Goal: Communication & Community: Answer question/provide support

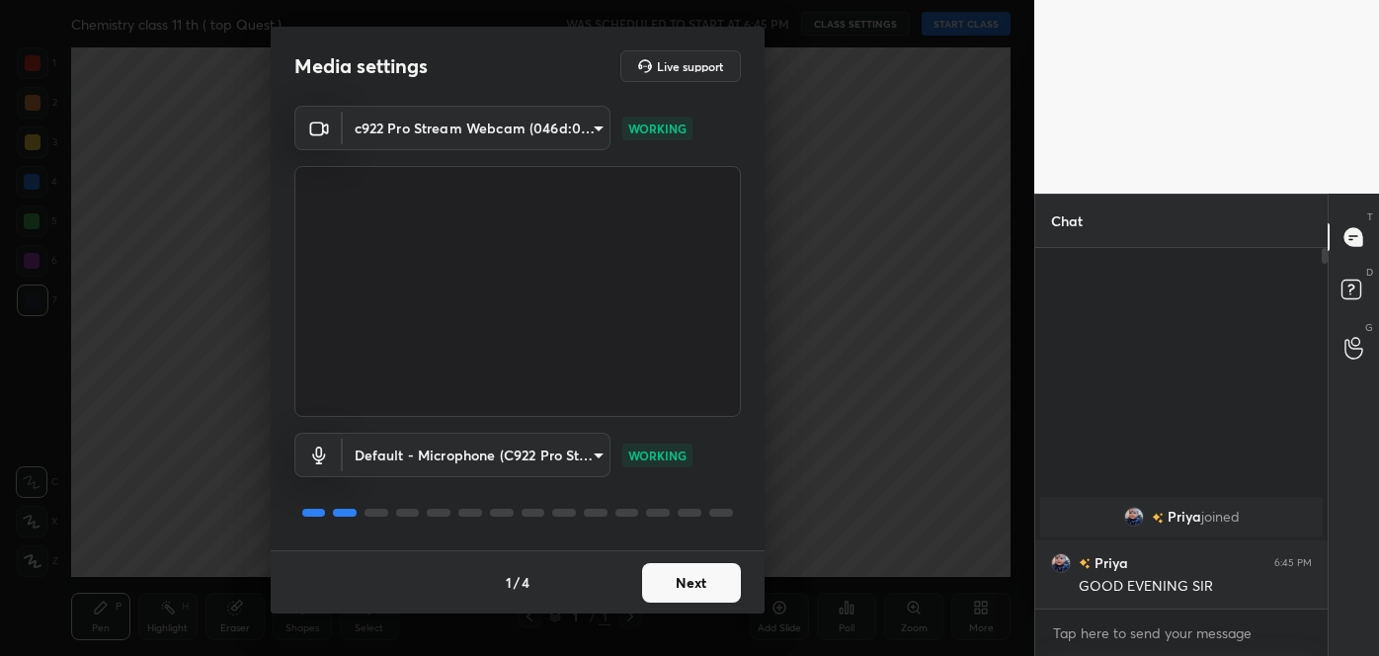
scroll to position [402, 286]
click at [692, 579] on button "Next" at bounding box center [691, 583] width 99 height 40
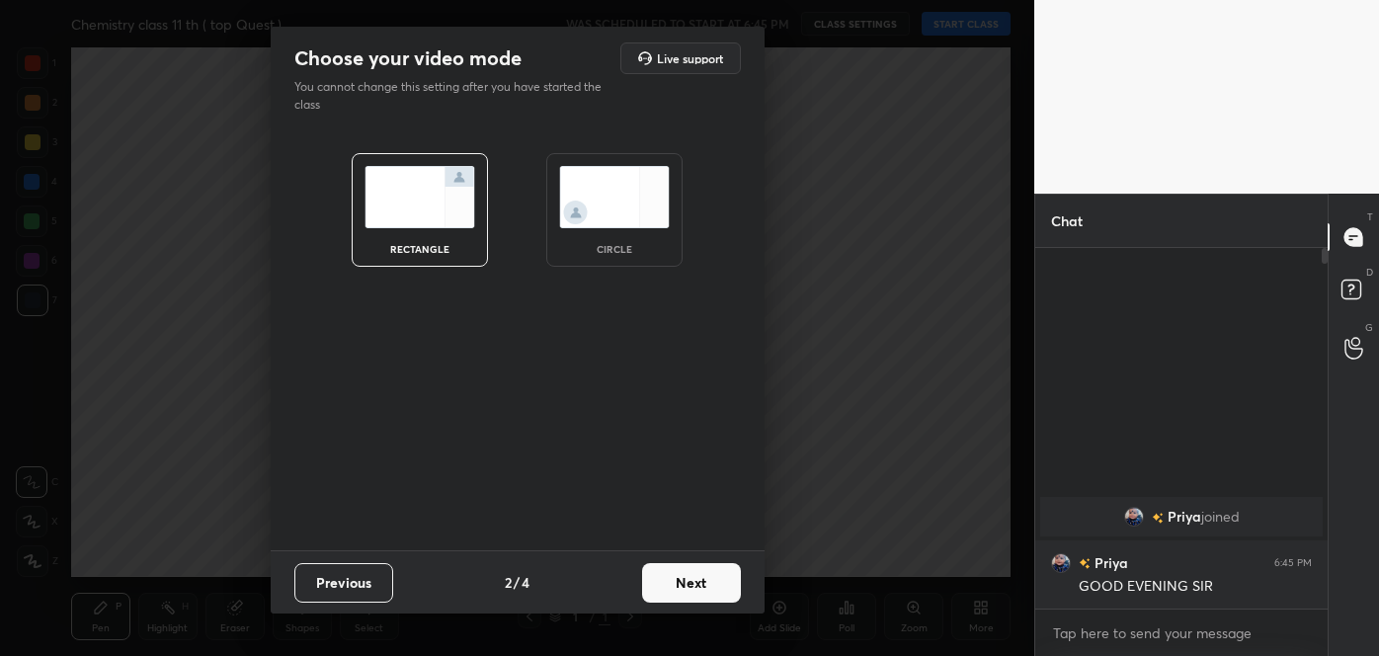
click at [692, 579] on button "Next" at bounding box center [691, 583] width 99 height 40
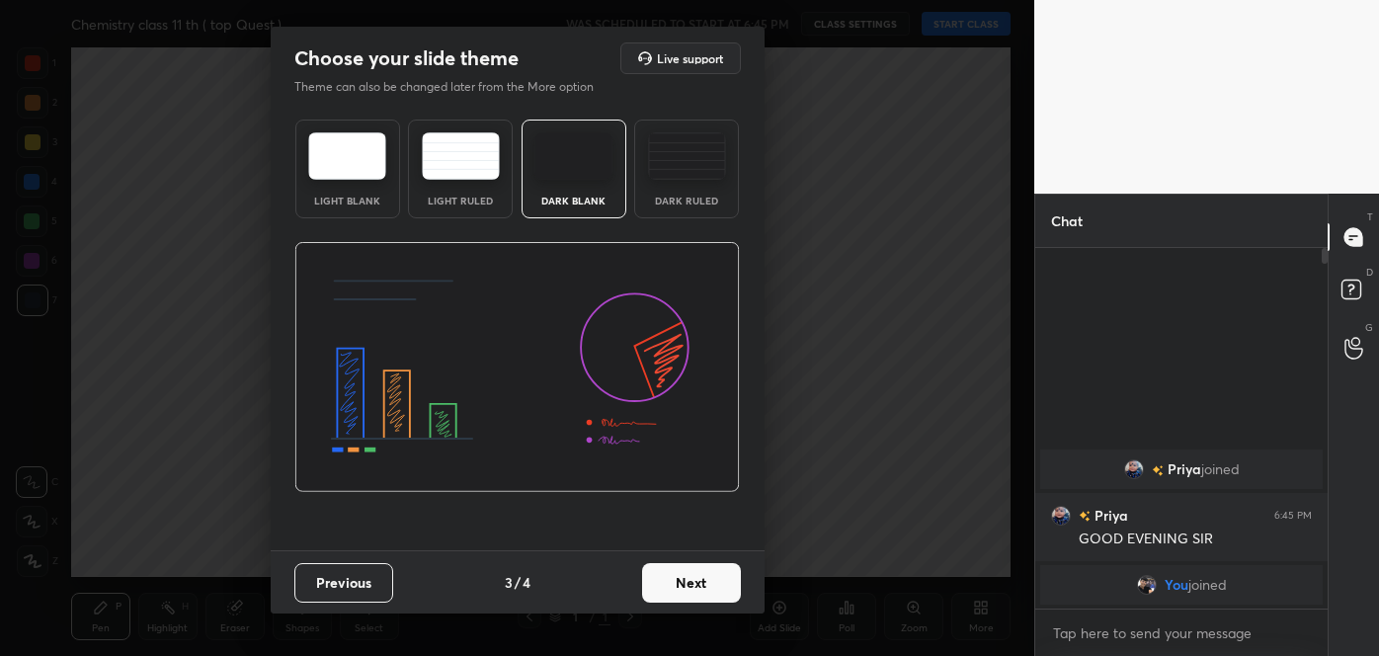
click at [692, 579] on button "Next" at bounding box center [691, 583] width 99 height 40
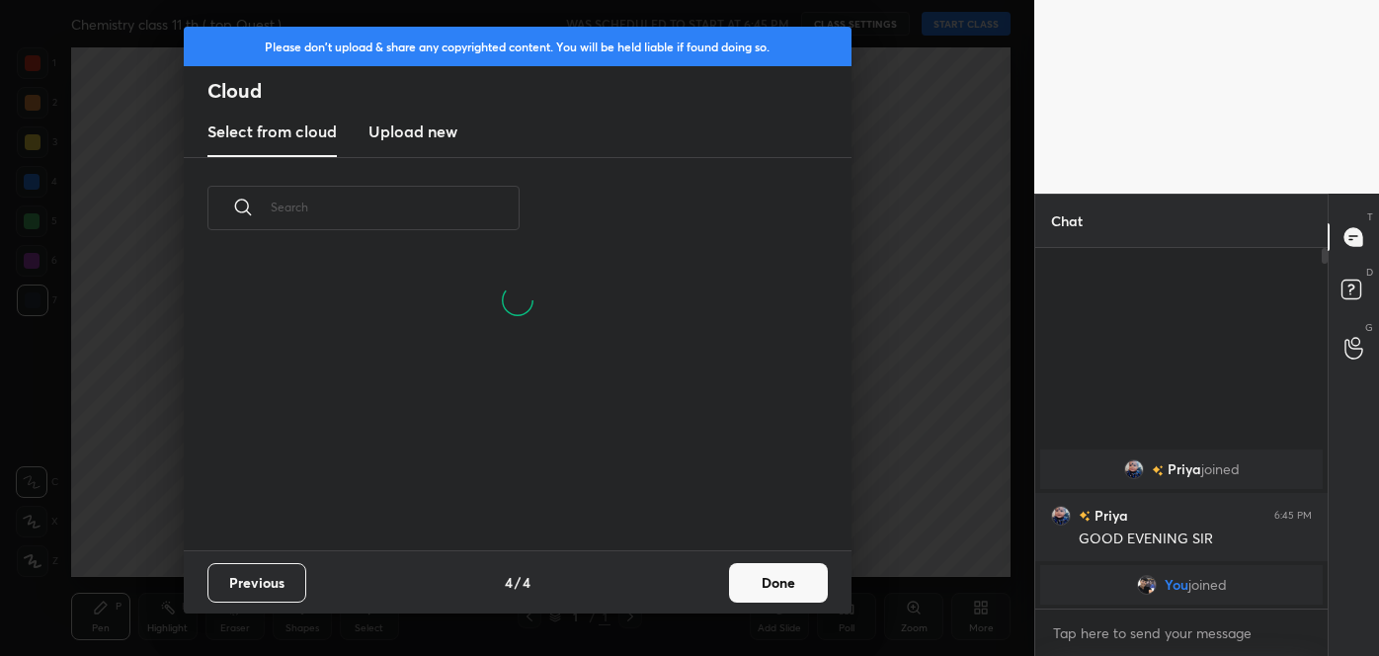
click at [692, 579] on div "Previous 4 / 4 Done" at bounding box center [518, 581] width 668 height 63
click at [800, 591] on button "Done" at bounding box center [778, 583] width 99 height 40
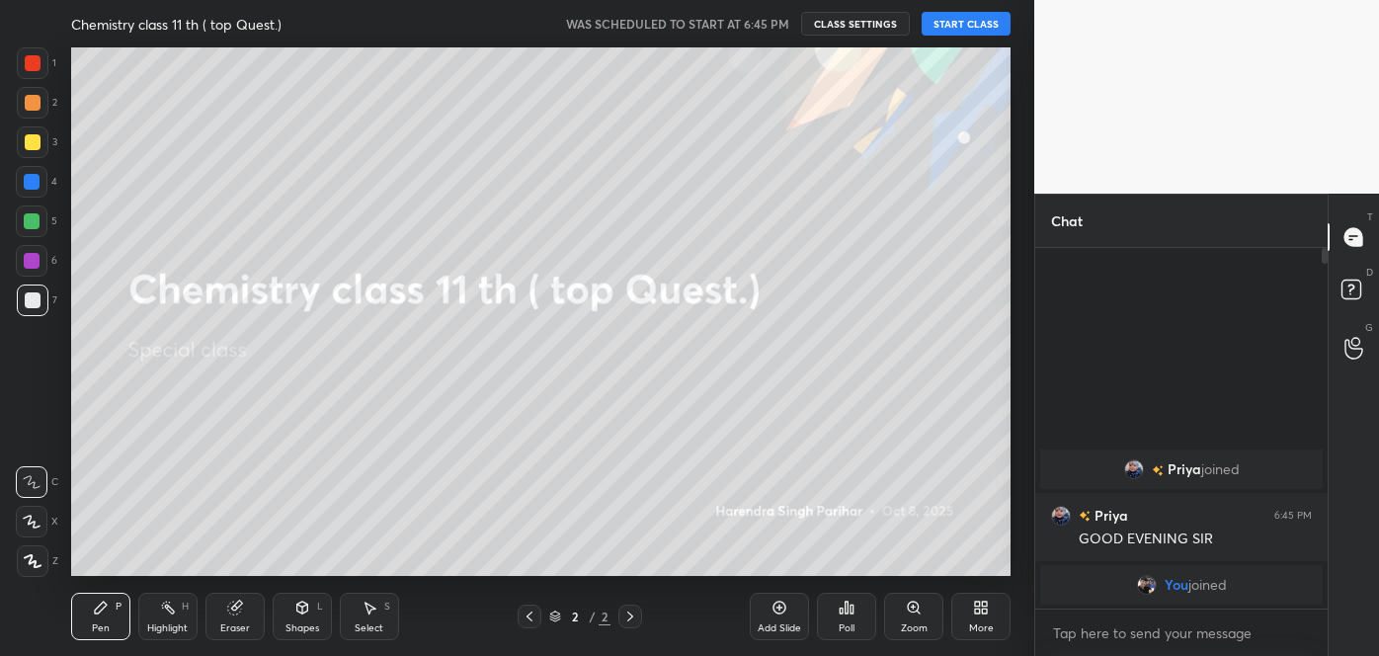
click at [964, 29] on button "START CLASS" at bounding box center [965, 24] width 89 height 24
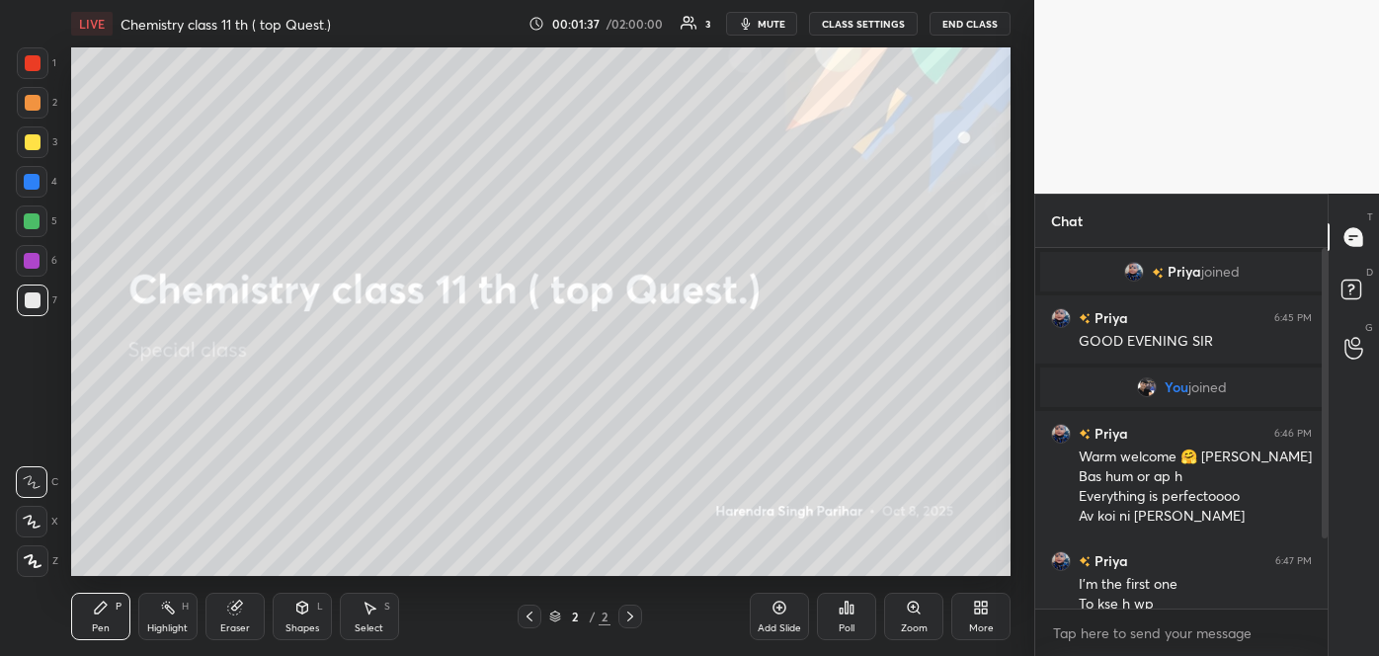
click at [694, 19] on icon at bounding box center [688, 23] width 17 height 16
click at [709, 19] on div "3" at bounding box center [707, 24] width 5 height 10
click at [696, 22] on icon at bounding box center [688, 23] width 17 height 16
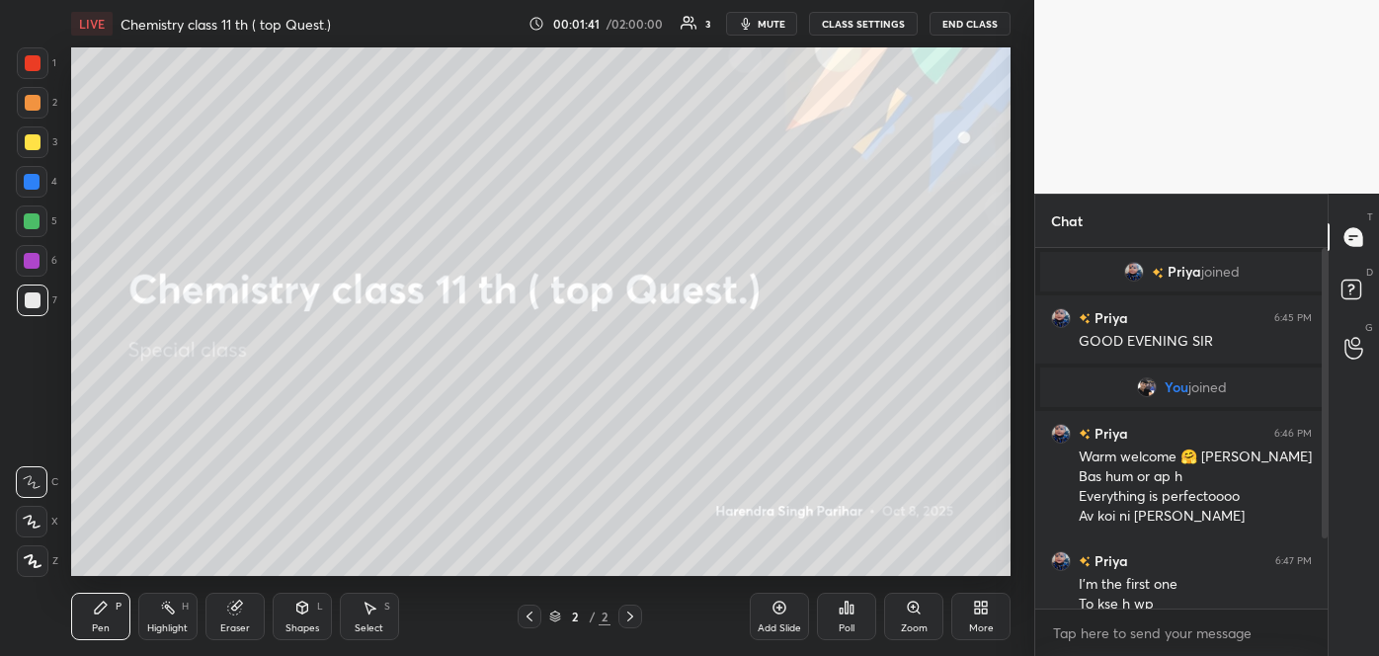
click at [696, 22] on icon at bounding box center [688, 23] width 17 height 16
click at [1352, 348] on icon at bounding box center [1353, 349] width 18 height 20
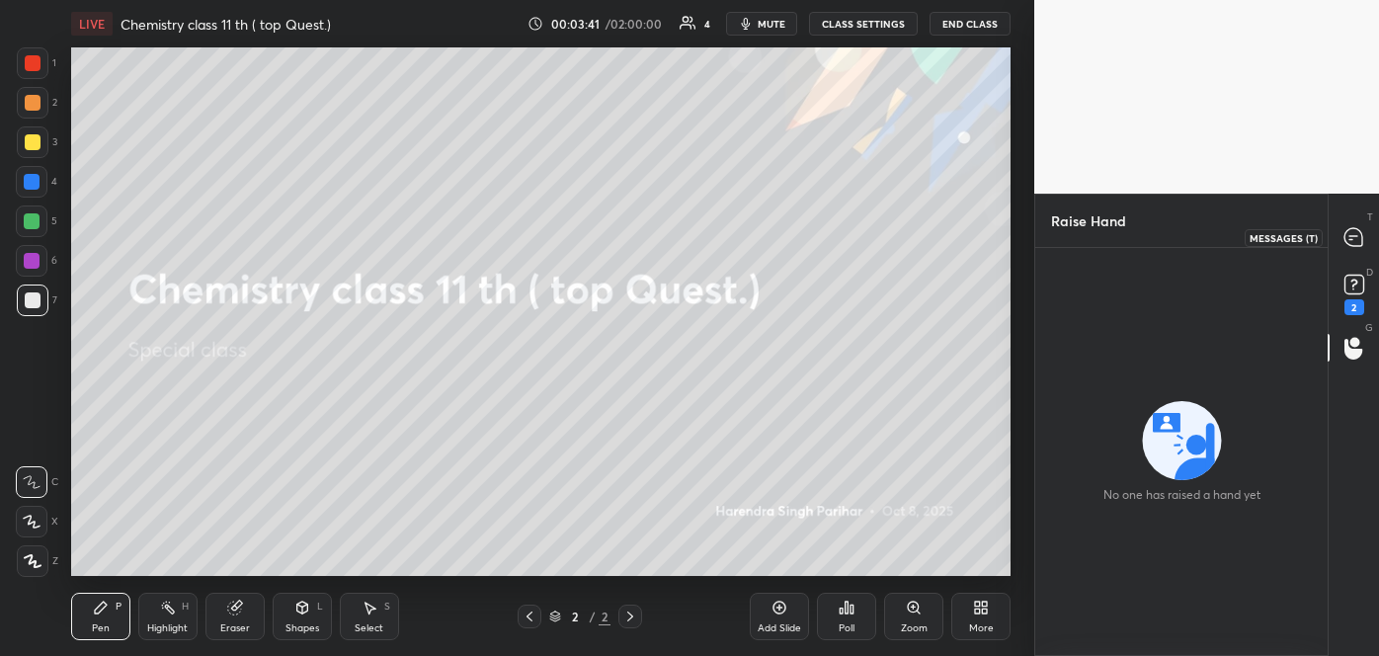
click at [1350, 240] on icon at bounding box center [1353, 237] width 18 height 18
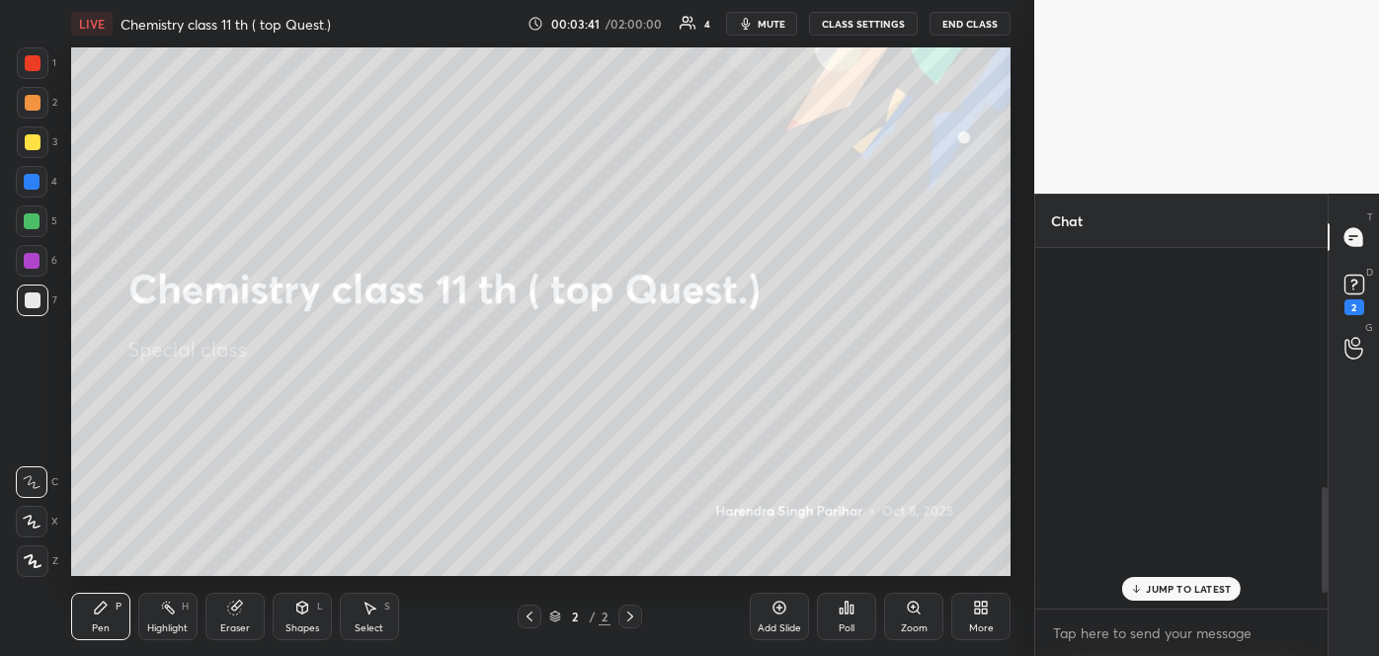
scroll to position [355, 286]
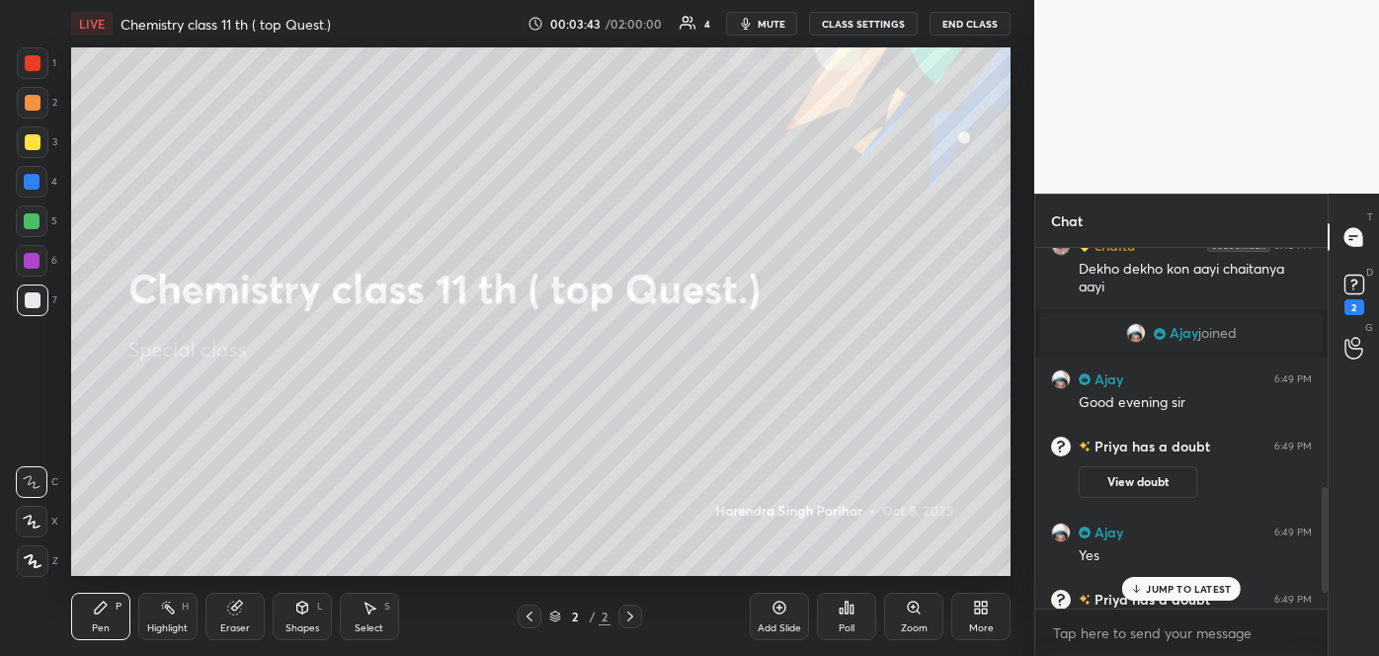
click at [1188, 591] on p "JUMP TO LATEST" at bounding box center [1188, 589] width 85 height 12
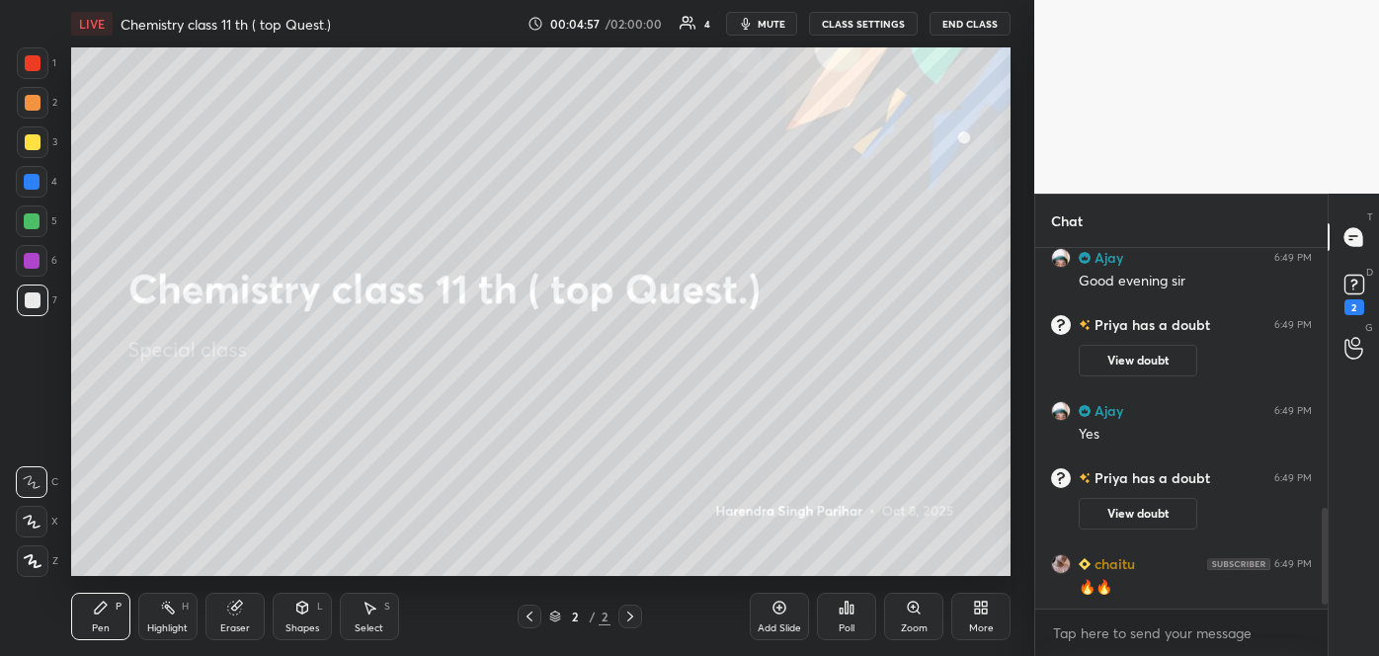
scroll to position [980, 0]
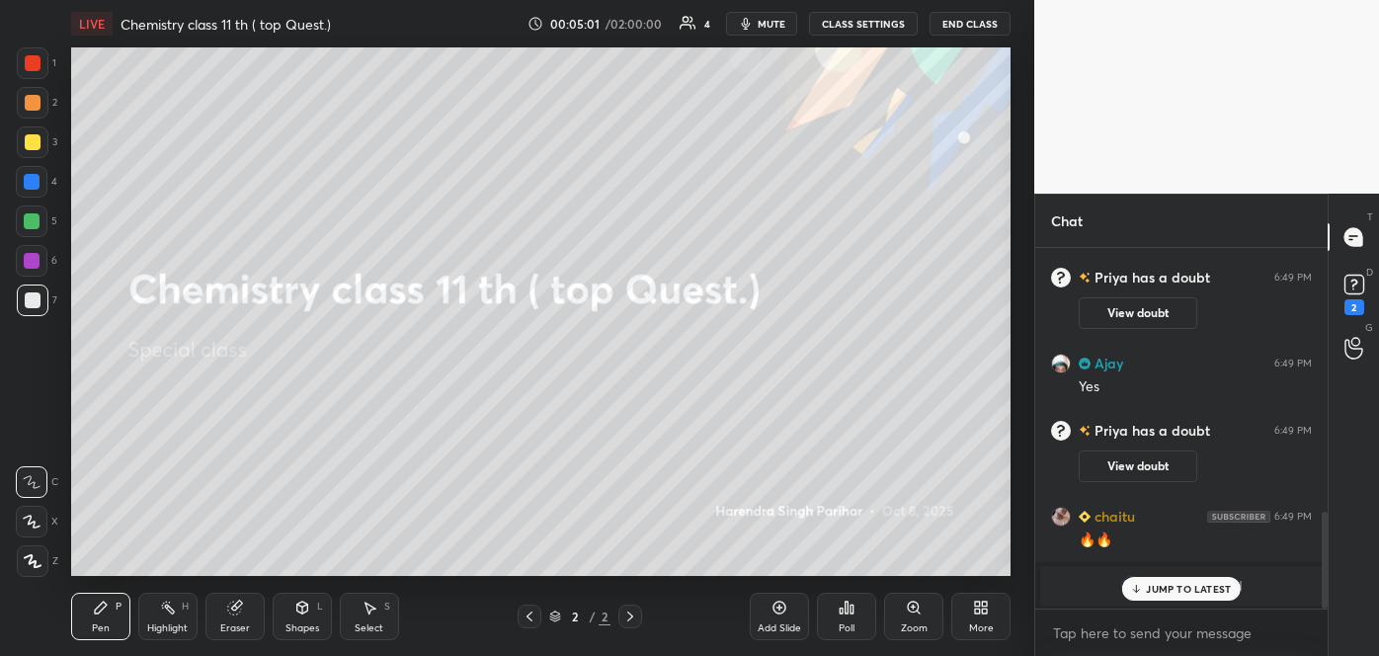
click at [975, 608] on icon at bounding box center [977, 610] width 5 height 5
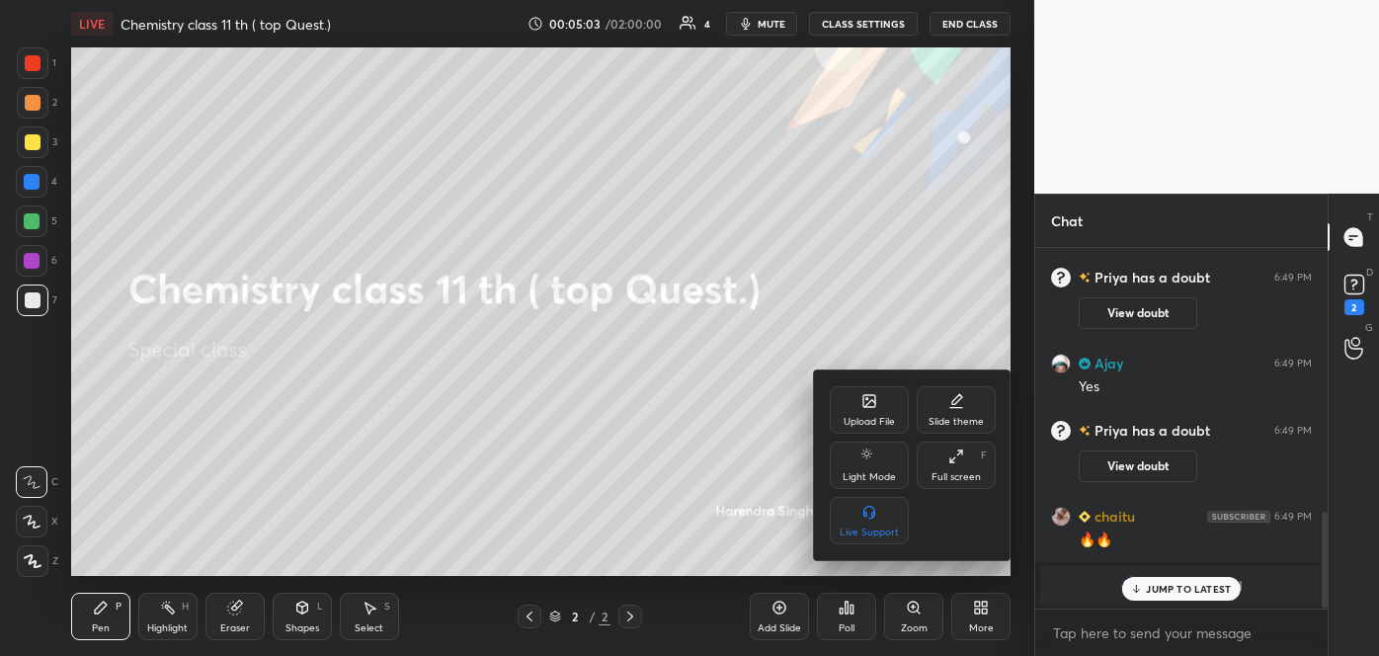
click at [841, 422] on div "Upload File" at bounding box center [869, 409] width 79 height 47
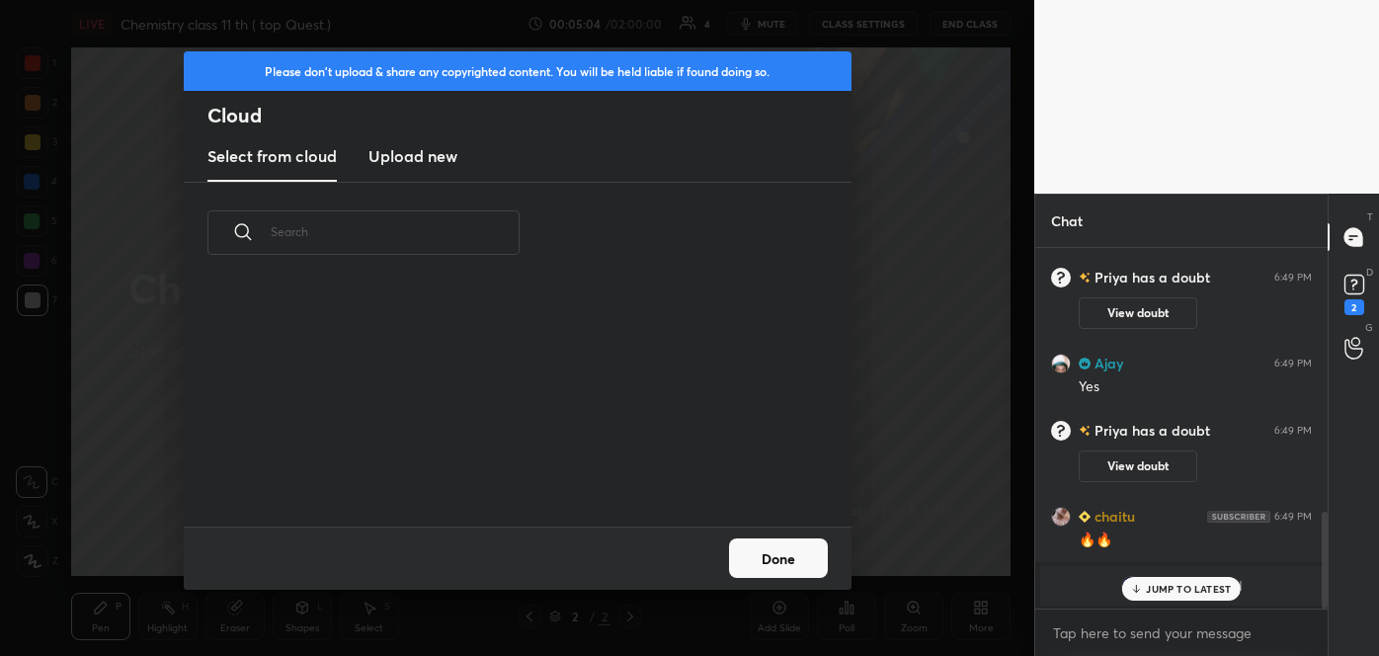
scroll to position [244, 634]
click at [408, 157] on h3 "Upload new" at bounding box center [412, 156] width 89 height 24
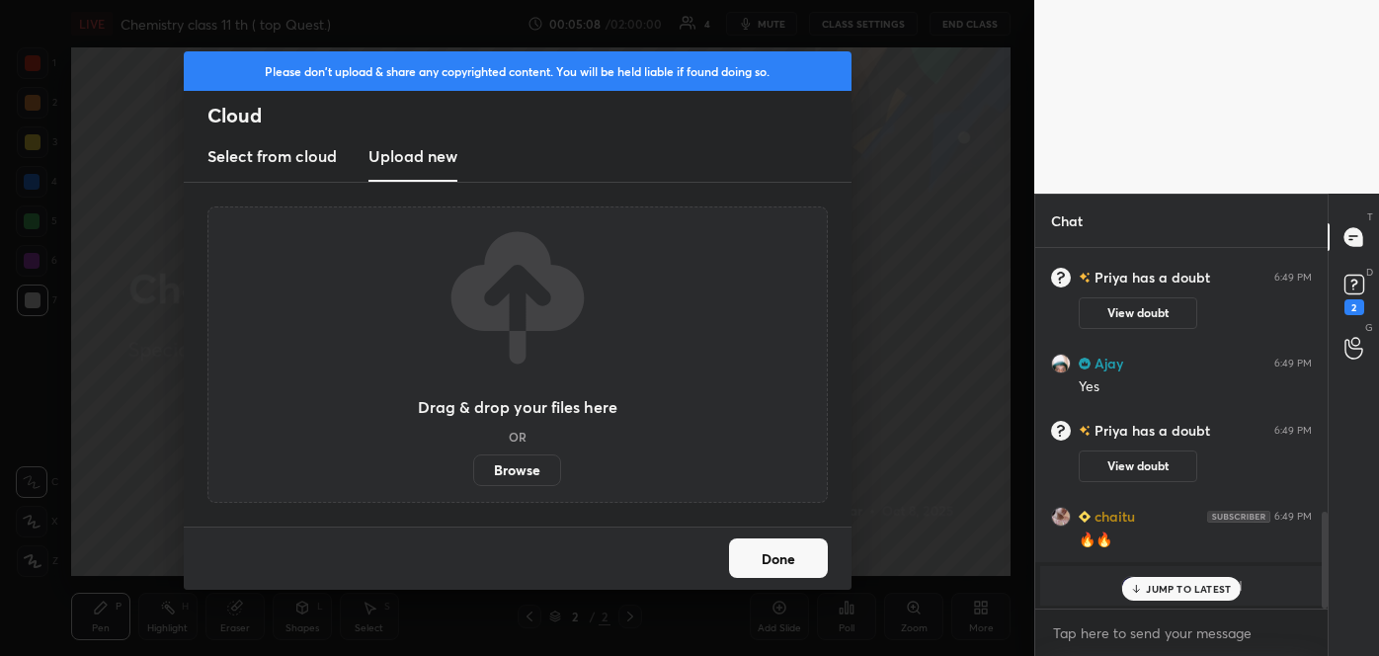
click at [539, 462] on label "Browse" at bounding box center [517, 470] width 88 height 32
click at [473, 462] on input "Browse" at bounding box center [473, 470] width 0 height 32
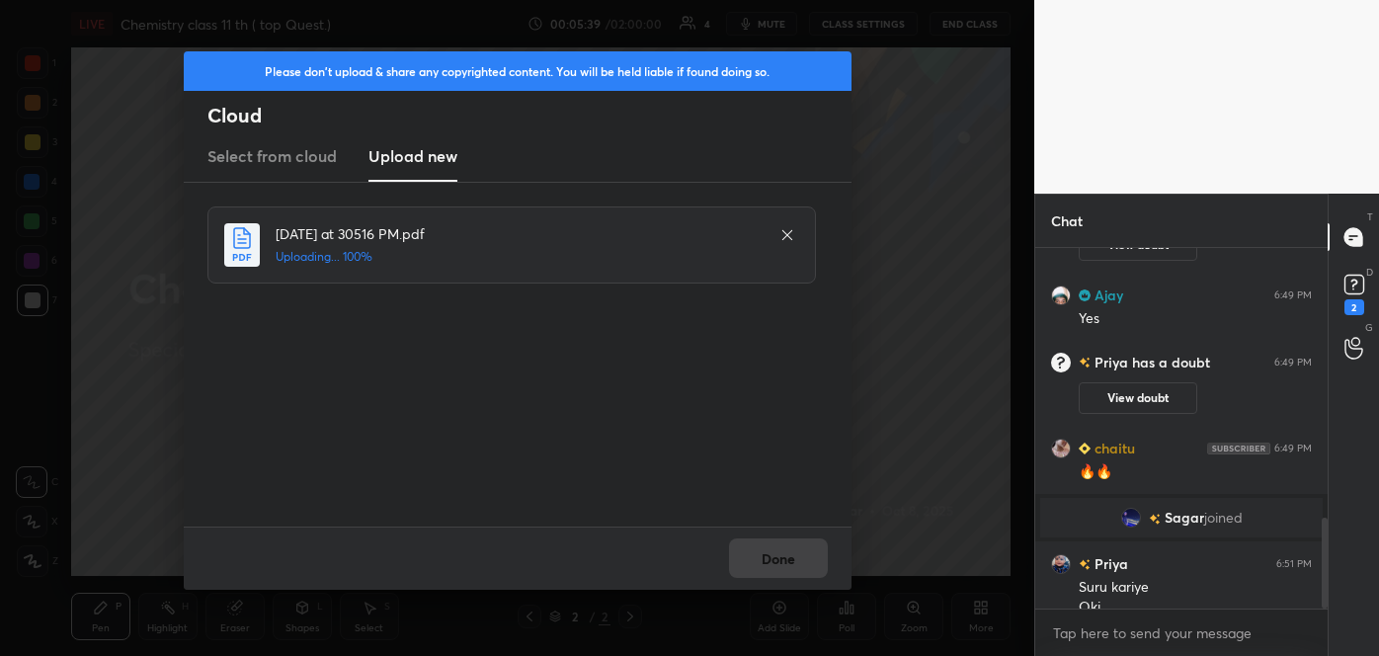
scroll to position [1069, 0]
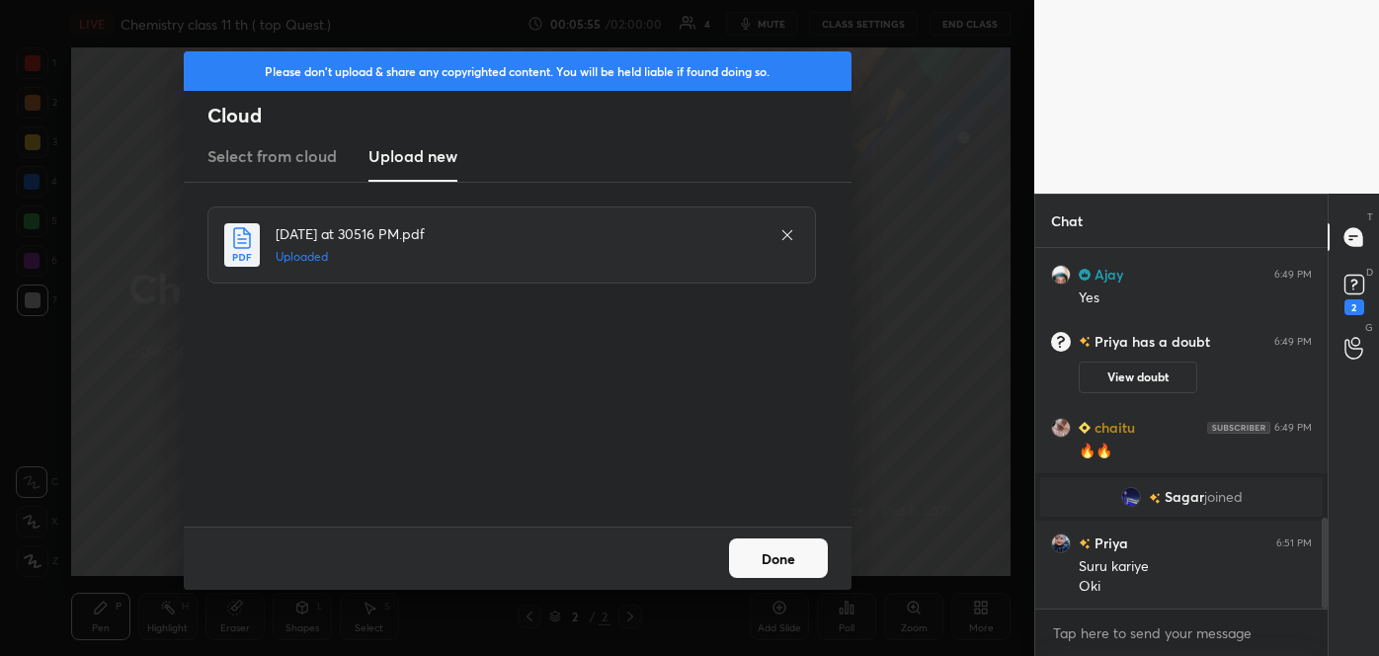
click at [881, 428] on div "Please don't upload & share any copyrighted content. You will be held liable if…" at bounding box center [517, 328] width 1034 height 656
click at [787, 553] on button "Done" at bounding box center [778, 558] width 99 height 40
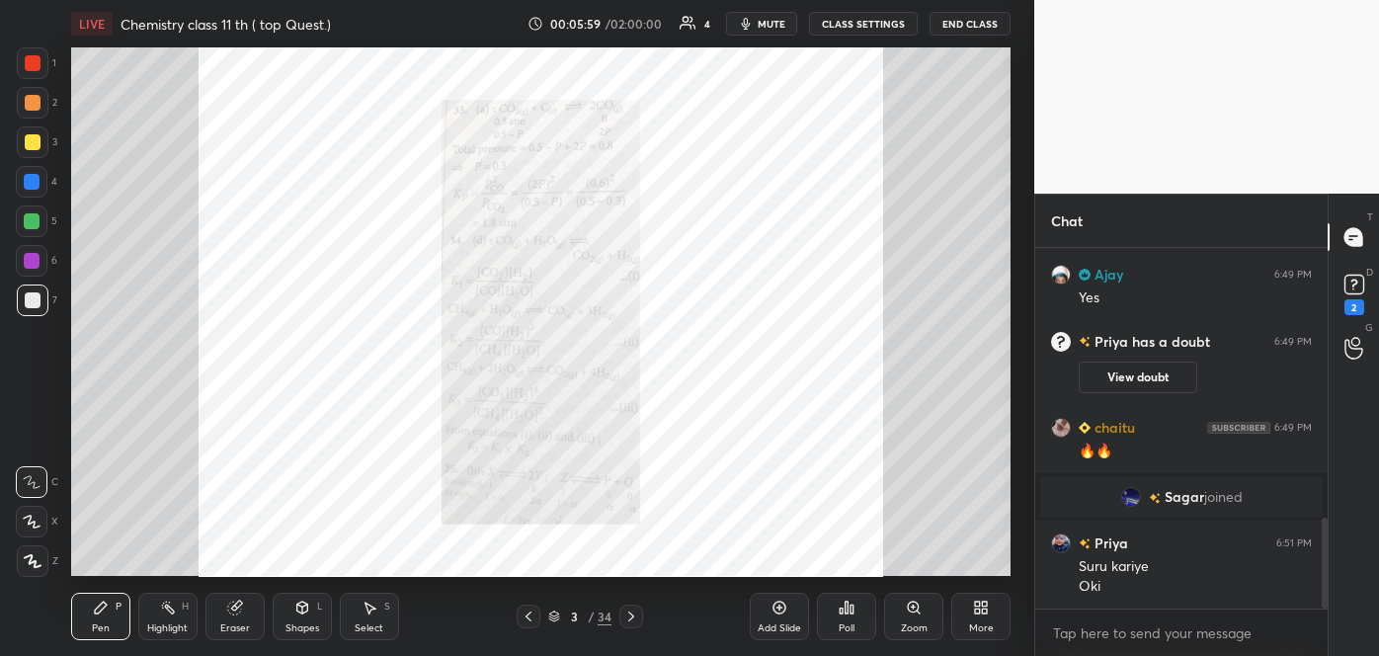
scroll to position [1154, 0]
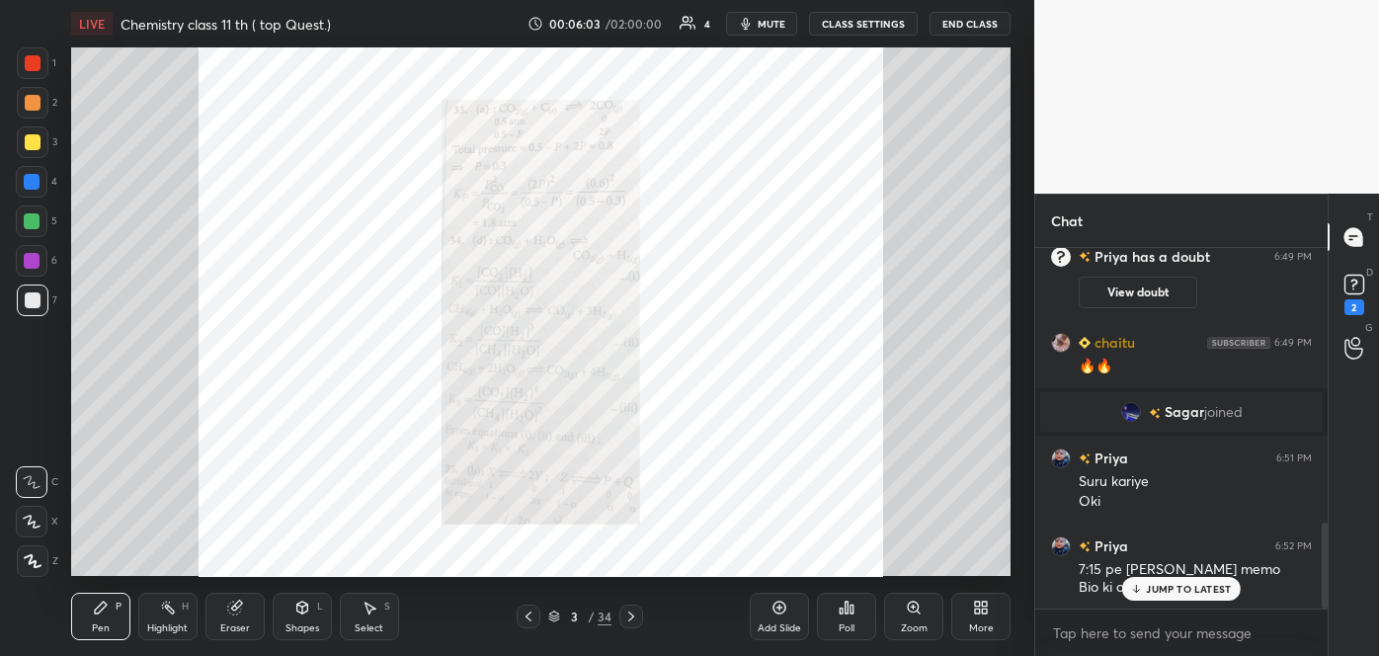
click at [1150, 585] on p "JUMP TO LATEST" at bounding box center [1188, 589] width 85 height 12
click at [561, 613] on div "3 / 34" at bounding box center [579, 616] width 63 height 18
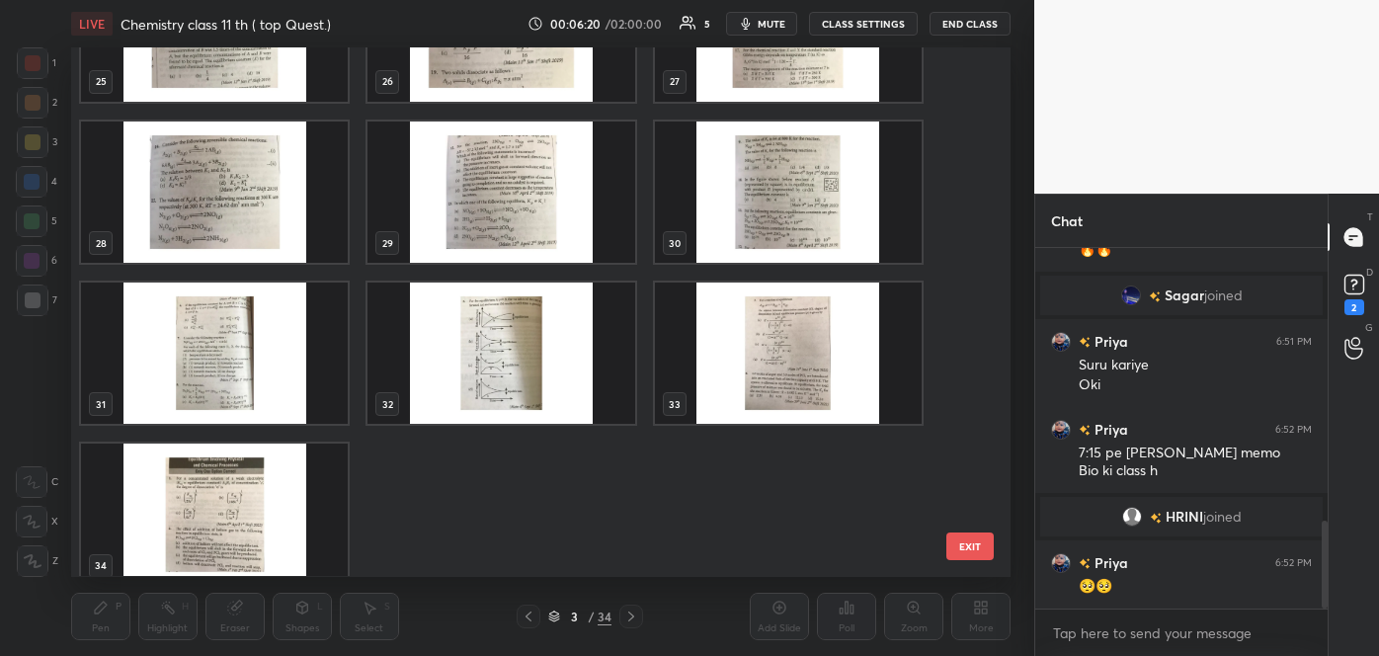
scroll to position [1121, 0]
click at [798, 372] on img "grid" at bounding box center [788, 353] width 267 height 141
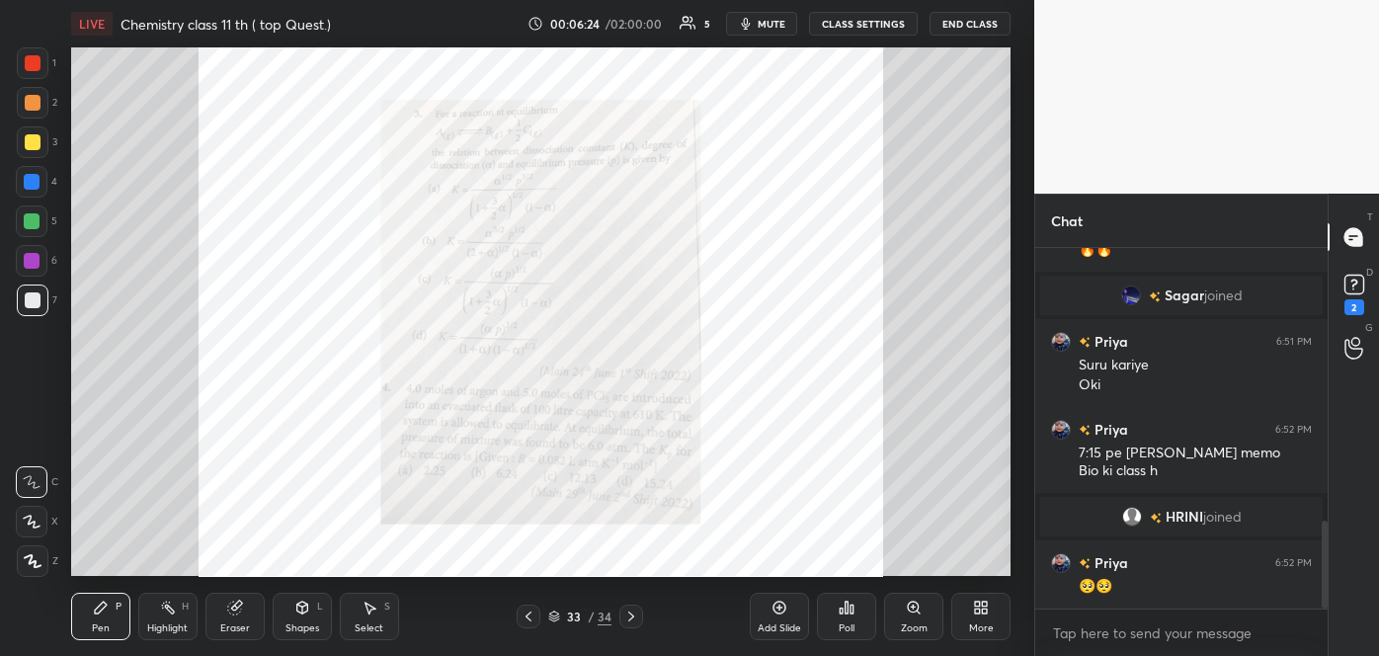
scroll to position [1188, 0]
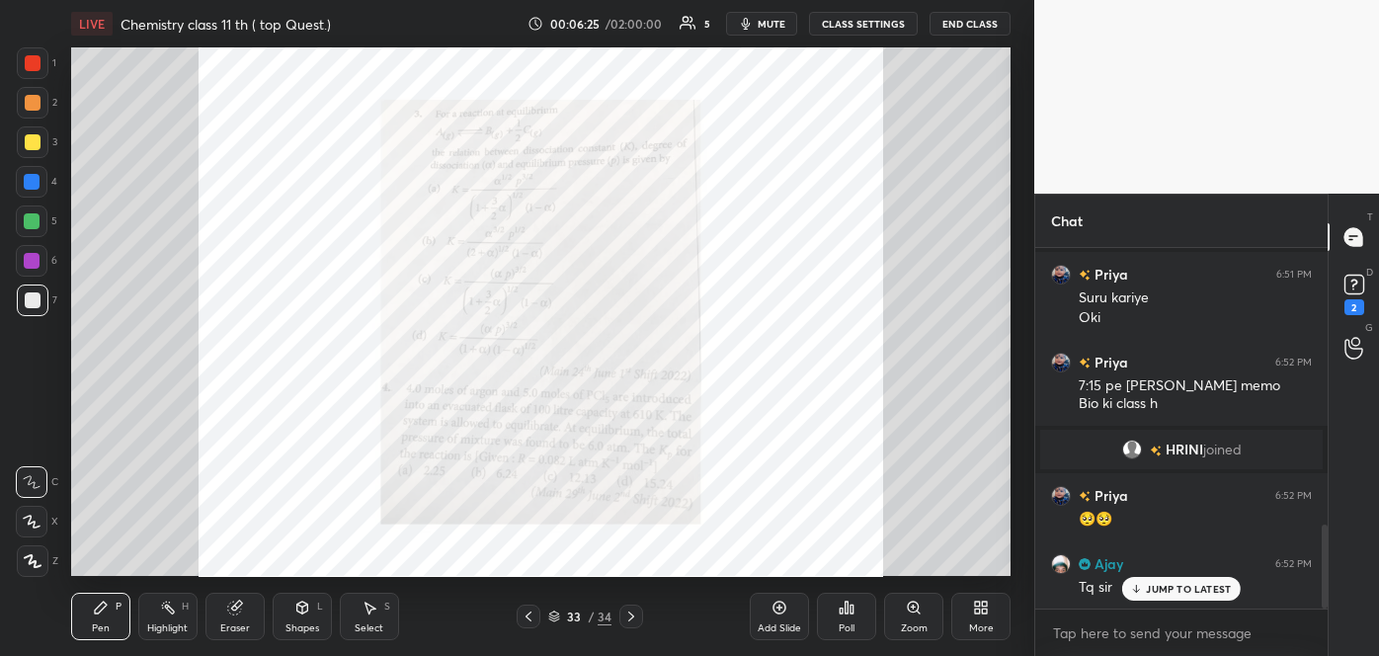
click at [529, 621] on icon at bounding box center [528, 616] width 16 height 16
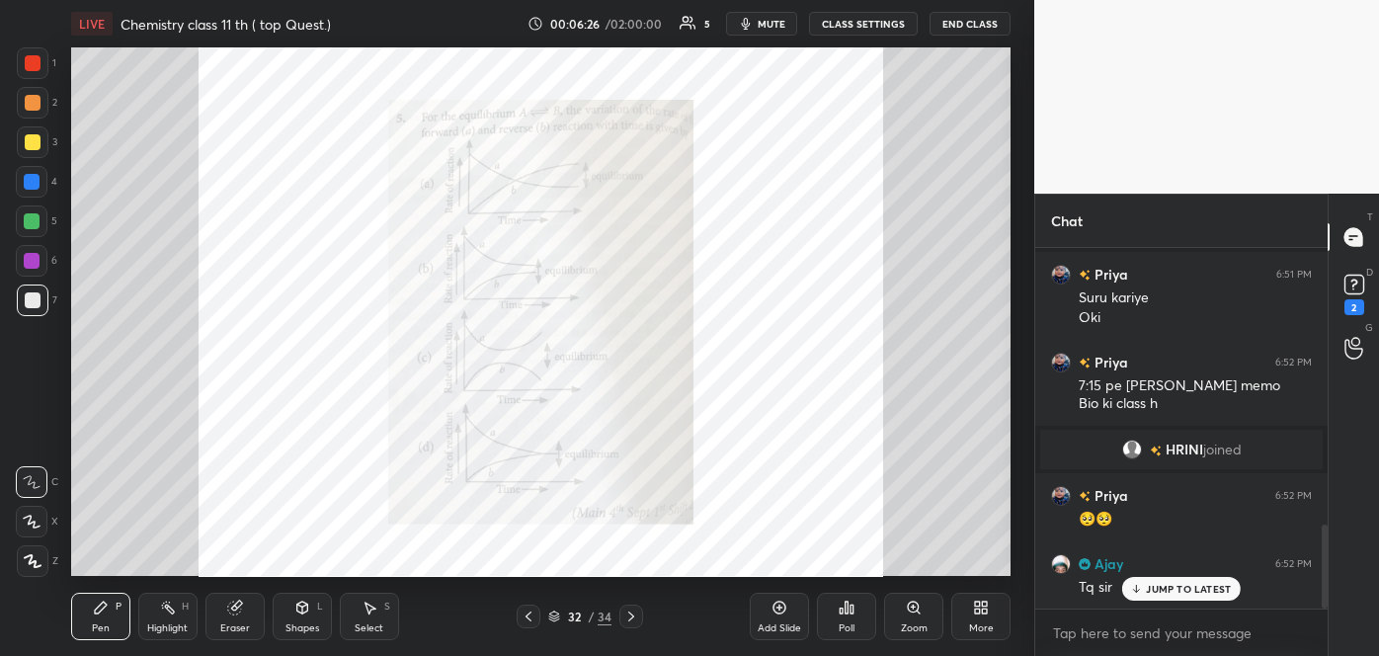
click at [529, 621] on icon at bounding box center [528, 616] width 16 height 16
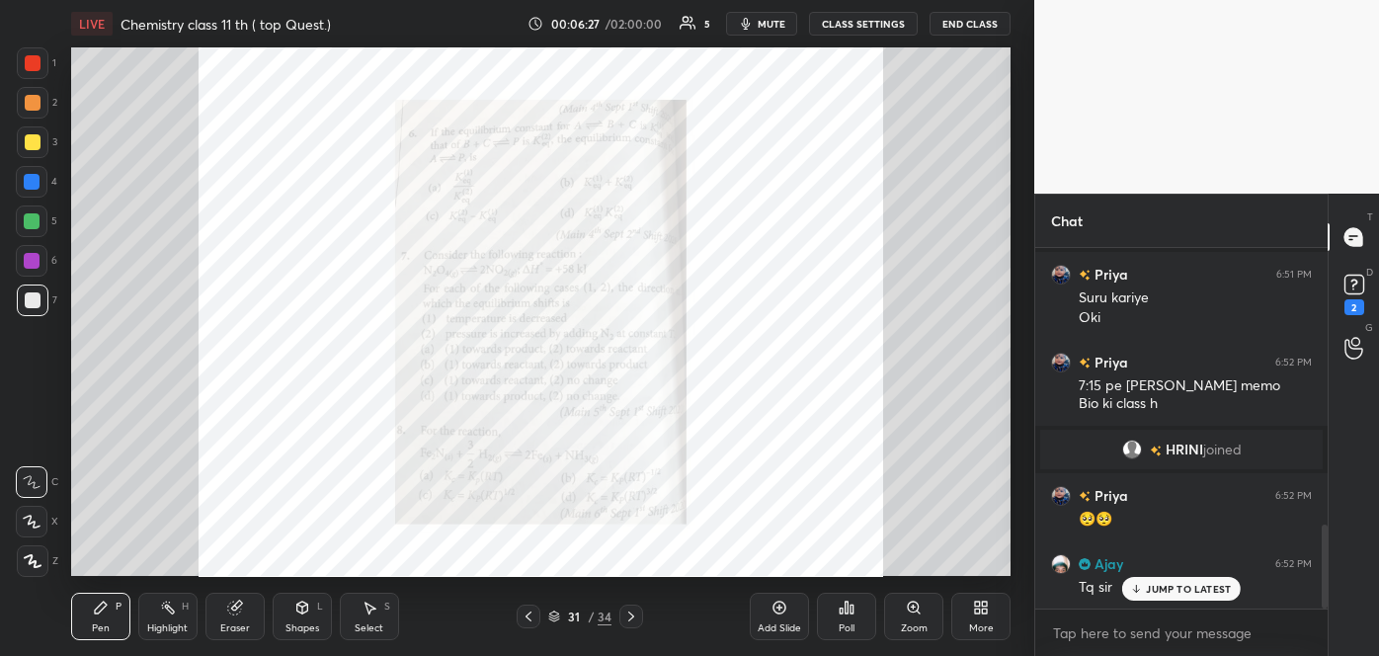
click at [529, 621] on icon at bounding box center [528, 616] width 16 height 16
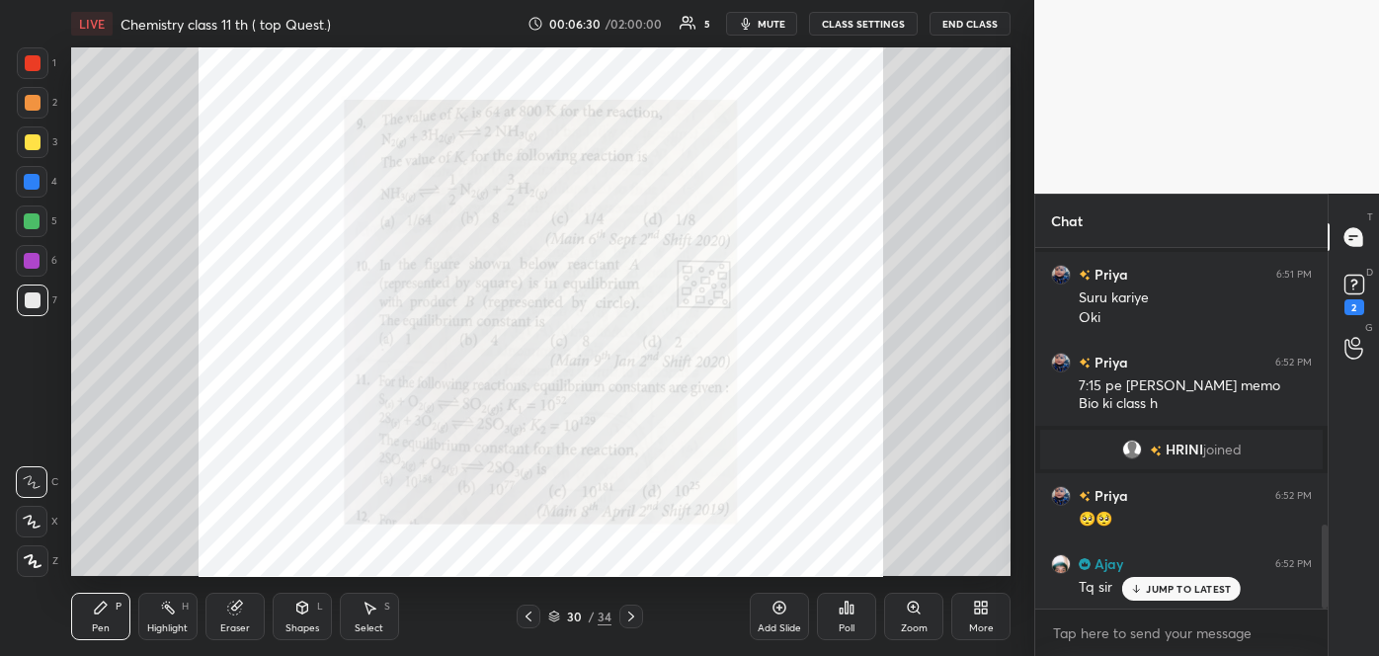
scroll to position [1236, 0]
click at [621, 613] on div at bounding box center [631, 616] width 24 height 24
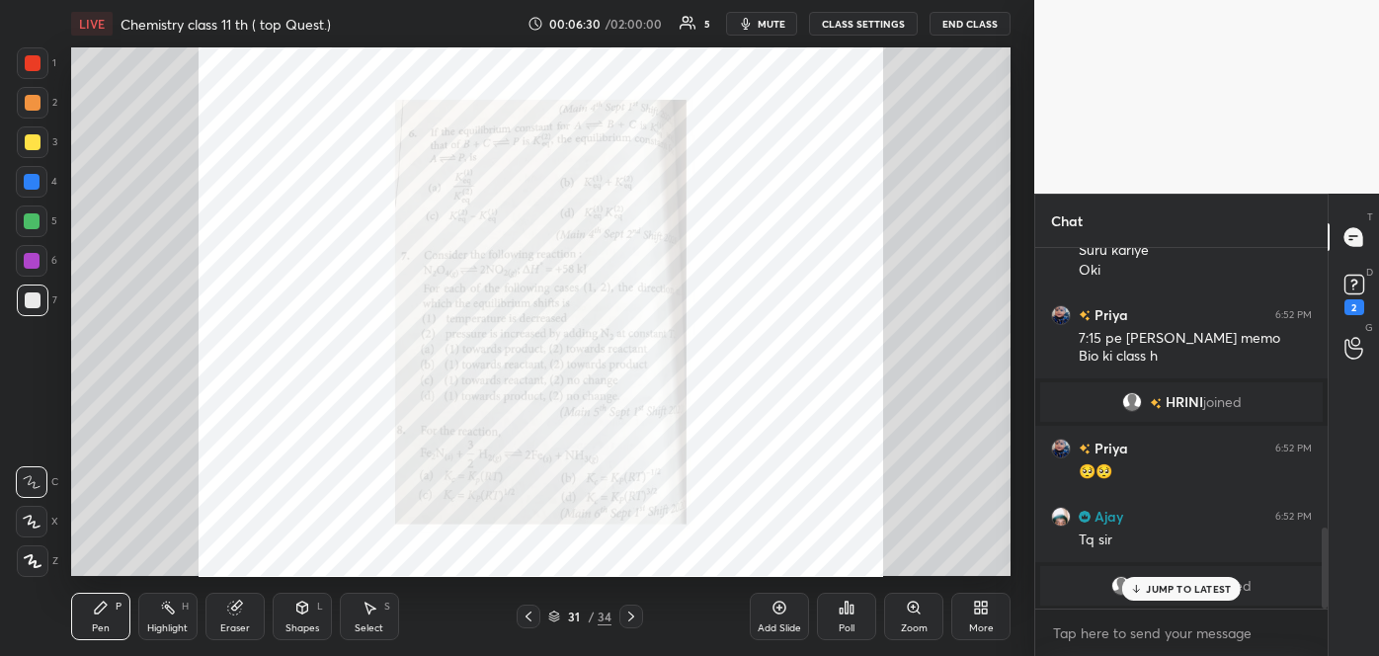
click at [621, 613] on div at bounding box center [631, 616] width 24 height 24
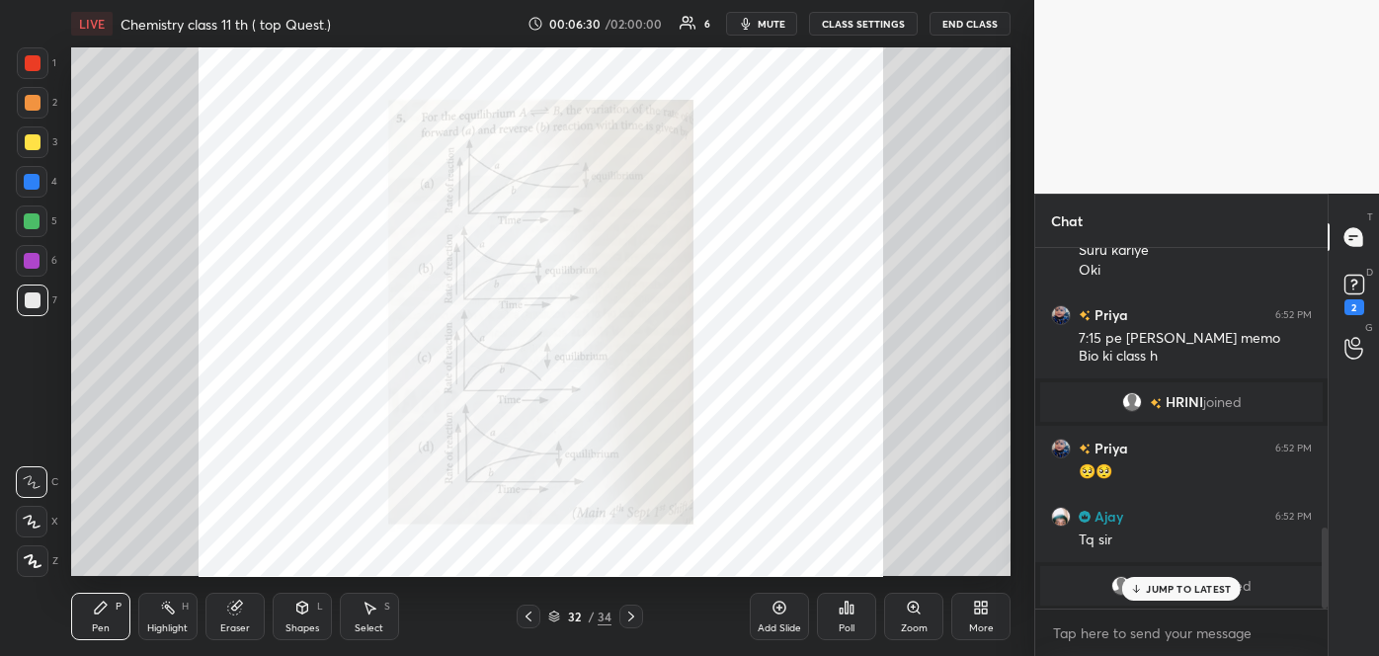
click at [621, 613] on div at bounding box center [631, 616] width 24 height 24
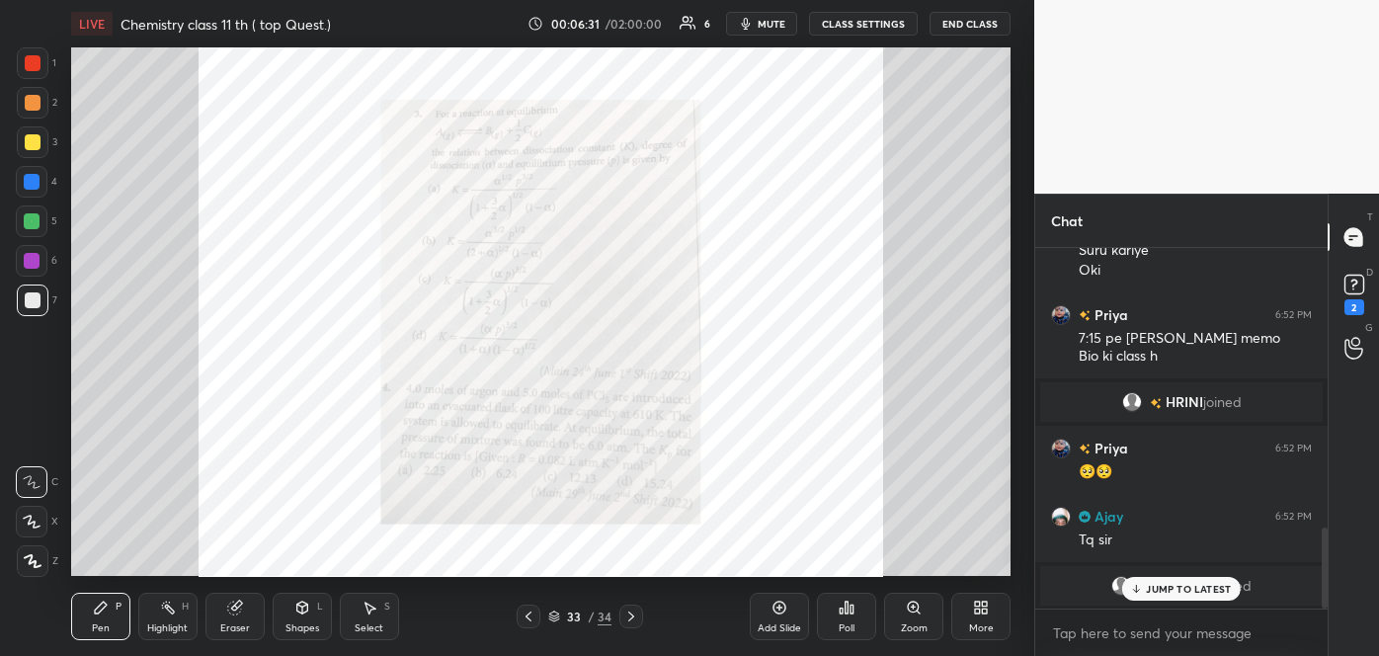
click at [621, 613] on div at bounding box center [631, 616] width 24 height 24
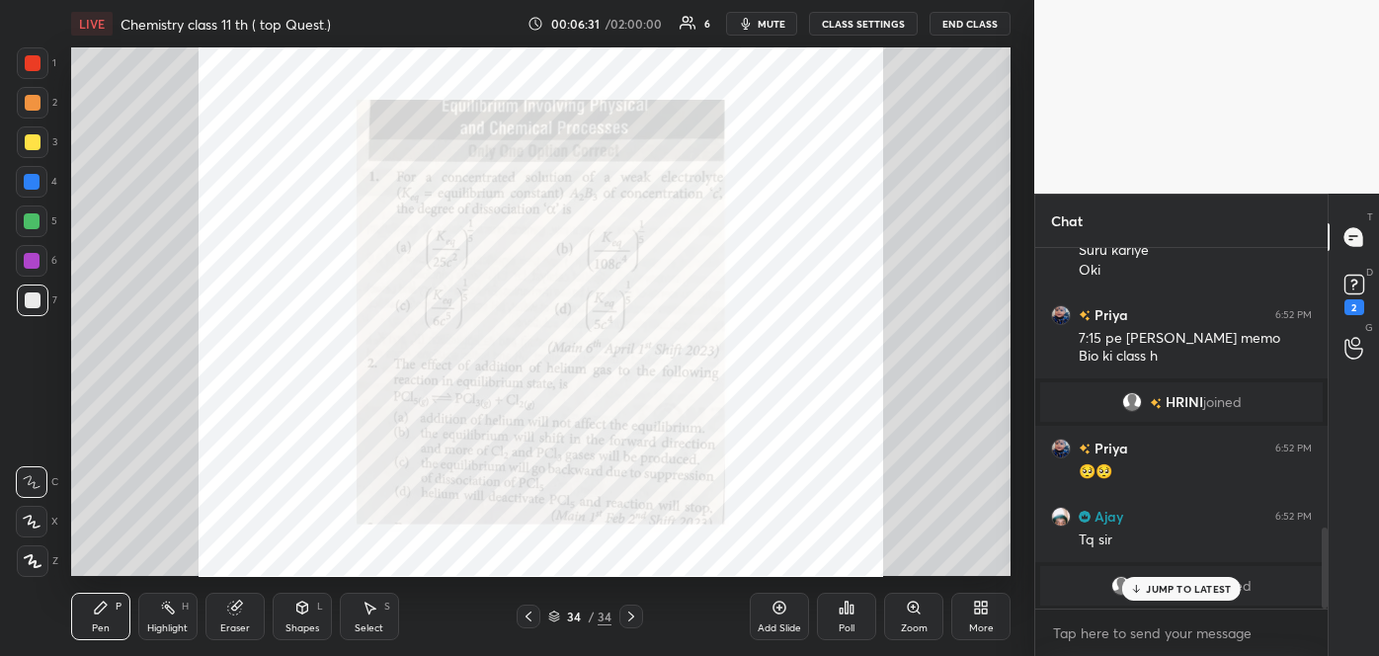
click at [621, 613] on div at bounding box center [631, 616] width 24 height 24
click at [912, 610] on icon at bounding box center [913, 606] width 11 height 11
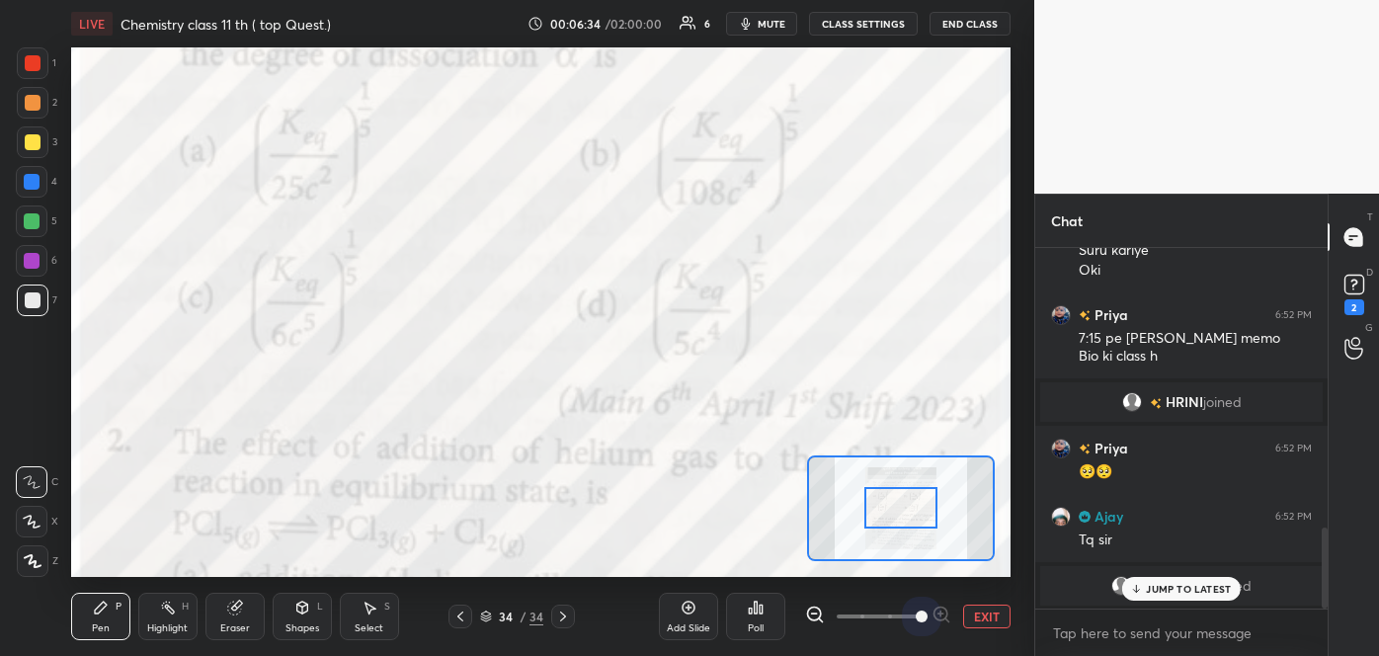
click at [912, 610] on span at bounding box center [878, 616] width 83 height 30
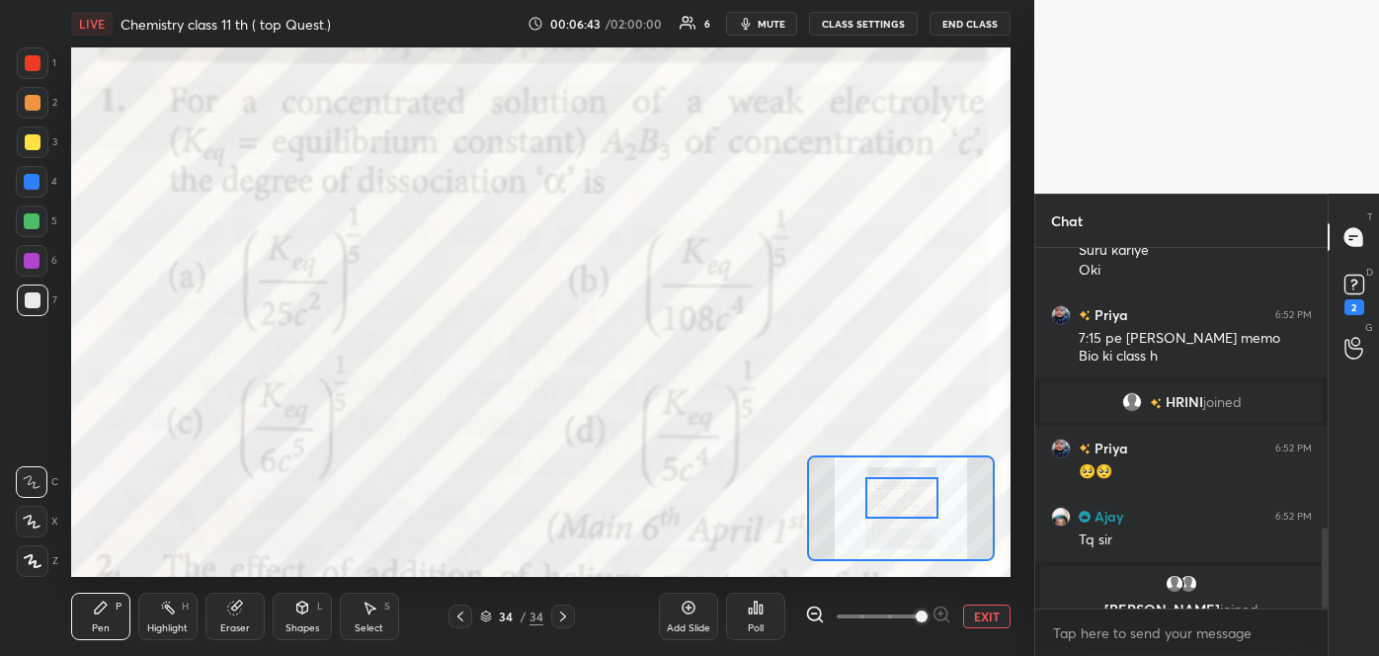
drag, startPoint x: 899, startPoint y: 519, endPoint x: 900, endPoint y: 508, distance: 10.9
click at [900, 508] on div at bounding box center [902, 497] width 74 height 40
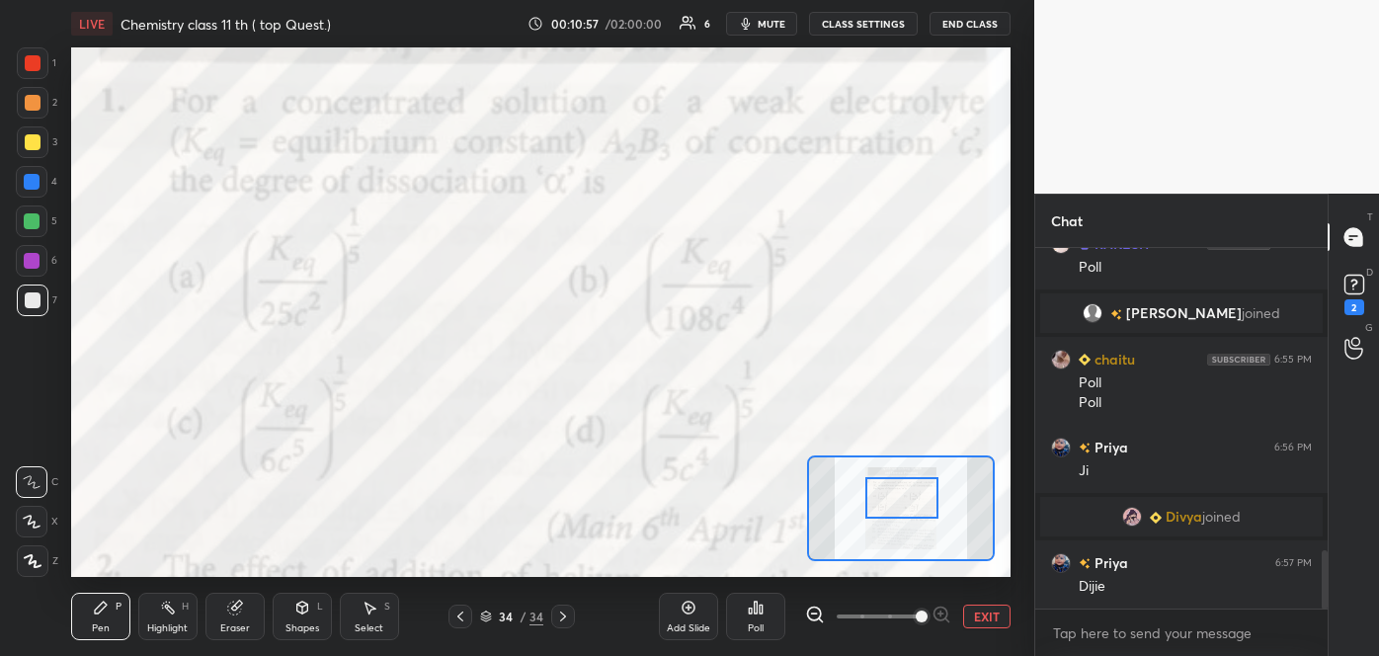
scroll to position [1880, 0]
click at [758, 623] on div "Poll" at bounding box center [756, 628] width 16 height 10
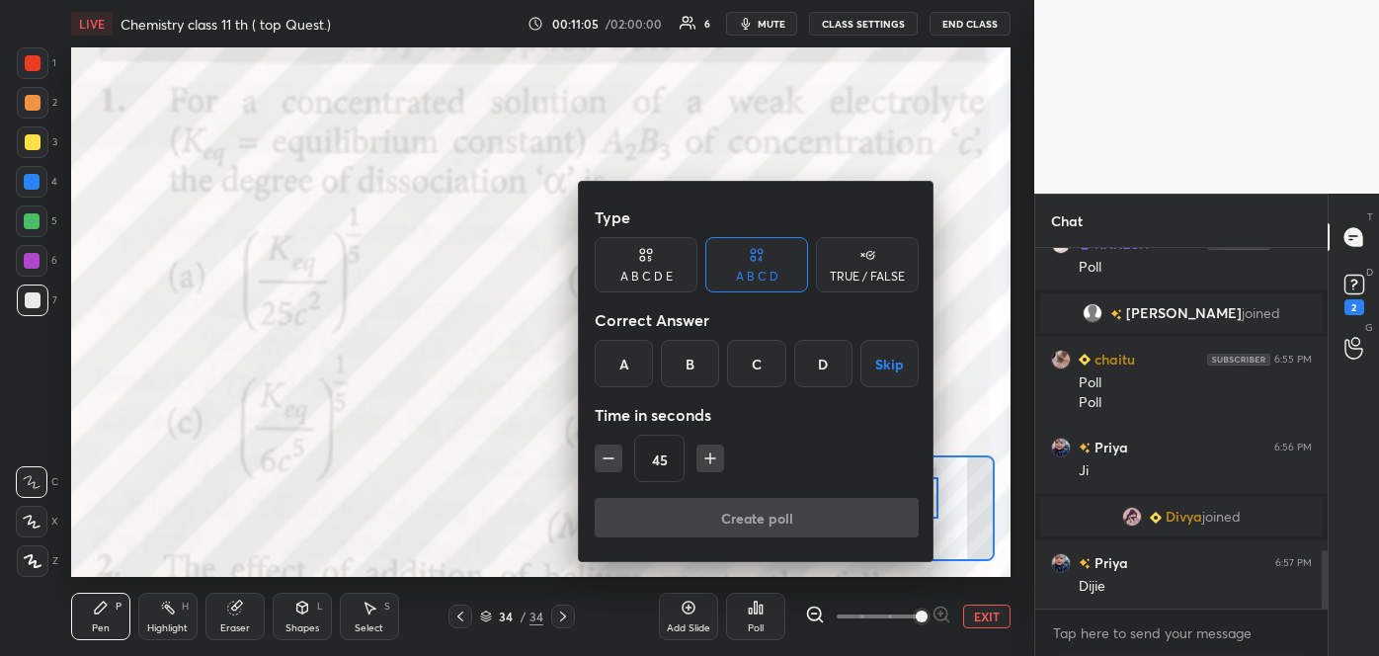
click at [697, 361] on div "B" at bounding box center [690, 363] width 58 height 47
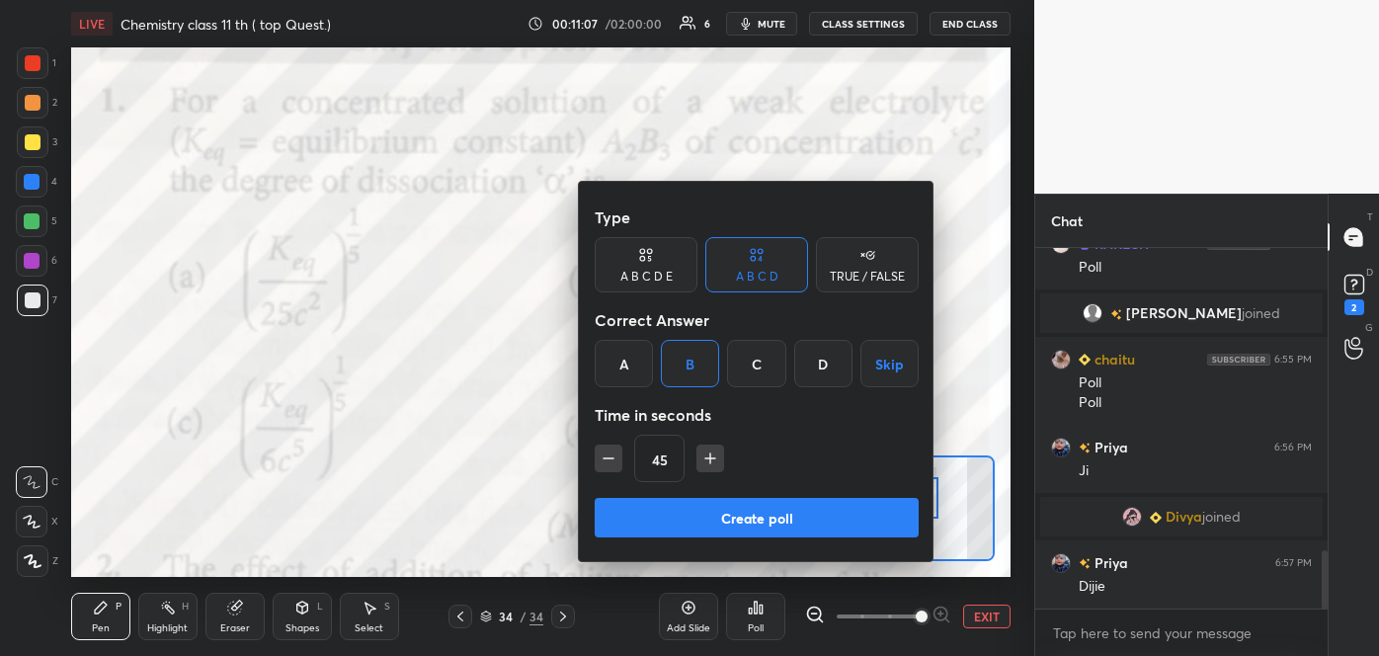
click at [736, 517] on button "Create poll" at bounding box center [757, 518] width 324 height 40
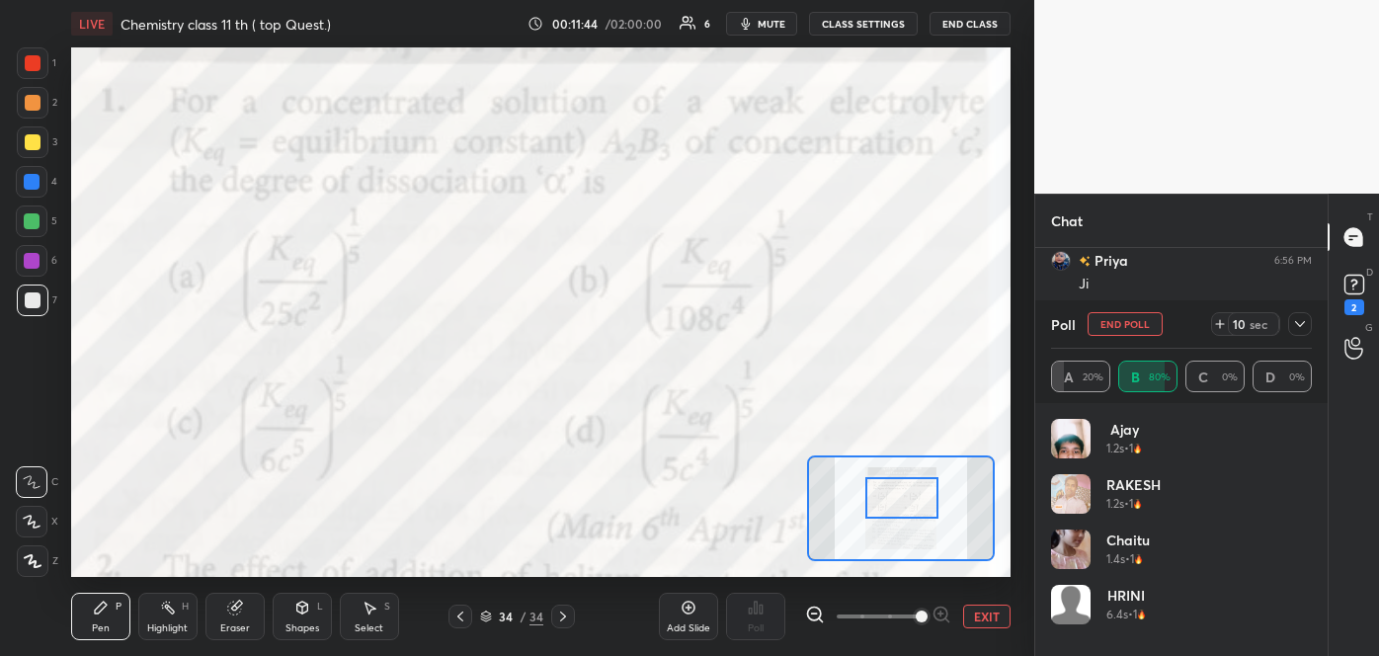
scroll to position [2135, 0]
click at [1301, 319] on icon at bounding box center [1300, 324] width 16 height 16
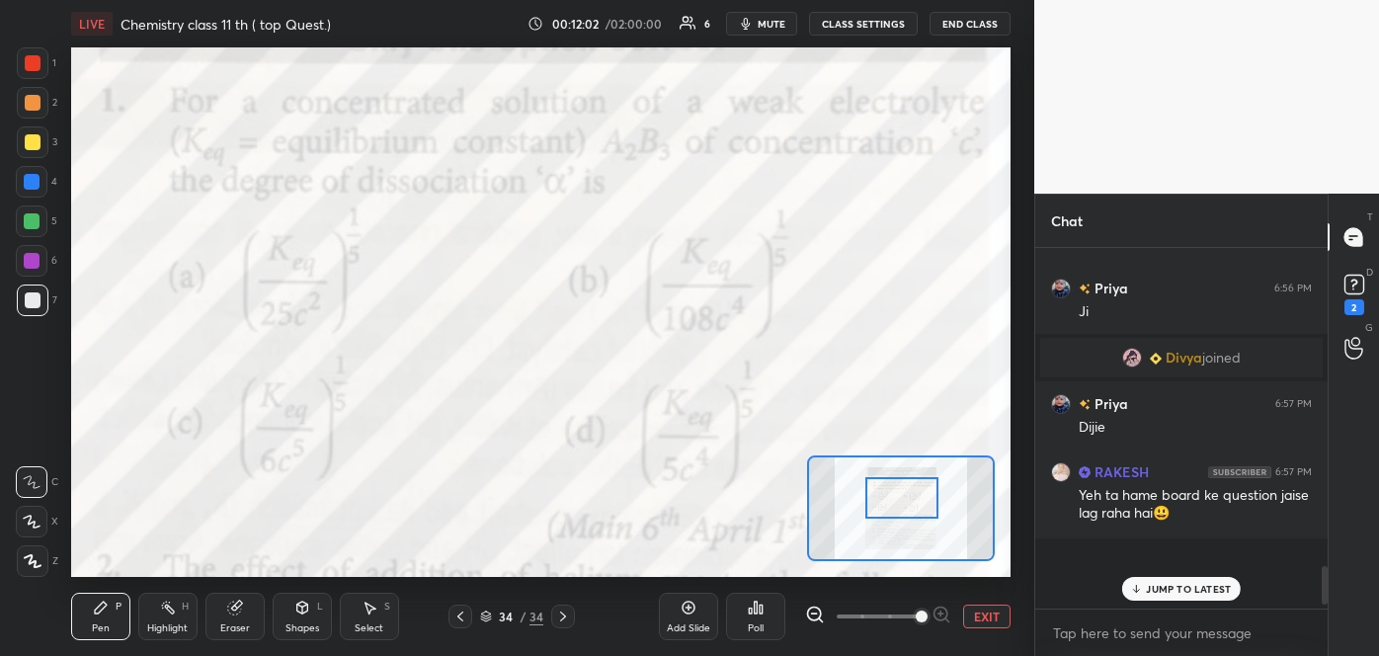
scroll to position [0, 0]
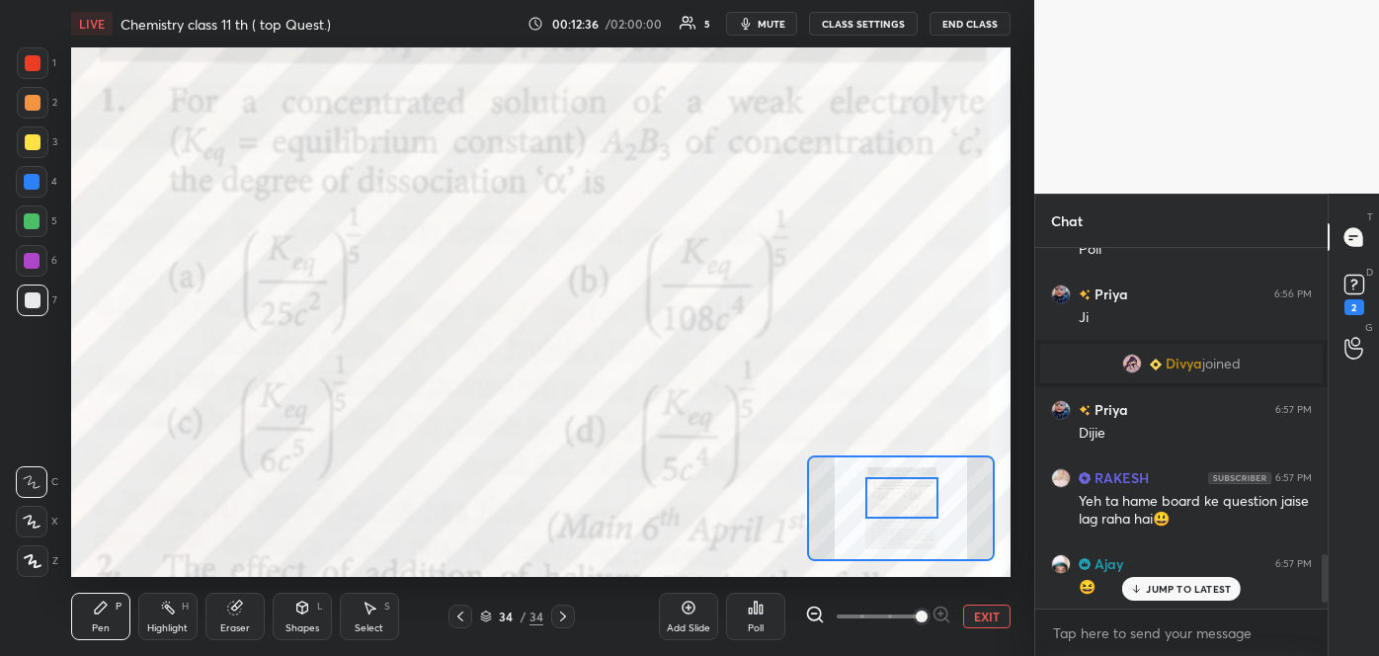
click at [906, 478] on div at bounding box center [902, 497] width 74 height 40
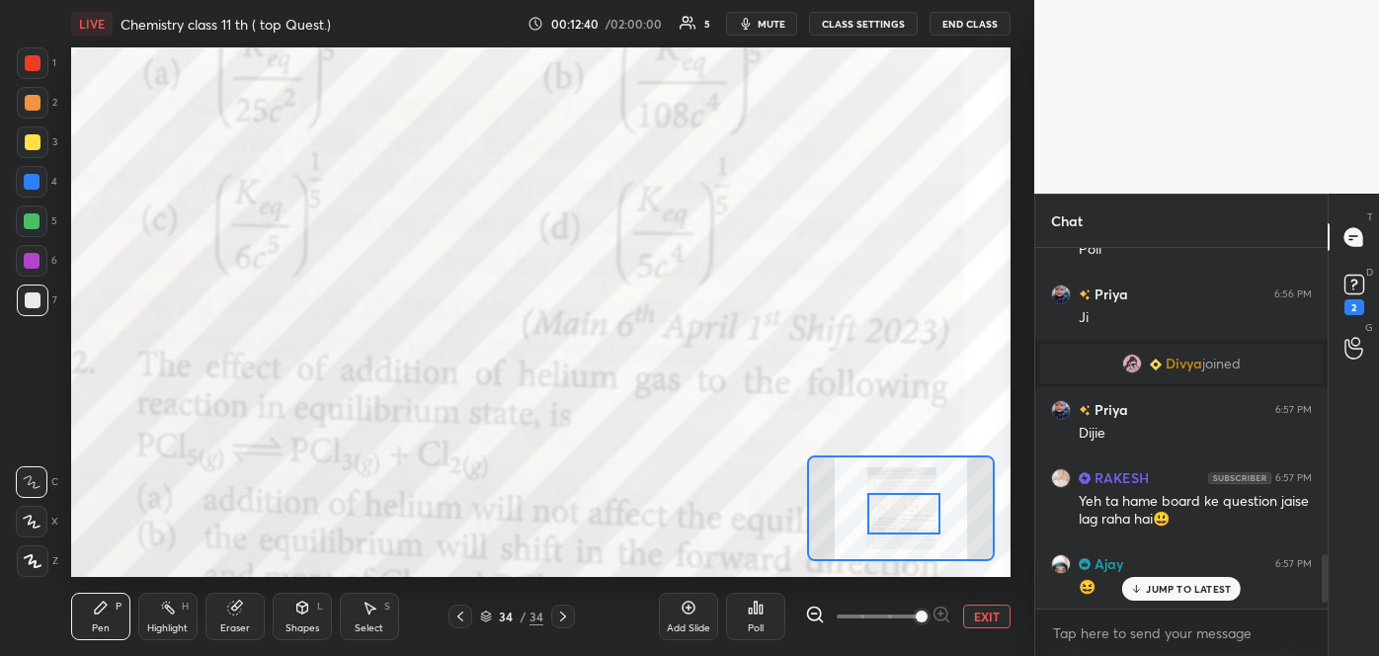
drag, startPoint x: 906, startPoint y: 498, endPoint x: 908, endPoint y: 514, distance: 15.9
click at [908, 514] on div at bounding box center [904, 513] width 74 height 40
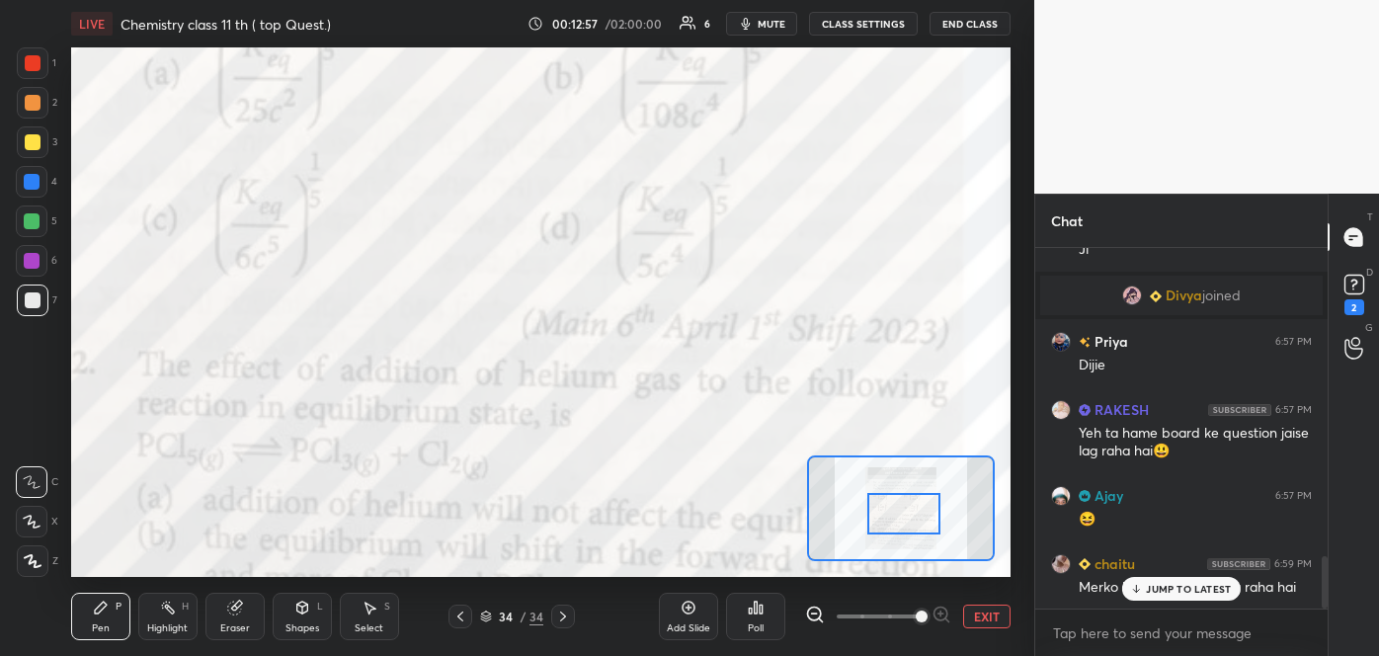
click at [1151, 583] on p "JUMP TO LATEST" at bounding box center [1188, 589] width 85 height 12
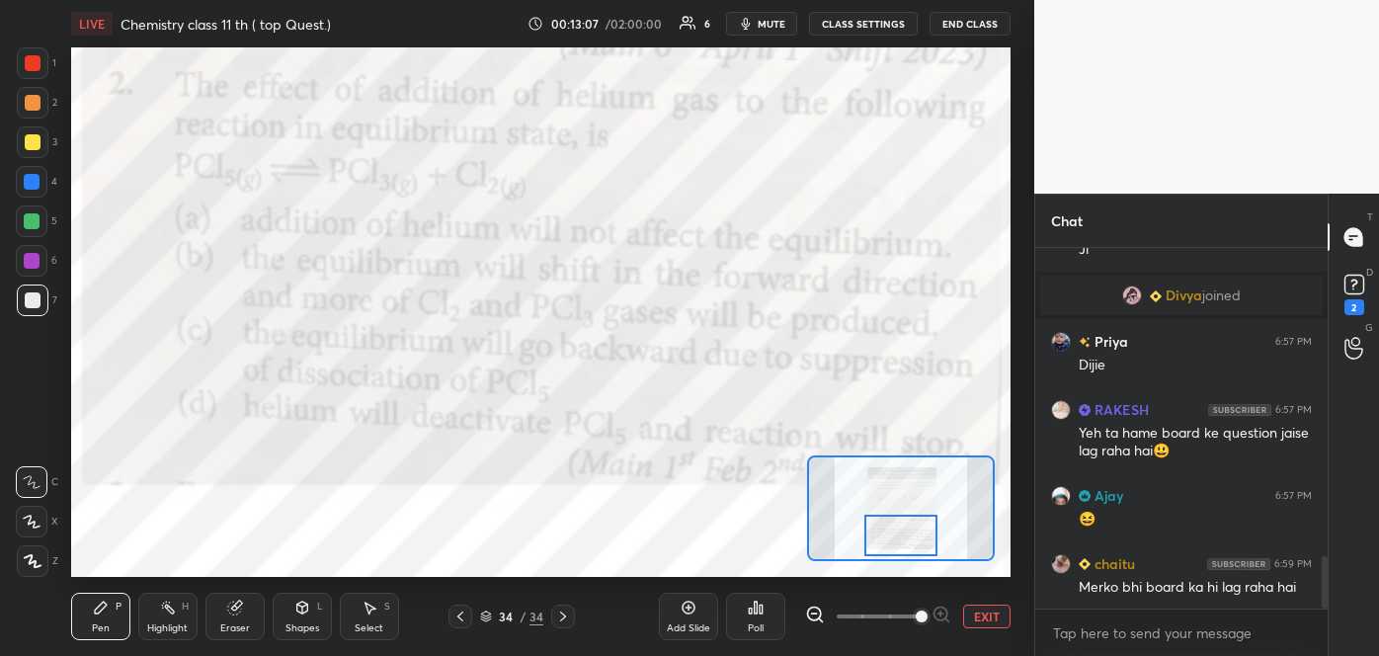
drag, startPoint x: 890, startPoint y: 518, endPoint x: 887, endPoint y: 540, distance: 22.9
click at [887, 540] on div at bounding box center [901, 535] width 74 height 40
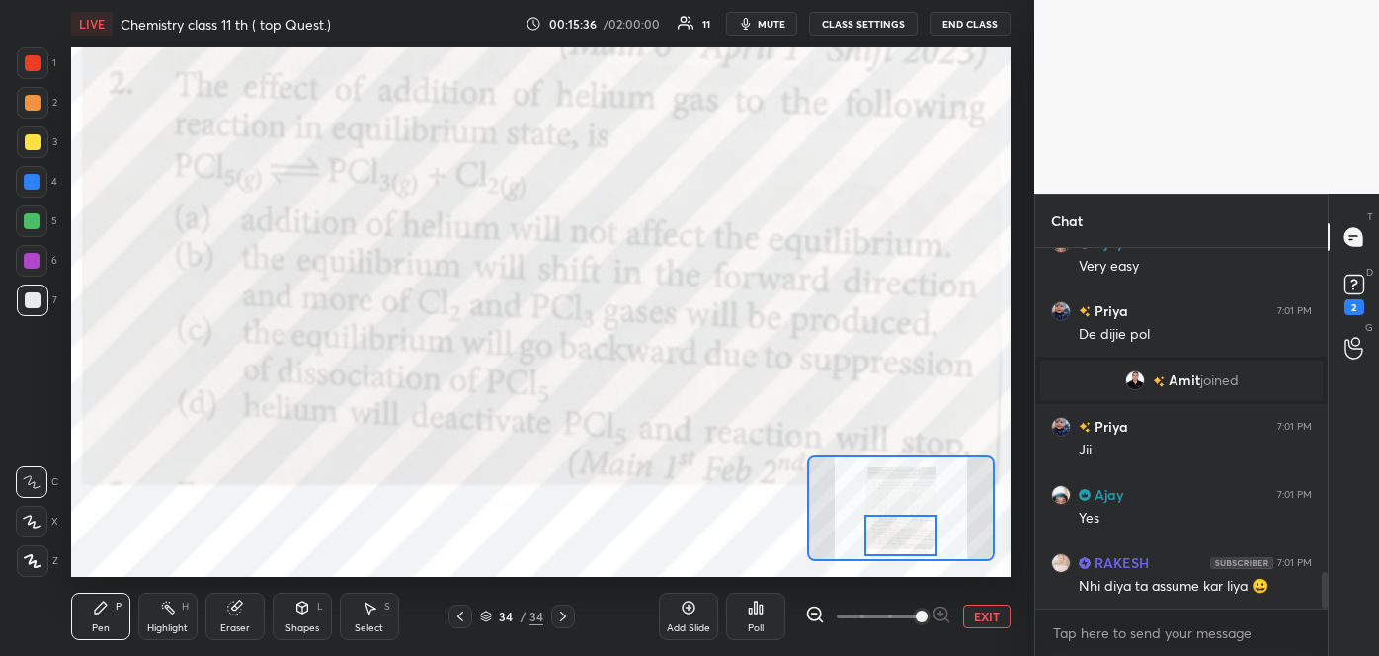
scroll to position [3246, 0]
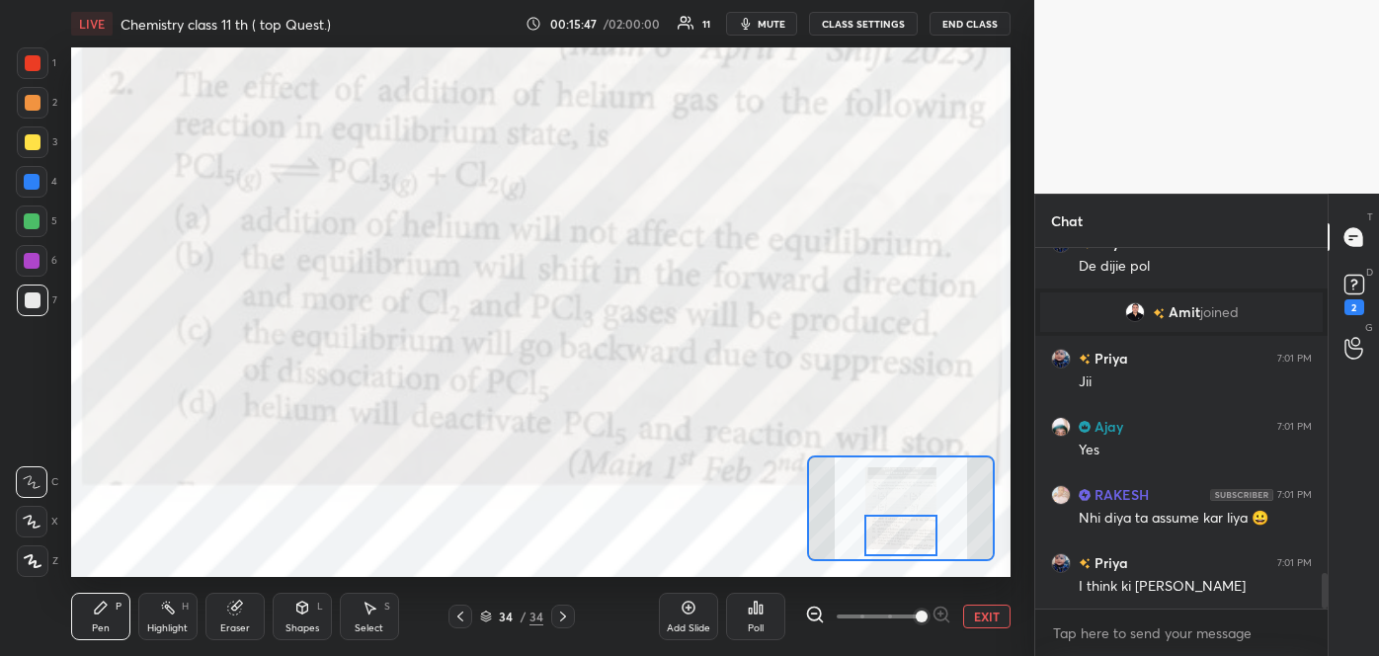
click at [25, 108] on div at bounding box center [33, 103] width 16 height 16
click at [29, 297] on div at bounding box center [33, 300] width 16 height 16
click at [40, 67] on div at bounding box center [33, 63] width 16 height 16
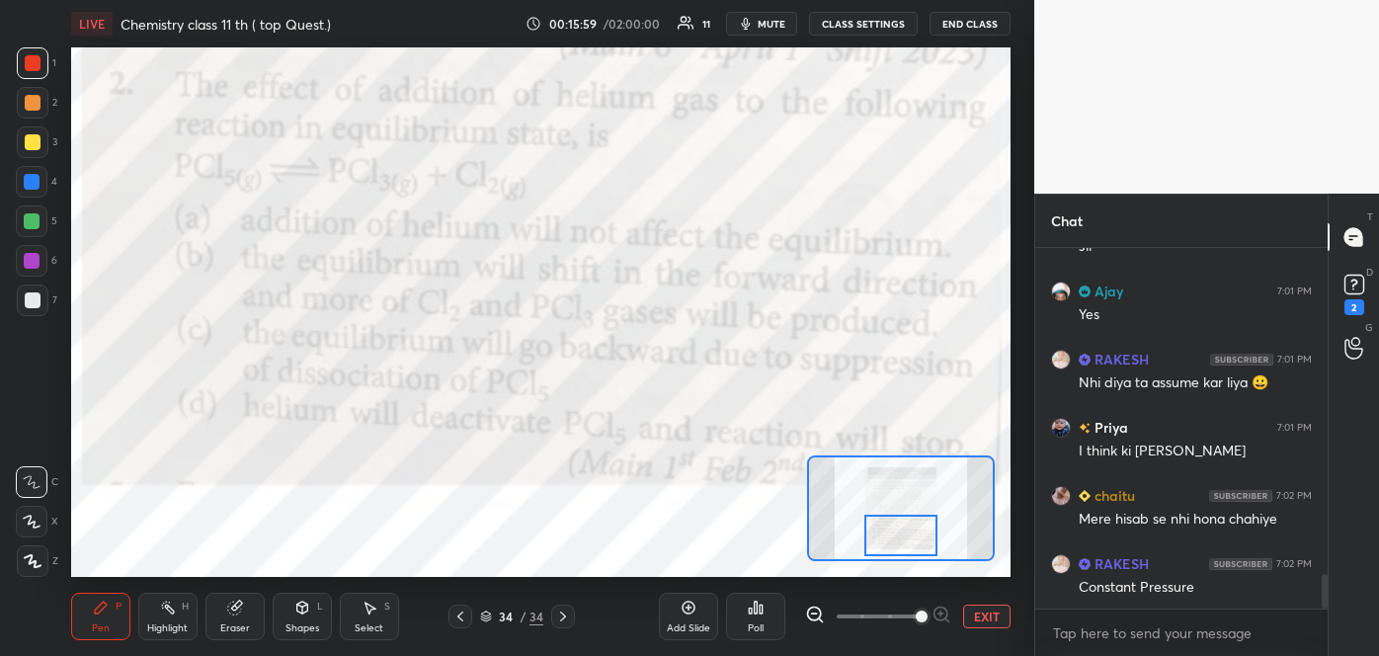
scroll to position [3450, 0]
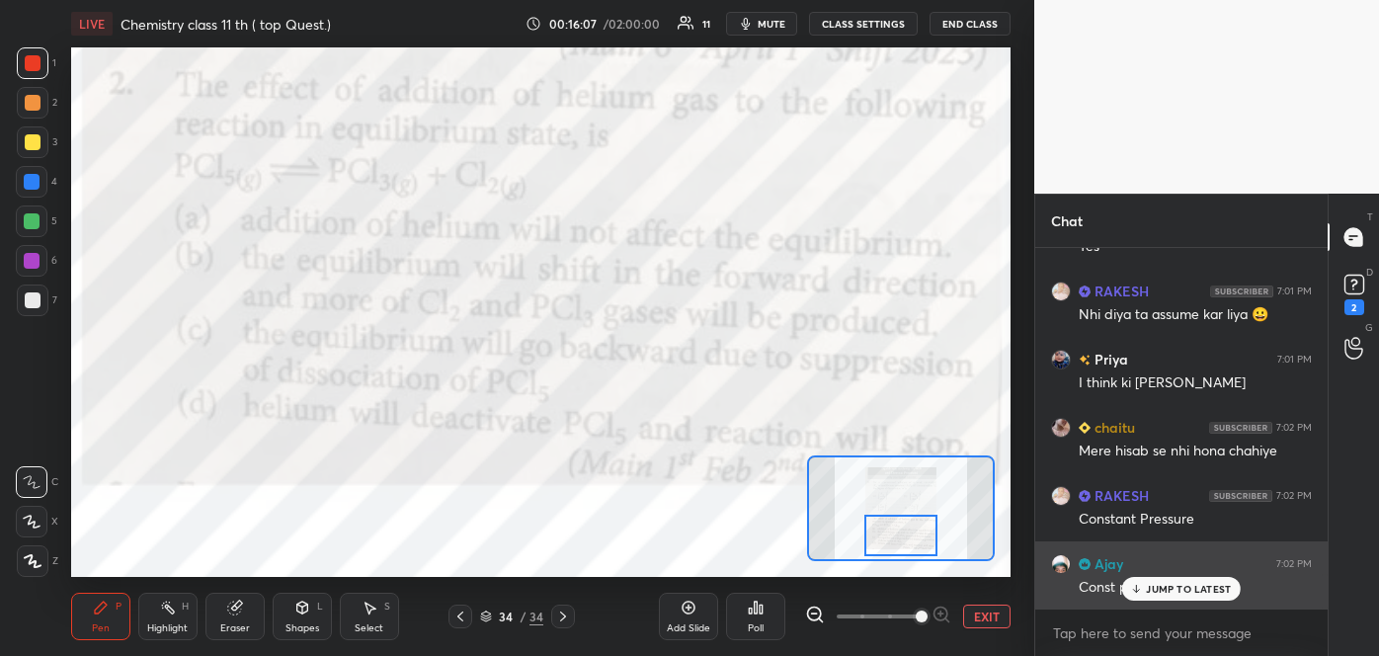
click at [1187, 588] on p "JUMP TO LATEST" at bounding box center [1188, 589] width 85 height 12
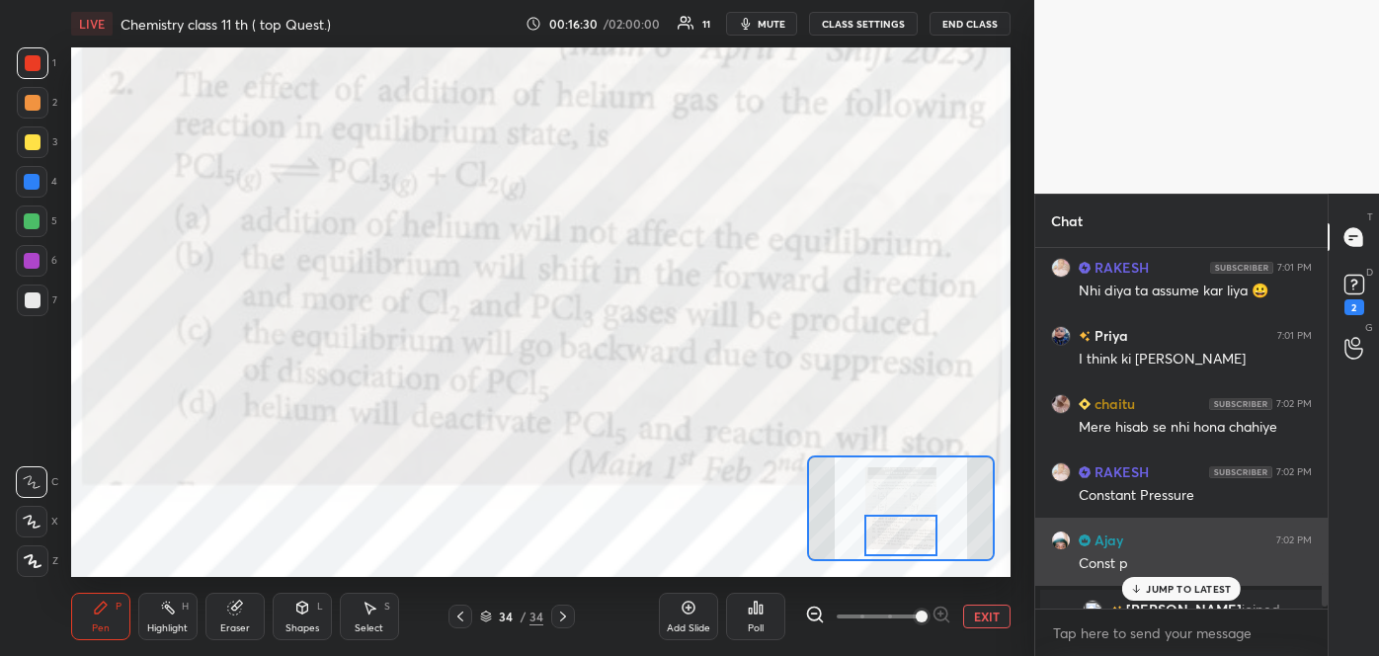
scroll to position [3108, 0]
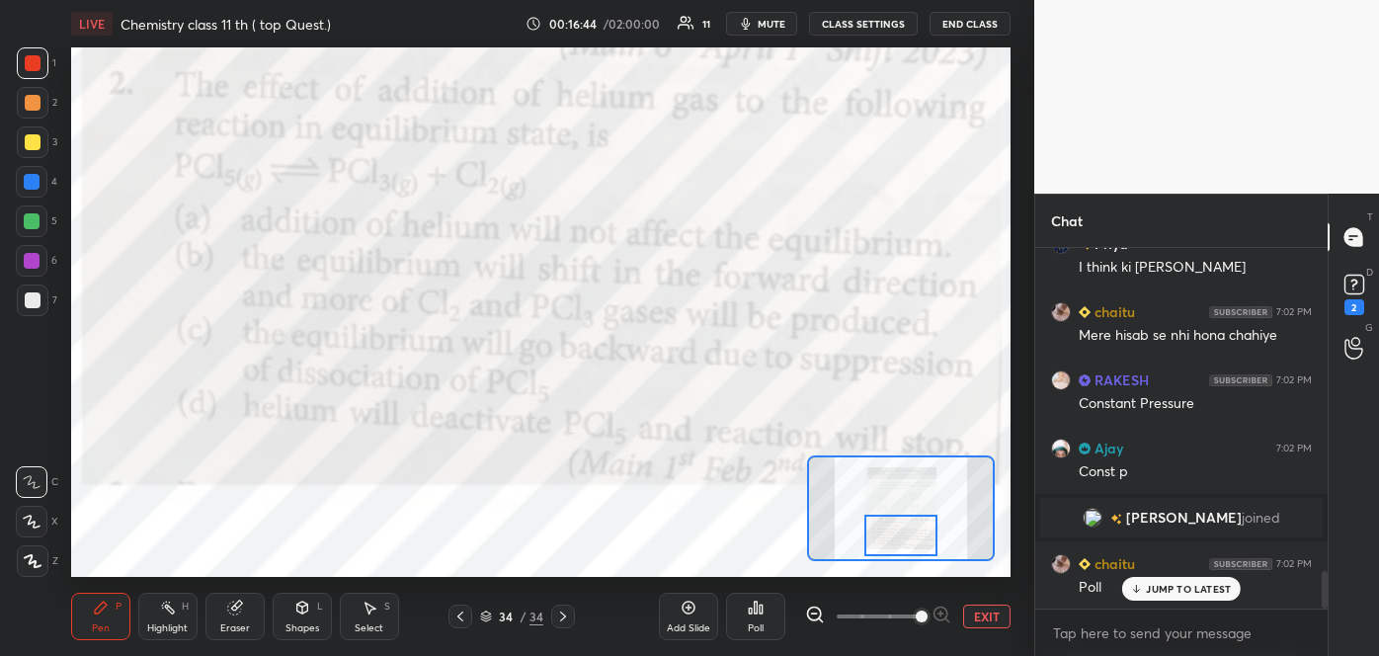
click at [755, 623] on div "Poll" at bounding box center [756, 628] width 16 height 10
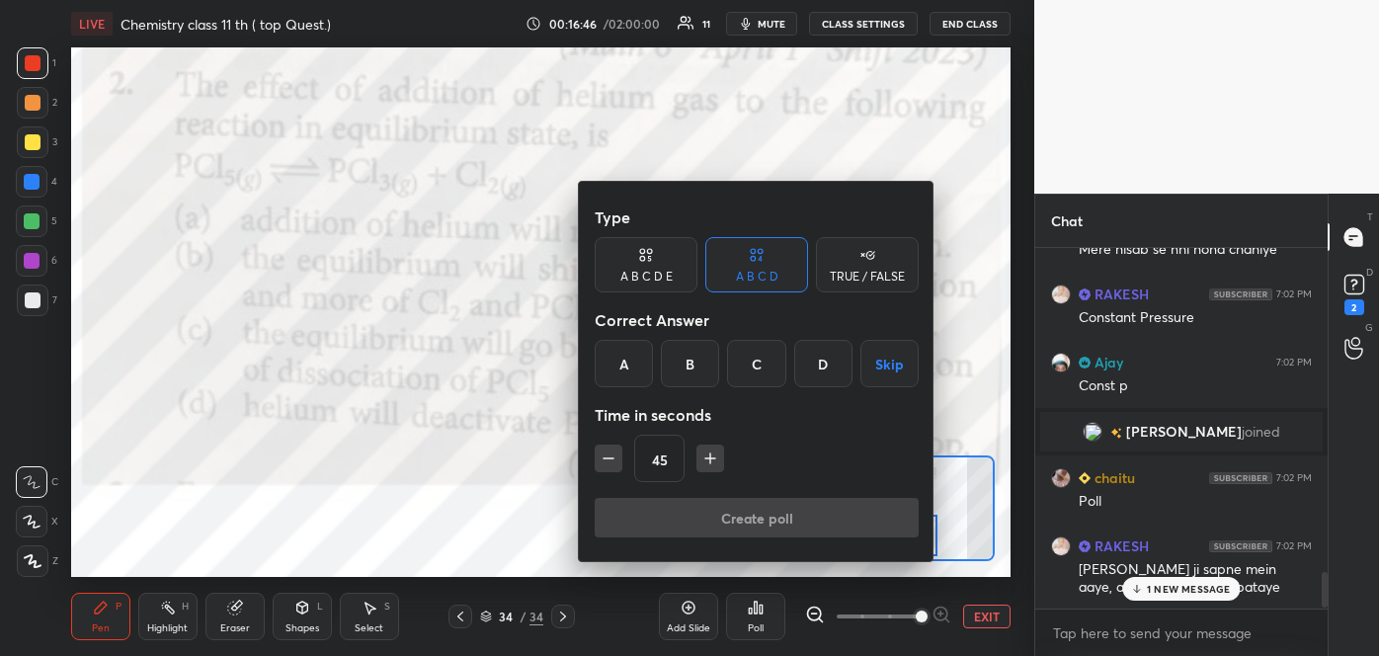
scroll to position [3241, 0]
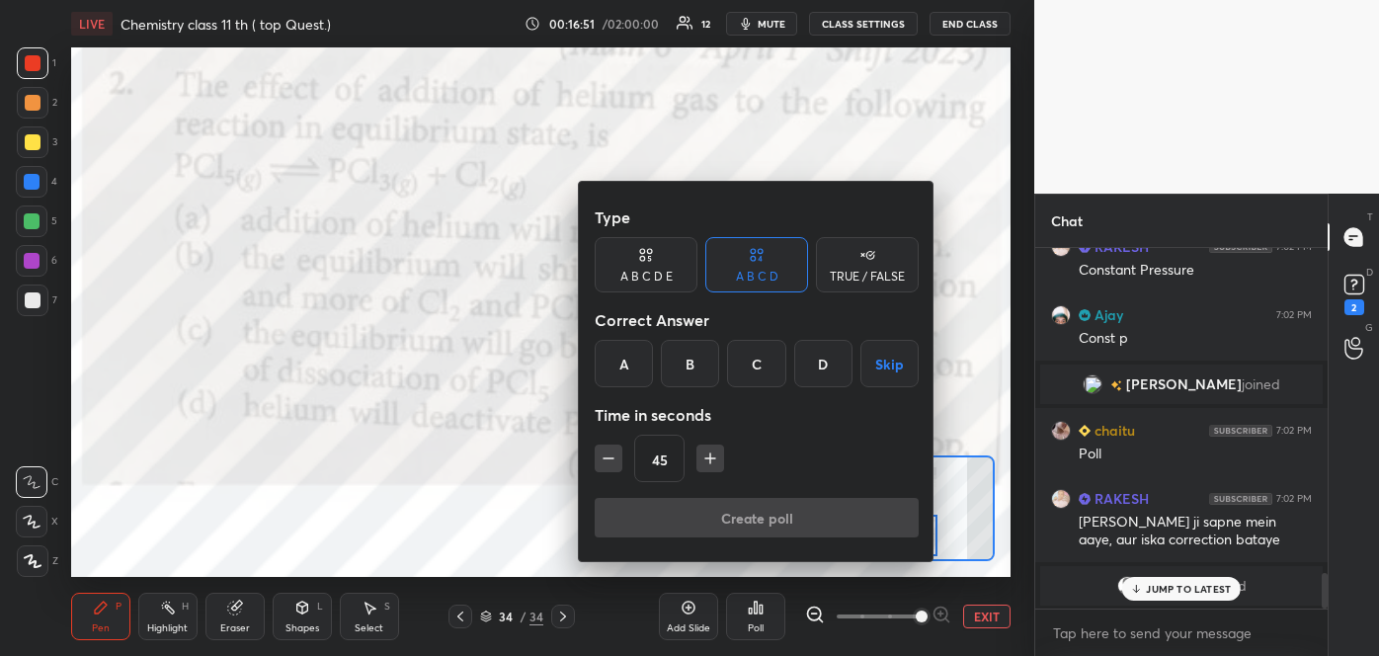
click at [688, 368] on div "B" at bounding box center [690, 363] width 58 height 47
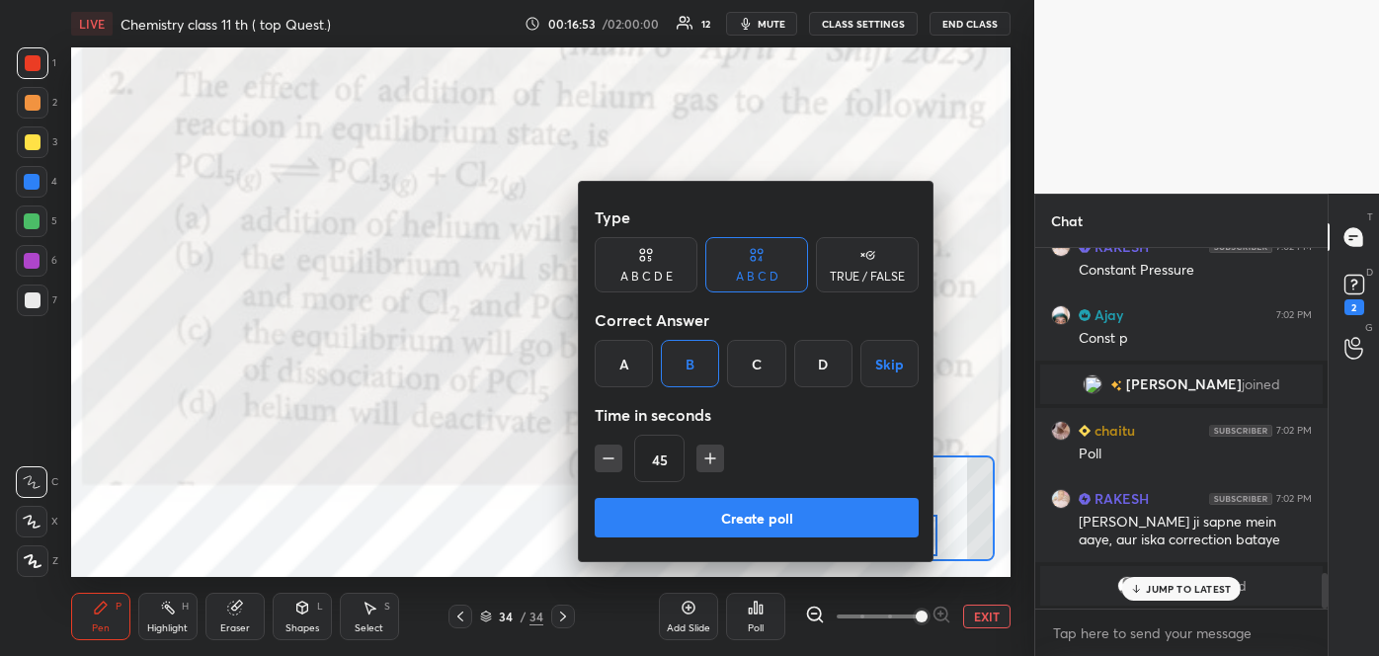
click at [724, 511] on button "Create poll" at bounding box center [757, 518] width 324 height 40
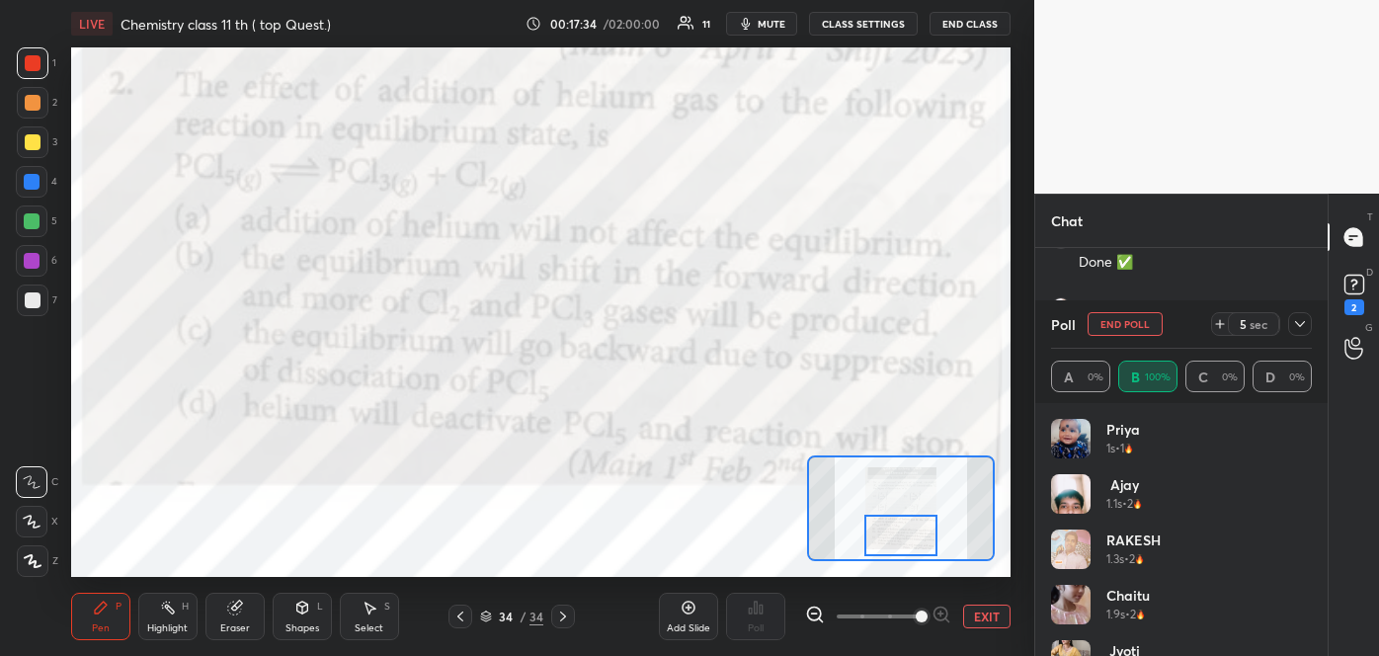
scroll to position [3703, 0]
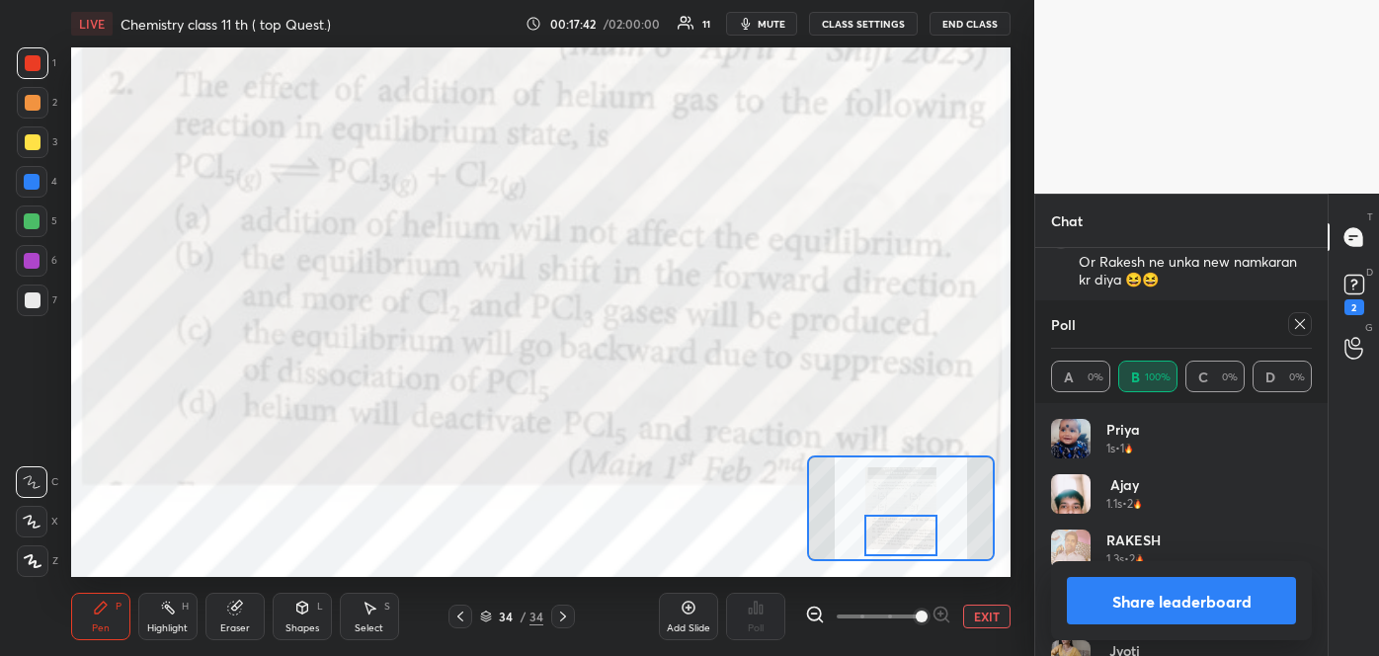
click at [1119, 599] on button "Share leaderboard" at bounding box center [1181, 600] width 229 height 47
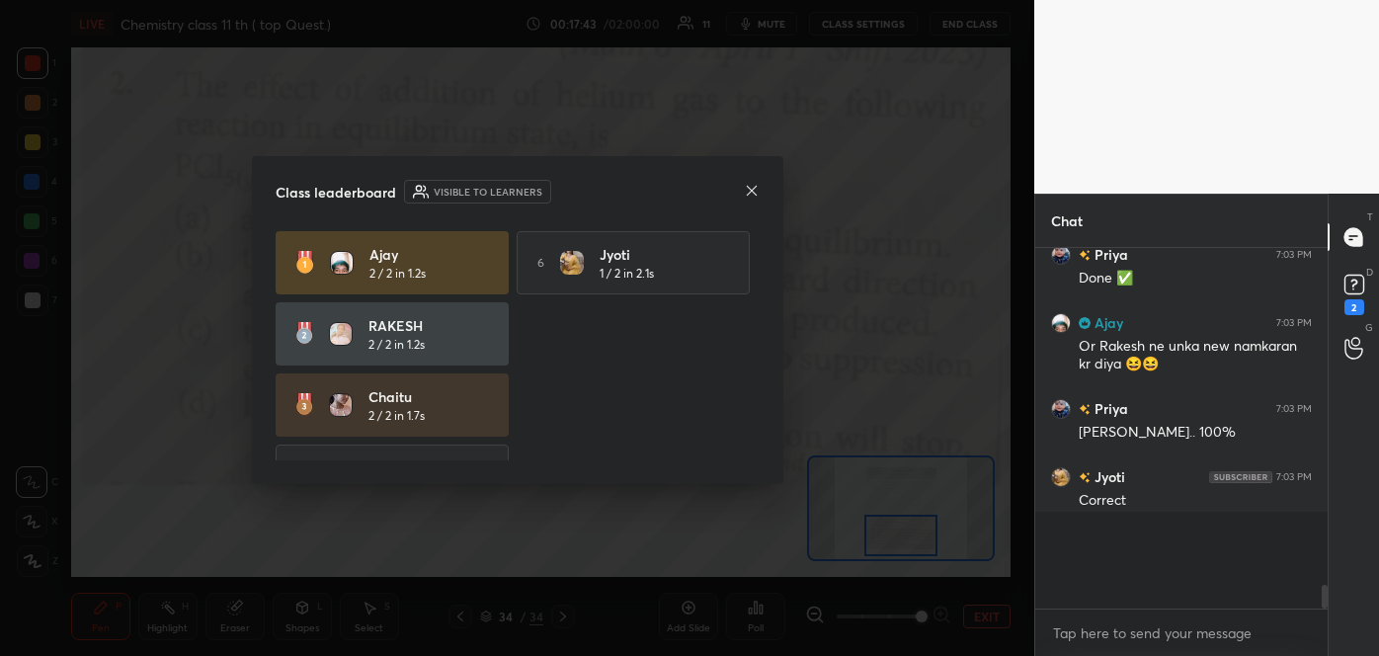
scroll to position [348, 286]
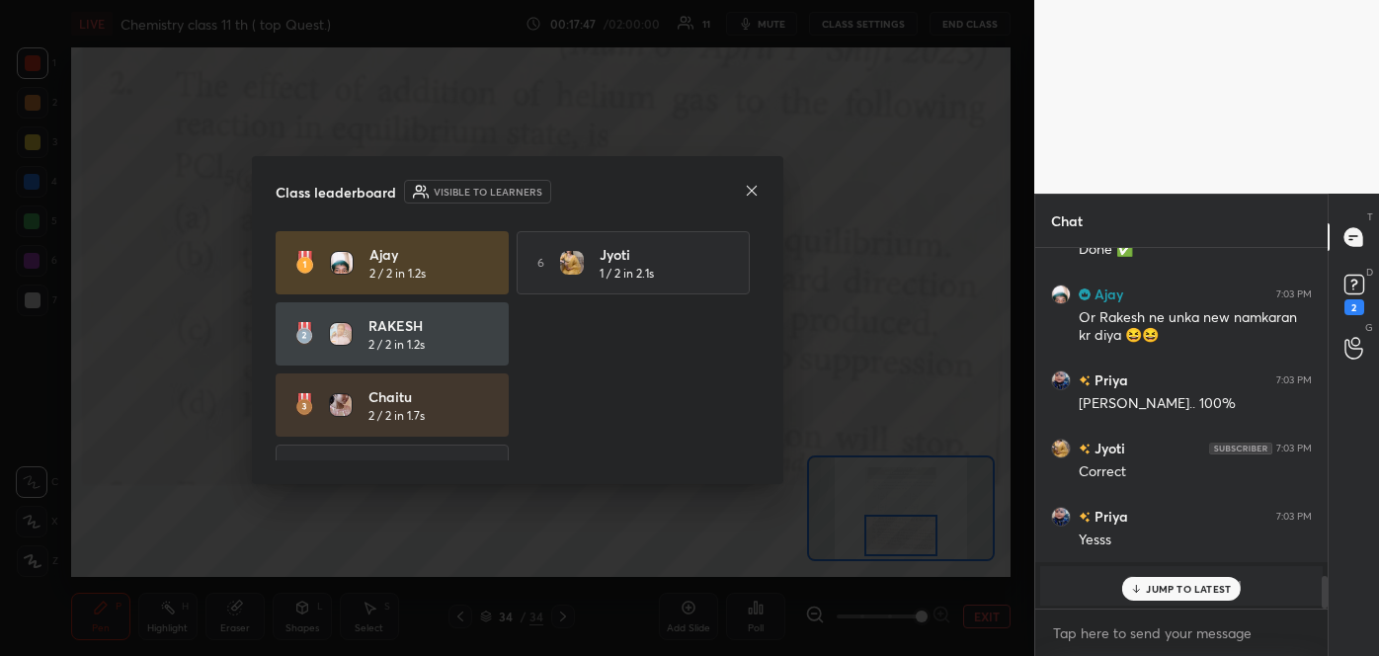
click at [751, 185] on icon at bounding box center [752, 191] width 16 height 16
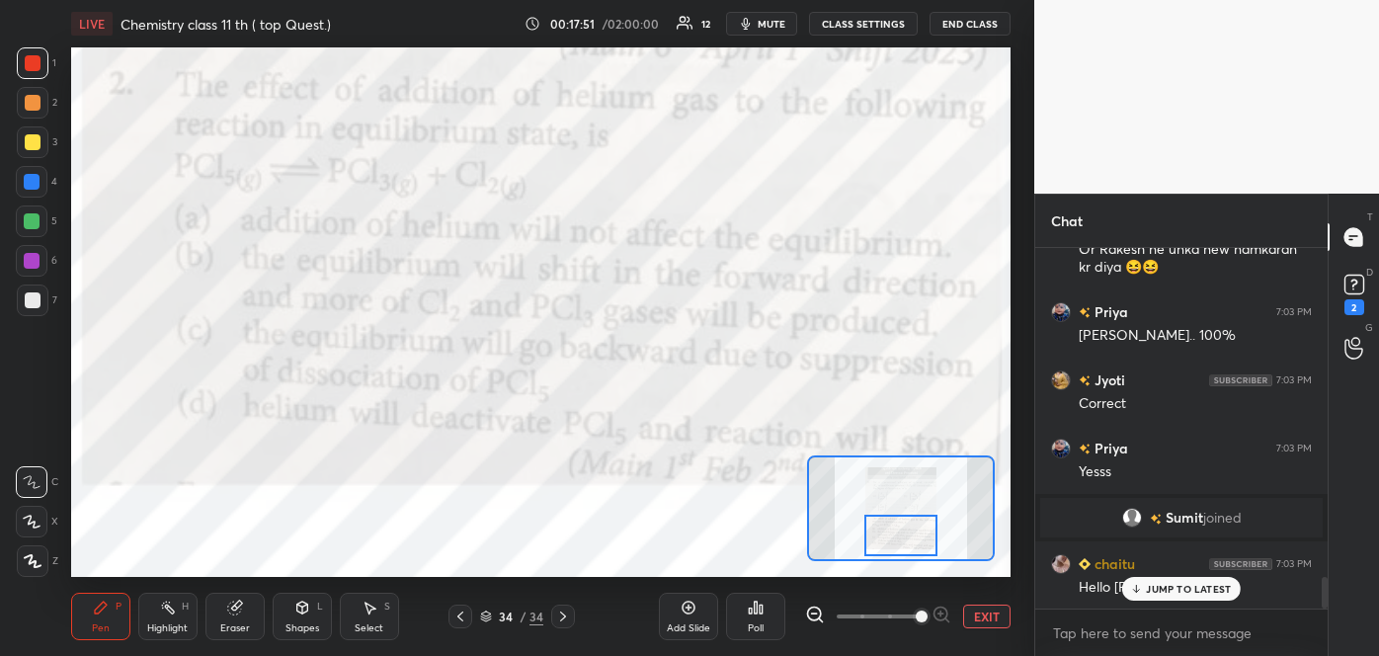
click at [558, 611] on icon at bounding box center [563, 616] width 16 height 16
click at [458, 614] on icon at bounding box center [460, 616] width 16 height 16
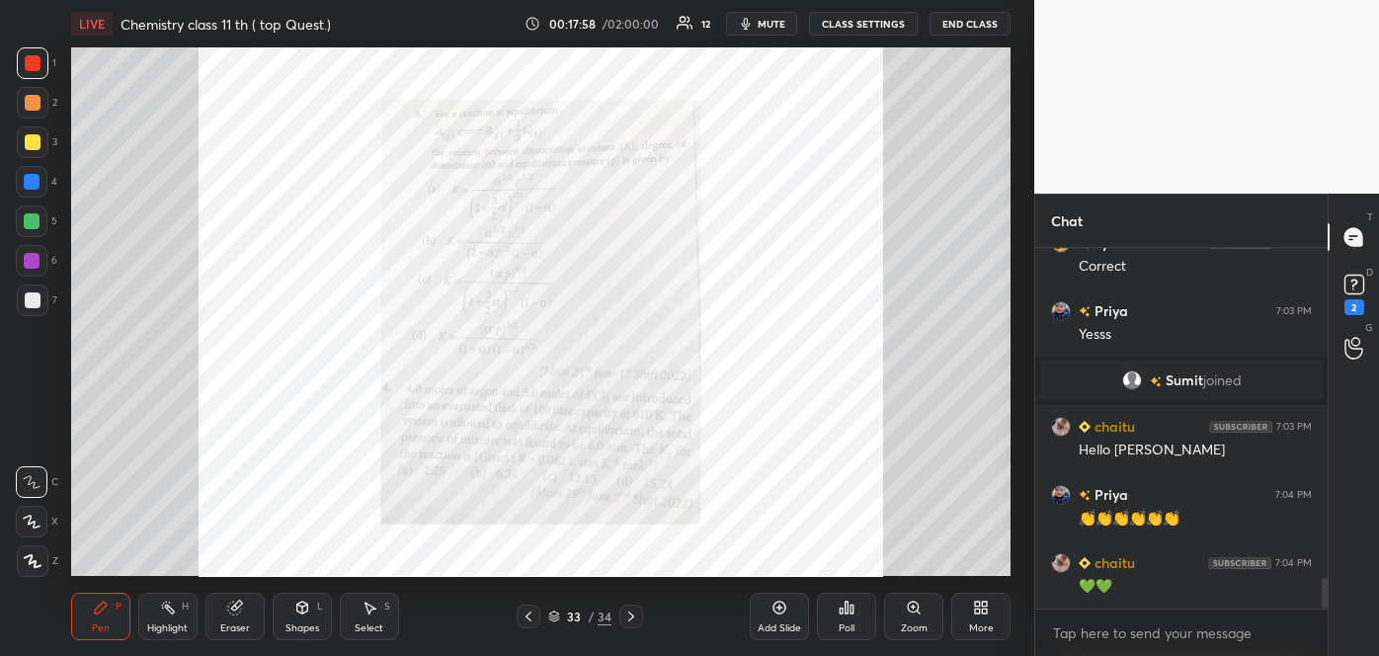
scroll to position [3921, 0]
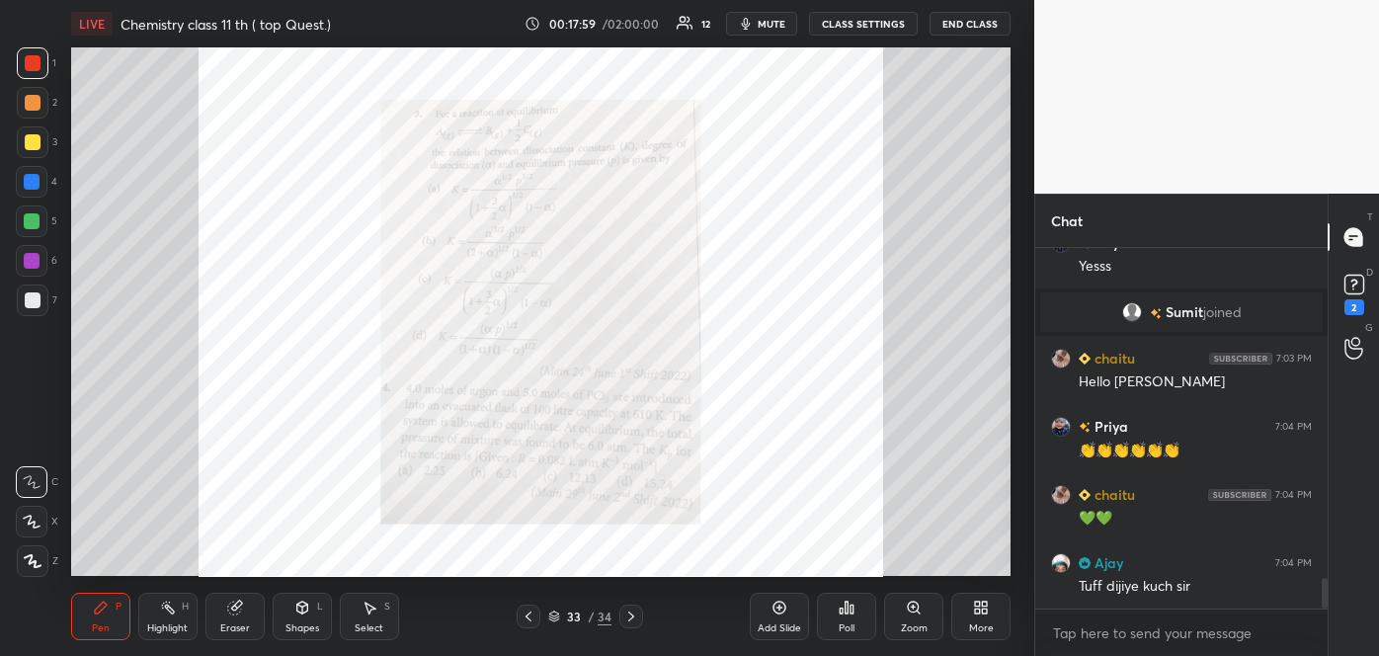
click at [911, 623] on div "Zoom" at bounding box center [914, 628] width 27 height 10
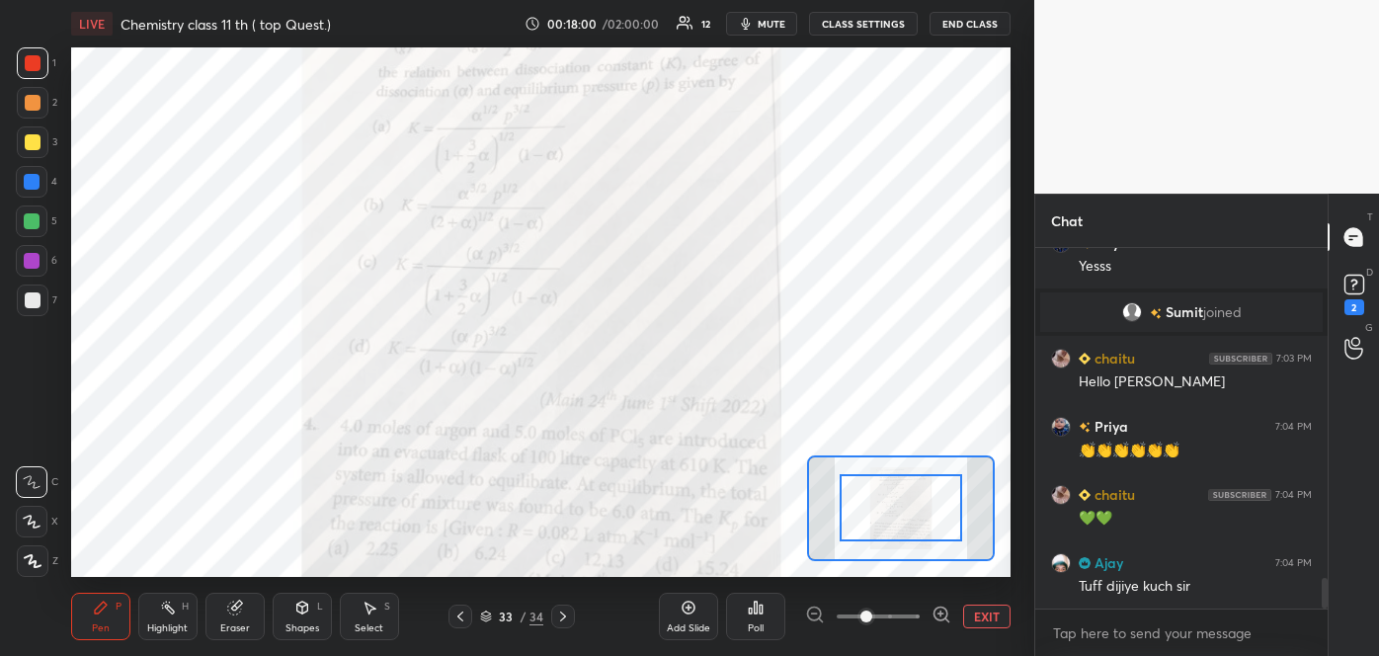
scroll to position [3989, 0]
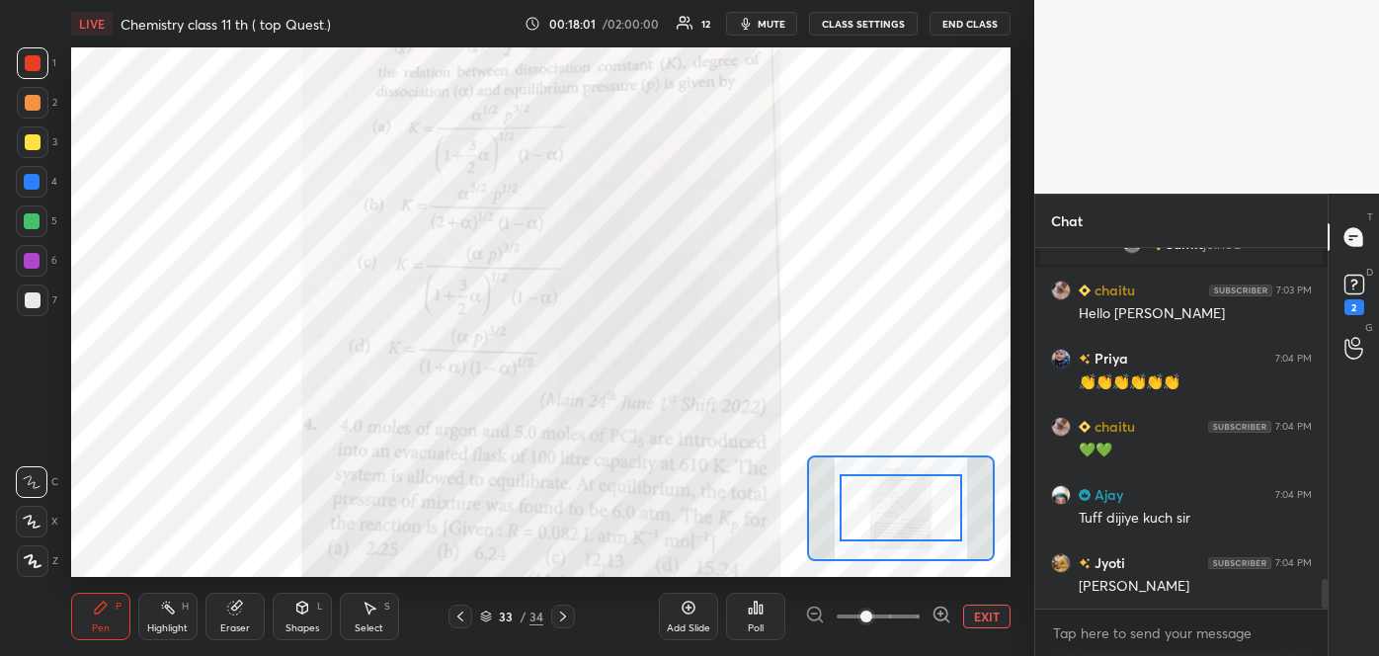
click at [935, 613] on icon at bounding box center [941, 614] width 20 height 20
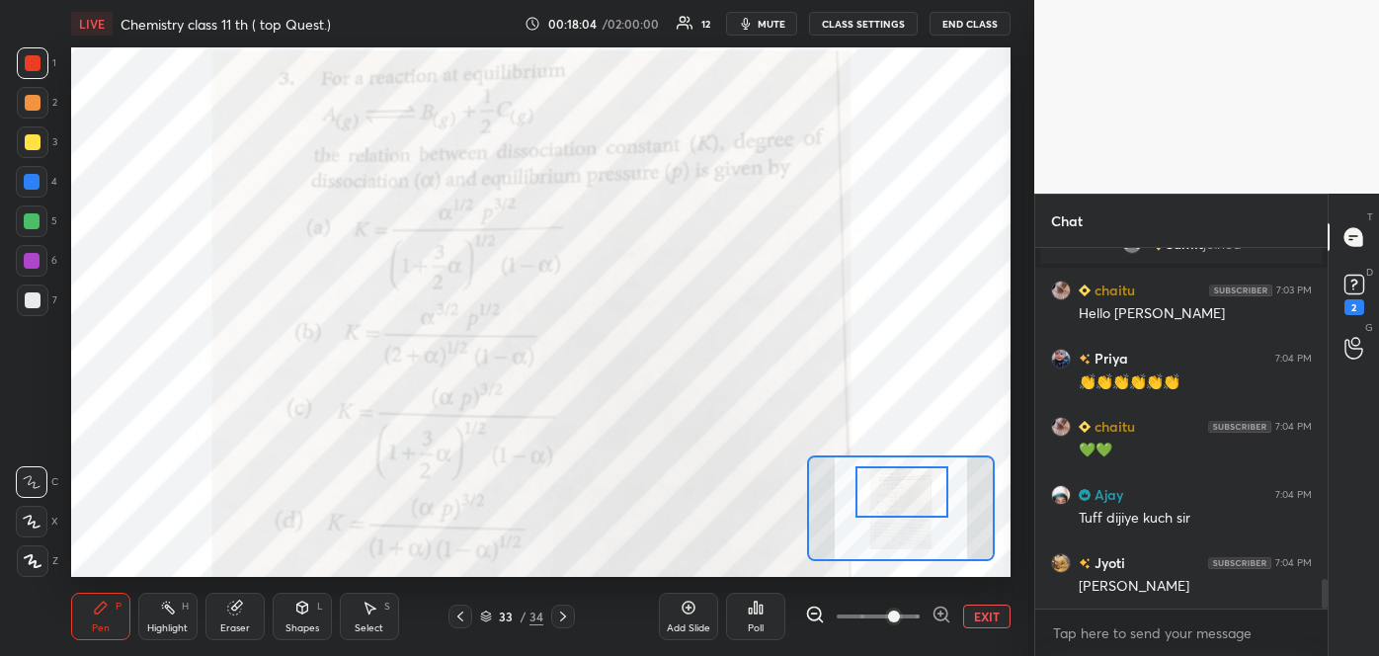
drag, startPoint x: 908, startPoint y: 506, endPoint x: 909, endPoint y: 490, distance: 15.8
click at [909, 490] on div at bounding box center [901, 491] width 92 height 51
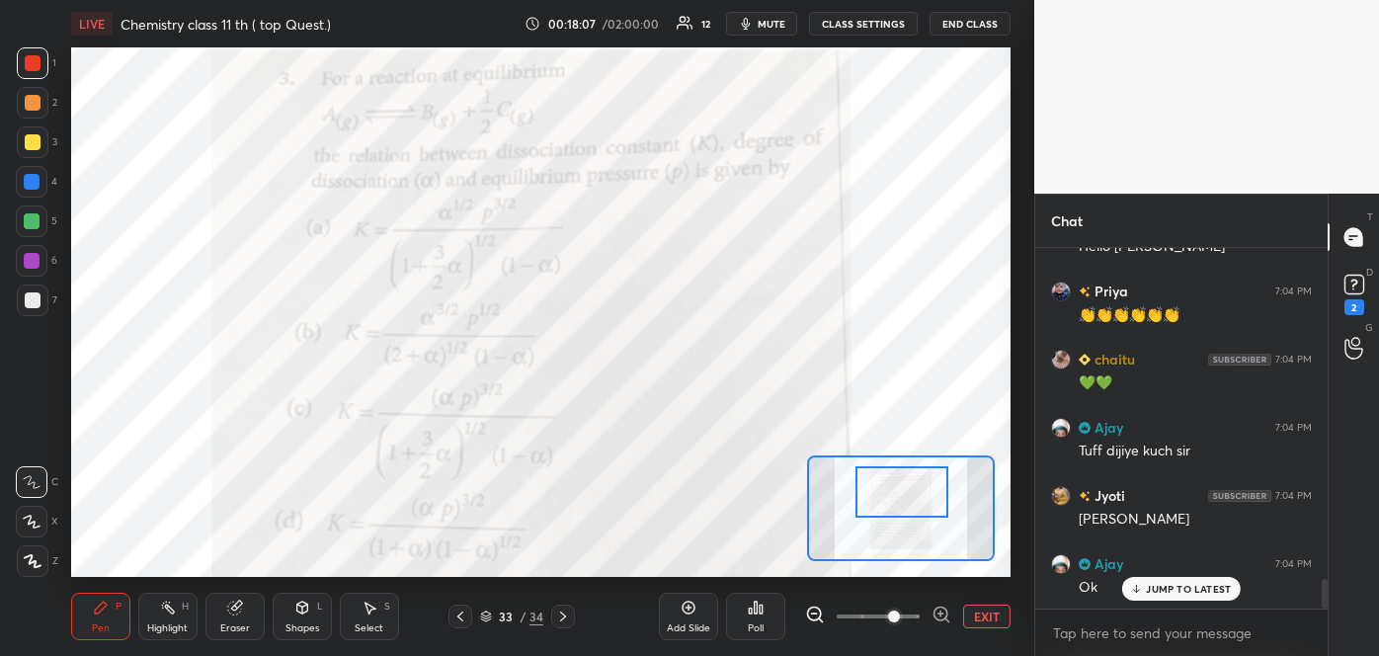
click at [814, 621] on icon at bounding box center [815, 614] width 20 height 20
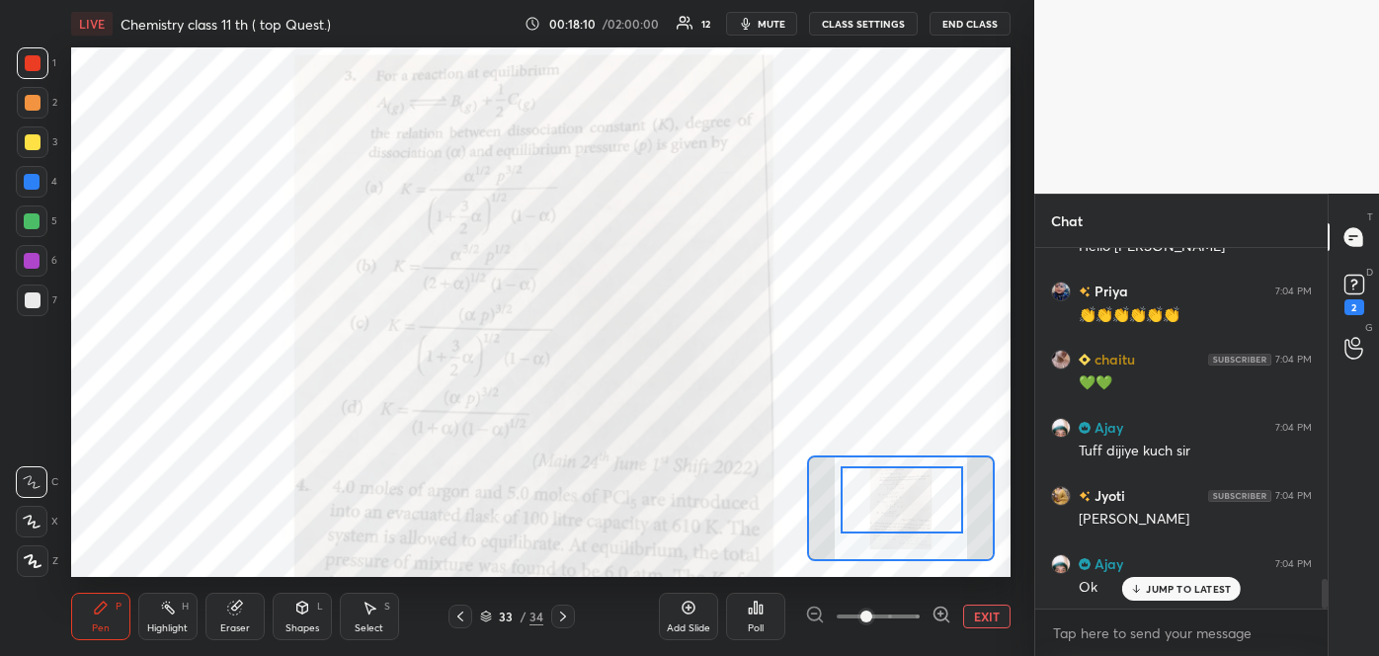
click at [934, 524] on div at bounding box center [901, 500] width 122 height 68
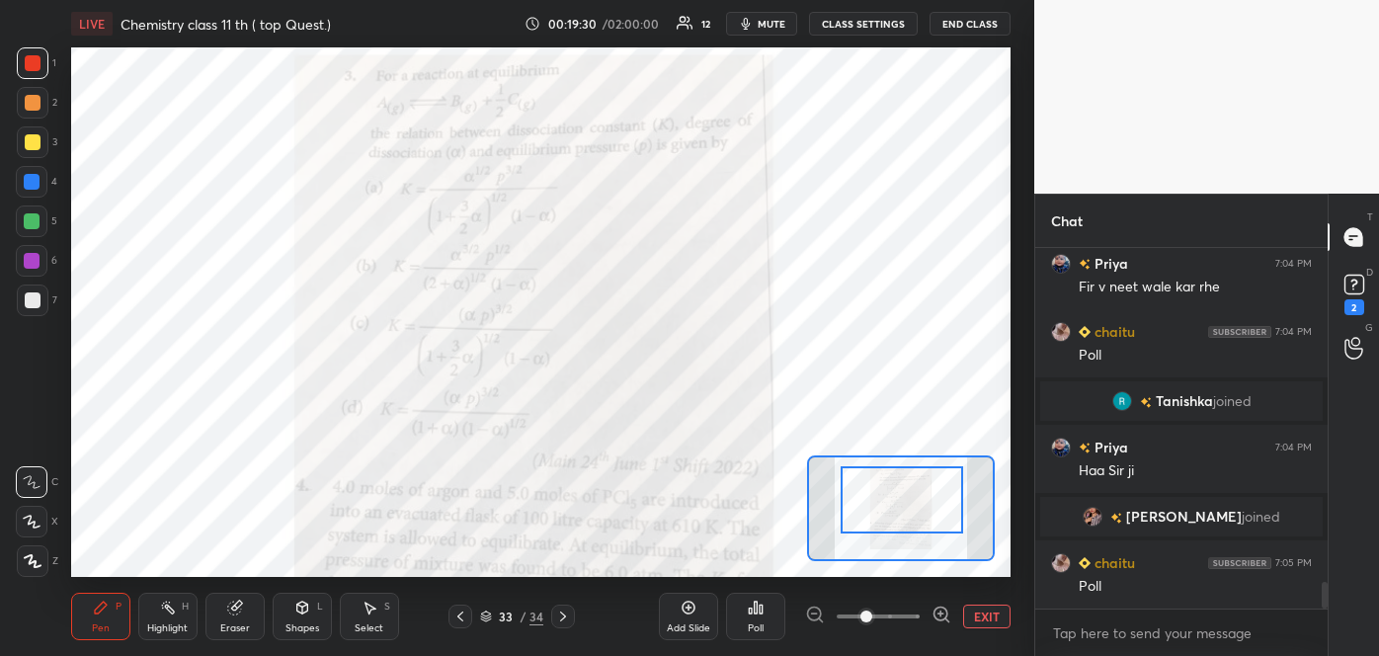
scroll to position [4493, 0]
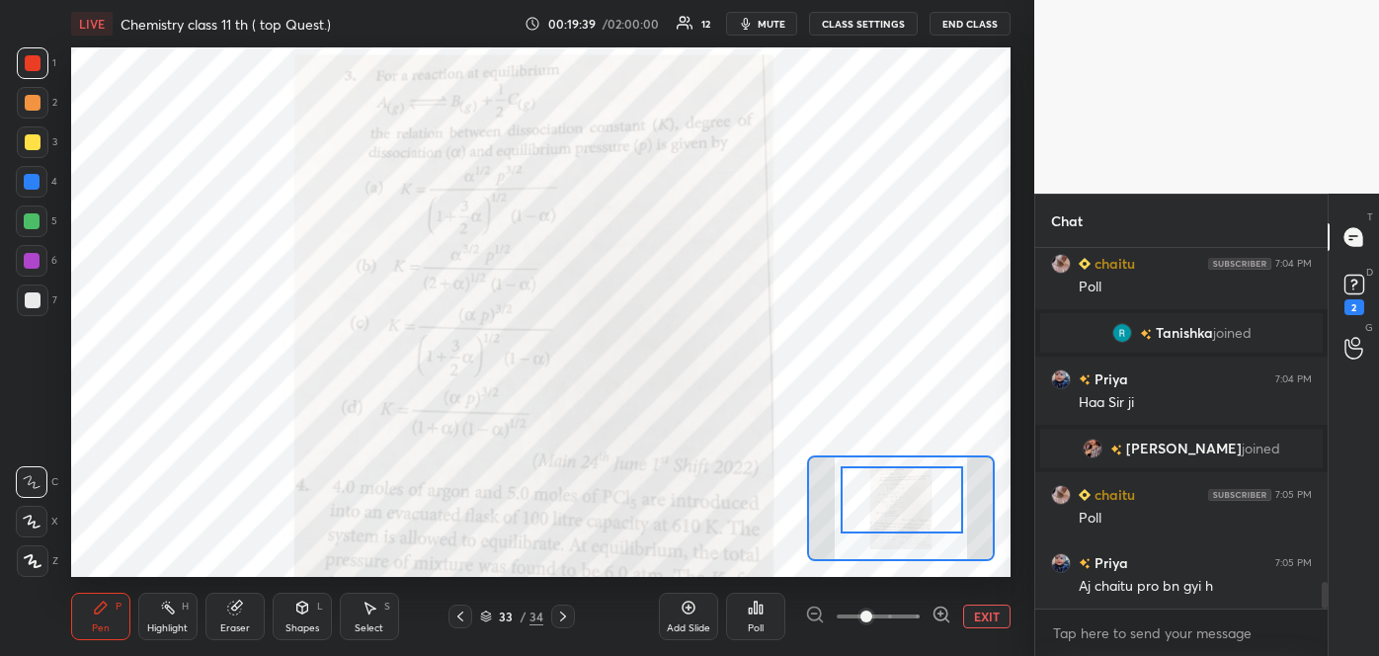
click at [766, 623] on div "Poll" at bounding box center [755, 616] width 59 height 47
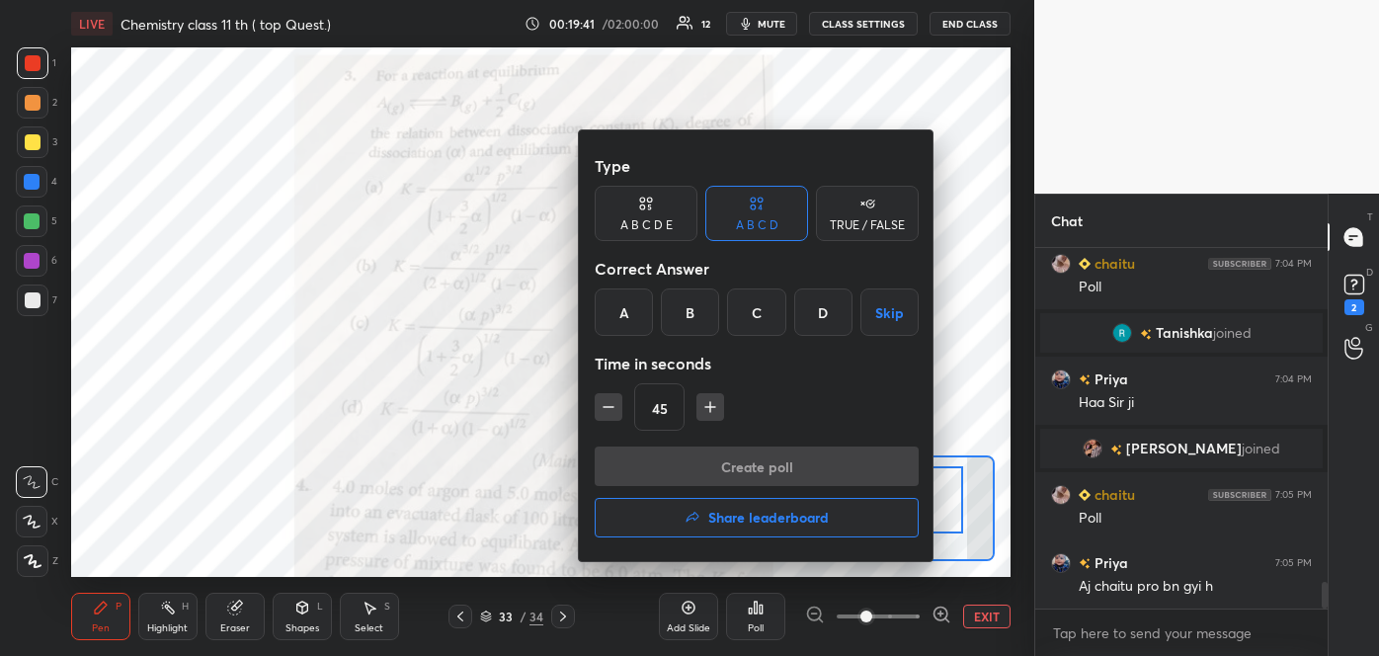
click at [699, 314] on div "B" at bounding box center [690, 311] width 58 height 47
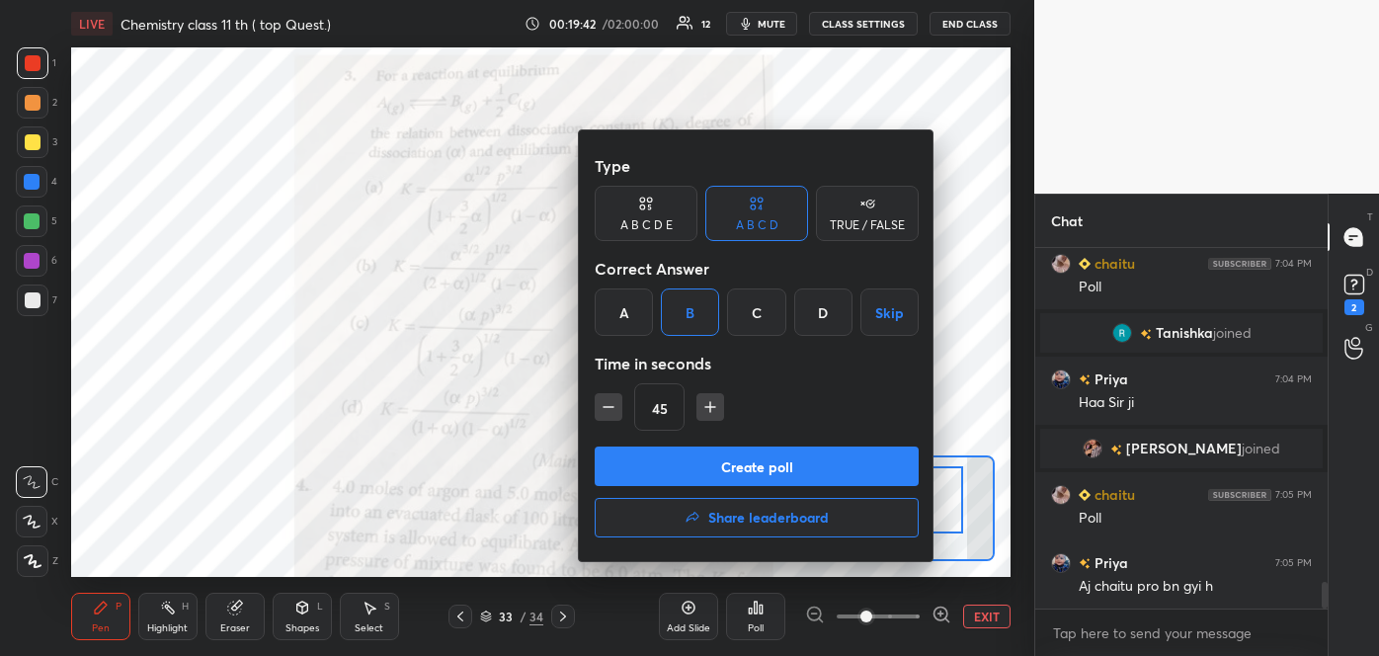
click at [718, 458] on button "Create poll" at bounding box center [757, 466] width 324 height 40
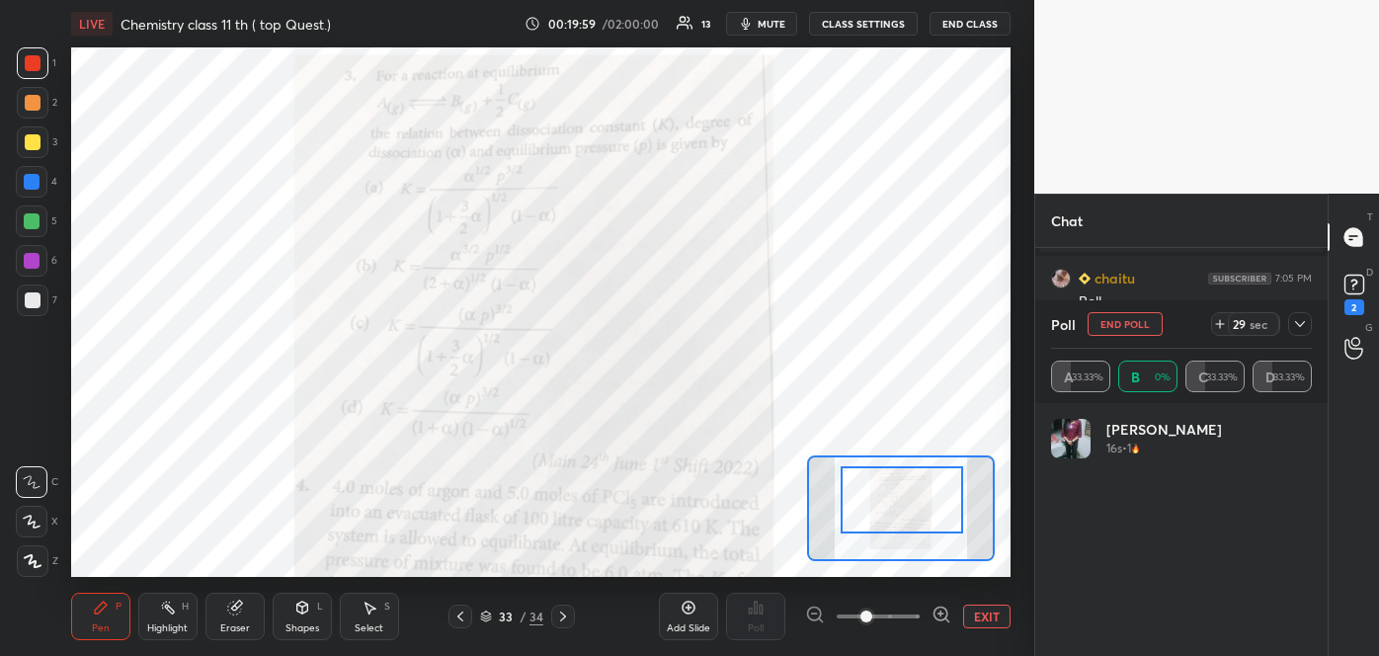
scroll to position [231, 255]
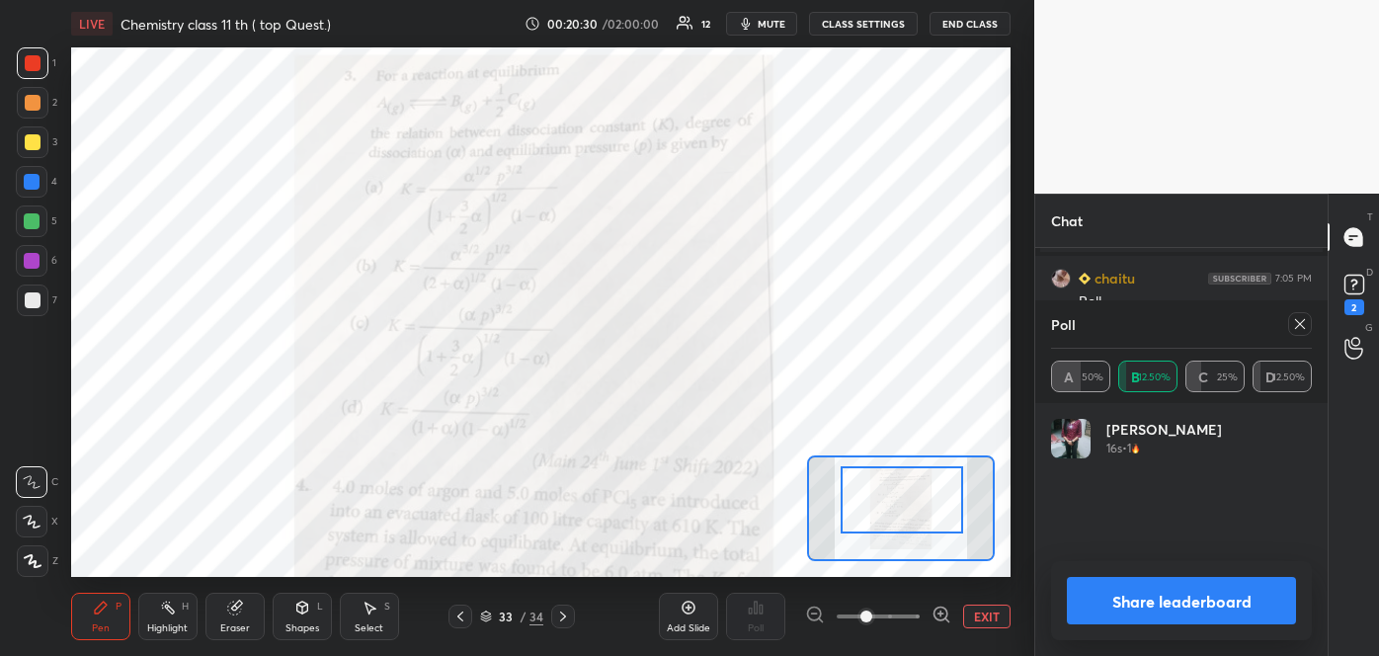
click at [1108, 599] on button "Share leaderboard" at bounding box center [1181, 600] width 229 height 47
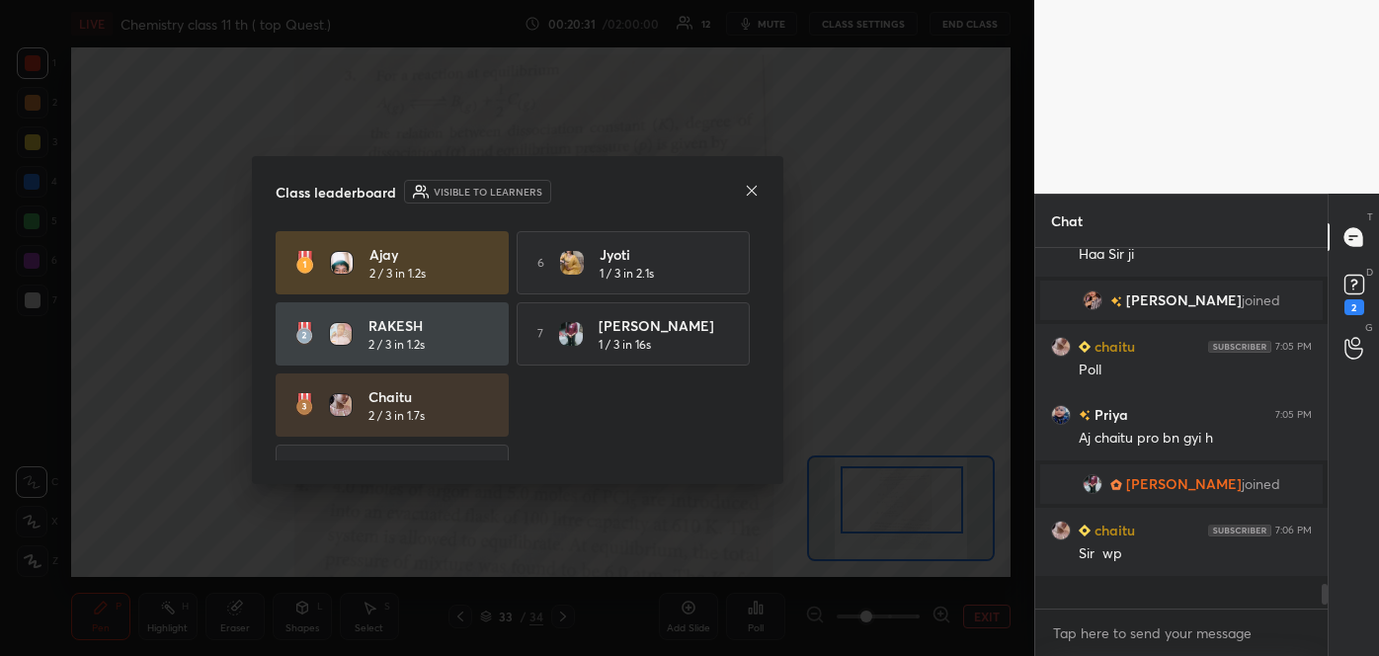
scroll to position [4224, 0]
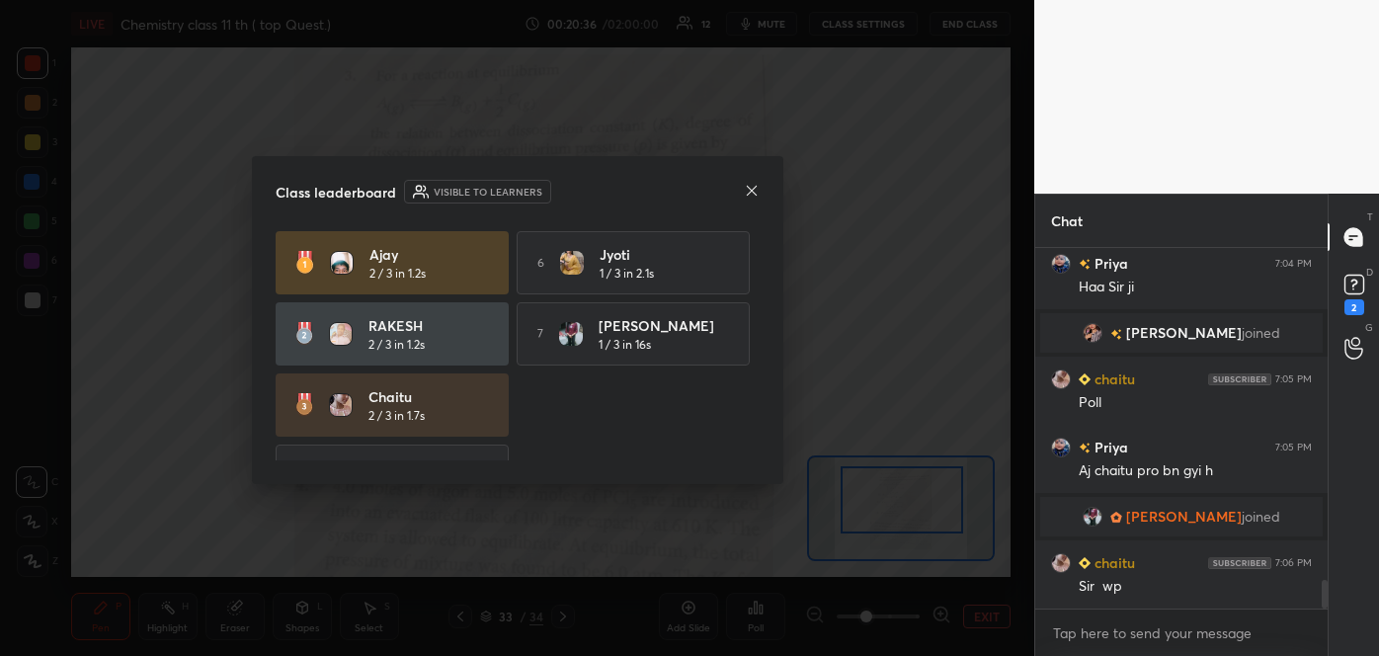
click at [749, 184] on icon at bounding box center [752, 191] width 16 height 16
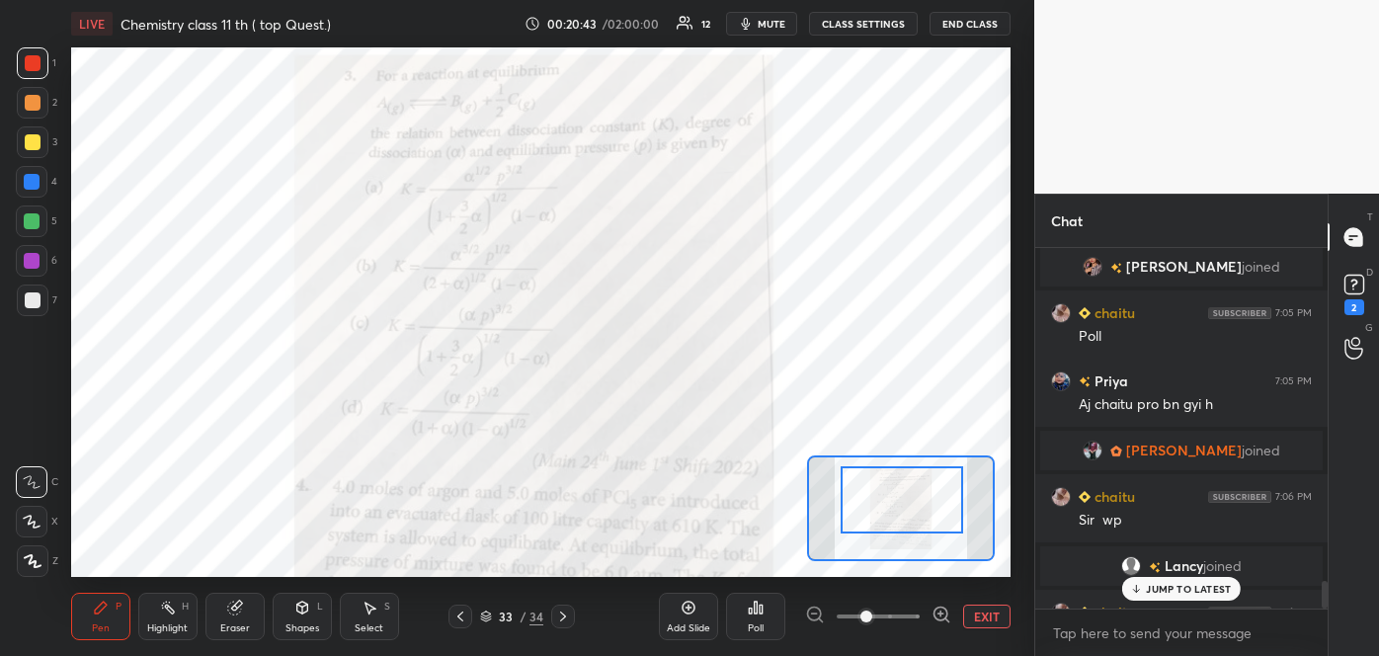
scroll to position [4317, 0]
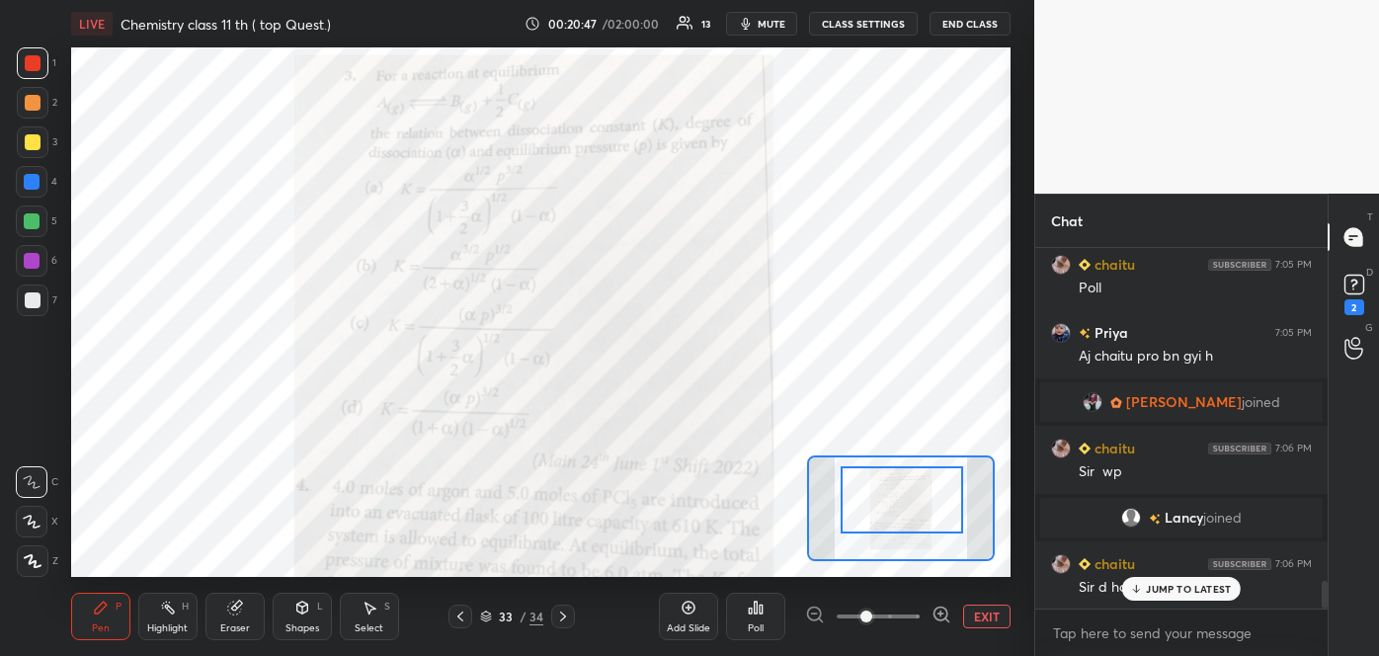
click at [1147, 591] on p "JUMP TO LATEST" at bounding box center [1188, 589] width 85 height 12
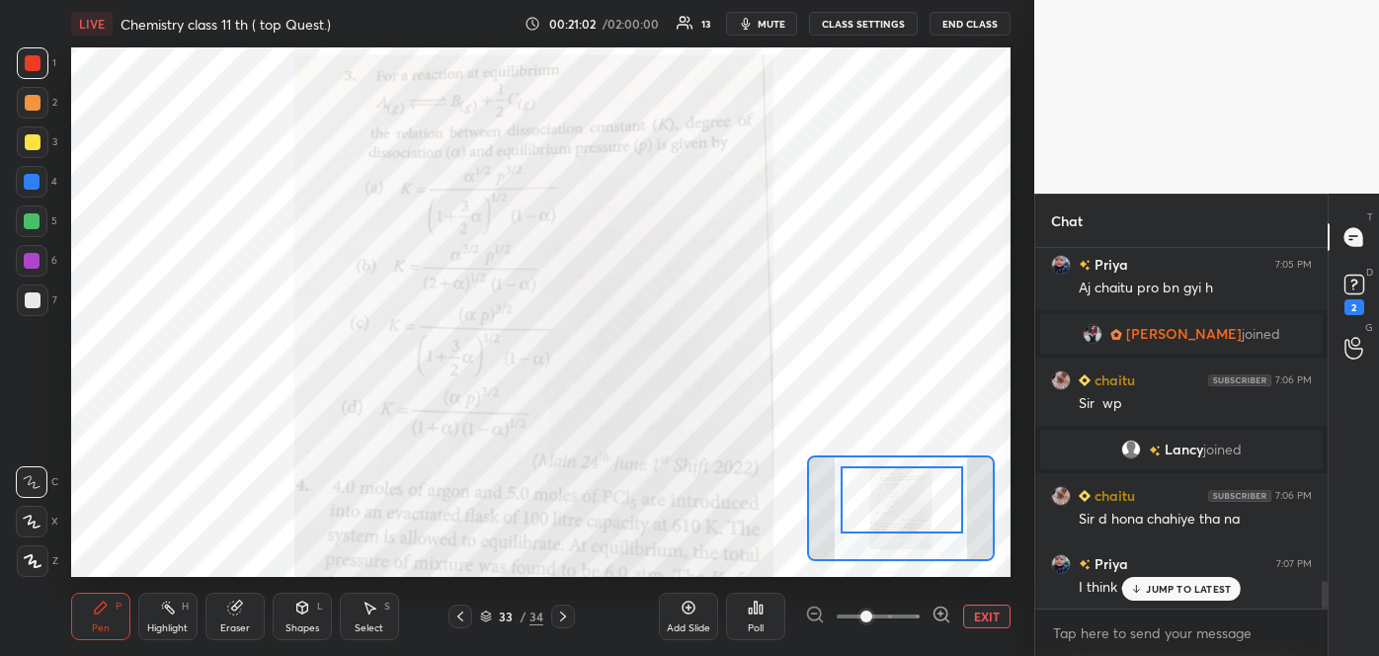
click at [1146, 583] on p "JUMP TO LATEST" at bounding box center [1188, 589] width 85 height 12
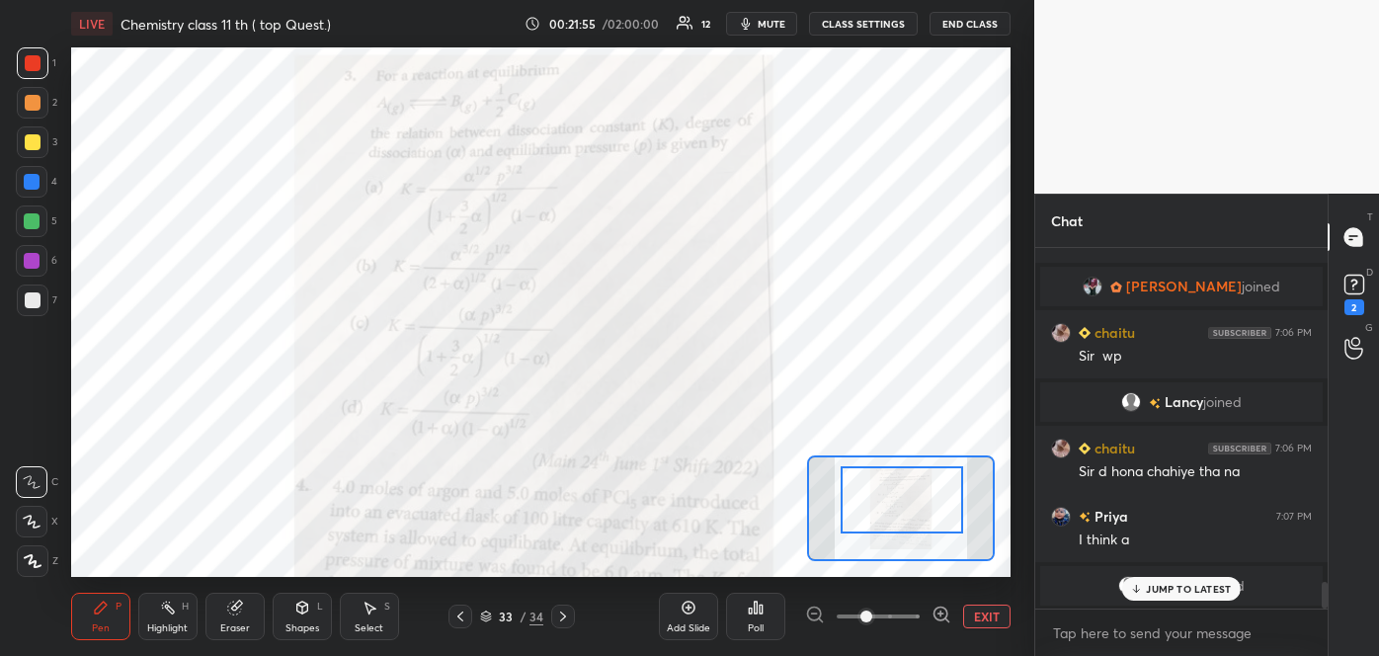
click at [22, 189] on div at bounding box center [32, 182] width 32 height 32
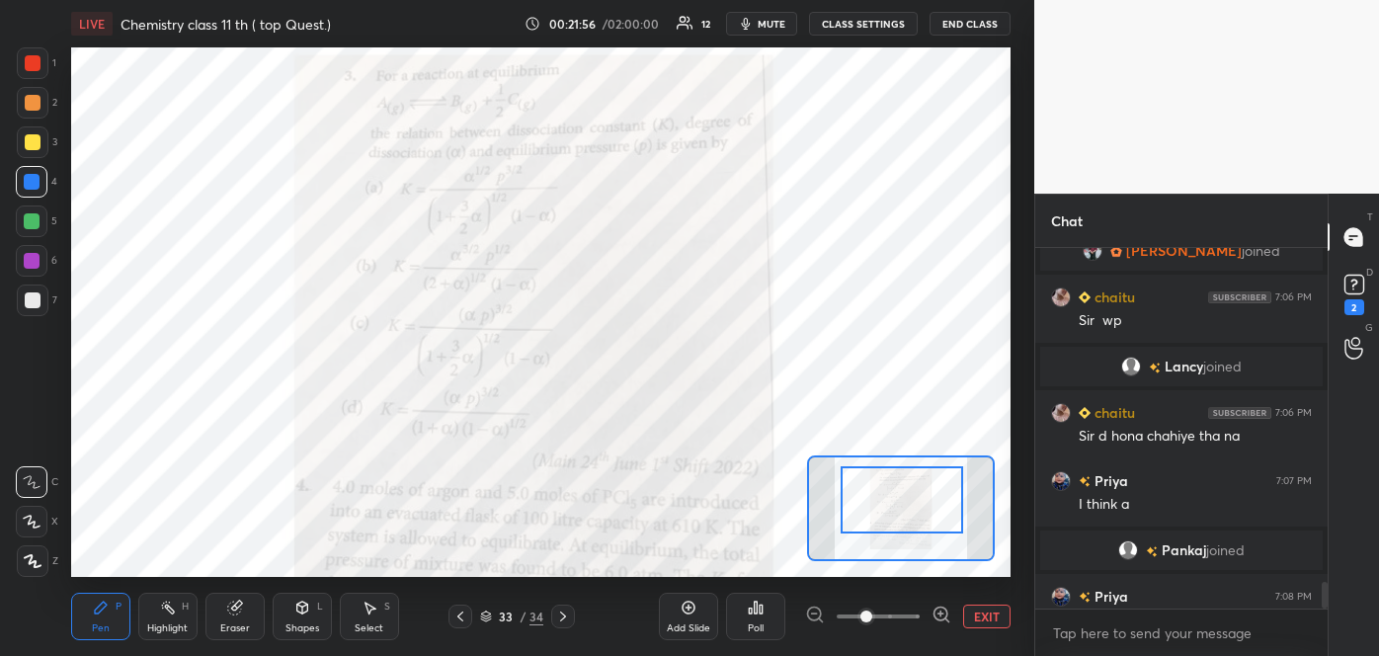
scroll to position [4466, 0]
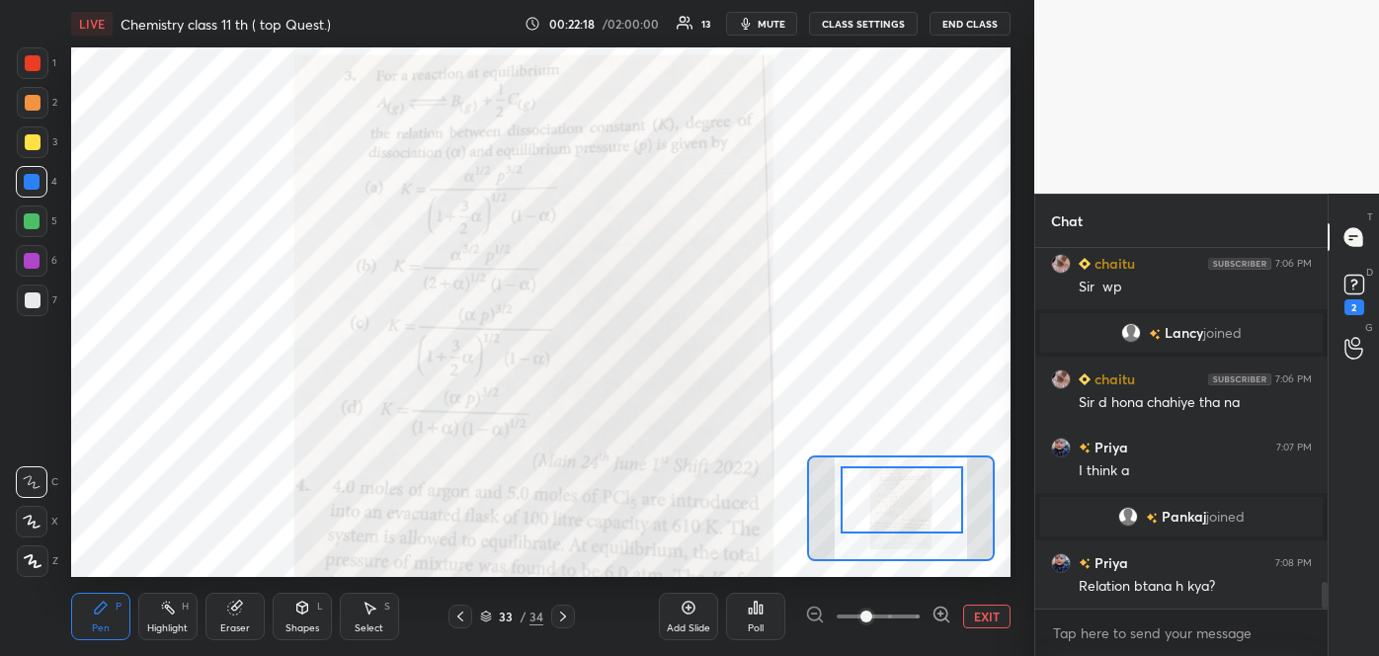
click at [40, 110] on div at bounding box center [33, 103] width 32 height 32
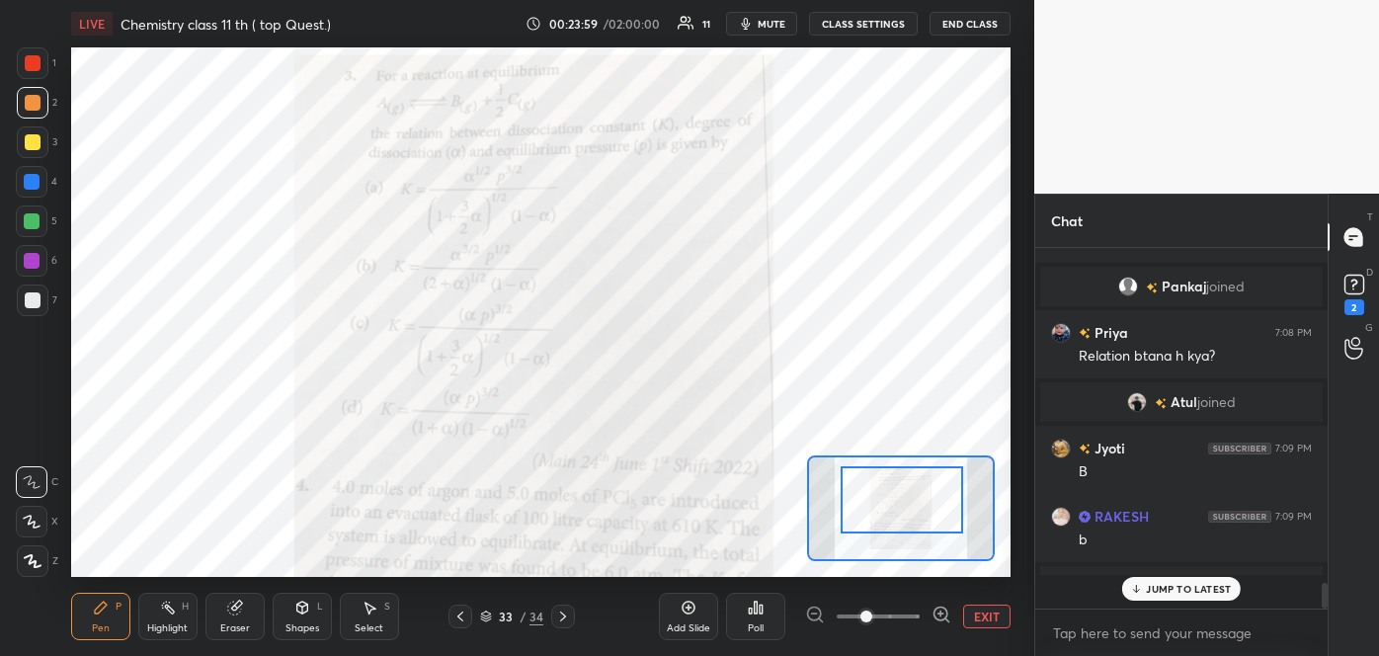
scroll to position [355, 286]
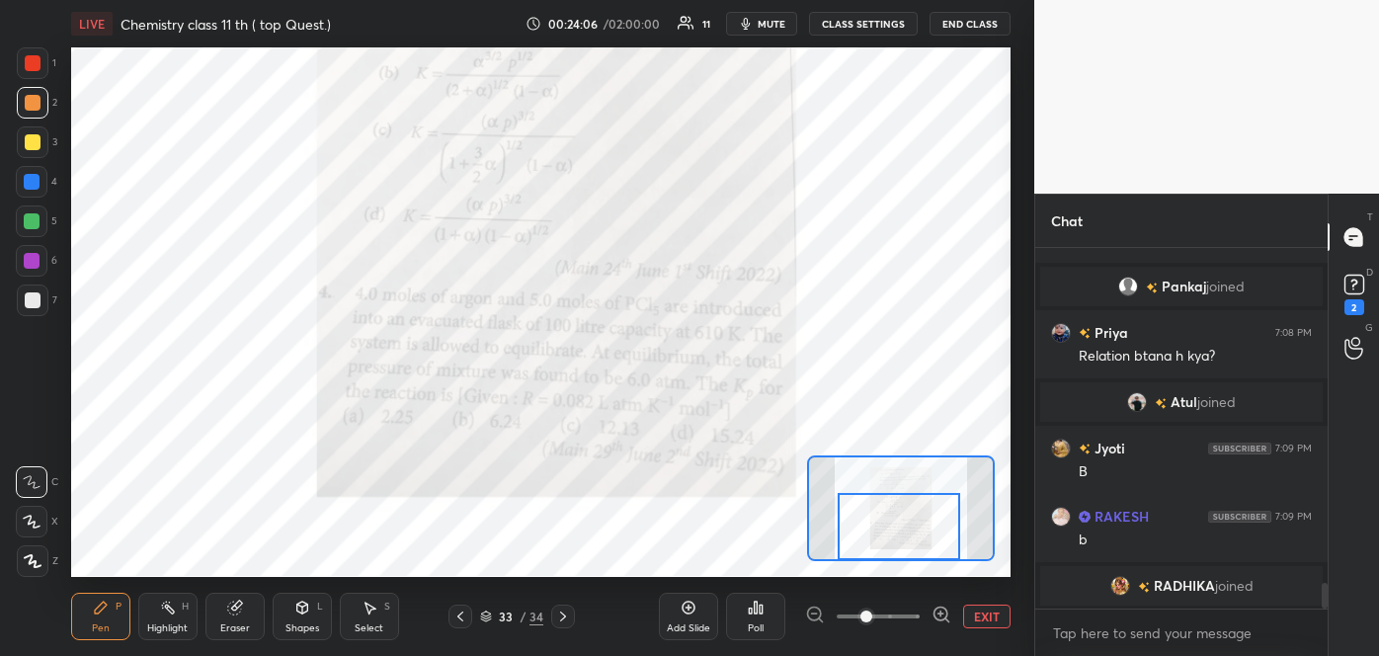
drag, startPoint x: 889, startPoint y: 522, endPoint x: 886, endPoint y: 600, distance: 77.1
click at [886, 600] on div "LIVE Chemistry class 11 th ( top Quest.) 00:24:06 / 02:00:00 11 mute CLASS SETT…" at bounding box center [540, 328] width 955 height 656
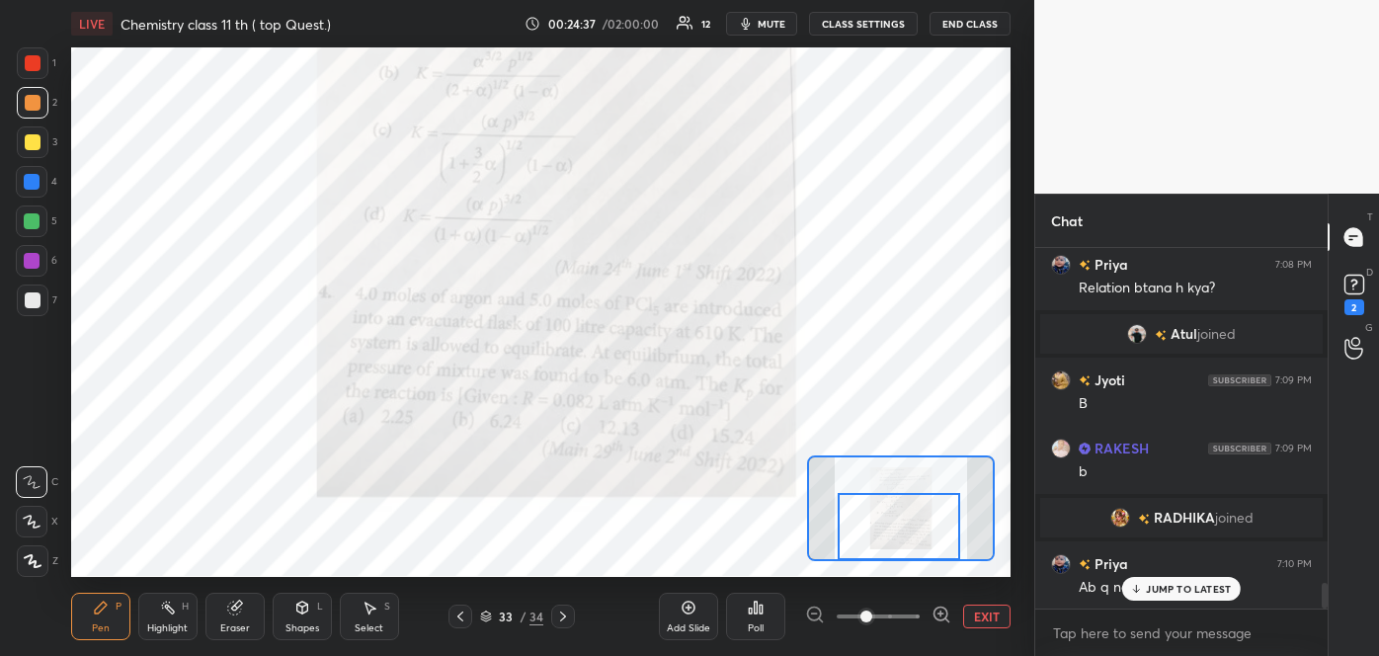
click at [1171, 589] on p "JUMP TO LATEST" at bounding box center [1188, 589] width 85 height 12
click at [27, 263] on div at bounding box center [32, 261] width 16 height 16
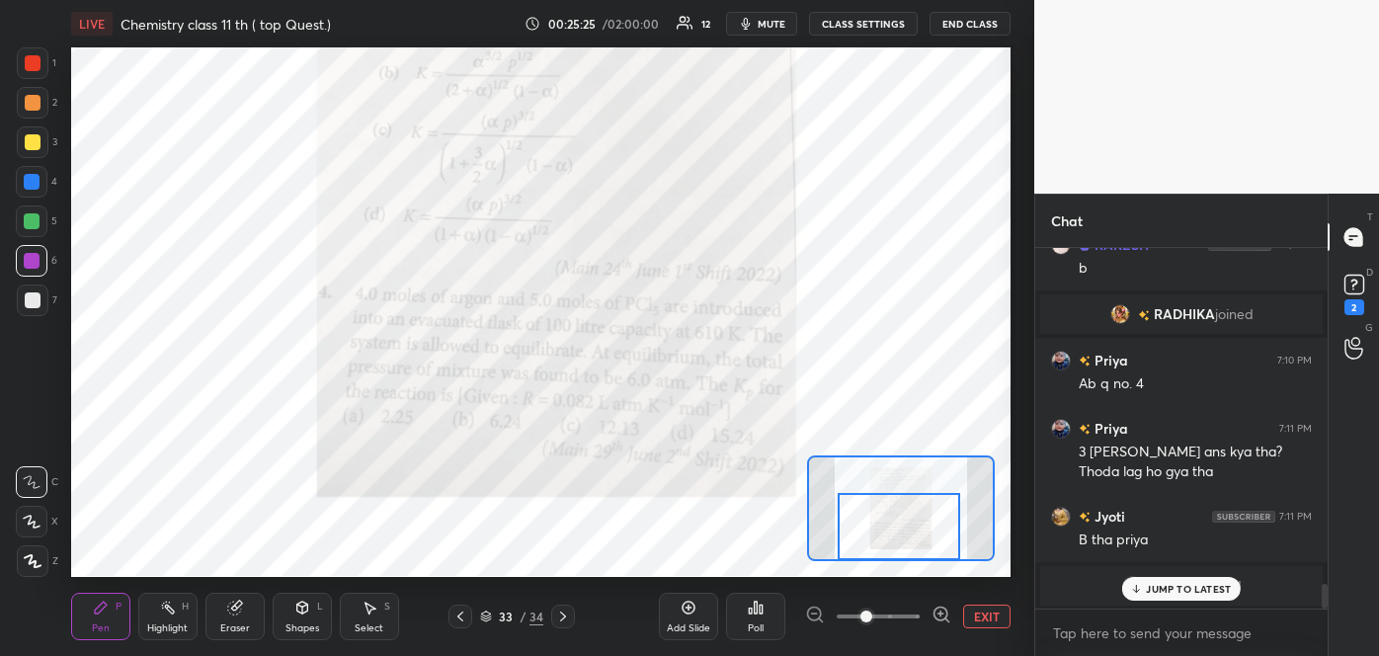
scroll to position [4999, 0]
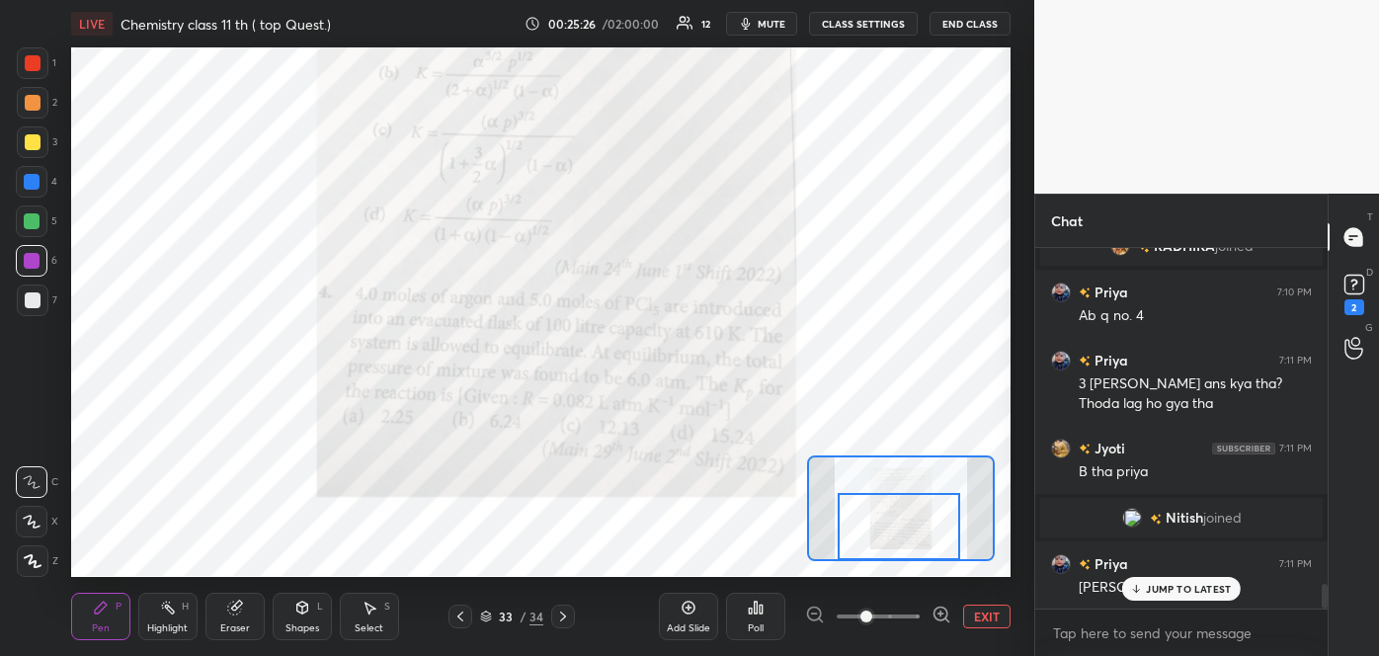
click at [33, 180] on div at bounding box center [32, 182] width 16 height 16
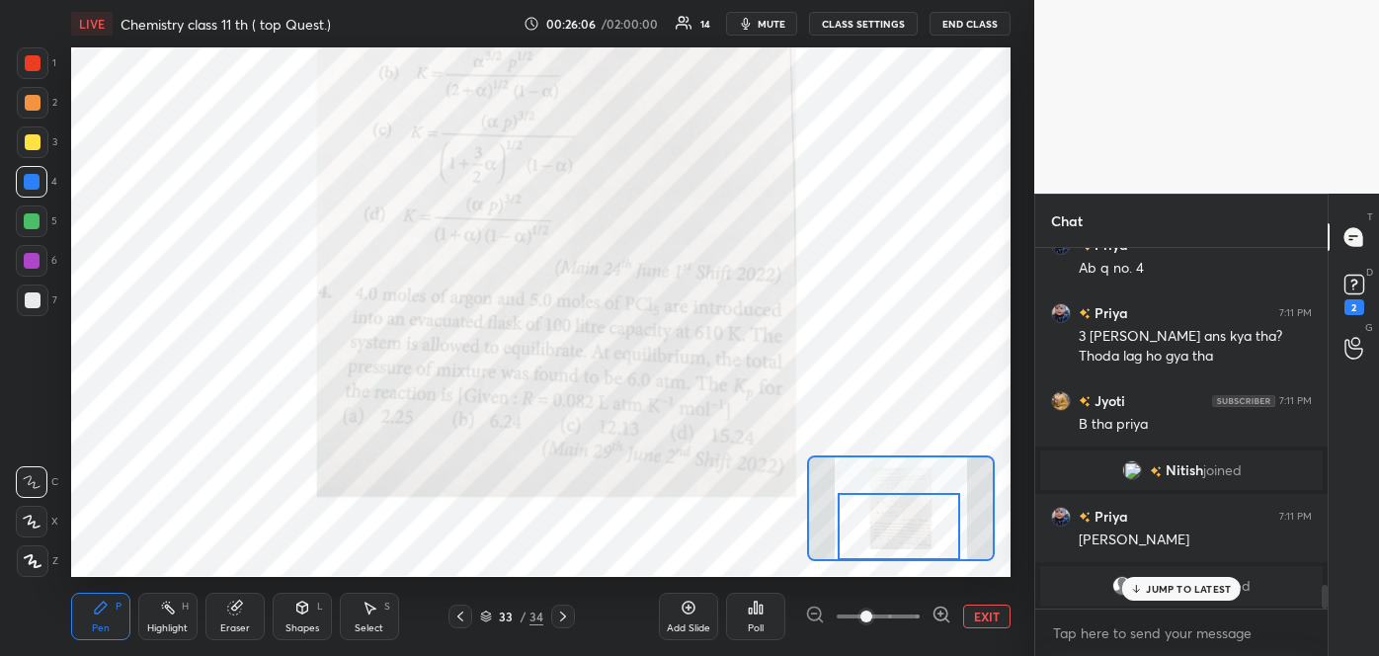
scroll to position [5114, 0]
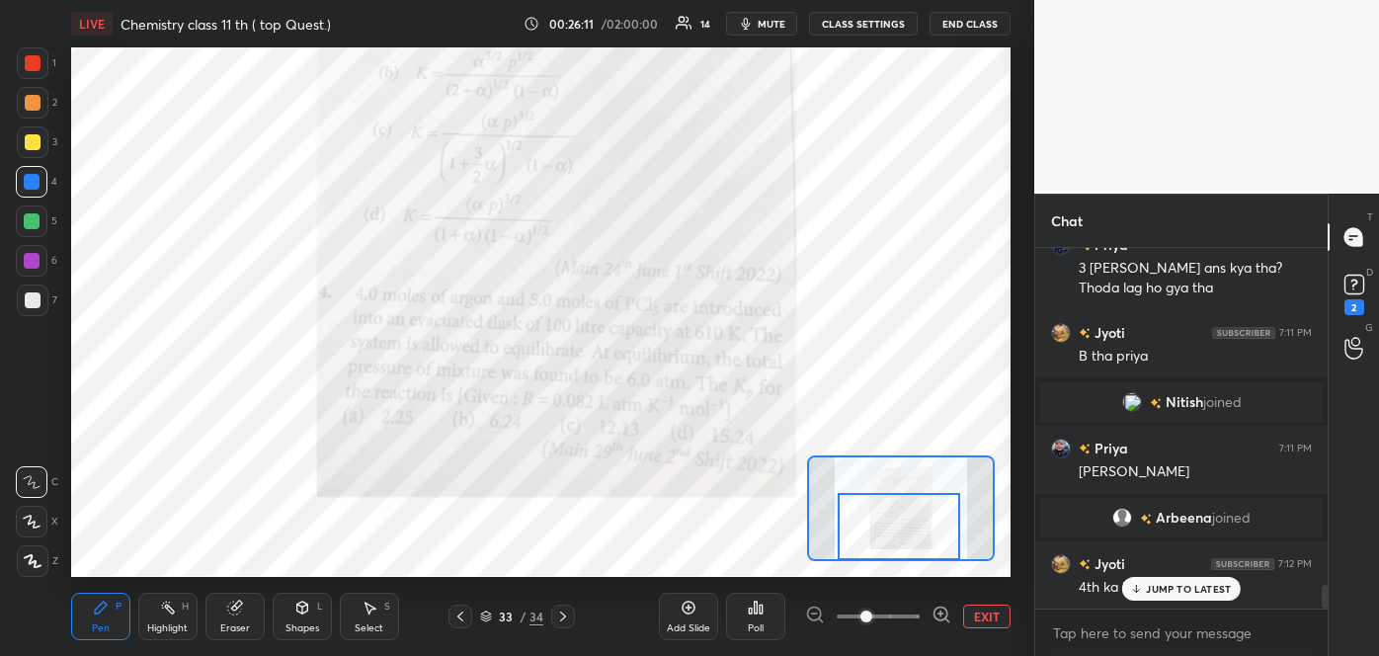
click at [1171, 588] on p "JUMP TO LATEST" at bounding box center [1188, 589] width 85 height 12
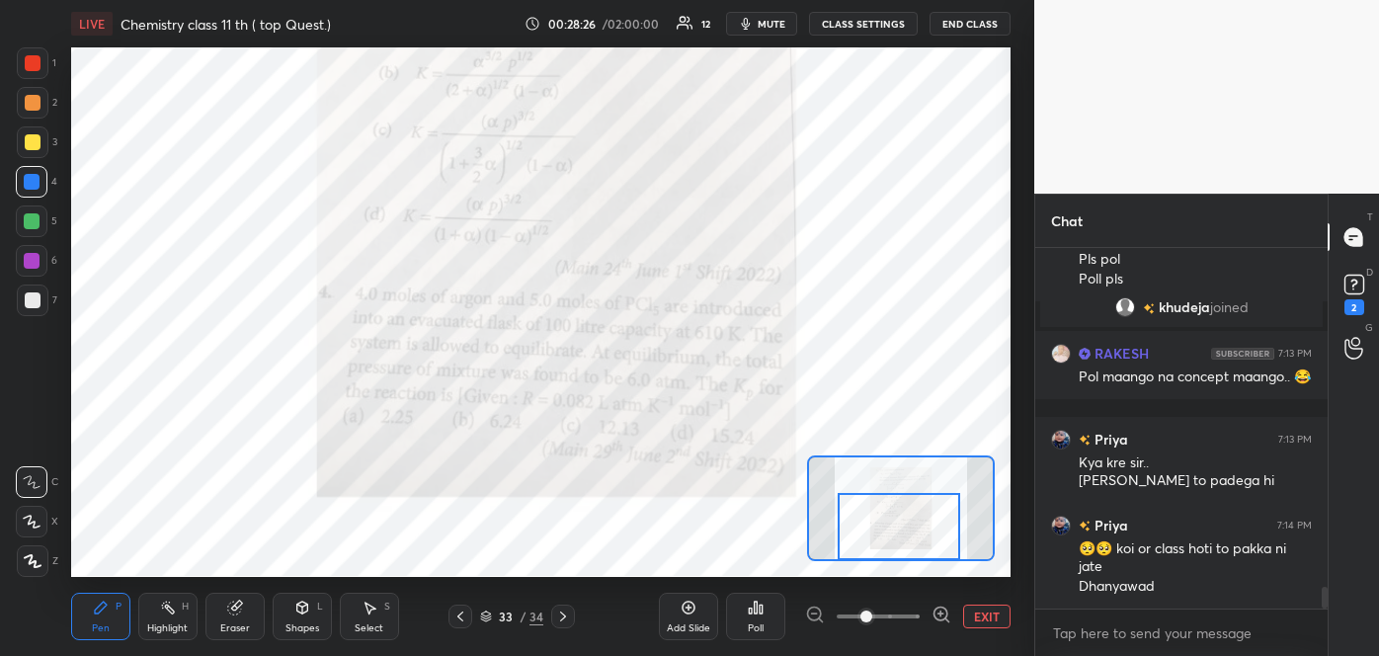
scroll to position [5552, 0]
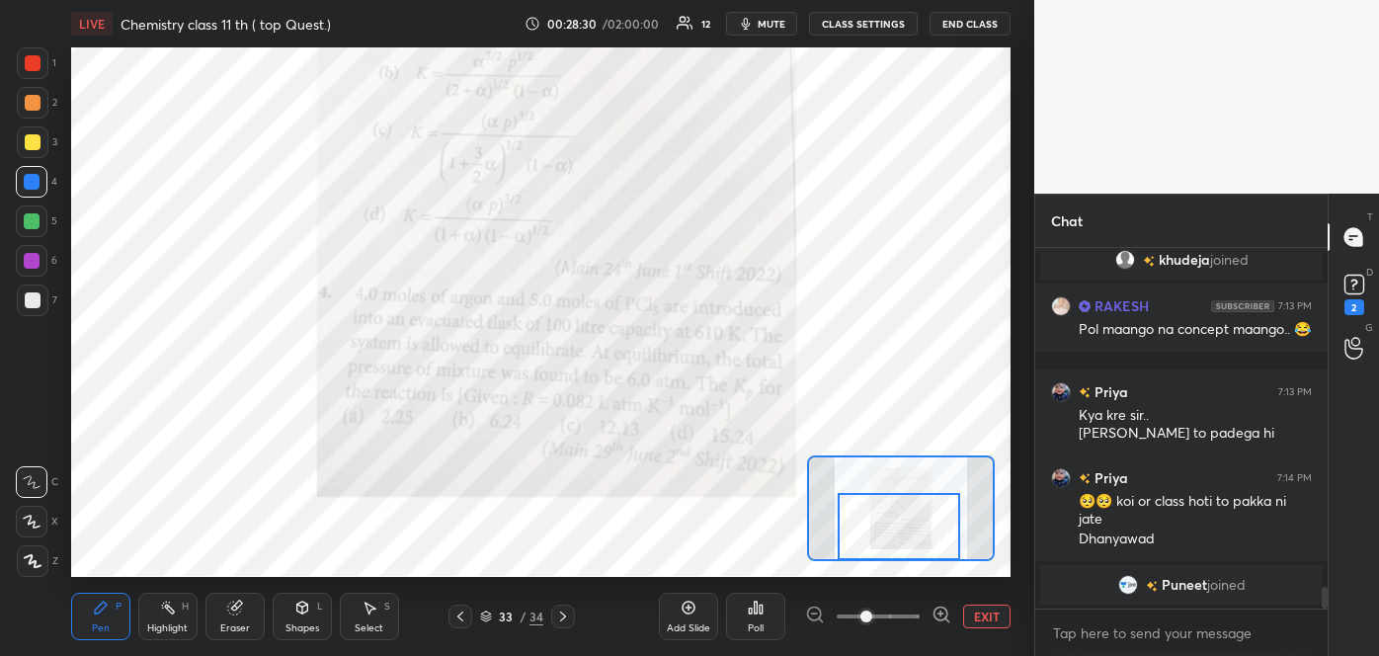
click at [760, 610] on icon at bounding box center [761, 608] width 3 height 9
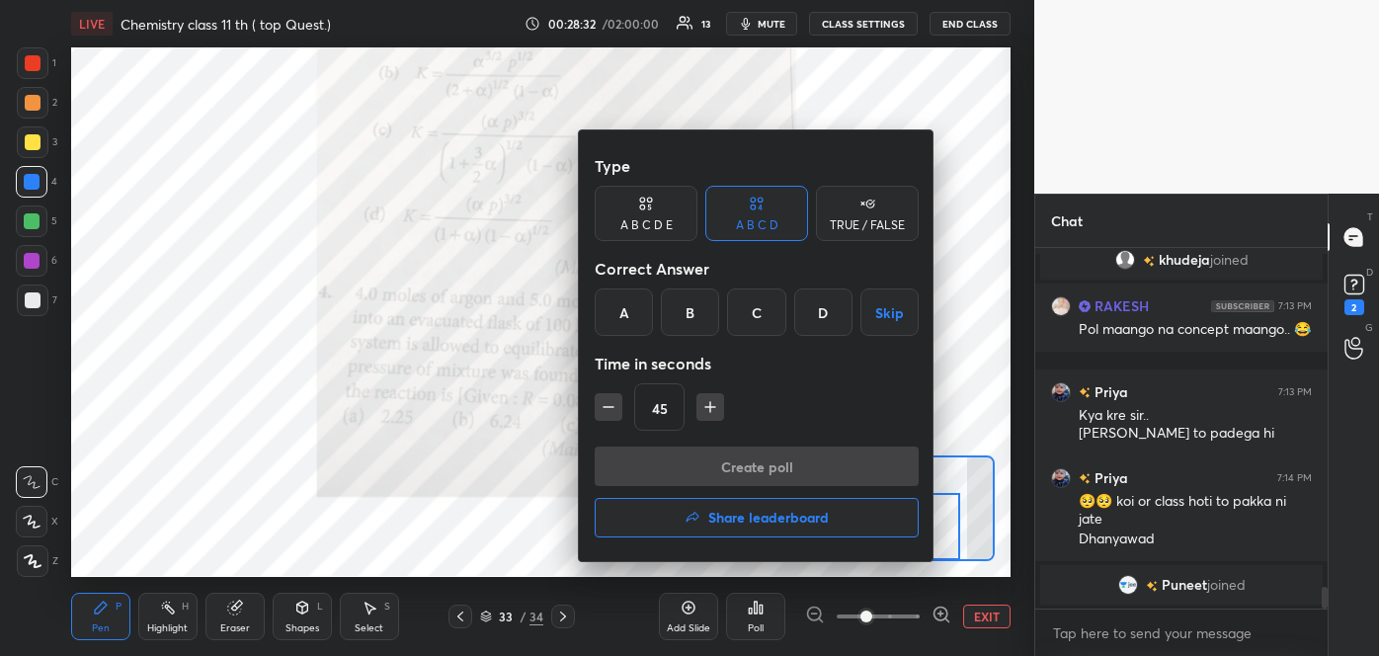
click at [634, 318] on div "A" at bounding box center [624, 311] width 58 height 47
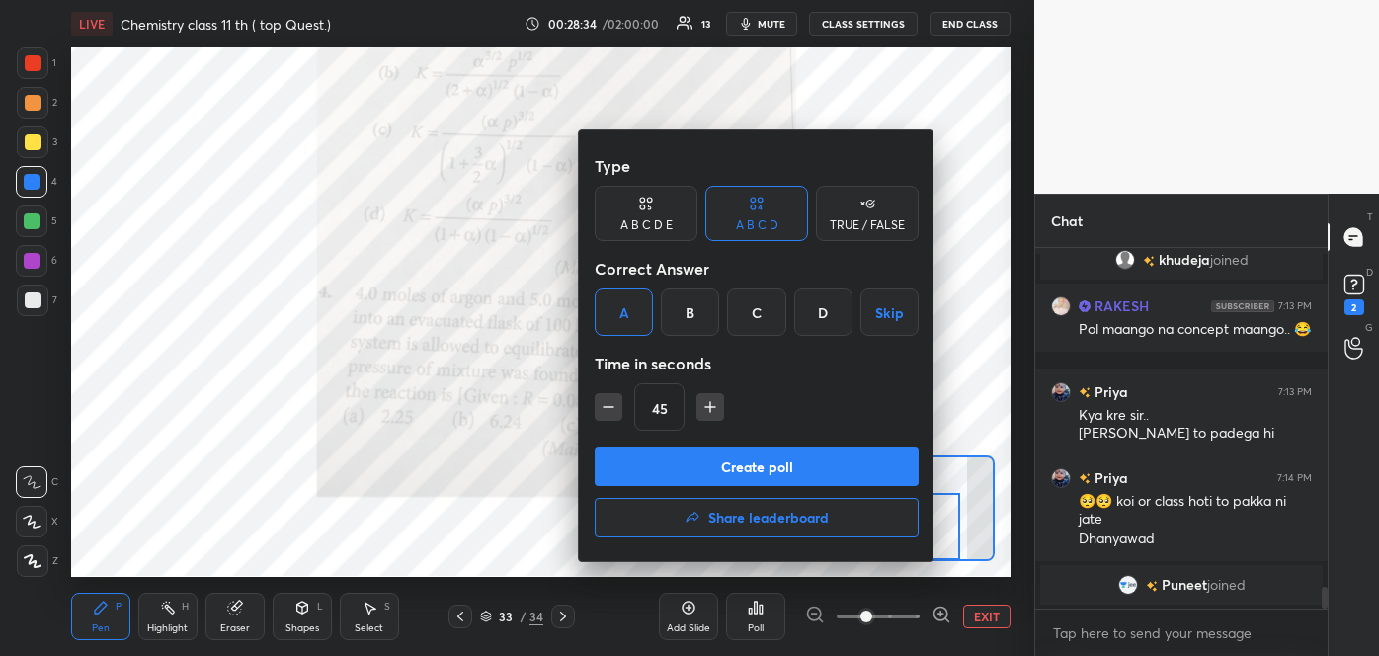
click at [687, 474] on button "Create poll" at bounding box center [757, 466] width 324 height 40
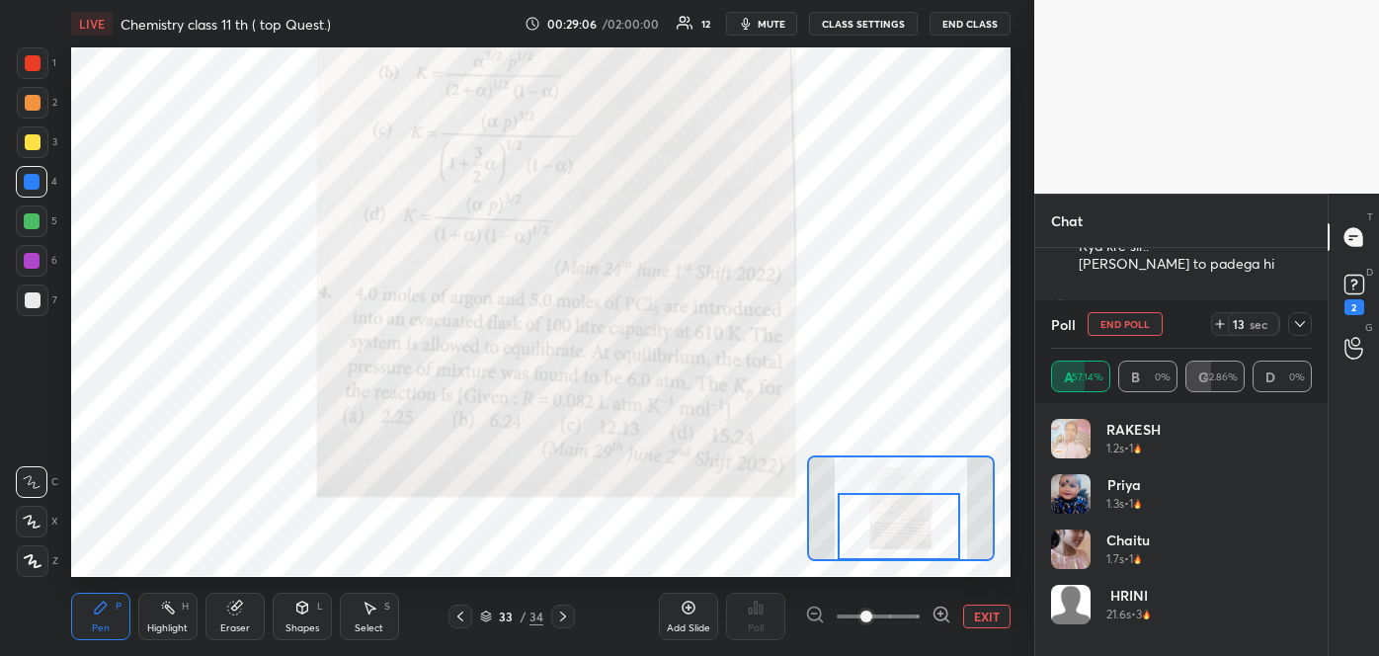
scroll to position [5738, 0]
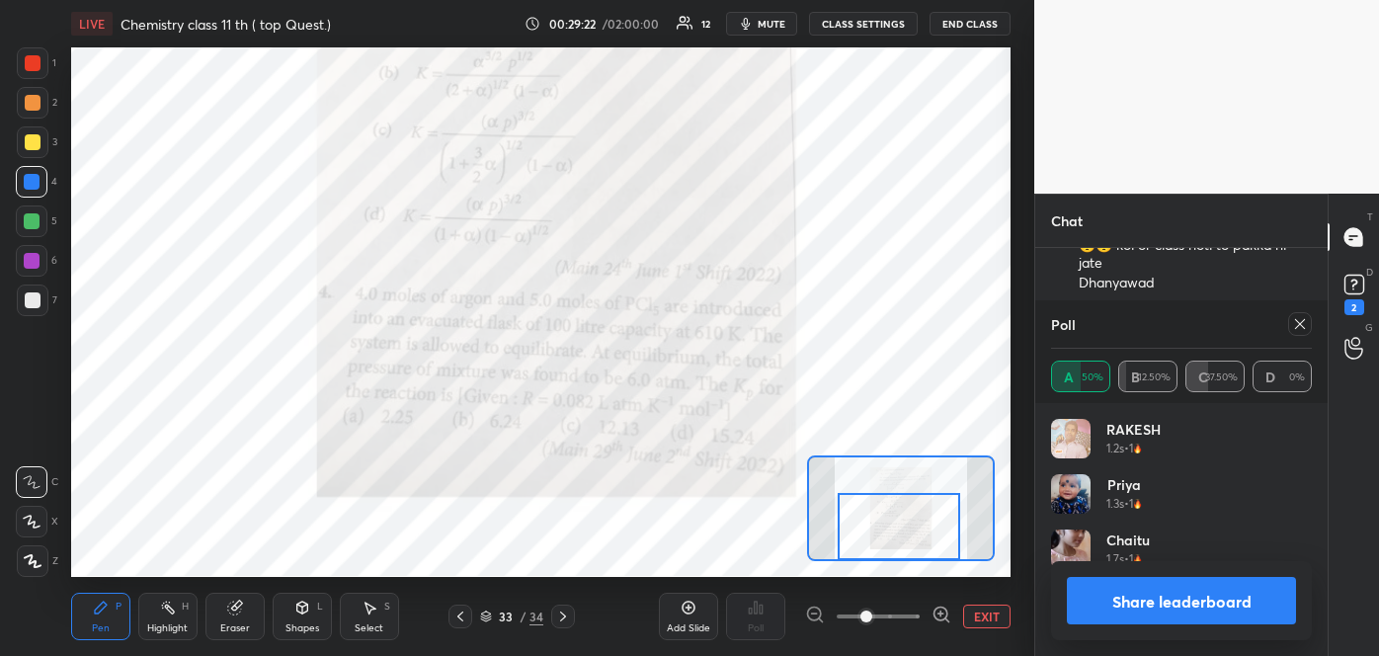
click at [1112, 608] on button "Share leaderboard" at bounding box center [1181, 600] width 229 height 47
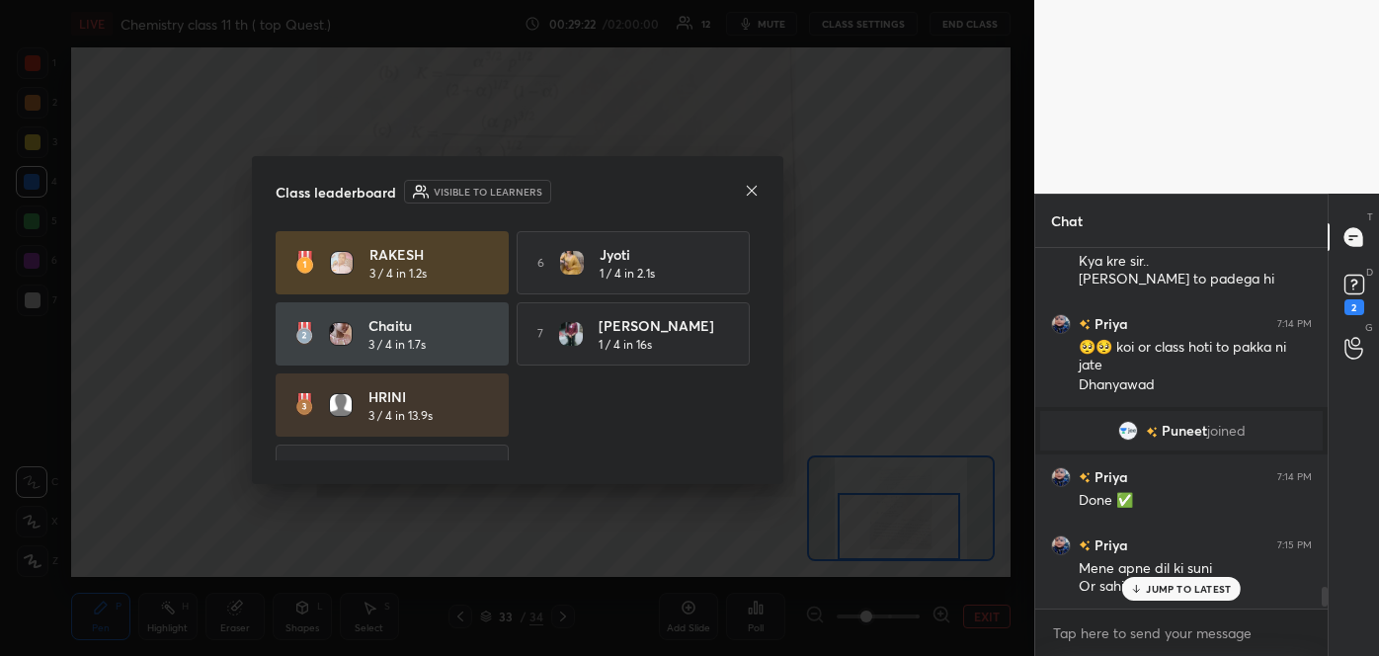
scroll to position [355, 286]
click at [751, 185] on icon at bounding box center [752, 191] width 16 height 16
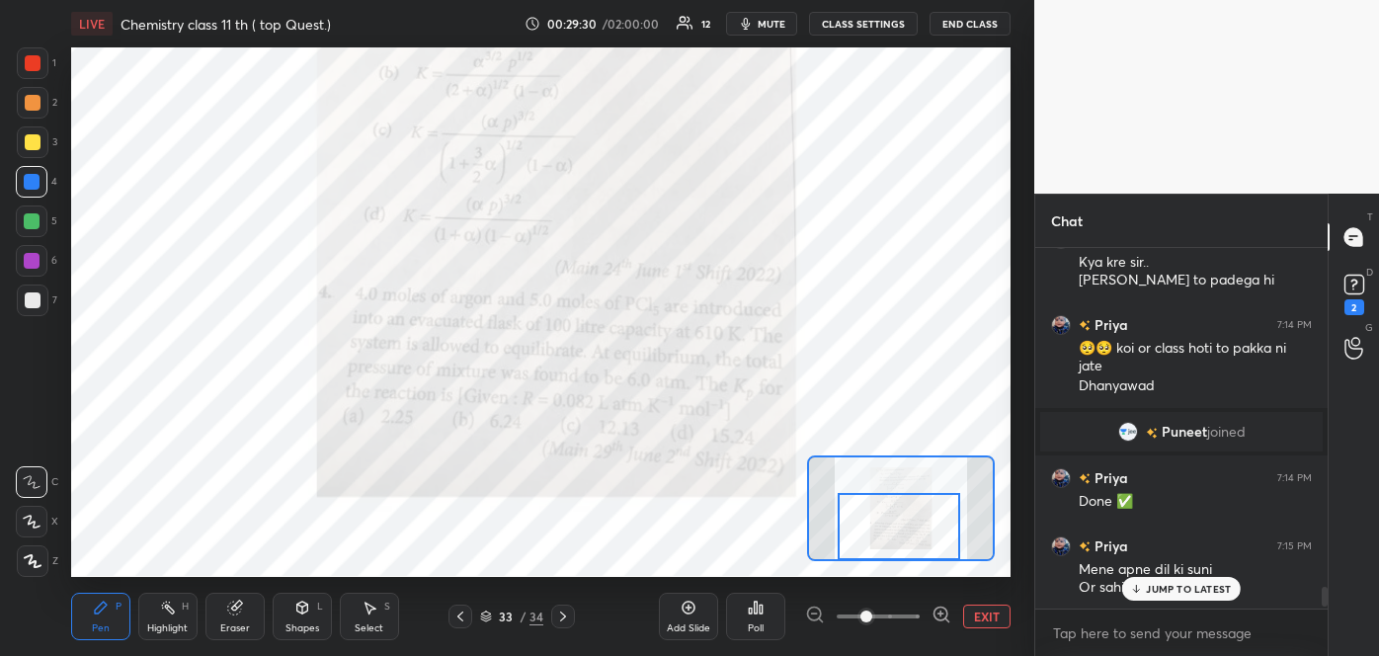
click at [1174, 585] on p "JUMP TO LATEST" at bounding box center [1188, 589] width 85 height 12
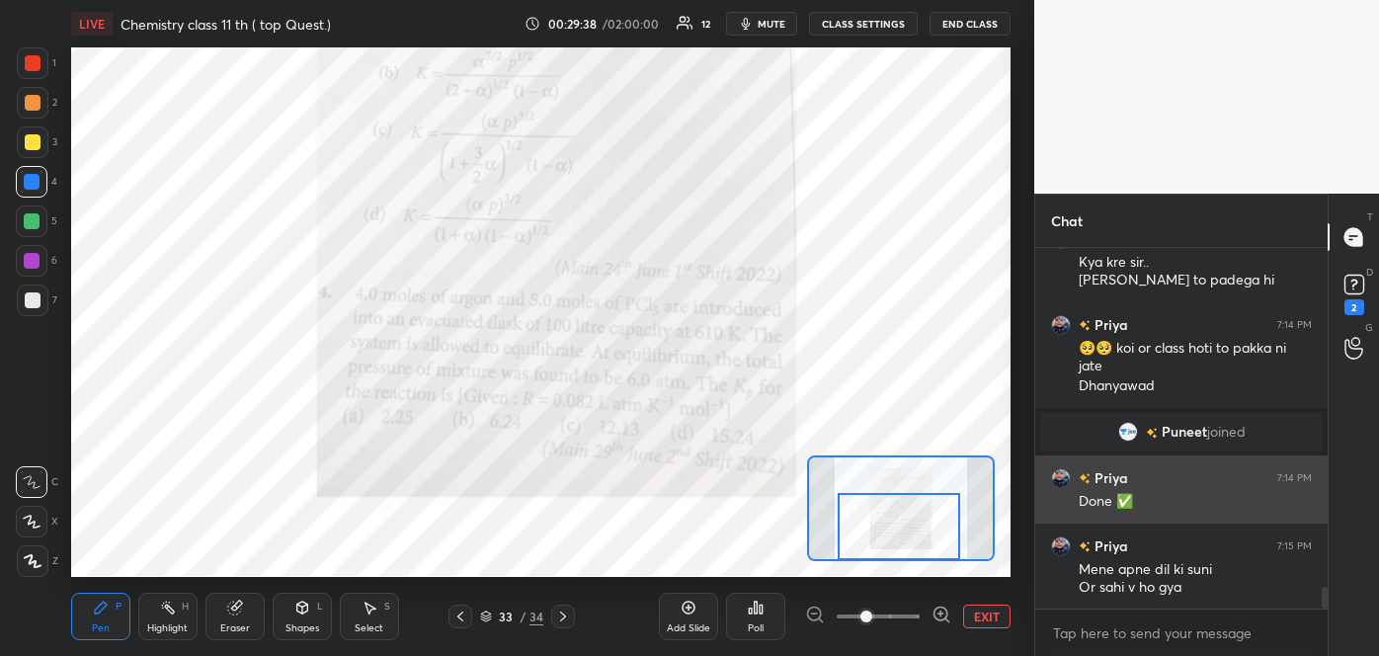
scroll to position [5705, 0]
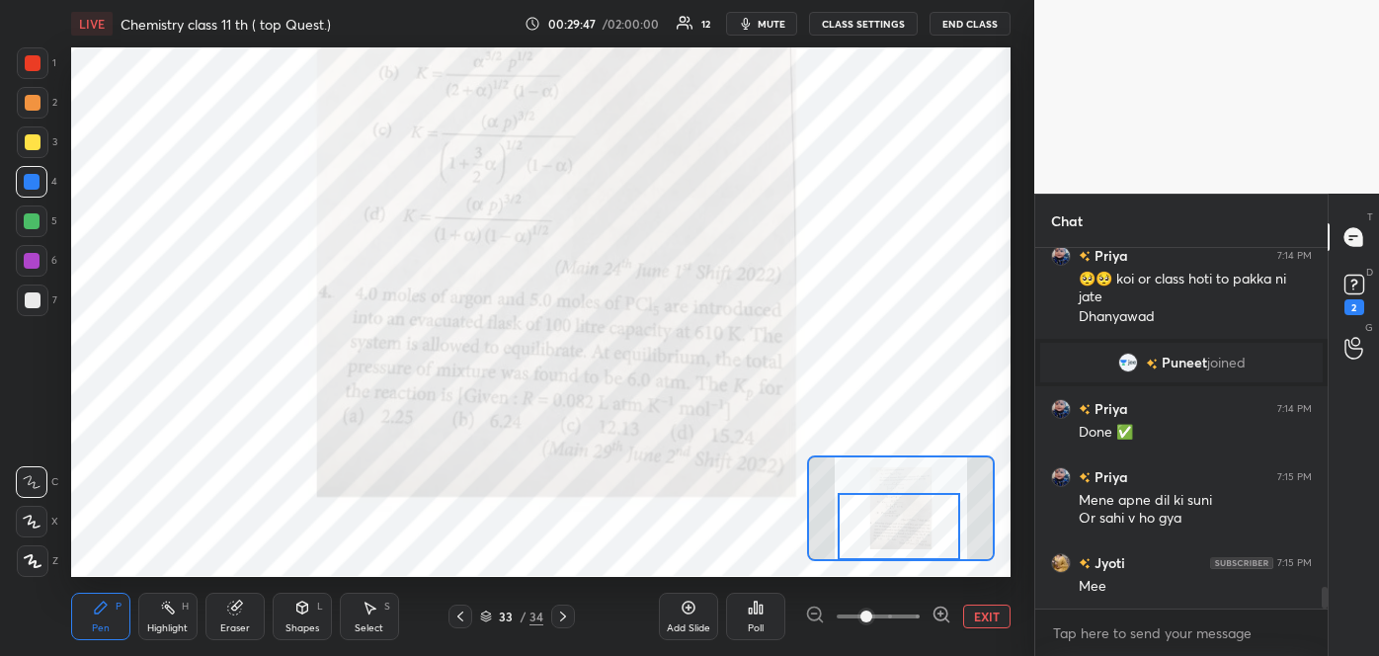
click at [37, 64] on div at bounding box center [33, 63] width 16 height 16
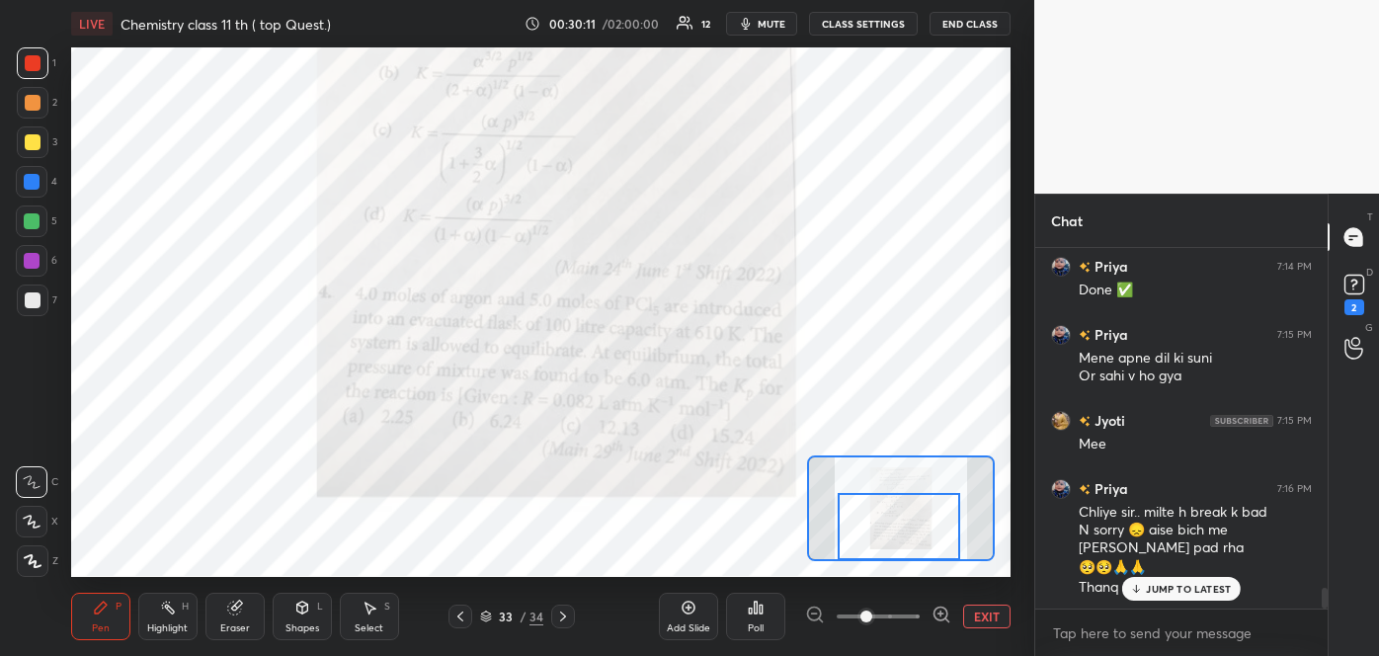
scroll to position [5894, 0]
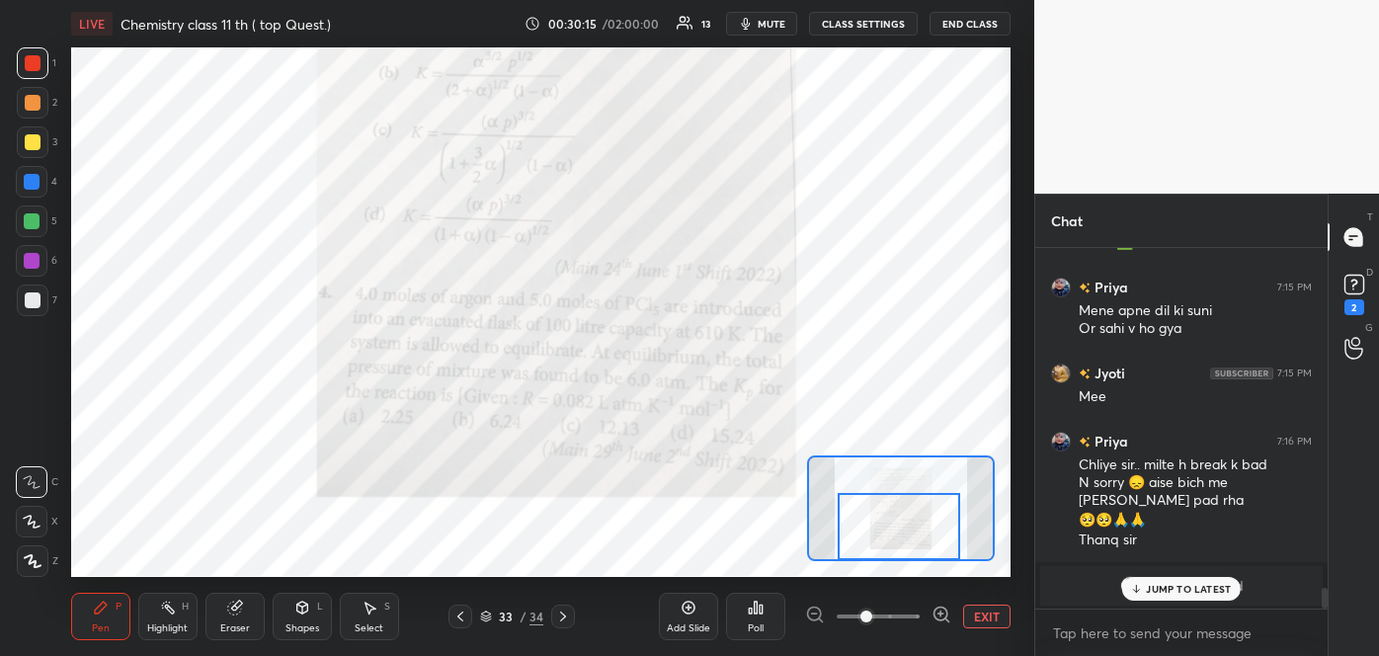
click at [29, 60] on div at bounding box center [33, 63] width 16 height 16
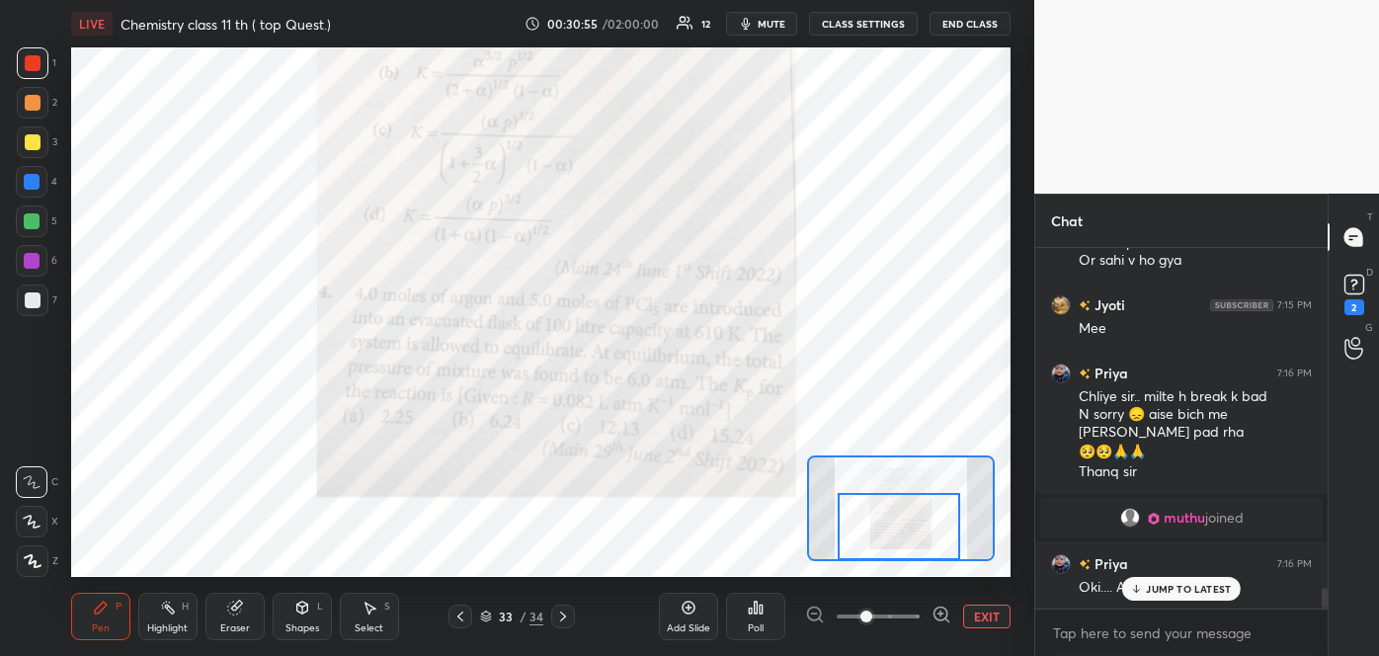
scroll to position [6010, 0]
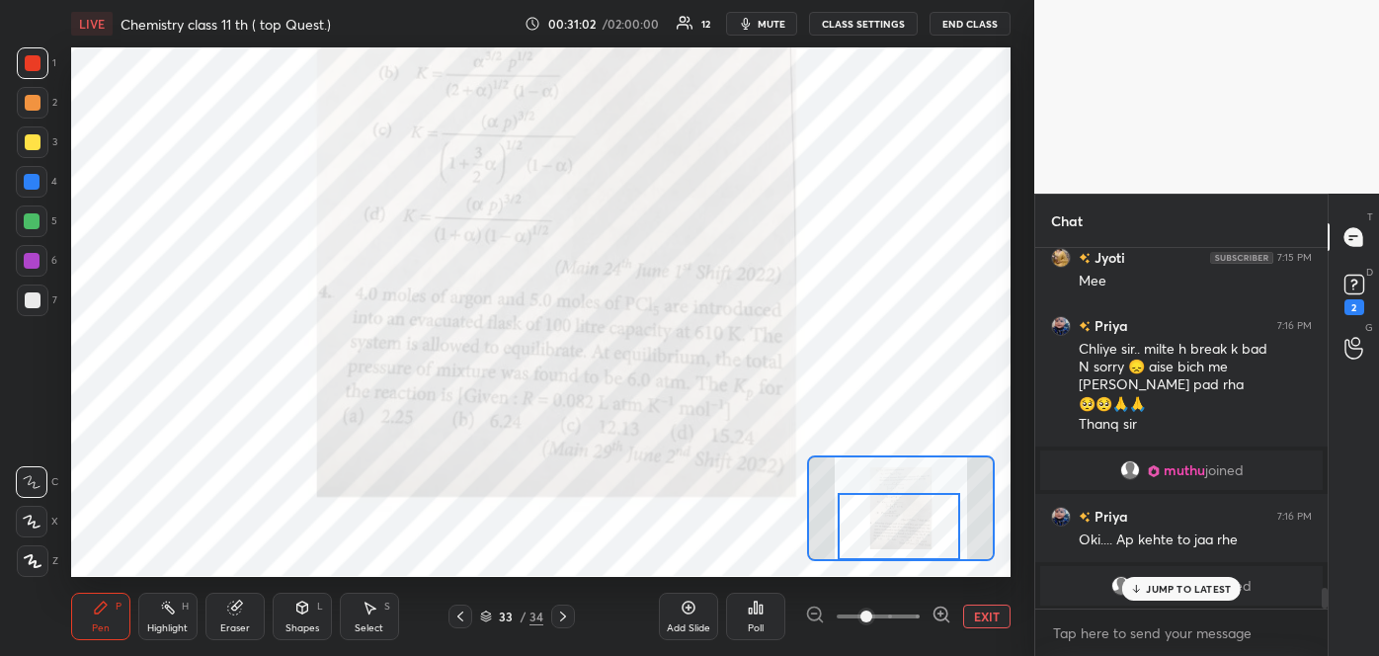
click at [38, 180] on div at bounding box center [32, 182] width 16 height 16
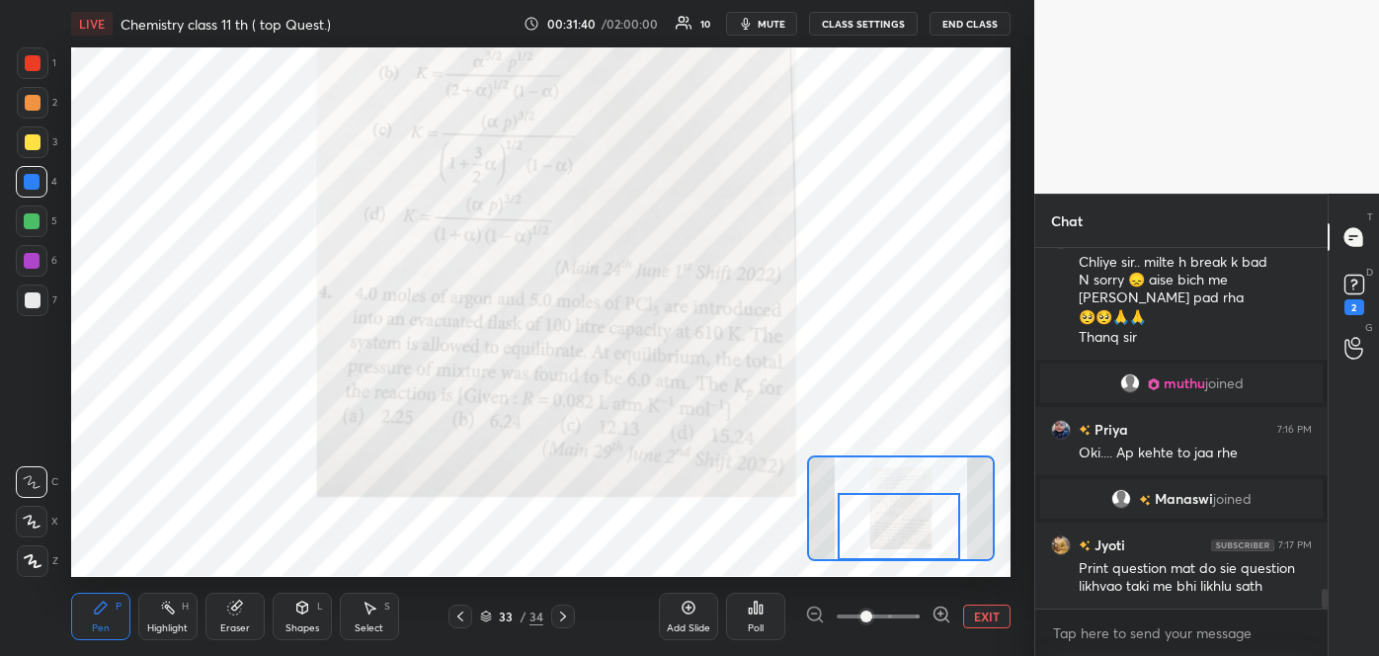
scroll to position [6165, 0]
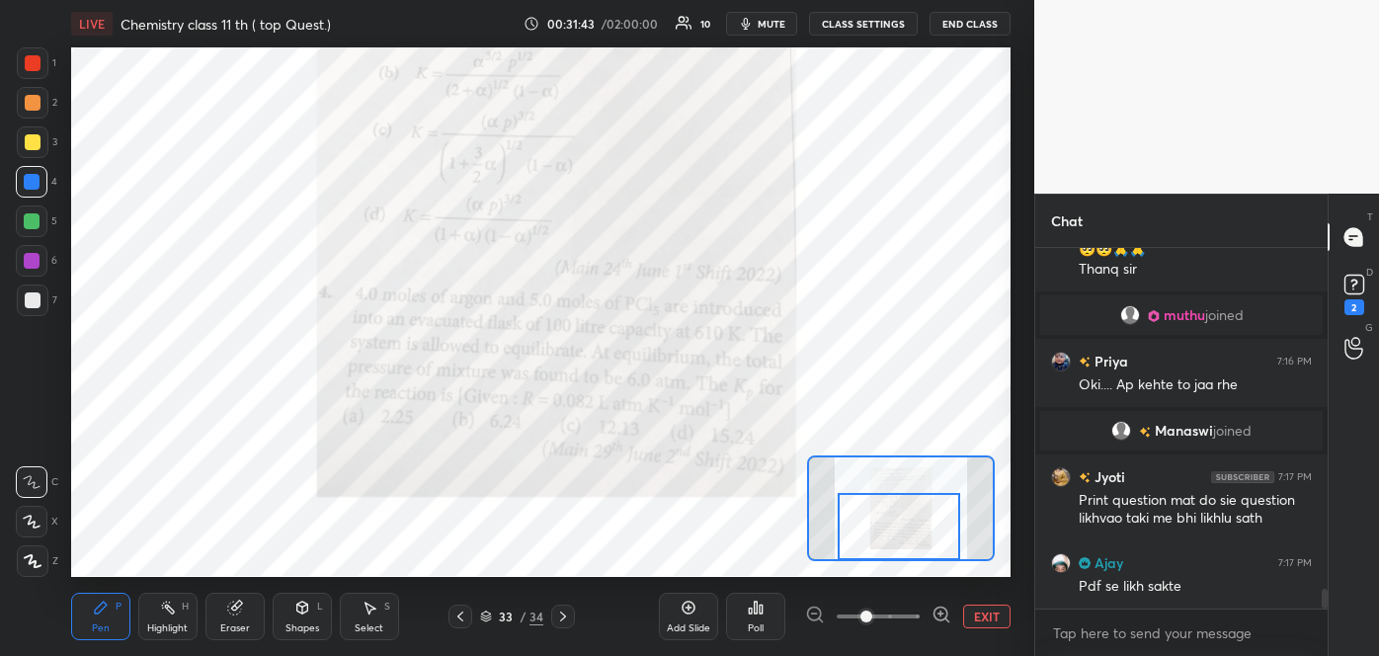
click at [778, 17] on span "mute" at bounding box center [772, 24] width 28 height 14
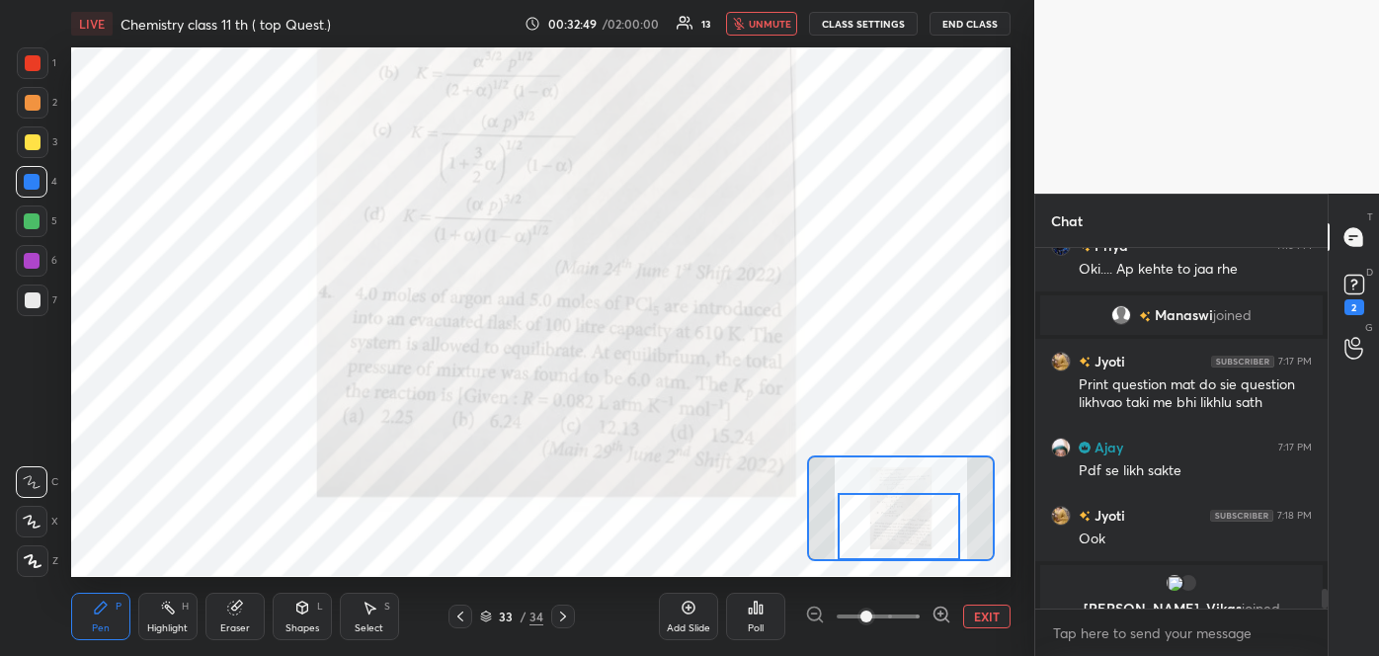
scroll to position [6304, 0]
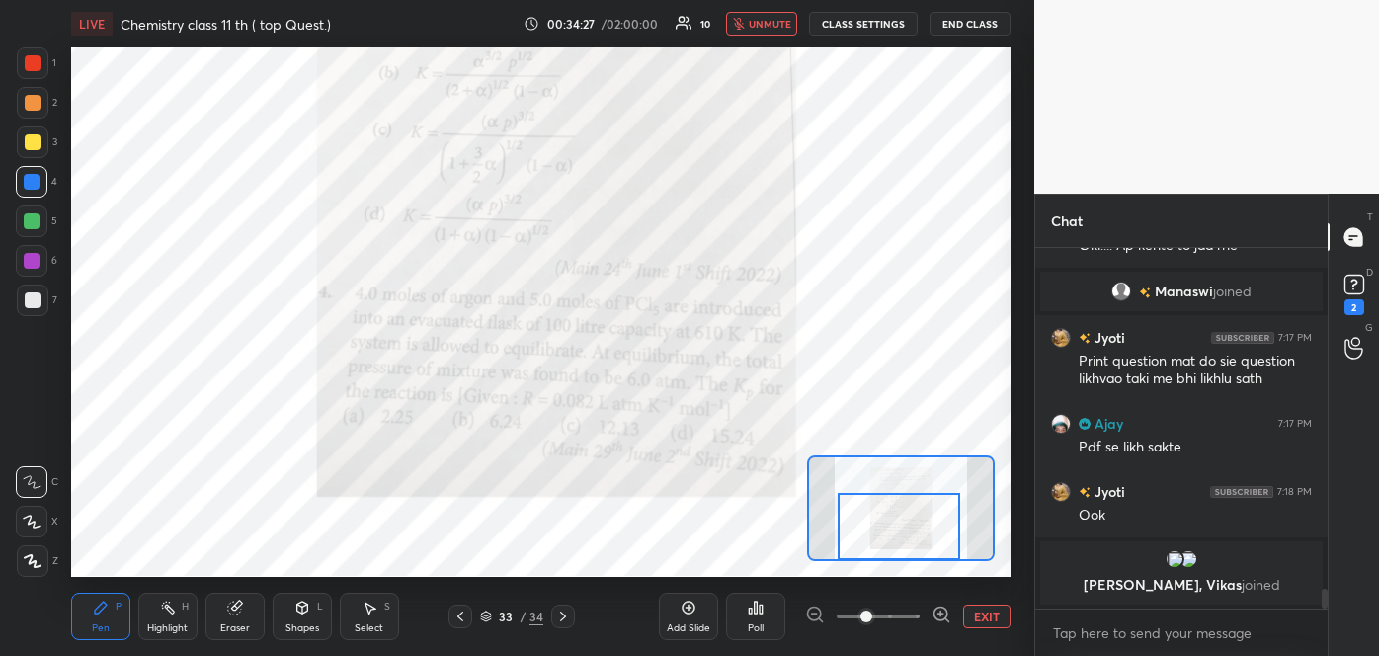
click at [779, 21] on span "unmute" at bounding box center [770, 24] width 42 height 14
click at [31, 103] on div at bounding box center [33, 103] width 16 height 16
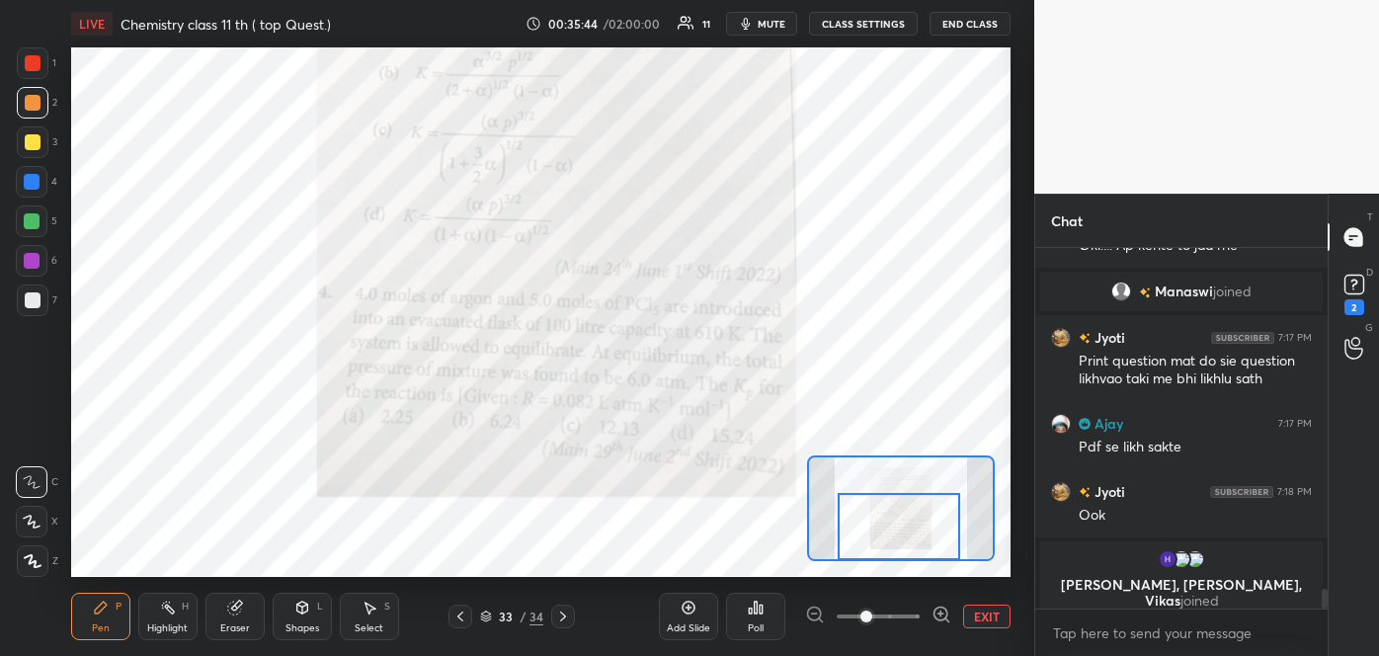
scroll to position [6299, 0]
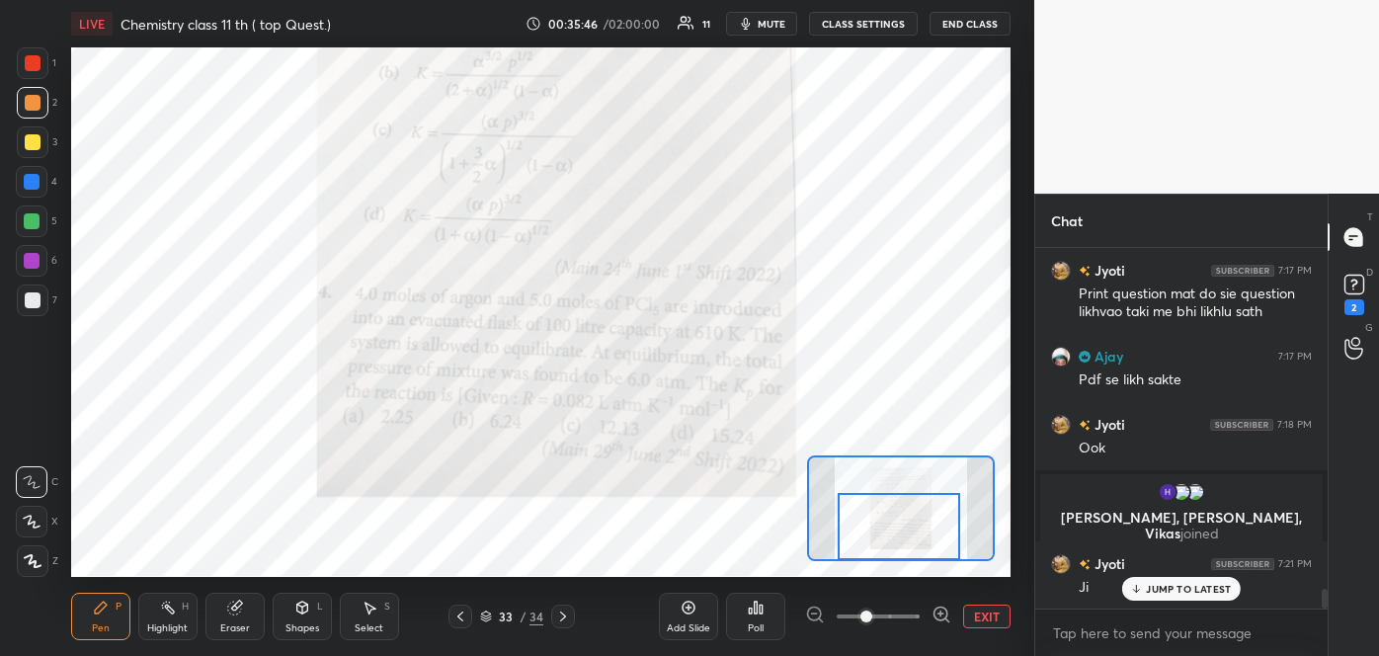
click at [34, 259] on div at bounding box center [32, 261] width 16 height 16
click at [27, 58] on div at bounding box center [33, 63] width 16 height 16
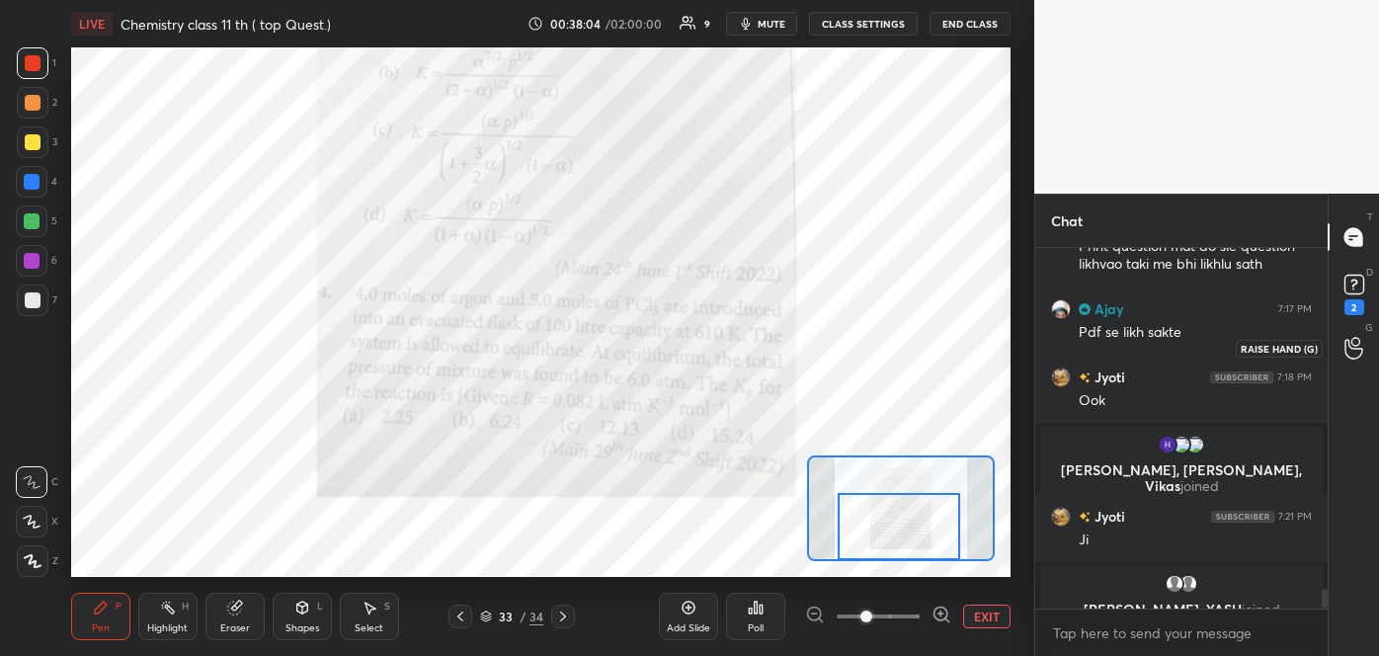
click at [1351, 342] on circle at bounding box center [1355, 342] width 8 height 8
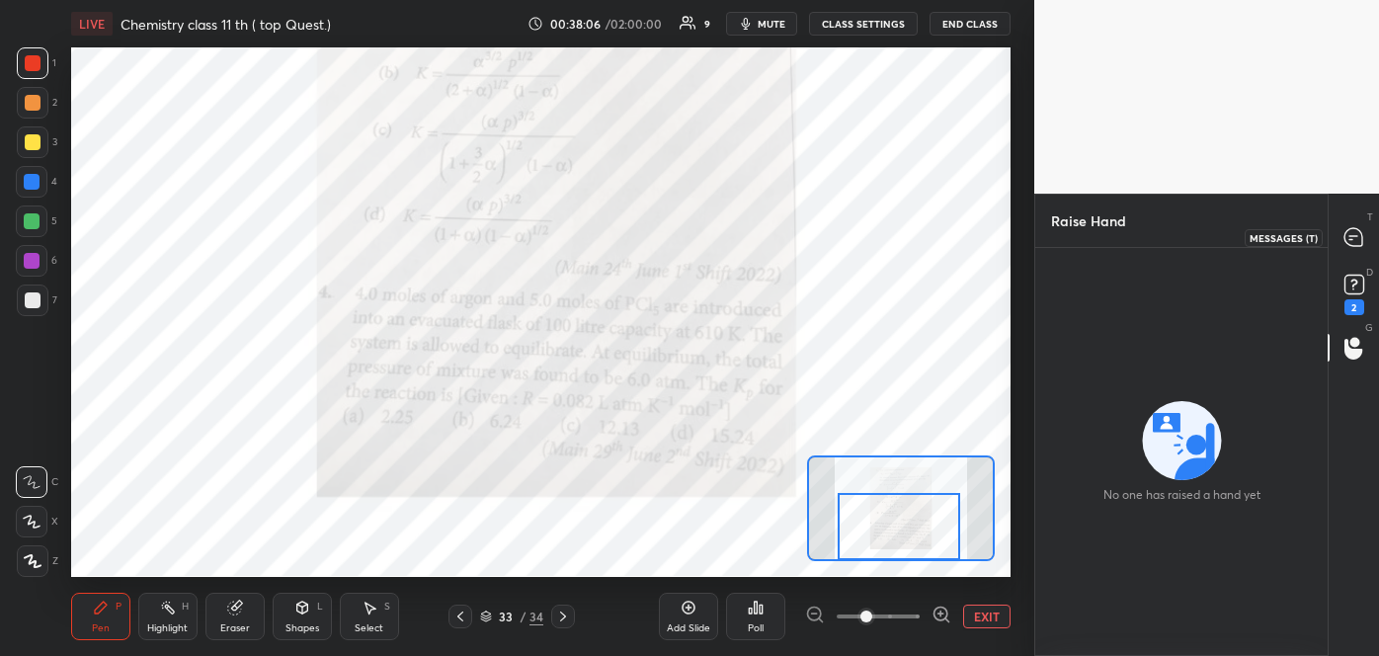
click at [1351, 243] on icon at bounding box center [1353, 237] width 18 height 18
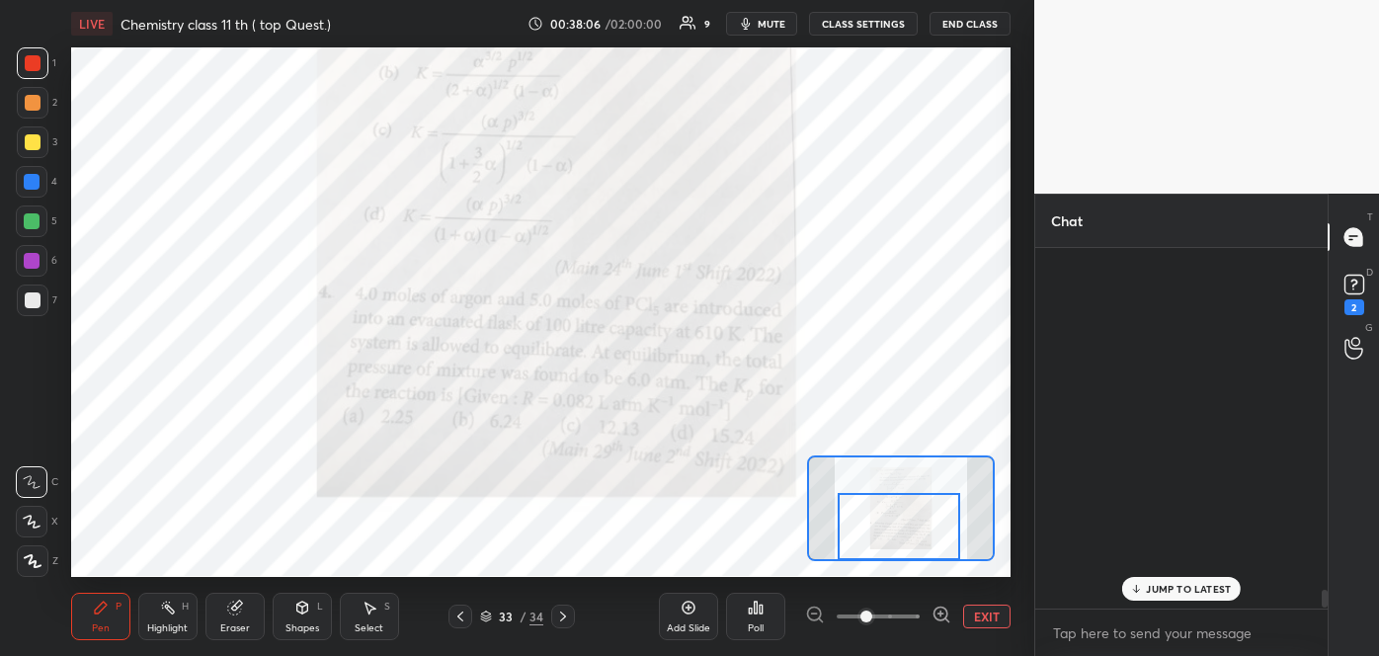
scroll to position [355, 286]
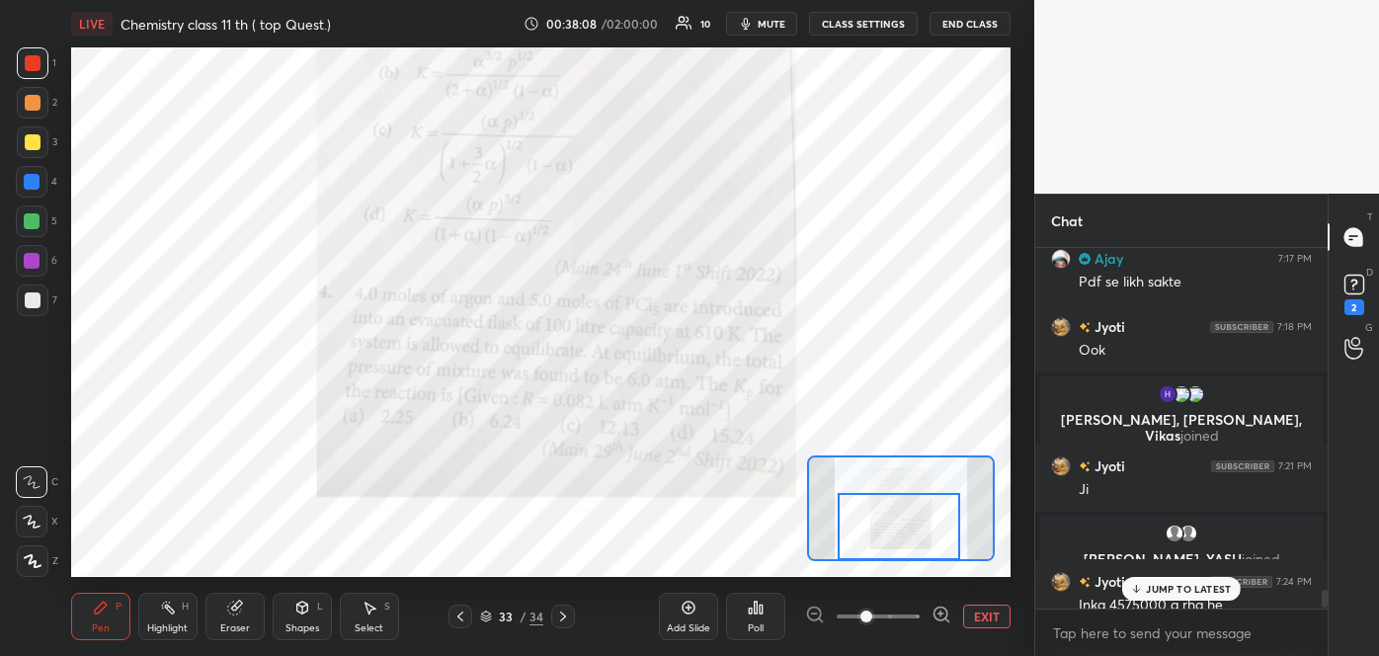
click at [1168, 589] on p "JUMP TO LATEST" at bounding box center [1188, 589] width 85 height 12
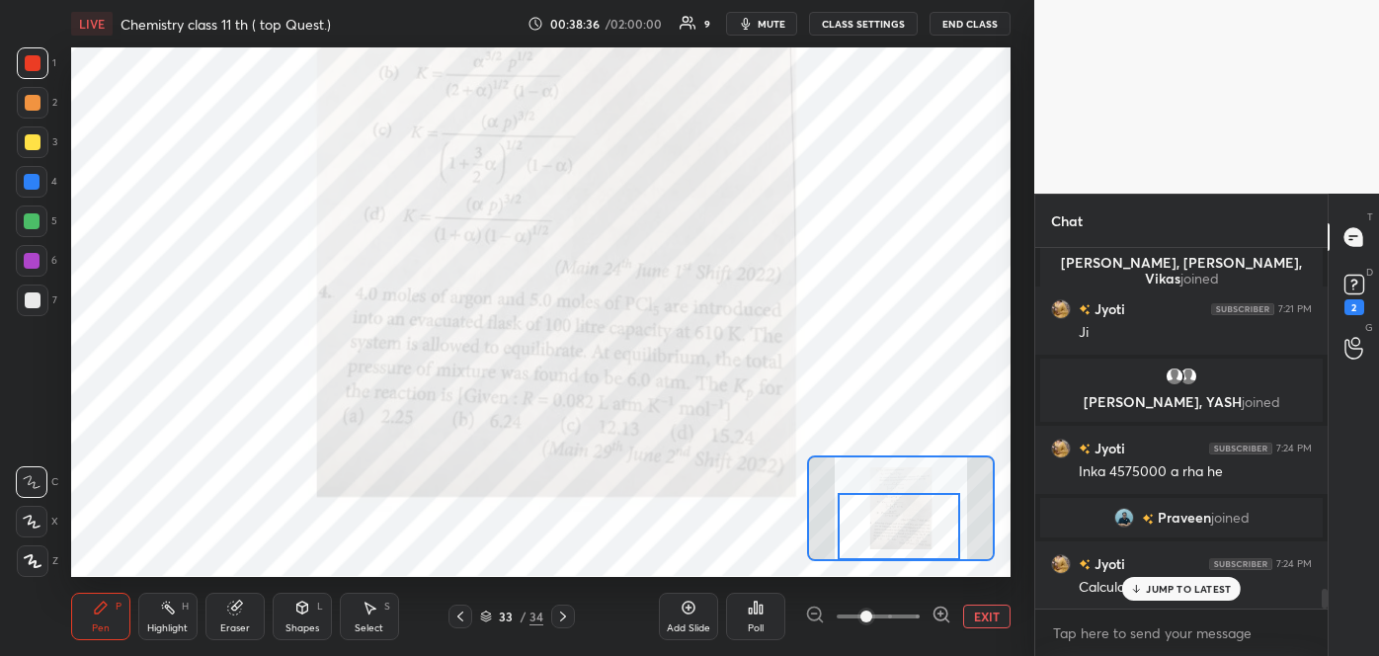
scroll to position [6416, 0]
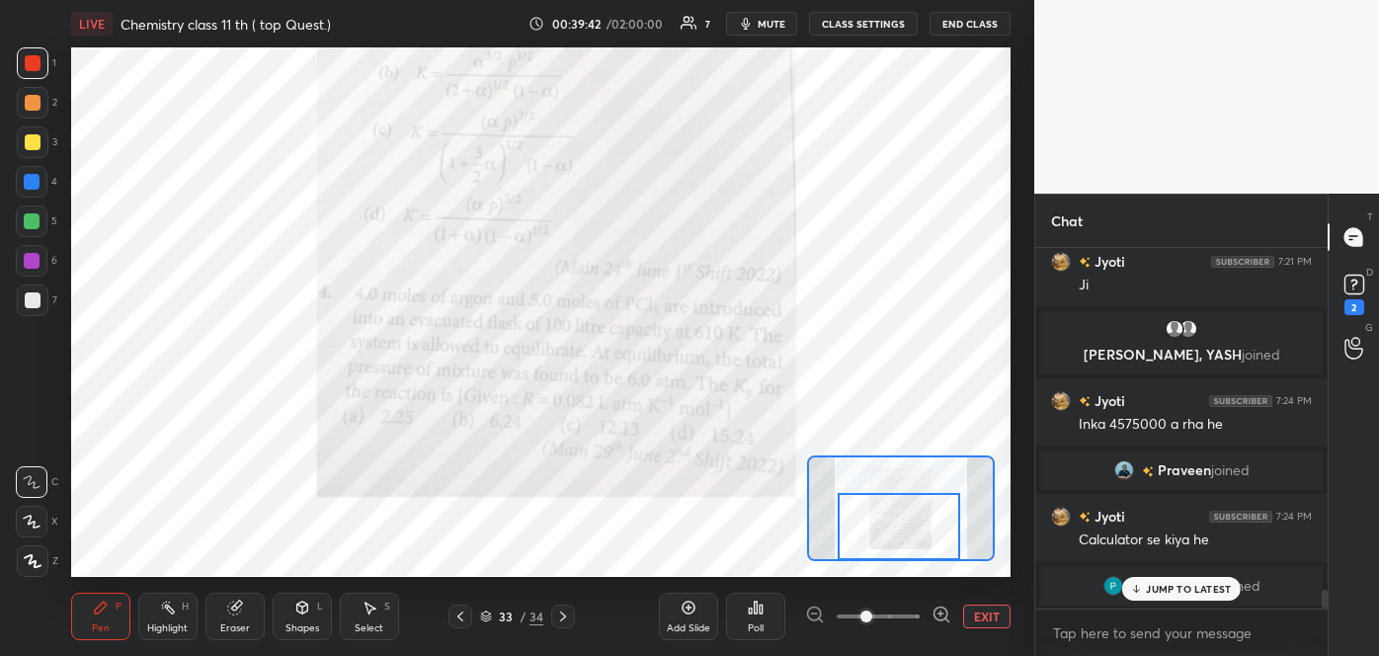
click at [26, 101] on div at bounding box center [33, 103] width 16 height 16
click at [28, 89] on div at bounding box center [33, 103] width 32 height 32
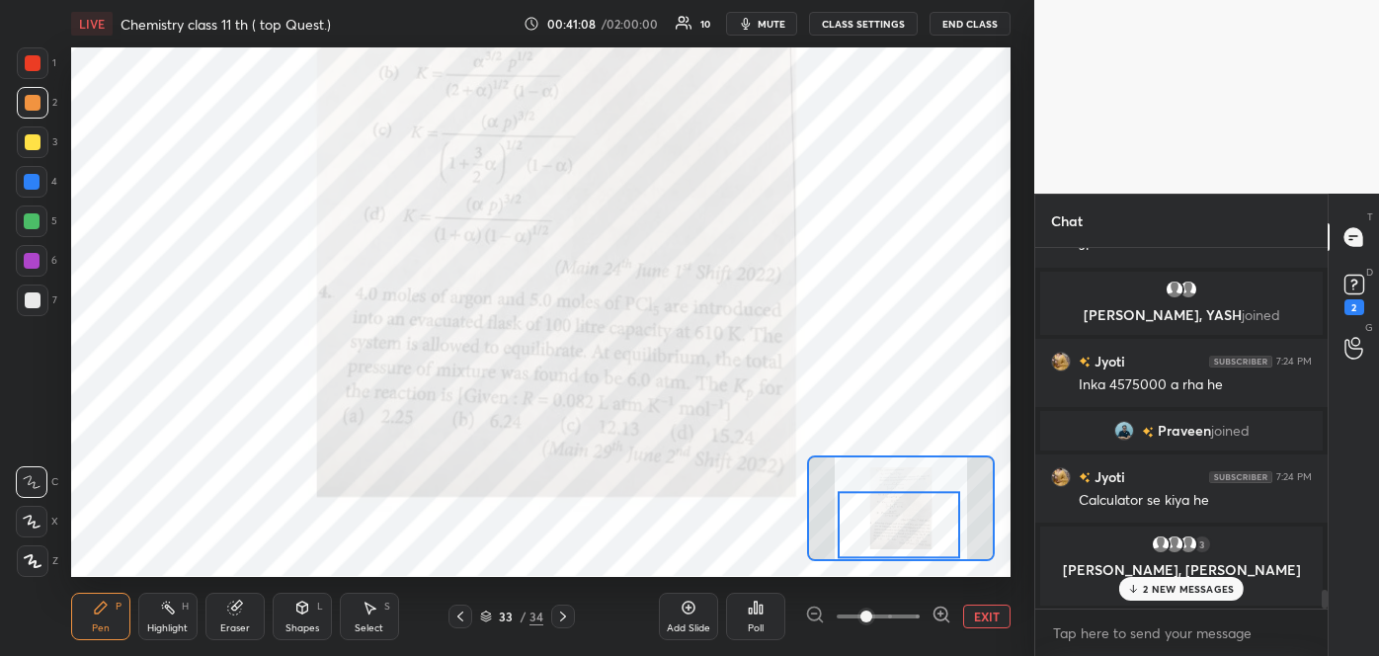
click at [1180, 598] on div "2 NEW MESSAGES" at bounding box center [1181, 589] width 124 height 24
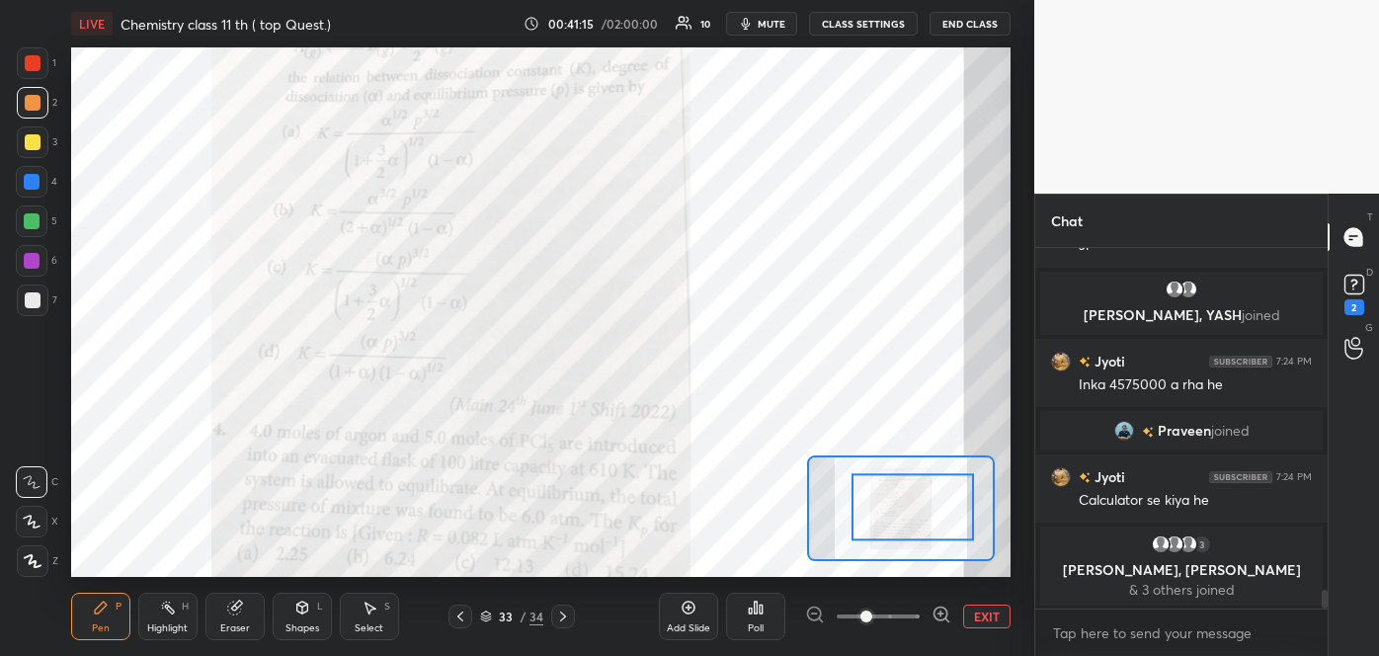
drag, startPoint x: 935, startPoint y: 543, endPoint x: 949, endPoint y: 525, distance: 22.5
click at [949, 525] on div at bounding box center [912, 507] width 122 height 68
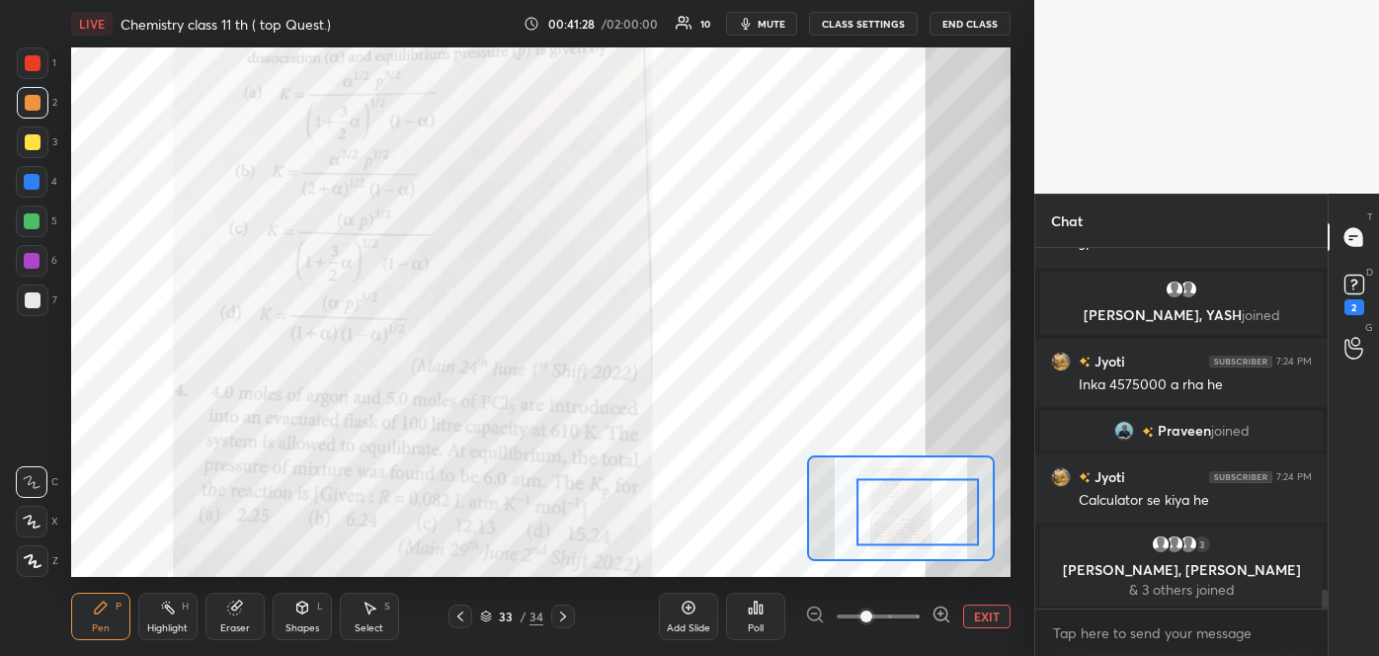
click at [31, 66] on div at bounding box center [33, 63] width 16 height 16
click at [34, 186] on div at bounding box center [32, 182] width 16 height 16
click at [37, 63] on div at bounding box center [33, 63] width 16 height 16
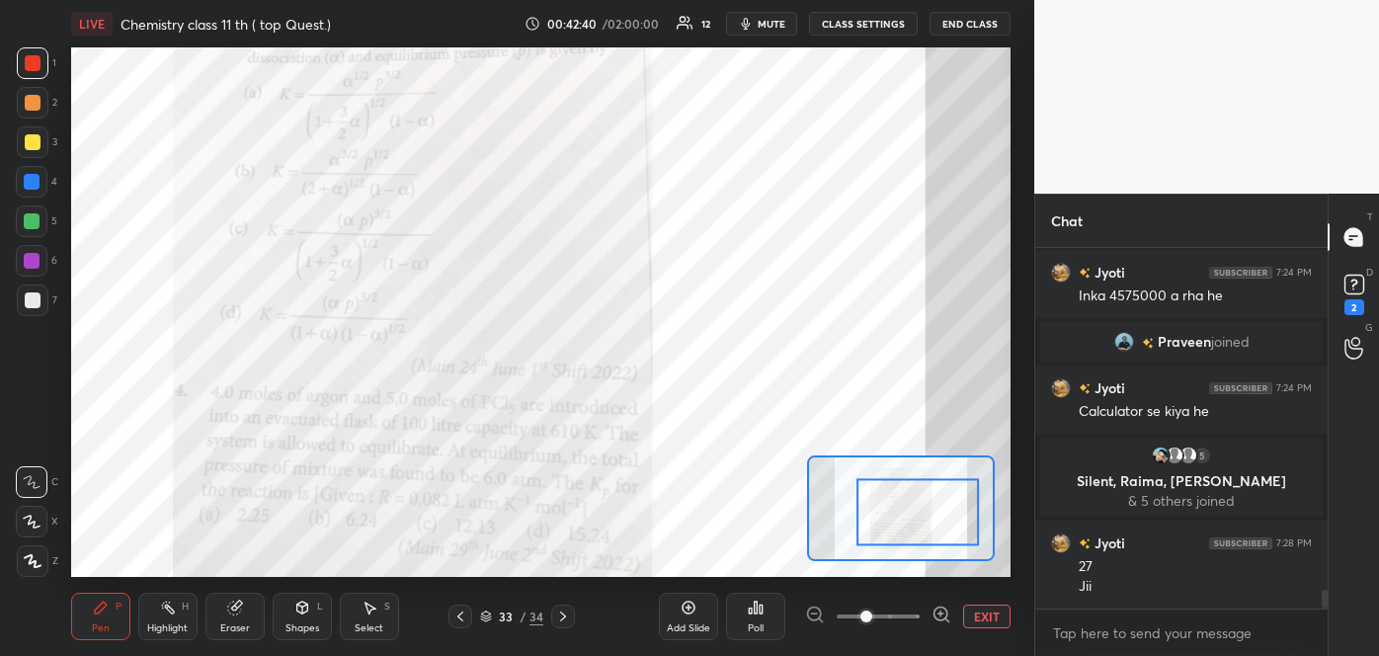
scroll to position [6490, 0]
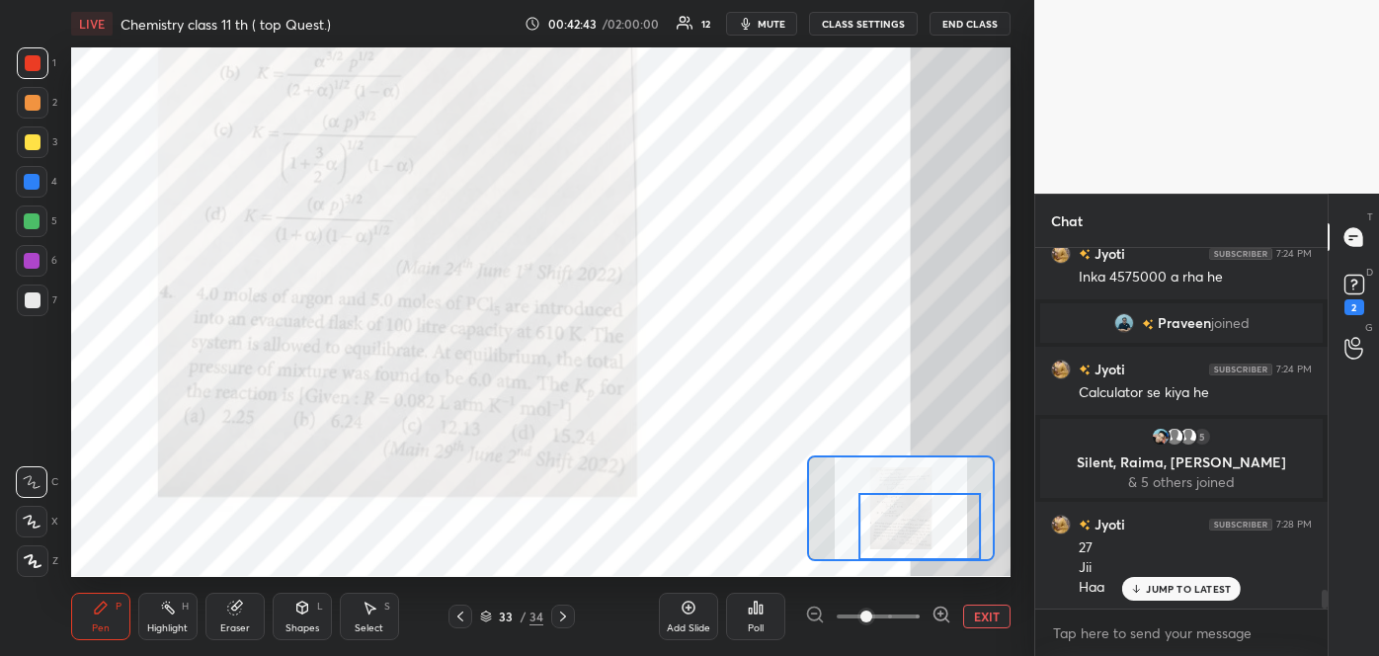
drag, startPoint x: 933, startPoint y: 537, endPoint x: 935, endPoint y: 582, distance: 44.5
click at [935, 582] on div "LIVE Chemistry class 11 th ( top Quest.) 00:42:43 / 02:00:00 12 mute CLASS SETT…" at bounding box center [540, 328] width 955 height 656
click at [455, 609] on icon at bounding box center [460, 616] width 16 height 16
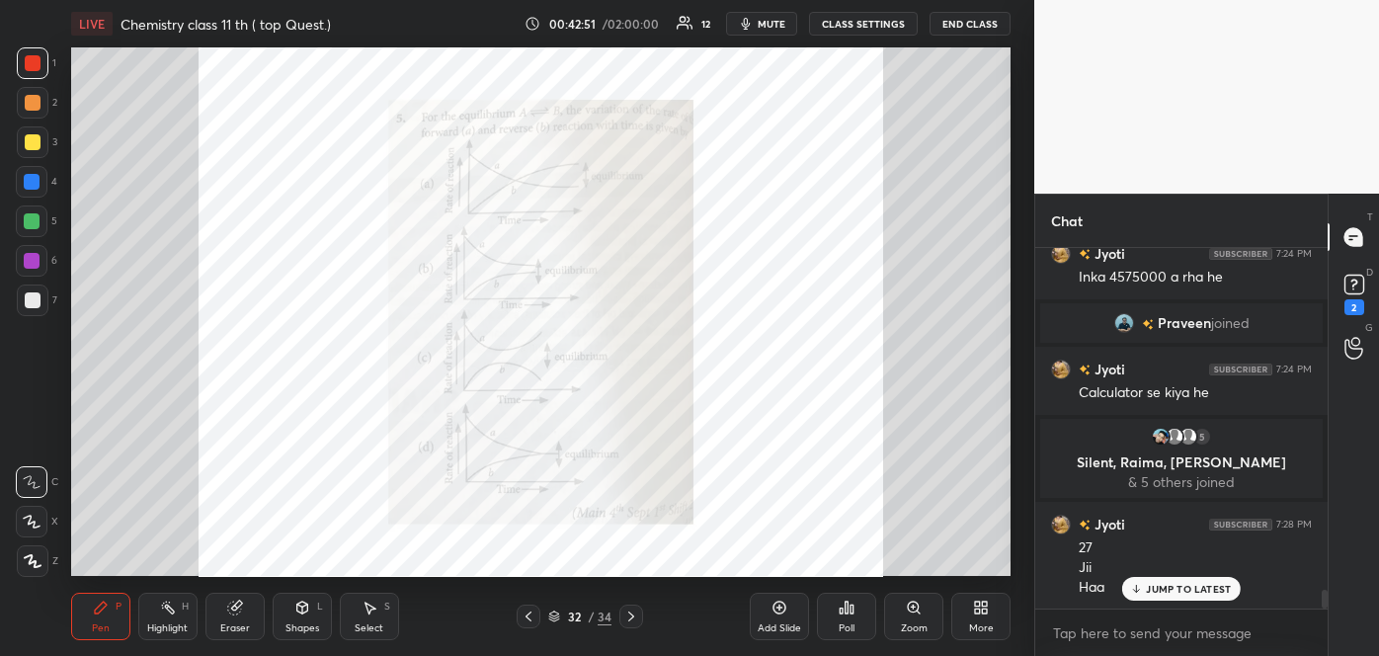
click at [910, 612] on icon at bounding box center [914, 608] width 16 height 16
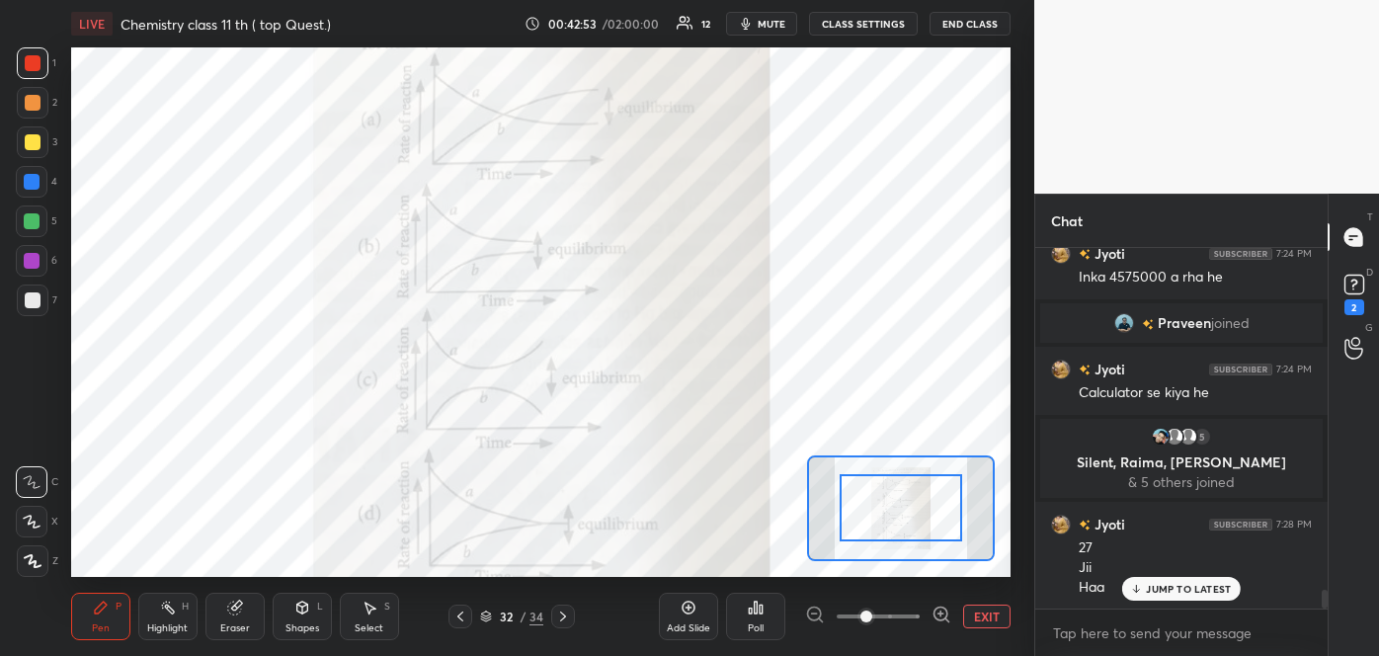
click at [813, 611] on div at bounding box center [878, 616] width 146 height 24
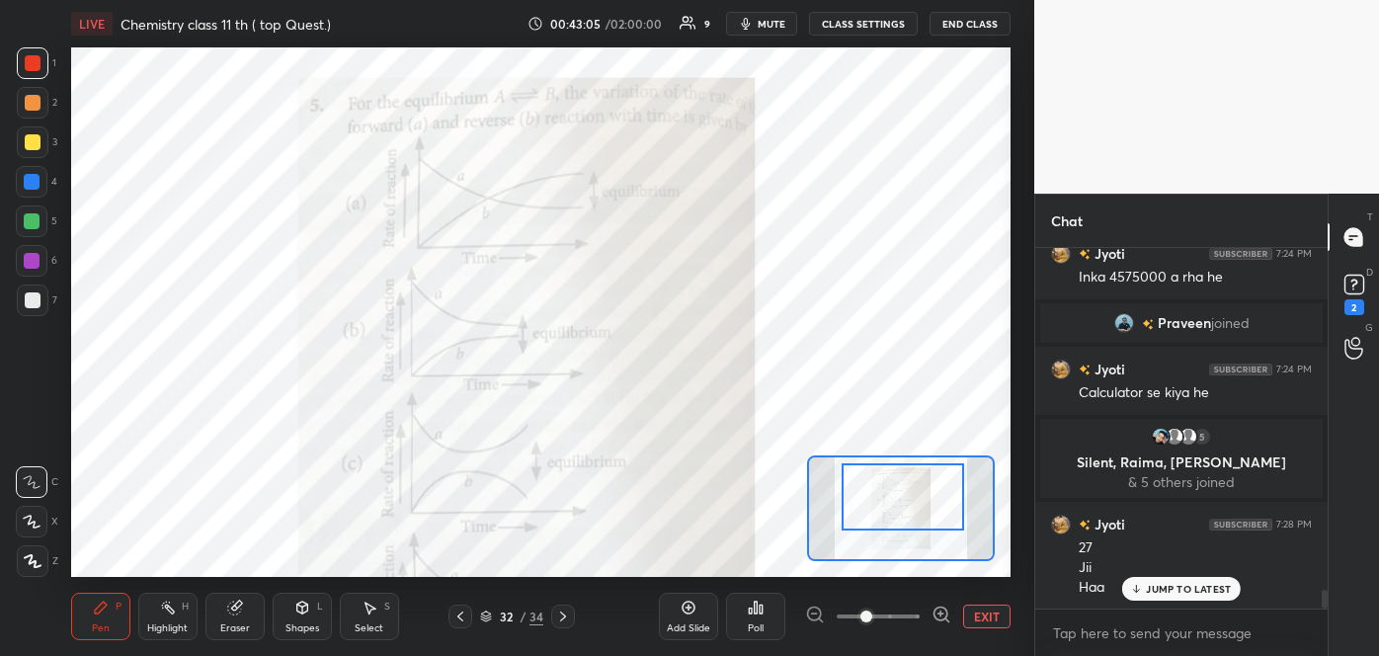
drag, startPoint x: 909, startPoint y: 506, endPoint x: 911, endPoint y: 493, distance: 13.0
click at [911, 493] on div at bounding box center [902, 497] width 122 height 68
click at [811, 612] on div at bounding box center [878, 616] width 146 height 24
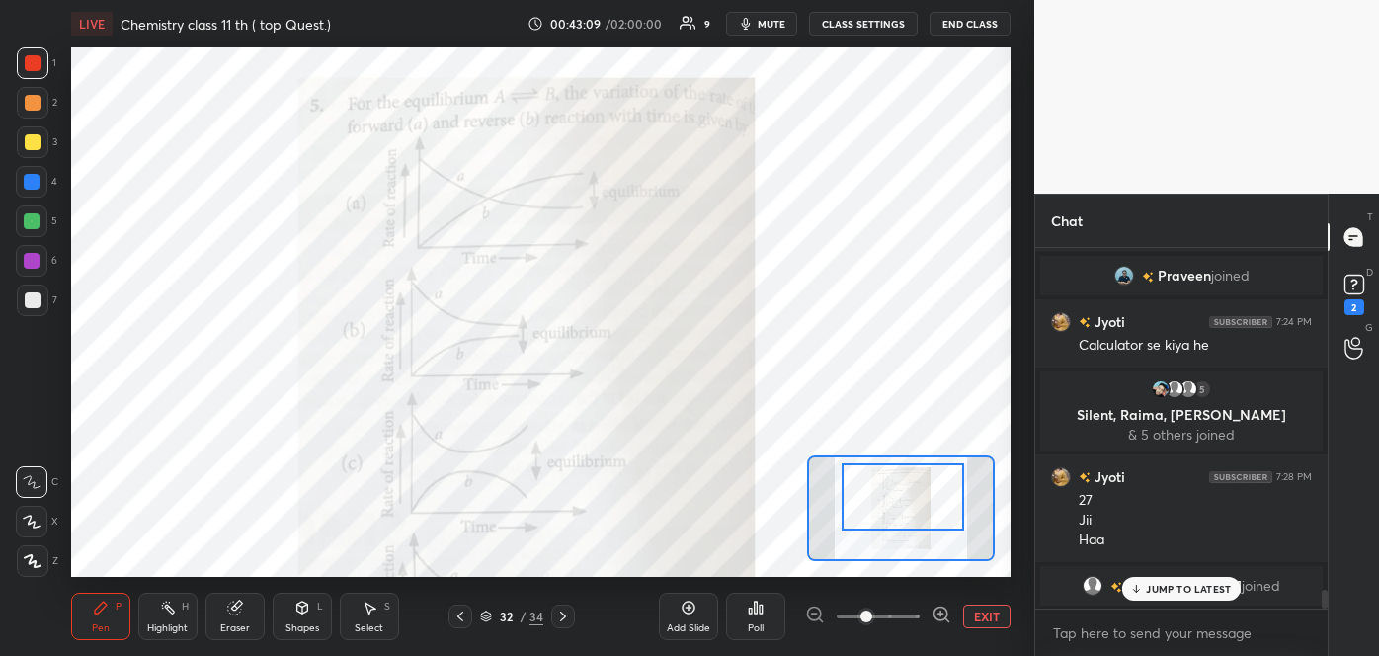
click at [990, 622] on button "EXIT" at bounding box center [986, 616] width 47 height 24
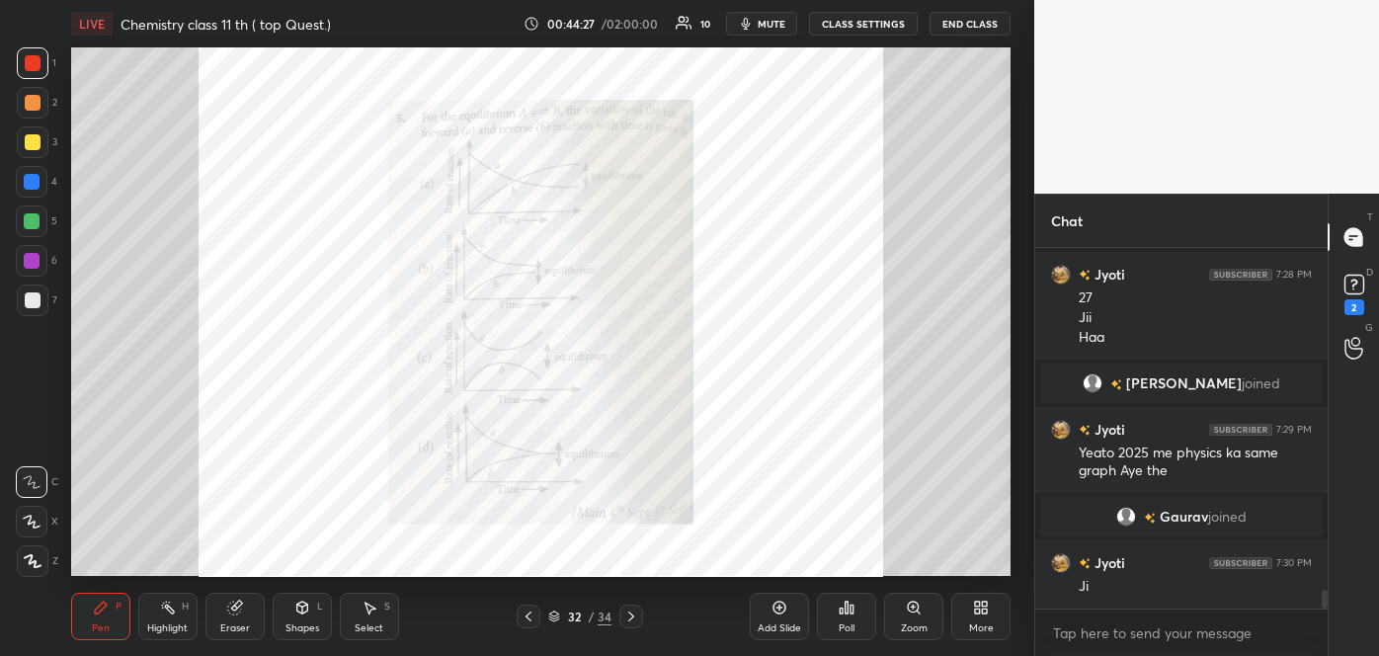
scroll to position [6808, 0]
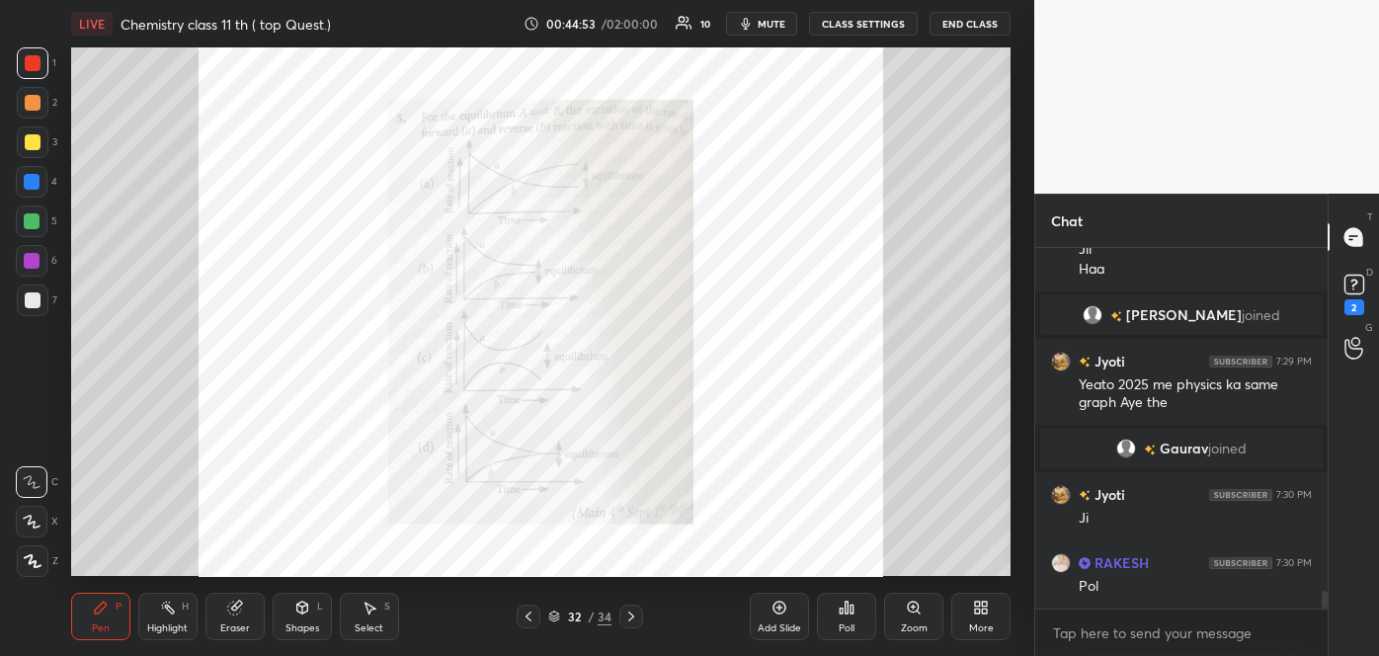
click at [840, 616] on div "Poll" at bounding box center [846, 616] width 59 height 47
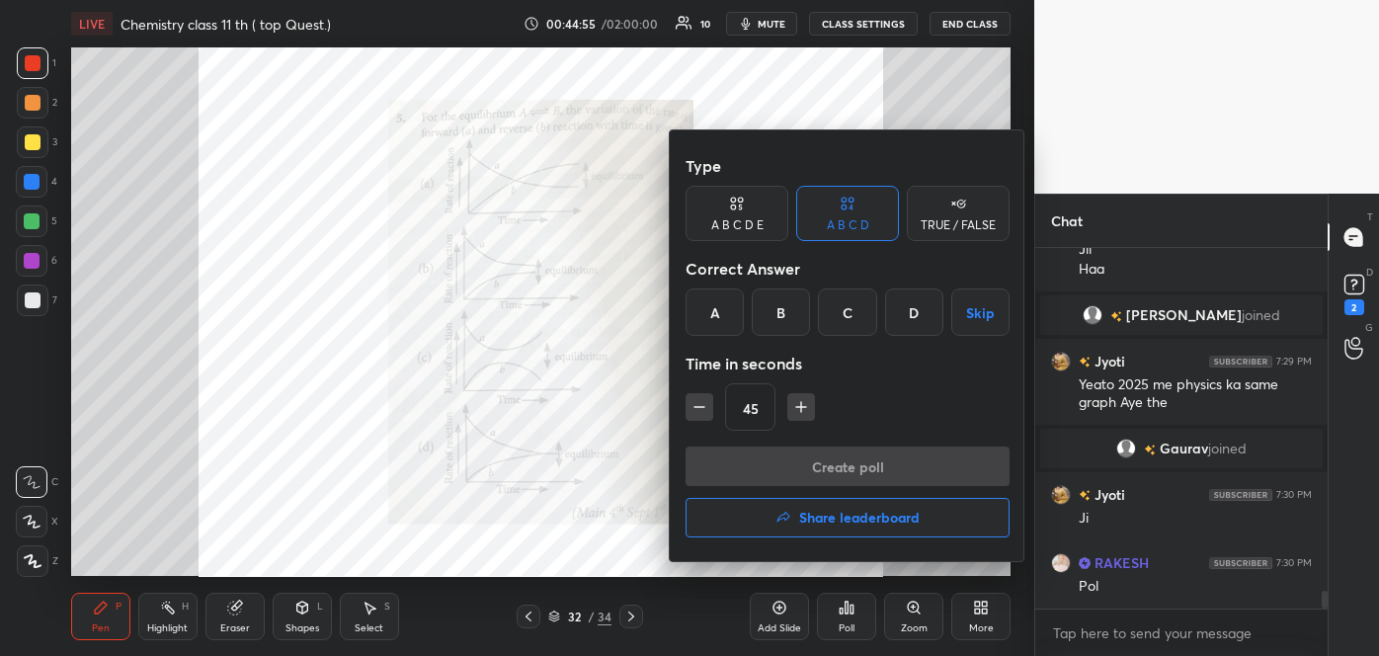
click at [911, 305] on div "D" at bounding box center [914, 311] width 58 height 47
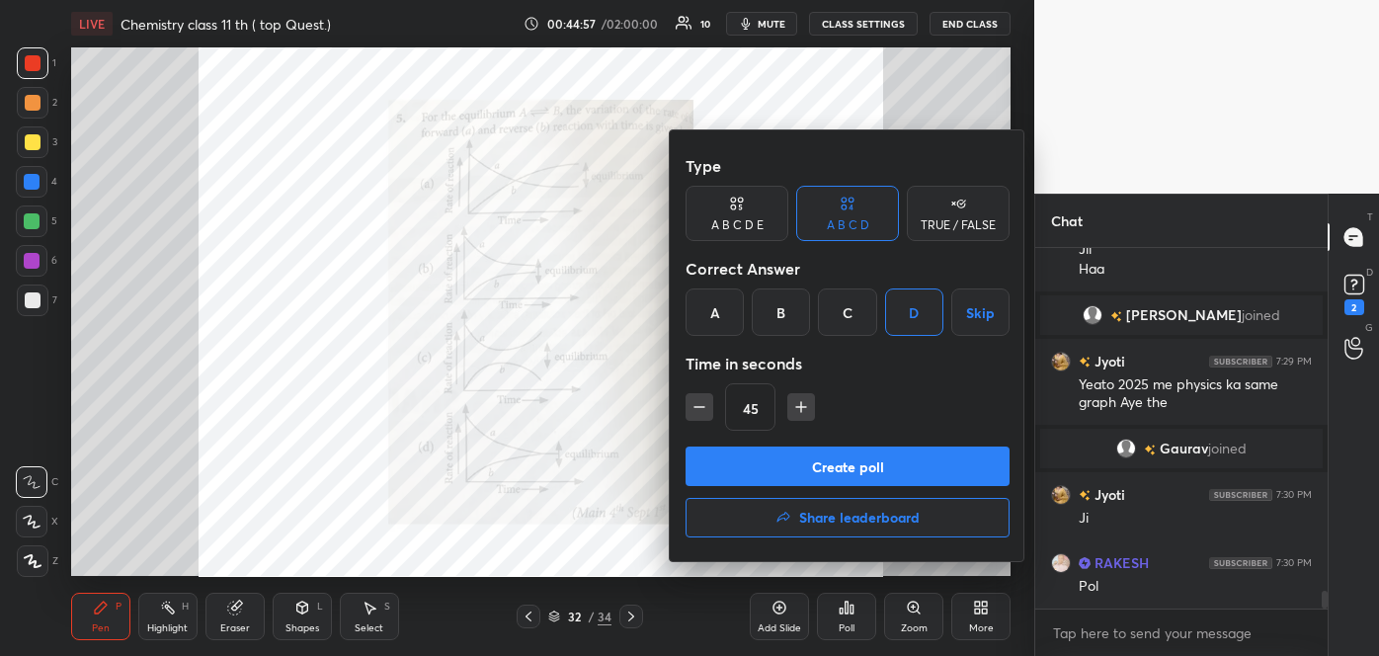
click at [822, 474] on button "Create poll" at bounding box center [847, 466] width 324 height 40
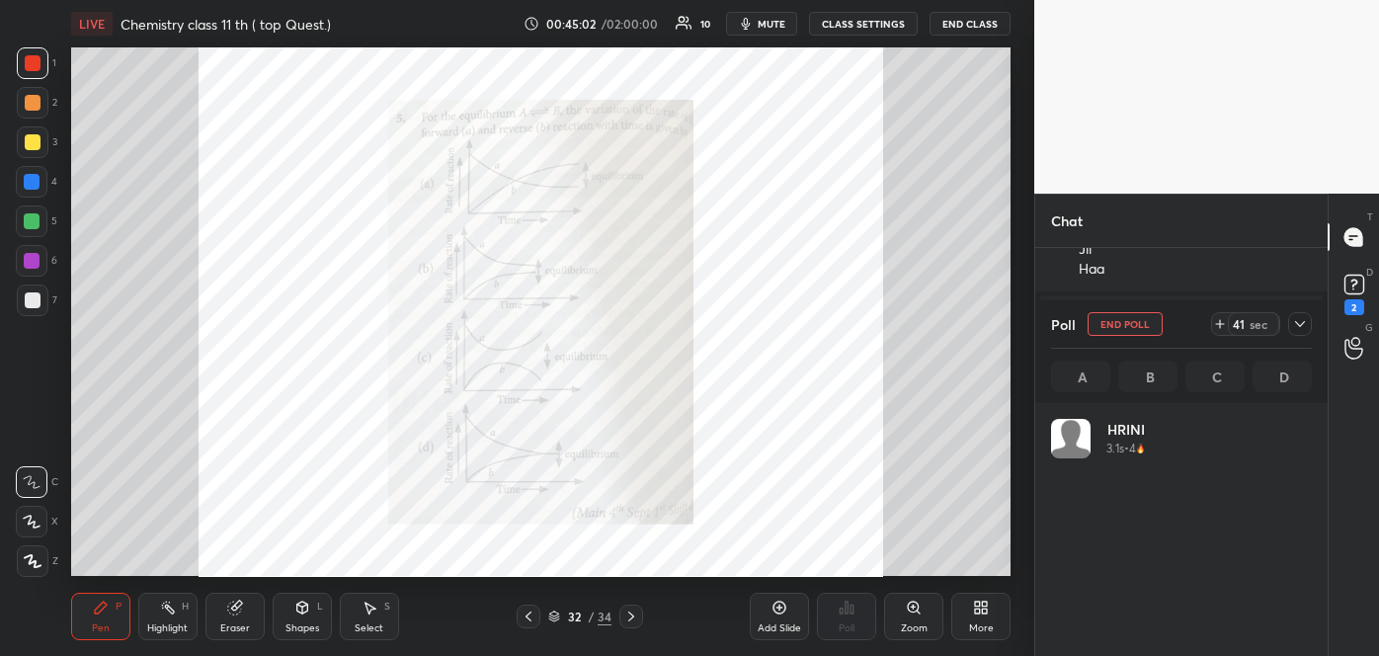
scroll to position [231, 255]
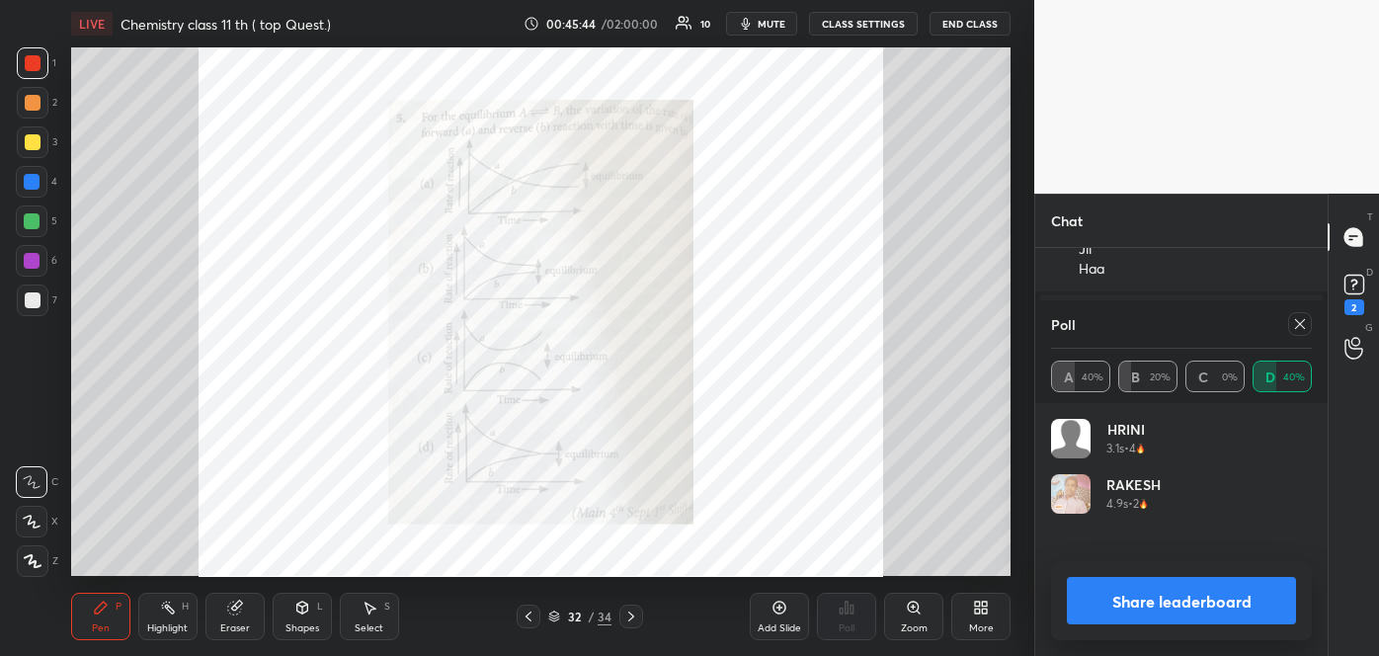
click at [1127, 600] on button "Share leaderboard" at bounding box center [1181, 600] width 229 height 47
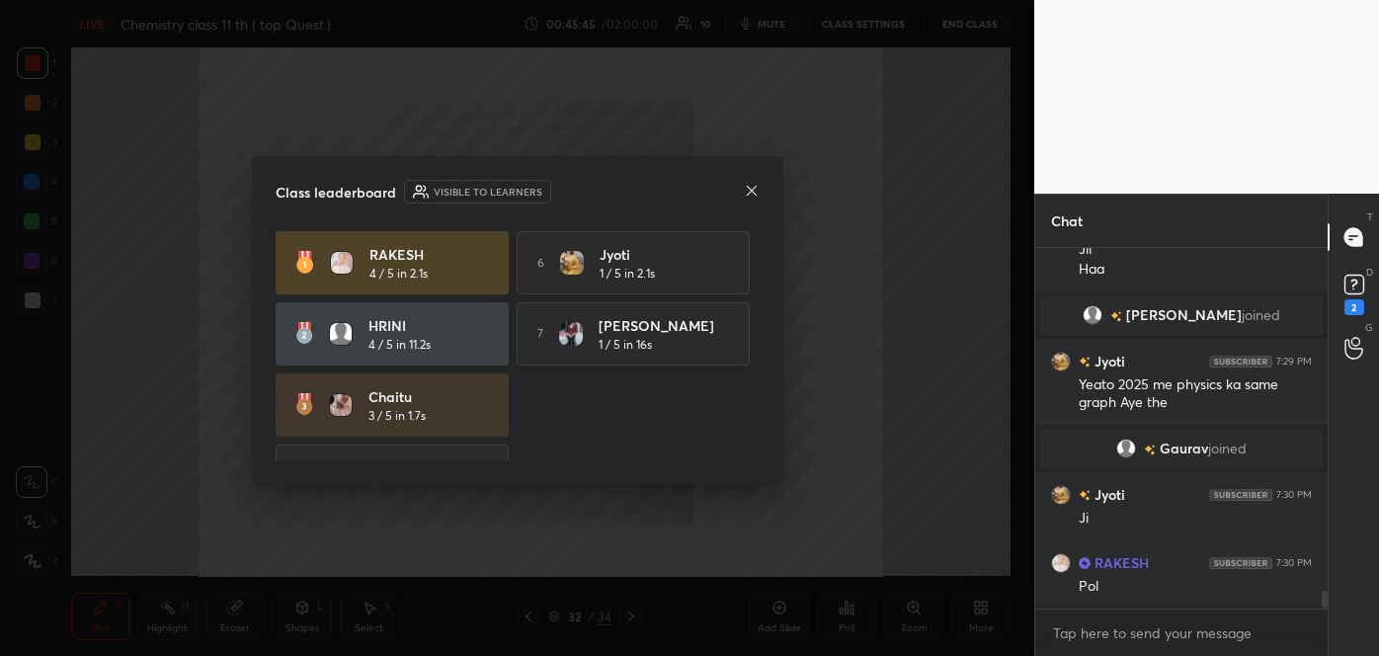
scroll to position [402, 286]
click at [750, 184] on icon at bounding box center [752, 191] width 16 height 16
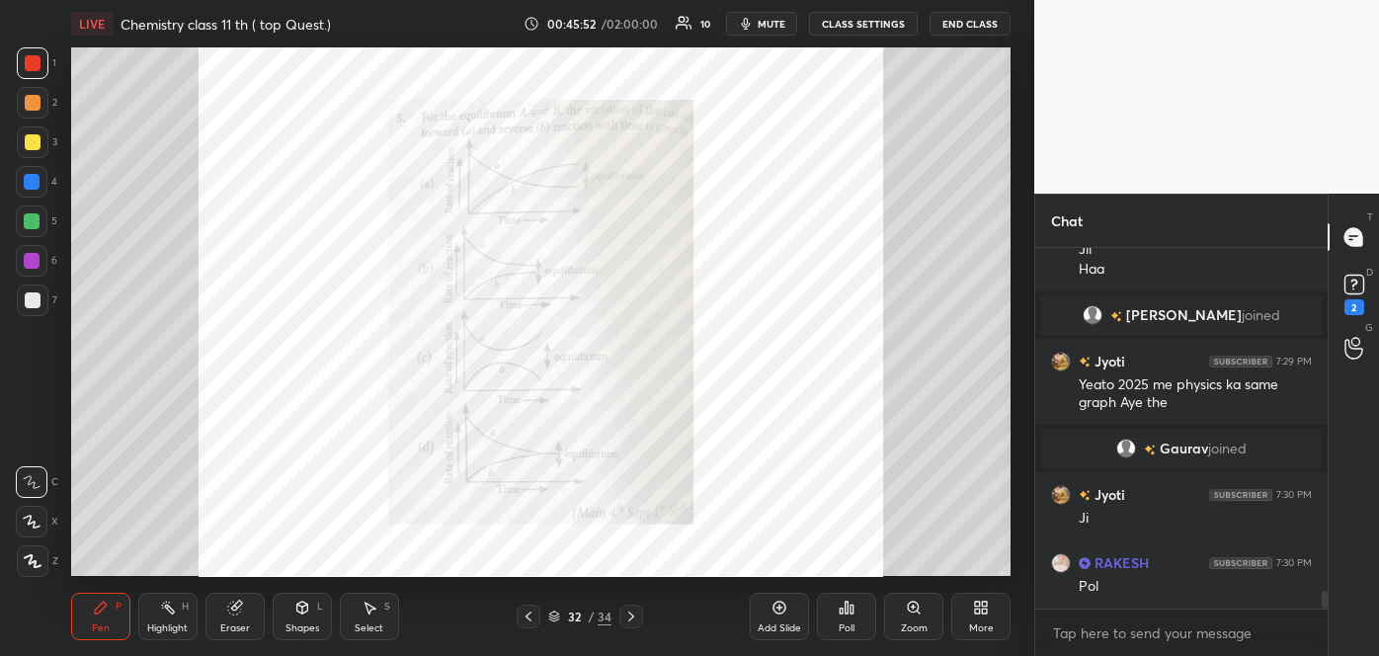
click at [918, 615] on div "Zoom" at bounding box center [913, 616] width 59 height 47
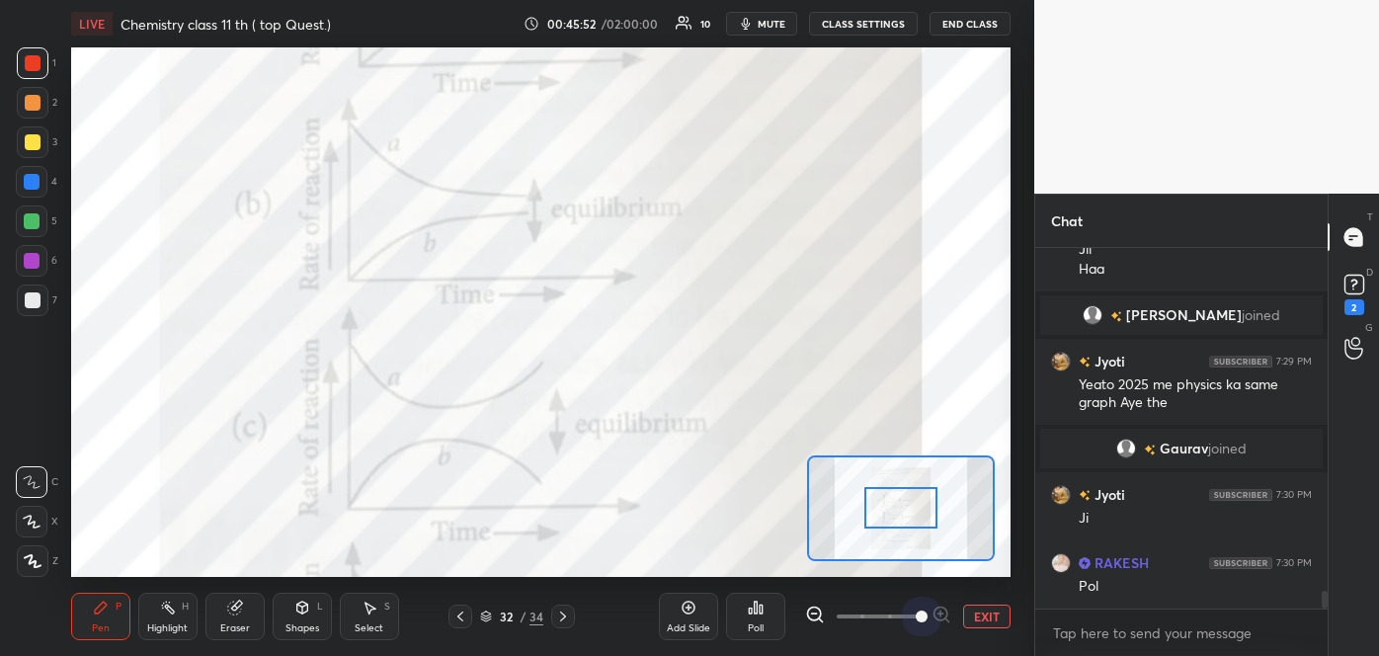
click at [918, 615] on span at bounding box center [878, 616] width 83 height 30
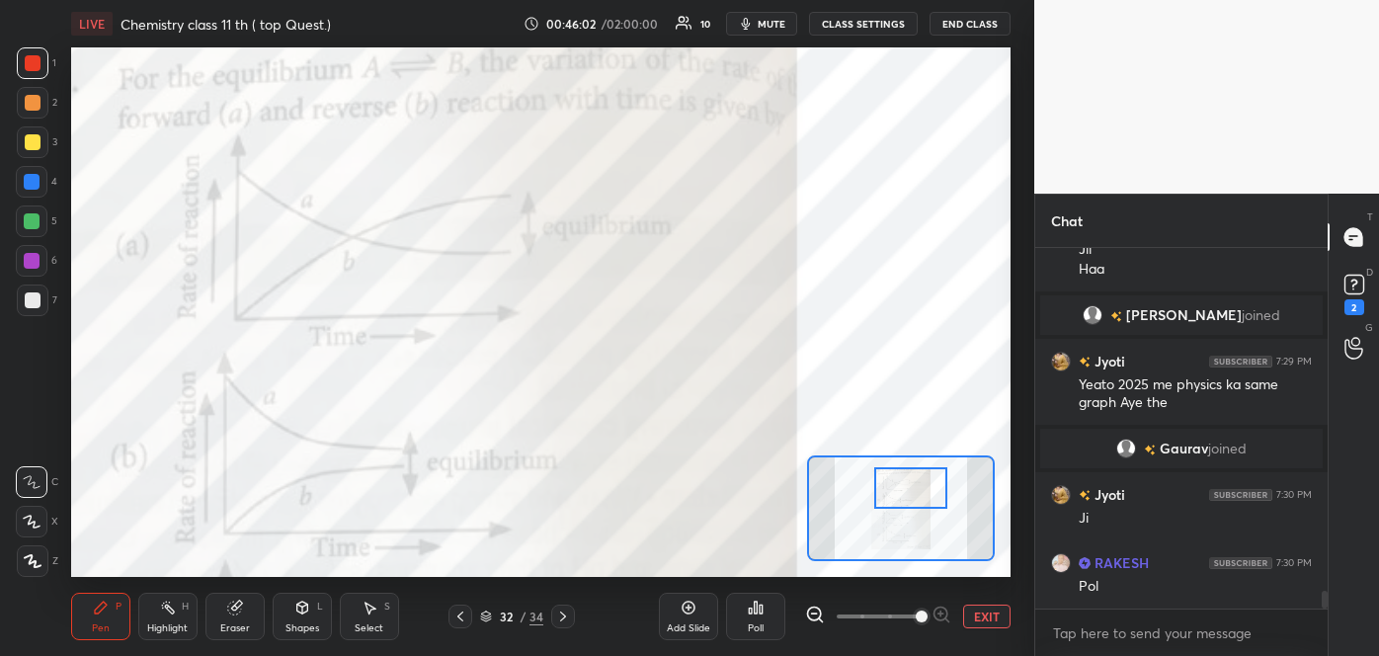
drag, startPoint x: 887, startPoint y: 512, endPoint x: 897, endPoint y: 492, distance: 22.1
click at [897, 492] on div at bounding box center [911, 487] width 74 height 40
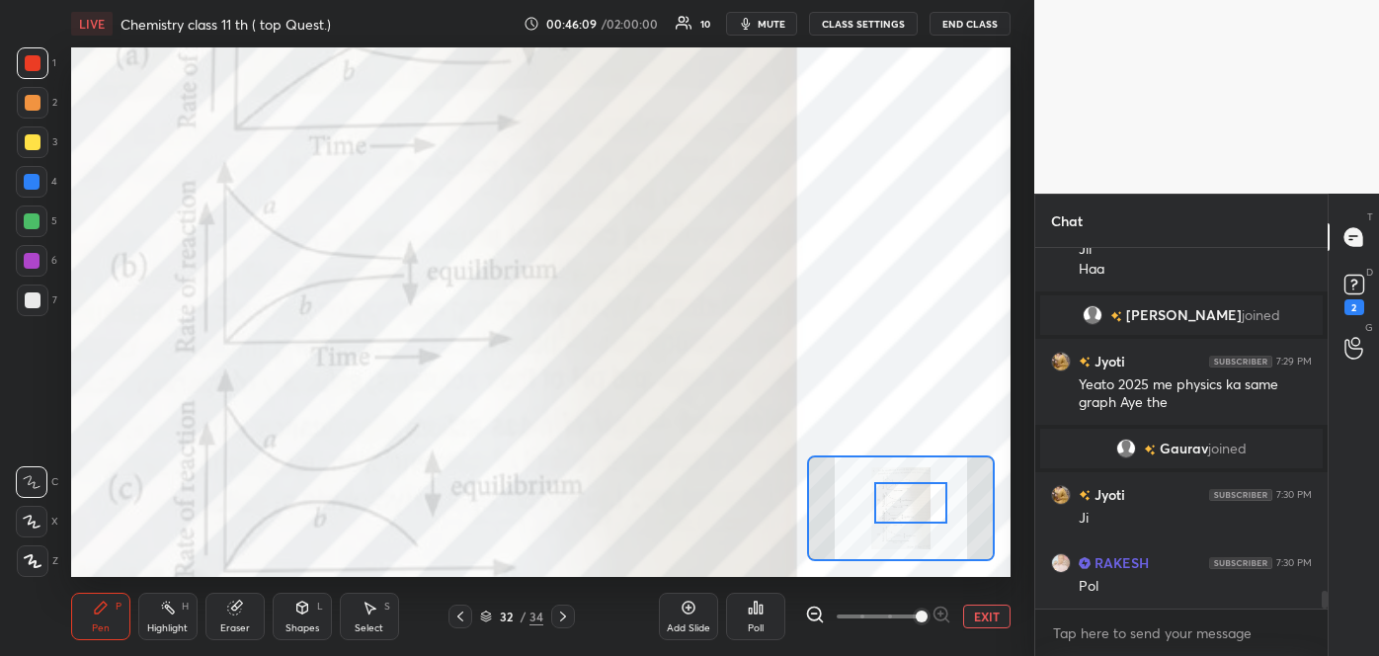
drag, startPoint x: 888, startPoint y: 499, endPoint x: 888, endPoint y: 513, distance: 13.8
click at [888, 513] on div at bounding box center [911, 502] width 74 height 40
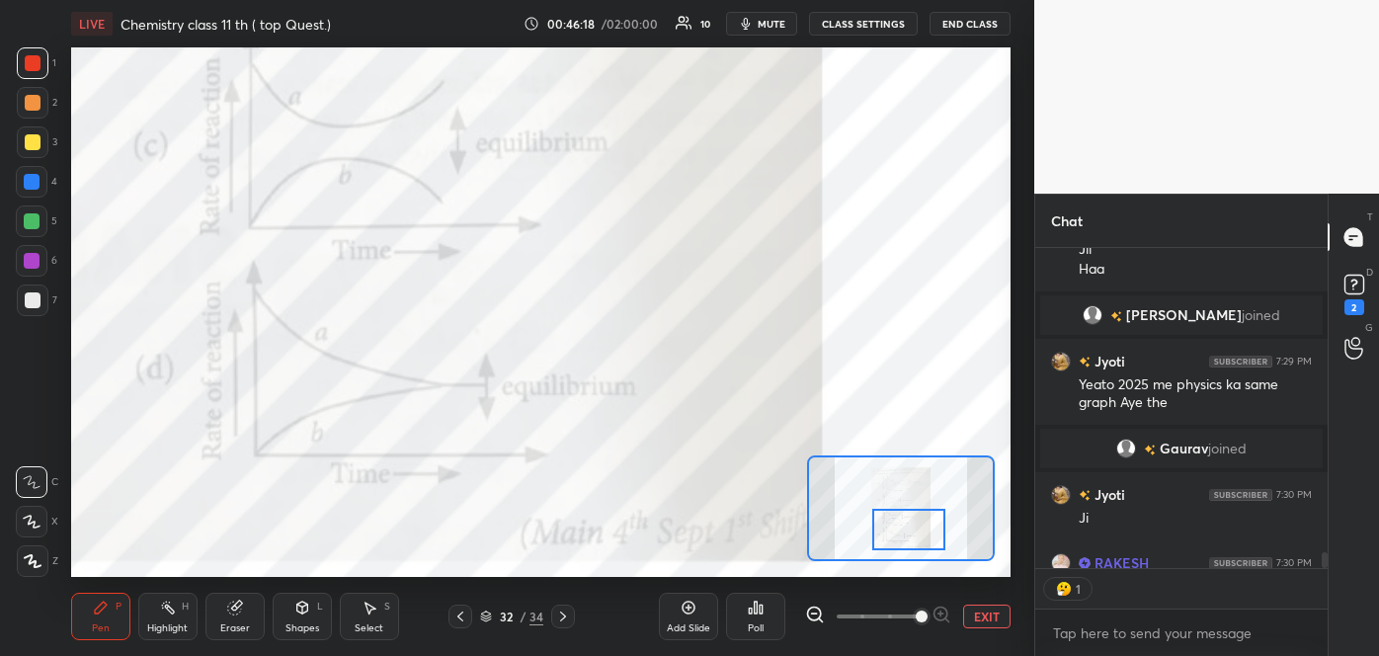
drag, startPoint x: 929, startPoint y: 496, endPoint x: 928, endPoint y: 520, distance: 23.7
click at [928, 520] on div at bounding box center [909, 529] width 74 height 40
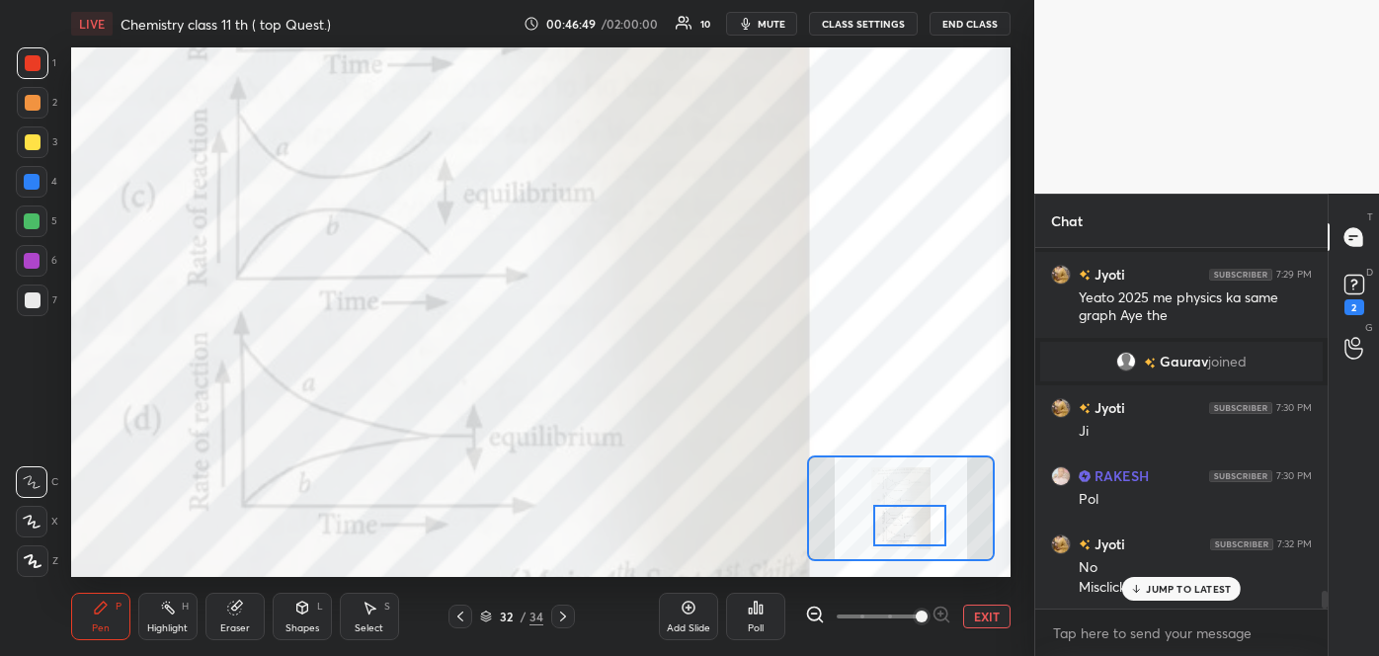
scroll to position [6942, 0]
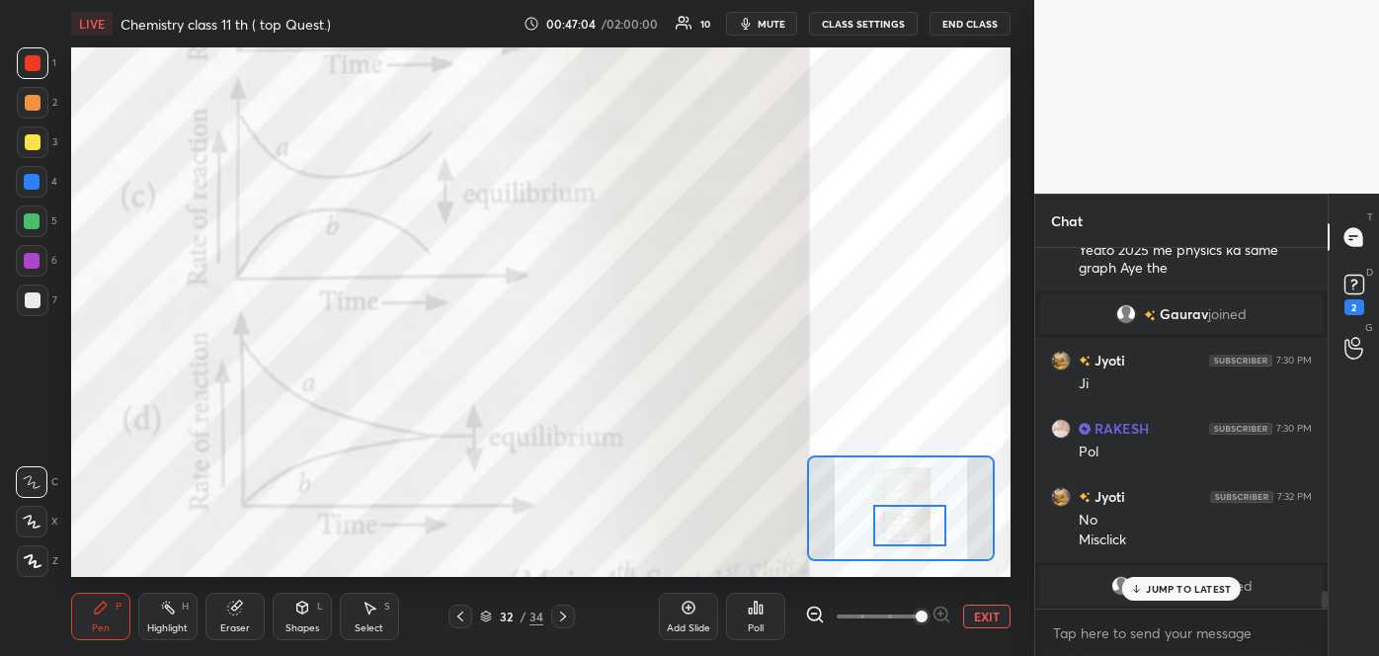
click at [985, 620] on button "EXIT" at bounding box center [986, 616] width 47 height 24
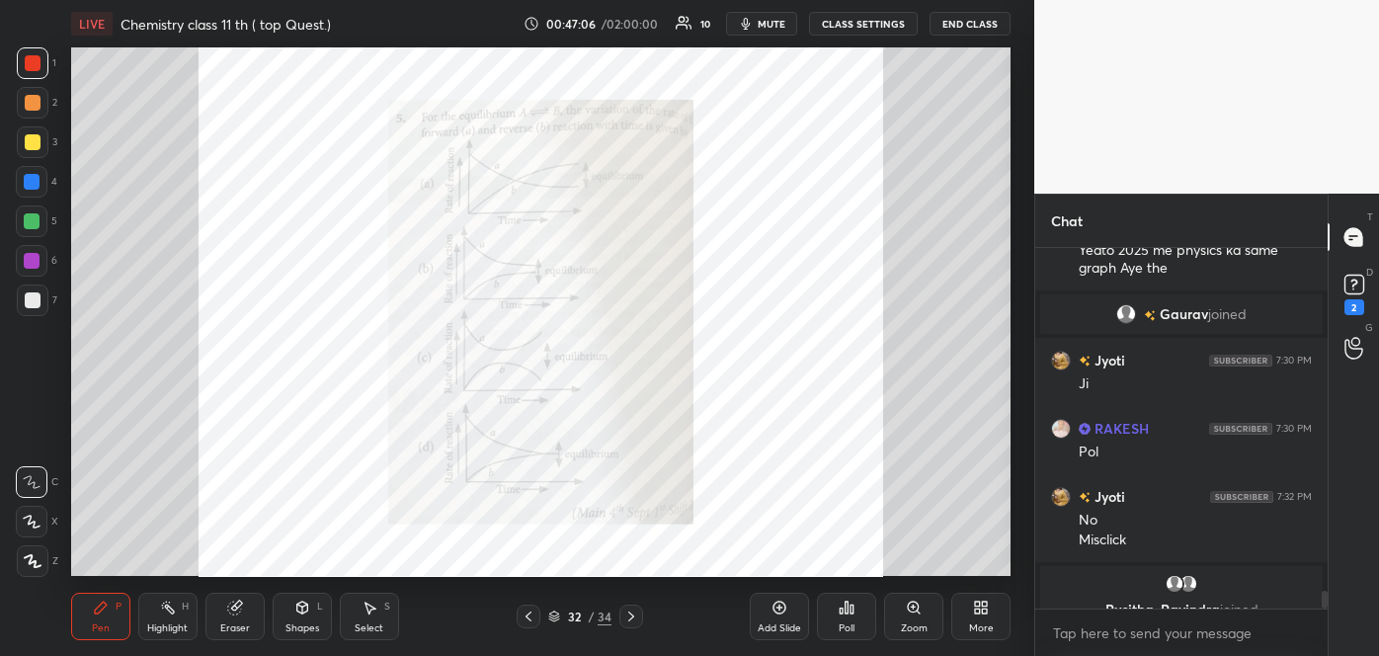
click at [630, 612] on icon at bounding box center [631, 616] width 6 height 10
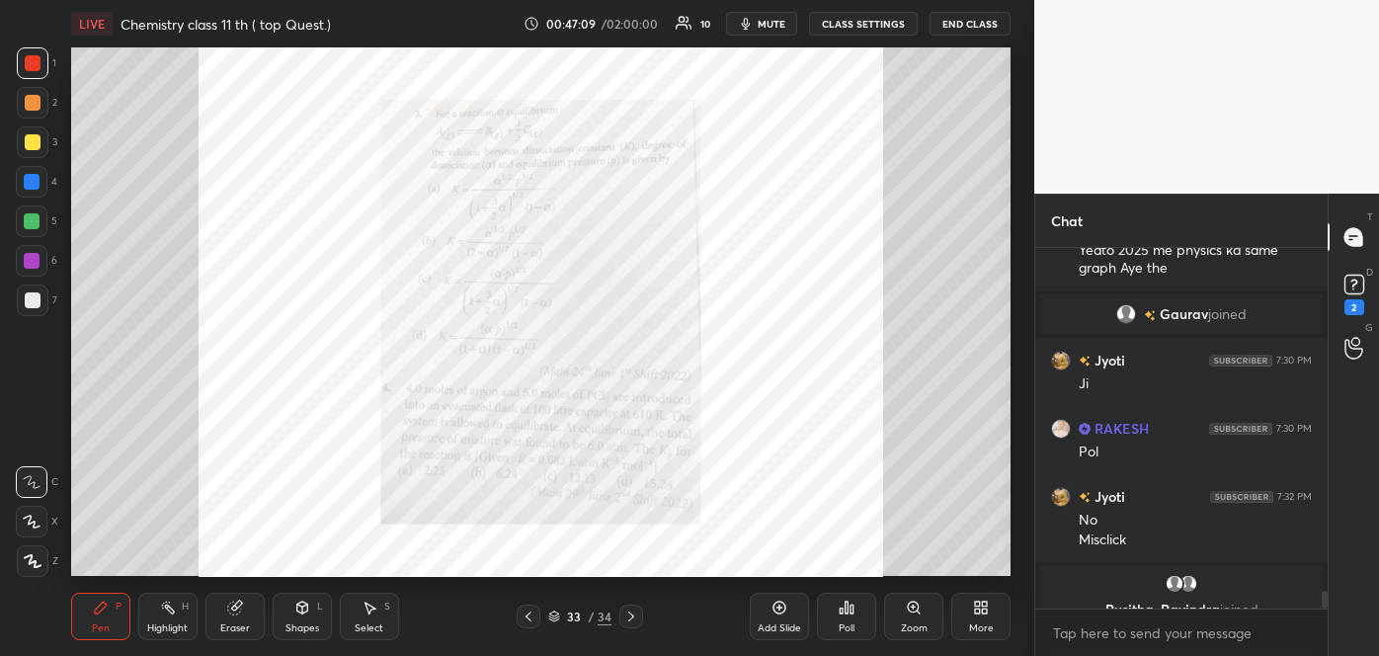
click at [529, 611] on icon at bounding box center [528, 616] width 16 height 16
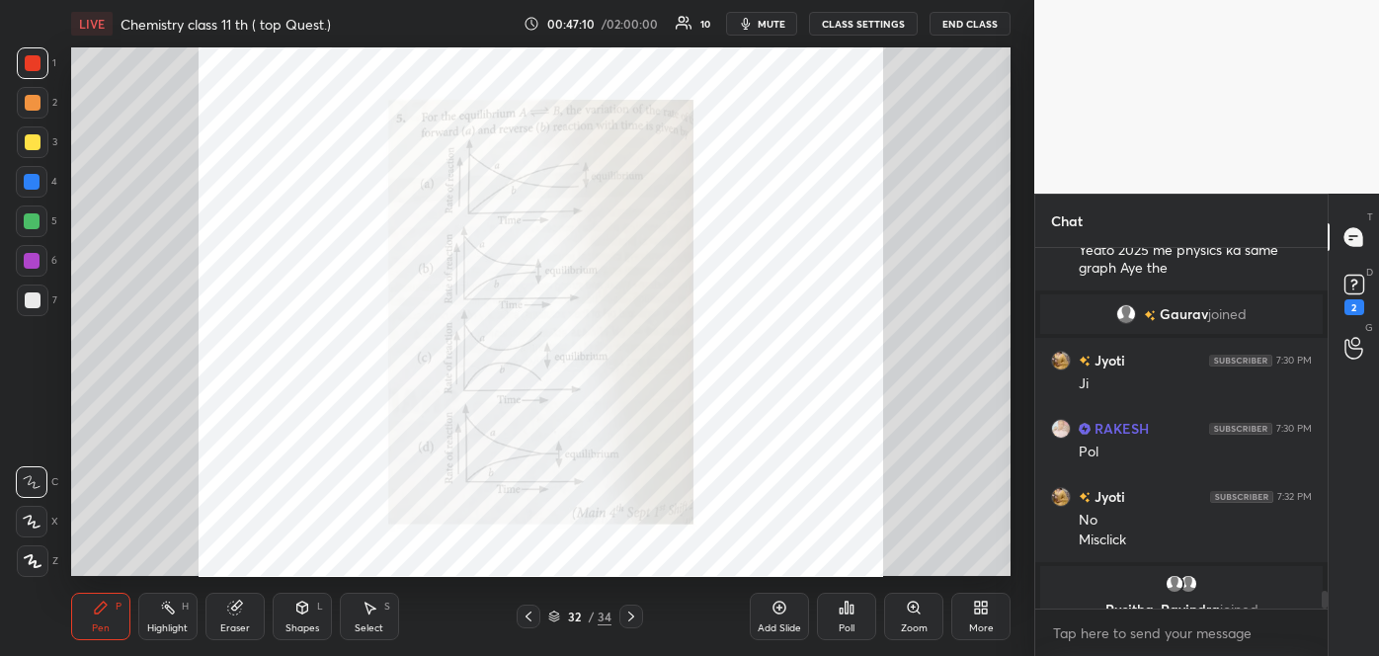
click at [529, 611] on icon at bounding box center [528, 616] width 16 height 16
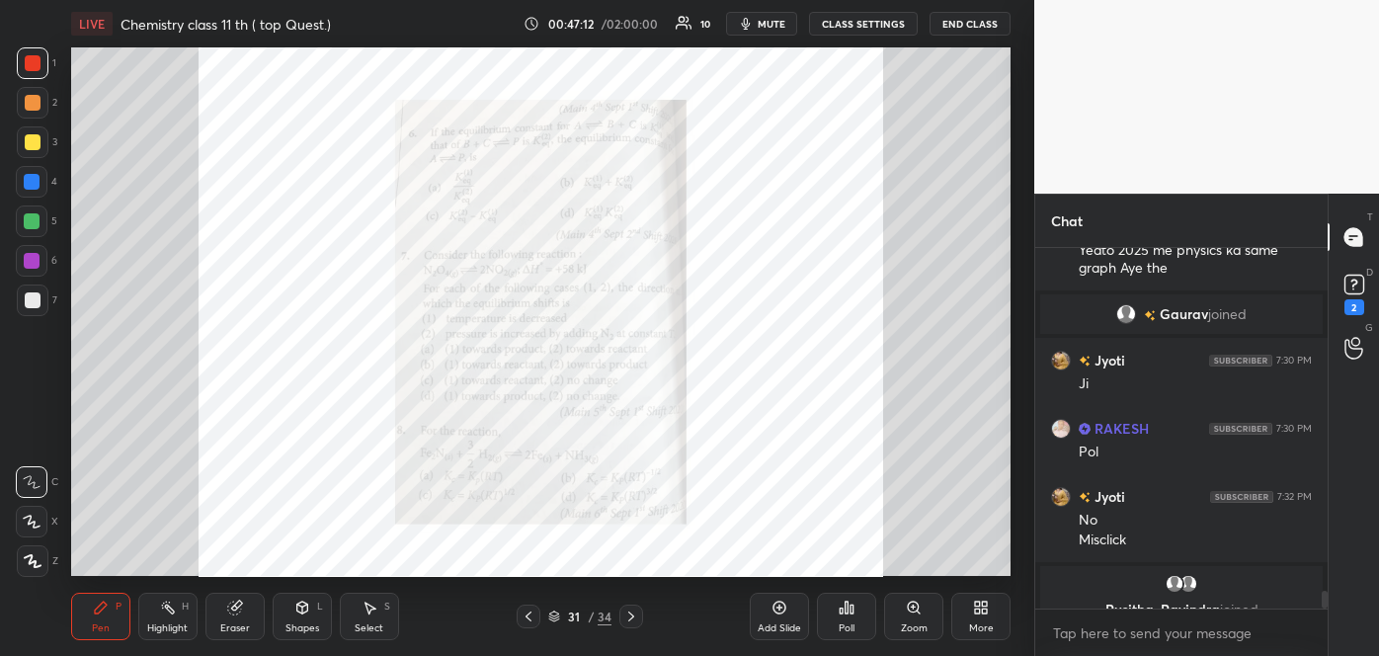
click at [905, 613] on div "Zoom" at bounding box center [913, 616] width 59 height 47
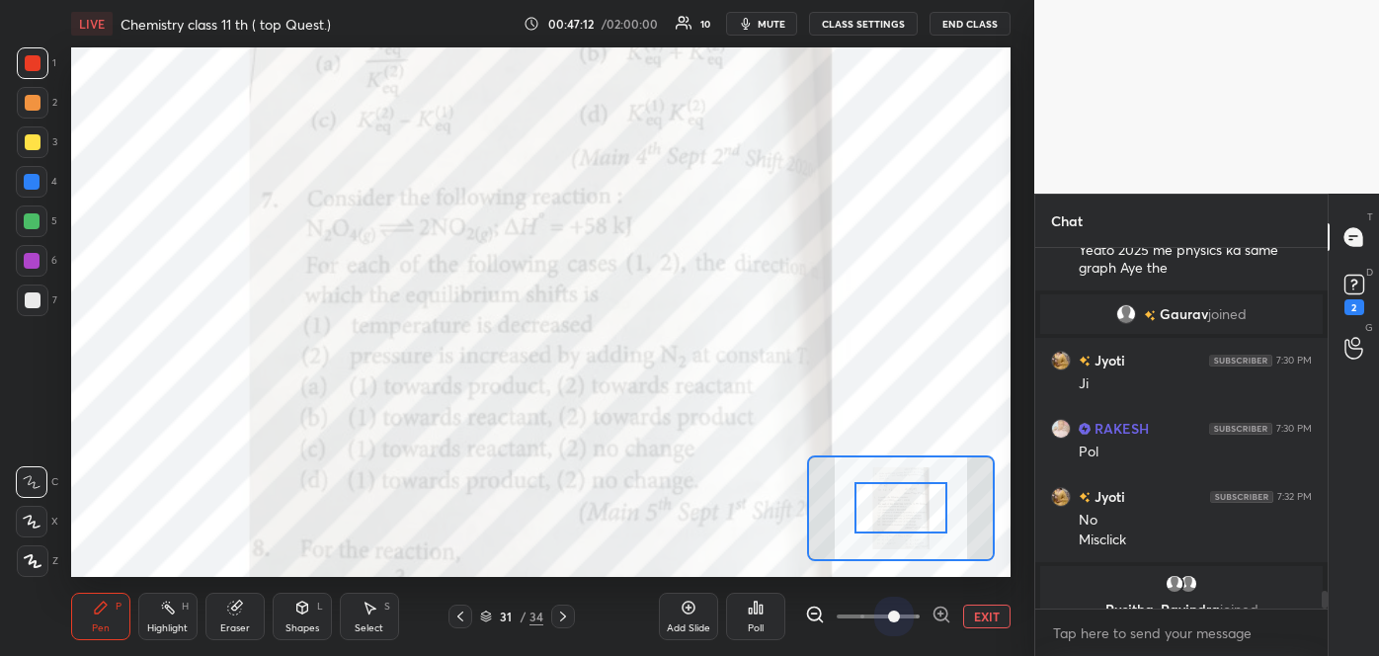
click at [905, 613] on span at bounding box center [878, 616] width 83 height 30
click at [900, 613] on span at bounding box center [894, 616] width 12 height 12
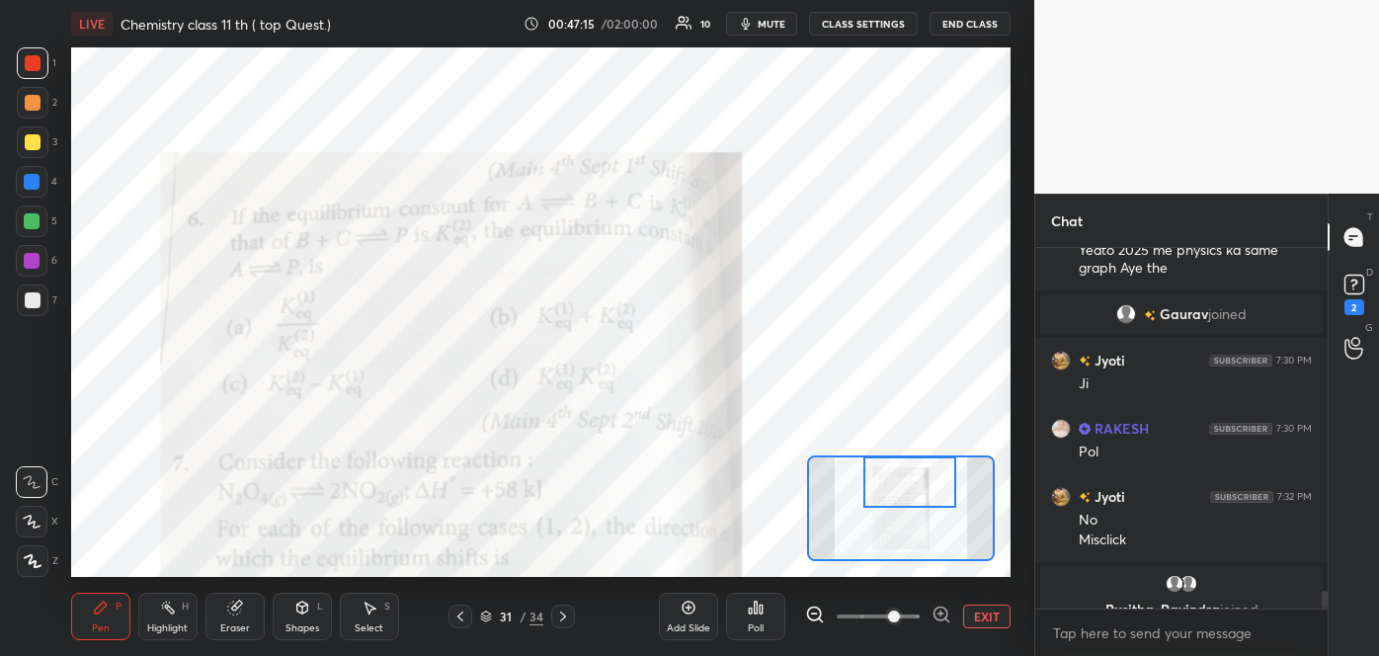
drag, startPoint x: 898, startPoint y: 524, endPoint x: 907, endPoint y: 469, distance: 56.0
click at [907, 469] on div at bounding box center [909, 481] width 92 height 51
click at [936, 610] on icon at bounding box center [941, 614] width 20 height 20
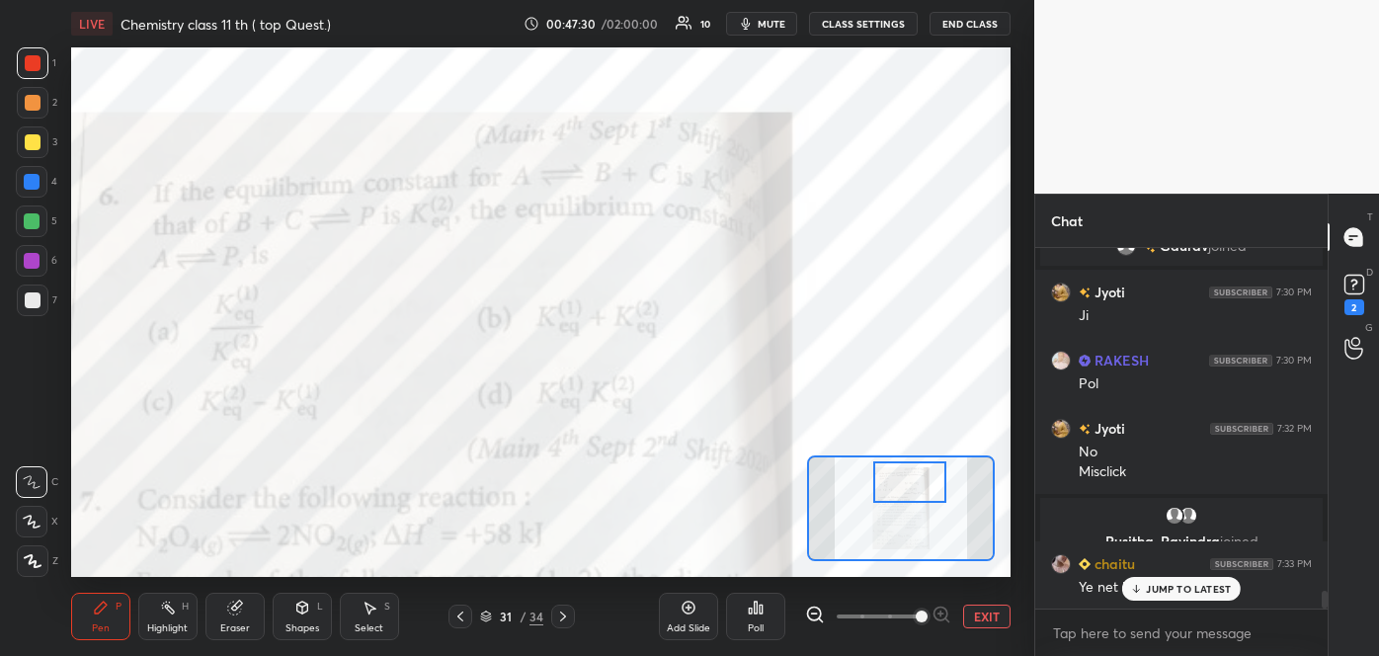
scroll to position [7058, 0]
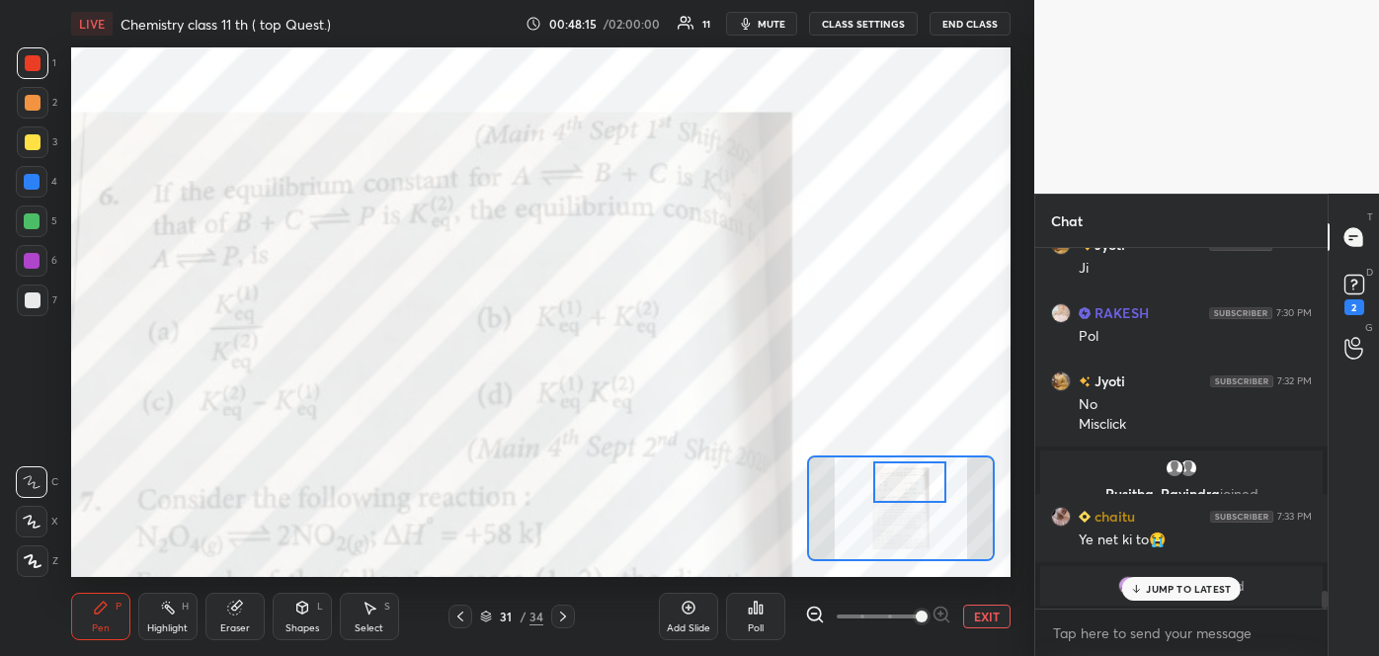
click at [746, 615] on div "Poll" at bounding box center [755, 616] width 59 height 47
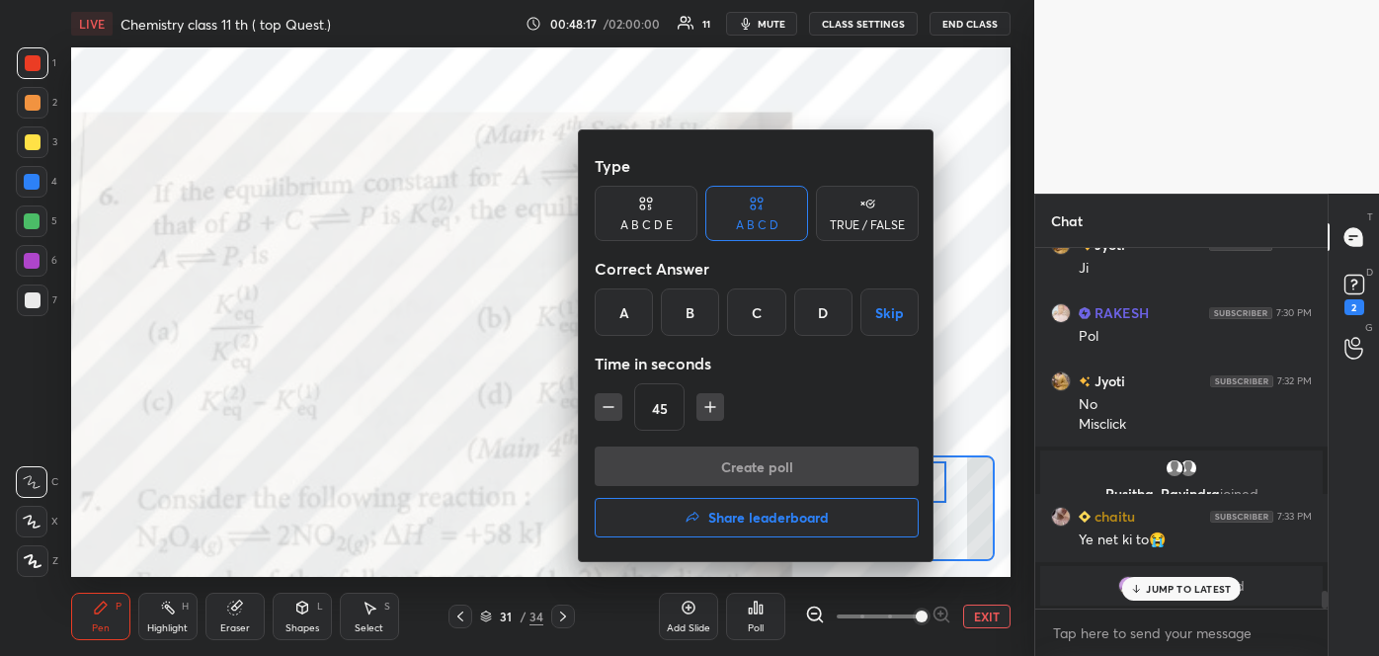
click at [823, 311] on div "D" at bounding box center [823, 311] width 58 height 47
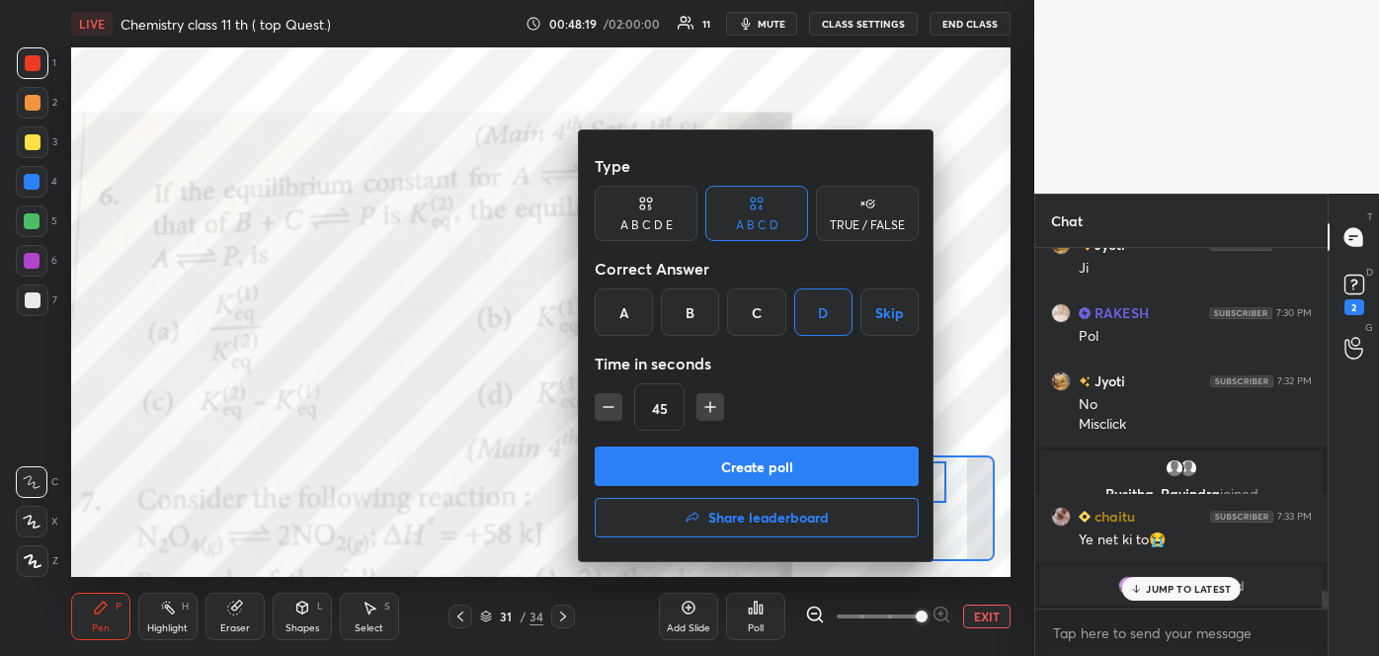
click at [730, 463] on button "Create poll" at bounding box center [757, 466] width 324 height 40
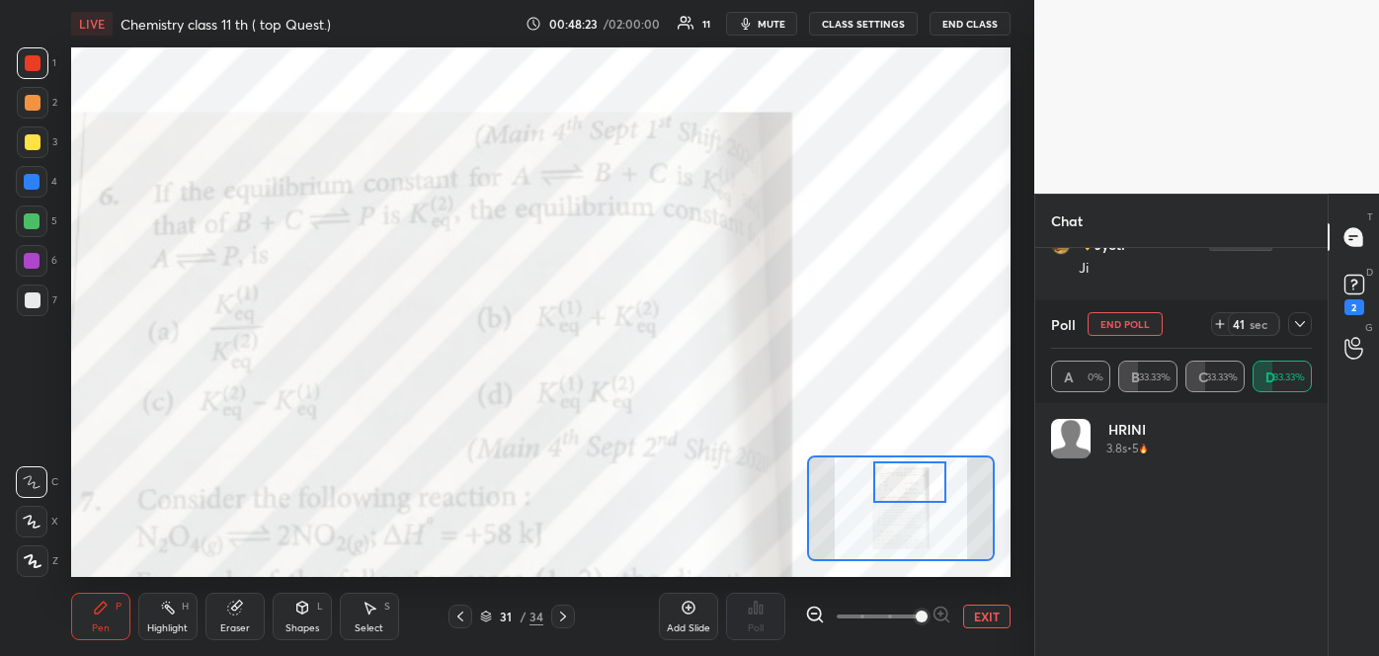
scroll to position [231, 255]
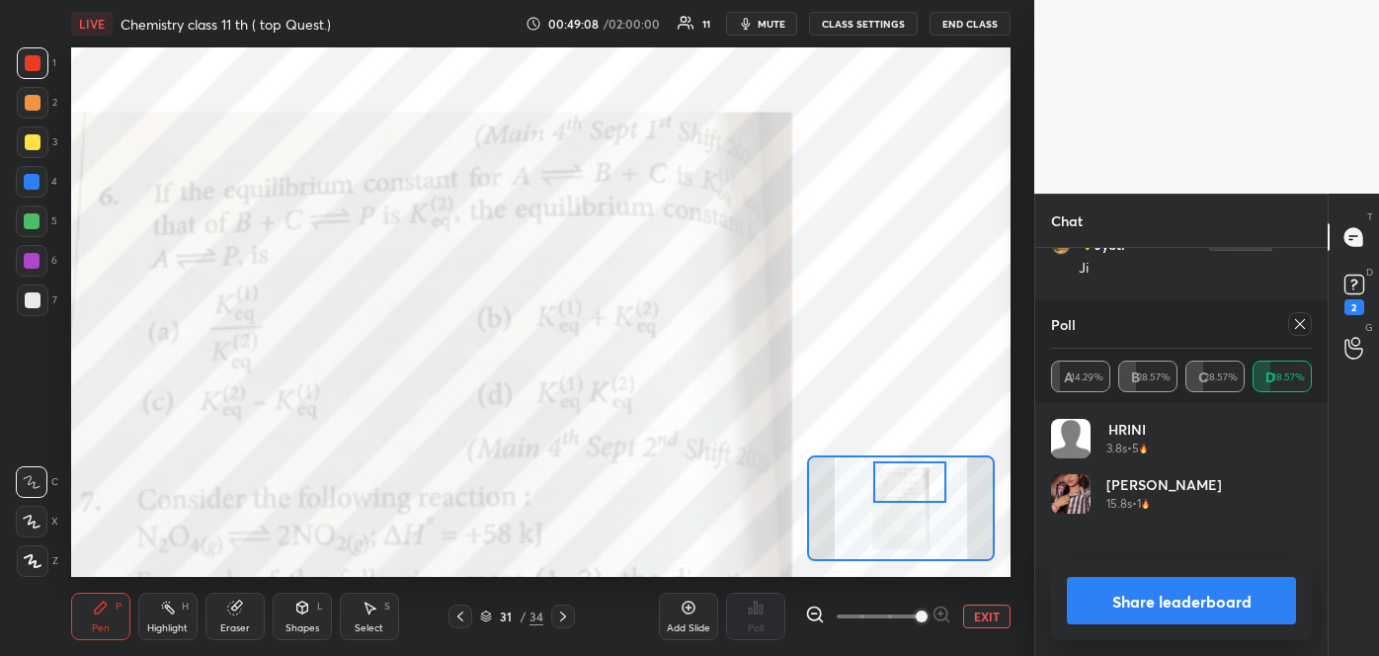
click at [1140, 596] on button "Share leaderboard" at bounding box center [1181, 600] width 229 height 47
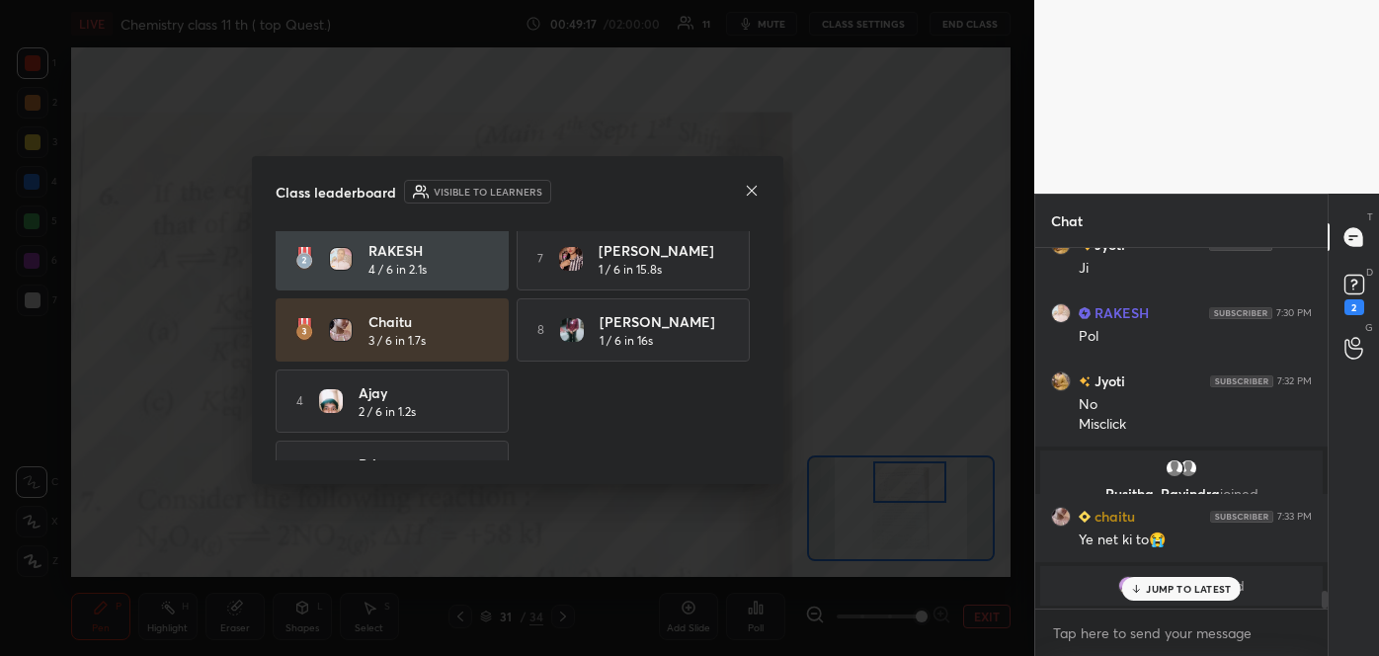
scroll to position [123, 0]
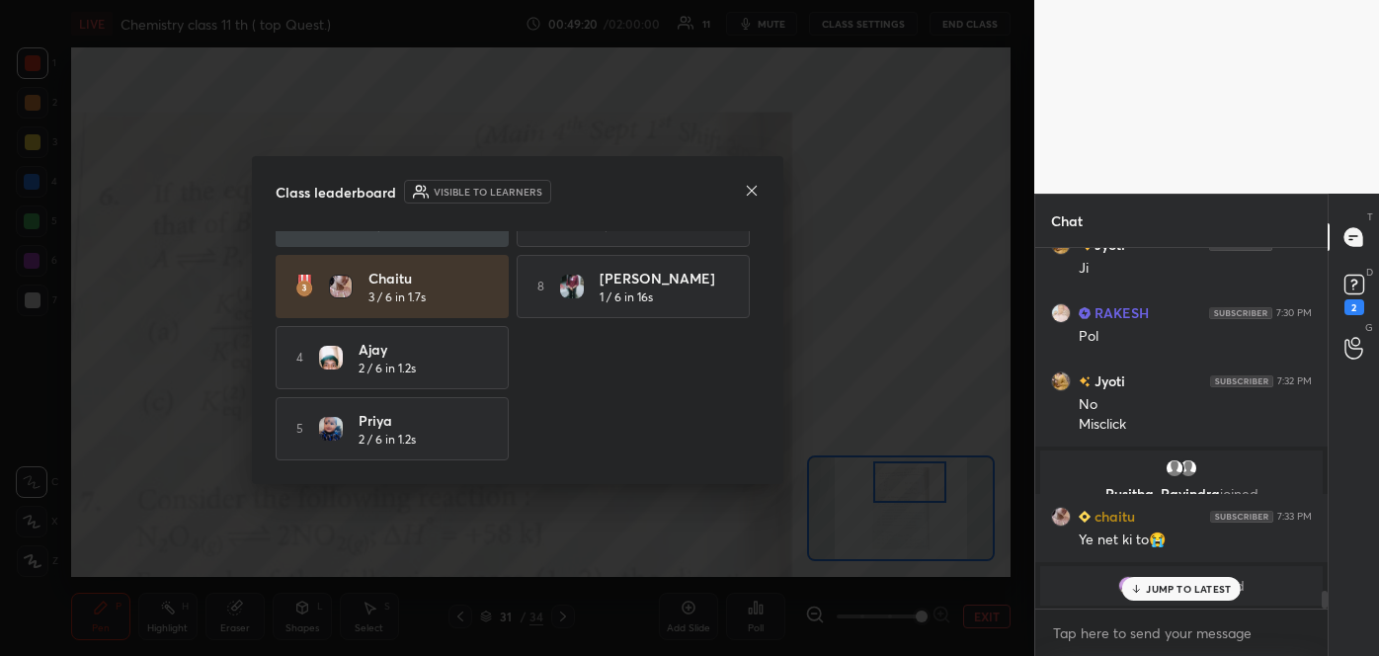
click at [753, 192] on icon at bounding box center [751, 190] width 10 height 10
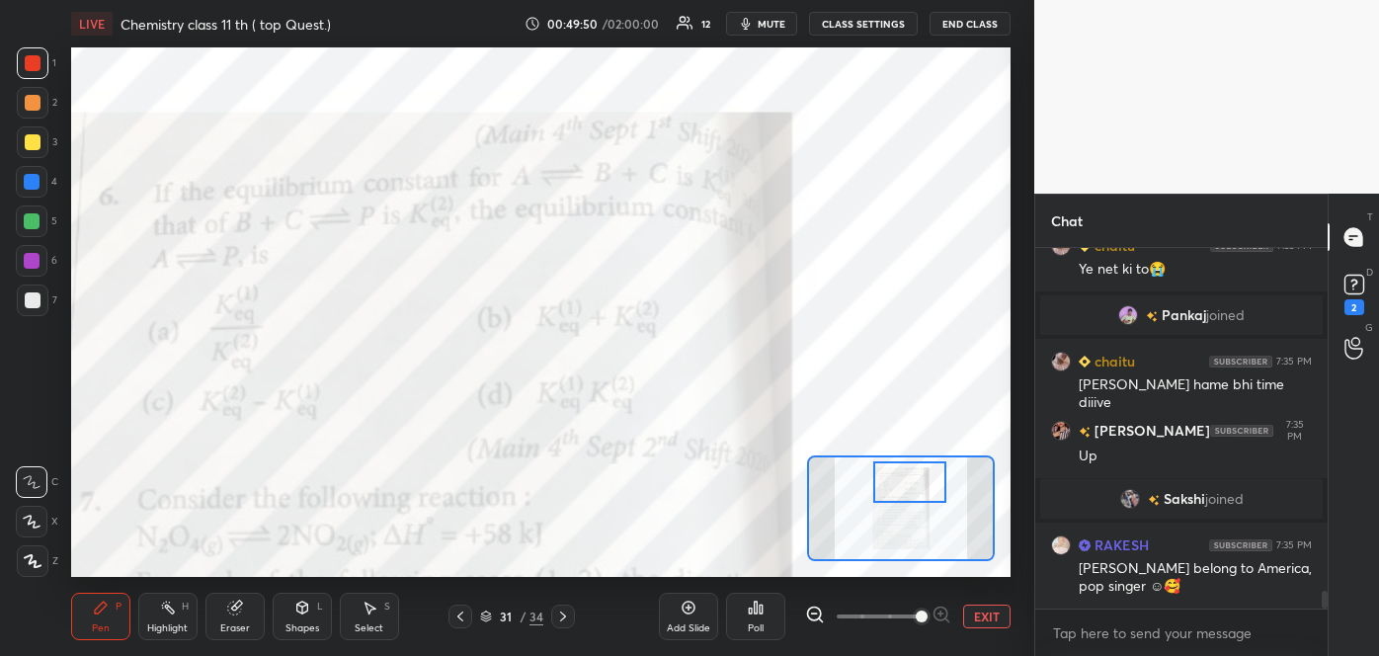
scroll to position [7074, 0]
click at [1350, 284] on rect at bounding box center [1353, 285] width 19 height 19
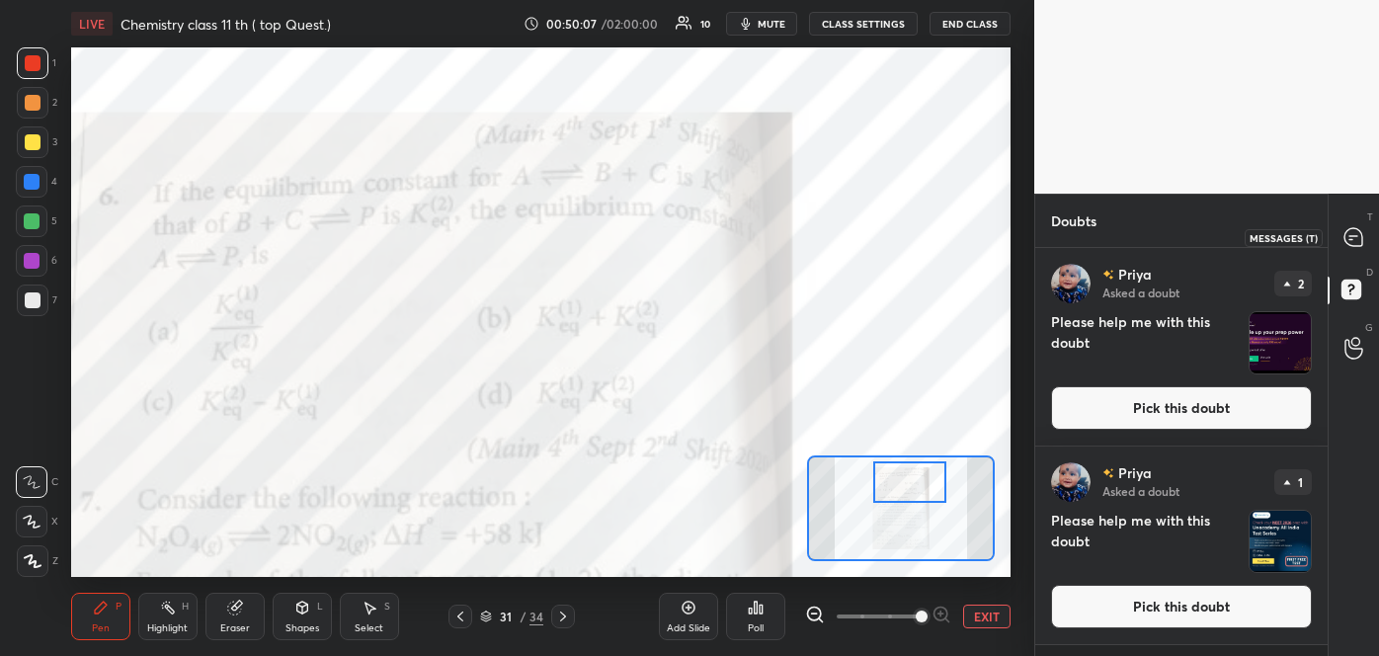
click at [1350, 236] on icon at bounding box center [1353, 236] width 8 height 0
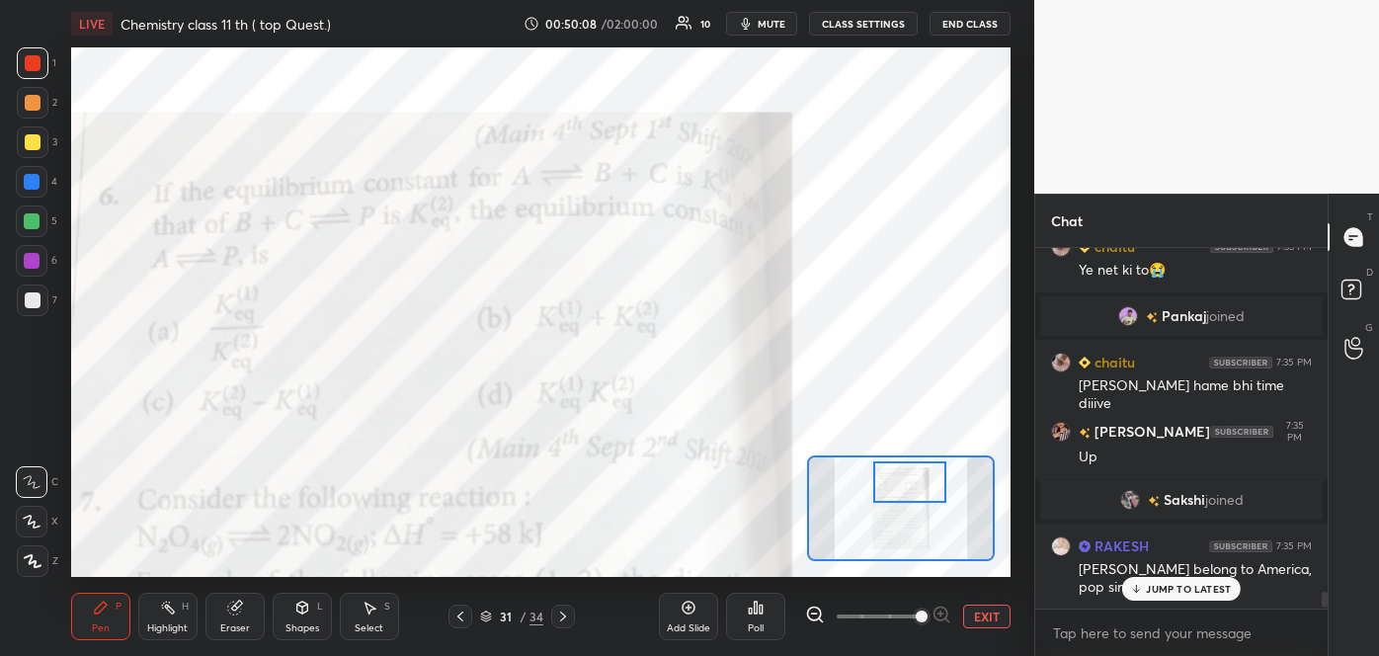
scroll to position [355, 286]
click at [1176, 590] on p "JUMP TO LATEST" at bounding box center [1188, 589] width 85 height 12
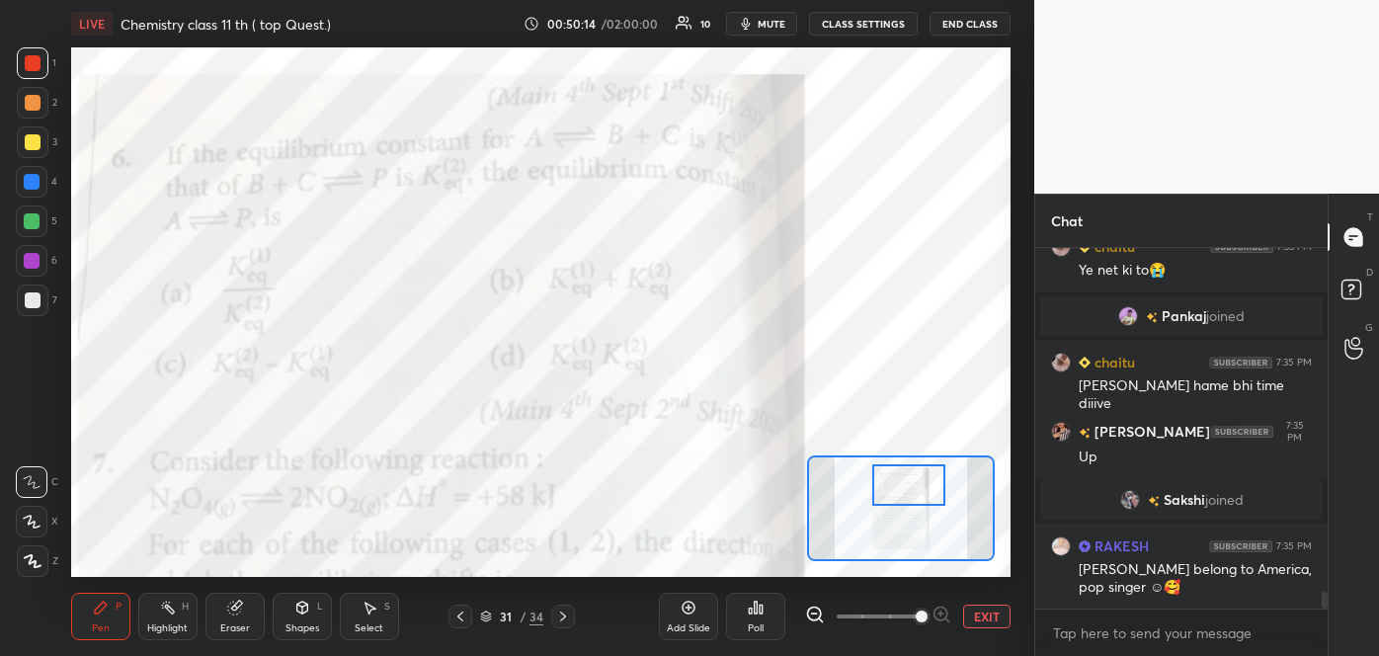
click at [931, 501] on div at bounding box center [909, 484] width 74 height 40
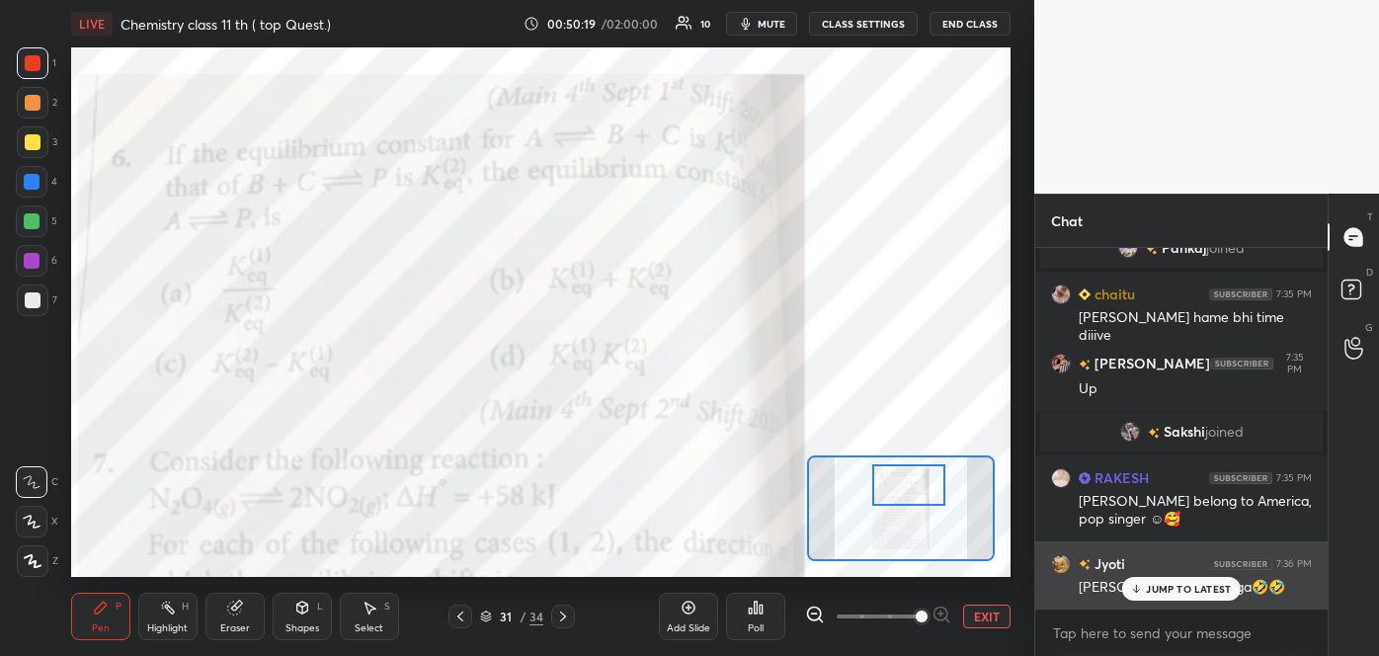
click at [1143, 585] on icon at bounding box center [1136, 589] width 13 height 12
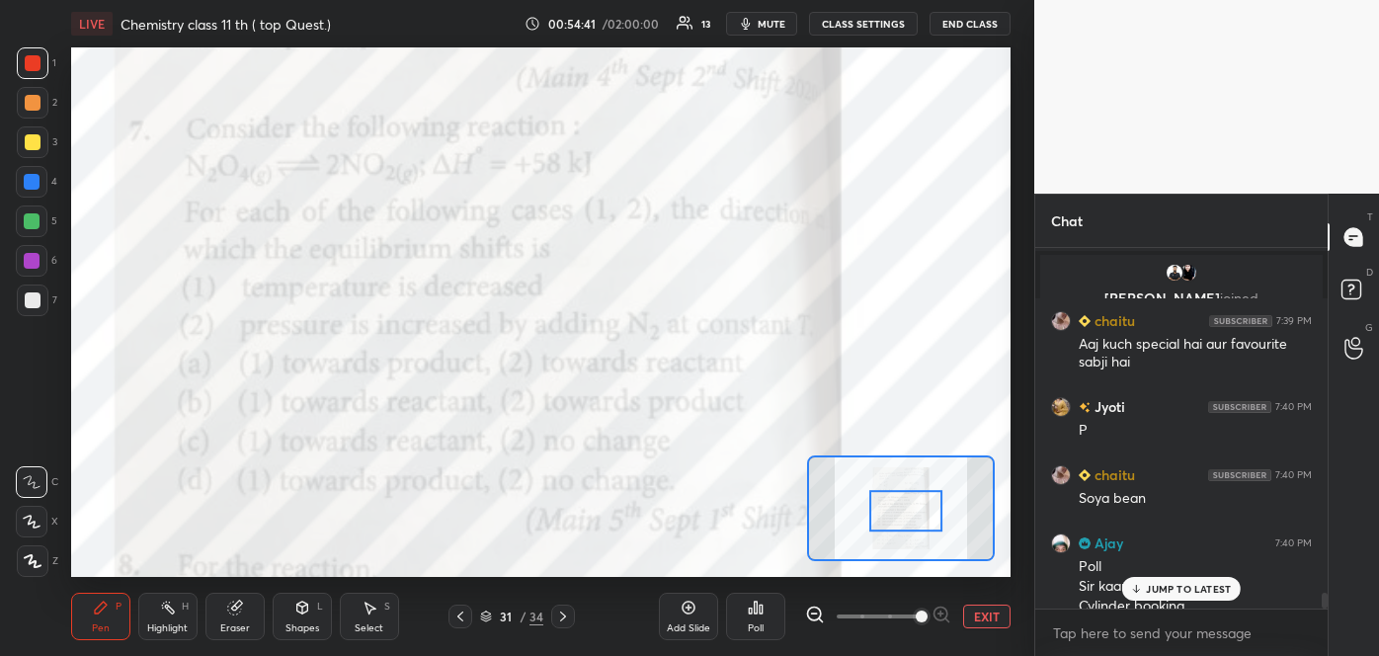
scroll to position [7724, 0]
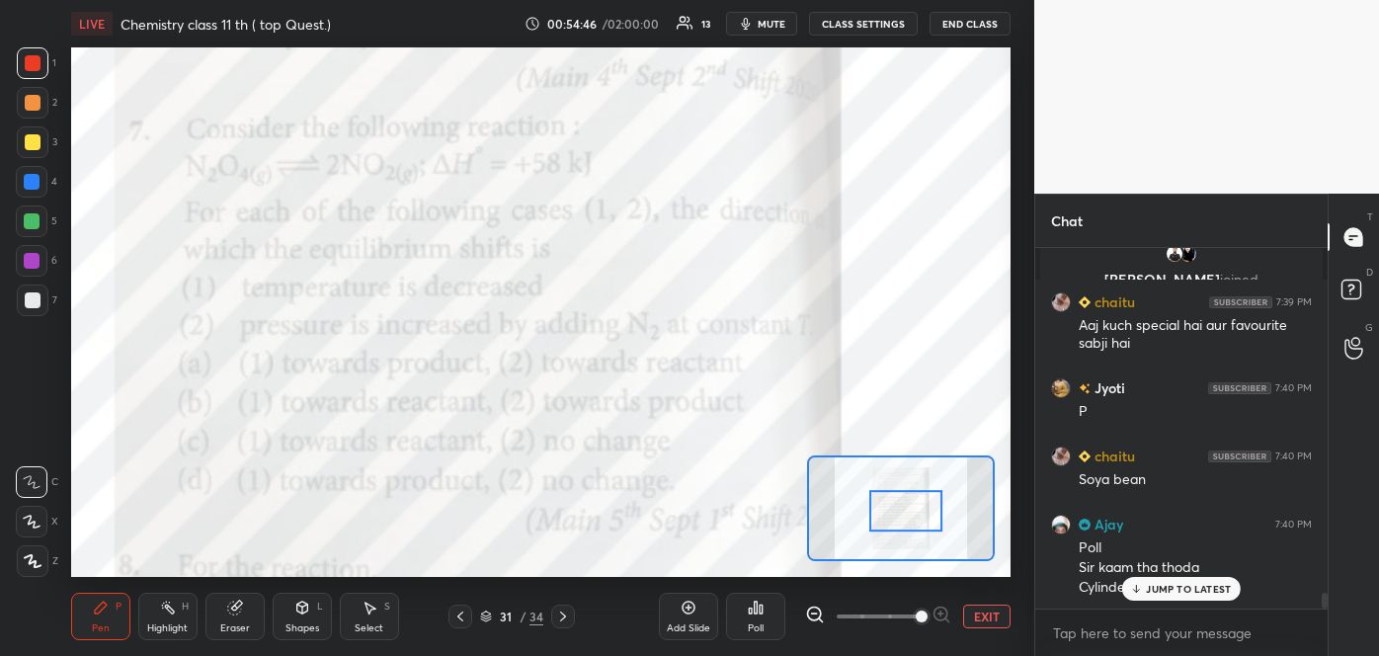
click at [1146, 580] on div "JUMP TO LATEST" at bounding box center [1181, 589] width 119 height 24
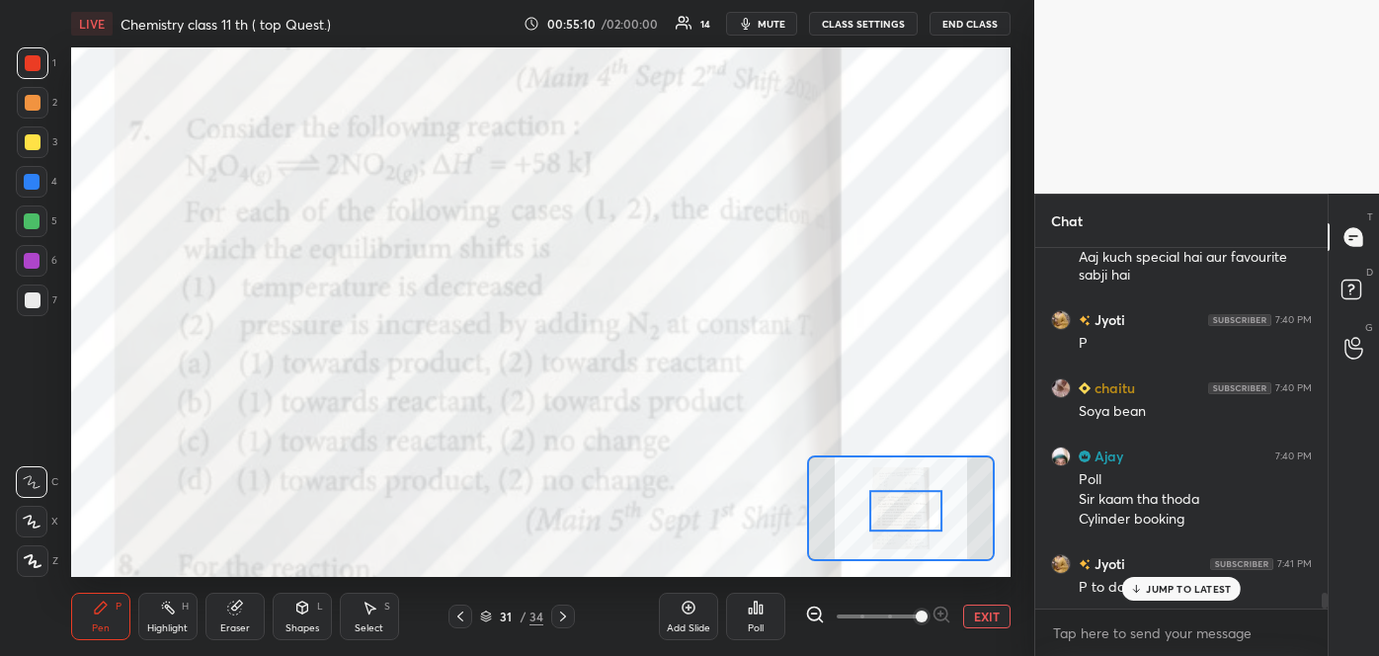
scroll to position [7862, 0]
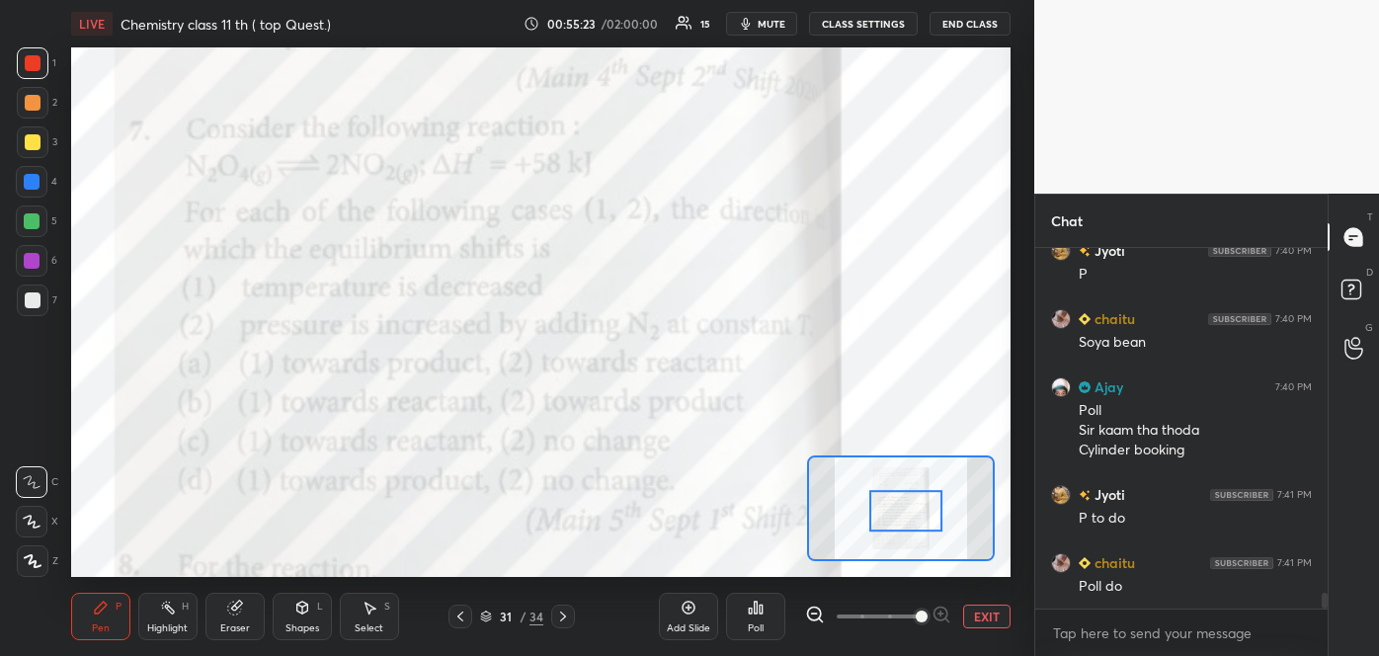
click at [755, 614] on icon at bounding box center [756, 608] width 16 height 16
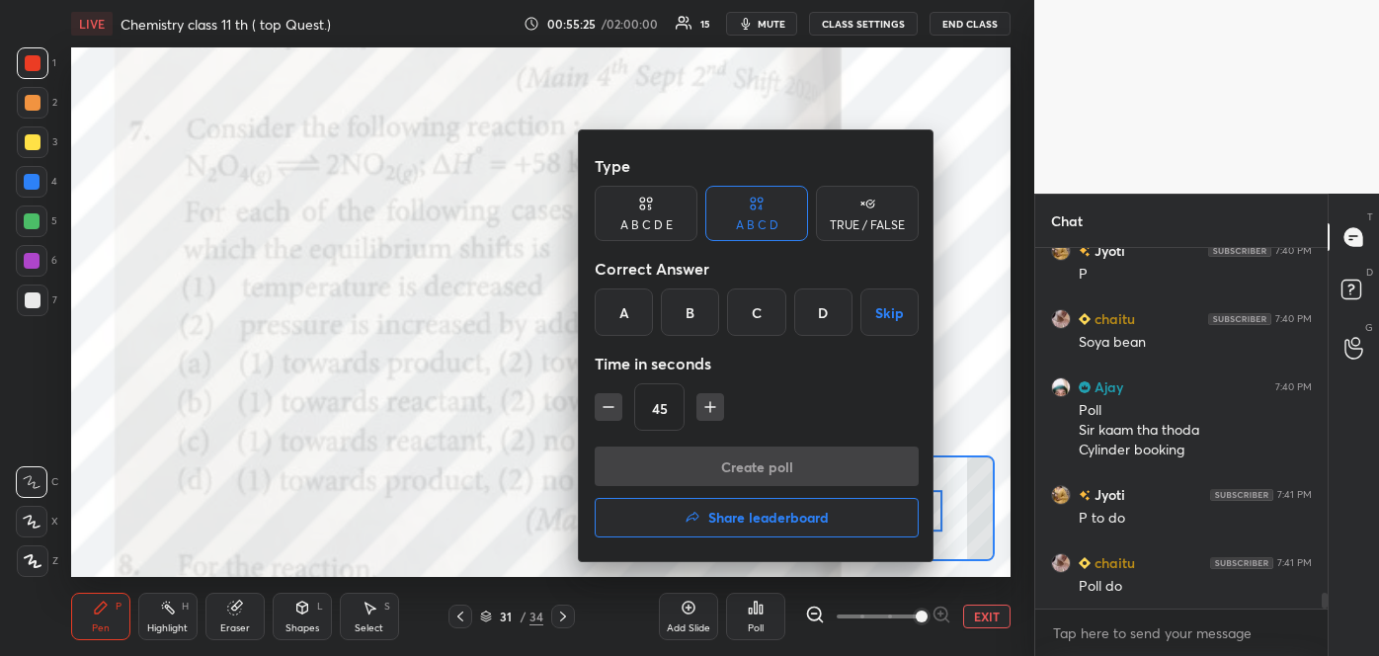
click at [773, 306] on div "C" at bounding box center [756, 311] width 58 height 47
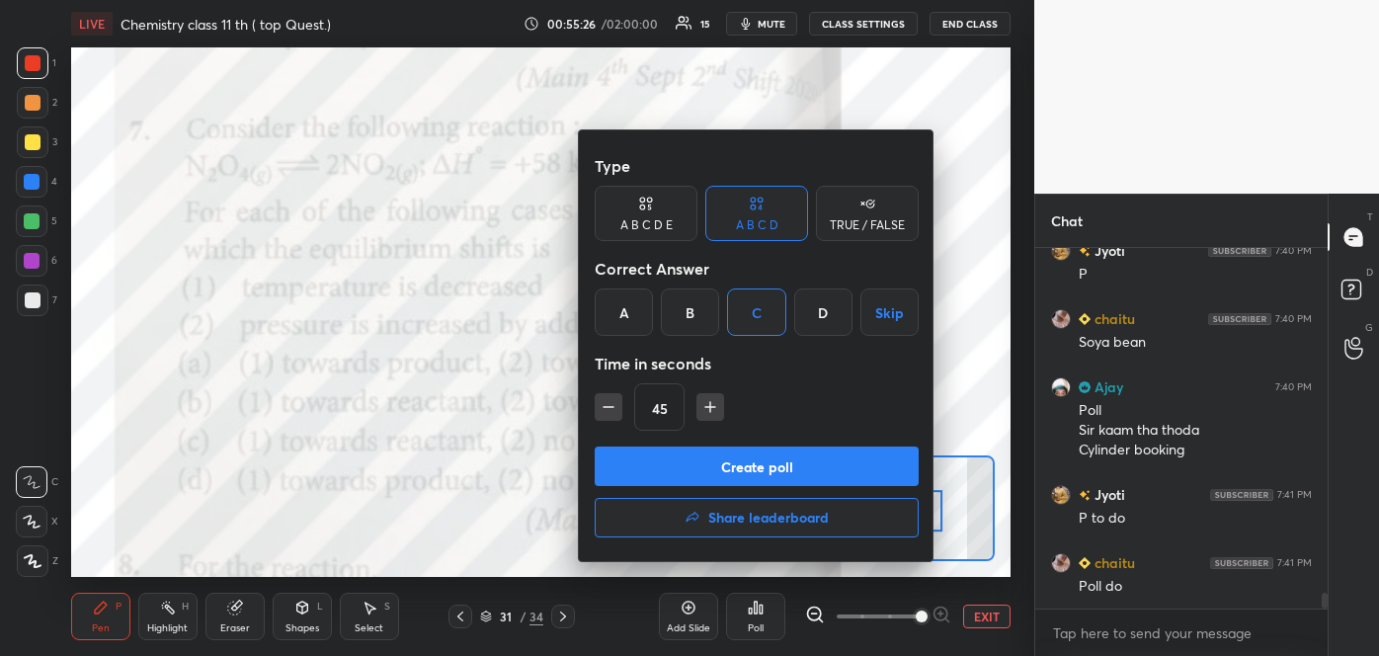
click at [713, 471] on button "Create poll" at bounding box center [757, 466] width 324 height 40
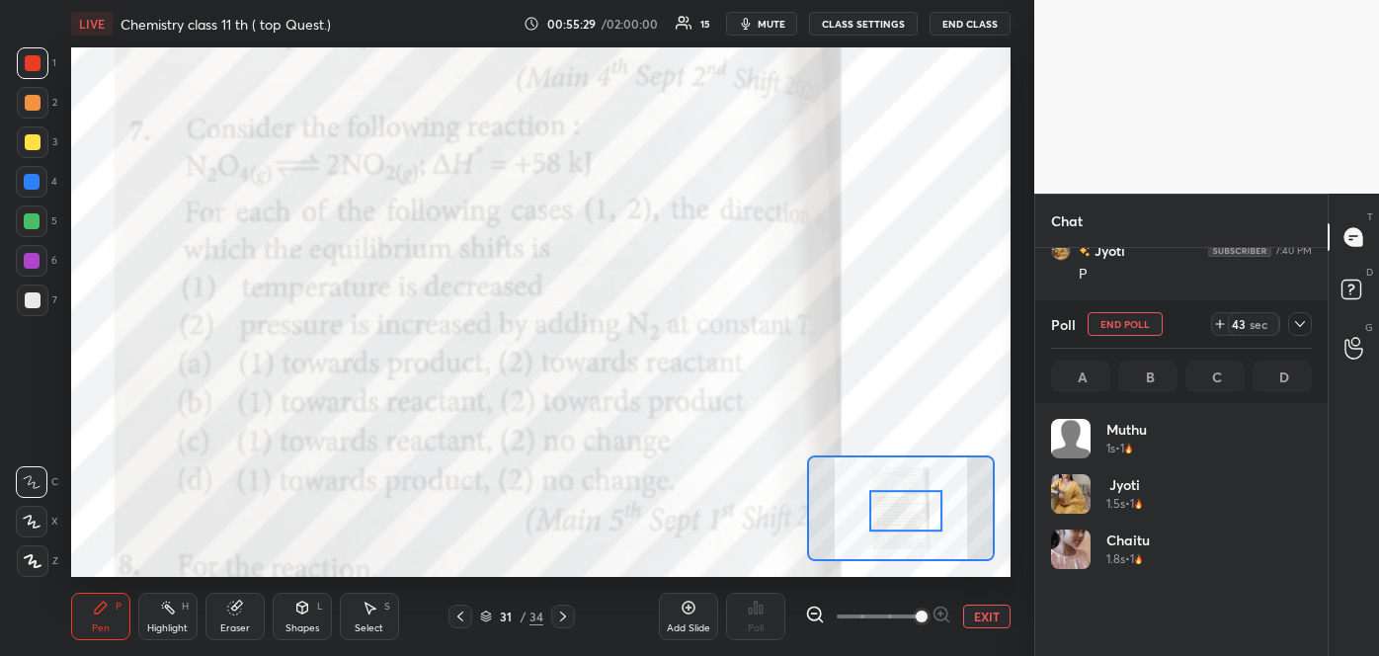
scroll to position [231, 255]
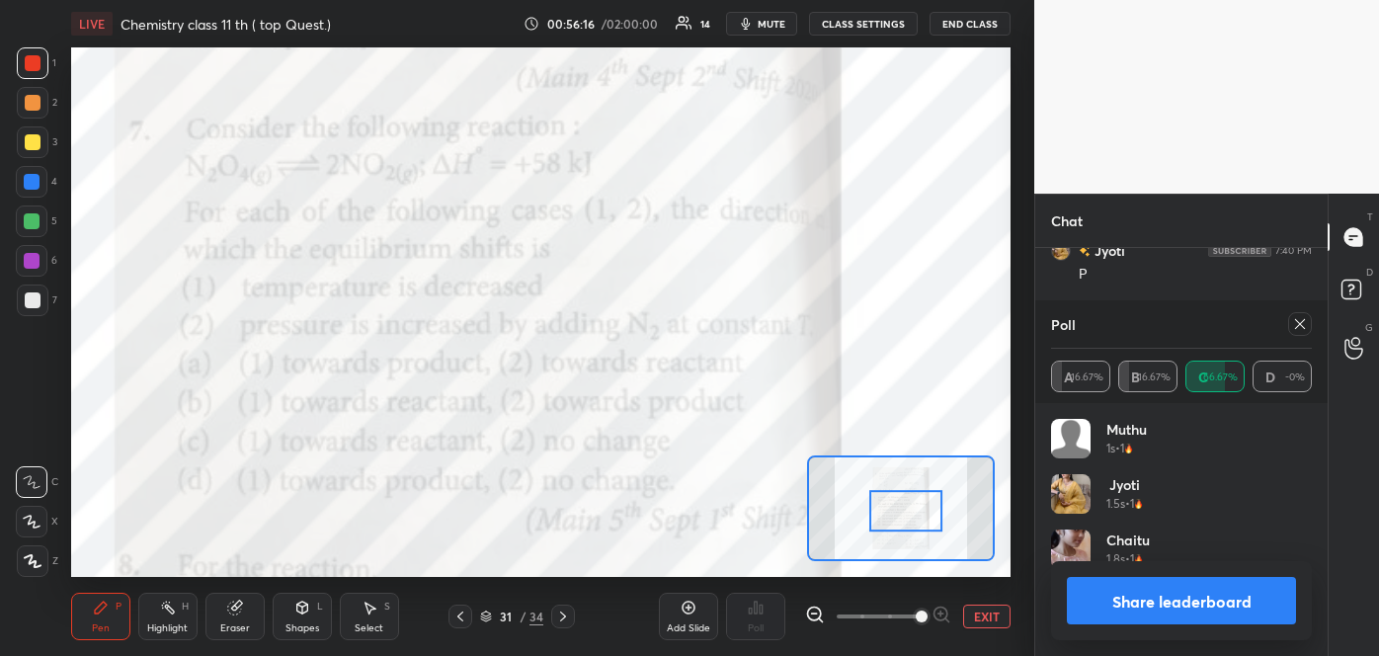
click at [1142, 600] on button "Share leaderboard" at bounding box center [1181, 600] width 229 height 47
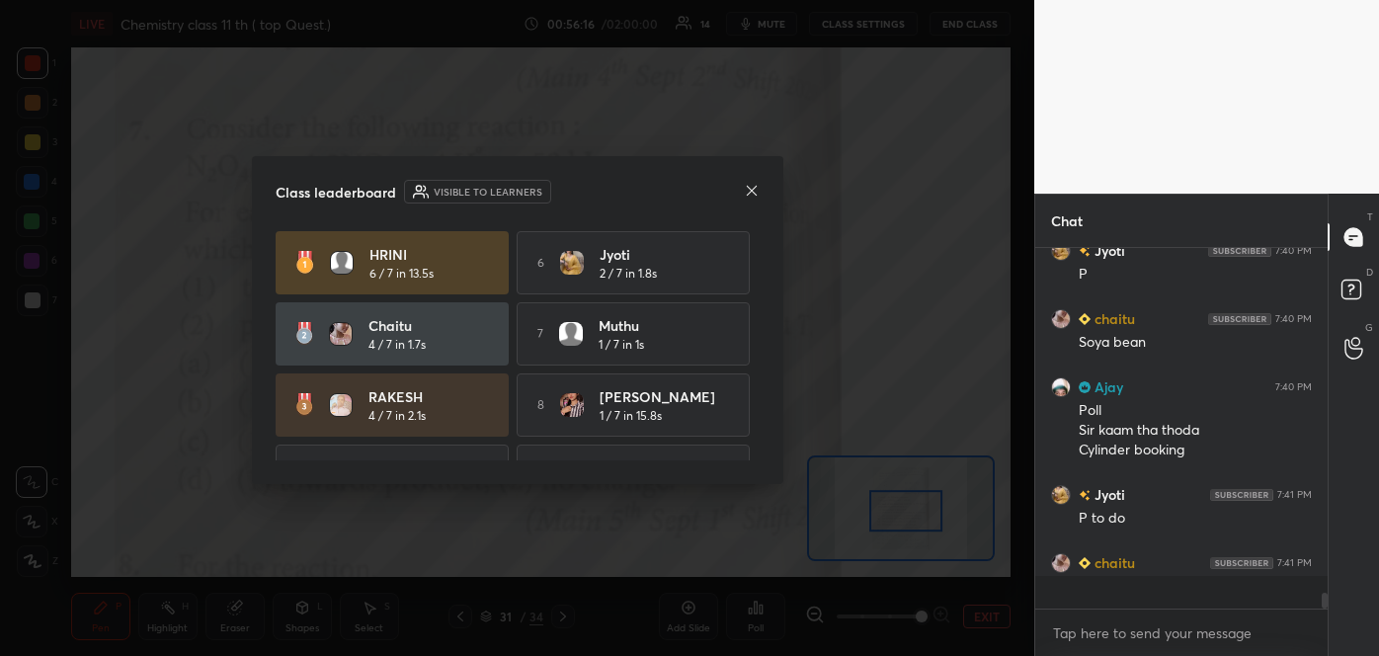
scroll to position [6, 5]
click at [751, 184] on icon at bounding box center [752, 191] width 16 height 16
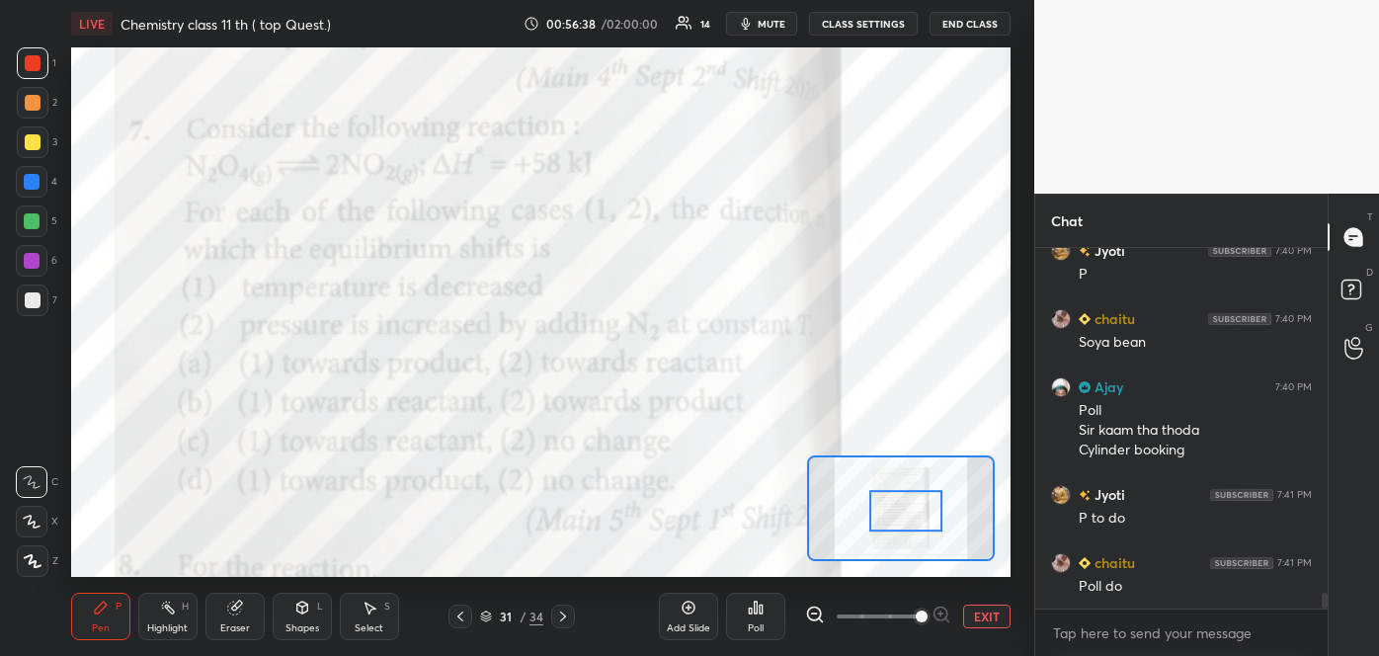
scroll to position [7930, 0]
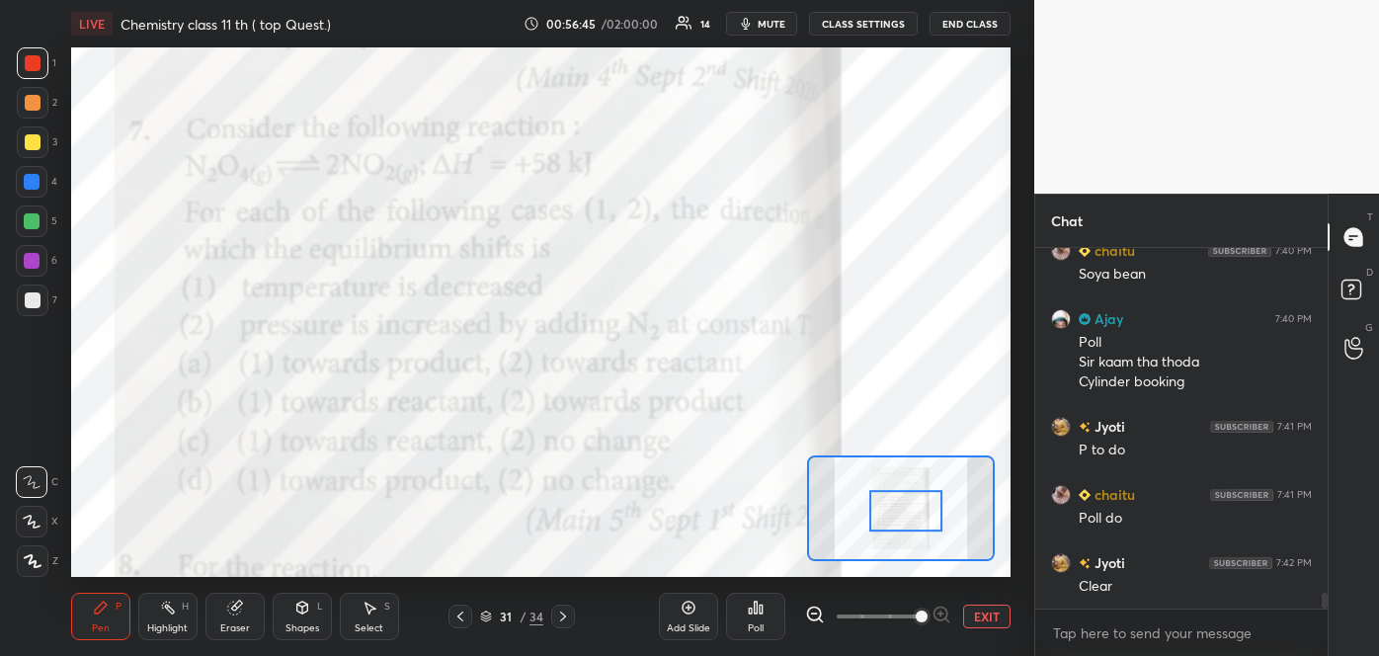
click at [26, 220] on div at bounding box center [32, 221] width 16 height 16
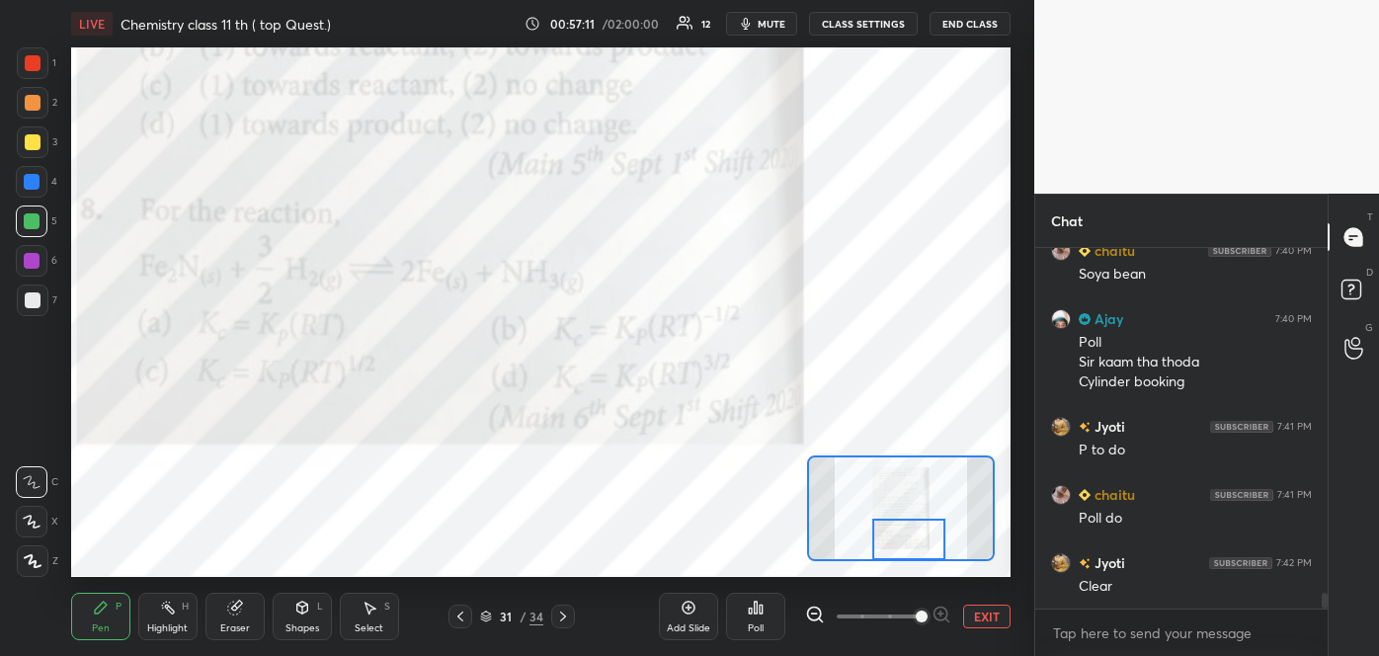
drag, startPoint x: 906, startPoint y: 521, endPoint x: 909, endPoint y: 562, distance: 40.6
click at [909, 562] on div "LIVE Chemistry class 11 th ( top Quest.) 00:57:11 / 02:00:00 12 mute CLASS SETT…" at bounding box center [540, 328] width 955 height 656
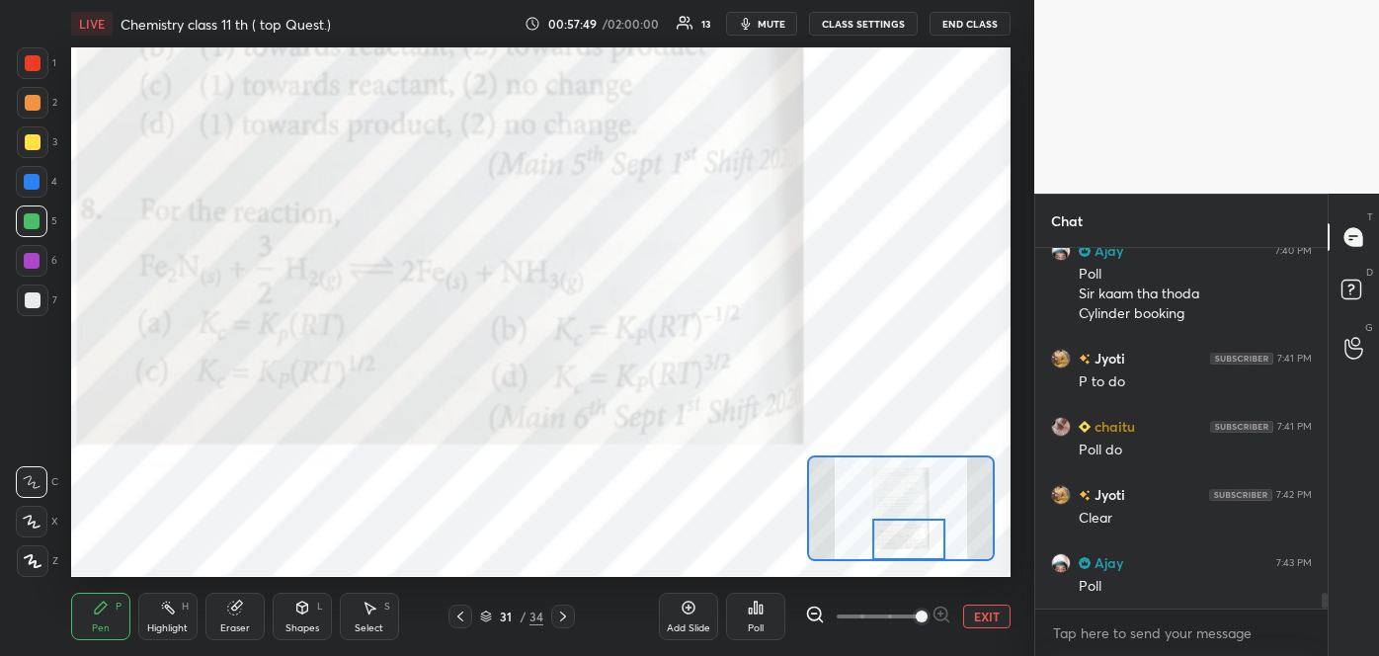
scroll to position [8045, 0]
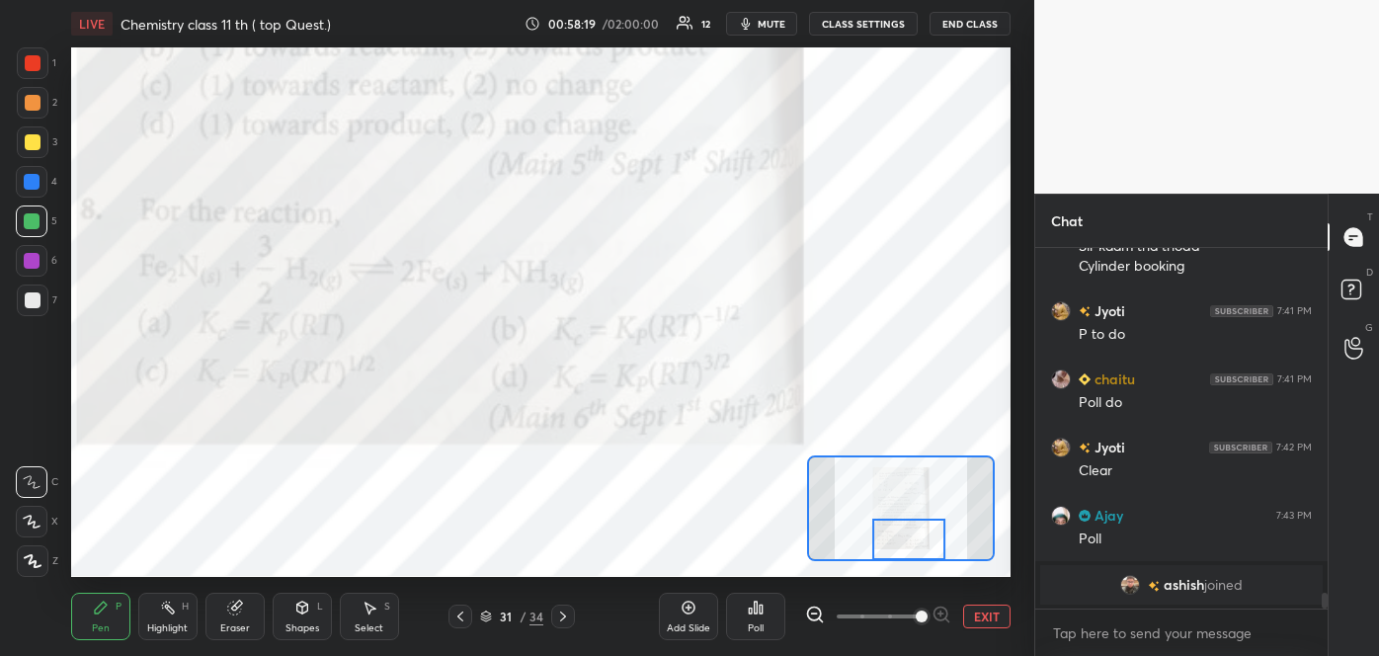
click at [760, 623] on div "Poll" at bounding box center [756, 628] width 16 height 10
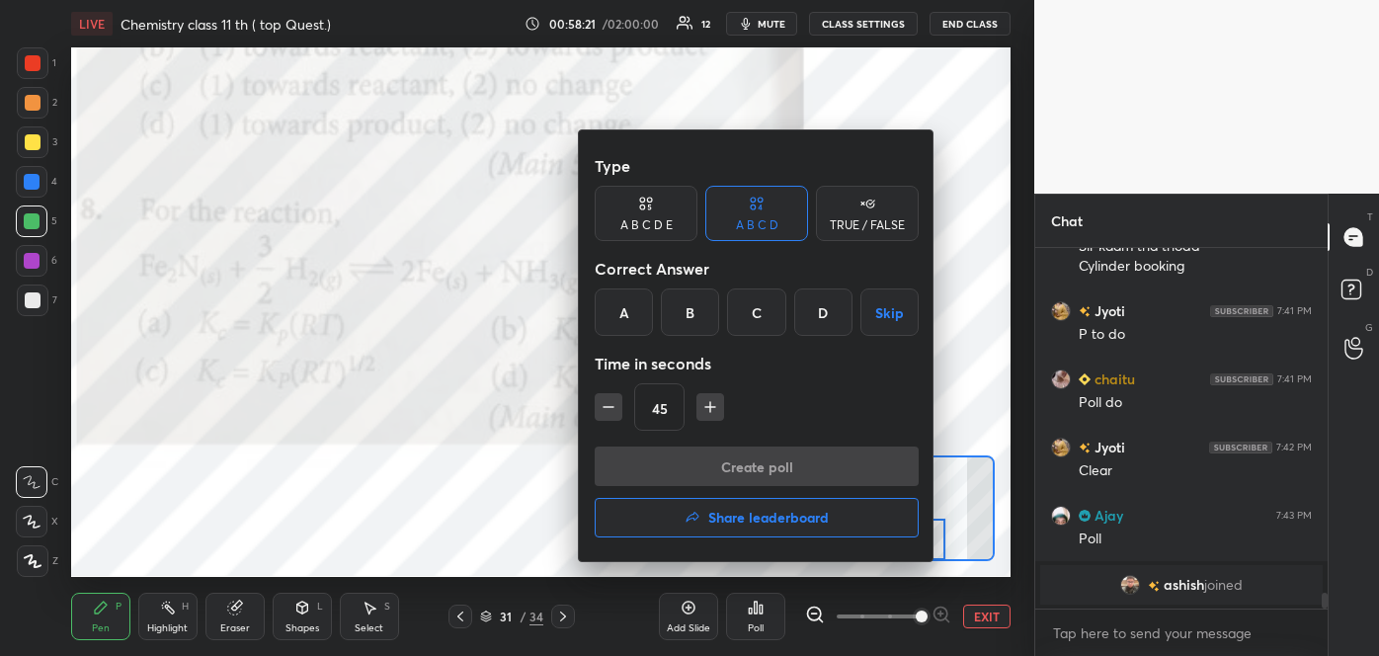
click at [774, 319] on div "C" at bounding box center [756, 311] width 58 height 47
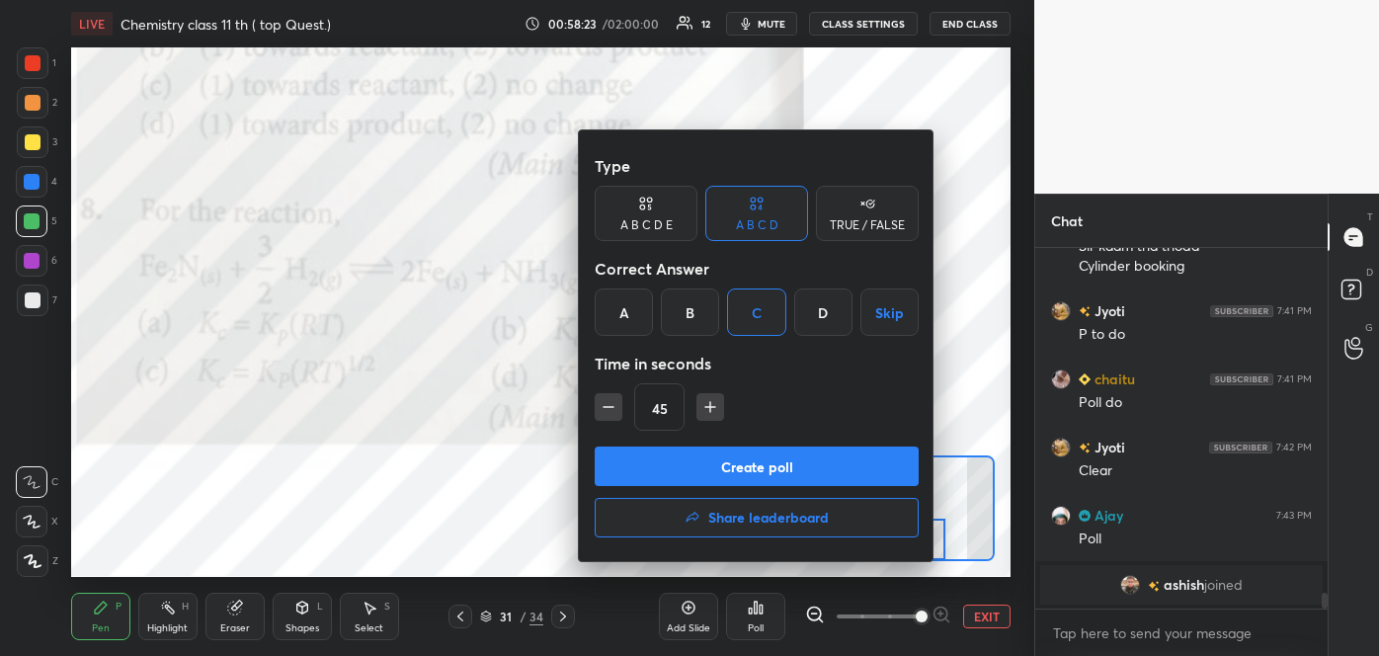
click at [745, 459] on button "Create poll" at bounding box center [757, 466] width 324 height 40
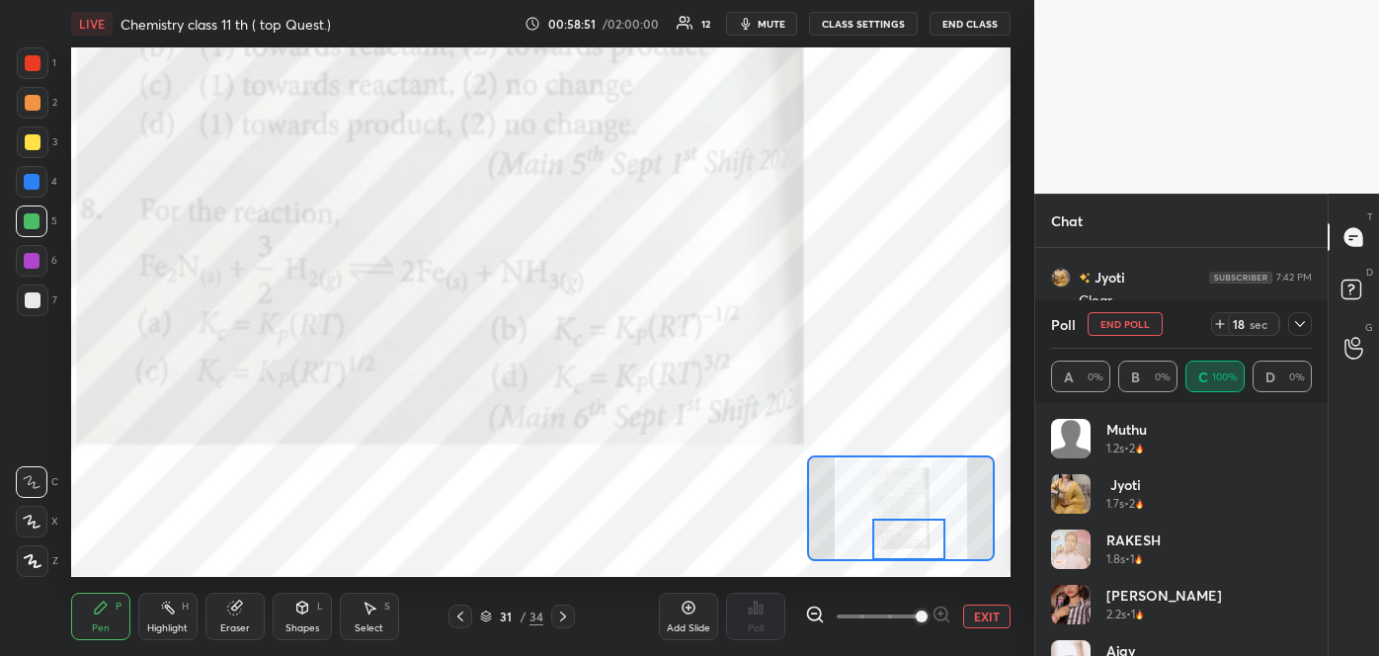
scroll to position [8119, 0]
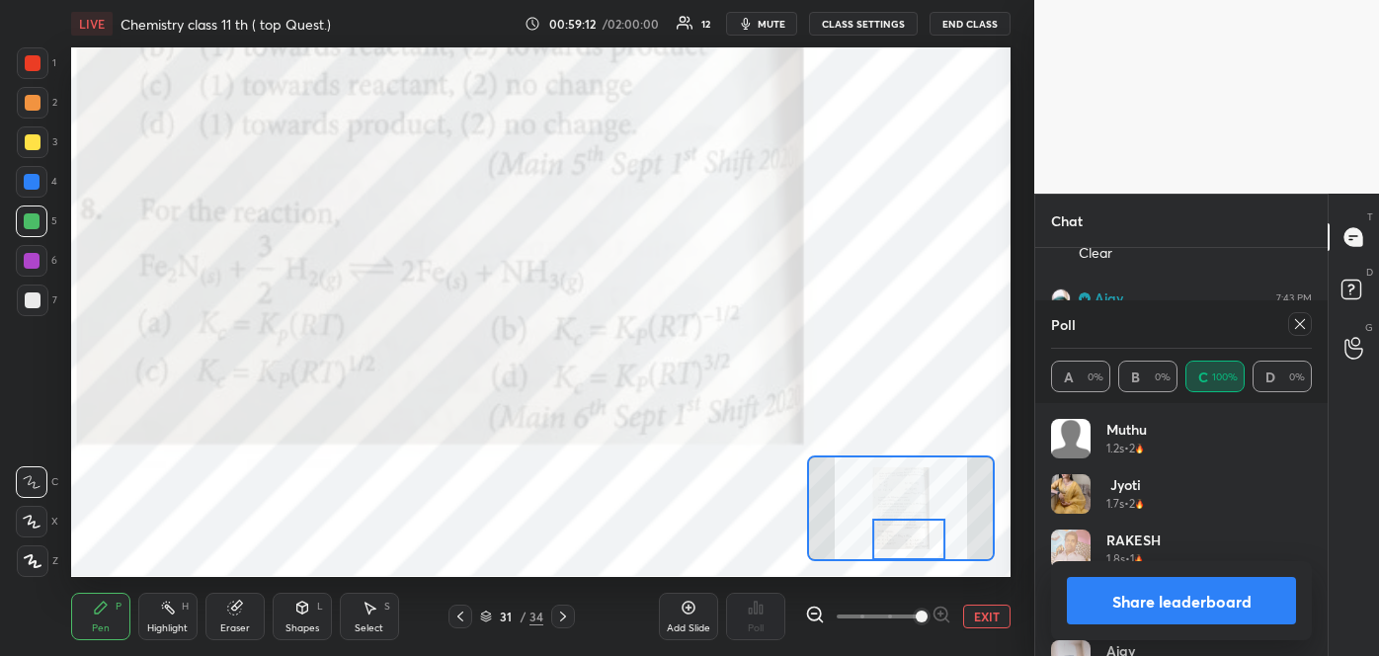
click at [1143, 598] on button "Share leaderboard" at bounding box center [1181, 600] width 229 height 47
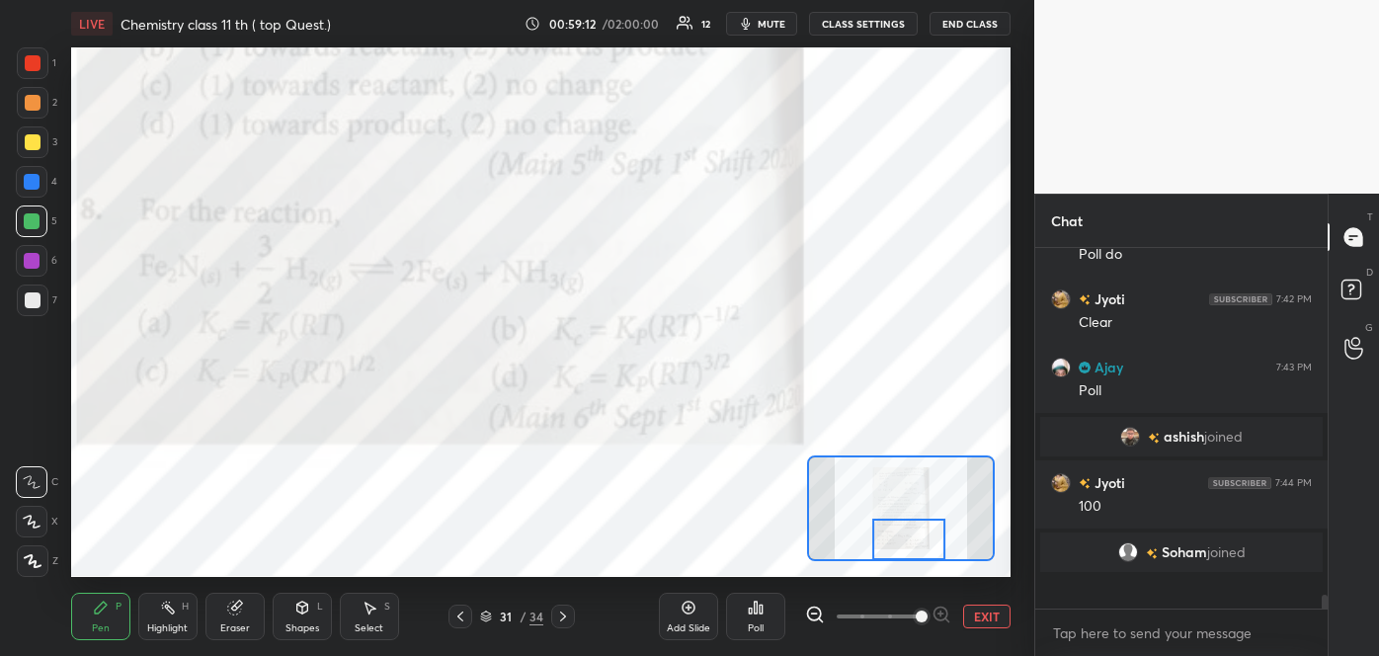
scroll to position [355, 286]
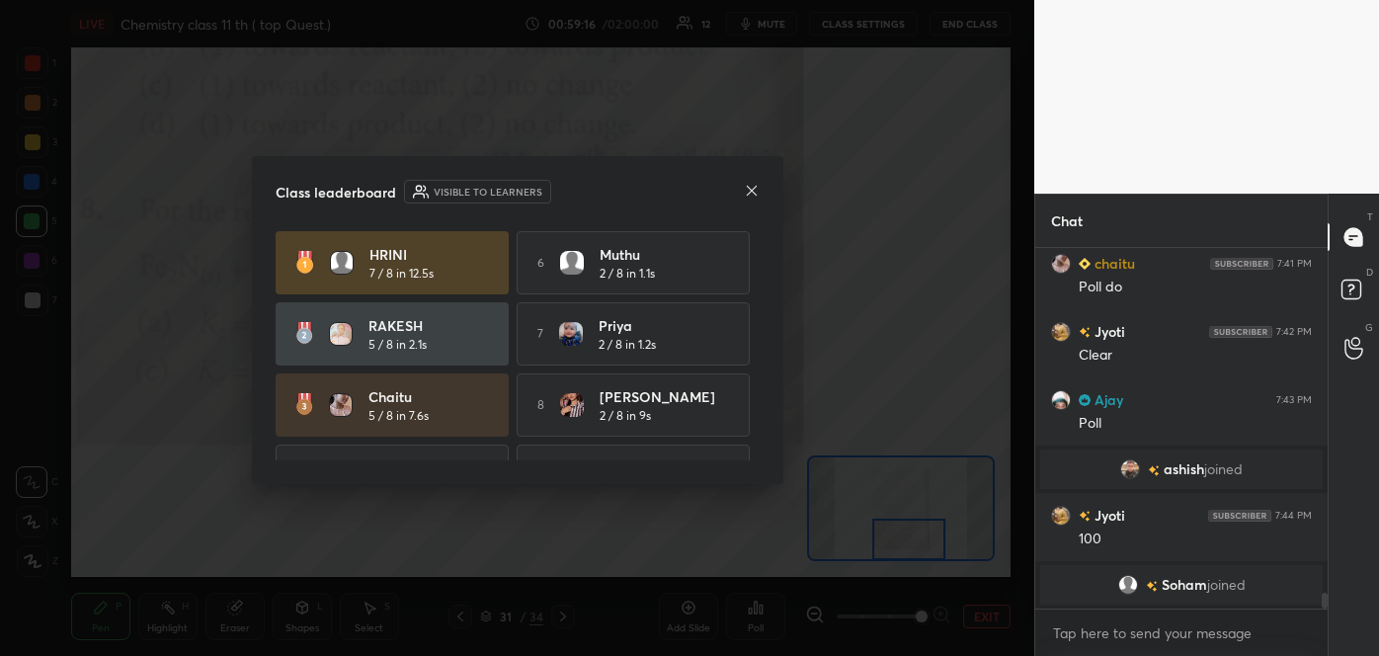
click at [745, 188] on icon at bounding box center [752, 191] width 16 height 16
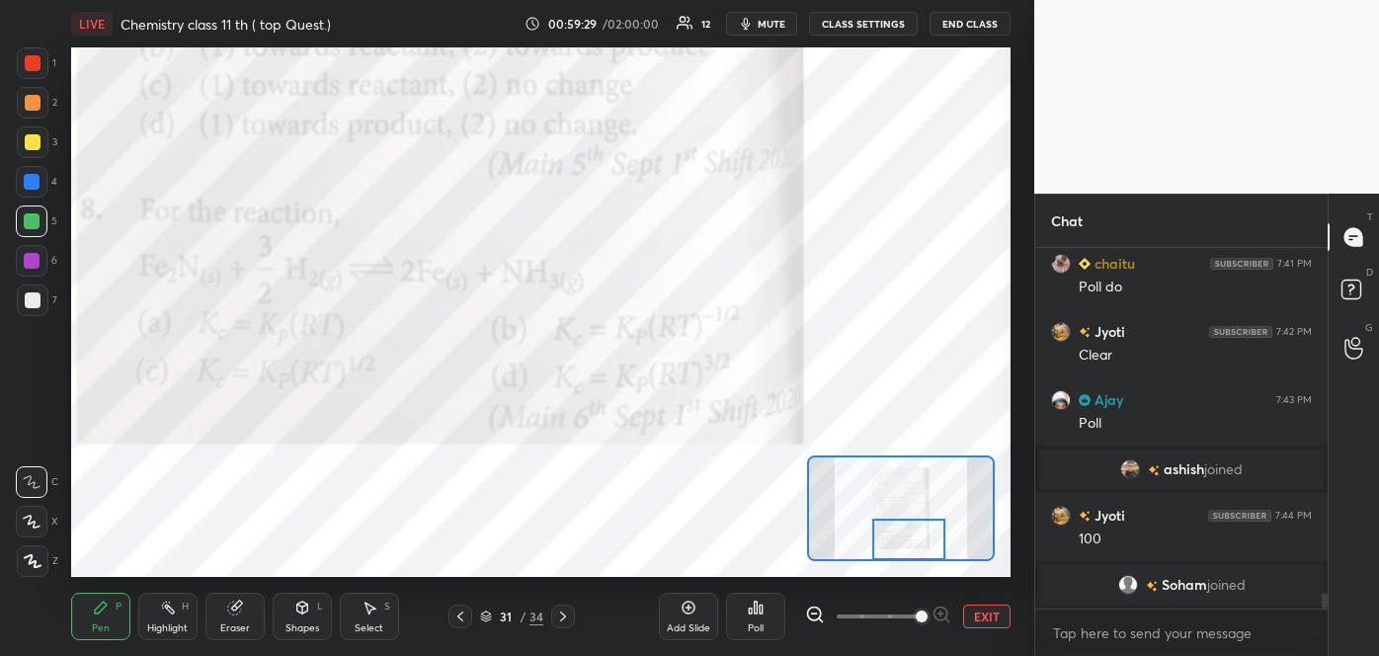
click at [32, 189] on div at bounding box center [32, 182] width 16 height 16
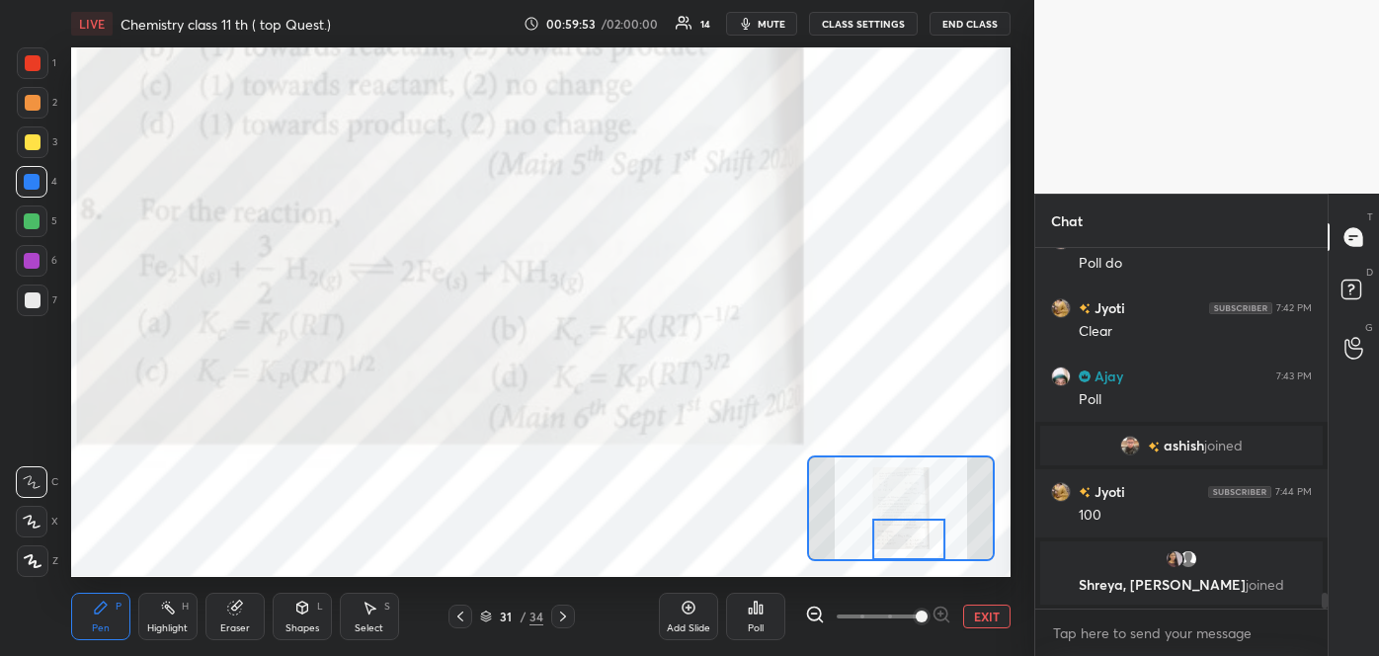
click at [769, 21] on span "mute" at bounding box center [772, 24] width 28 height 14
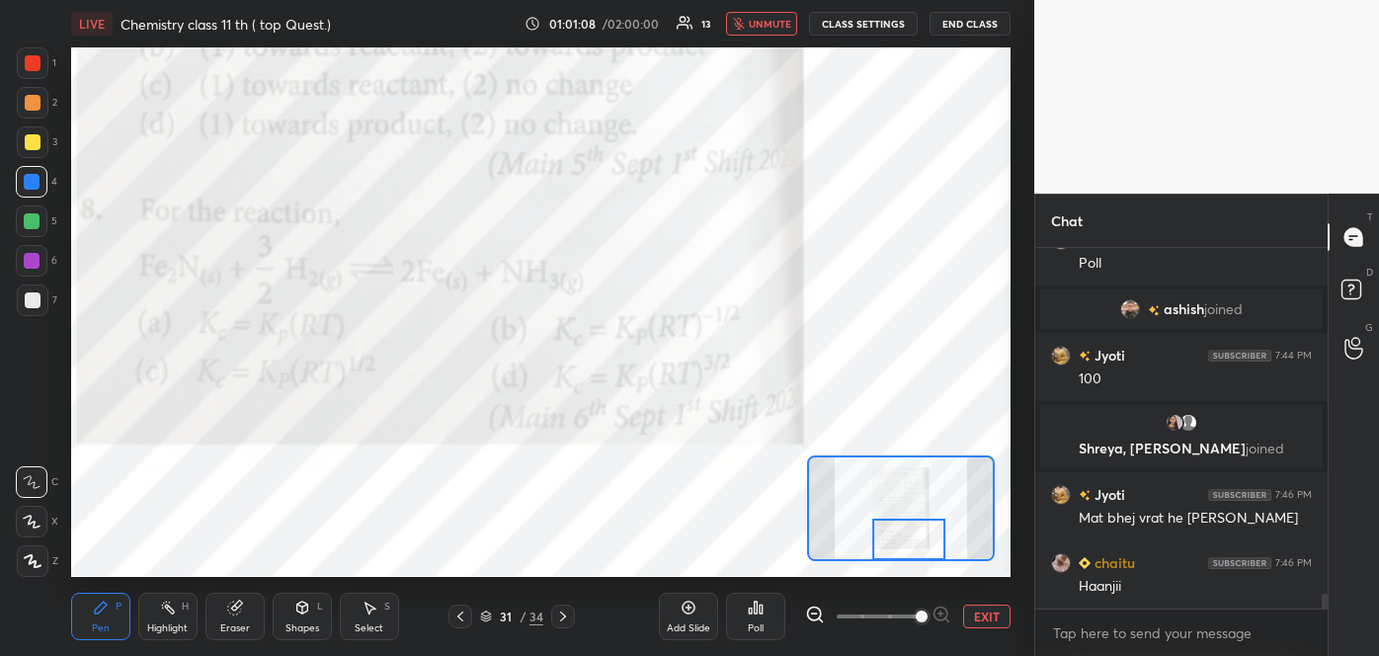
scroll to position [8189, 0]
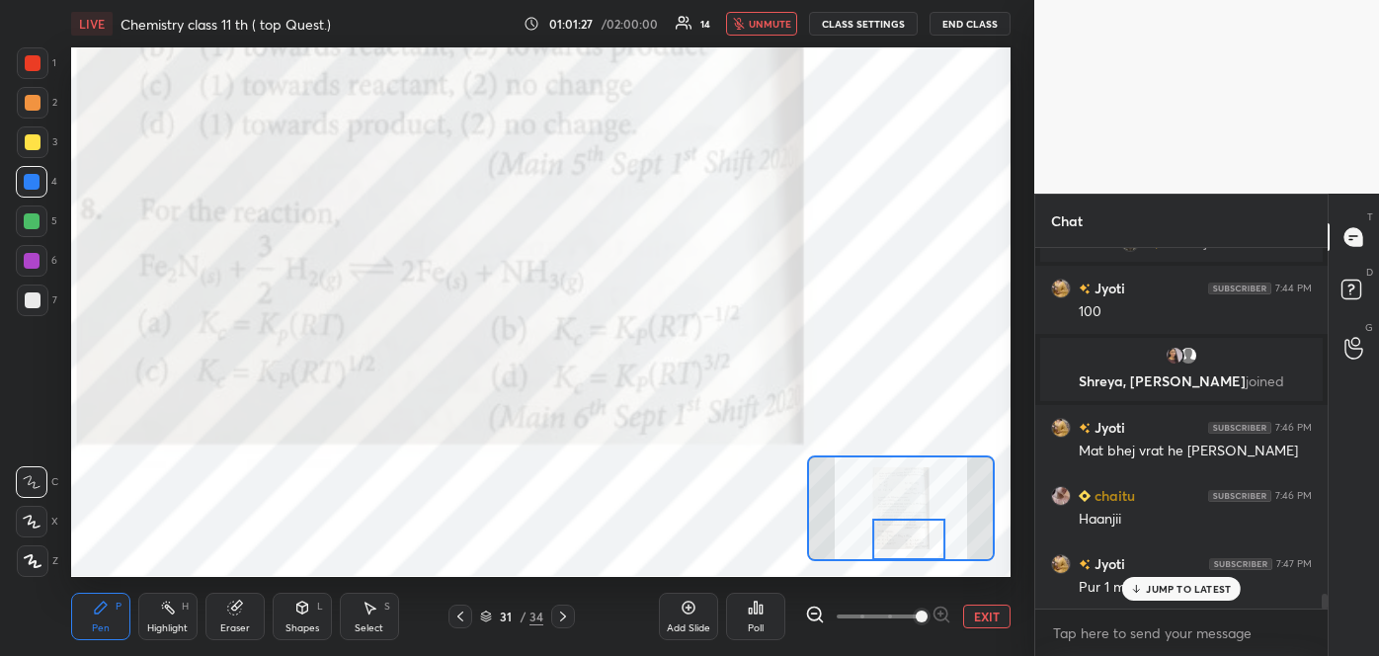
click at [1166, 588] on p "JUMP TO LATEST" at bounding box center [1188, 589] width 85 height 12
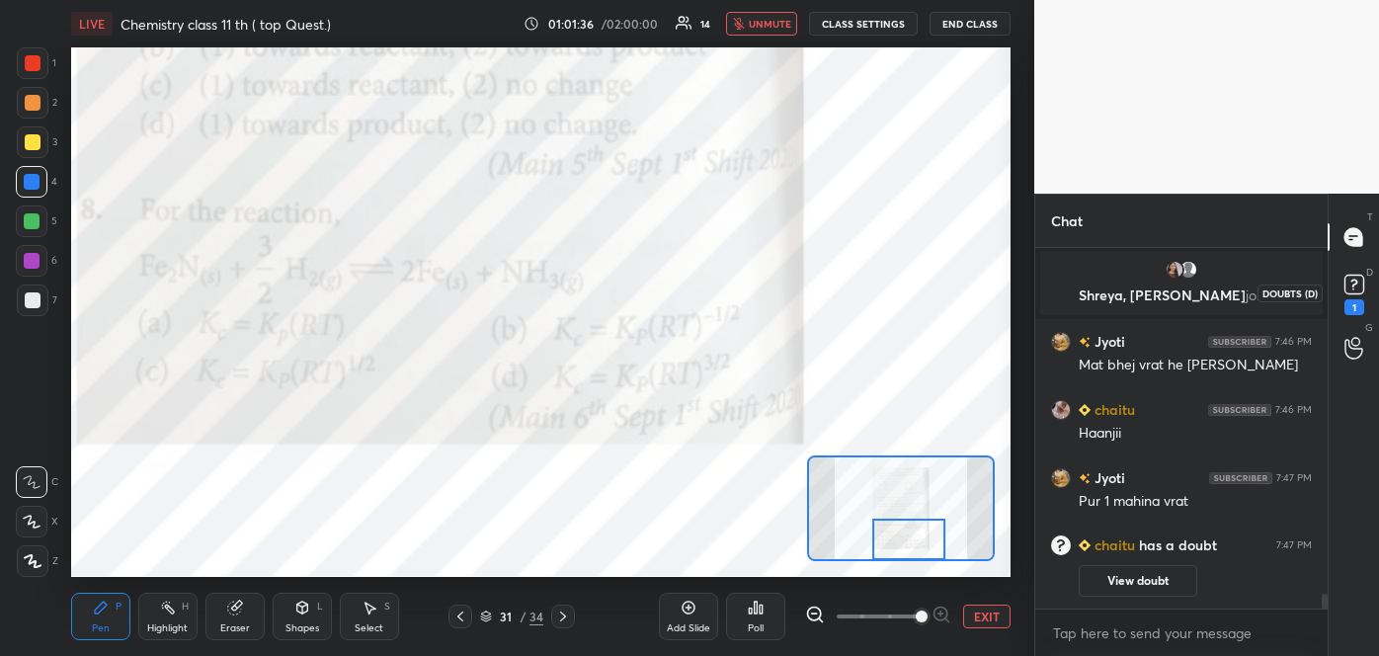
click at [1352, 282] on rect at bounding box center [1353, 285] width 19 height 19
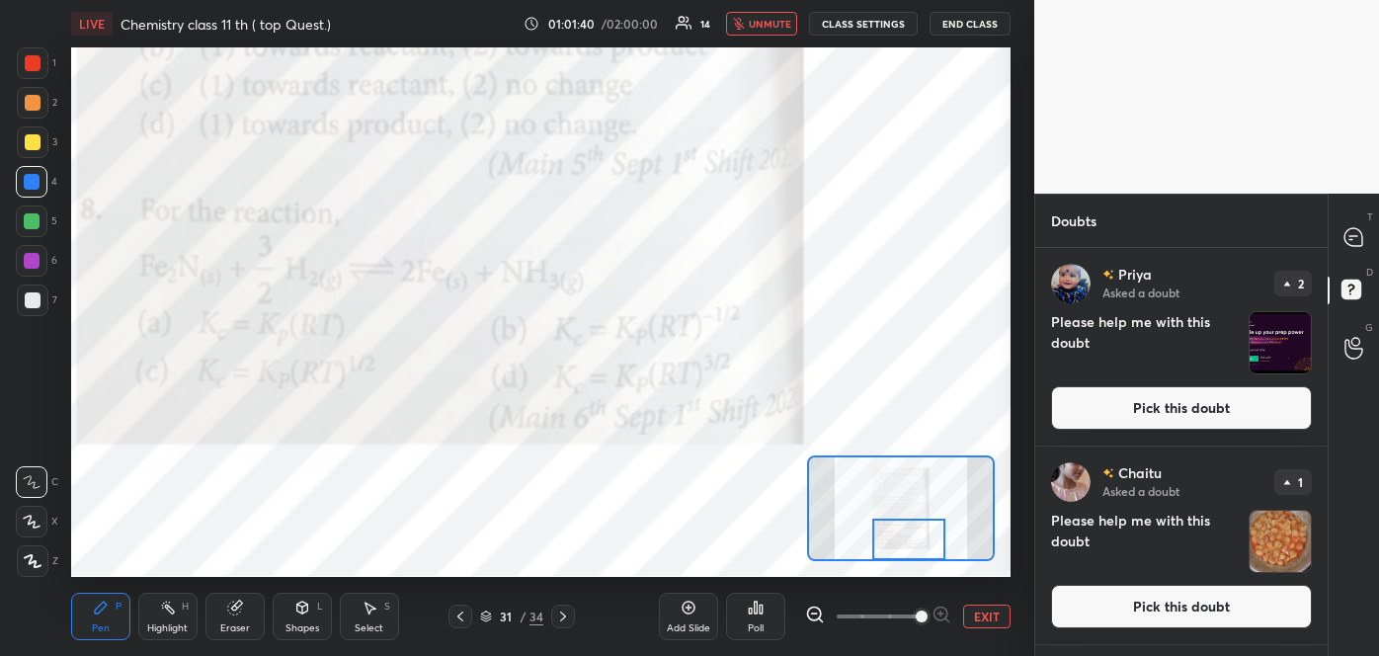
click at [1212, 608] on button "Pick this doubt" at bounding box center [1181, 606] width 261 height 43
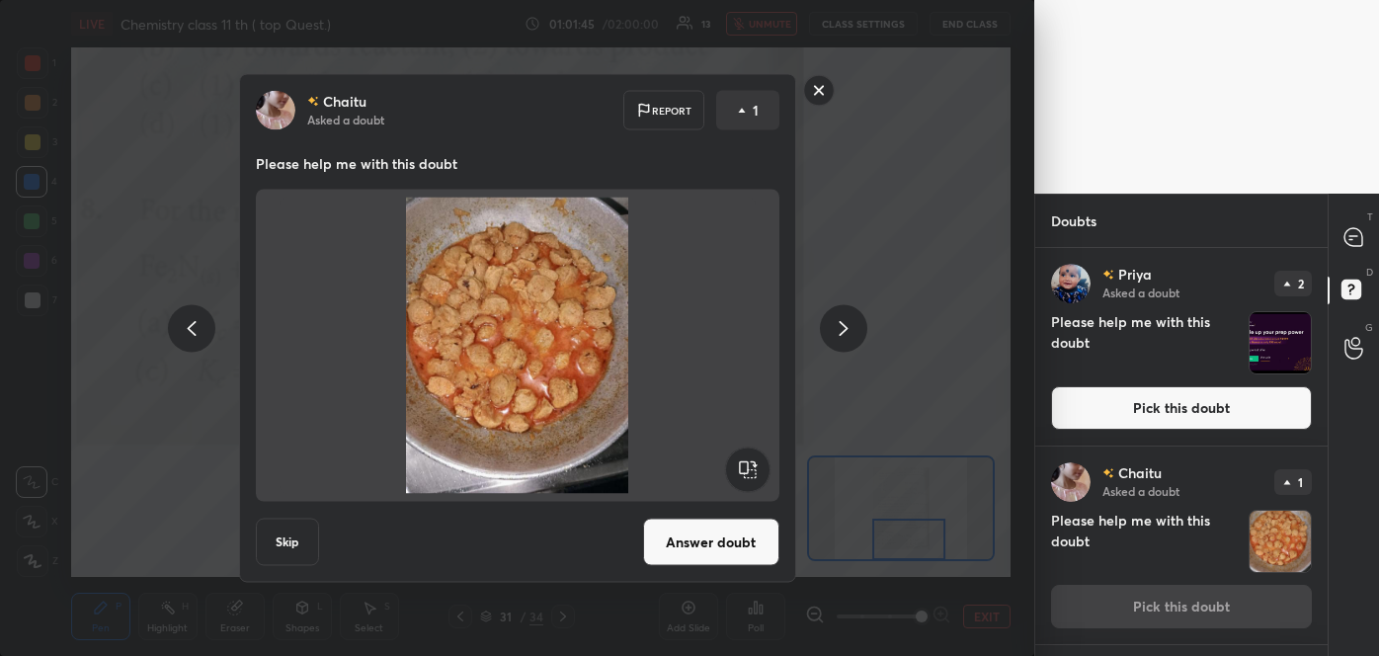
click at [693, 535] on button "Answer doubt" at bounding box center [711, 542] width 136 height 47
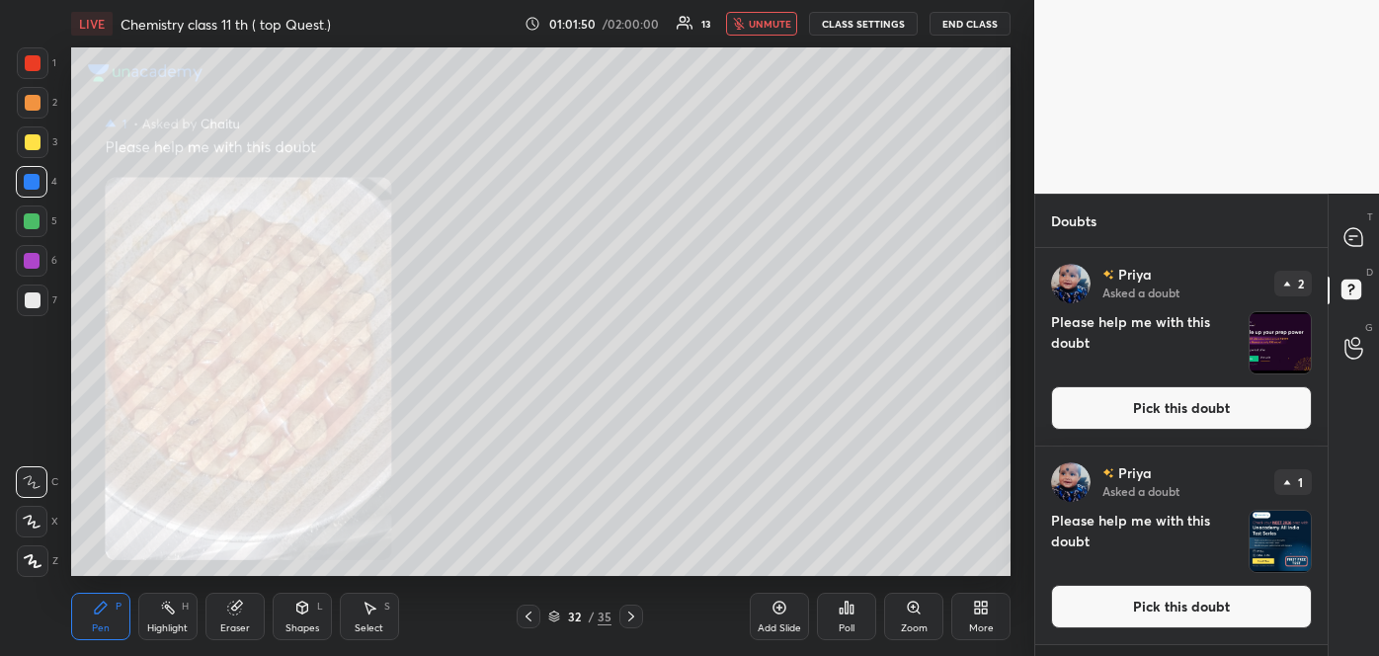
click at [913, 614] on icon at bounding box center [914, 608] width 16 height 16
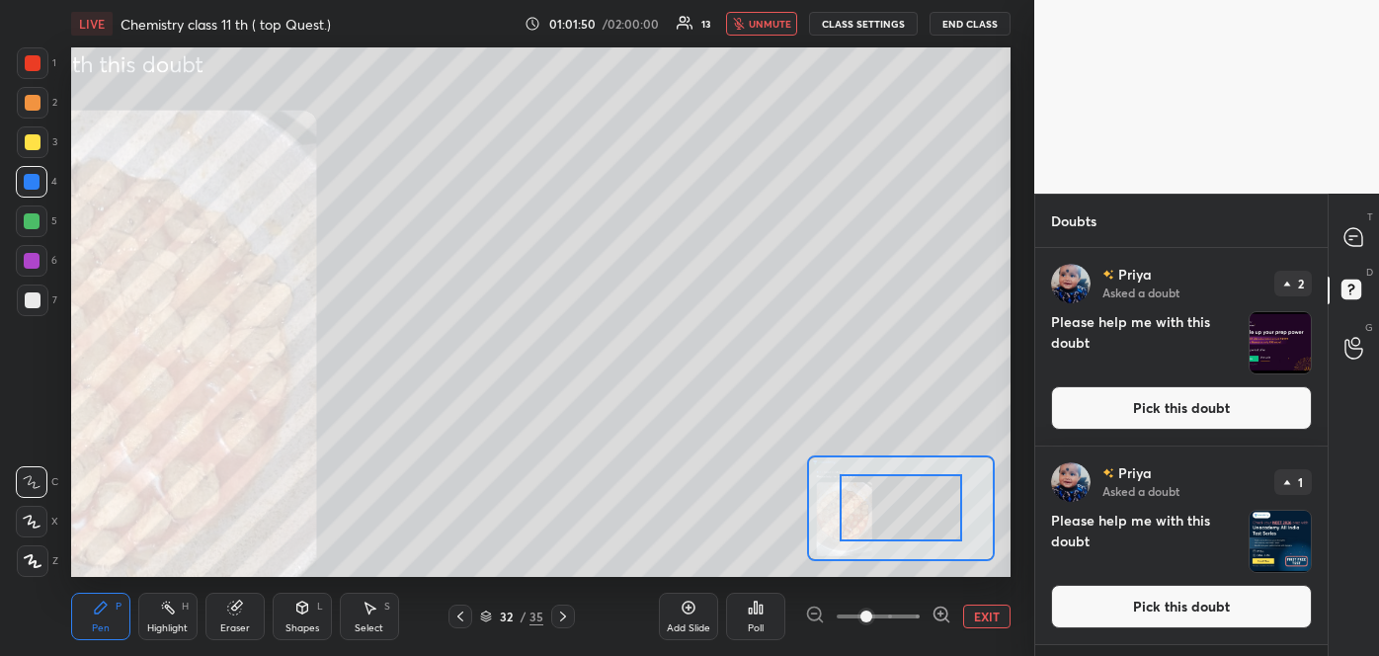
click at [913, 614] on span at bounding box center [878, 616] width 83 height 30
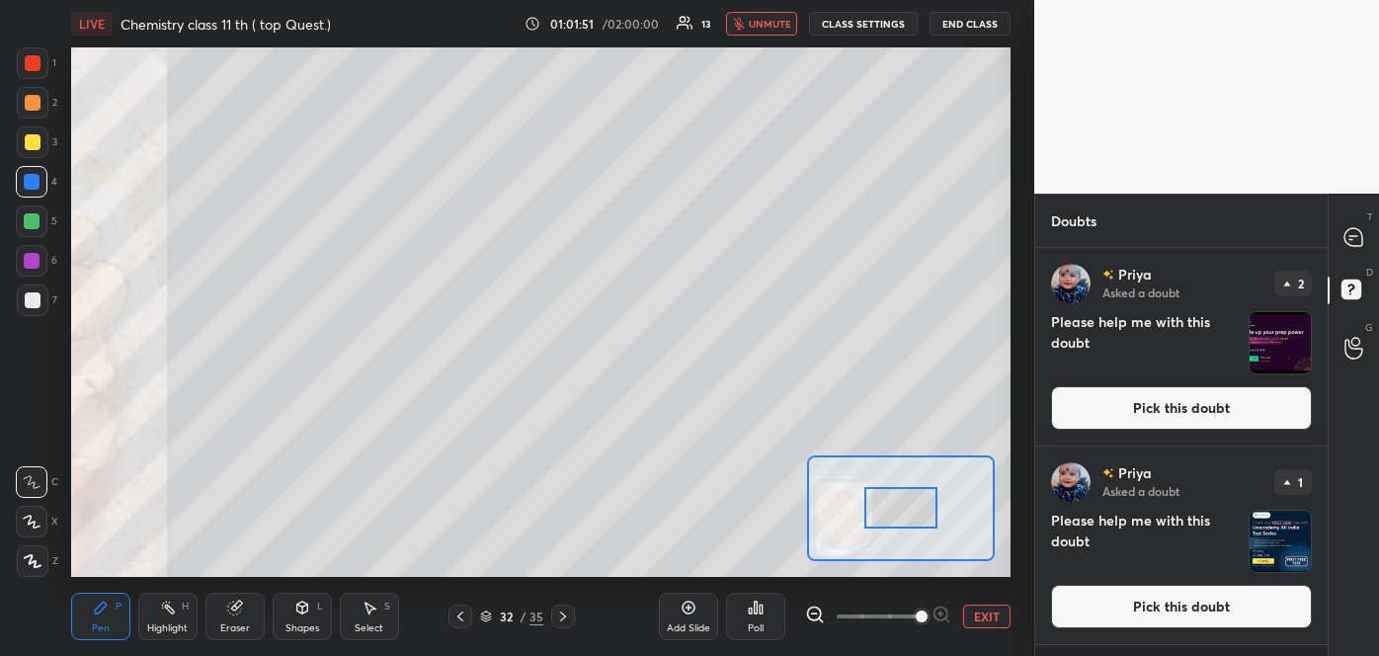
click at [916, 614] on span at bounding box center [922, 616] width 12 height 12
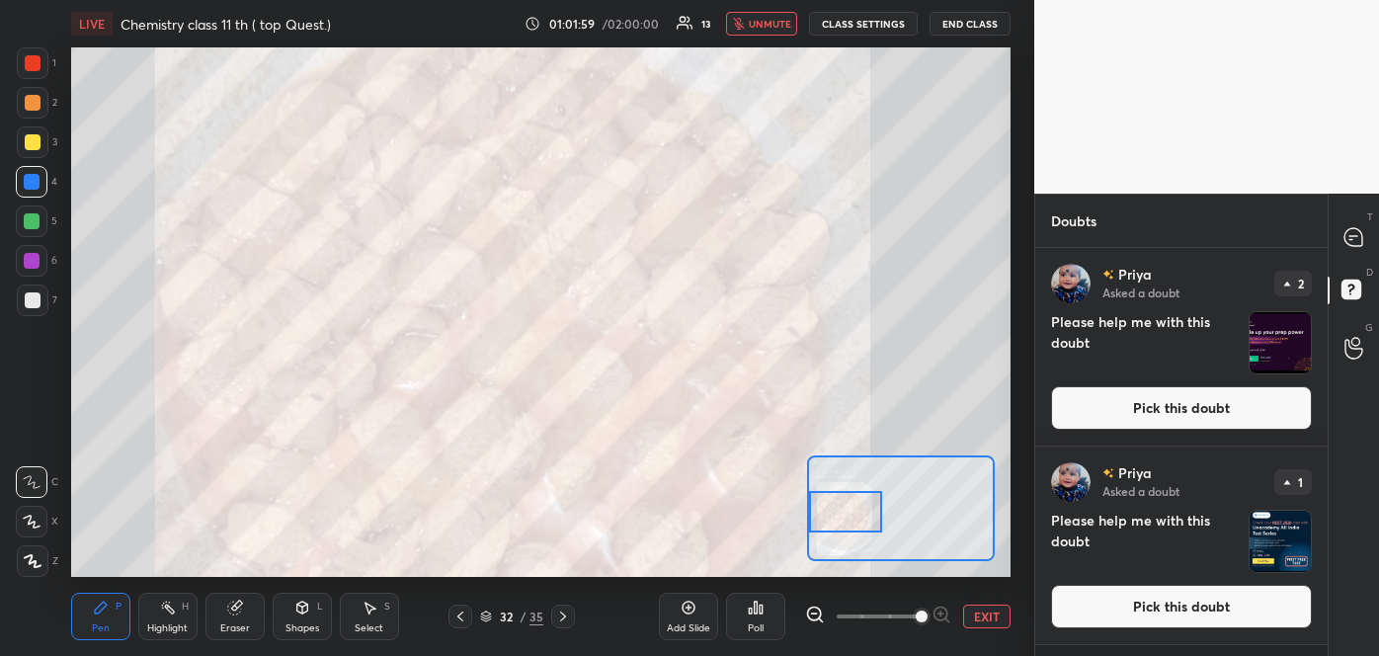
drag, startPoint x: 907, startPoint y: 520, endPoint x: 845, endPoint y: 524, distance: 61.4
click at [845, 524] on div at bounding box center [846, 511] width 74 height 40
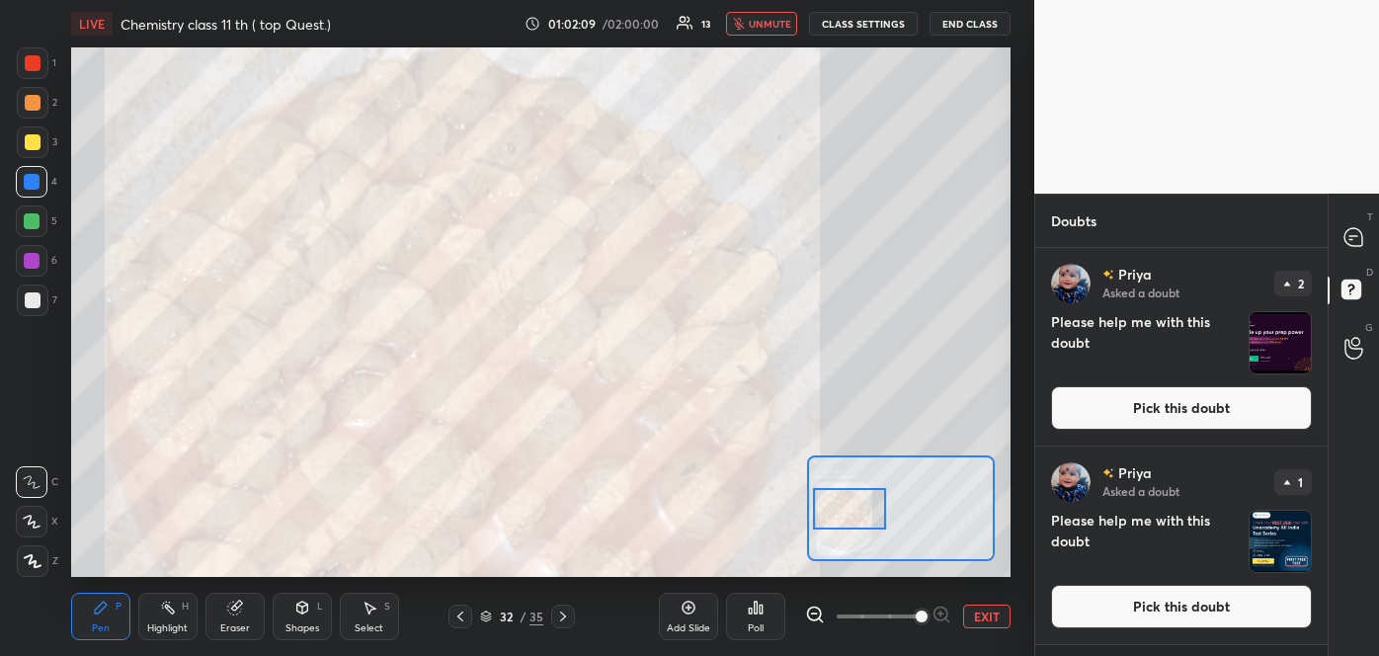
click at [849, 521] on div at bounding box center [850, 508] width 74 height 40
click at [789, 21] on span "unmute" at bounding box center [770, 24] width 42 height 14
click at [778, 22] on span "mute" at bounding box center [772, 24] width 28 height 14
click at [464, 617] on icon at bounding box center [460, 616] width 16 height 16
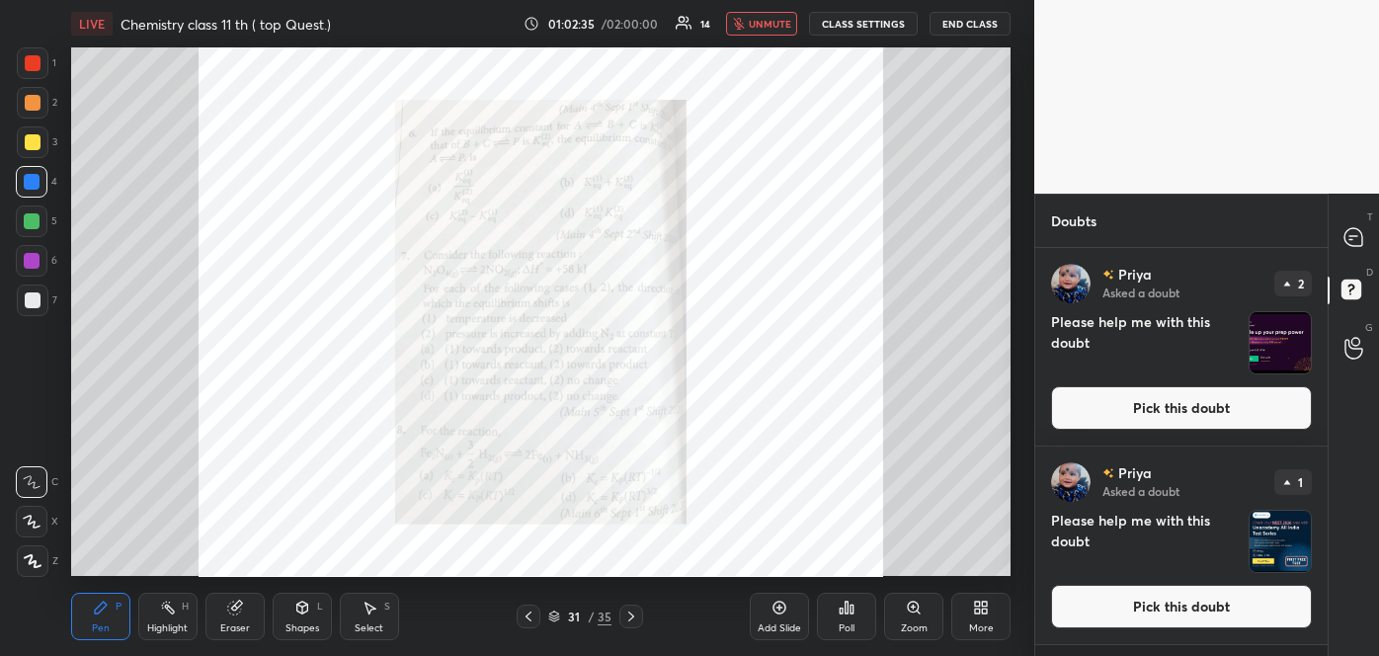
click at [525, 614] on icon at bounding box center [528, 616] width 16 height 16
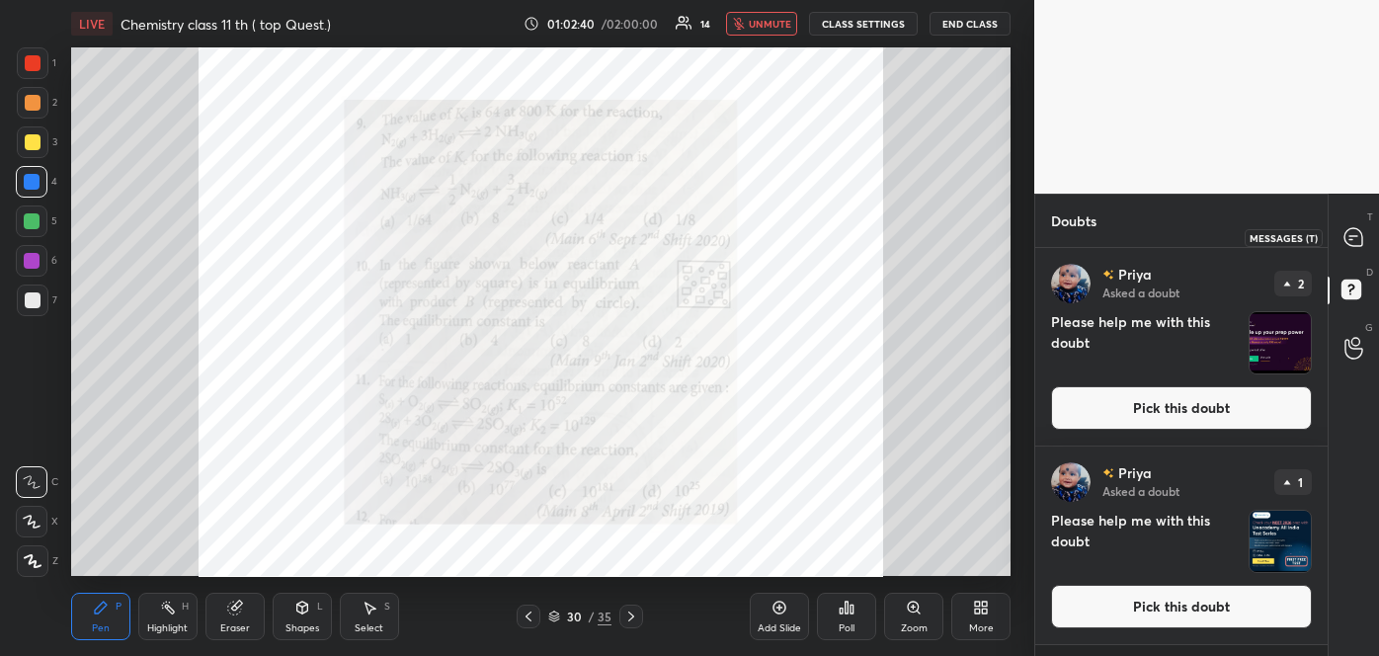
click at [1348, 228] on icon at bounding box center [1353, 237] width 21 height 21
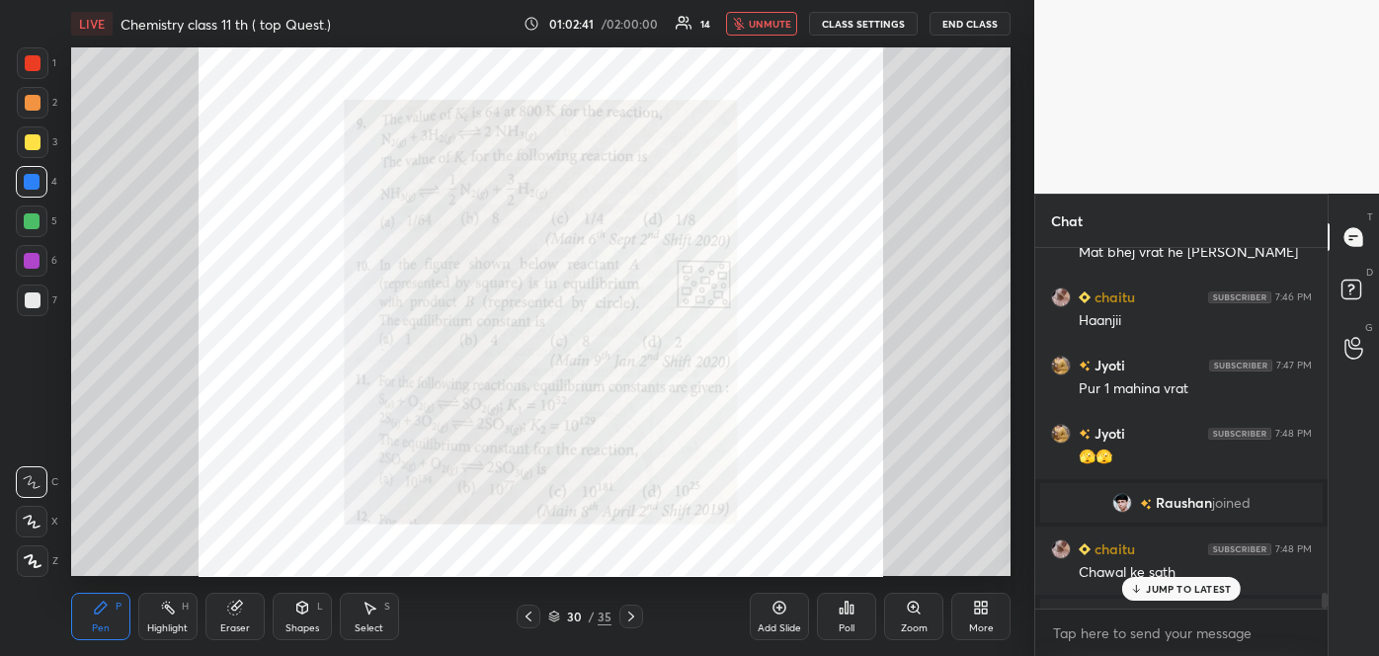
scroll to position [355, 286]
click at [1148, 588] on p "JUMP TO LATEST" at bounding box center [1188, 589] width 85 height 12
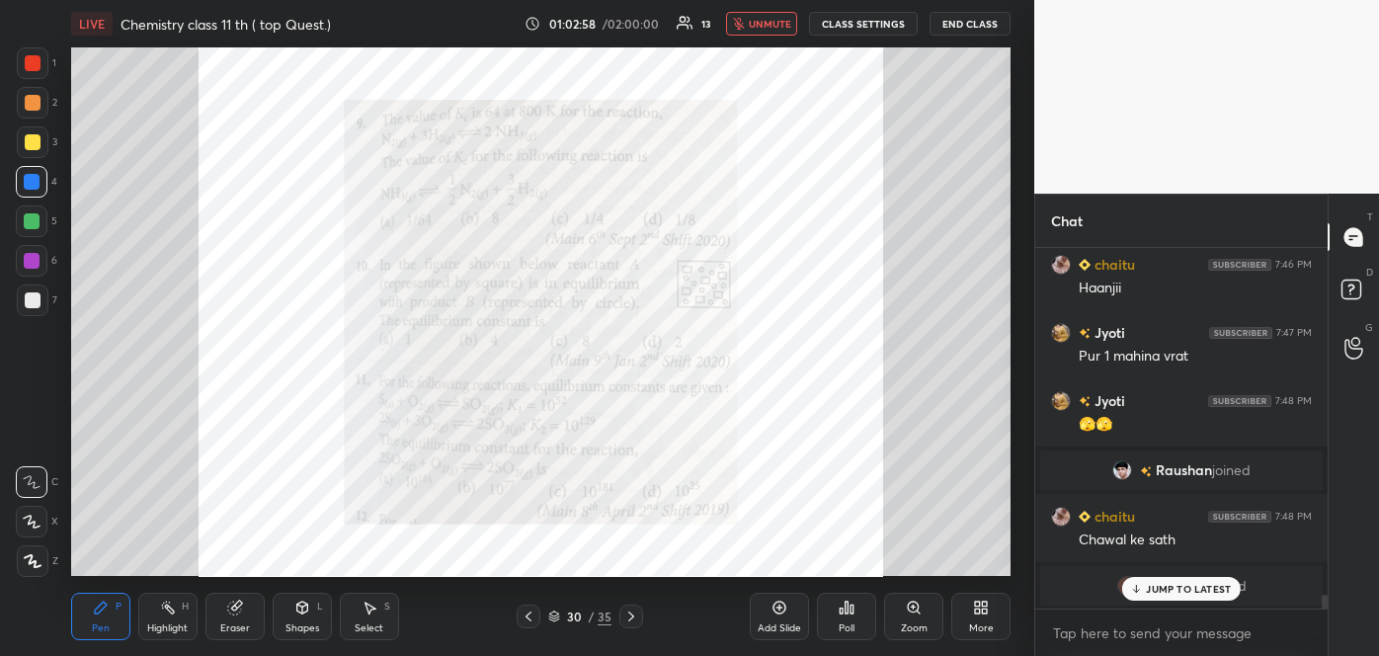
scroll to position [8815, 0]
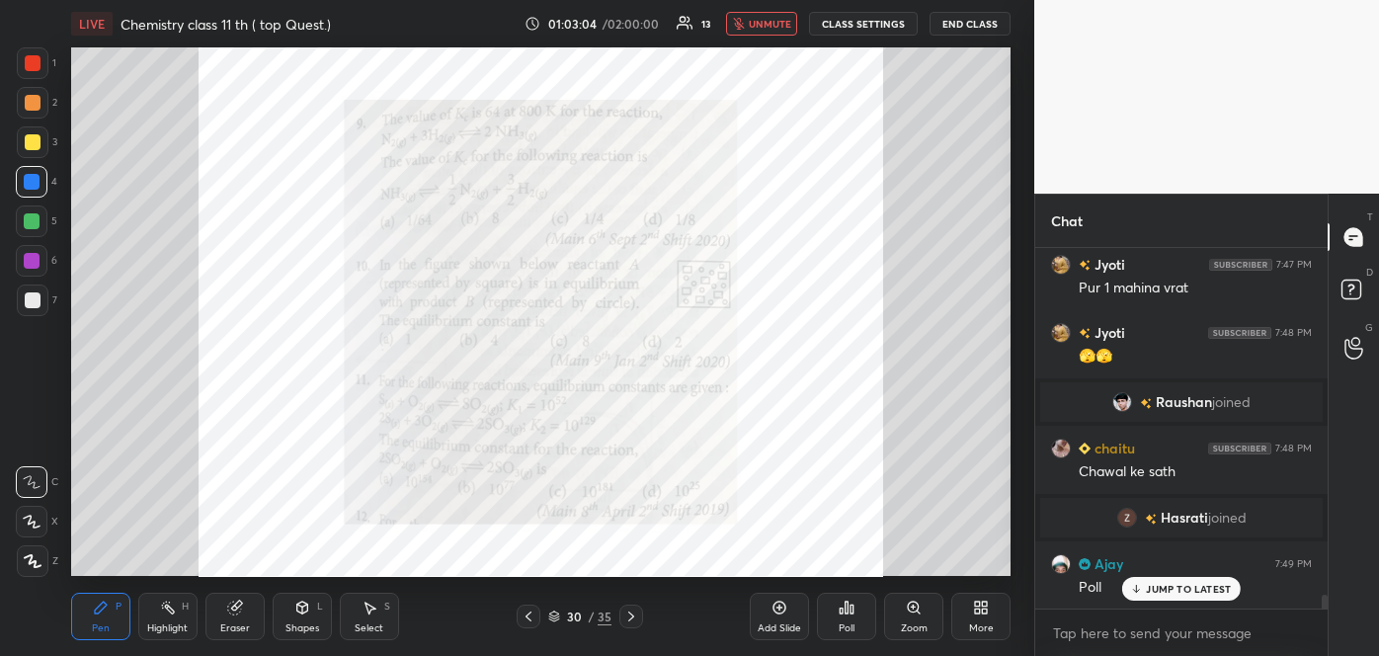
click at [775, 30] on span "unmute" at bounding box center [770, 24] width 42 height 14
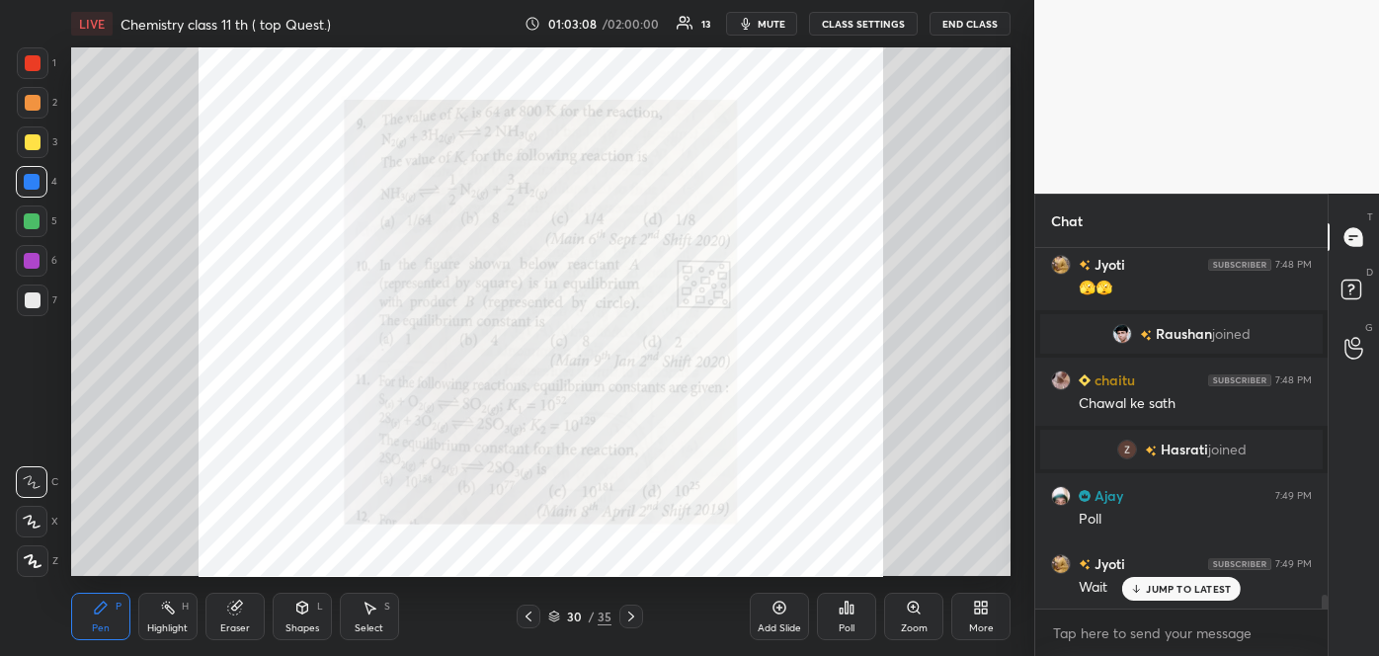
click at [765, 24] on span "mute" at bounding box center [772, 24] width 28 height 14
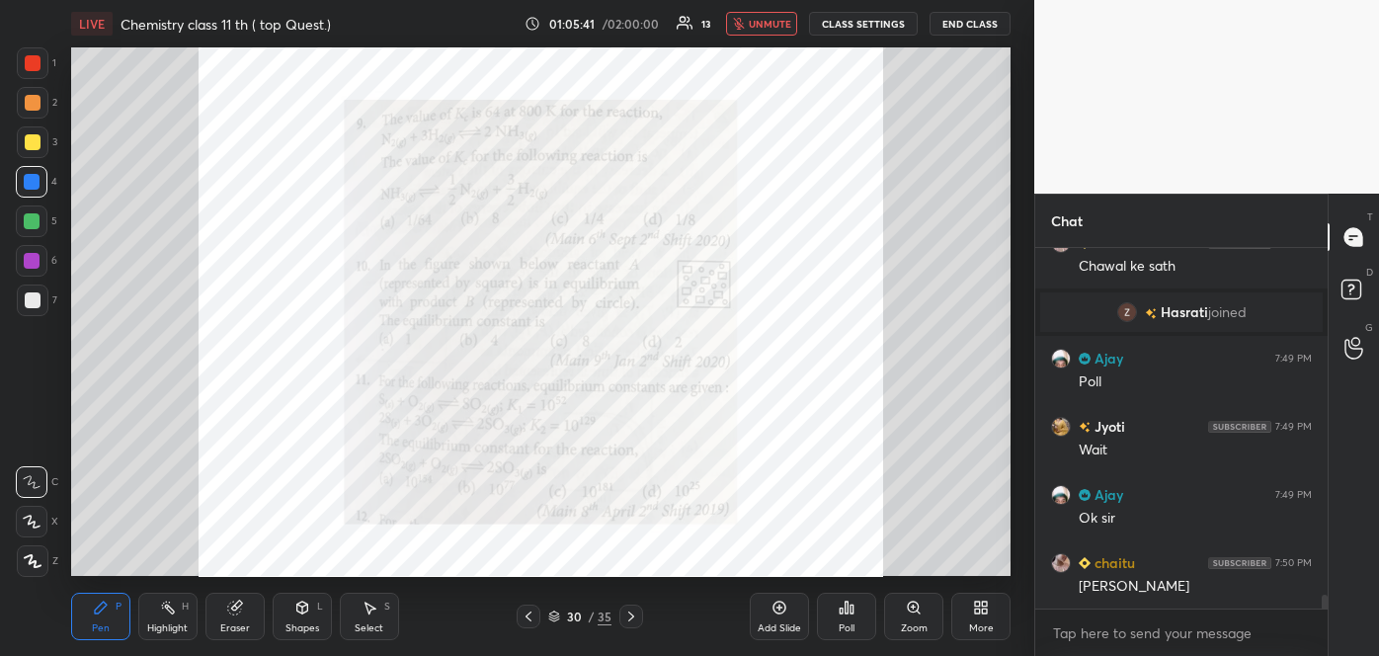
scroll to position [9105, 0]
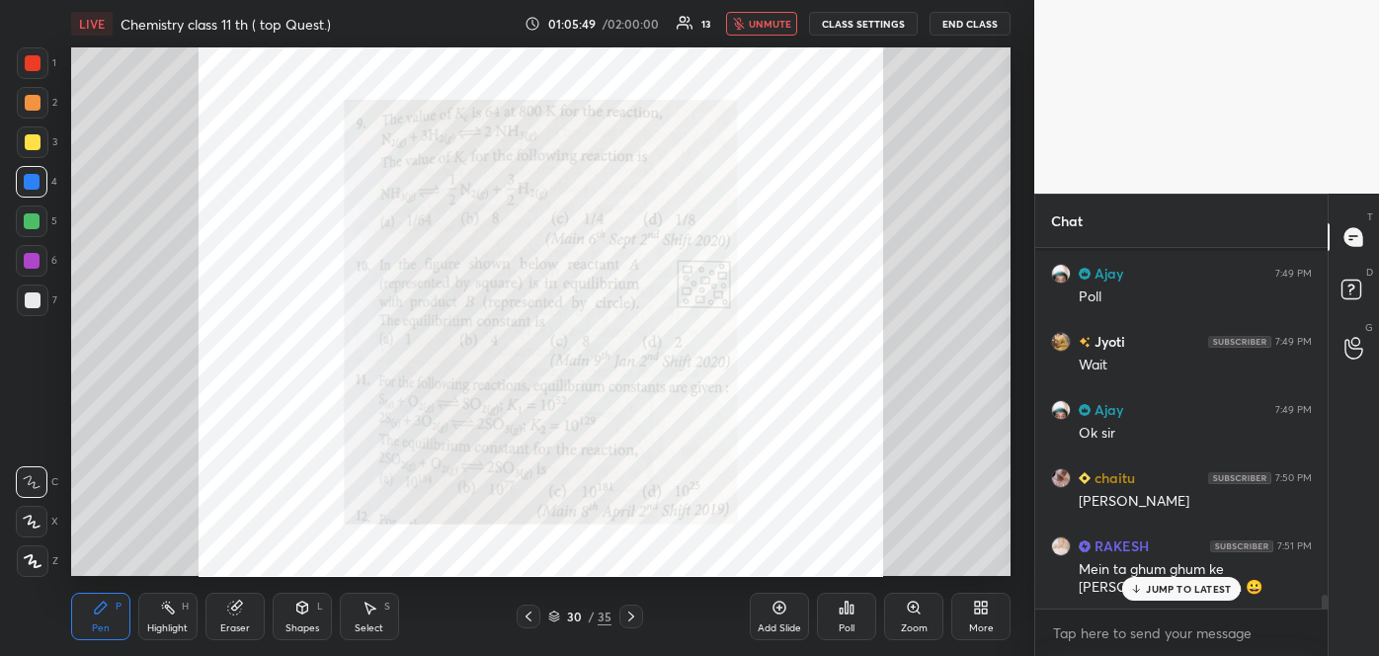
click at [774, 24] on span "unmute" at bounding box center [770, 24] width 42 height 14
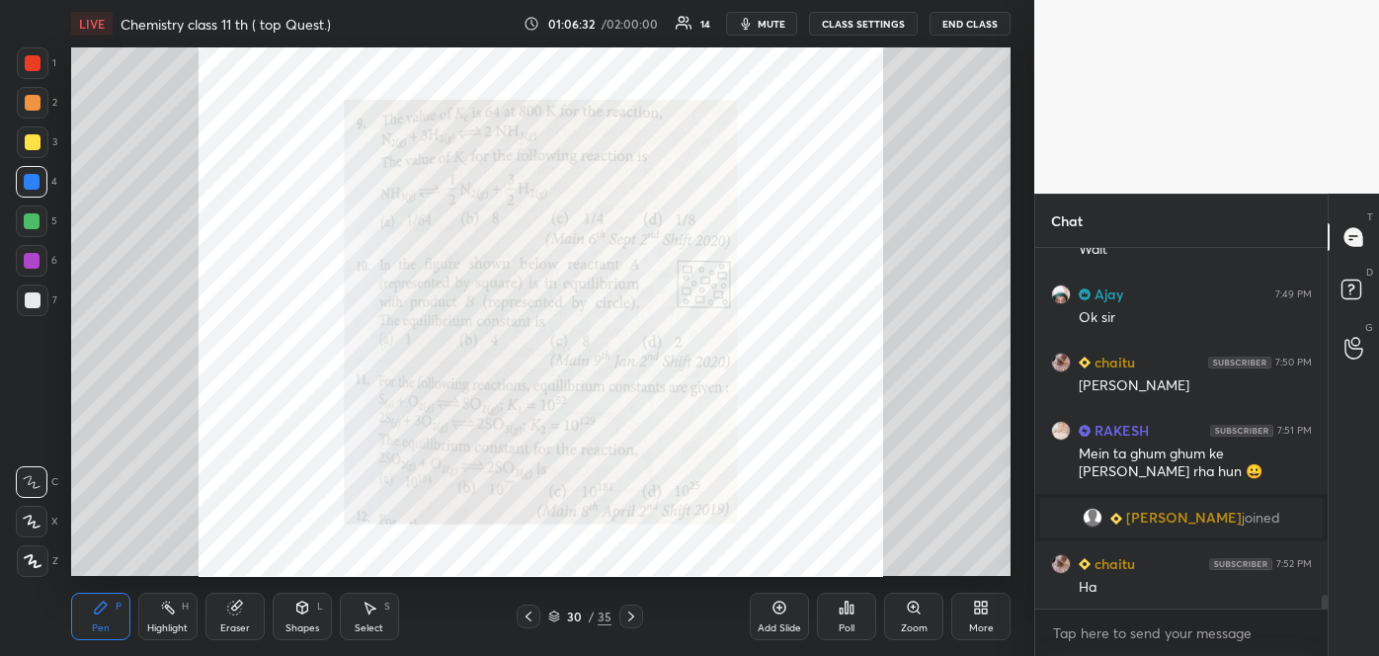
scroll to position [9289, 0]
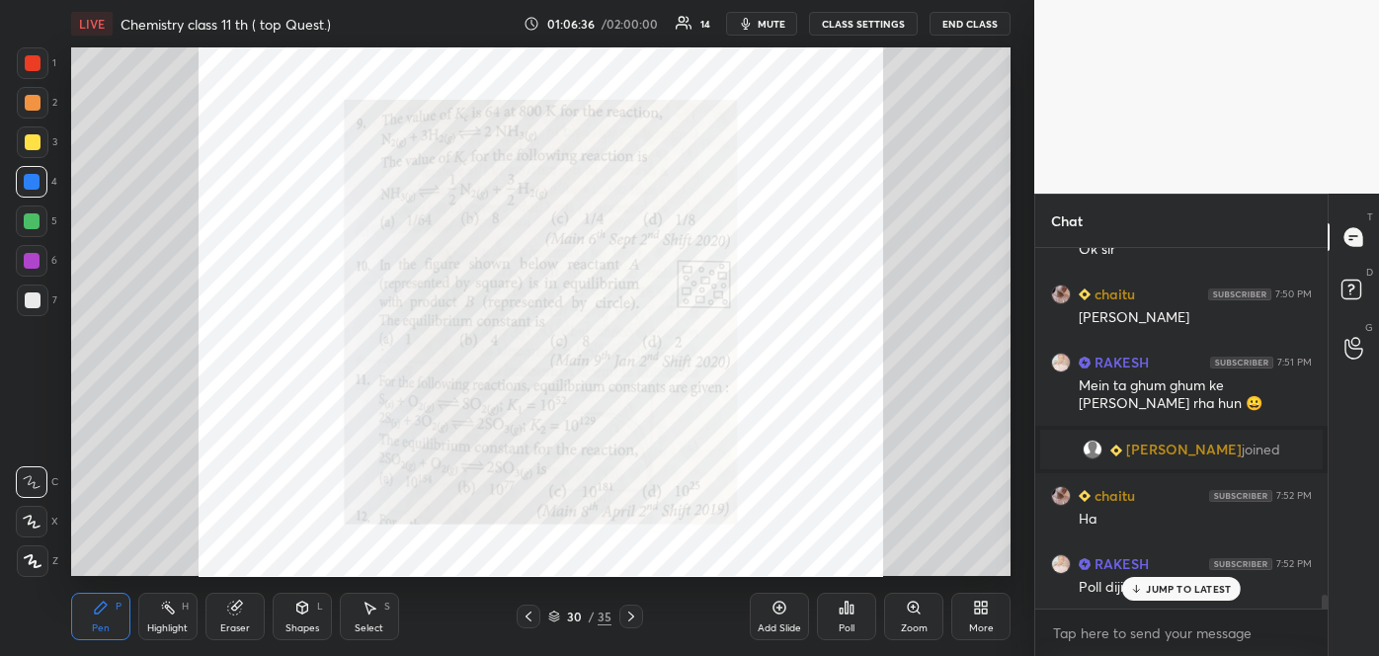
click at [902, 614] on div "Zoom" at bounding box center [913, 616] width 59 height 47
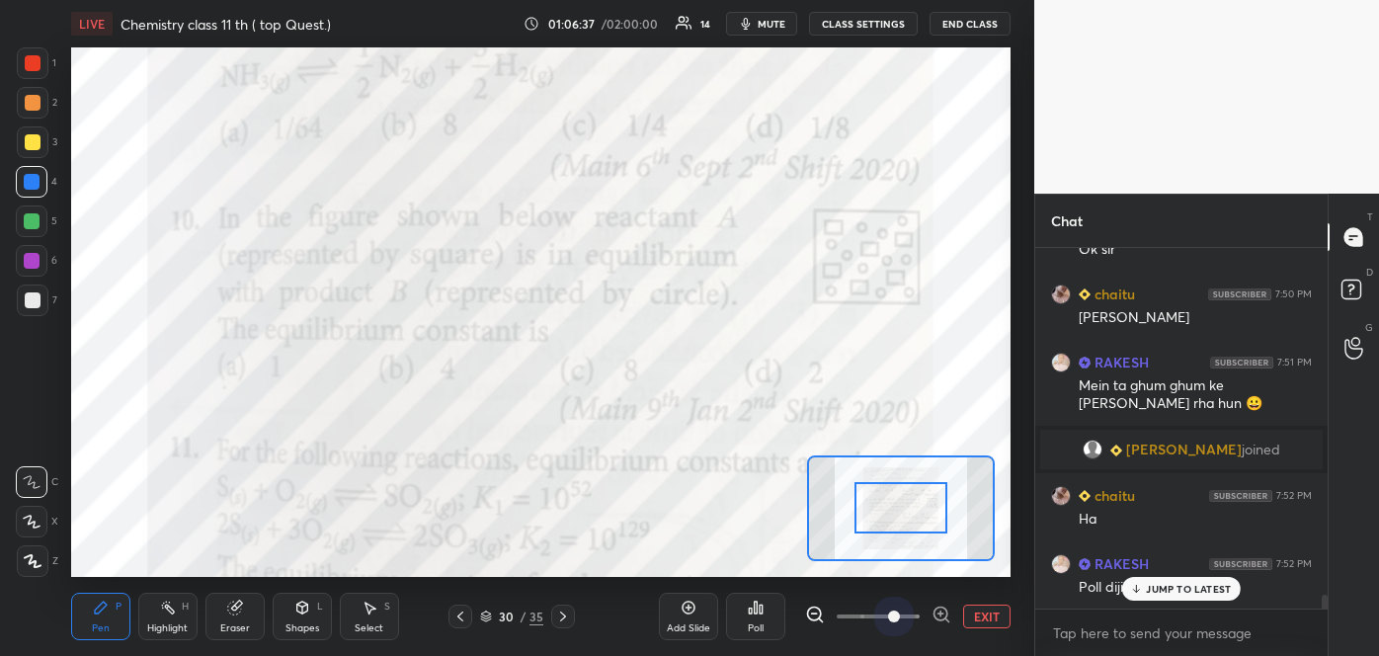
click at [902, 614] on span at bounding box center [878, 616] width 83 height 30
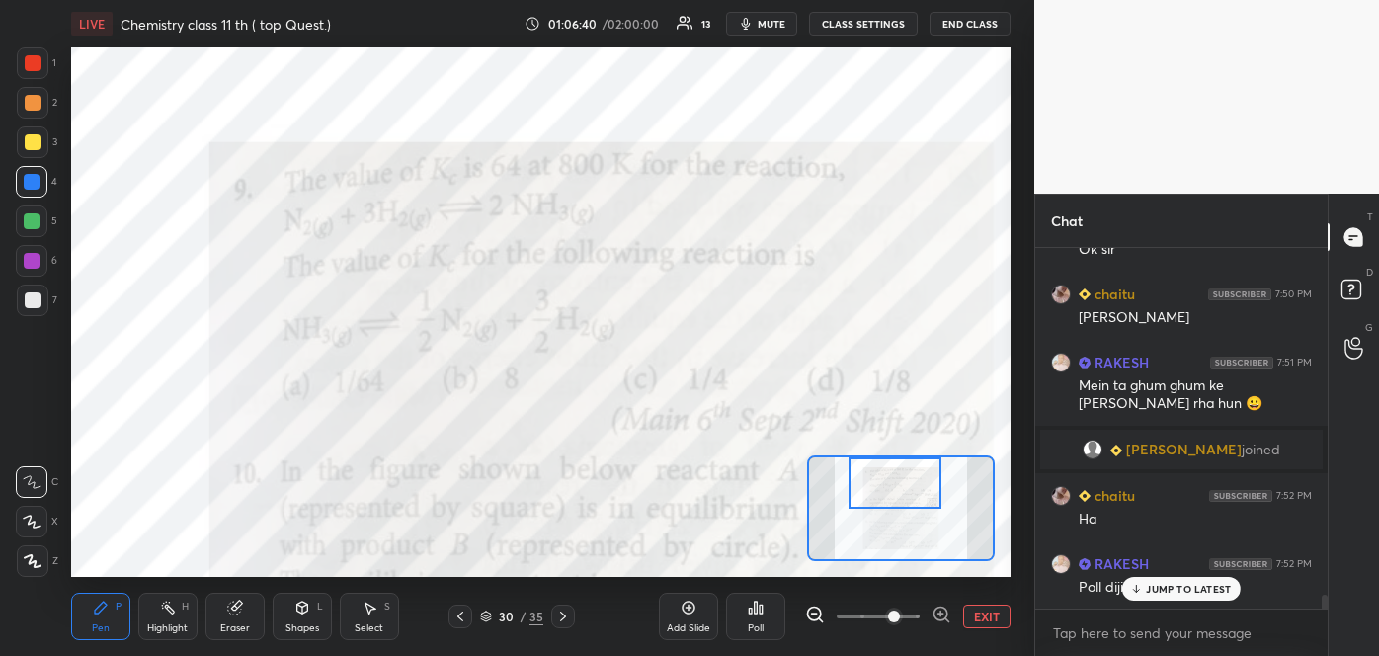
drag, startPoint x: 917, startPoint y: 511, endPoint x: 911, endPoint y: 486, distance: 25.4
click at [911, 486] on div at bounding box center [894, 482] width 92 height 51
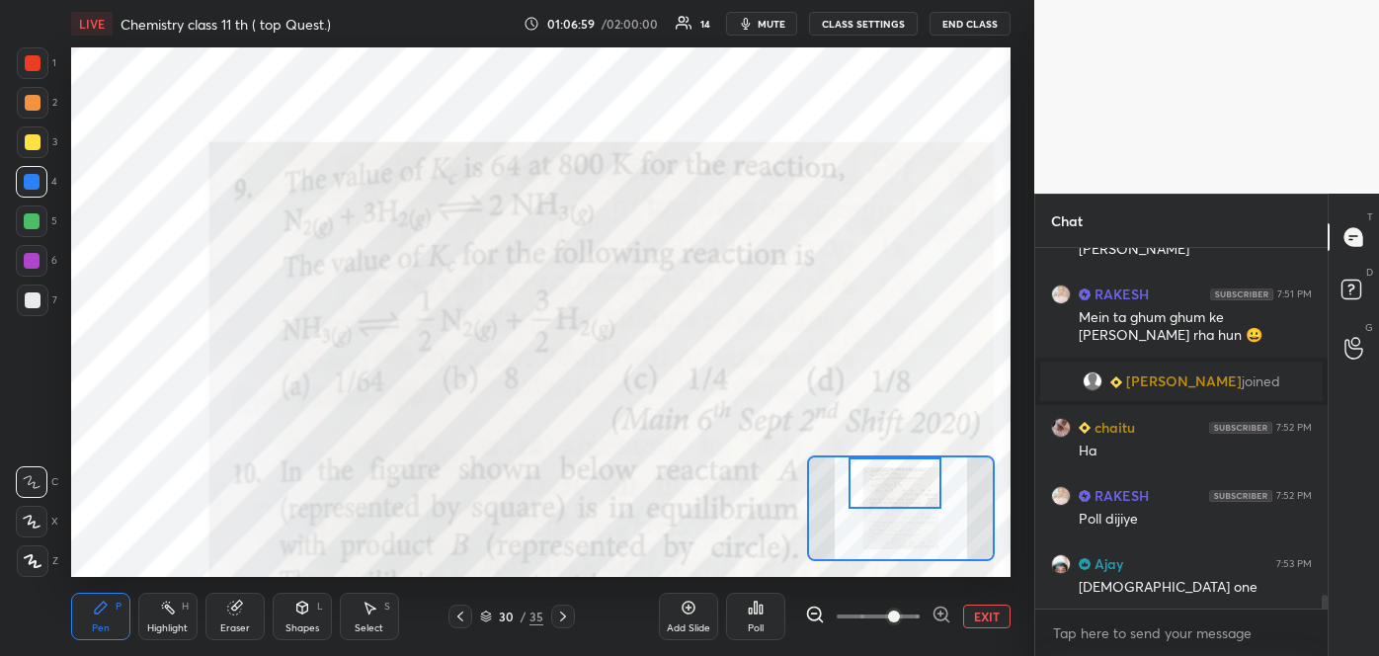
scroll to position [9426, 0]
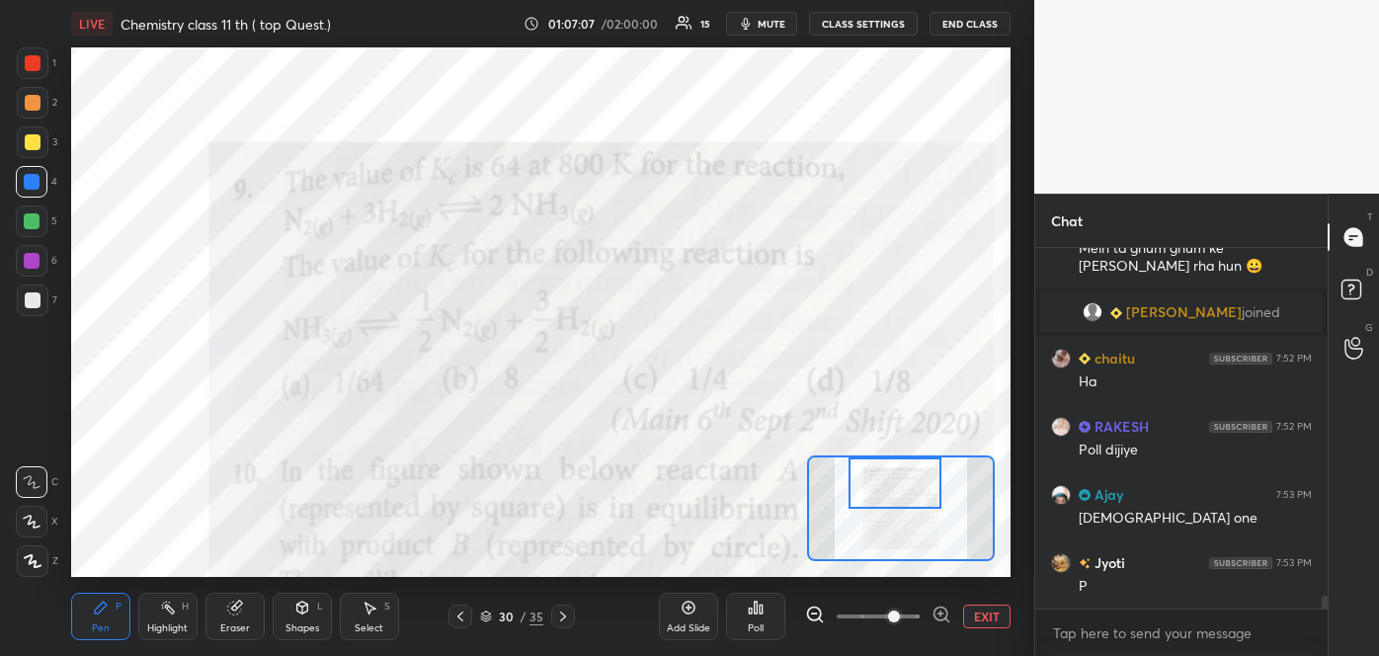
click at [748, 619] on div "Poll" at bounding box center [755, 616] width 59 height 47
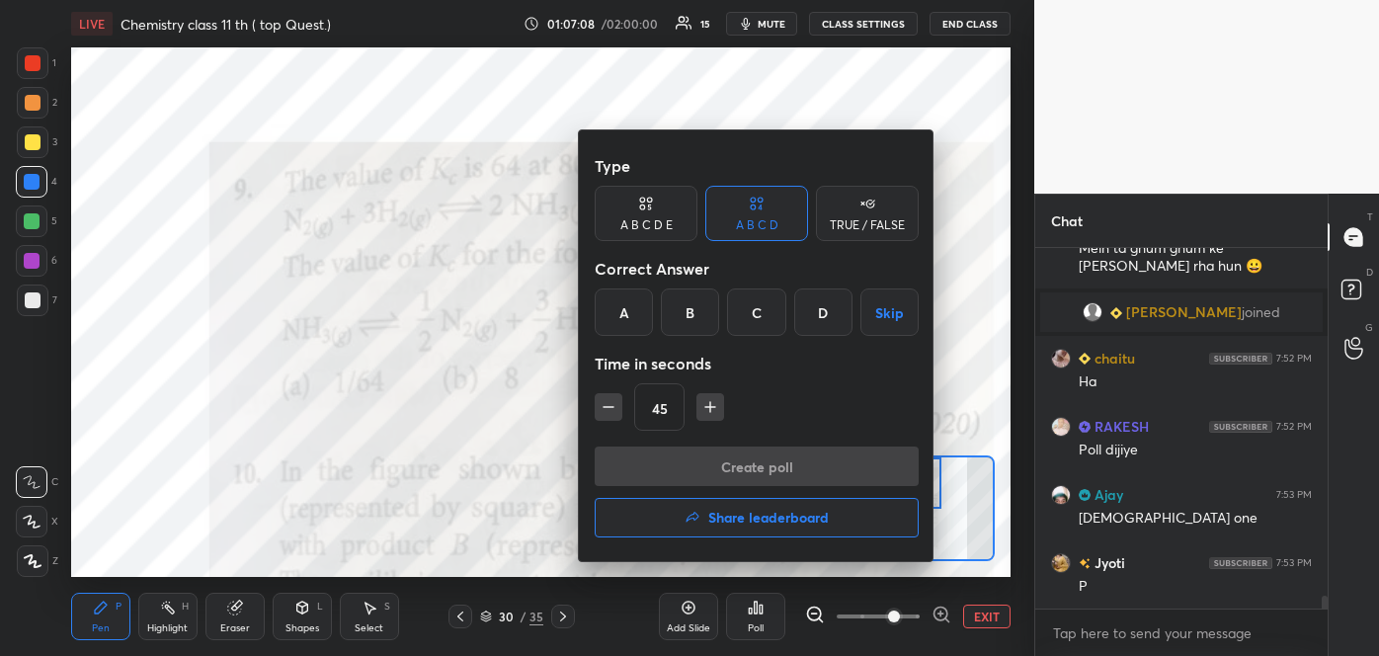
click at [816, 301] on div "D" at bounding box center [823, 311] width 58 height 47
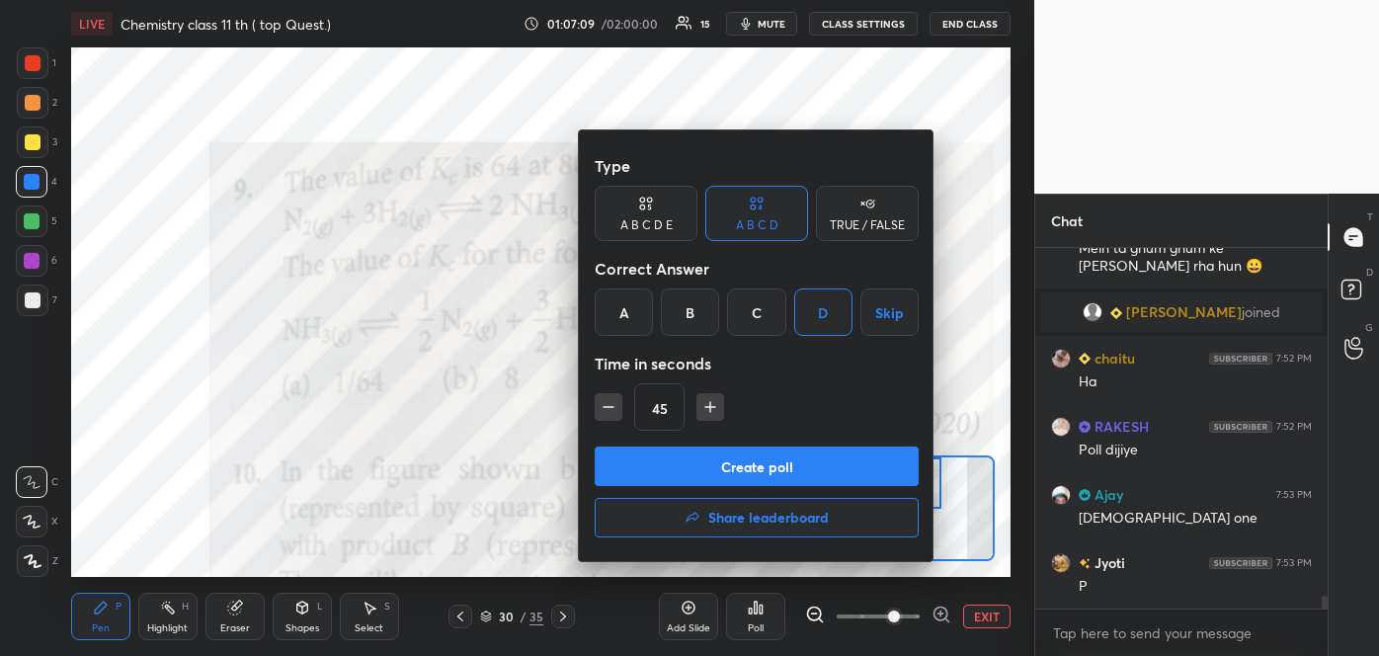
click at [757, 468] on button "Create poll" at bounding box center [757, 466] width 324 height 40
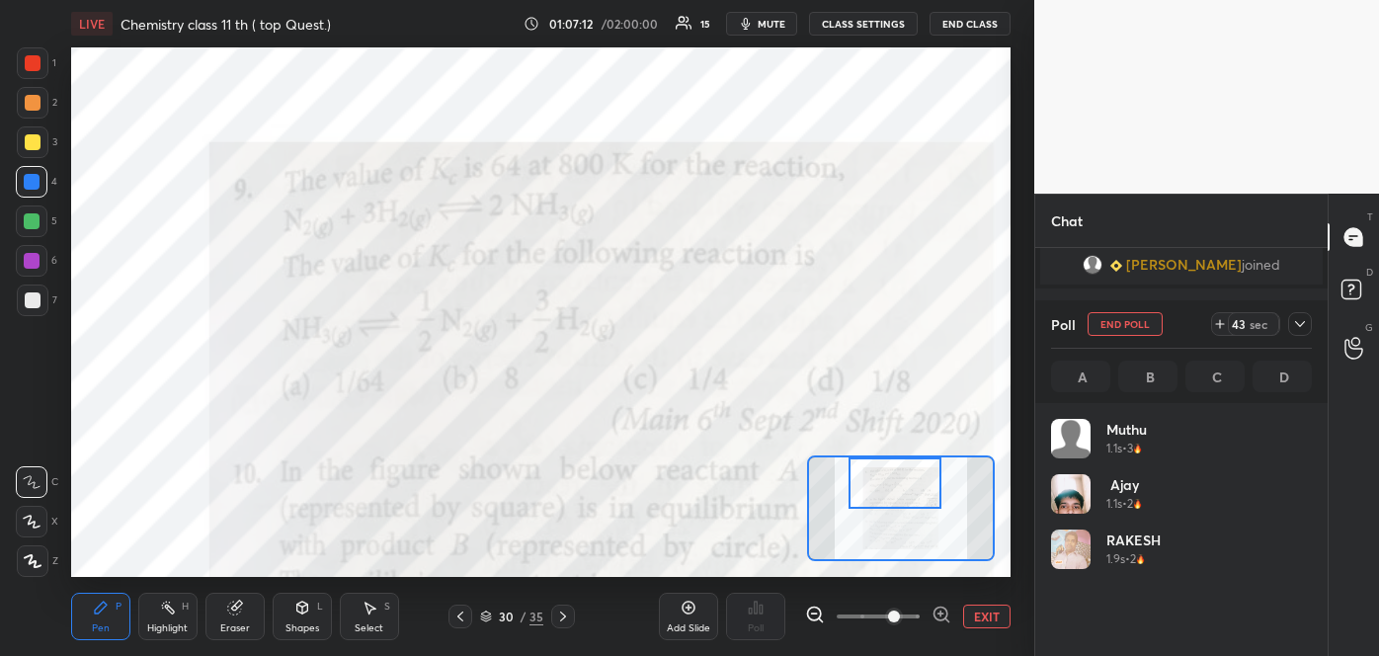
scroll to position [231, 255]
click at [779, 17] on span "mute" at bounding box center [772, 24] width 28 height 14
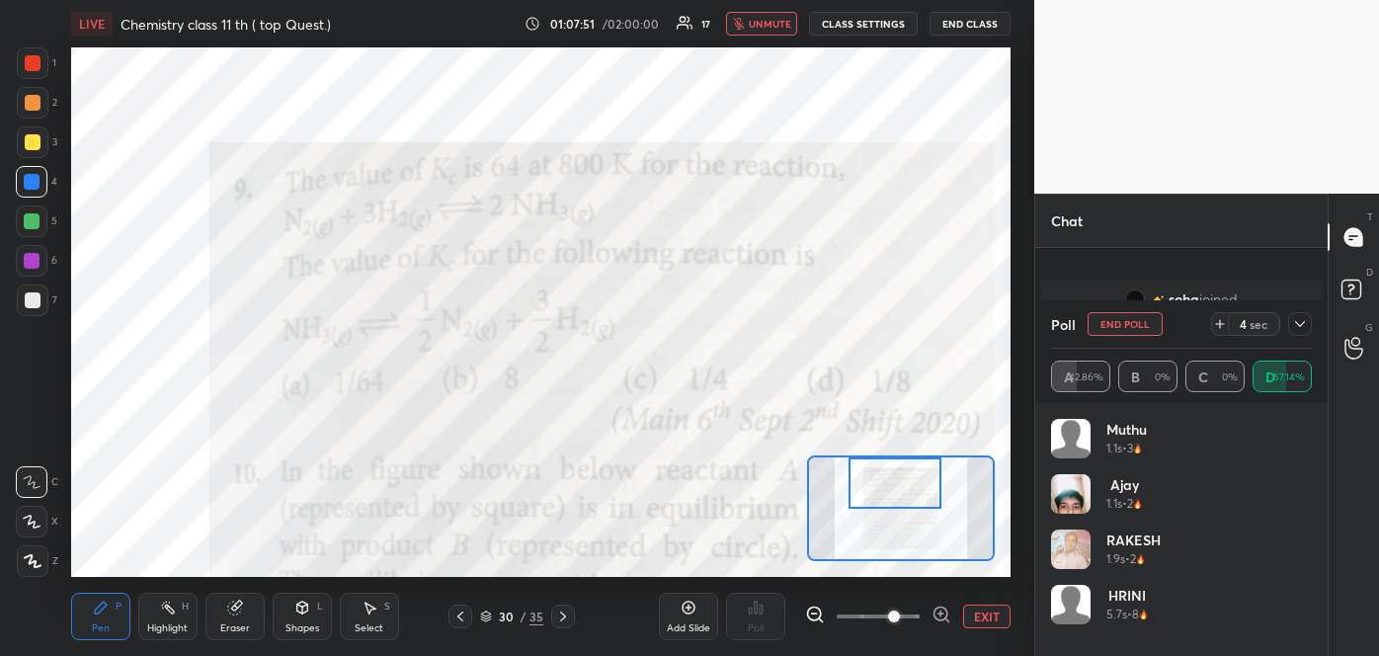
scroll to position [9011, 0]
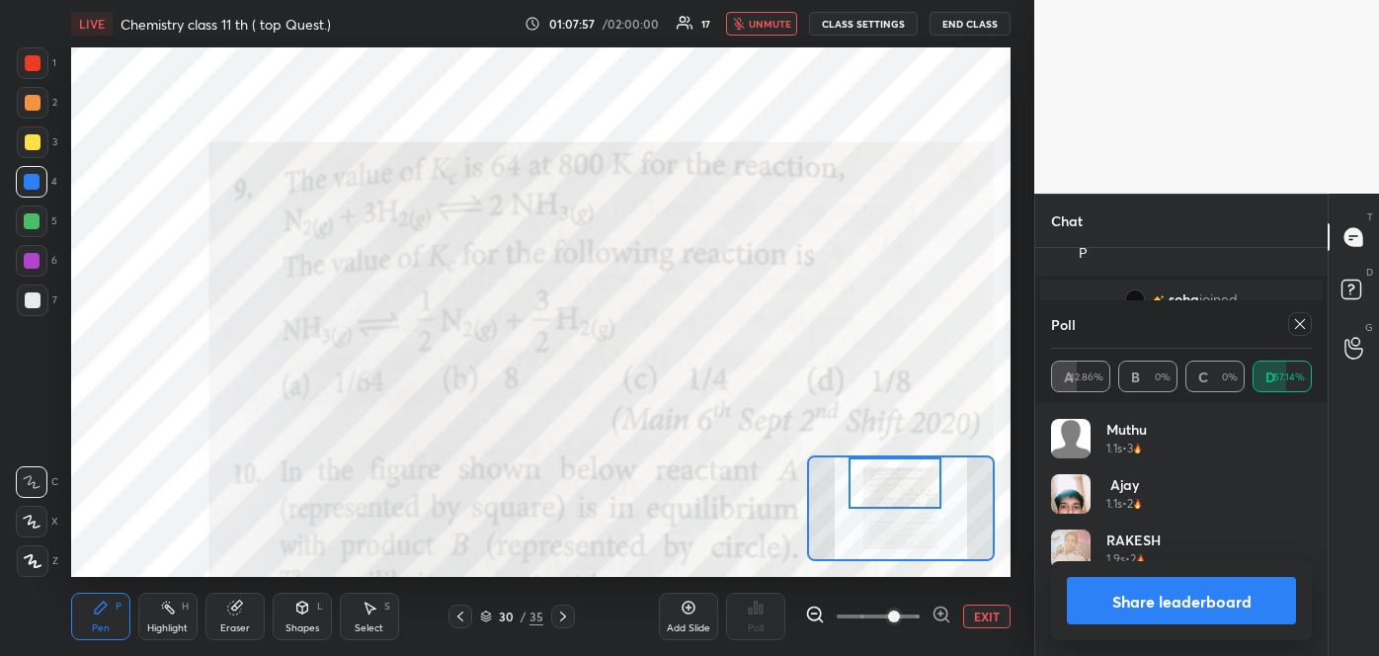
click at [1209, 600] on button "Share leaderboard" at bounding box center [1181, 600] width 229 height 47
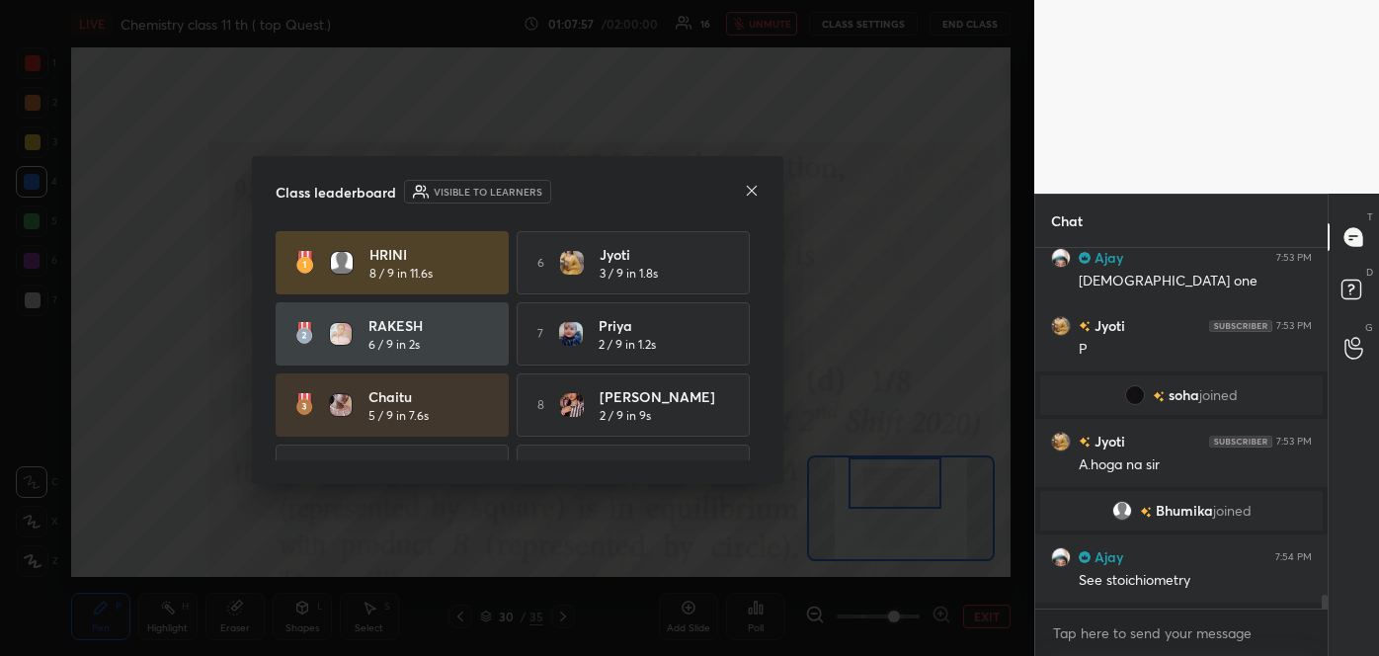
scroll to position [8910, 0]
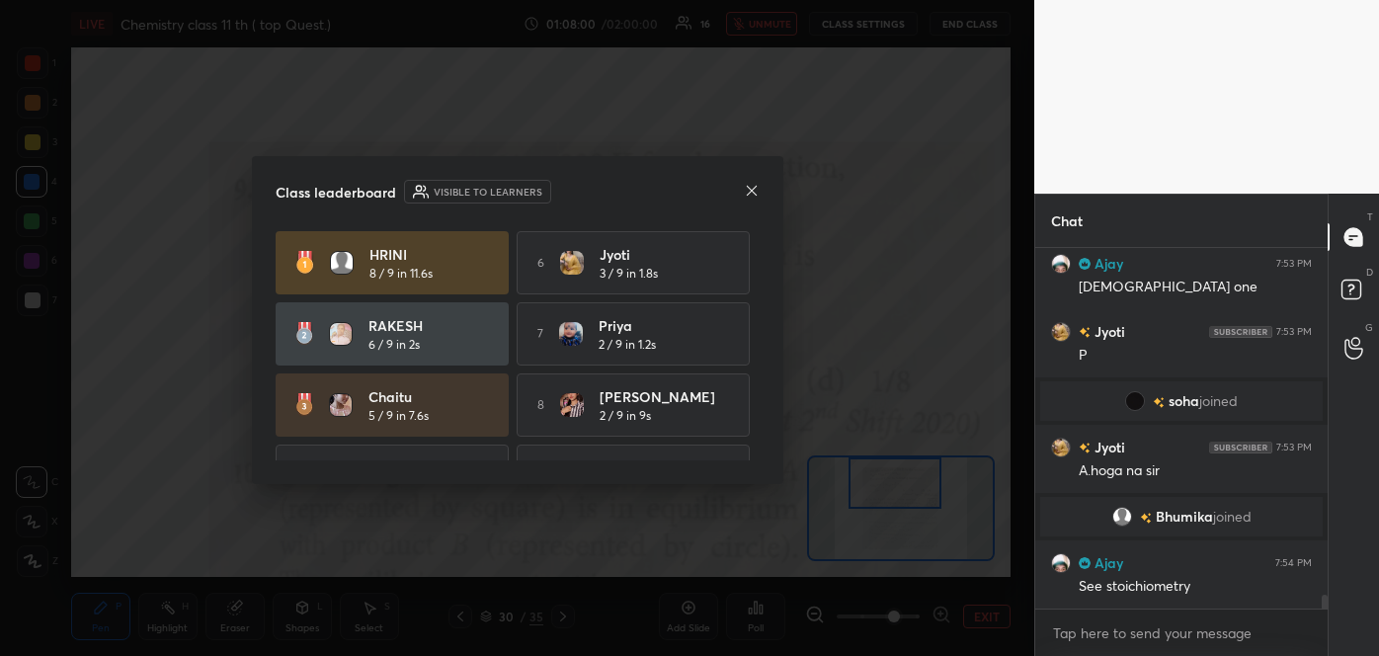
click at [745, 190] on icon at bounding box center [752, 191] width 16 height 16
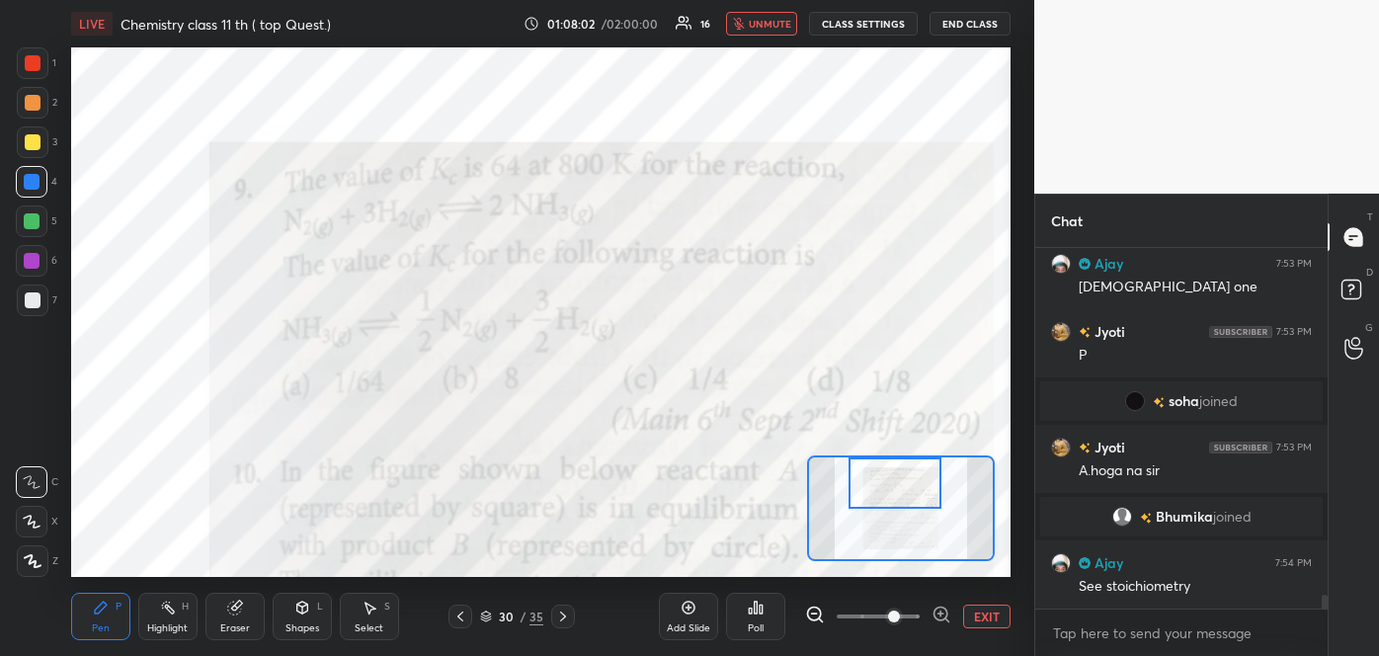
click at [760, 23] on span "unmute" at bounding box center [770, 24] width 42 height 14
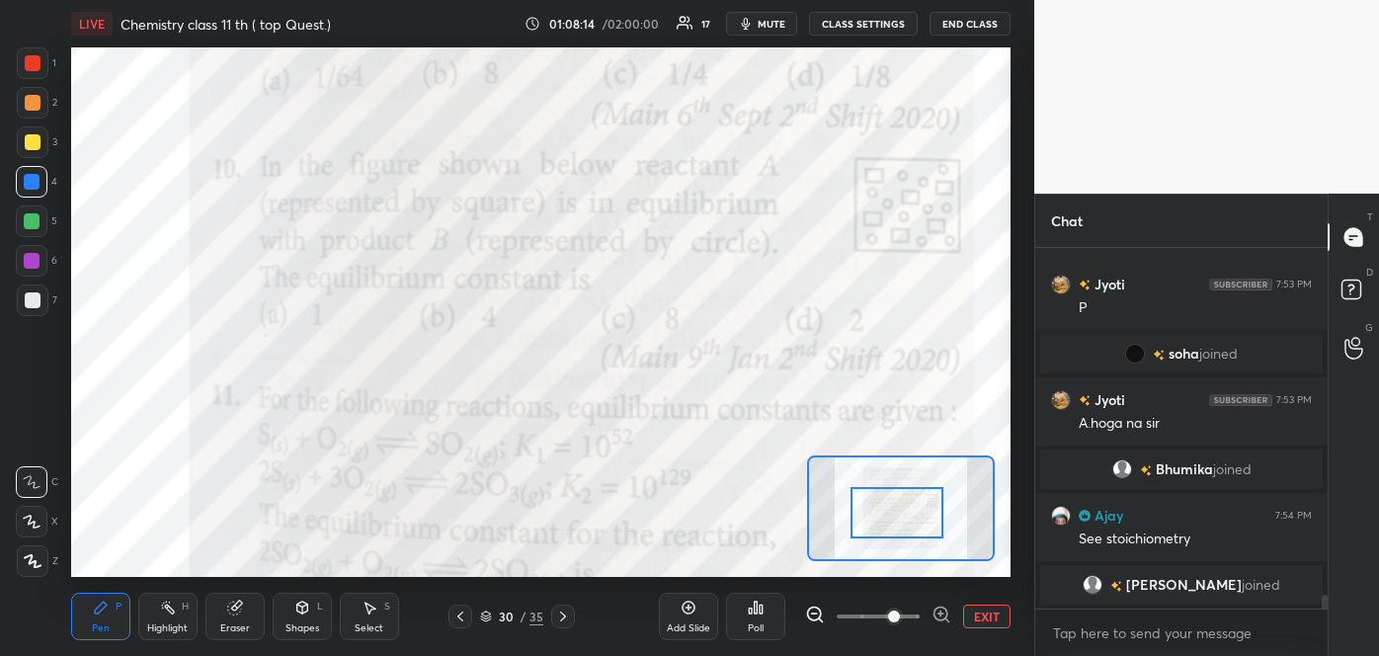
drag, startPoint x: 895, startPoint y: 490, endPoint x: 897, endPoint y: 520, distance: 29.7
click at [897, 520] on div at bounding box center [896, 512] width 92 height 51
click at [770, 19] on span "mute" at bounding box center [772, 24] width 28 height 14
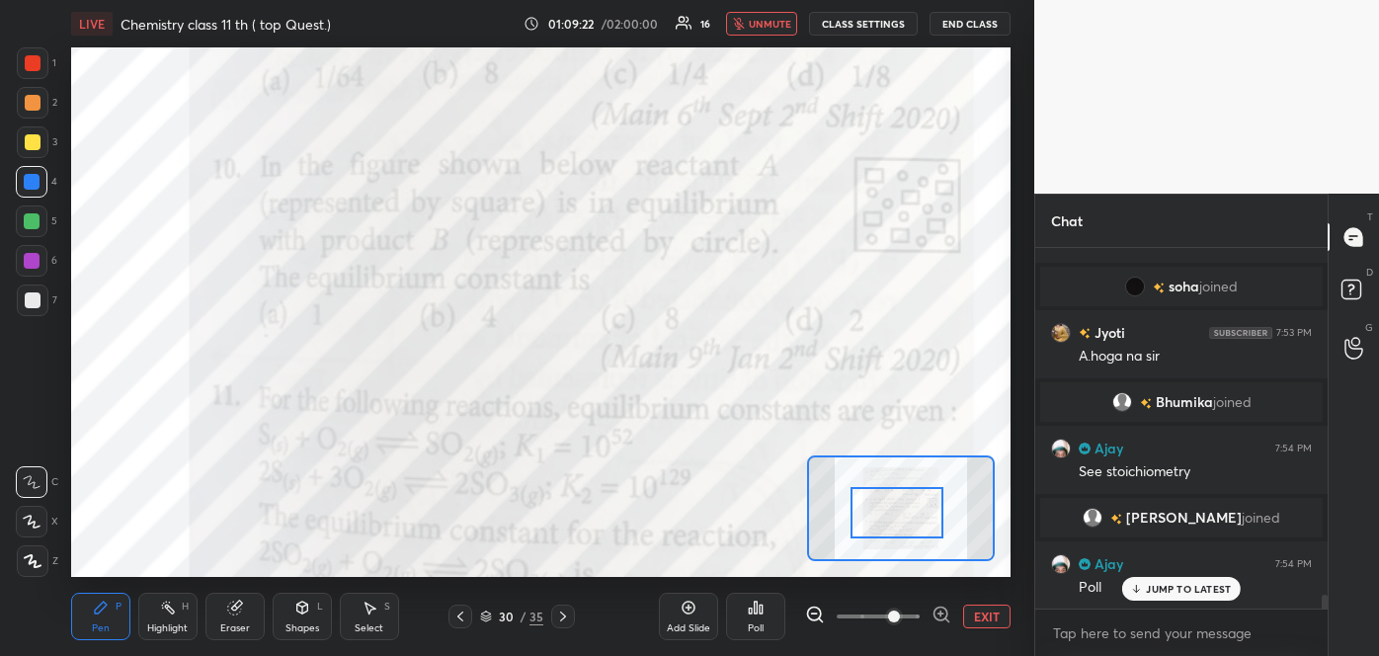
click at [784, 24] on span "unmute" at bounding box center [770, 24] width 42 height 14
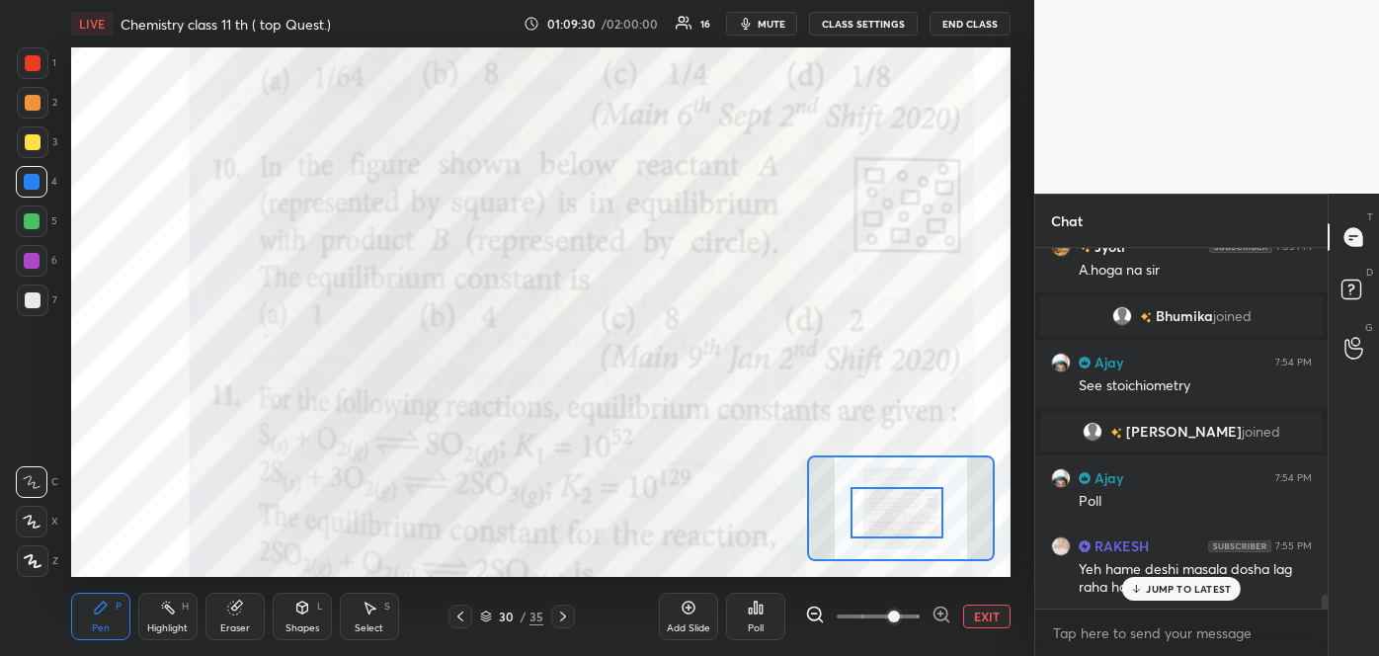
click at [1139, 586] on icon at bounding box center [1136, 589] width 13 height 12
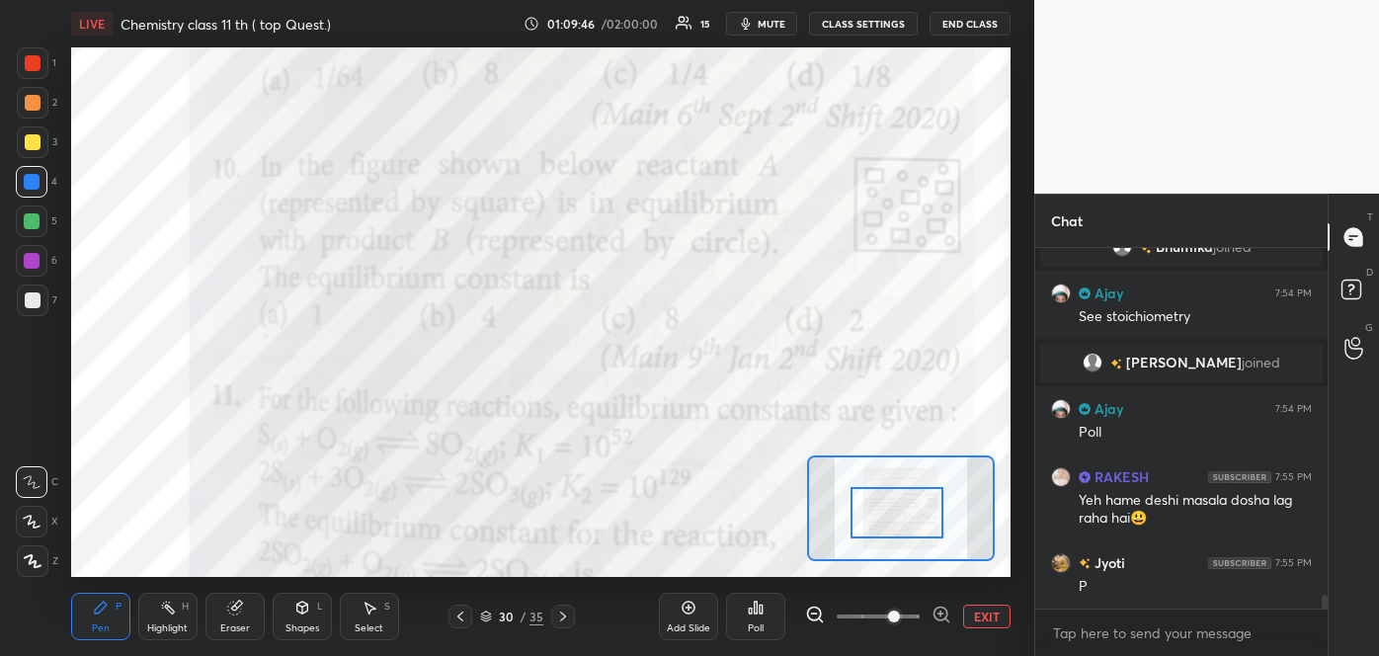
click at [751, 613] on icon at bounding box center [750, 610] width 3 height 5
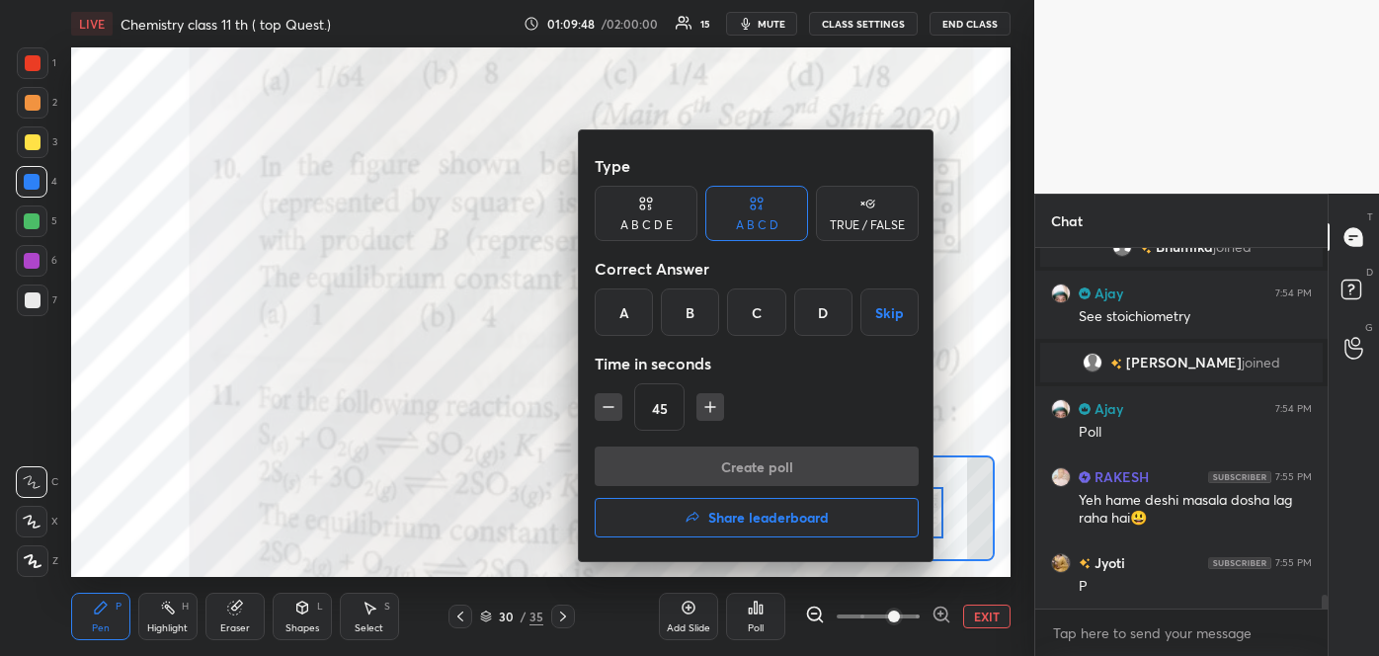
click at [829, 318] on div "D" at bounding box center [823, 311] width 58 height 47
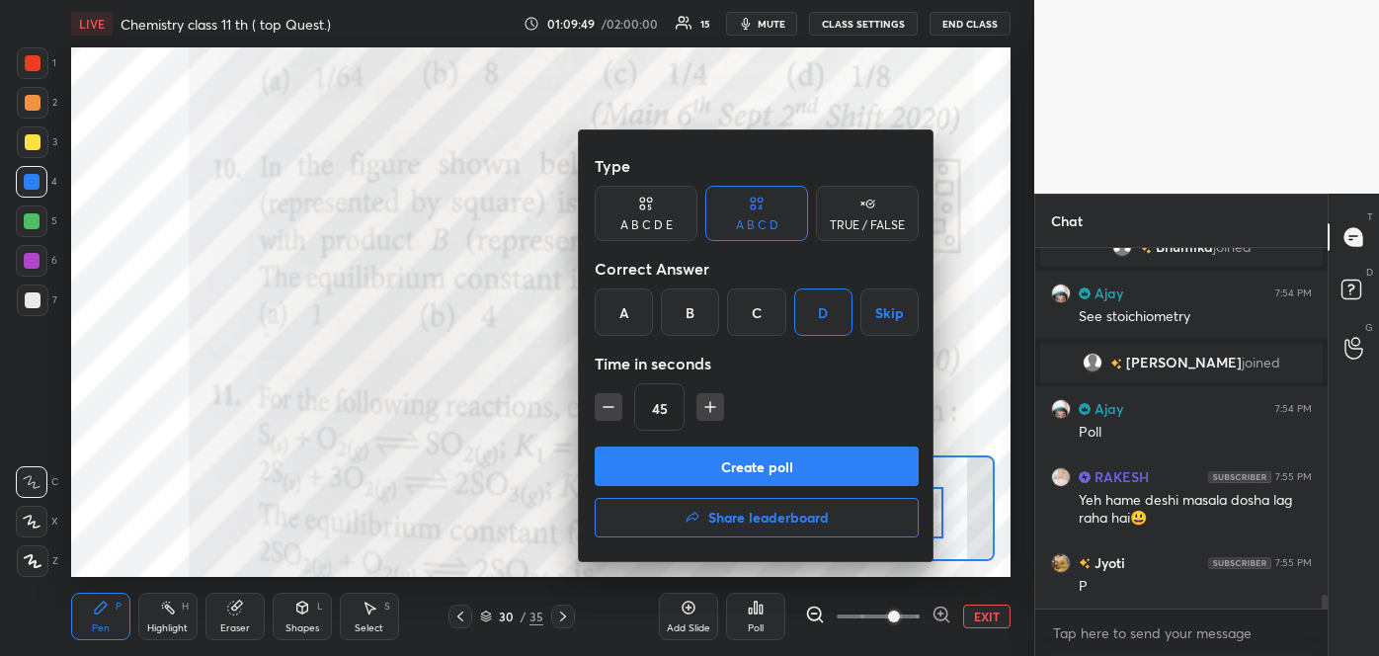
click at [790, 452] on button "Create poll" at bounding box center [757, 466] width 324 height 40
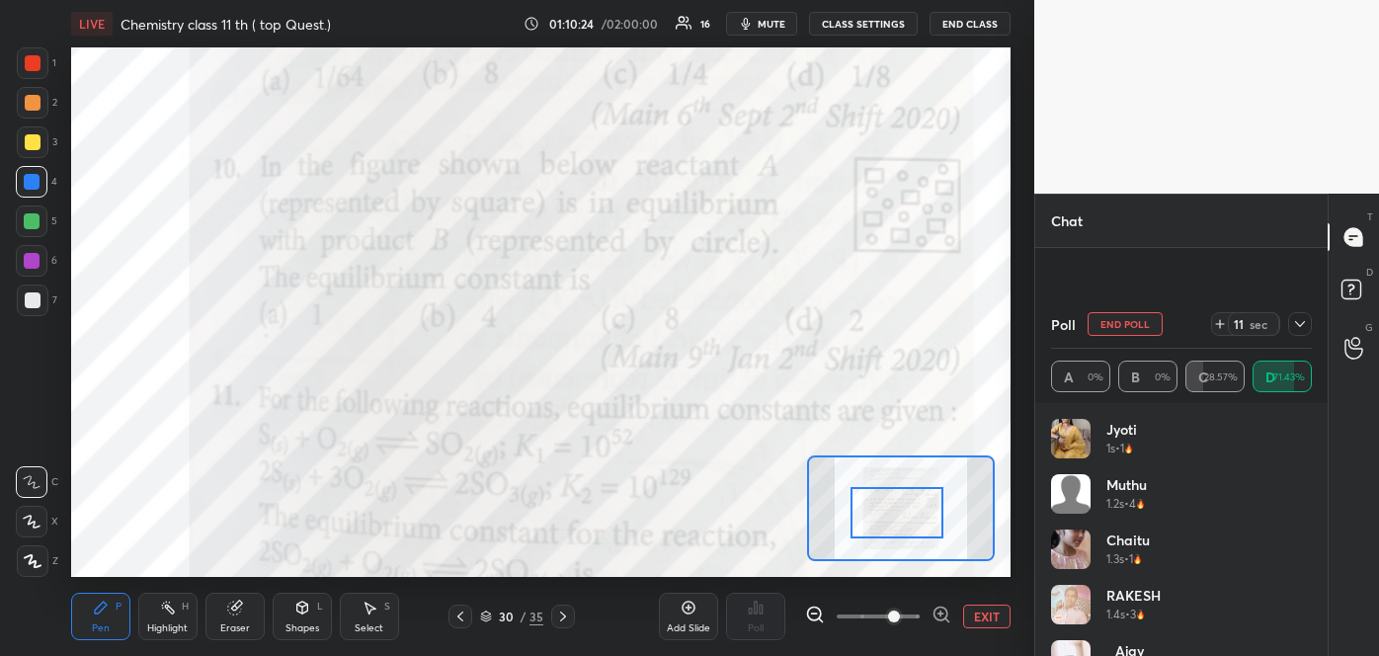
scroll to position [9351, 0]
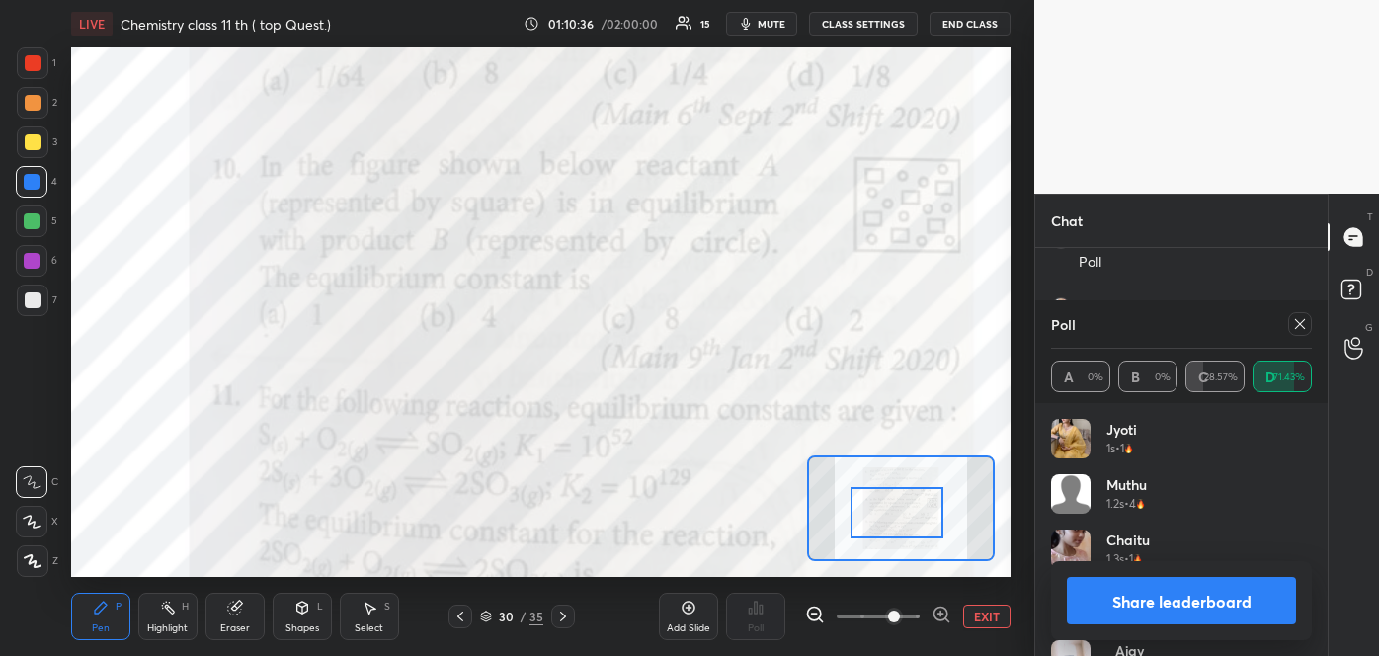
click at [1119, 596] on button "Share leaderboard" at bounding box center [1181, 600] width 229 height 47
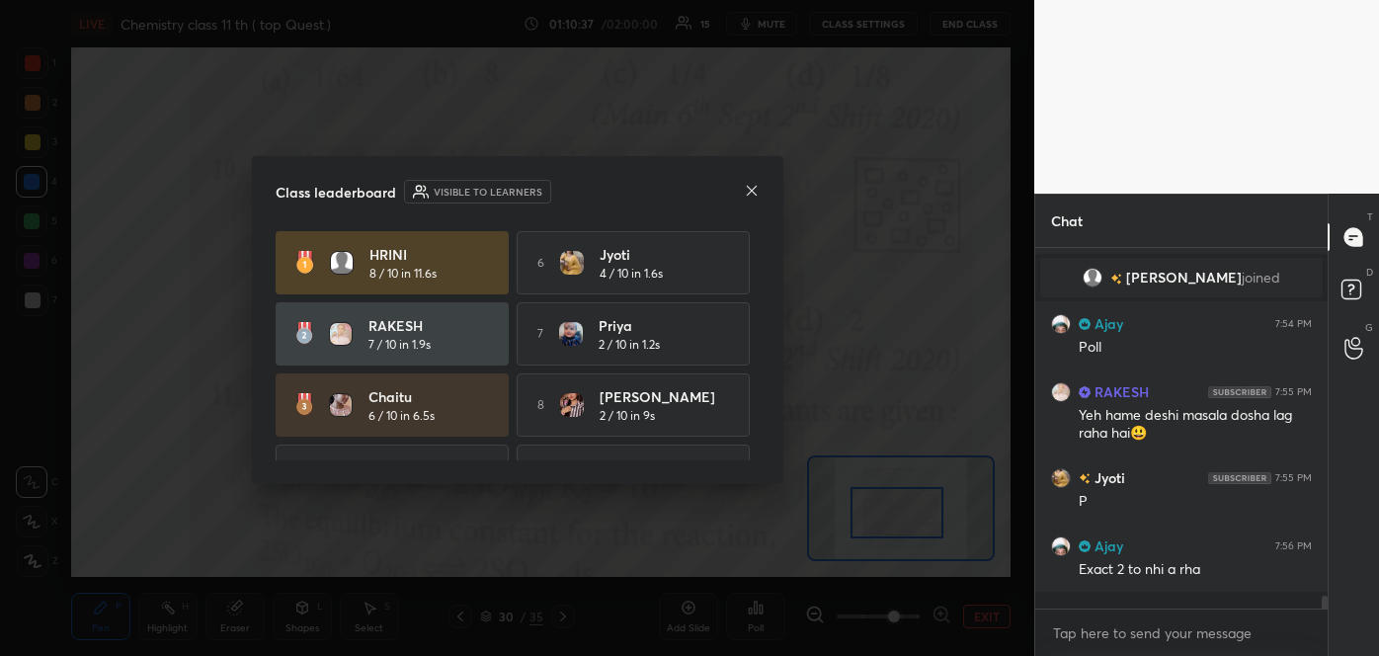
scroll to position [9249, 0]
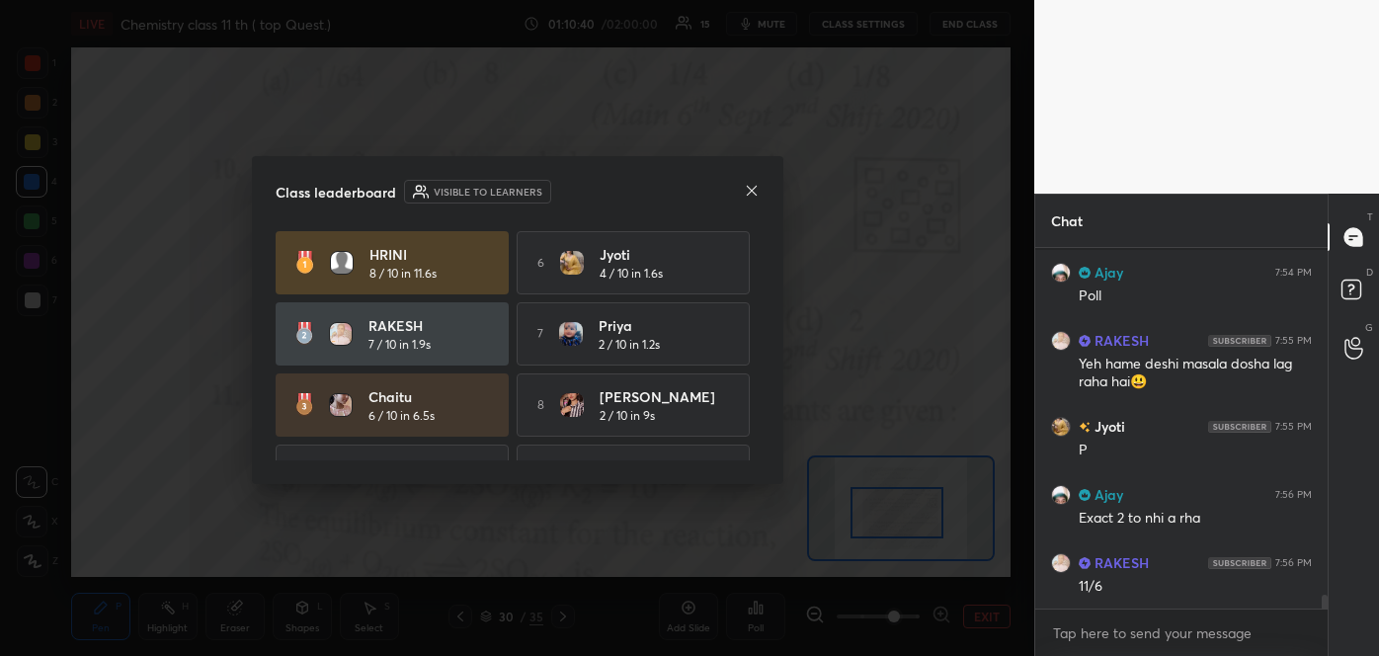
click at [748, 185] on icon at bounding box center [752, 191] width 16 height 16
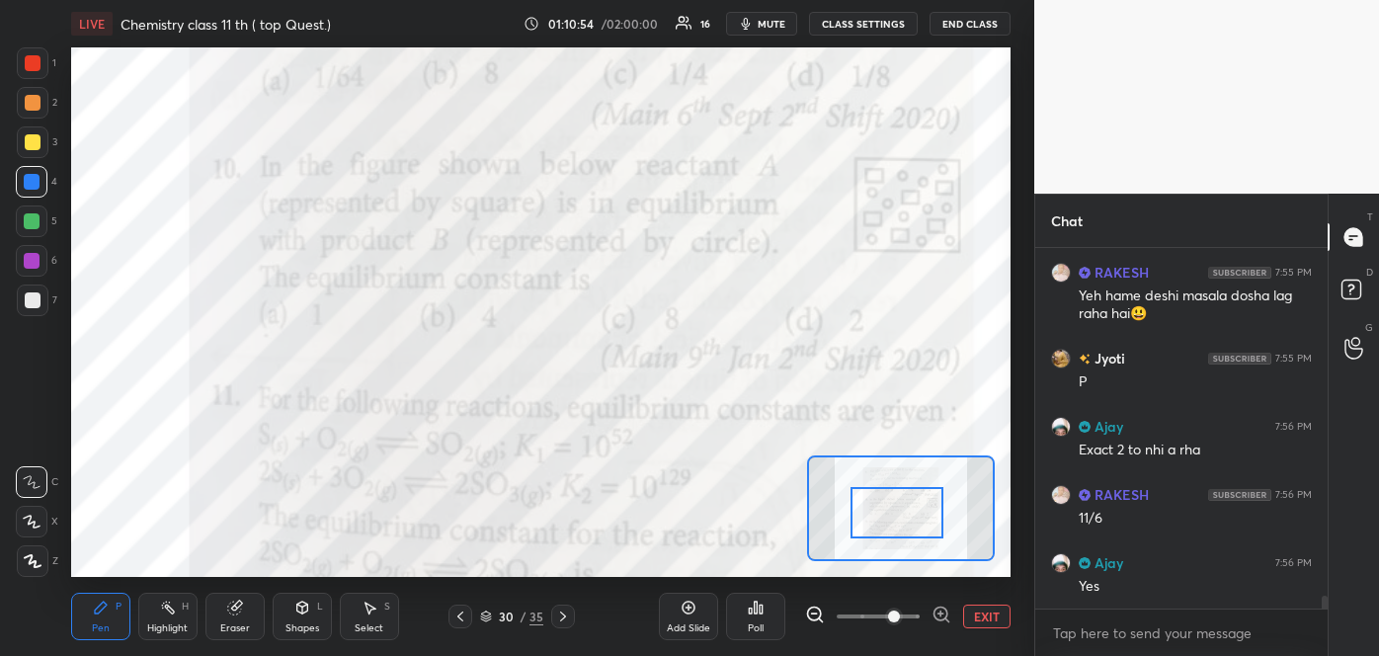
scroll to position [9433, 0]
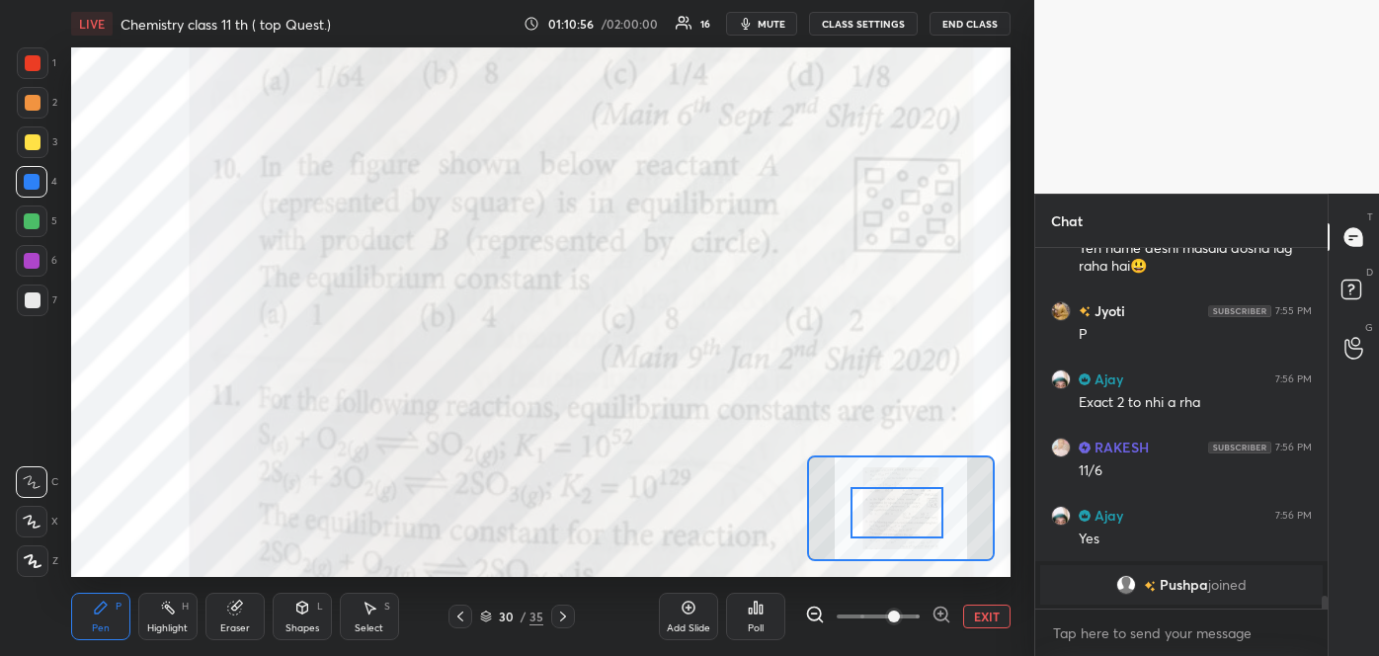
click at [37, 98] on div at bounding box center [33, 103] width 16 height 16
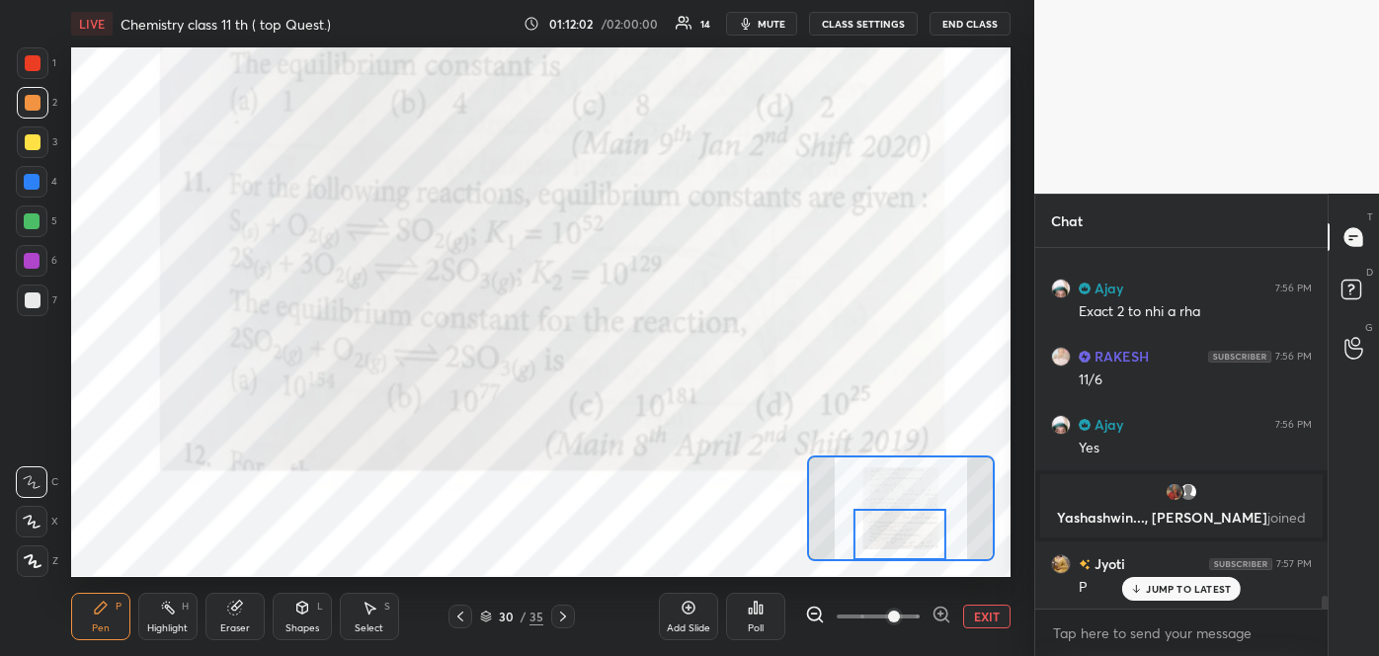
scroll to position [9466, 0]
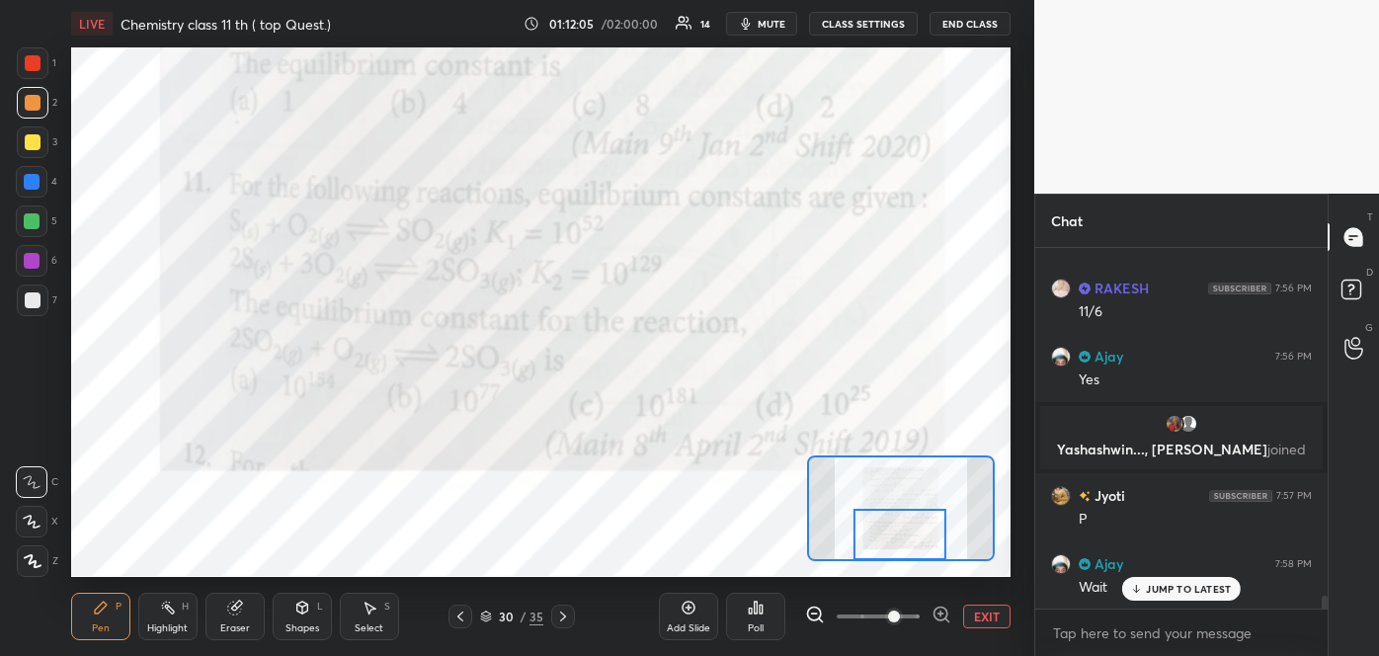
click at [756, 619] on div "Poll" at bounding box center [755, 616] width 59 height 47
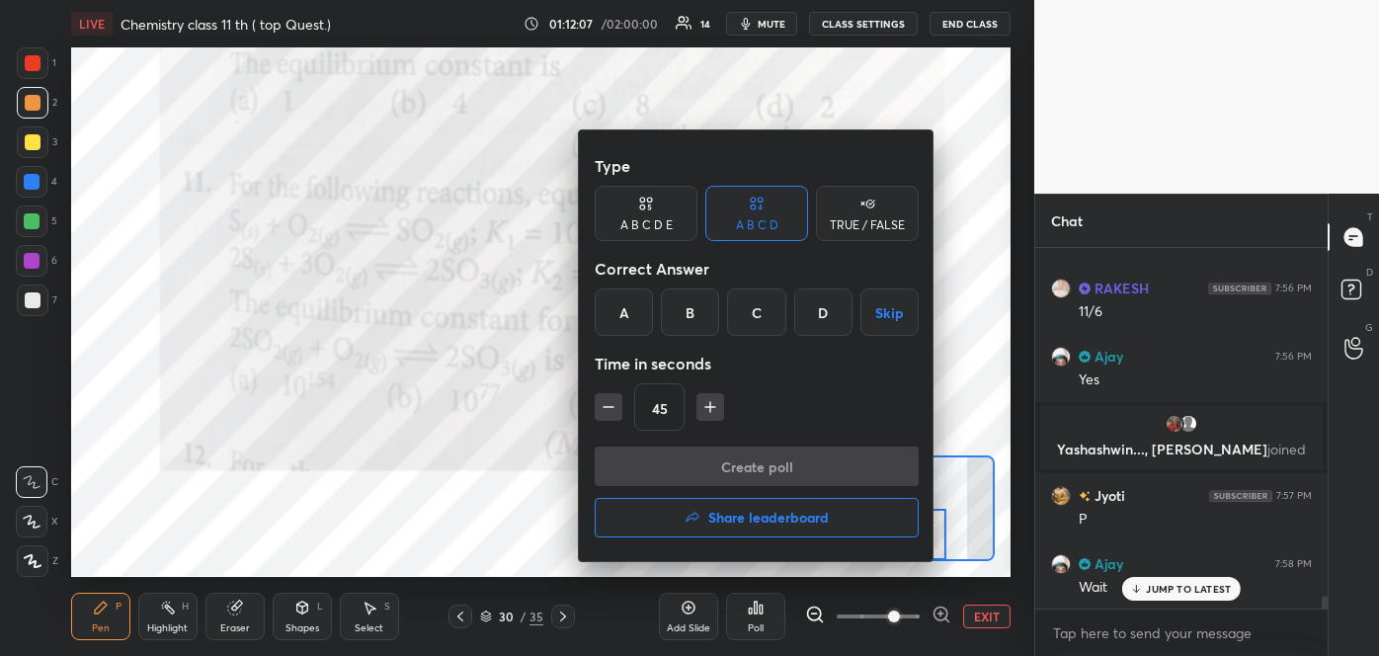
click at [496, 503] on div at bounding box center [689, 328] width 1379 height 656
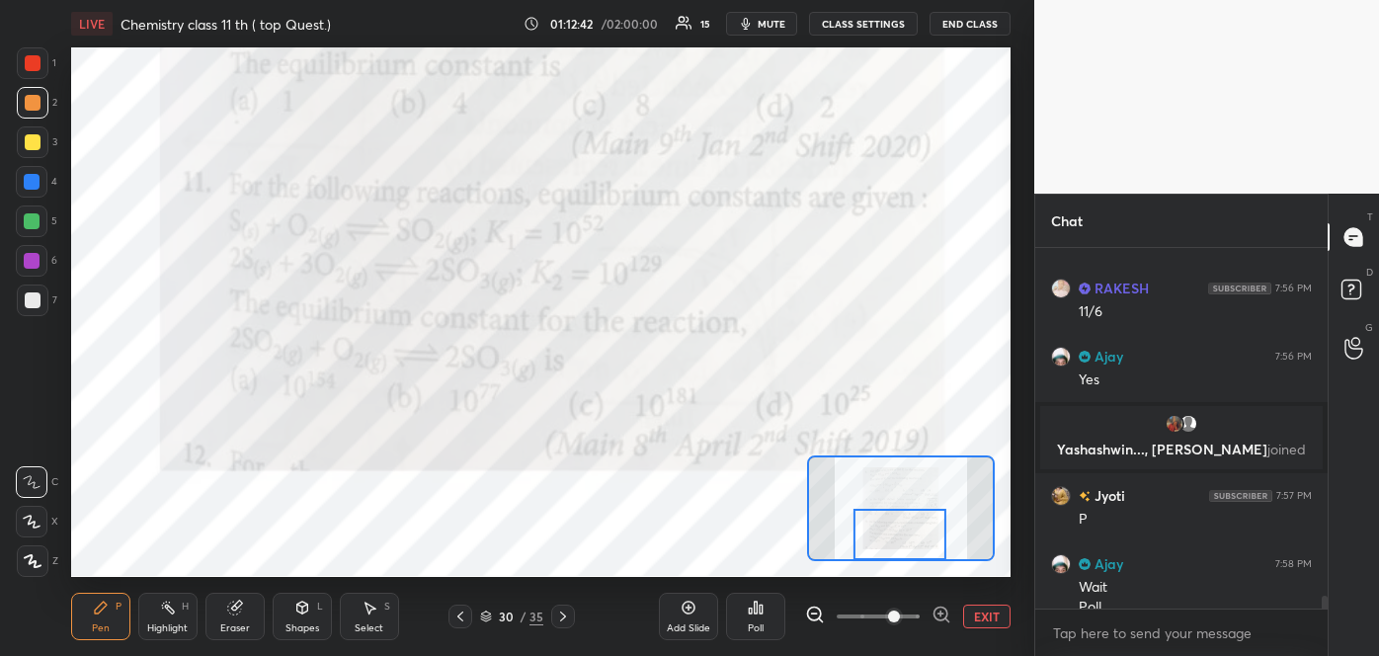
scroll to position [9486, 0]
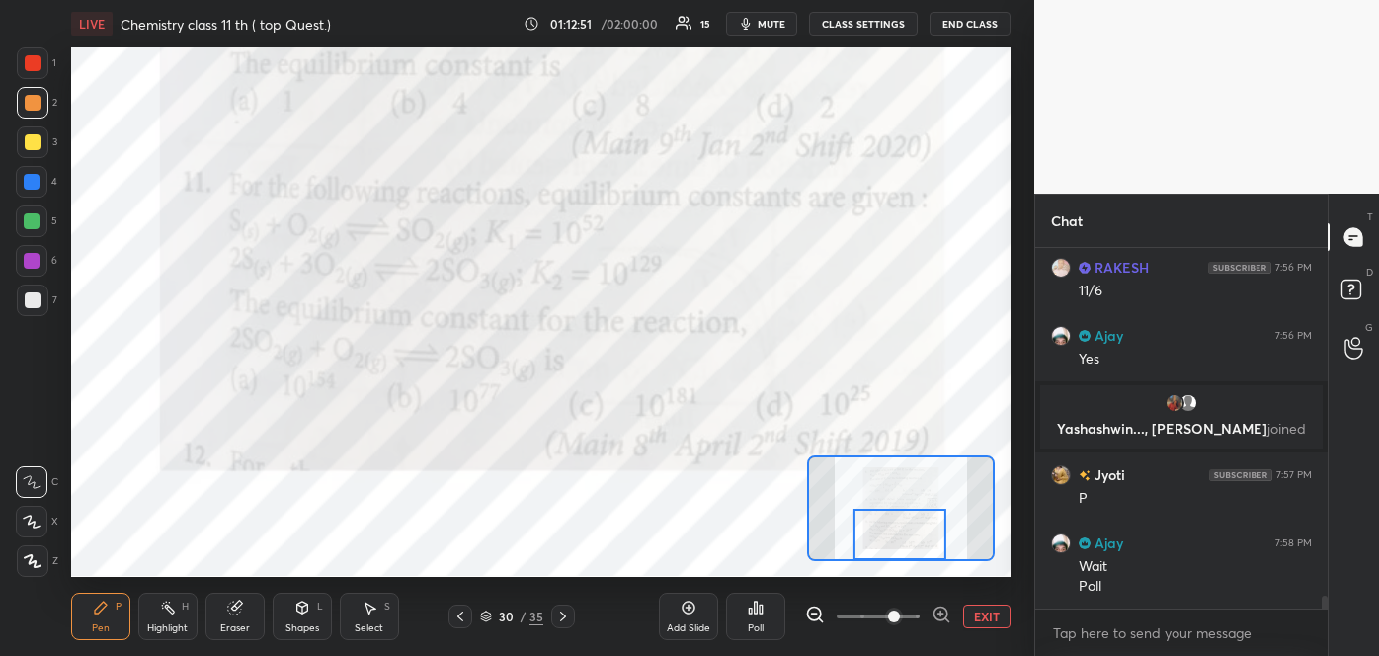
click at [749, 623] on div "Poll" at bounding box center [756, 628] width 16 height 10
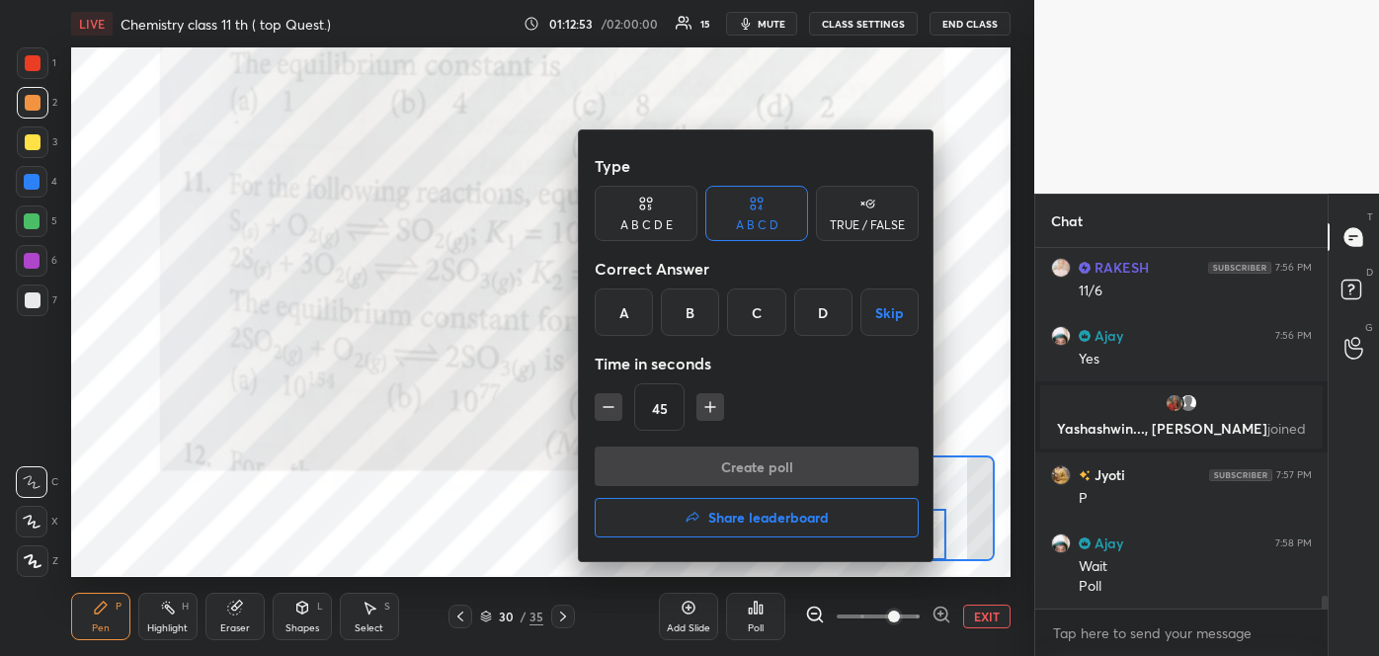
click at [677, 308] on div "B" at bounding box center [690, 311] width 58 height 47
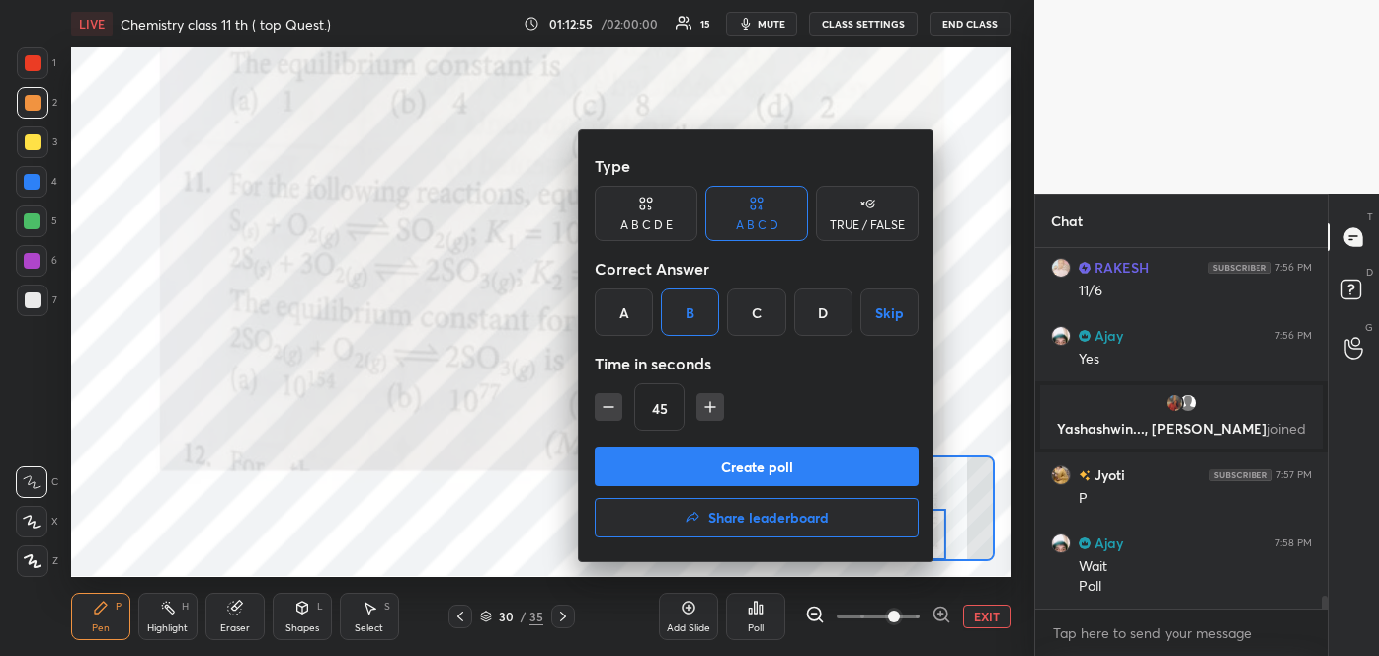
click at [753, 462] on button "Create poll" at bounding box center [757, 466] width 324 height 40
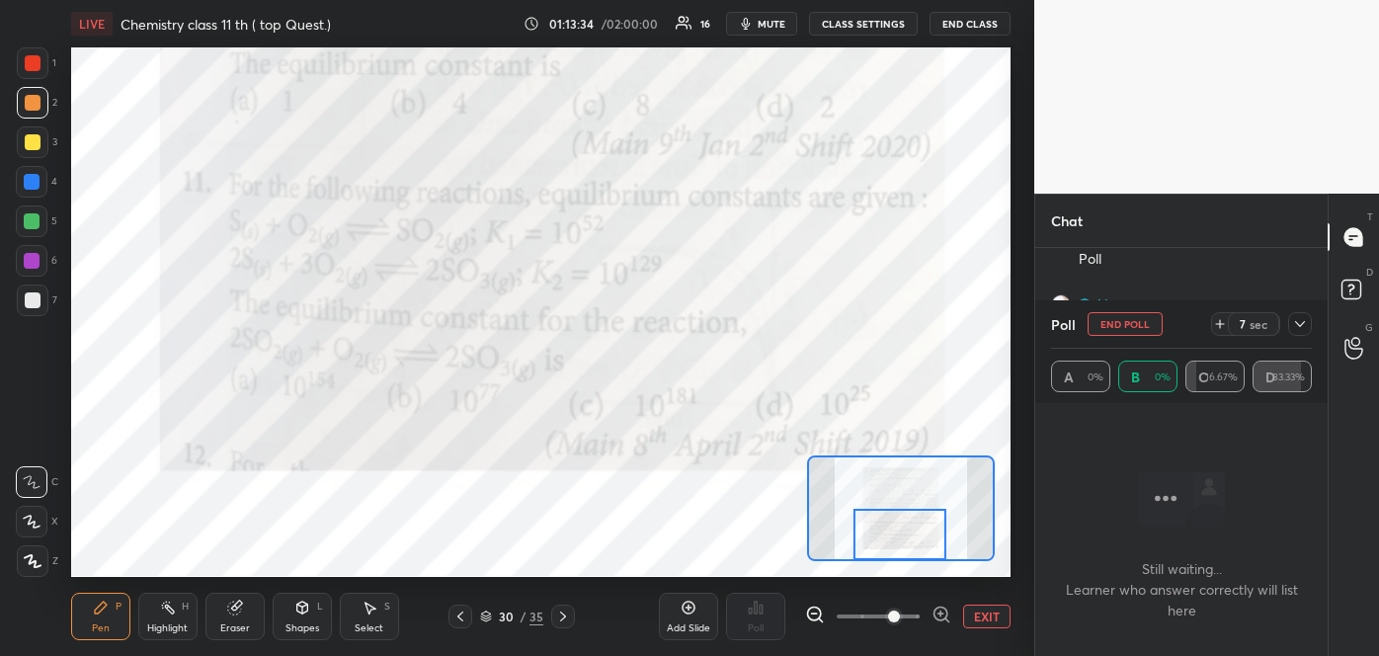
scroll to position [9881, 0]
click at [1145, 326] on button "End Poll" at bounding box center [1124, 324] width 75 height 24
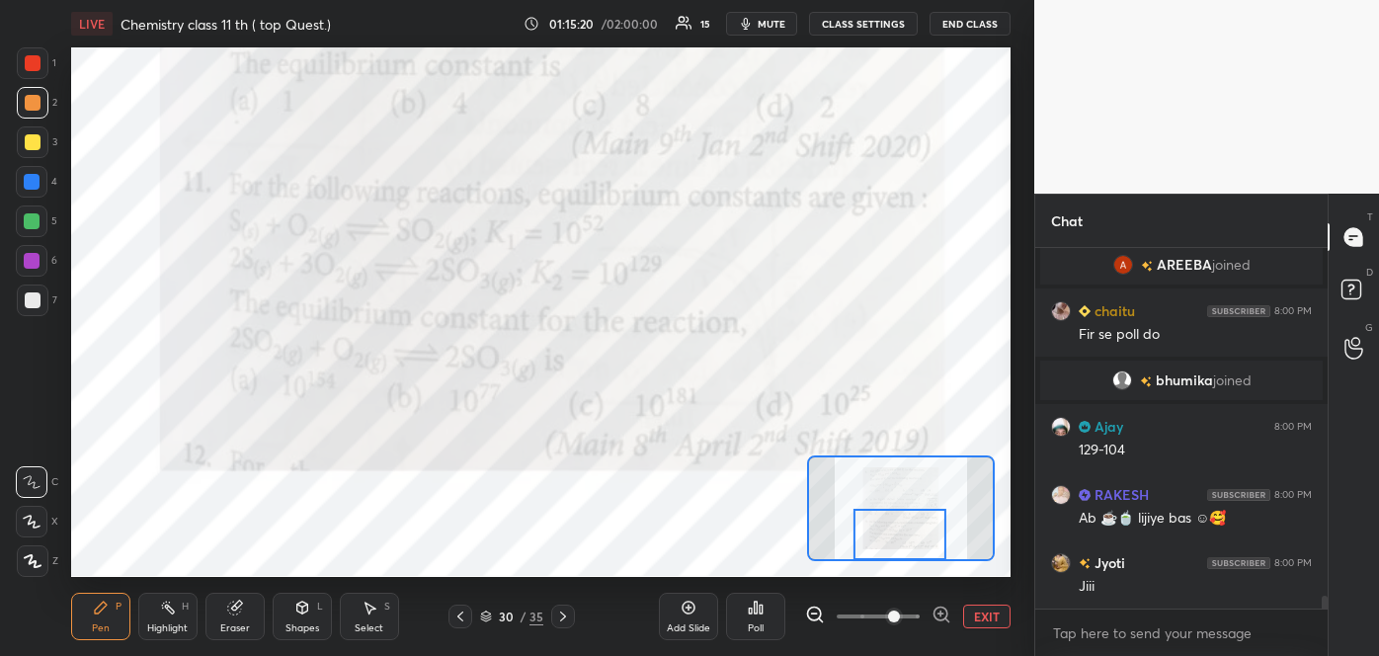
scroll to position [10205, 0]
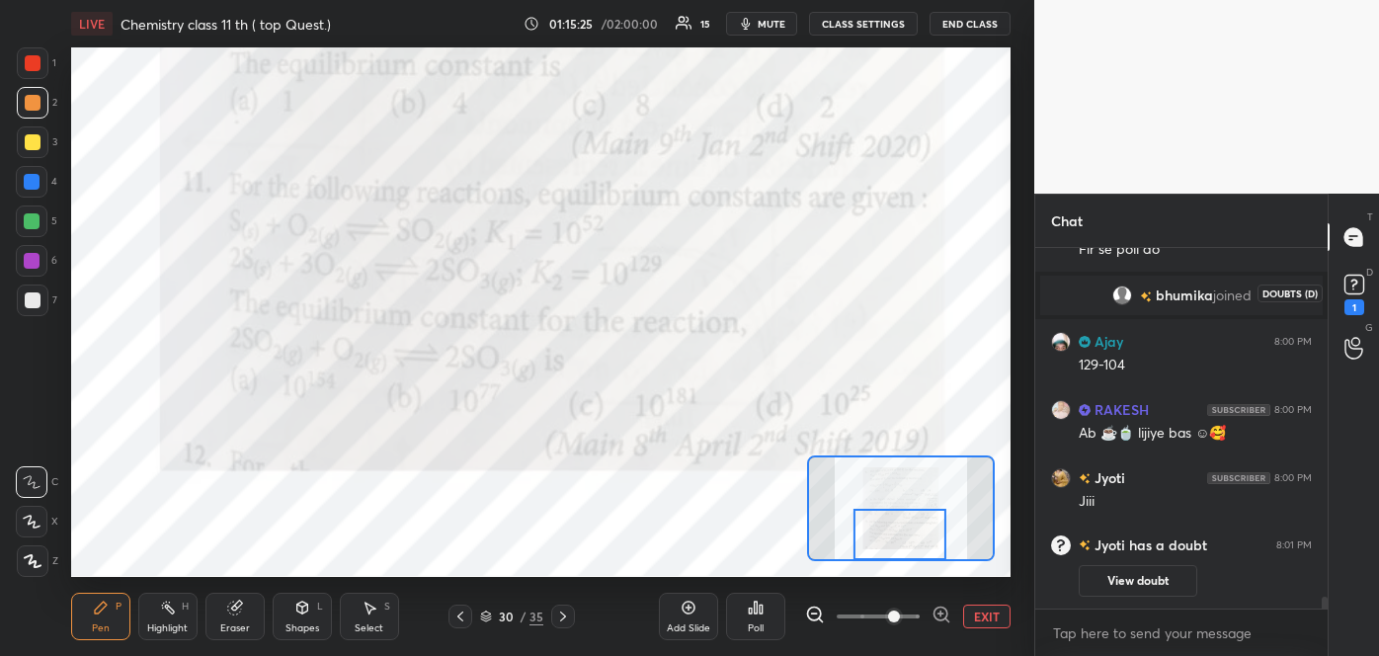
click at [1349, 289] on rect at bounding box center [1353, 285] width 19 height 19
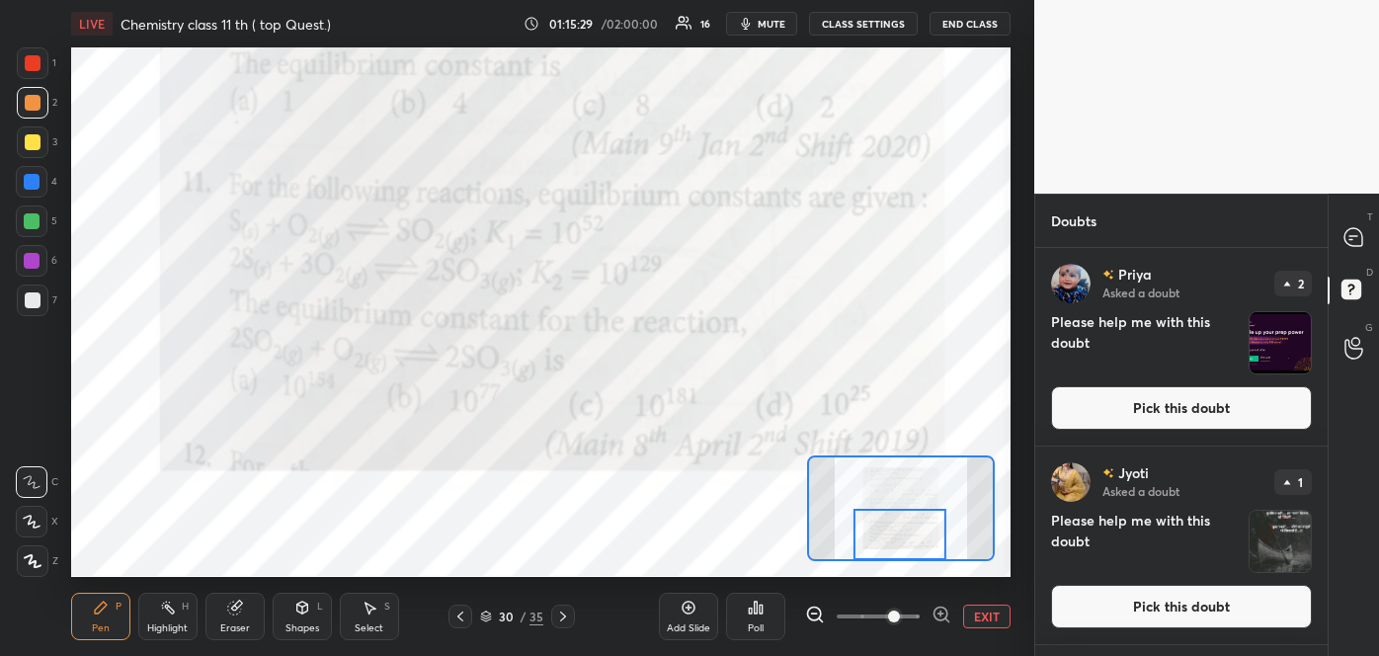
click at [1209, 611] on button "Pick this doubt" at bounding box center [1181, 606] width 261 height 43
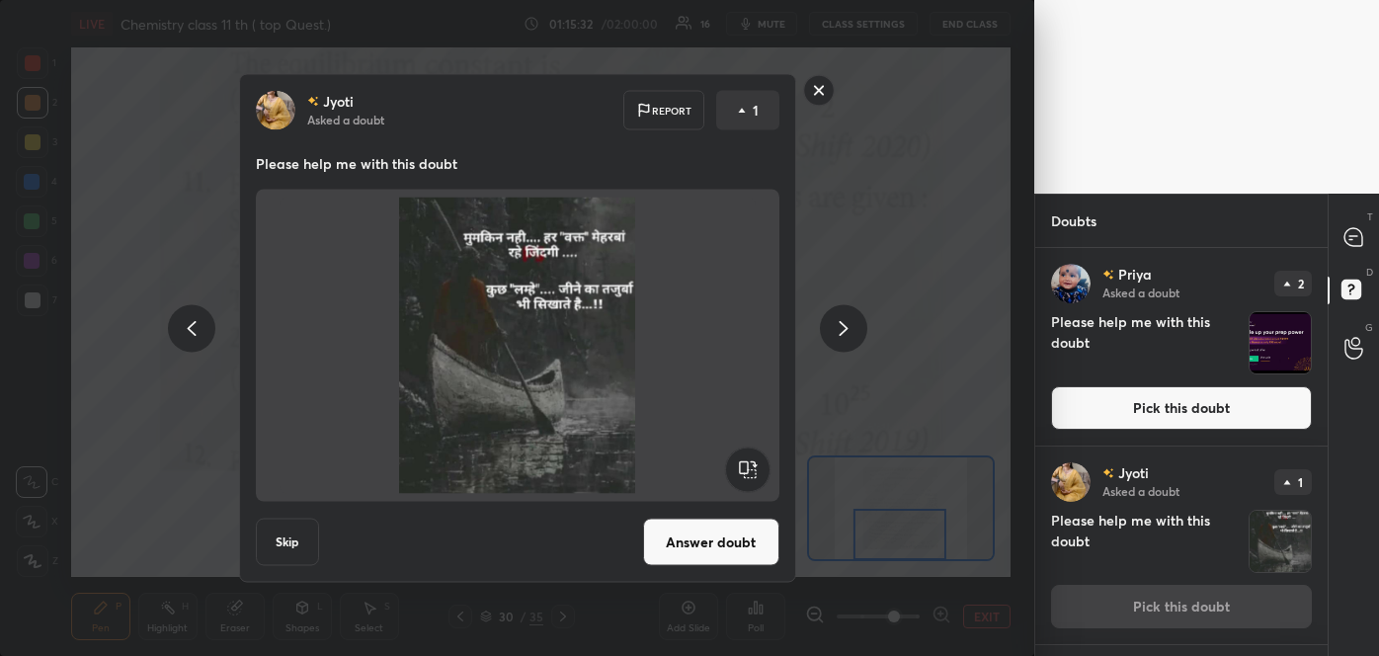
click at [726, 538] on button "Answer doubt" at bounding box center [711, 542] width 136 height 47
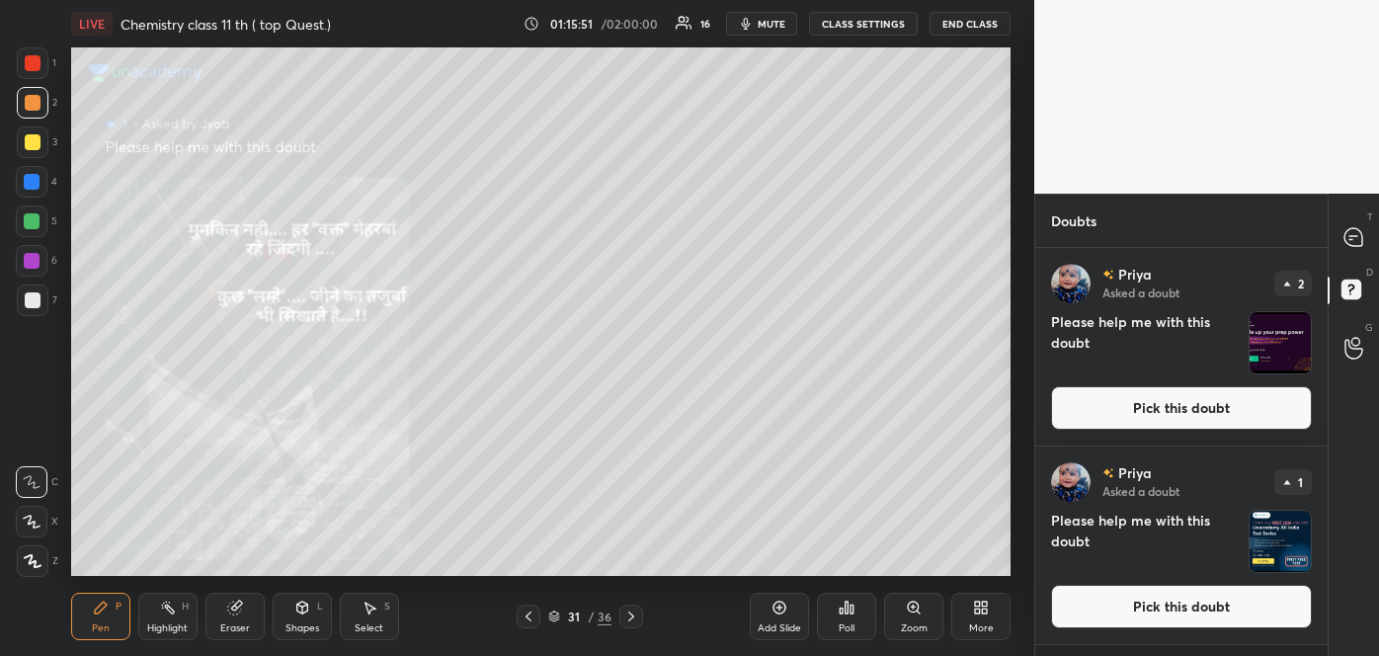
click at [535, 610] on icon at bounding box center [528, 616] width 16 height 16
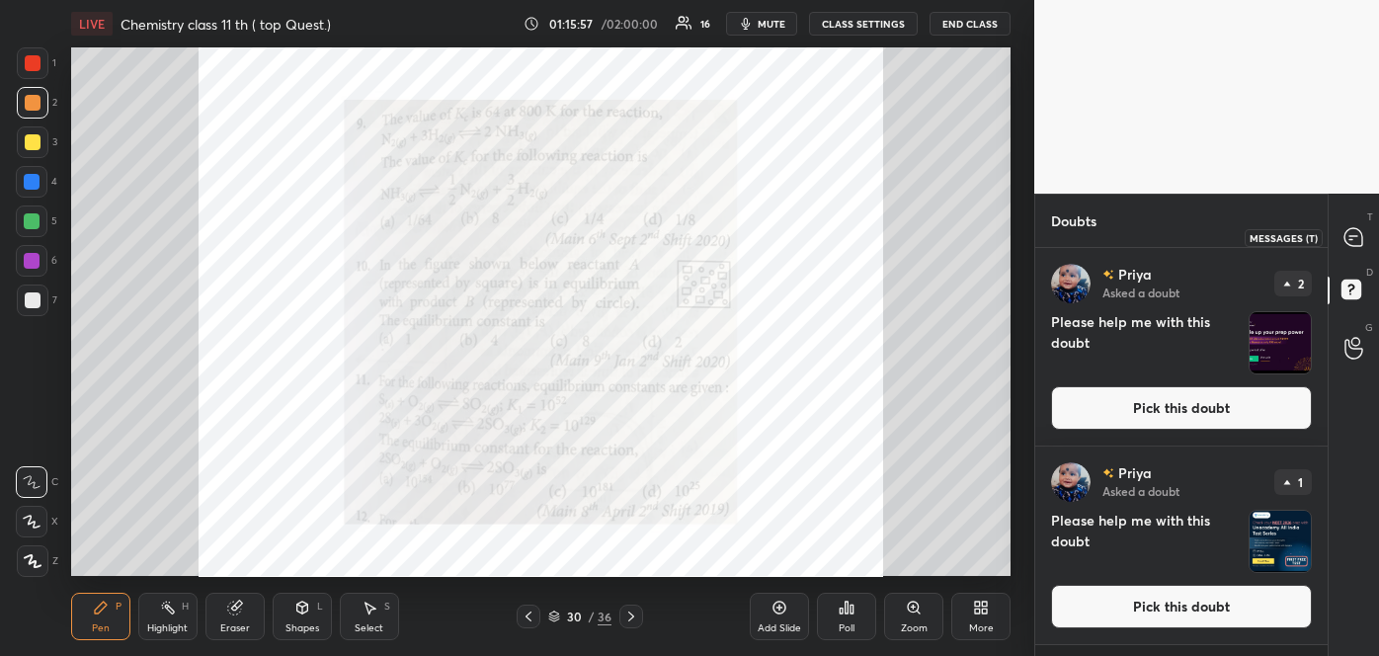
click at [1355, 243] on icon at bounding box center [1353, 237] width 18 height 18
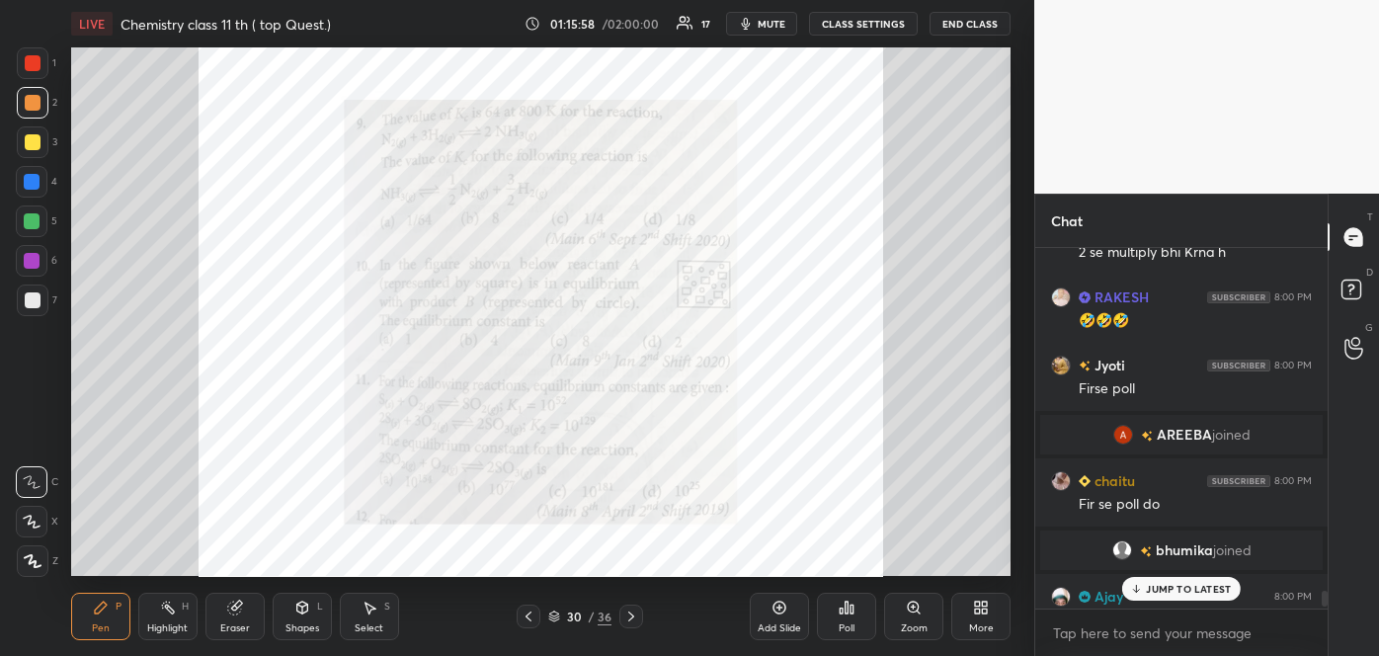
scroll to position [10687, 0]
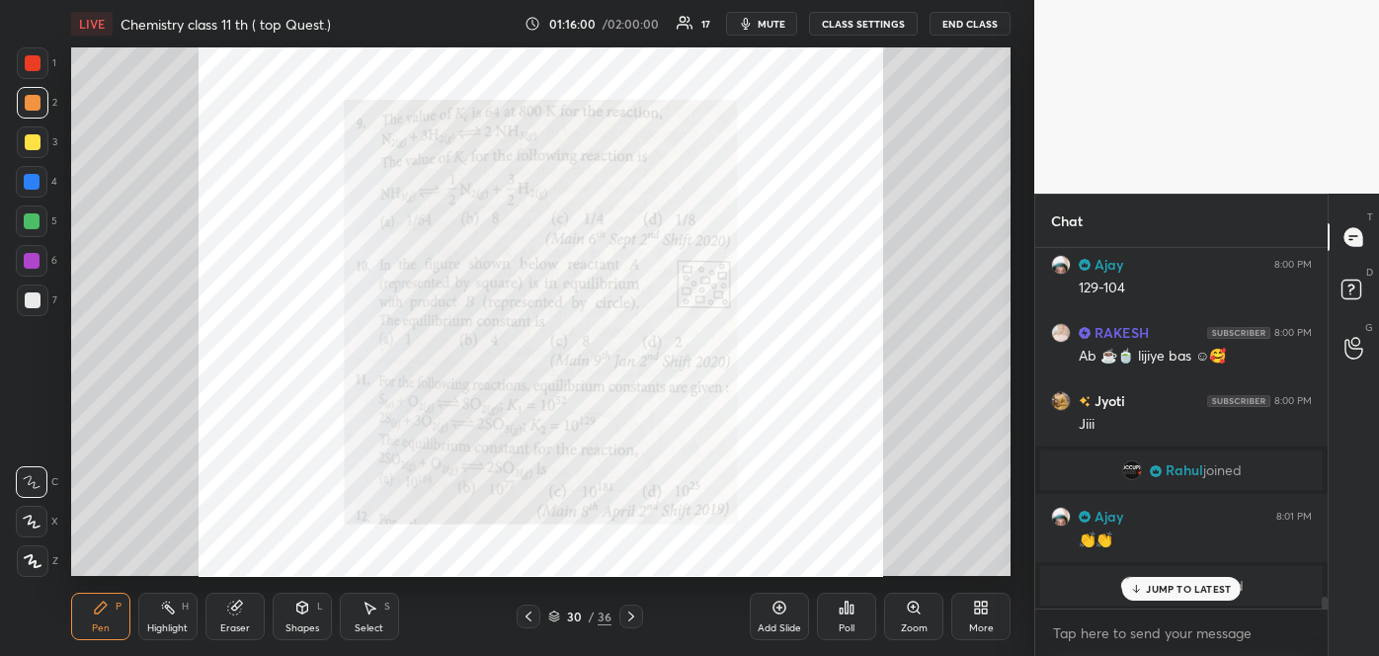
click at [1165, 587] on p "JUMP TO LATEST" at bounding box center [1188, 589] width 85 height 12
click at [1165, 587] on span "Ashish" at bounding box center [1183, 586] width 41 height 16
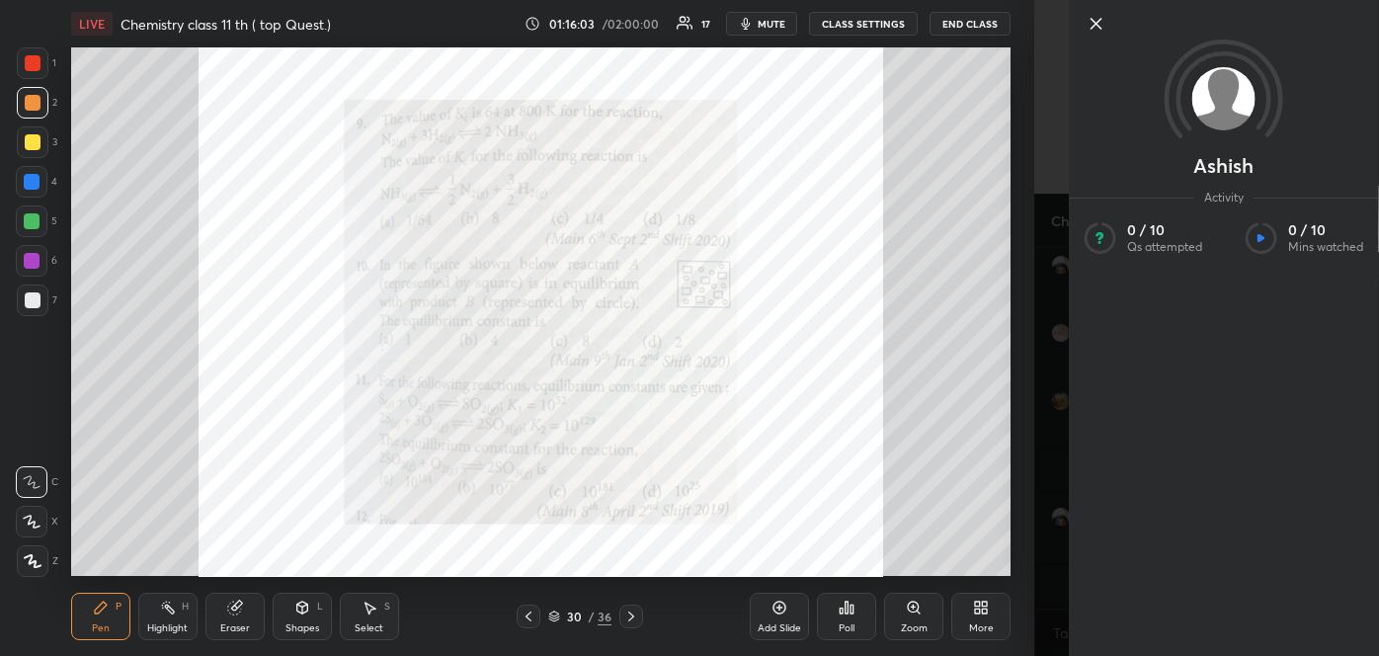
click at [1059, 445] on div "Ashish Activity 0 / 10 Qs attempted 0 / 10 Mins watched" at bounding box center [1206, 328] width 345 height 656
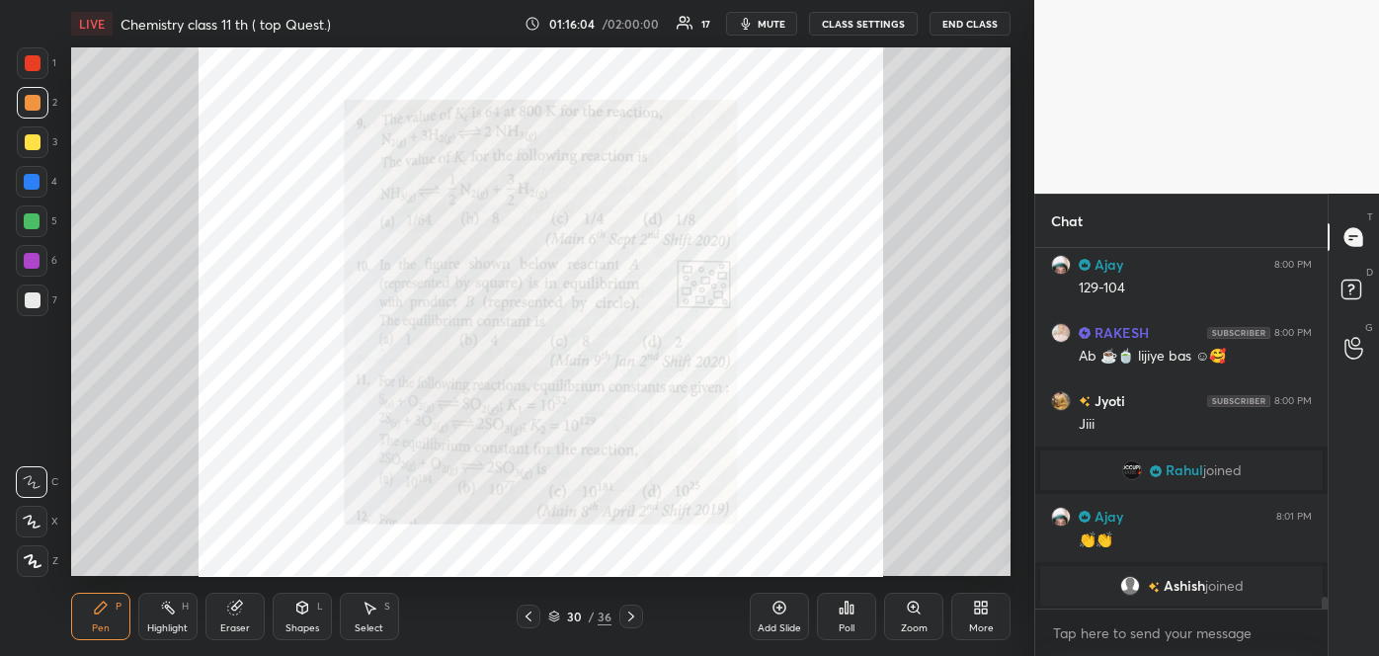
scroll to position [10772, 0]
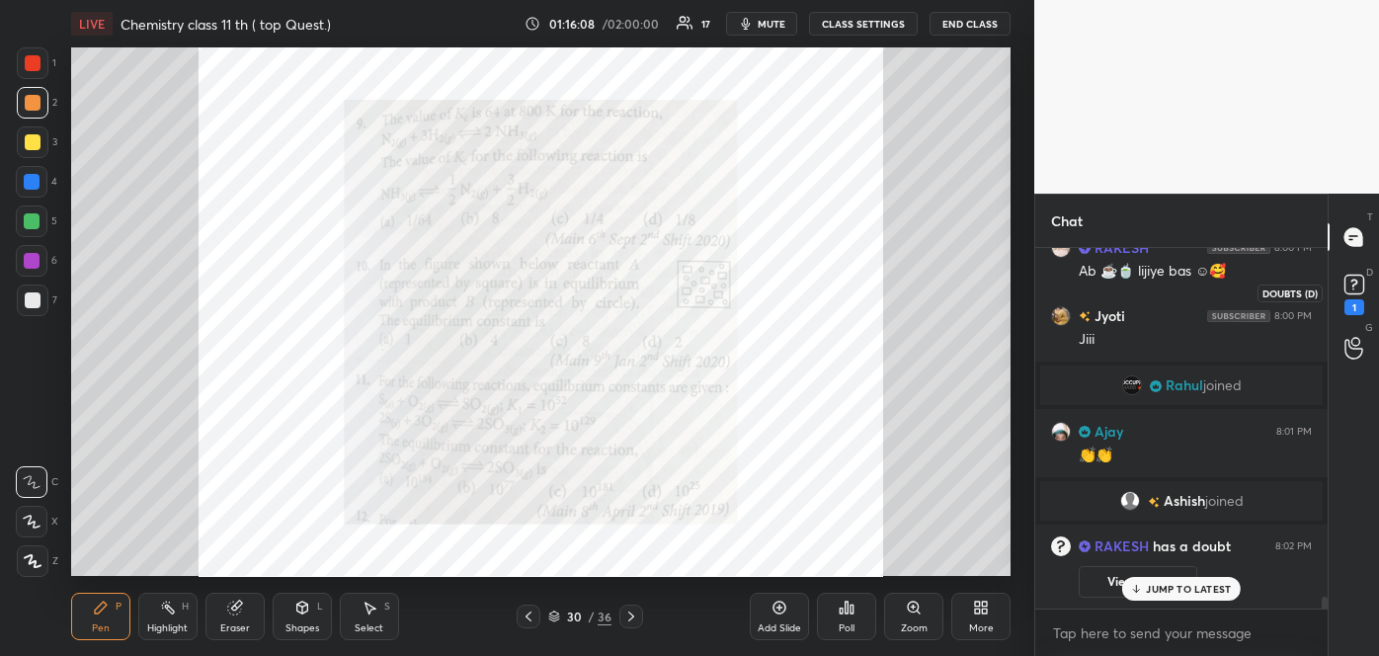
click at [1353, 287] on div "1 2 3 4 5 6 7 C X Z C X Z E E Erase all H H LIVE Chemistry class 11 th ( top Qu…" at bounding box center [689, 328] width 1379 height 656
click at [1353, 287] on icon at bounding box center [1353, 284] width 7 height 8
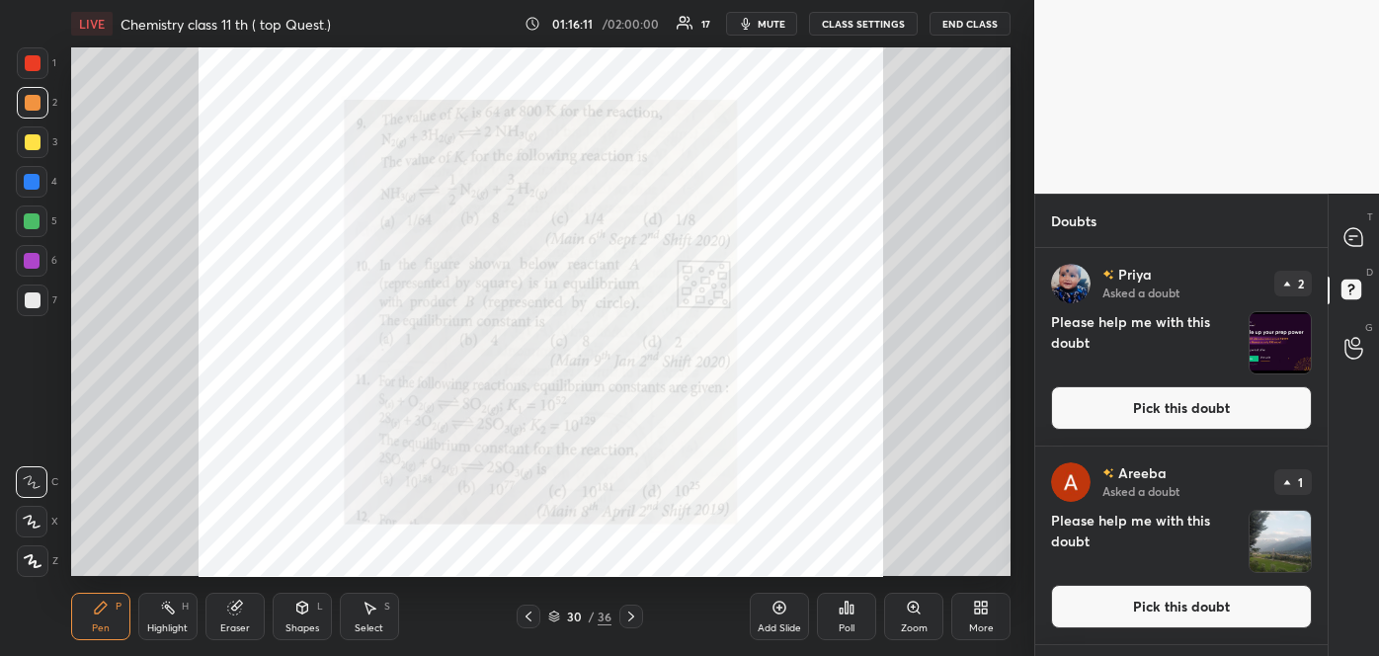
click at [1220, 608] on button "Pick this doubt" at bounding box center [1181, 606] width 261 height 43
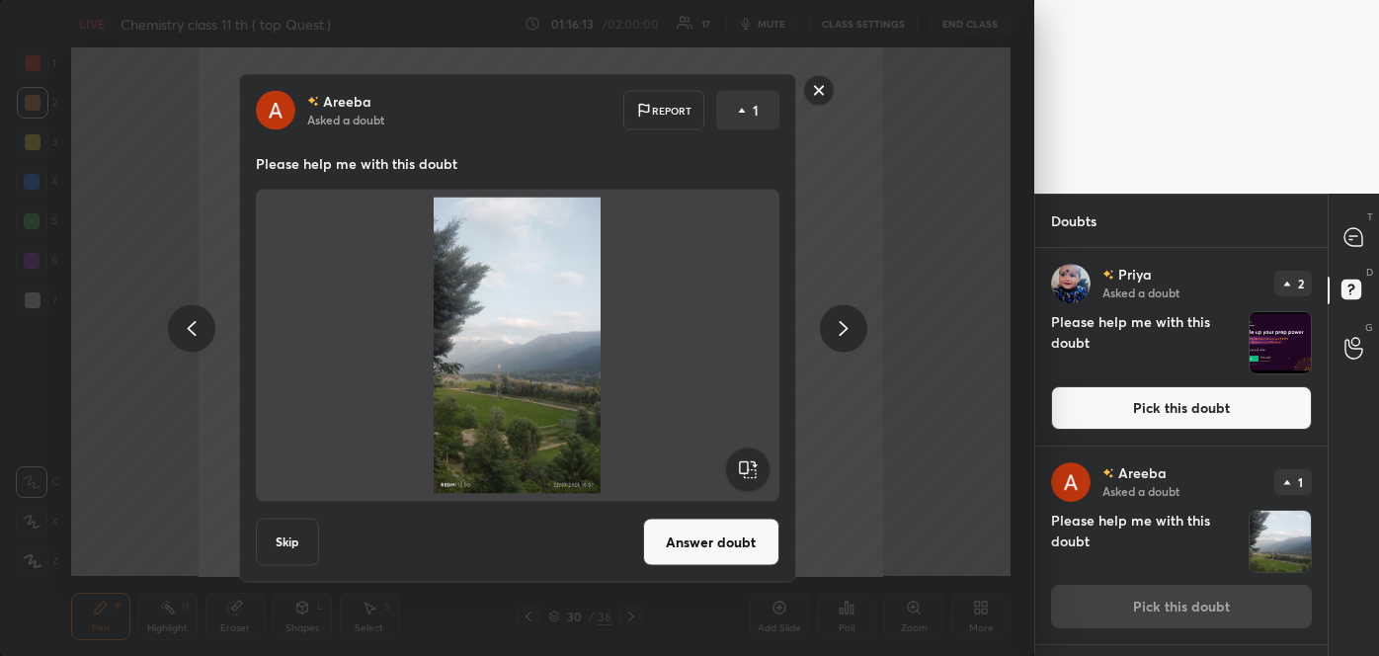
click at [753, 529] on button "Answer doubt" at bounding box center [711, 542] width 136 height 47
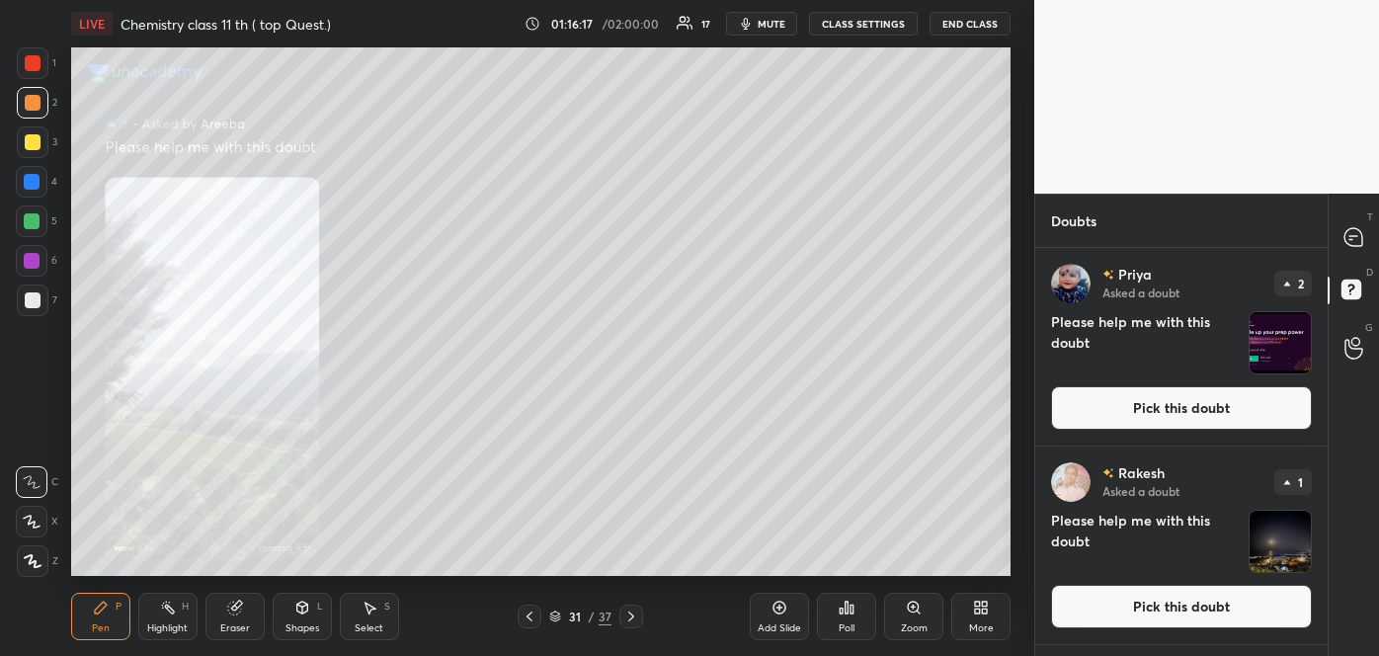
click at [919, 624] on div "Zoom" at bounding box center [914, 628] width 27 height 10
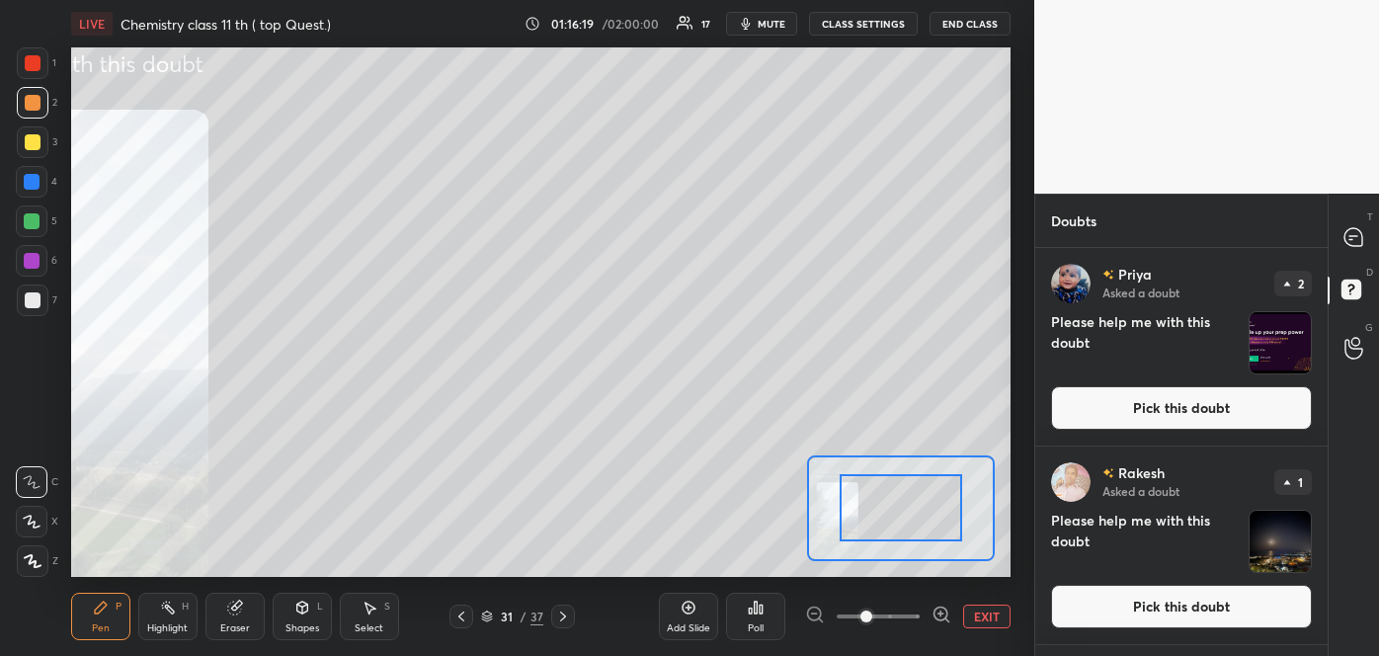
click at [938, 607] on icon at bounding box center [940, 613] width 13 height 13
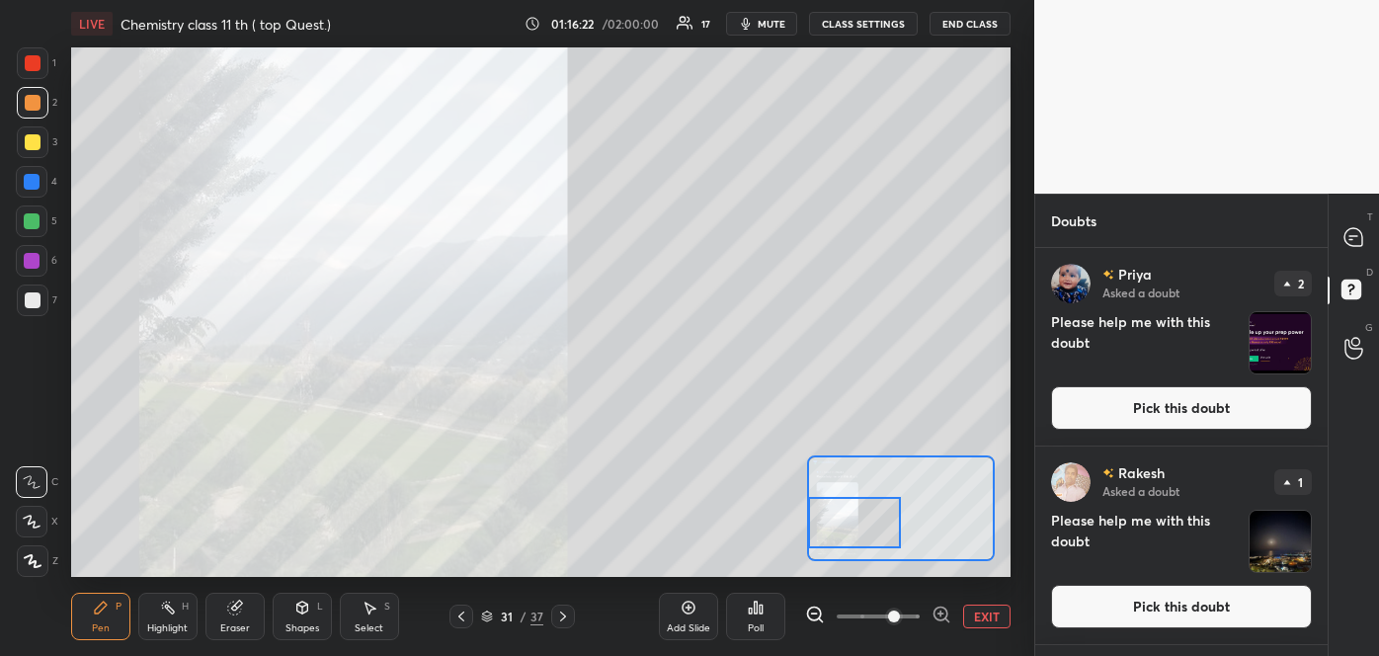
drag, startPoint x: 936, startPoint y: 517, endPoint x: 872, endPoint y: 531, distance: 65.9
click at [872, 531] on div at bounding box center [854, 522] width 92 height 51
click at [1351, 236] on icon at bounding box center [1353, 236] width 8 height 0
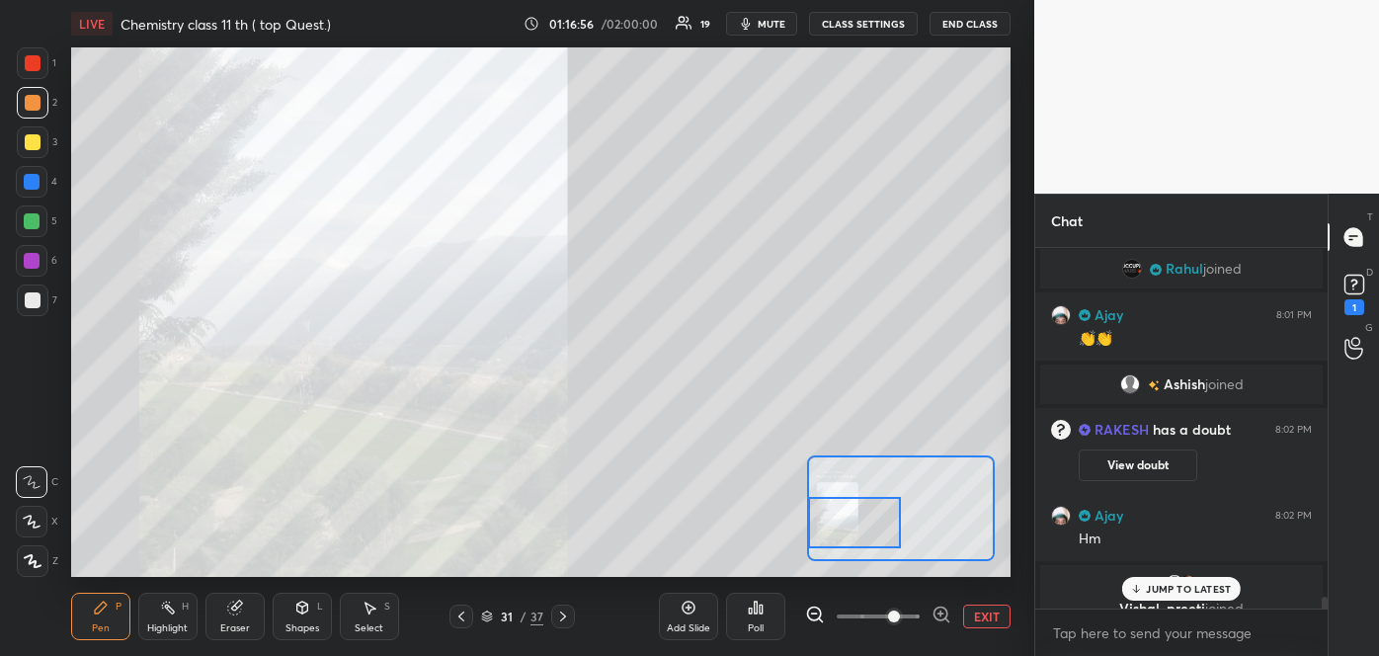
scroll to position [10842, 0]
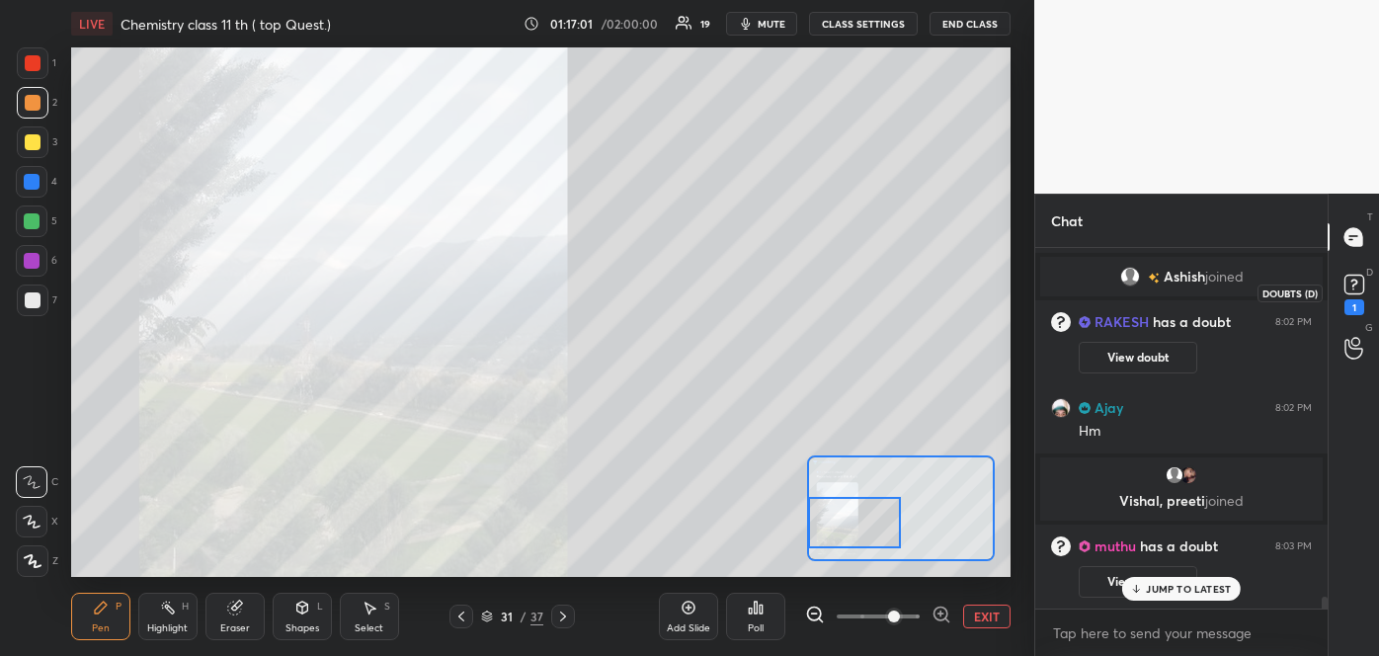
click at [1351, 286] on rect at bounding box center [1353, 285] width 19 height 19
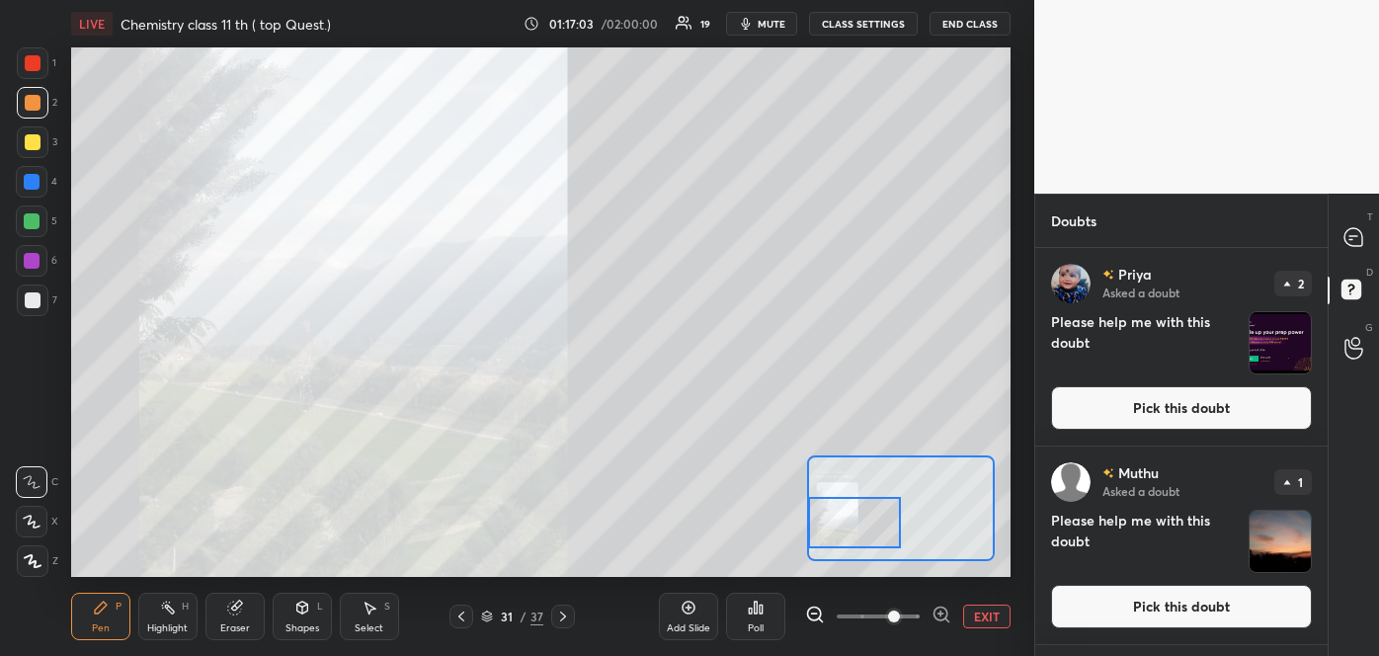
click at [1181, 624] on button "Pick this doubt" at bounding box center [1181, 606] width 261 height 43
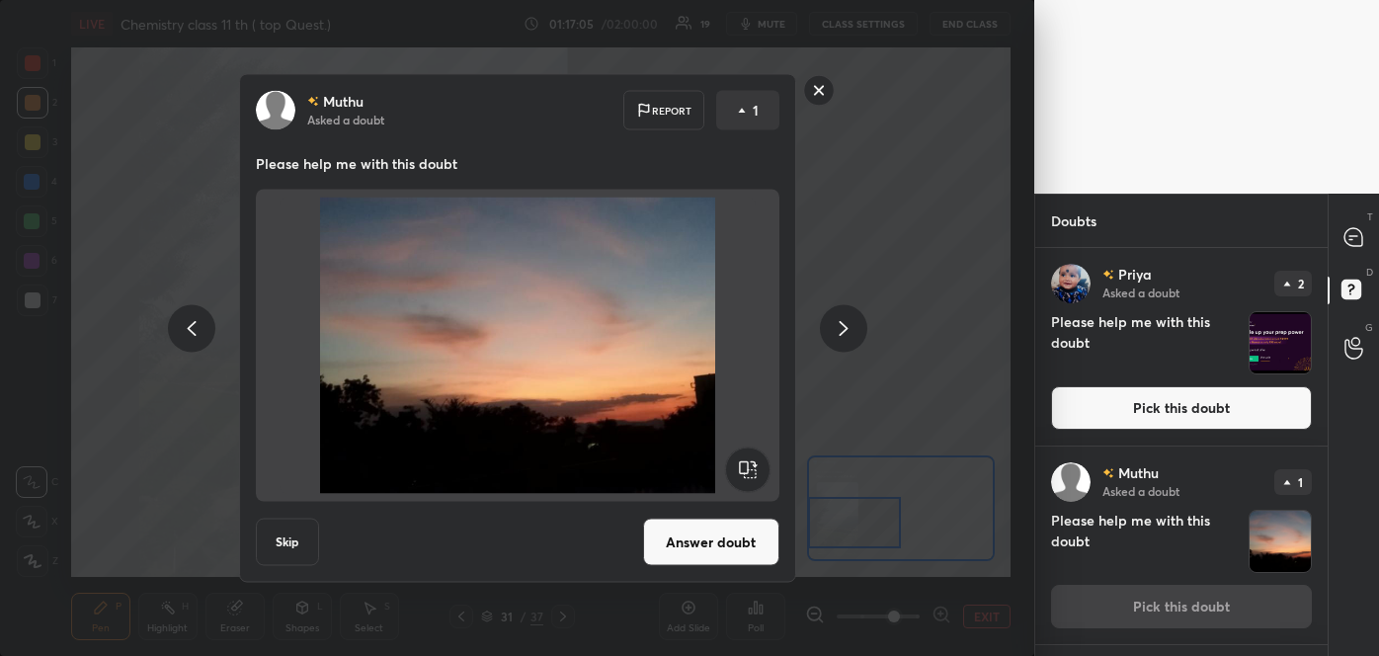
click at [740, 562] on button "Answer doubt" at bounding box center [711, 542] width 136 height 47
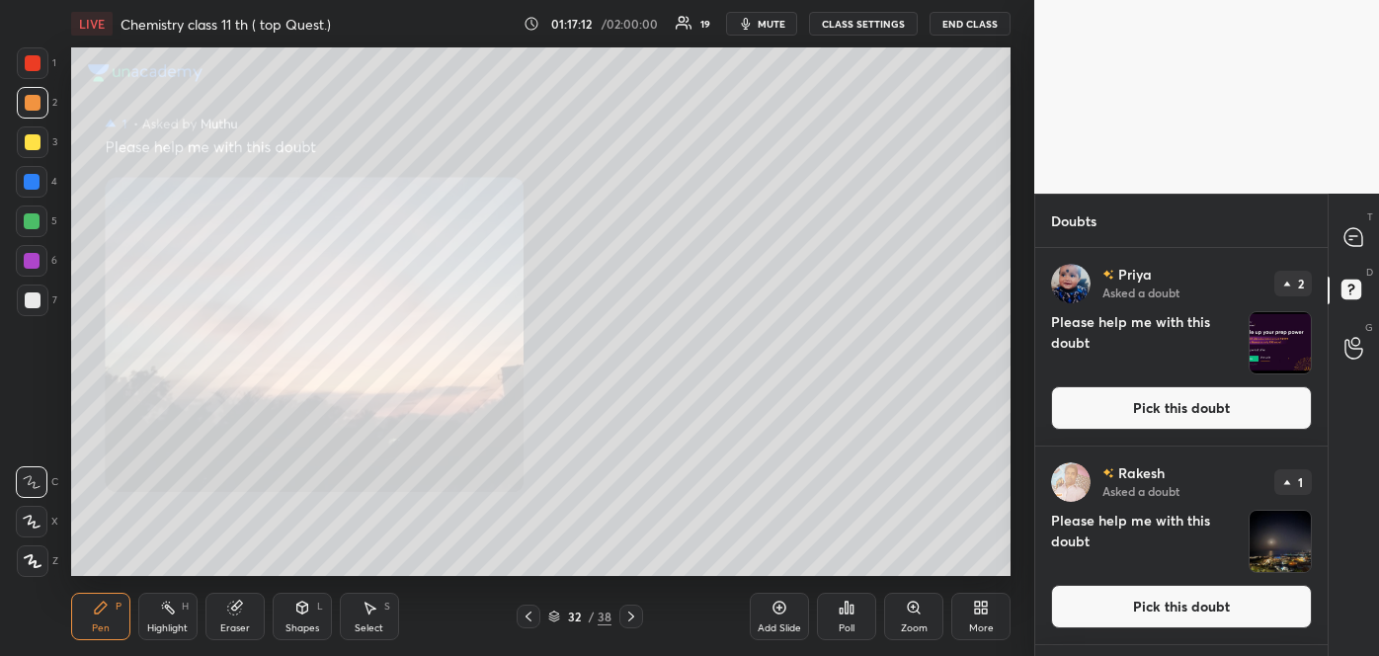
click at [913, 623] on div "Zoom" at bounding box center [914, 628] width 27 height 10
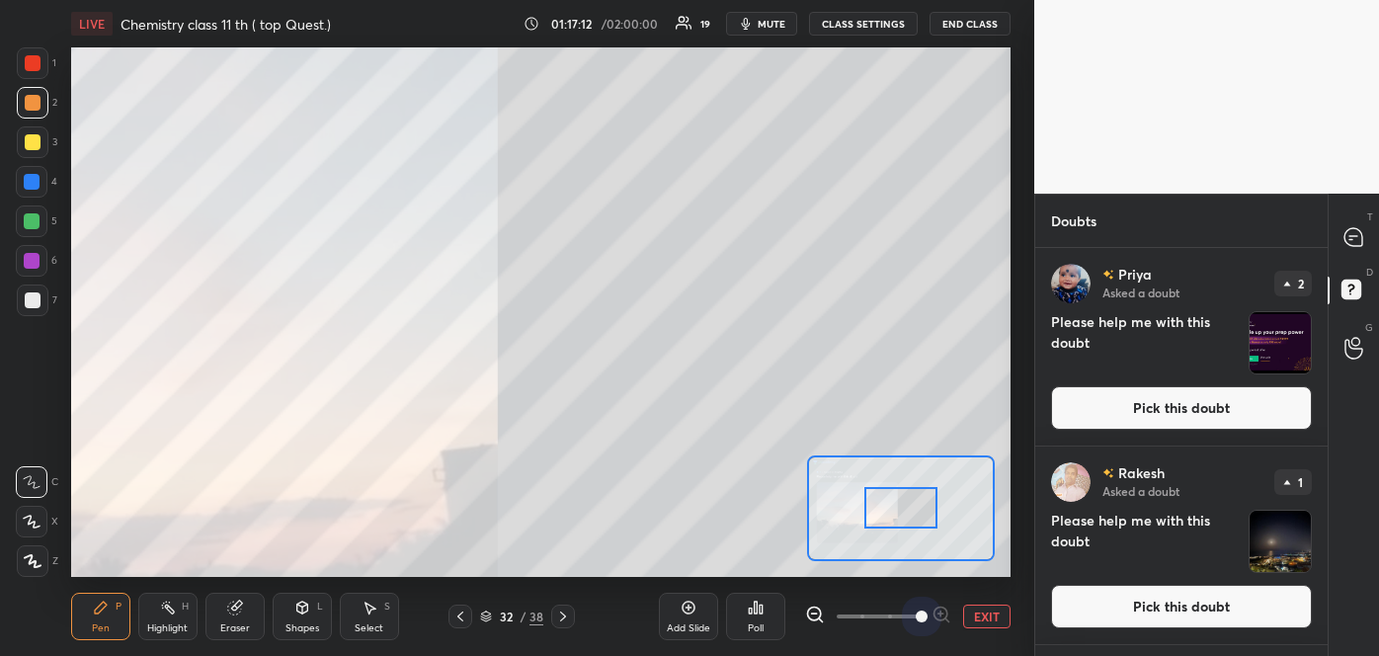
click at [913, 621] on span at bounding box center [878, 616] width 83 height 30
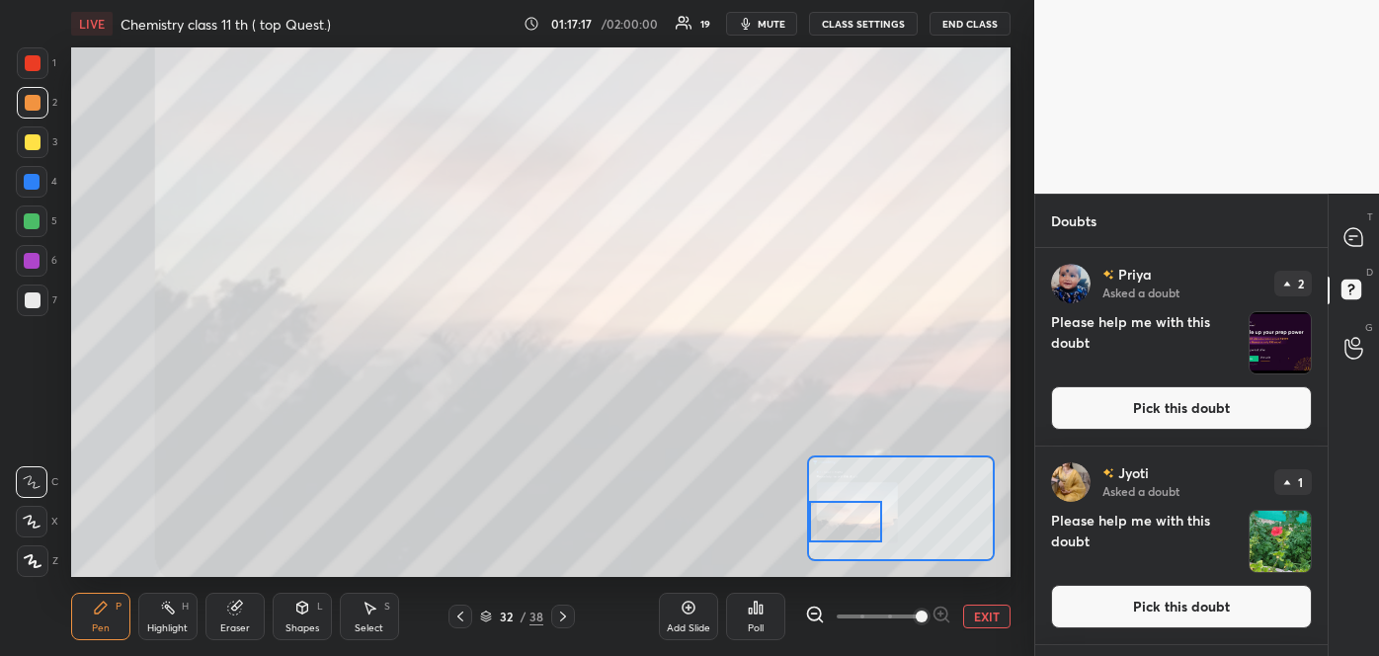
drag, startPoint x: 901, startPoint y: 494, endPoint x: 833, endPoint y: 508, distance: 69.5
click at [833, 508] on div at bounding box center [846, 521] width 74 height 40
click at [1166, 613] on button "Pick this doubt" at bounding box center [1181, 606] width 261 height 43
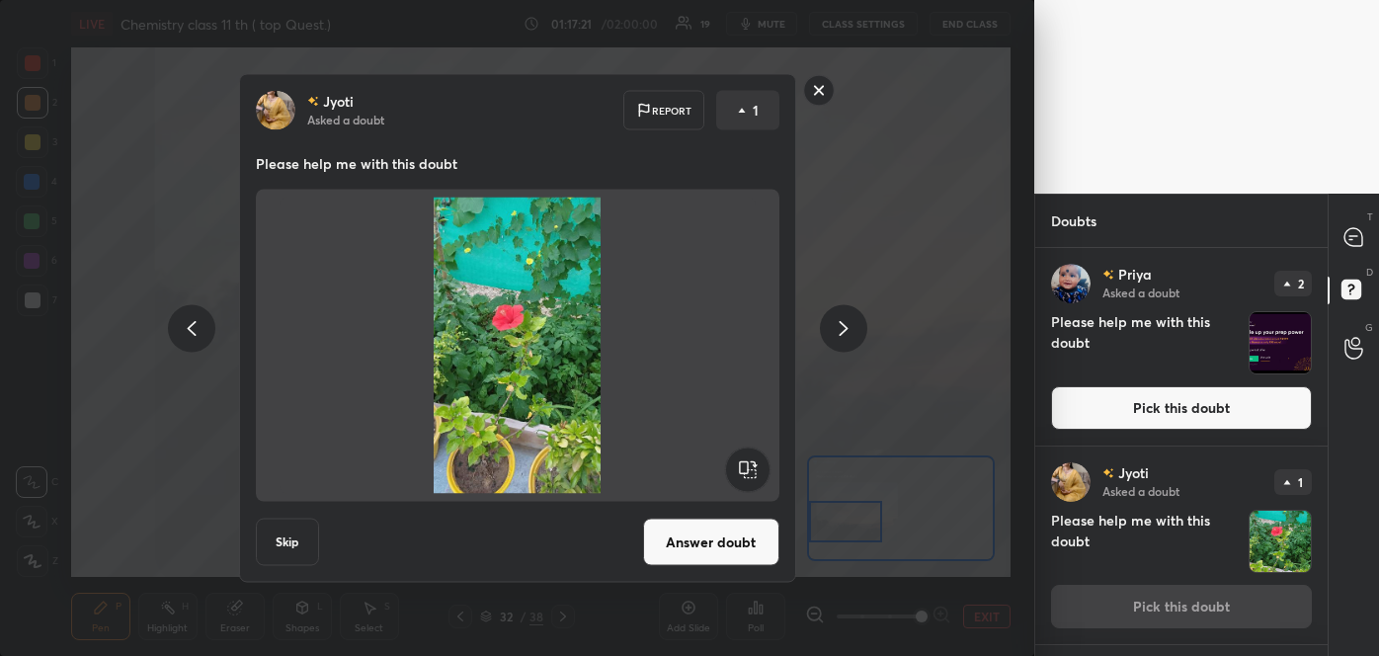
click at [729, 551] on button "Answer doubt" at bounding box center [711, 542] width 136 height 47
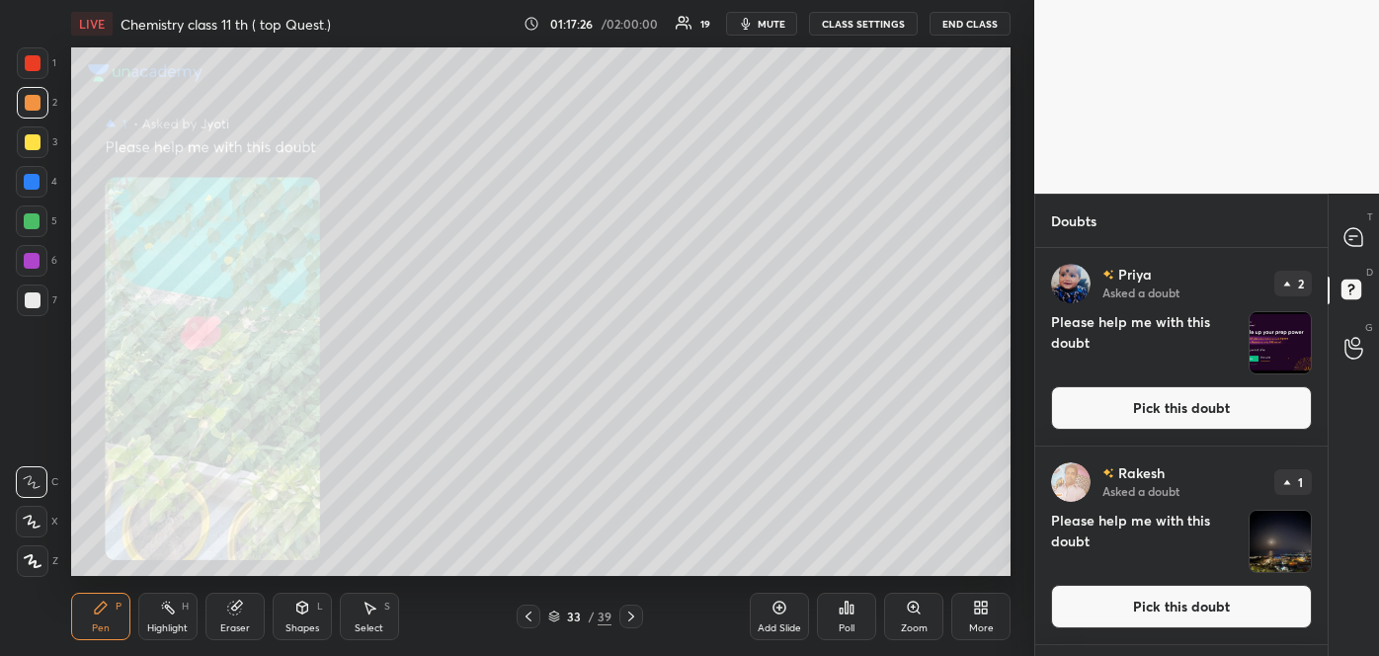
click at [919, 616] on div "Zoom" at bounding box center [913, 616] width 59 height 47
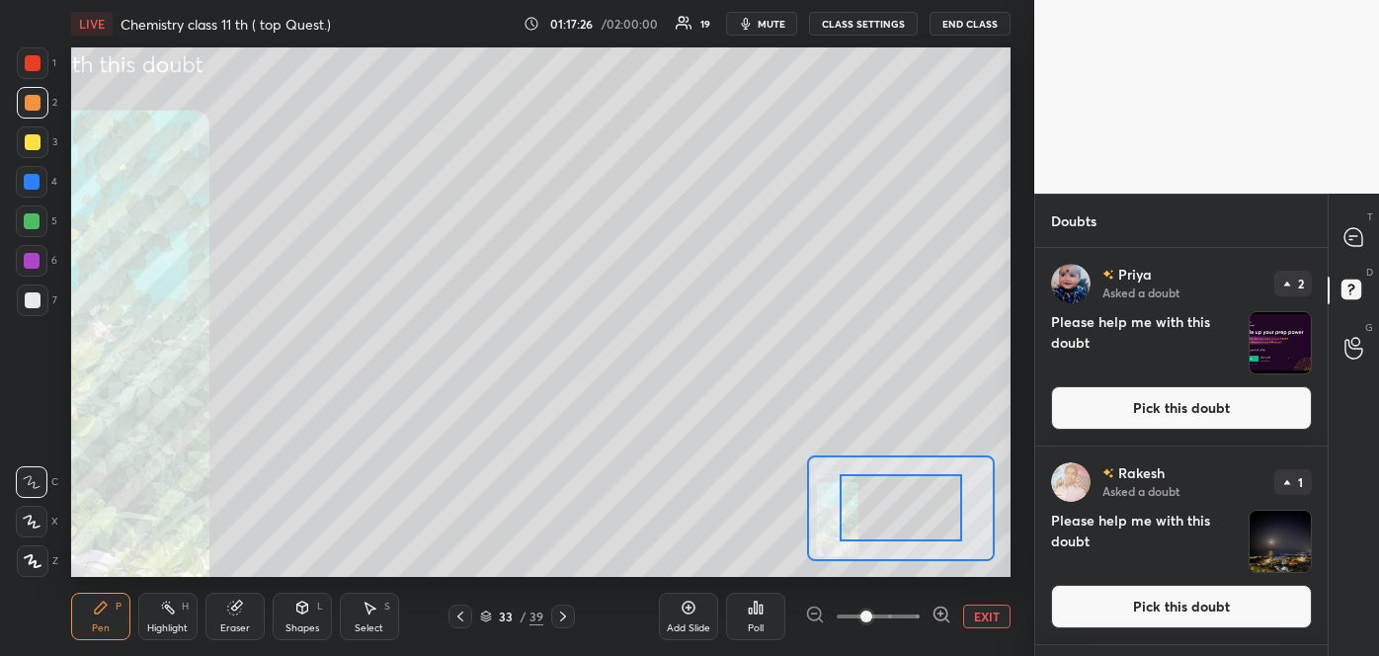
click at [919, 616] on span at bounding box center [878, 616] width 83 height 30
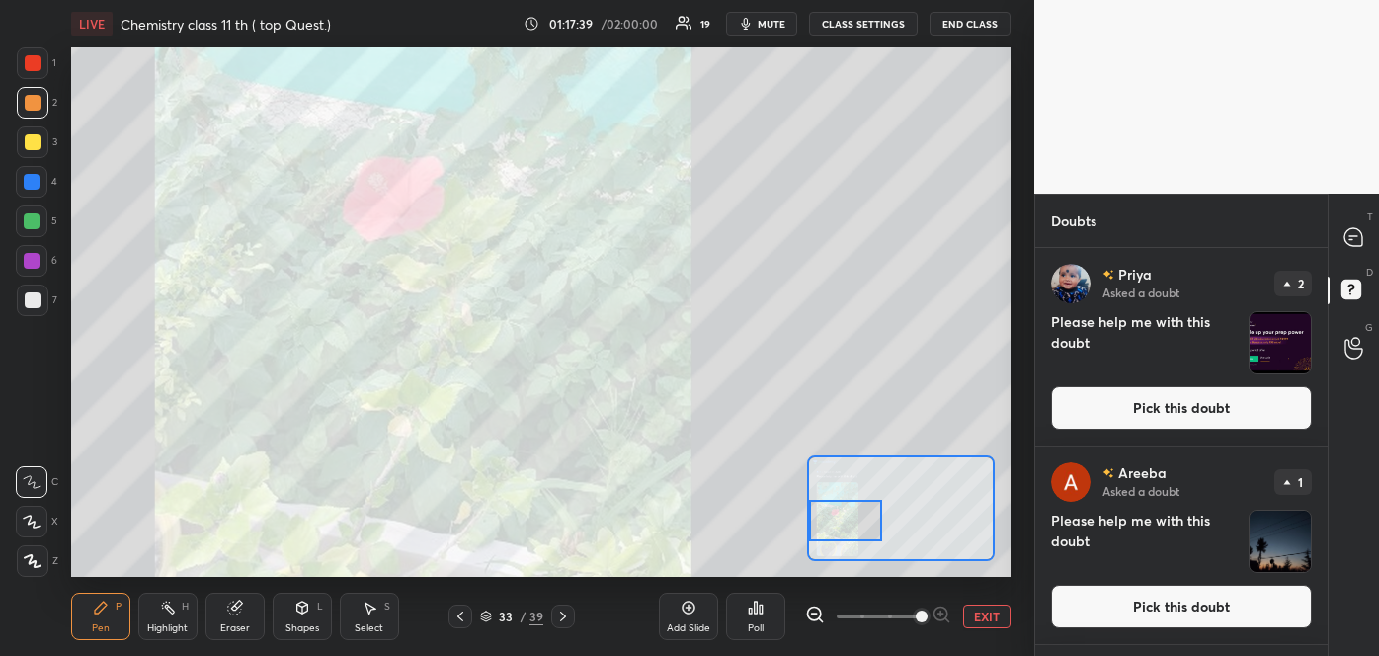
drag, startPoint x: 919, startPoint y: 512, endPoint x: 856, endPoint y: 524, distance: 63.5
click at [856, 524] on div at bounding box center [846, 520] width 74 height 40
click at [1159, 600] on button "Pick this doubt" at bounding box center [1181, 606] width 261 height 43
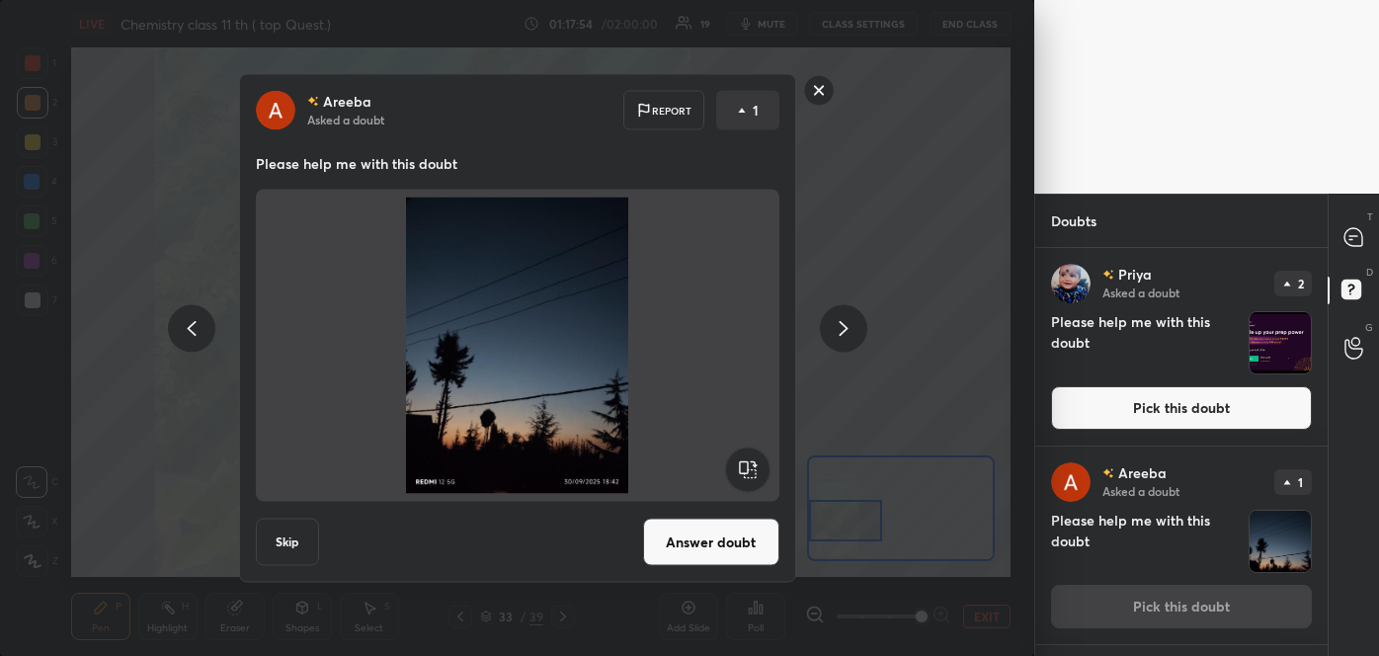
click at [692, 544] on button "Answer doubt" at bounding box center [711, 542] width 136 height 47
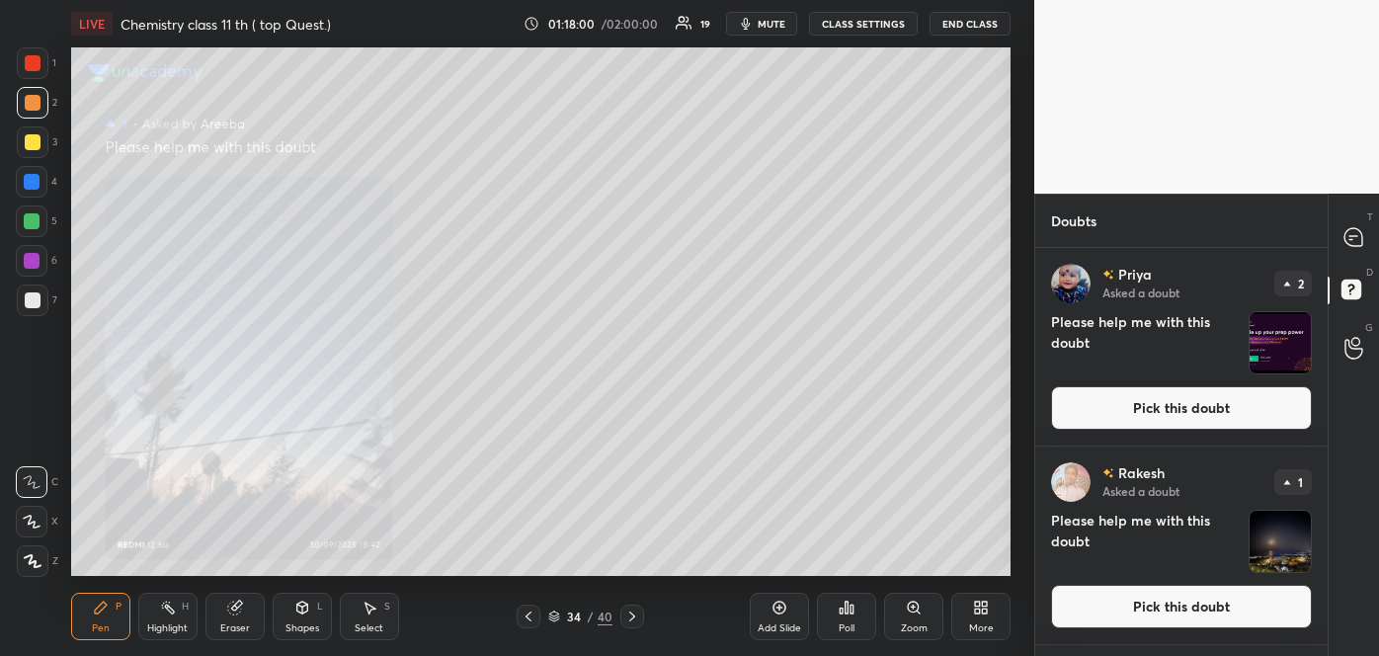
click at [903, 616] on div "Zoom" at bounding box center [913, 616] width 59 height 47
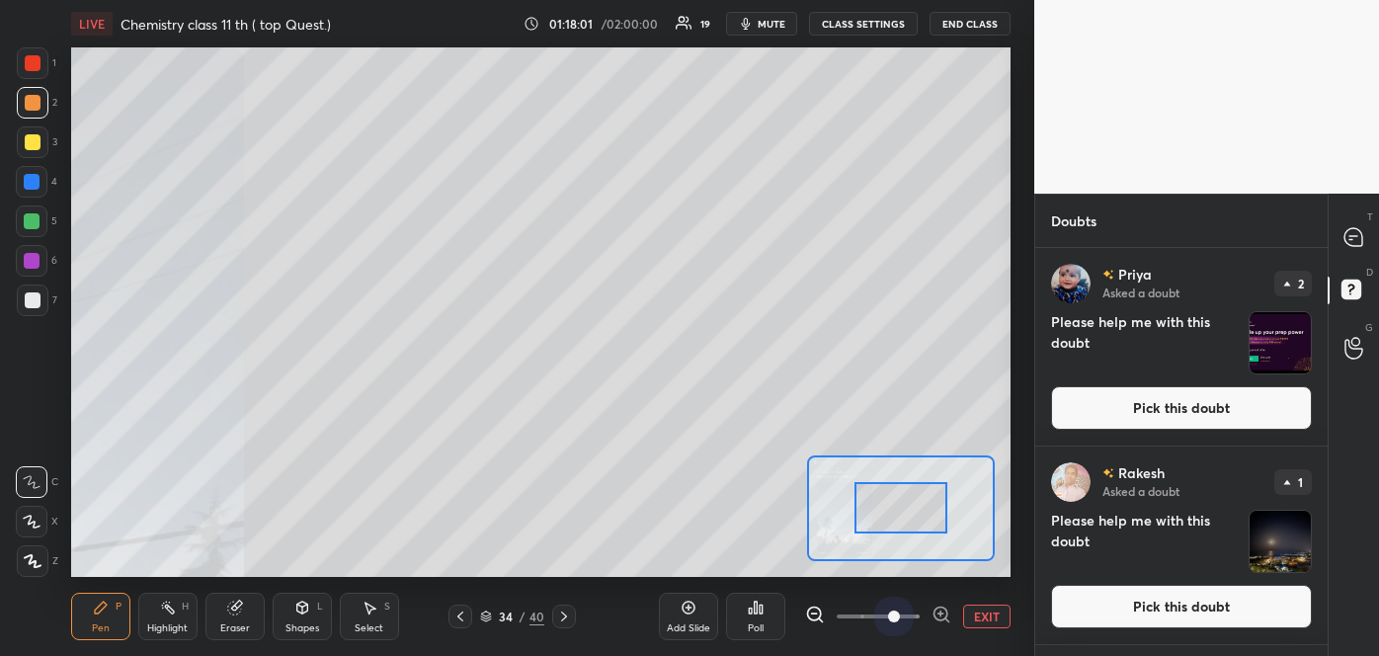
click at [903, 616] on span at bounding box center [878, 616] width 83 height 30
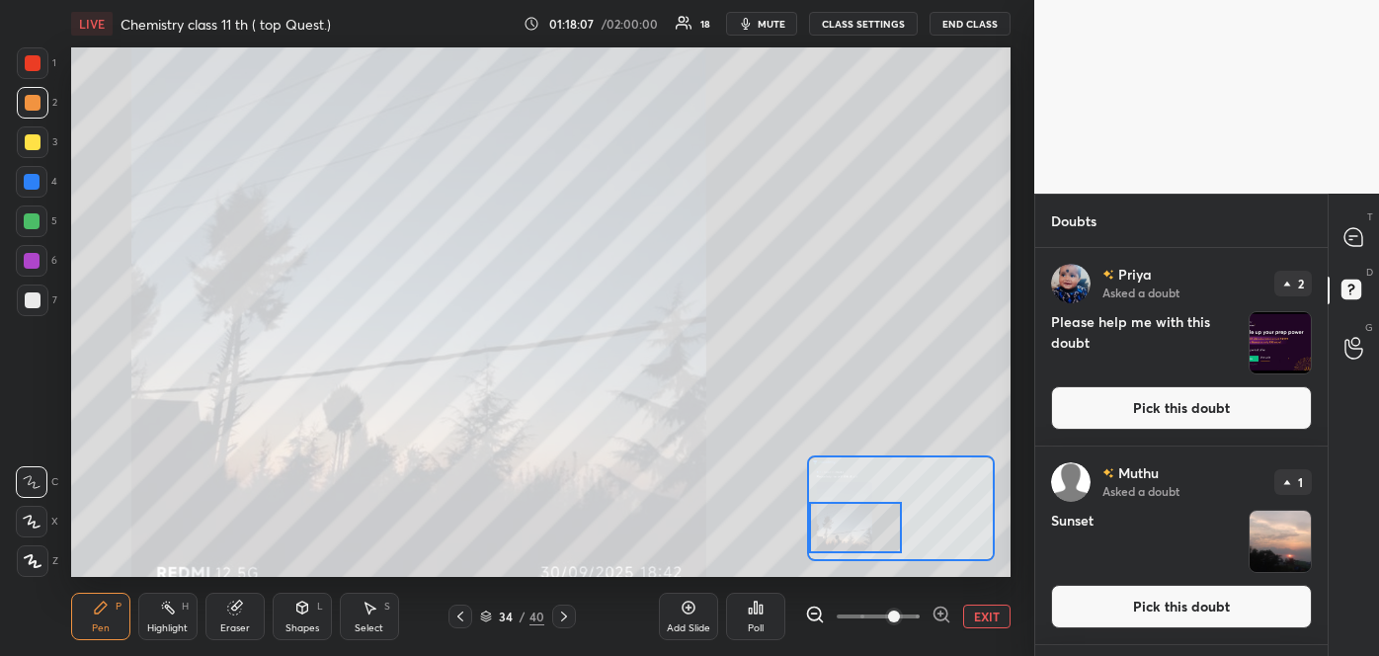
drag, startPoint x: 920, startPoint y: 520, endPoint x: 875, endPoint y: 540, distance: 49.5
click at [875, 540] on div at bounding box center [855, 527] width 92 height 51
click at [1167, 607] on button "Pick this doubt" at bounding box center [1181, 606] width 261 height 43
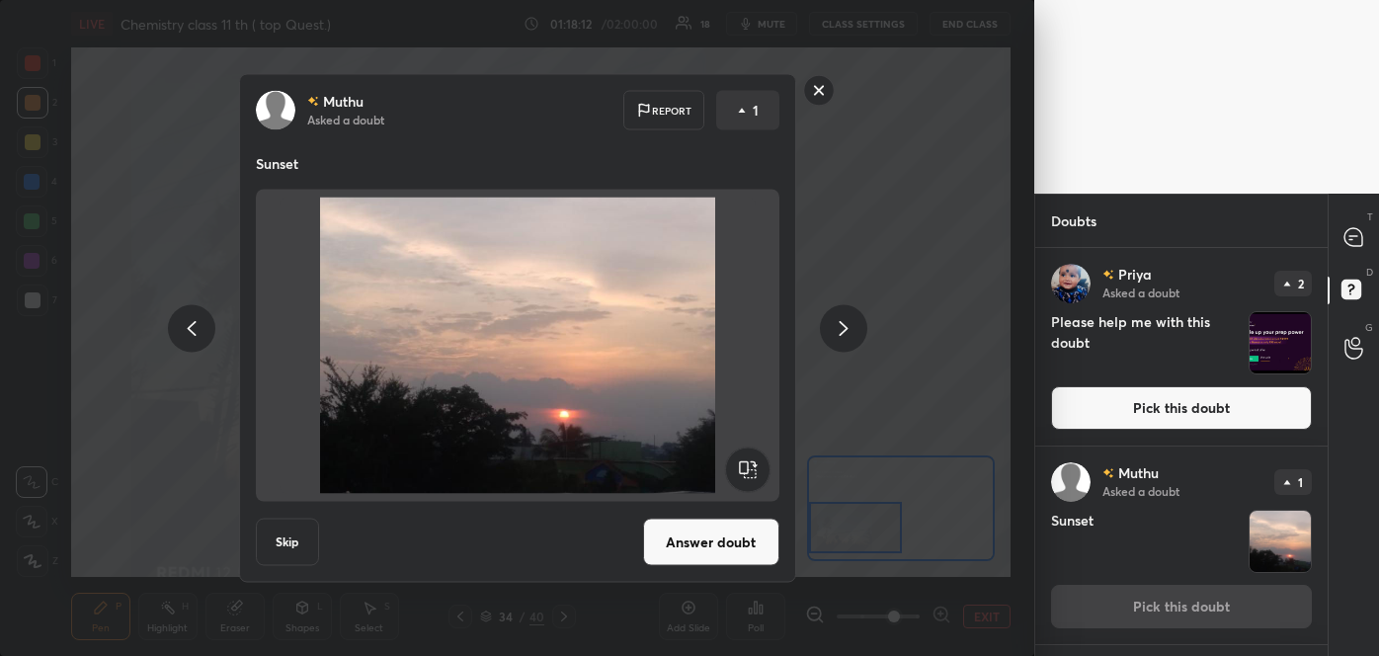
click at [758, 534] on button "Answer doubt" at bounding box center [711, 542] width 136 height 47
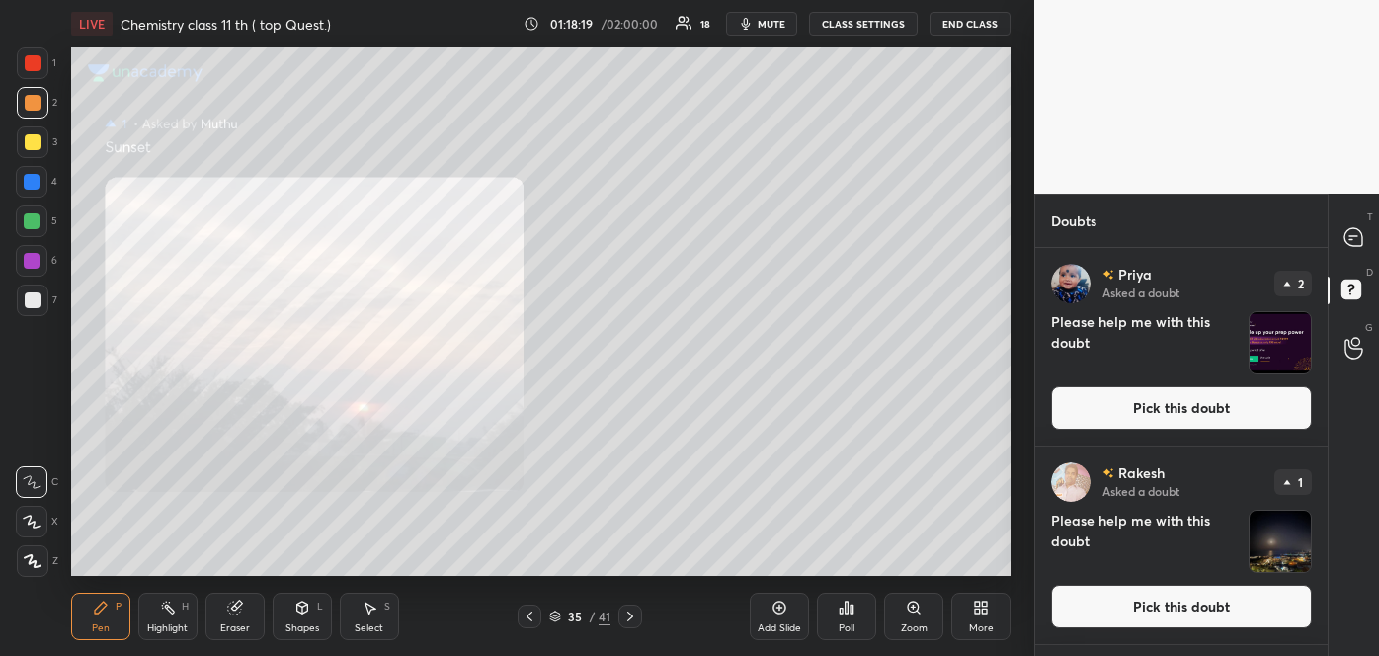
click at [1171, 596] on button "Pick this doubt" at bounding box center [1181, 606] width 261 height 43
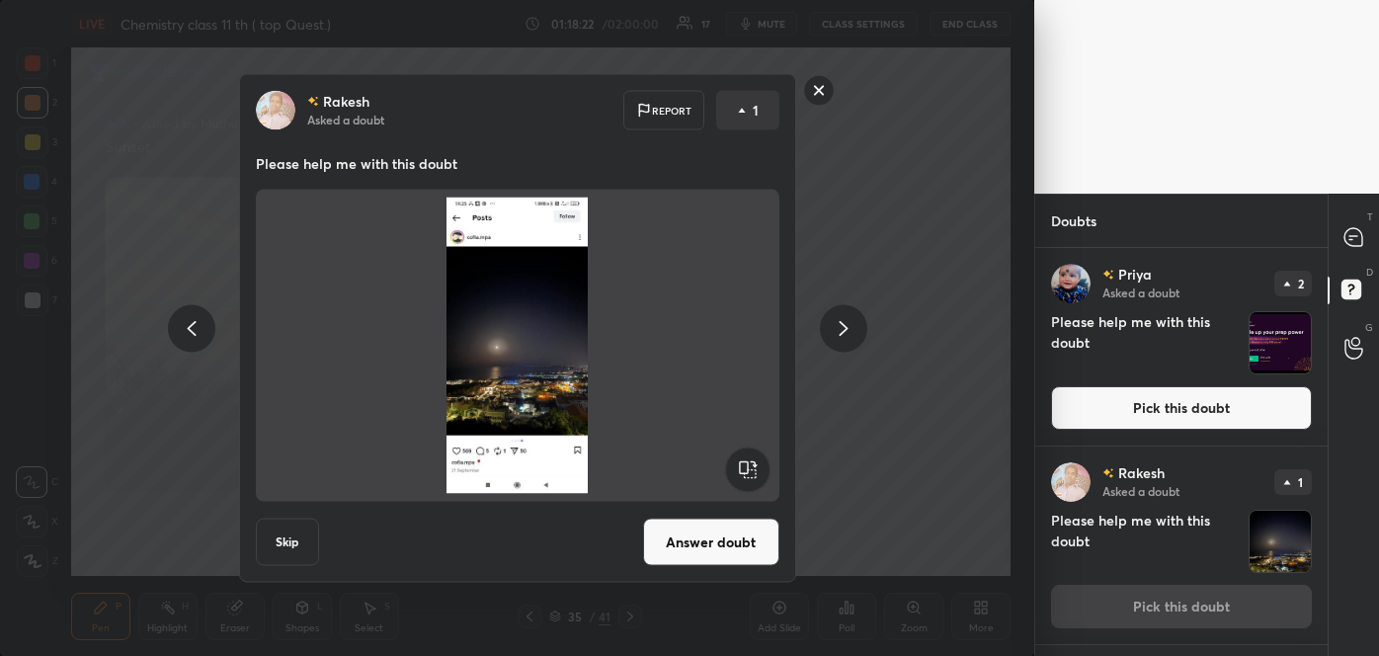
click at [724, 543] on button "Answer doubt" at bounding box center [711, 542] width 136 height 47
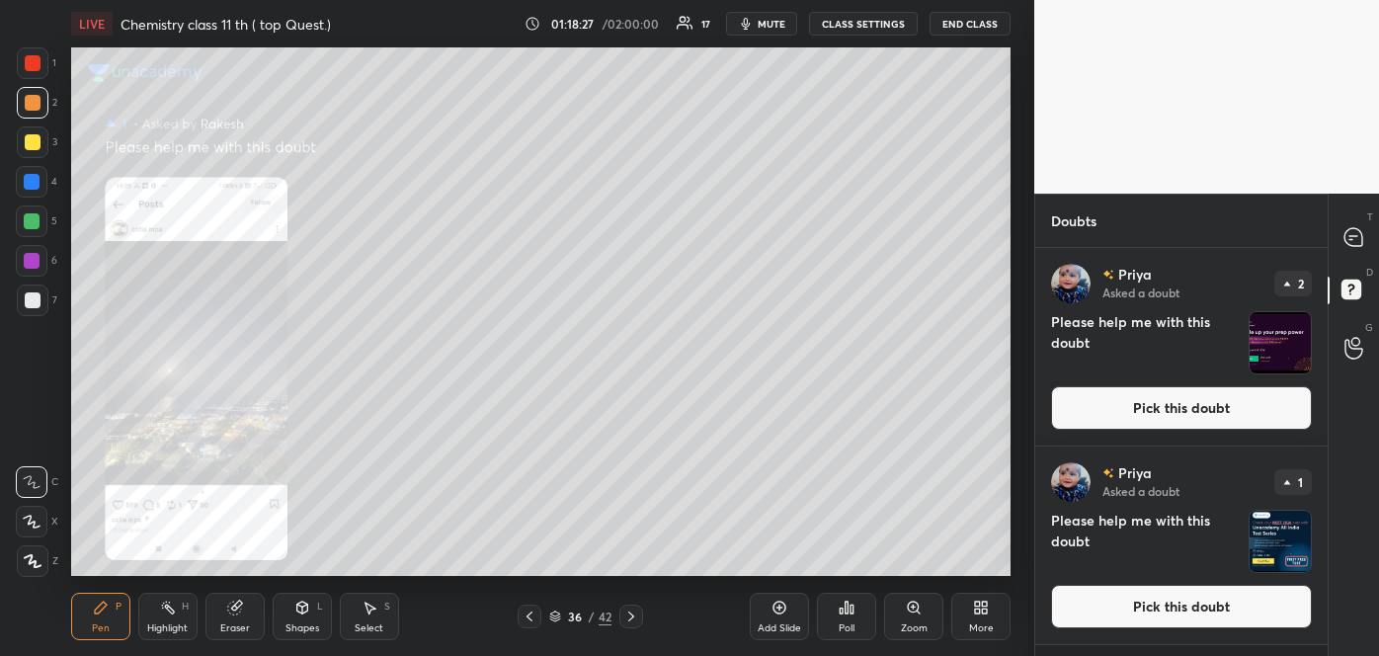
click at [914, 619] on div "Zoom" at bounding box center [913, 616] width 59 height 47
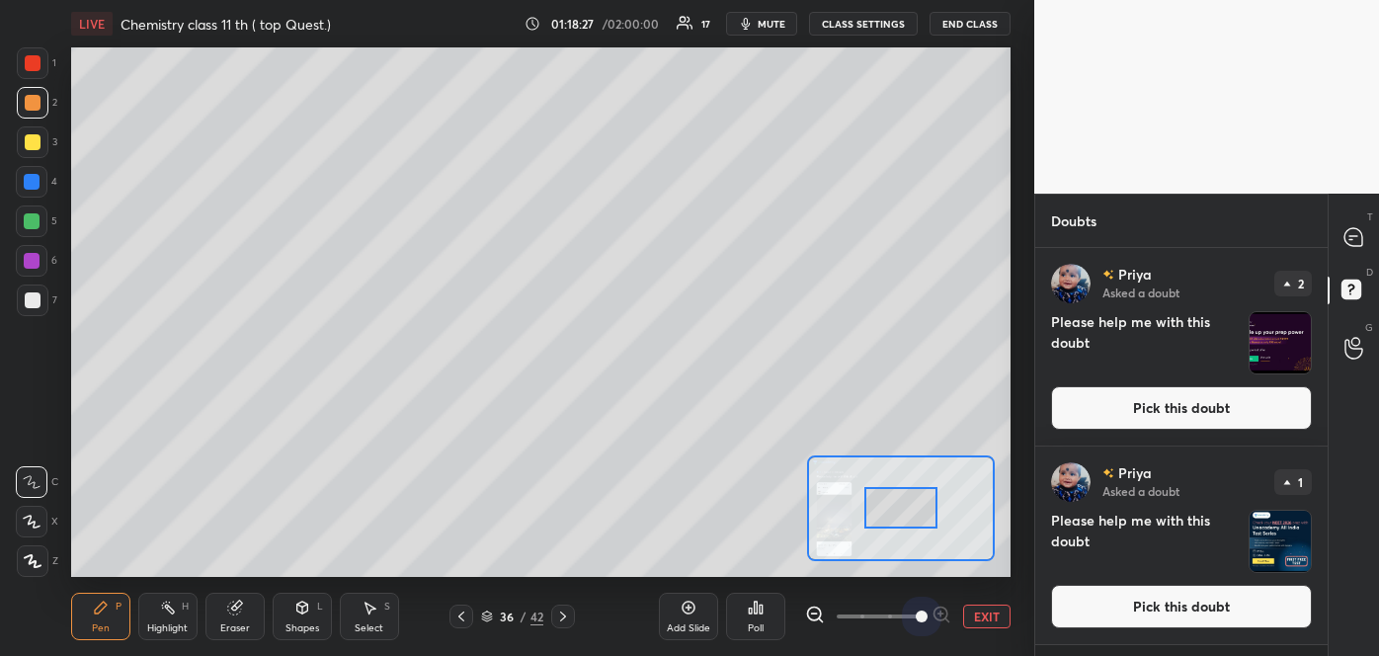
click at [914, 619] on span at bounding box center [878, 616] width 83 height 30
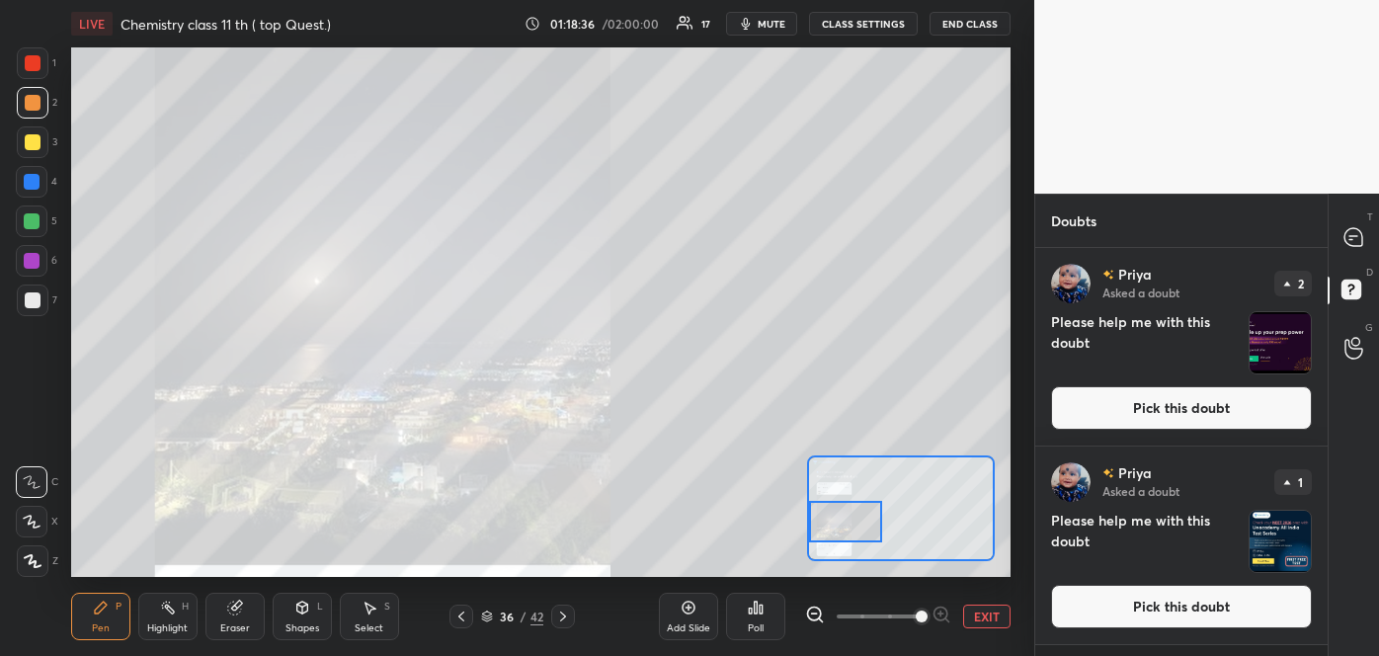
drag, startPoint x: 925, startPoint y: 516, endPoint x: 860, endPoint y: 529, distance: 66.6
click at [860, 529] on div at bounding box center [846, 521] width 74 height 40
click at [1352, 234] on icon at bounding box center [1353, 237] width 18 height 18
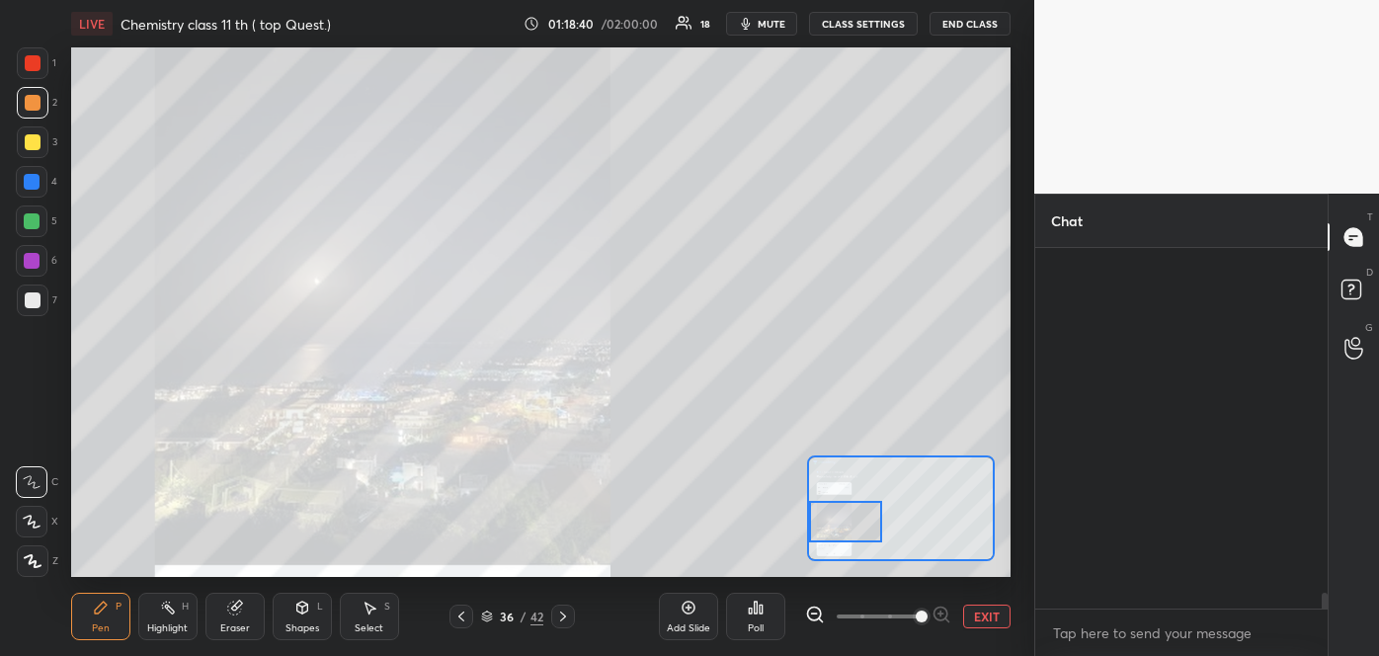
scroll to position [355, 286]
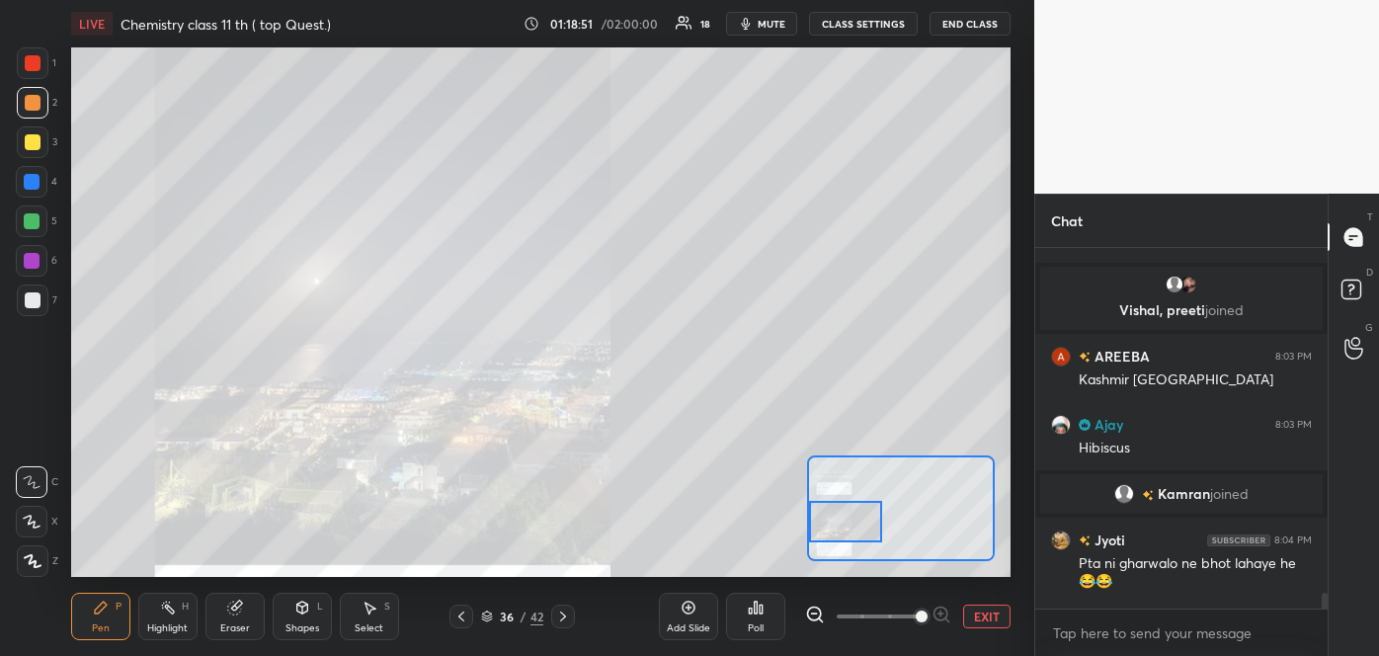
click at [459, 617] on icon at bounding box center [461, 616] width 6 height 10
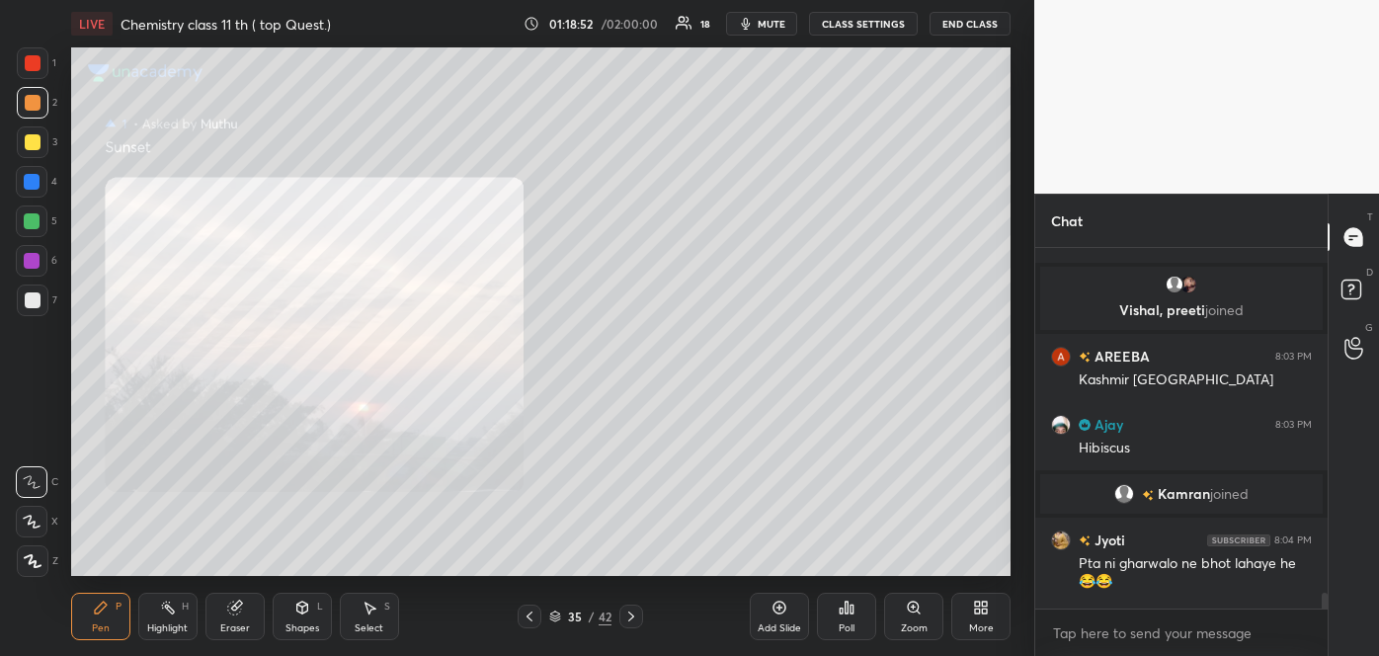
click at [459, 617] on div "35 / 42" at bounding box center [581, 616] width 340 height 24
click at [529, 616] on icon at bounding box center [529, 616] width 16 height 16
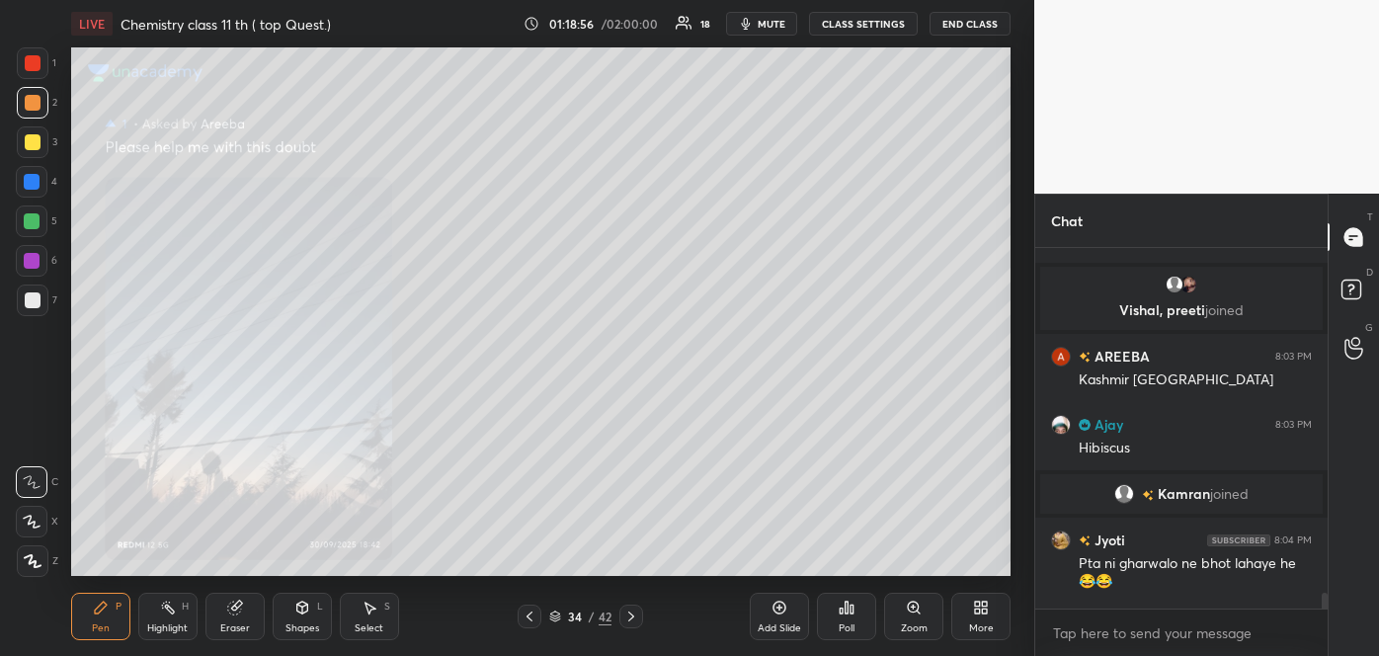
click at [529, 616] on icon at bounding box center [529, 616] width 16 height 16
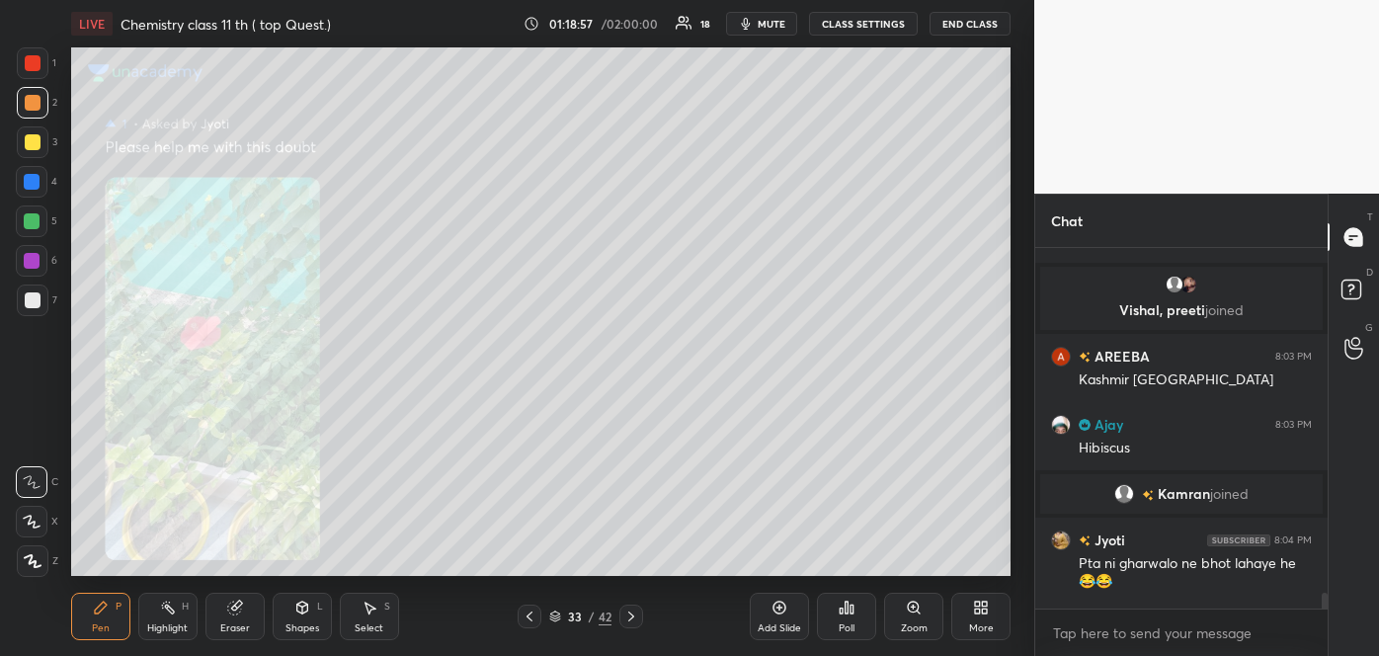
click at [529, 616] on icon at bounding box center [529, 616] width 16 height 16
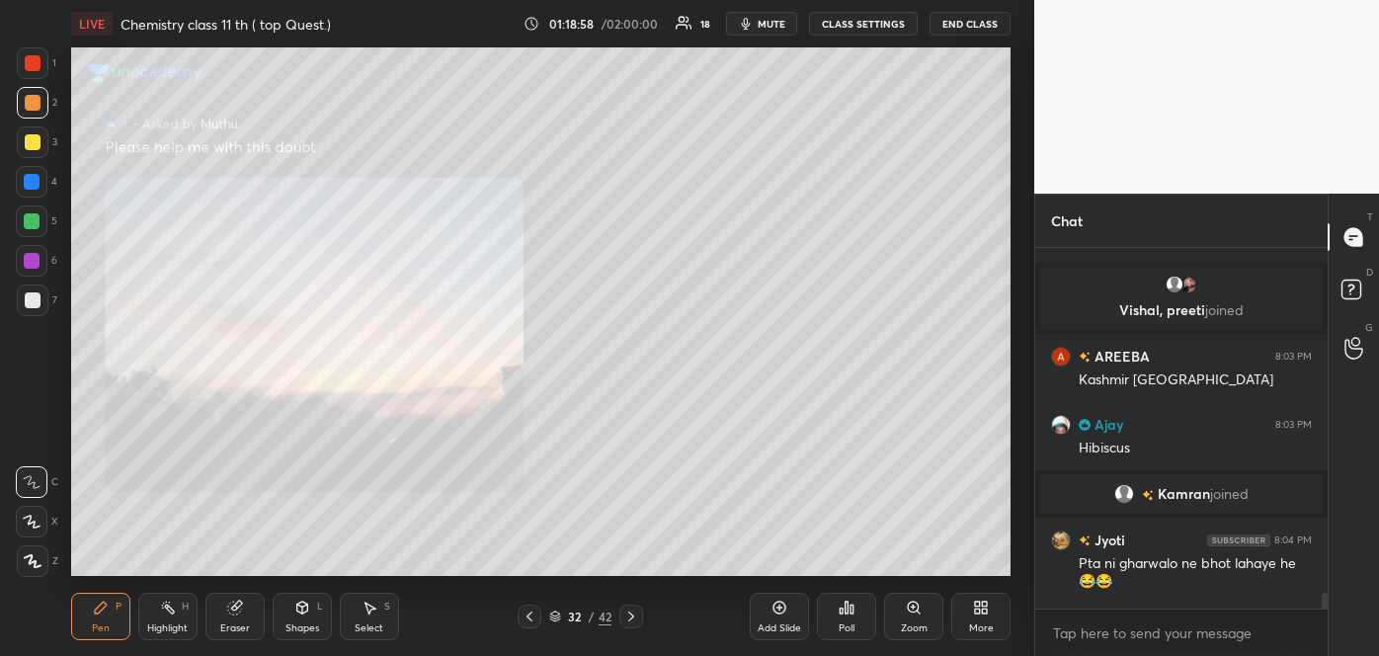
click at [529, 616] on icon at bounding box center [529, 616] width 16 height 16
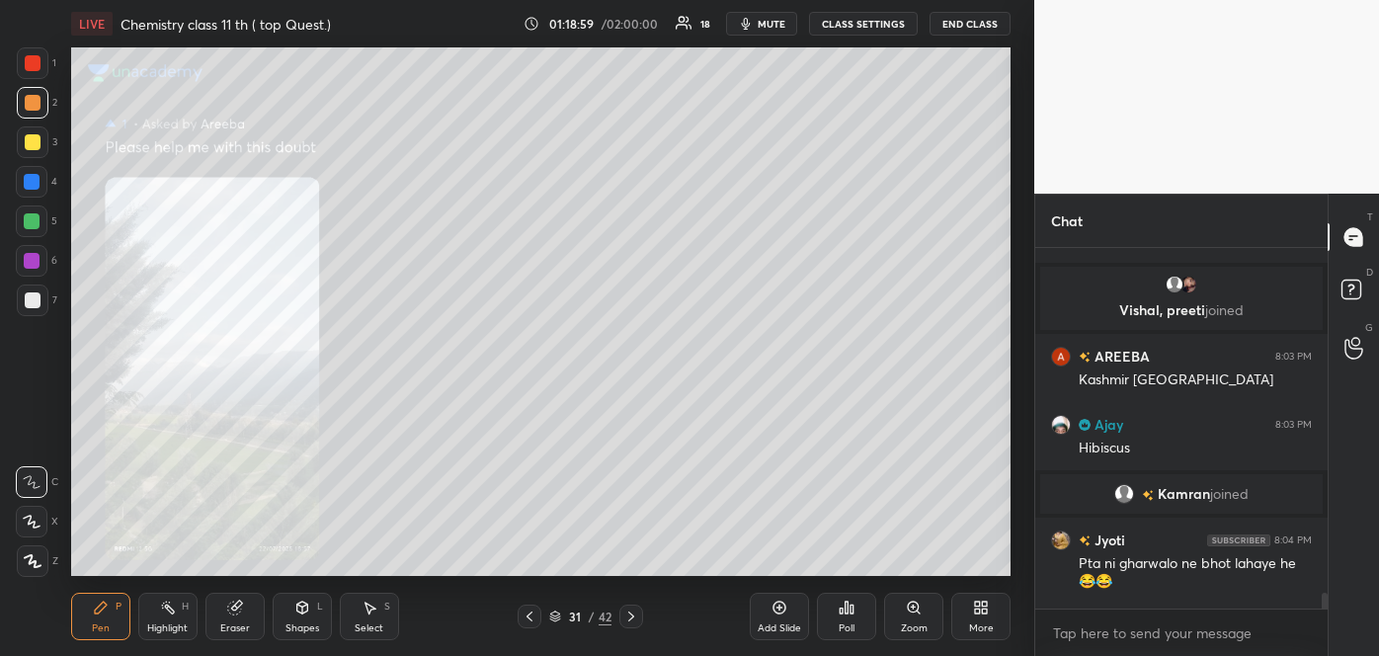
click at [529, 616] on icon at bounding box center [529, 616] width 16 height 16
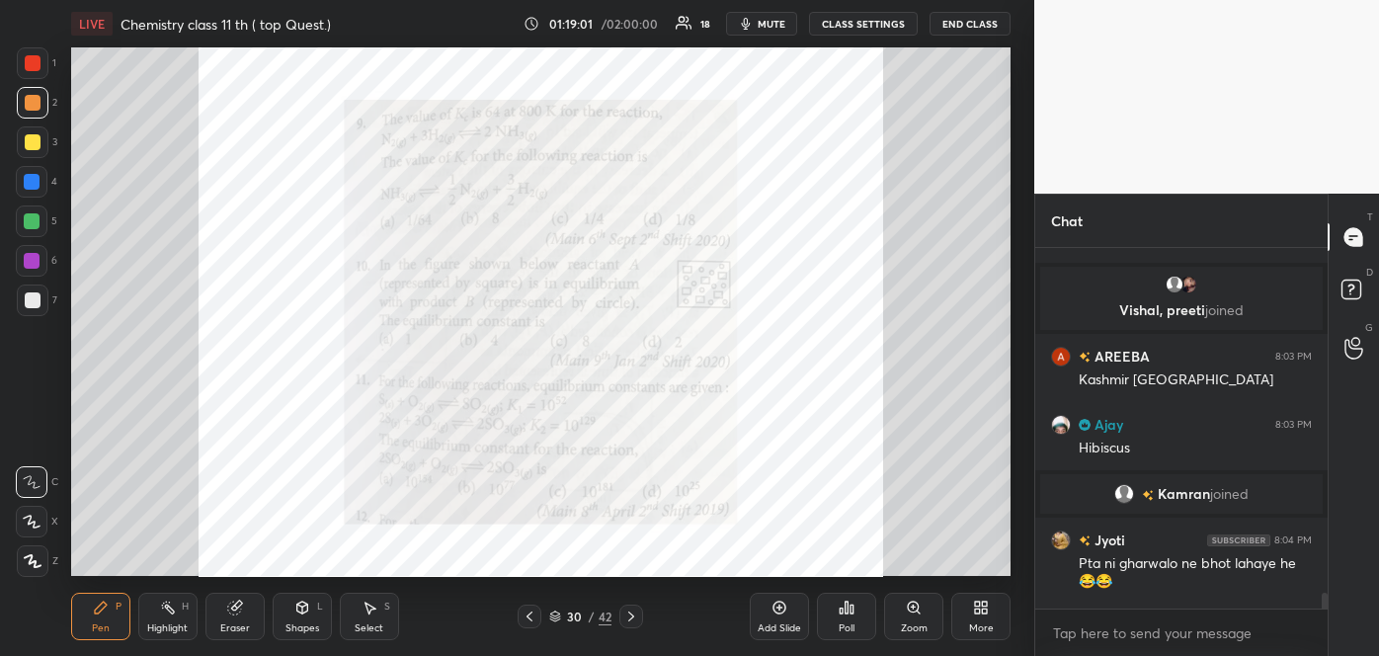
scroll to position [11087, 0]
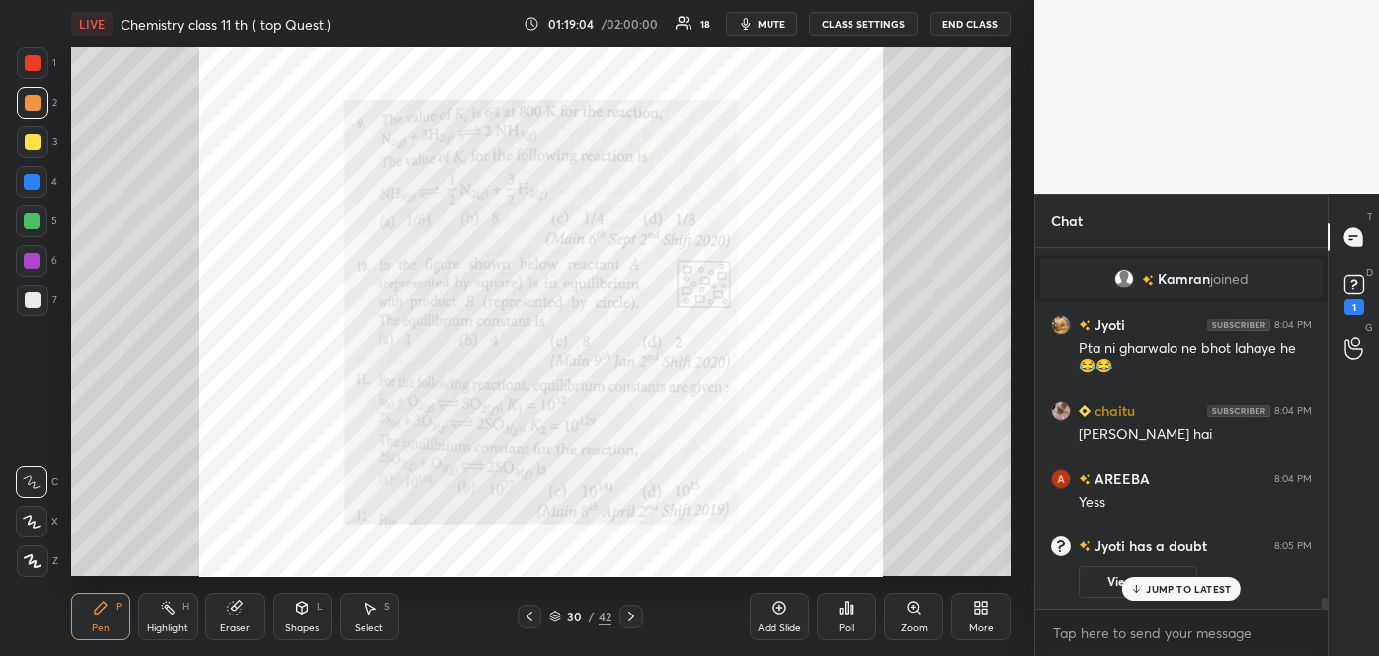
click at [987, 623] on div "More" at bounding box center [981, 628] width 25 height 10
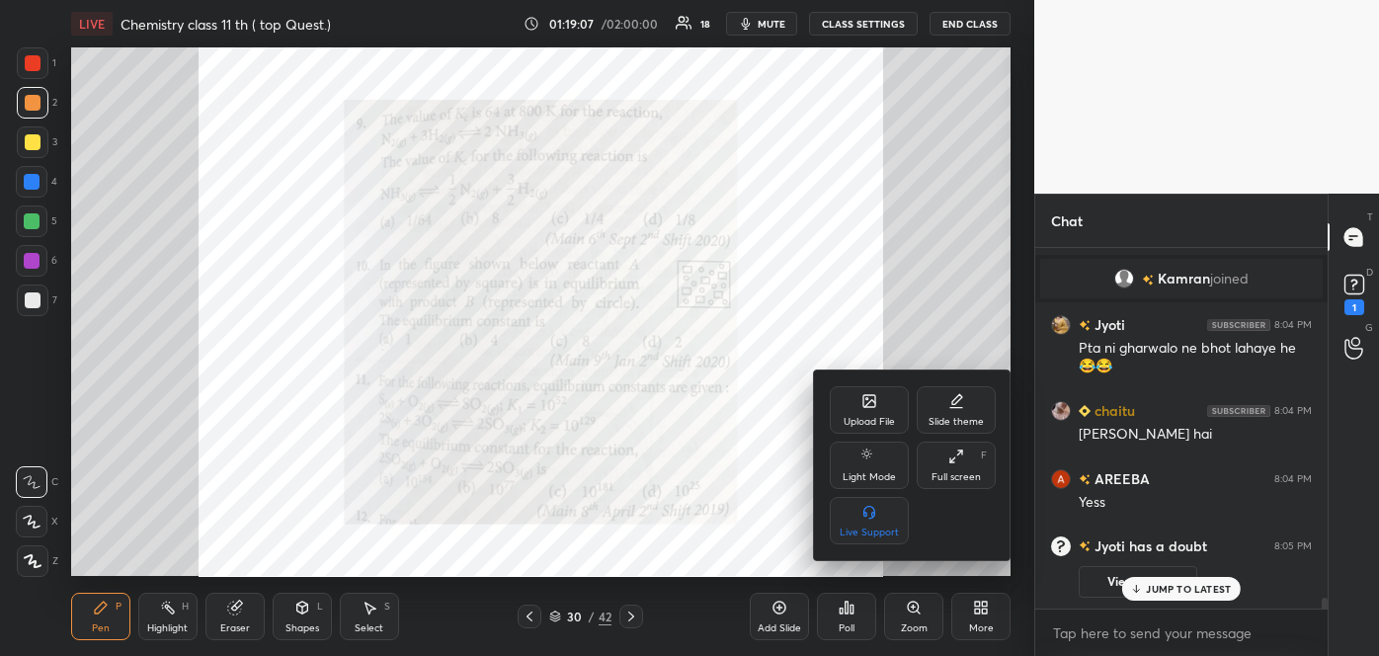
click at [1352, 281] on div at bounding box center [689, 328] width 1379 height 656
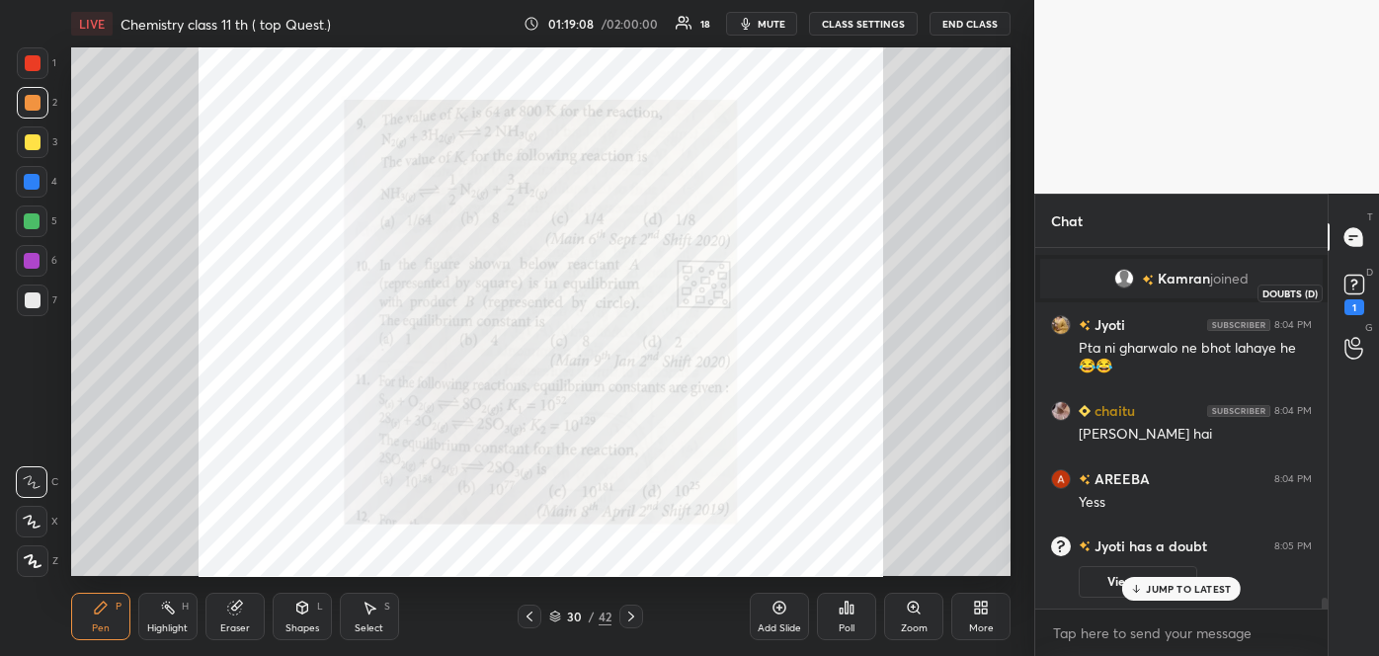
click at [1351, 284] on rect at bounding box center [1353, 285] width 19 height 19
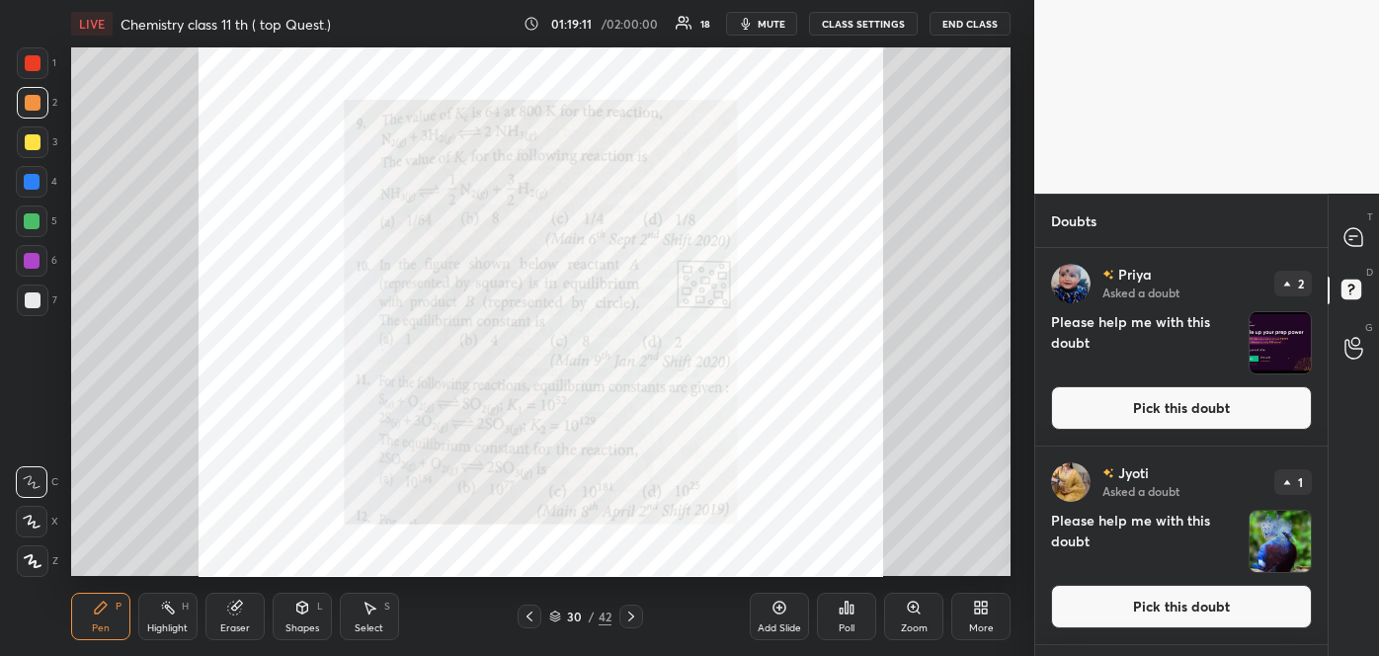
click at [1203, 599] on button "Pick this doubt" at bounding box center [1181, 606] width 261 height 43
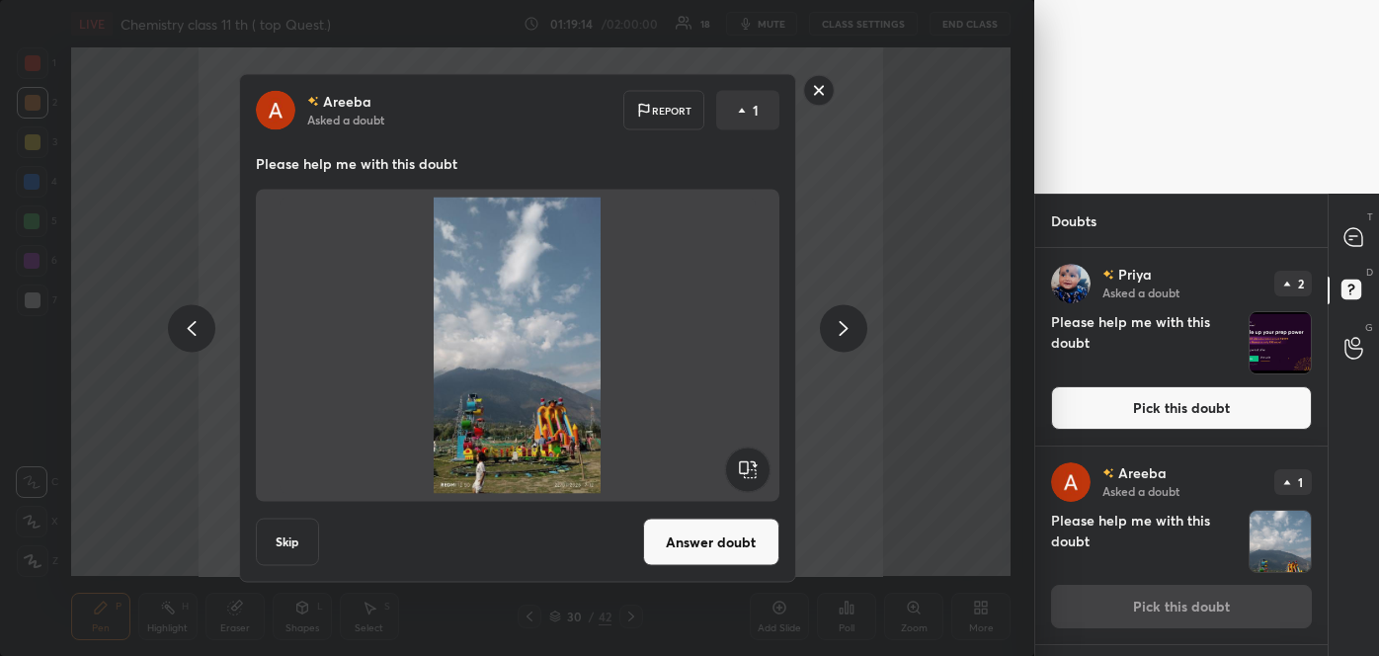
click at [716, 533] on button "Answer doubt" at bounding box center [711, 542] width 136 height 47
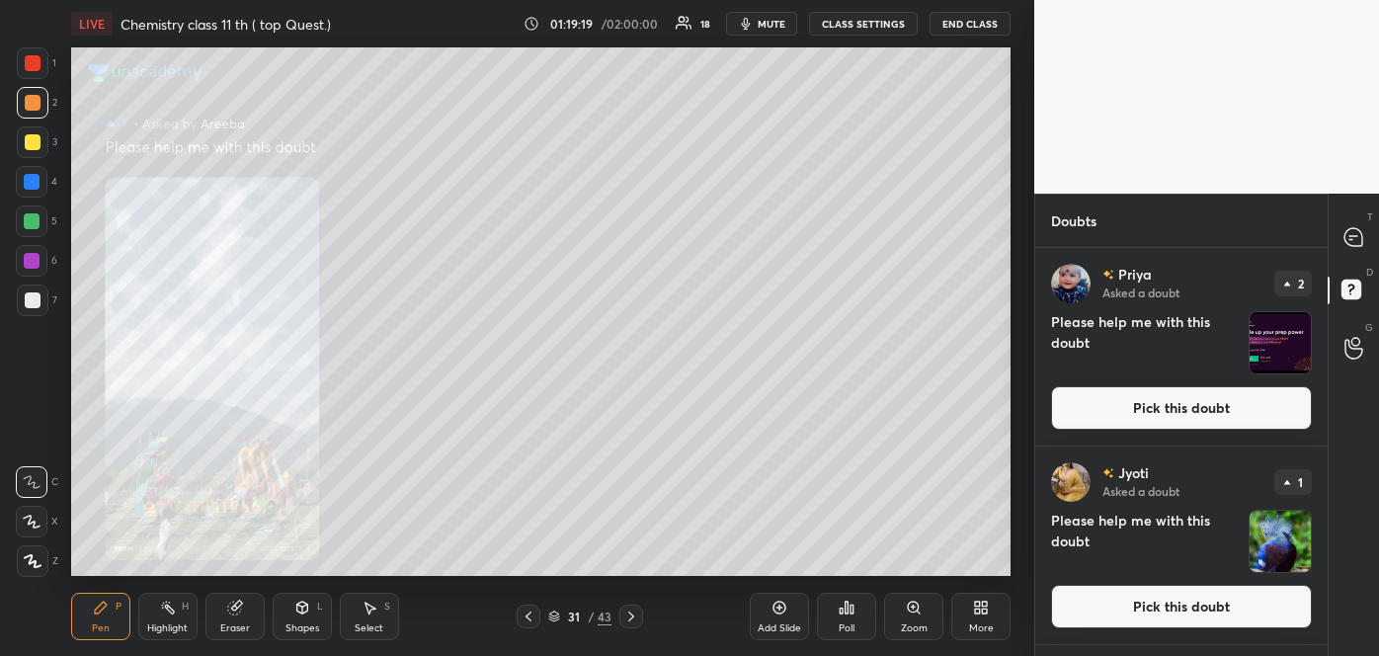
click at [917, 623] on div "Zoom" at bounding box center [914, 628] width 27 height 10
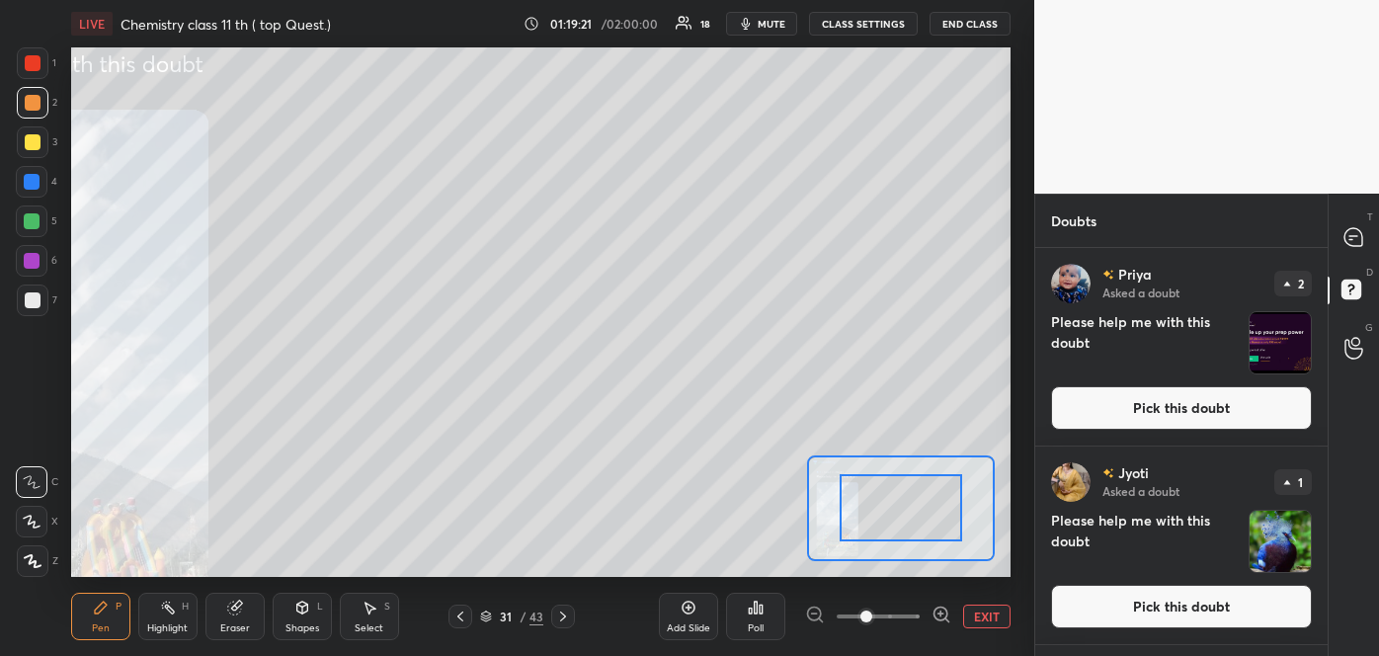
click at [937, 607] on icon at bounding box center [940, 613] width 13 height 13
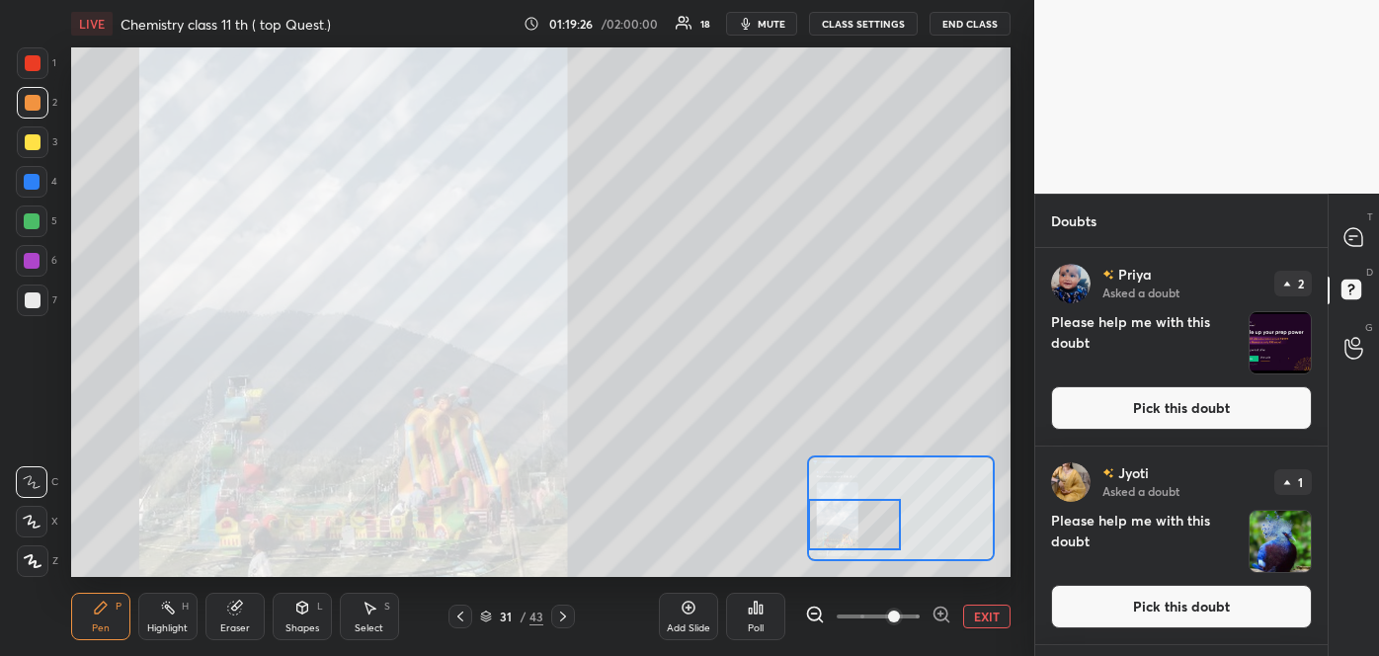
drag, startPoint x: 921, startPoint y: 524, endPoint x: 847, endPoint y: 541, distance: 76.0
click at [847, 541] on div at bounding box center [854, 524] width 92 height 51
click at [1205, 596] on button "Pick this doubt" at bounding box center [1181, 606] width 261 height 43
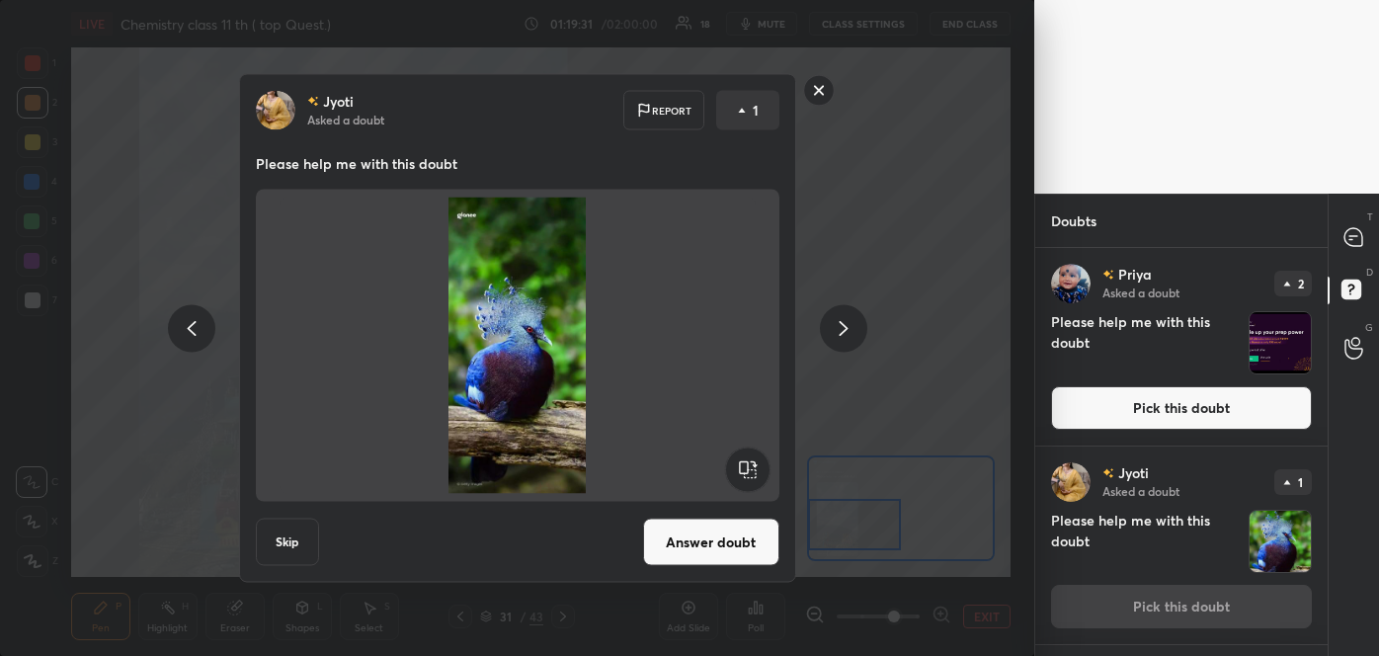
click at [744, 543] on button "Answer doubt" at bounding box center [711, 542] width 136 height 47
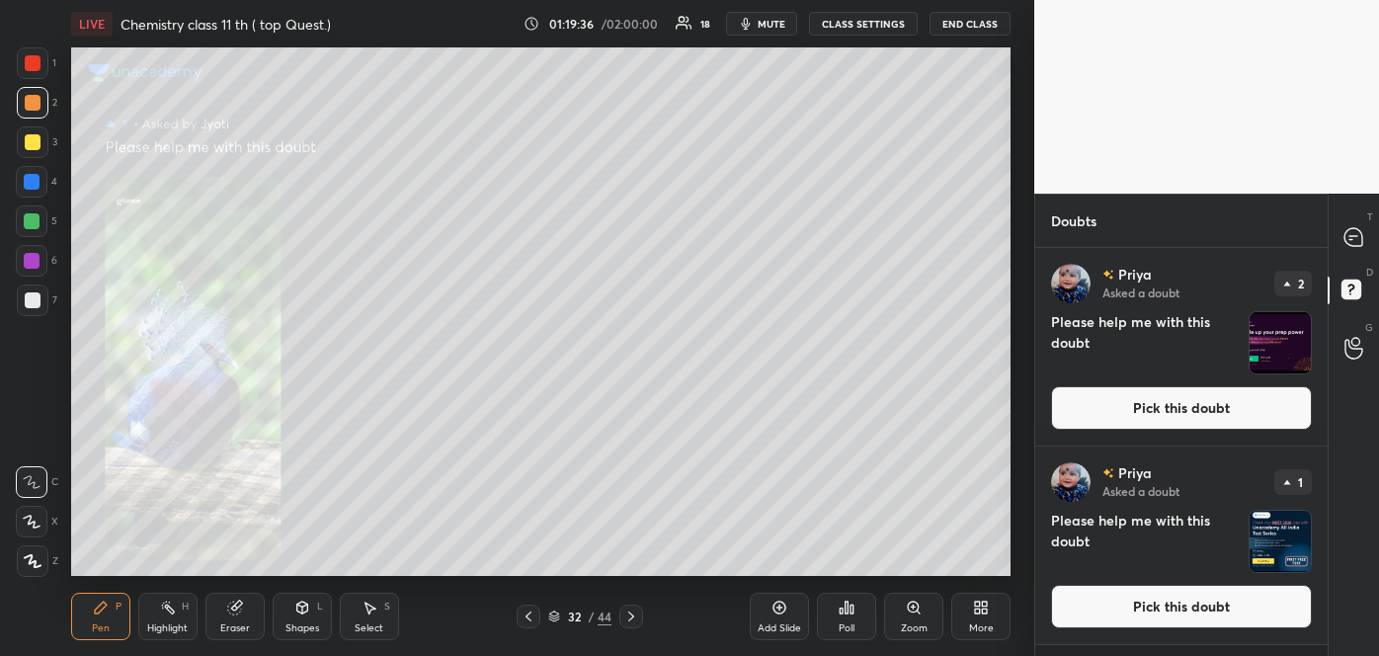
click at [903, 616] on div "Zoom" at bounding box center [913, 616] width 59 height 47
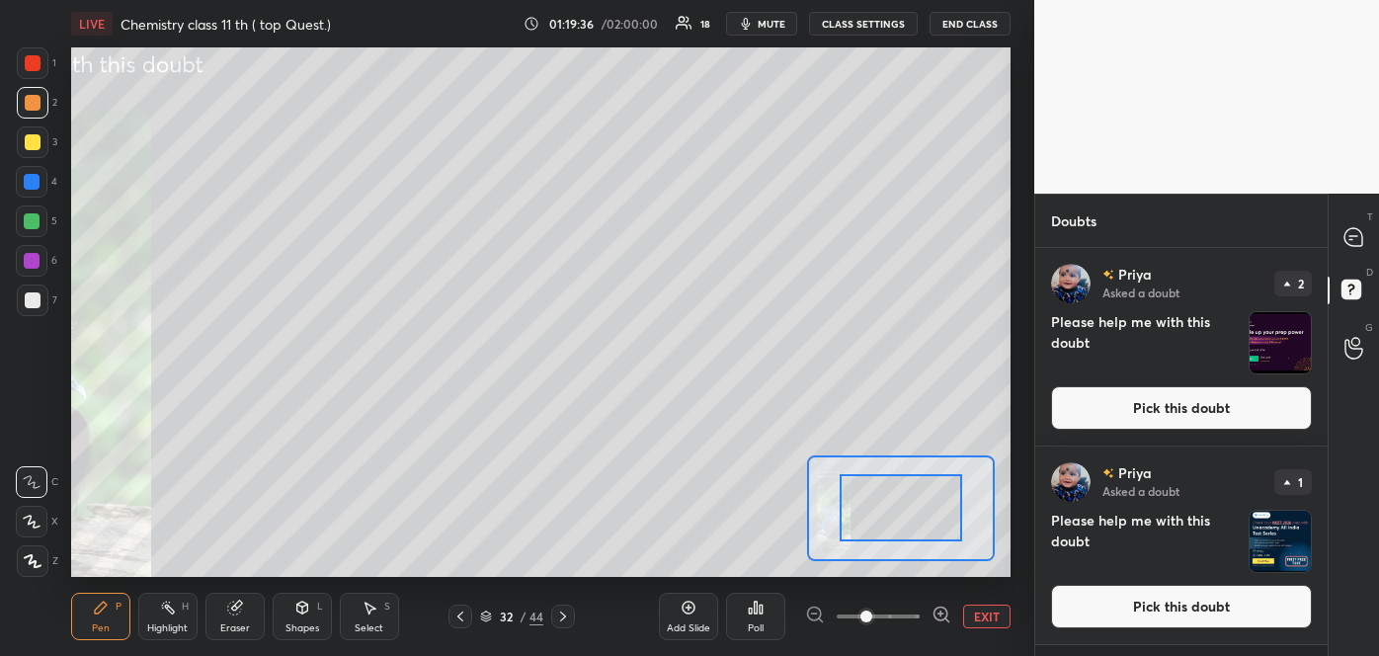
click at [903, 616] on span at bounding box center [878, 616] width 83 height 30
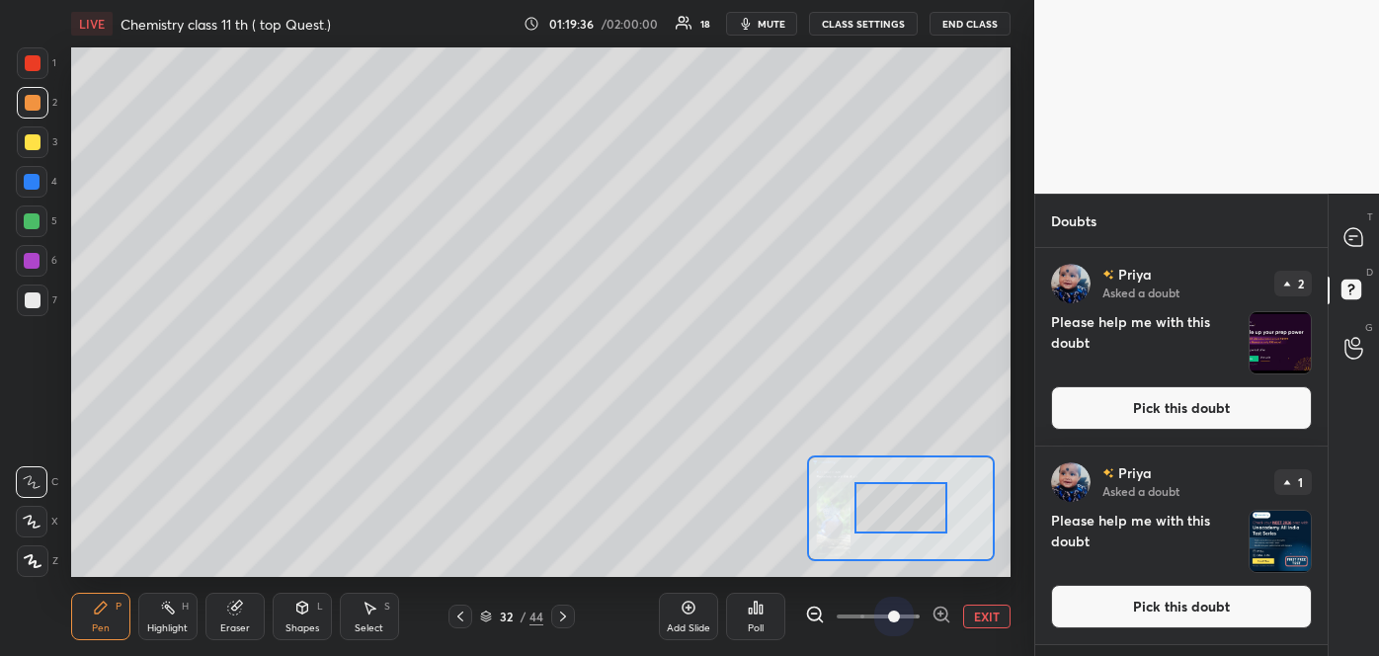
click at [900, 616] on span at bounding box center [894, 616] width 12 height 12
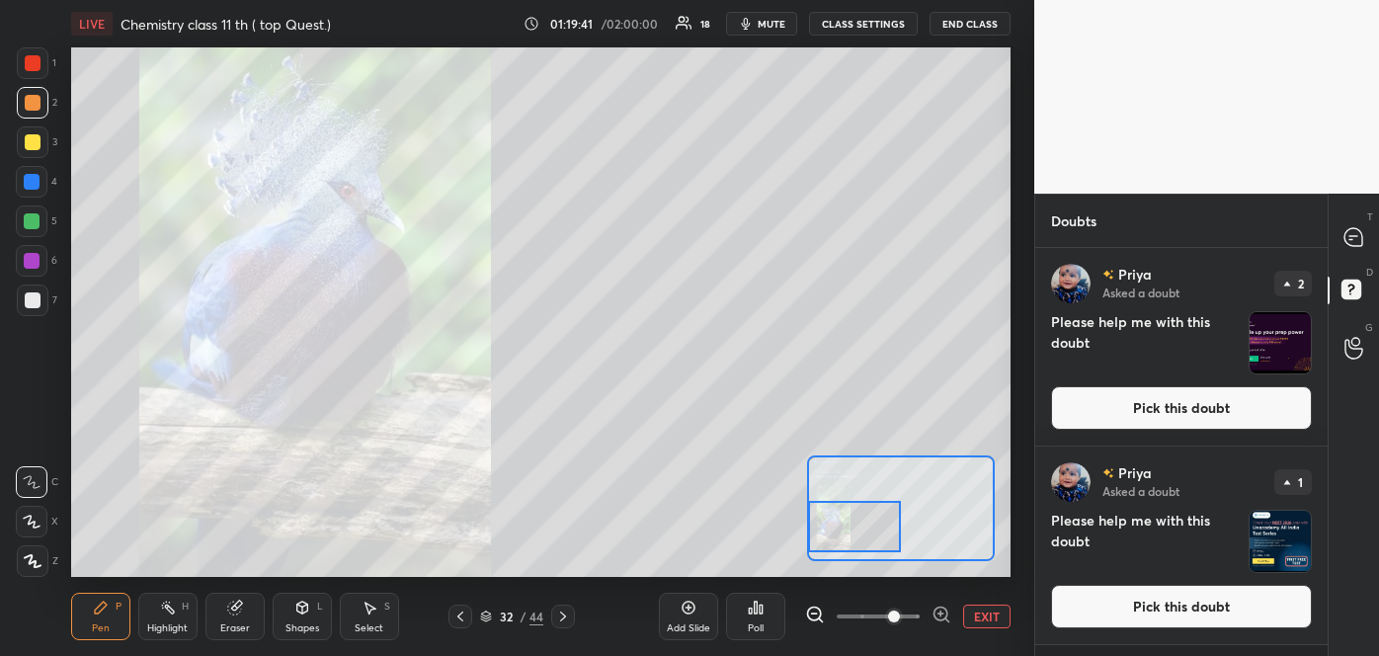
drag, startPoint x: 911, startPoint y: 520, endPoint x: 829, endPoint y: 539, distance: 84.1
click at [829, 539] on div at bounding box center [854, 526] width 92 height 51
click at [1179, 614] on button "Pick this doubt" at bounding box center [1181, 606] width 261 height 43
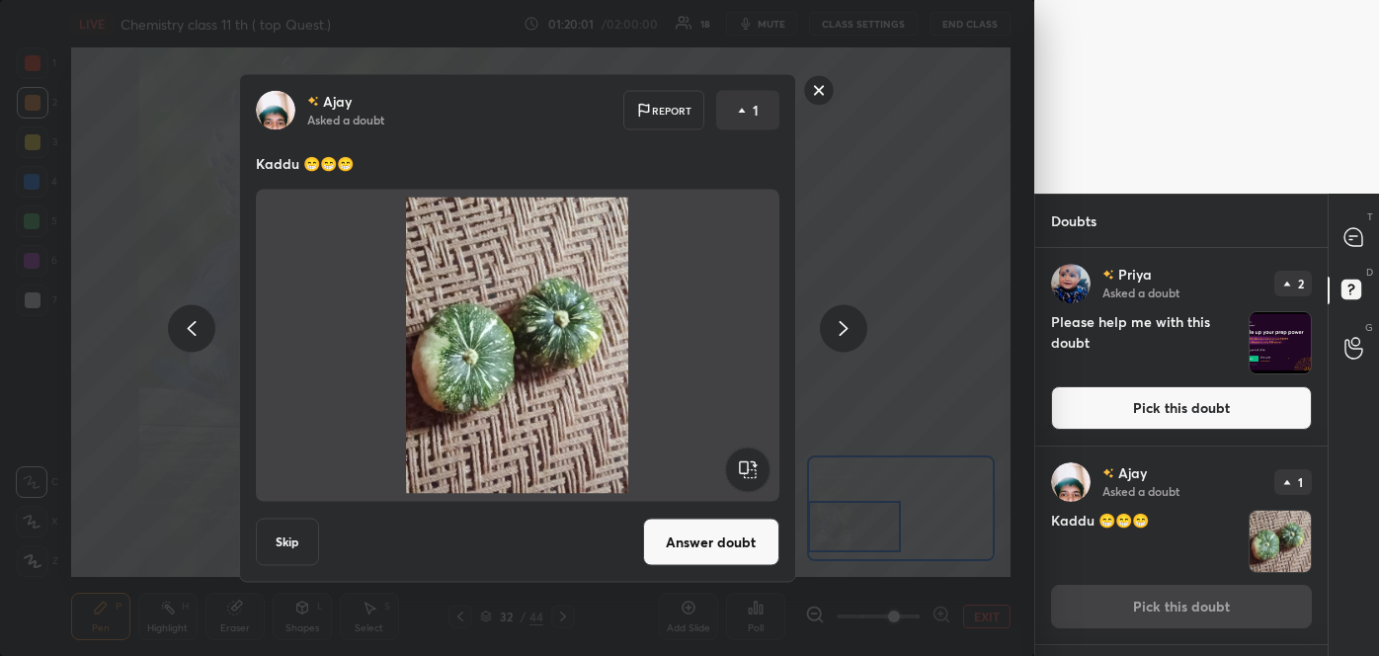
click at [760, 548] on button "Answer doubt" at bounding box center [711, 542] width 136 height 47
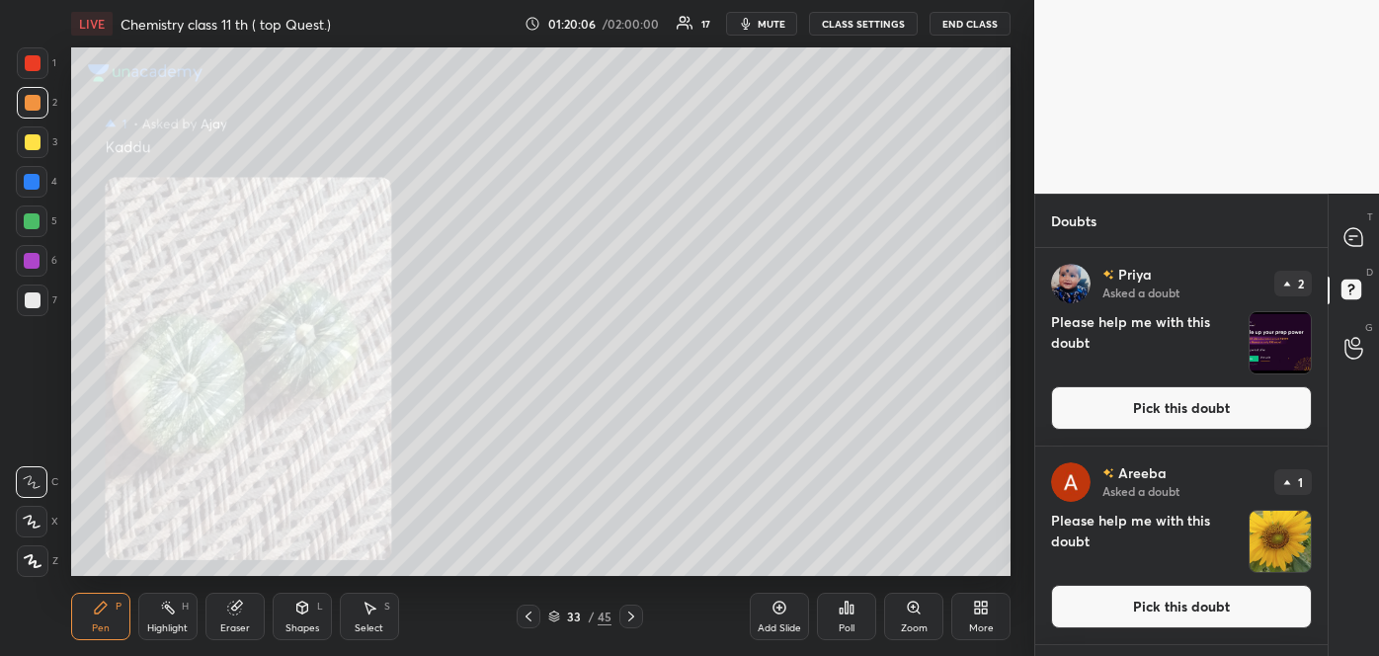
click at [916, 612] on icon at bounding box center [914, 608] width 16 height 16
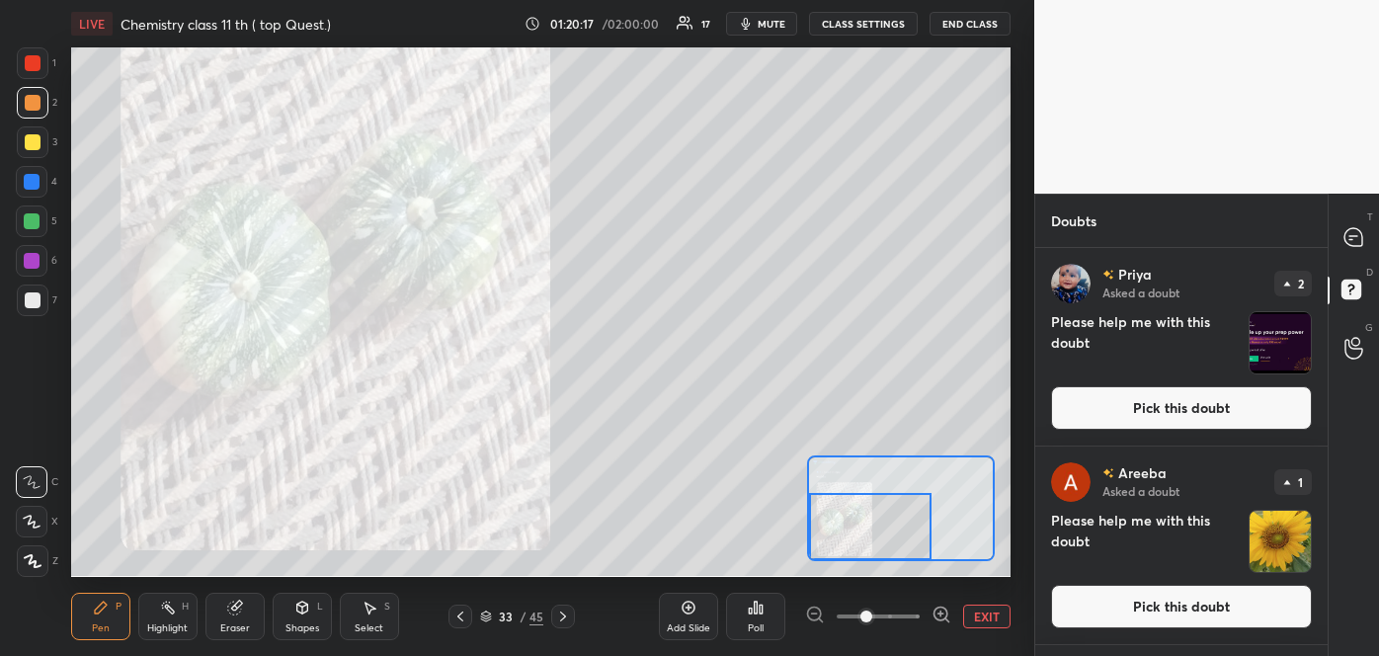
drag, startPoint x: 879, startPoint y: 518, endPoint x: 825, endPoint y: 537, distance: 57.8
click at [825, 537] on div at bounding box center [870, 527] width 122 height 68
click at [1084, 601] on button "Pick this doubt" at bounding box center [1181, 606] width 261 height 43
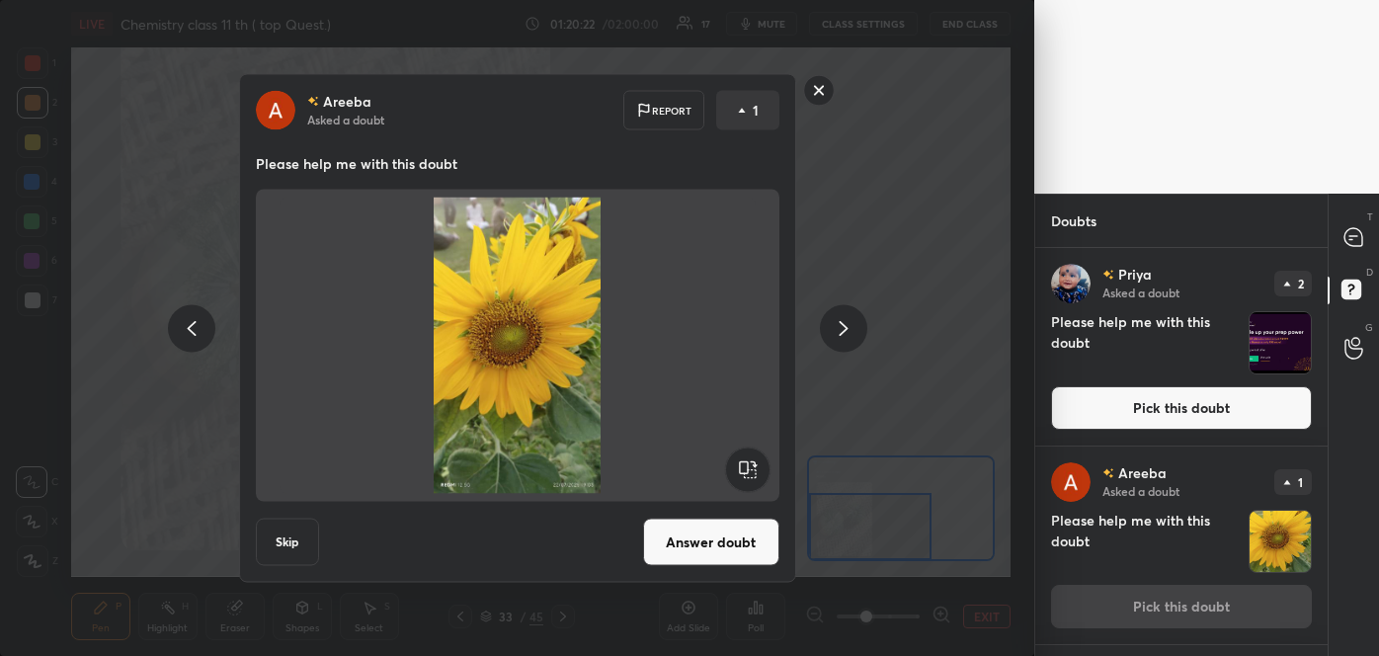
click at [722, 542] on button "Answer doubt" at bounding box center [711, 542] width 136 height 47
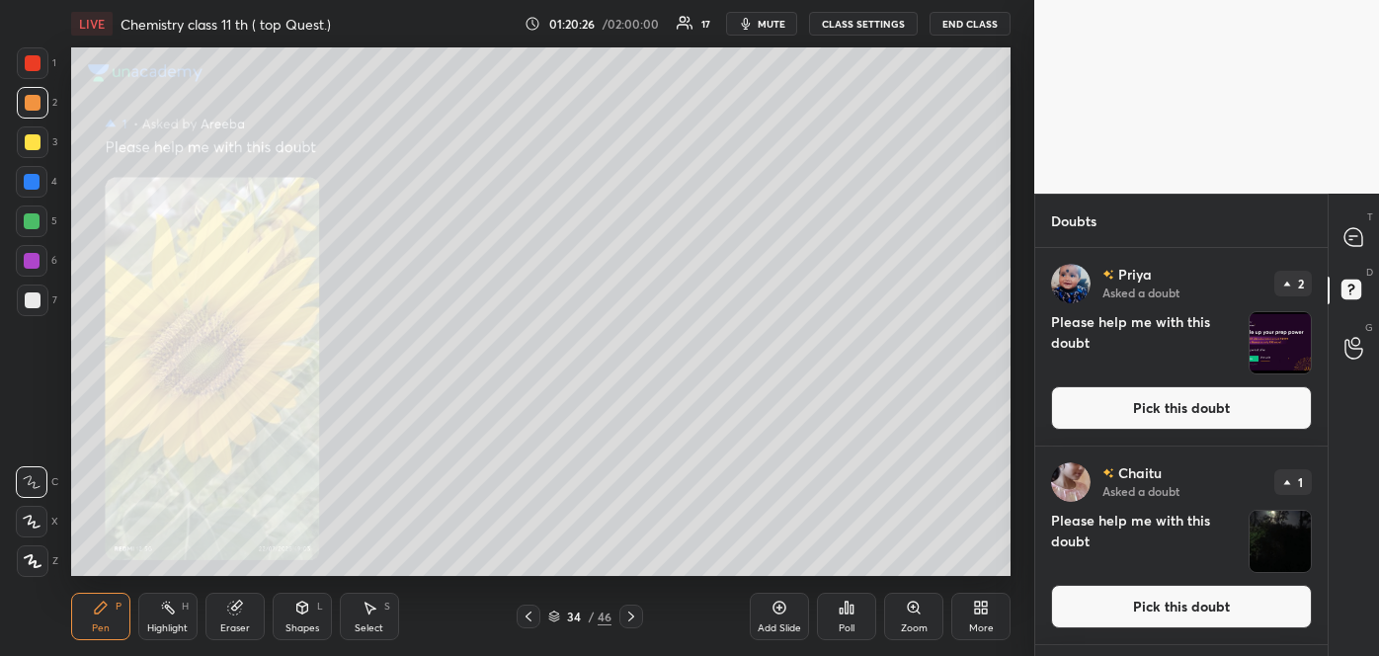
click at [914, 608] on icon at bounding box center [913, 606] width 11 height 11
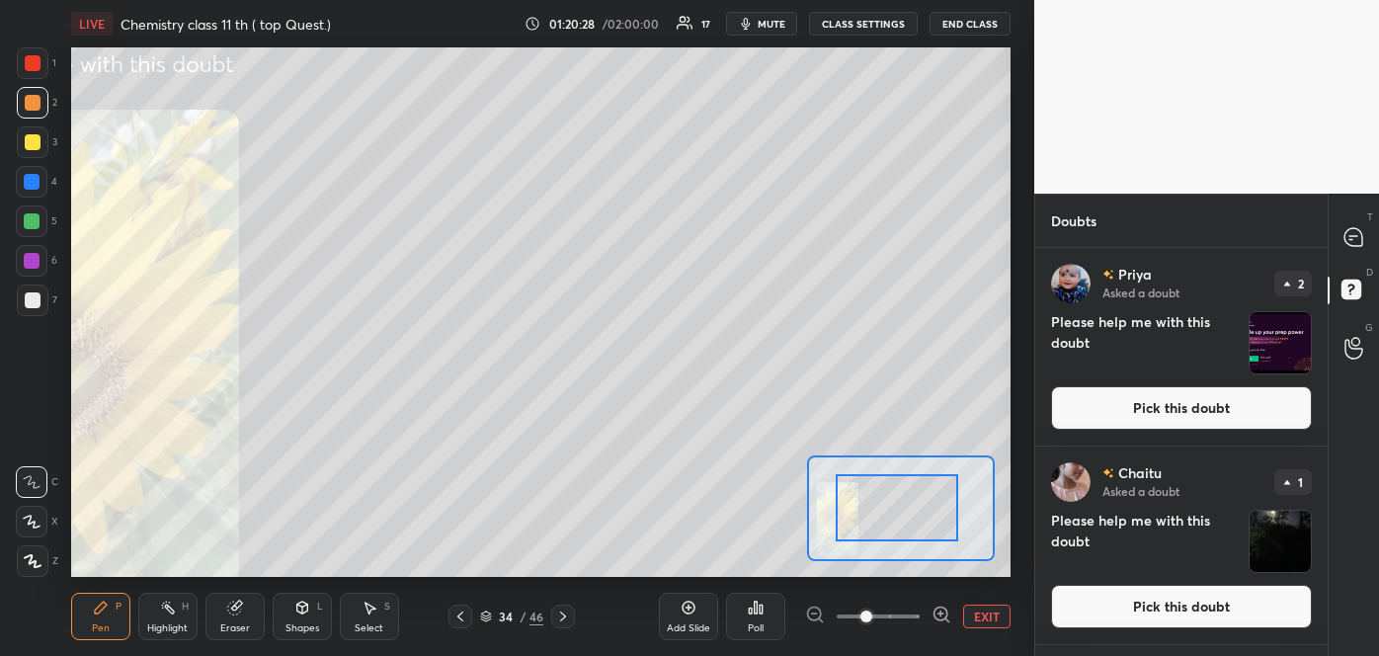
drag, startPoint x: 918, startPoint y: 506, endPoint x: 850, endPoint y: 520, distance: 68.6
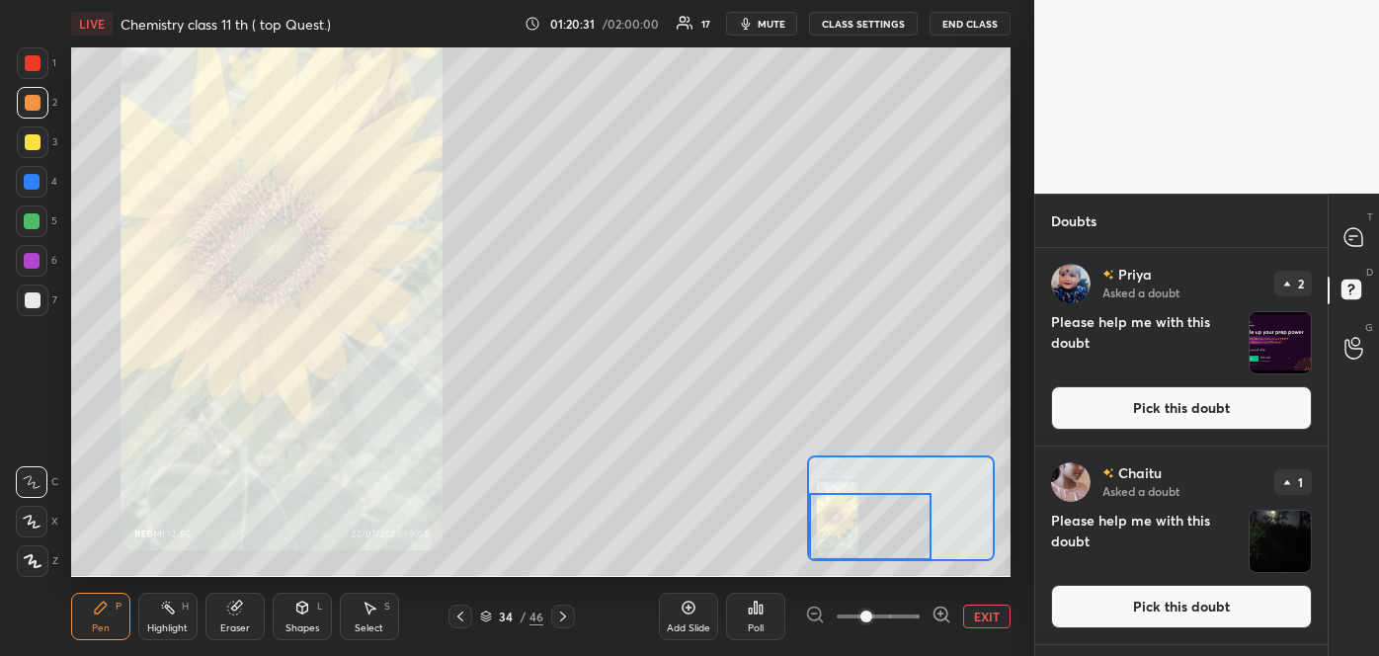
drag, startPoint x: 883, startPoint y: 517, endPoint x: 830, endPoint y: 541, distance: 58.8
click at [830, 541] on div at bounding box center [870, 527] width 122 height 68
click at [1188, 619] on button "Pick this doubt" at bounding box center [1181, 606] width 261 height 43
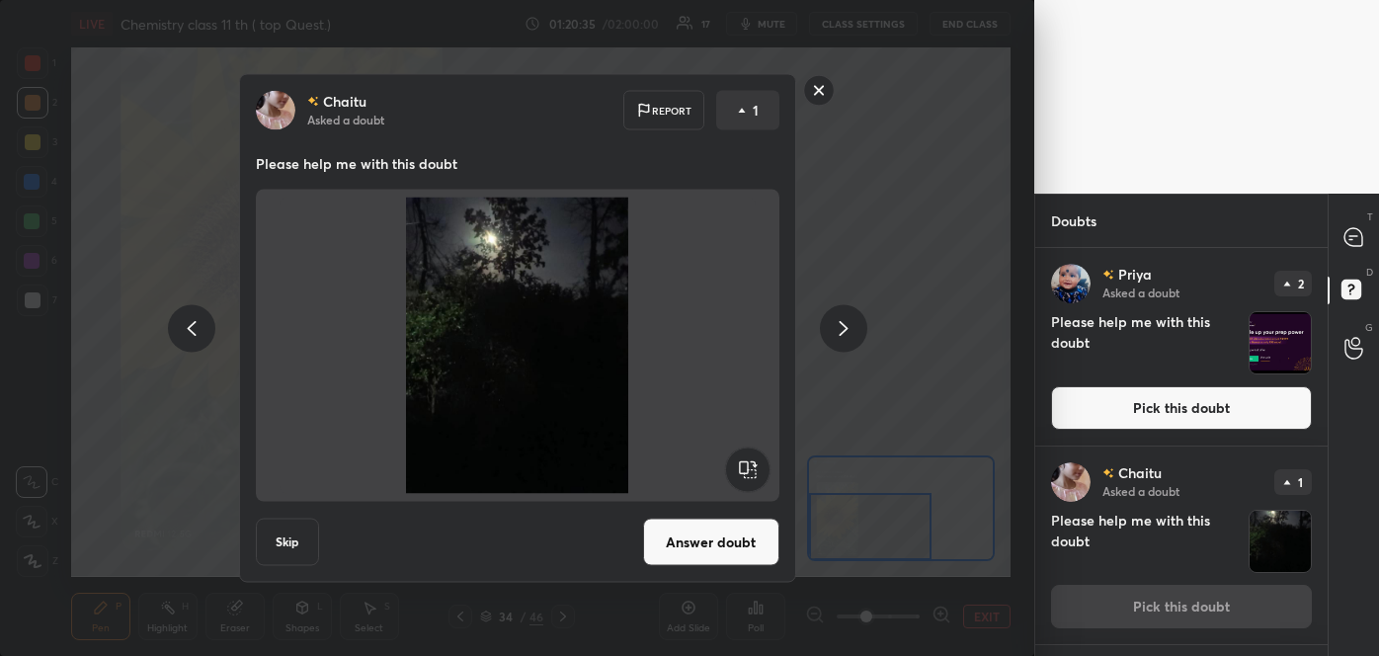
click at [736, 535] on button "Answer doubt" at bounding box center [711, 542] width 136 height 47
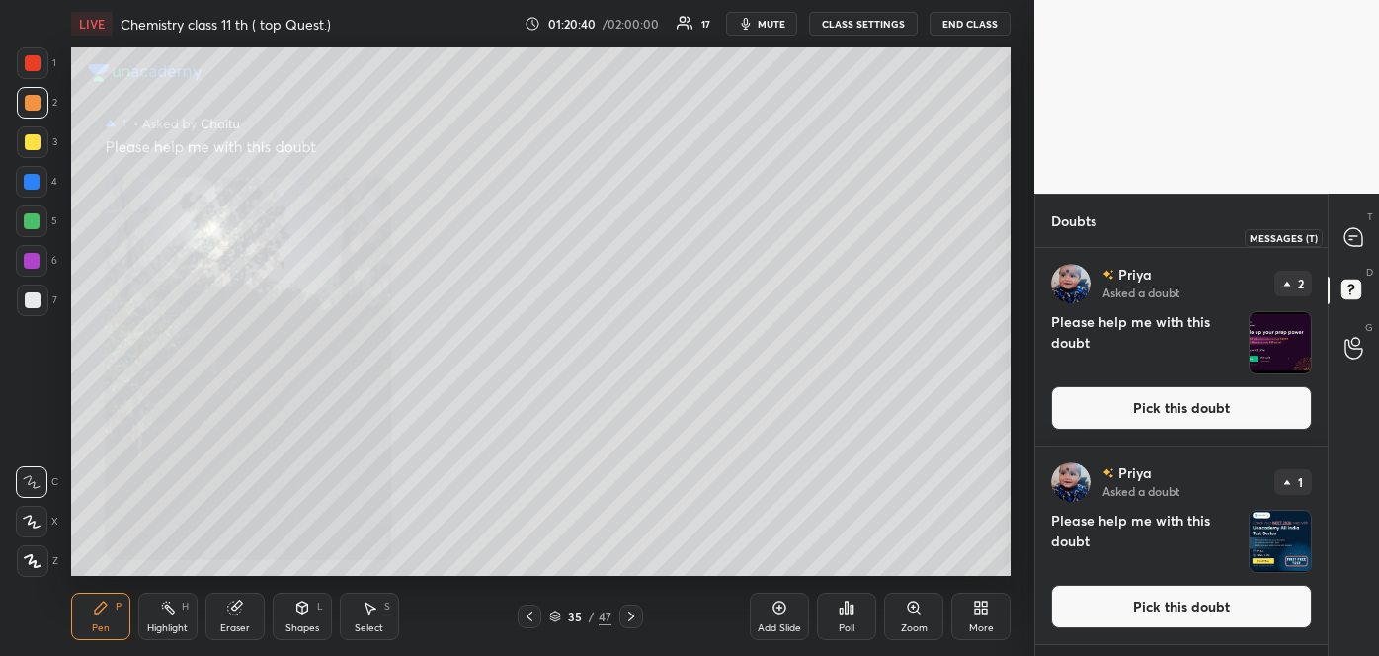
click at [1353, 229] on icon at bounding box center [1353, 237] width 18 height 18
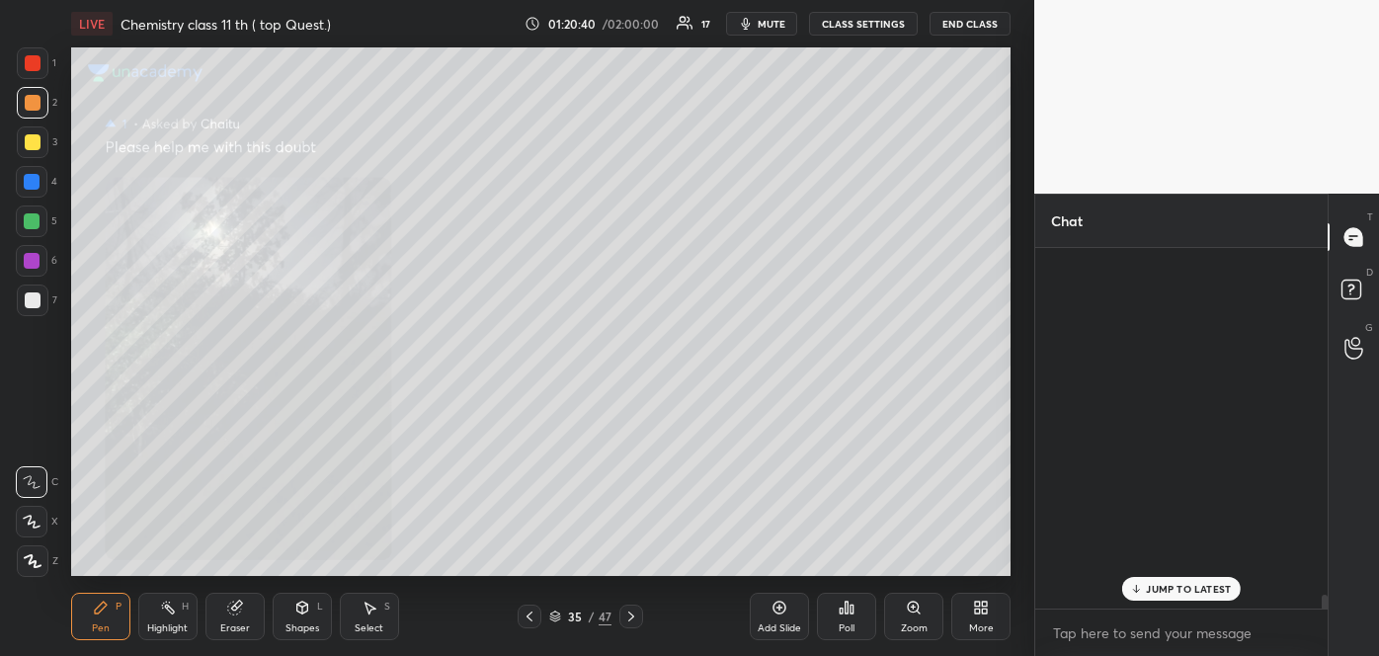
scroll to position [355, 286]
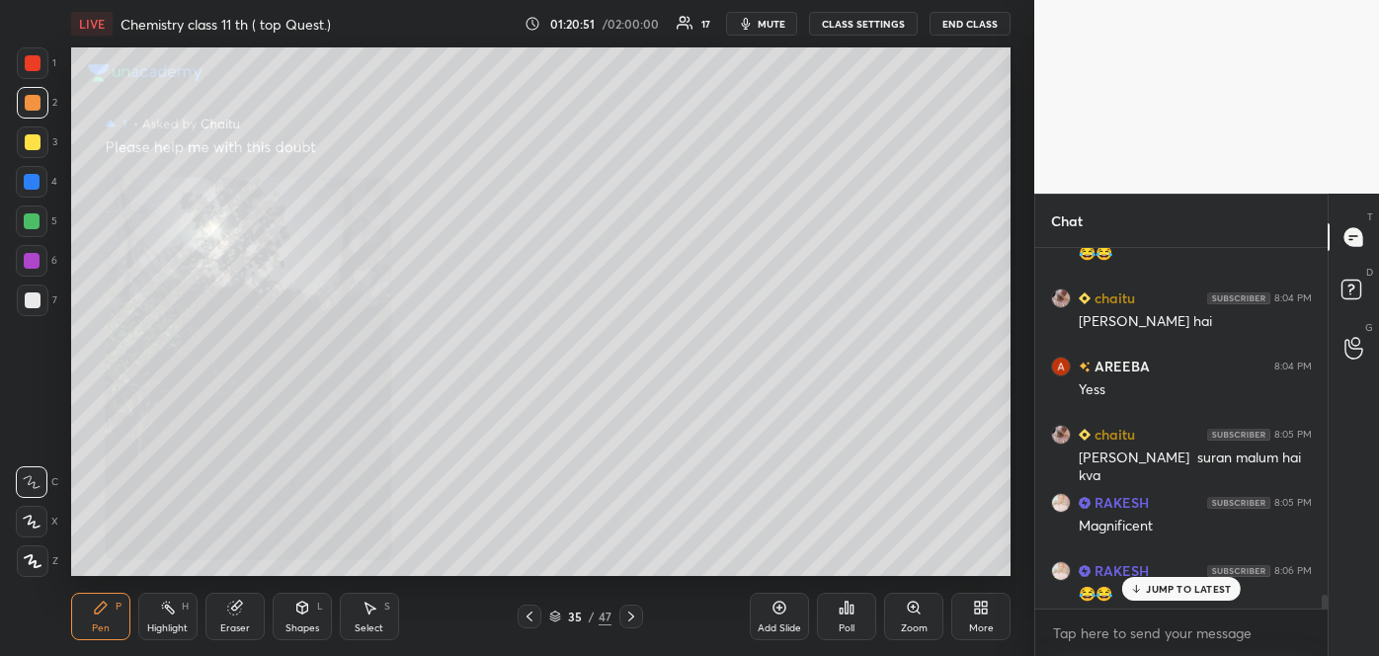
click at [528, 614] on icon at bounding box center [529, 616] width 6 height 10
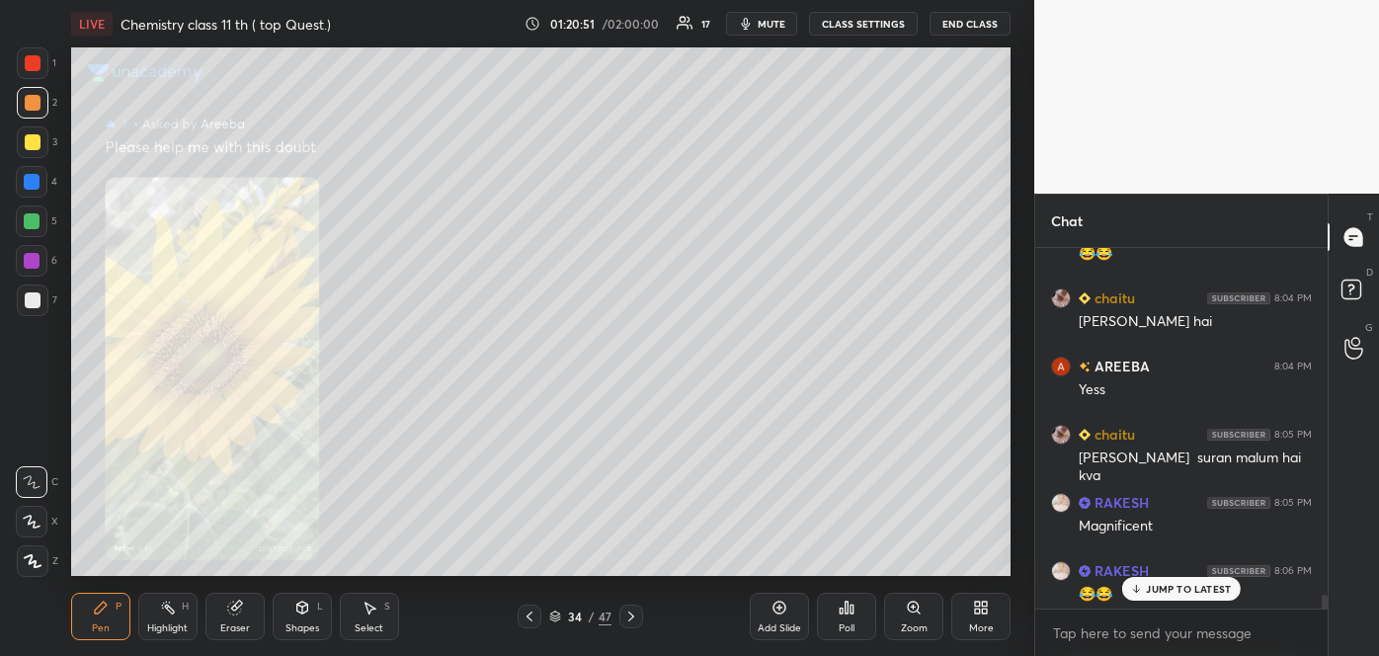
click at [528, 614] on icon at bounding box center [529, 616] width 6 height 10
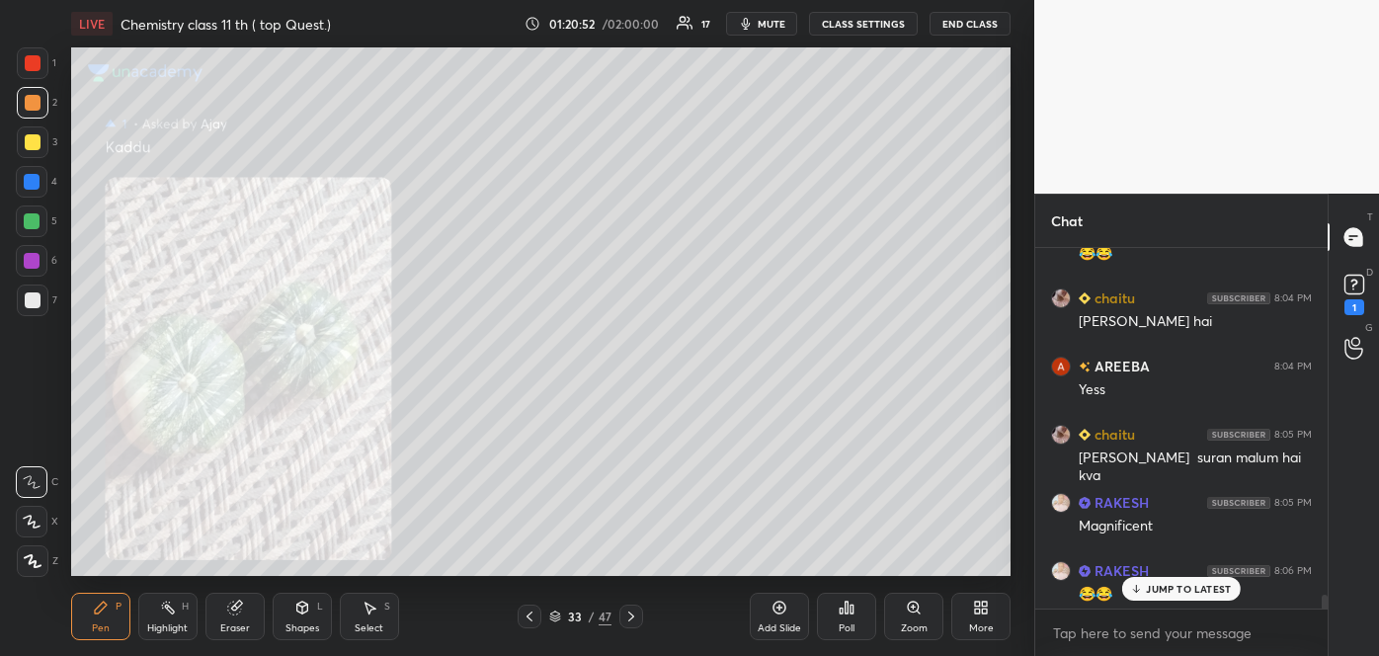
click at [528, 614] on icon at bounding box center [529, 616] width 6 height 10
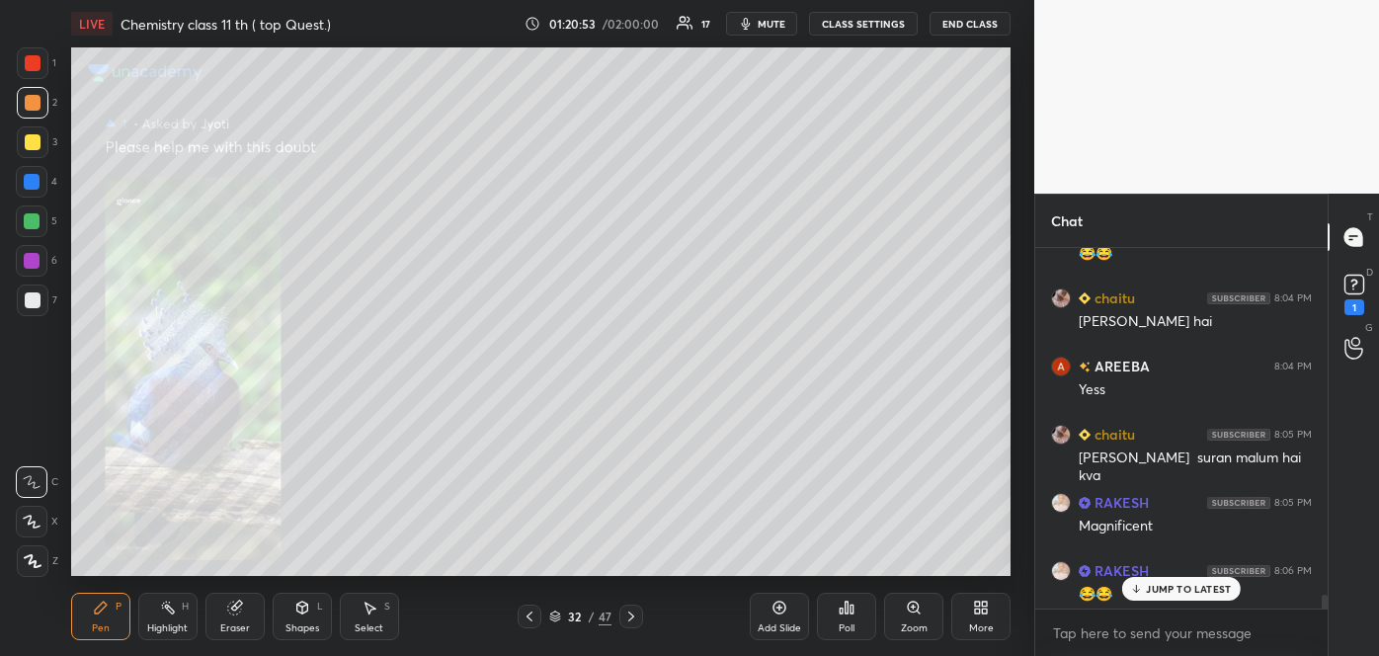
click at [528, 614] on icon at bounding box center [529, 616] width 6 height 10
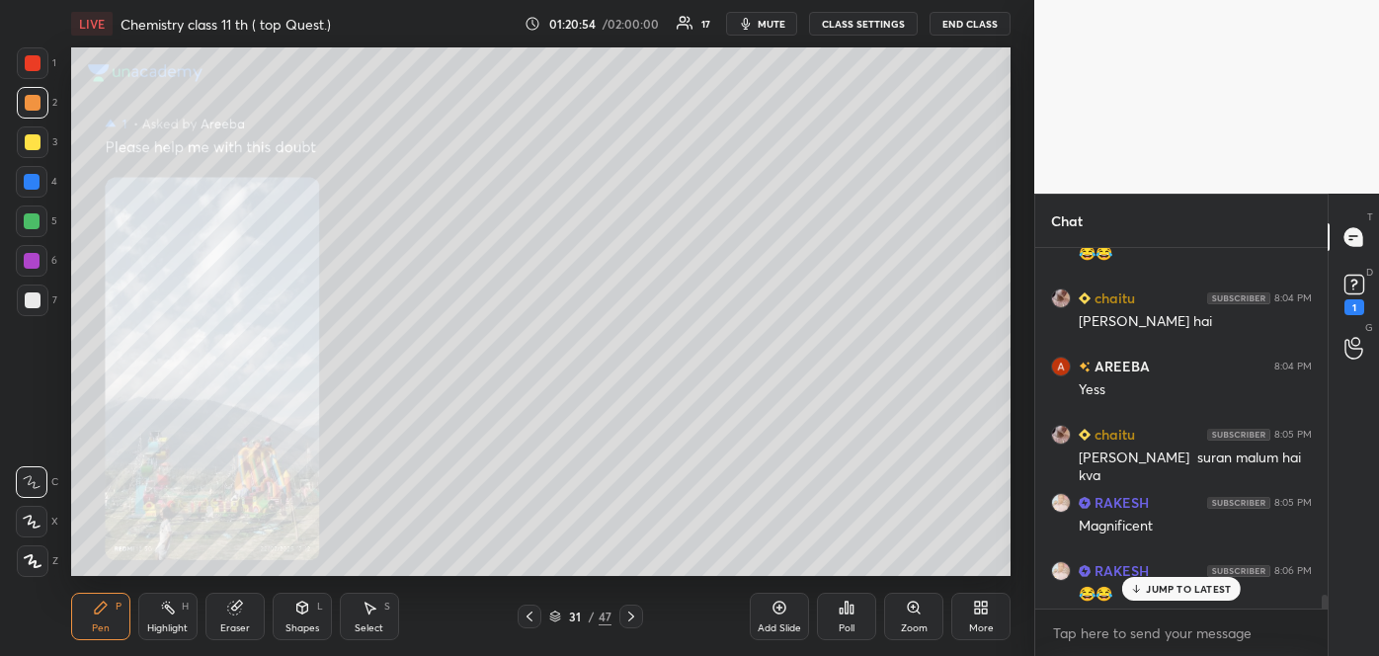
click at [528, 614] on icon at bounding box center [529, 616] width 6 height 10
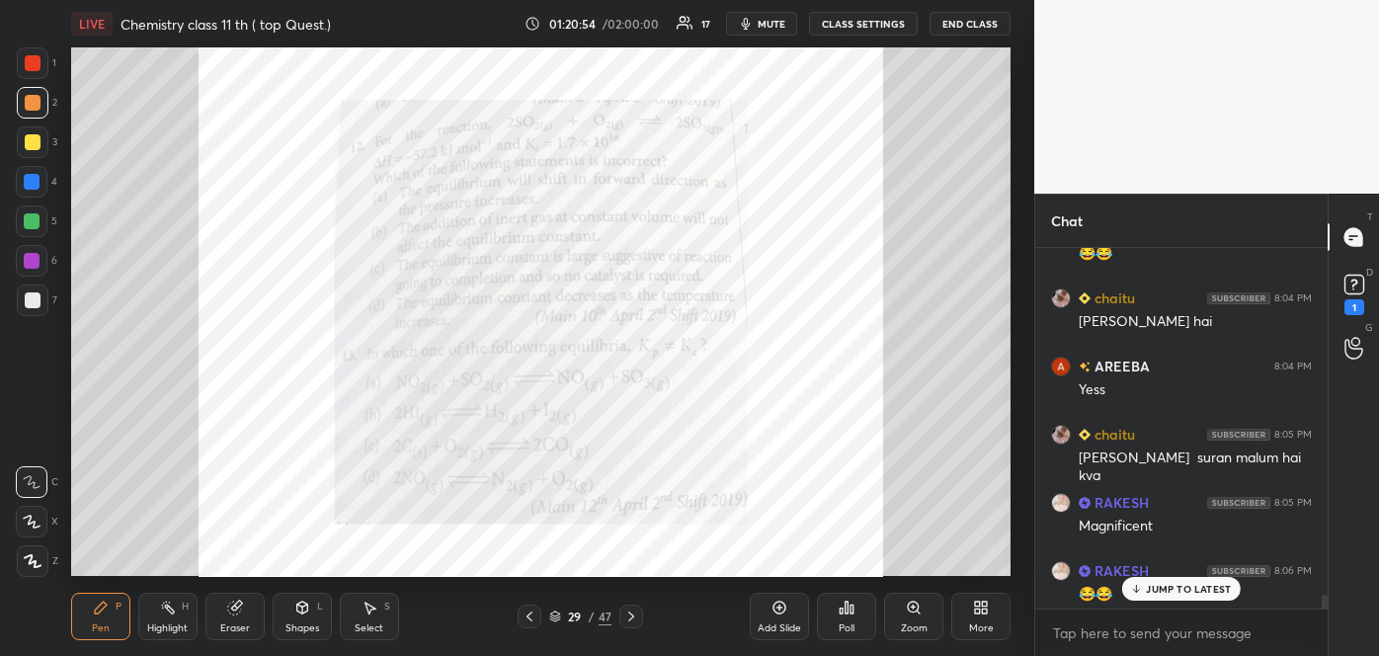
click at [528, 614] on icon at bounding box center [529, 616] width 6 height 10
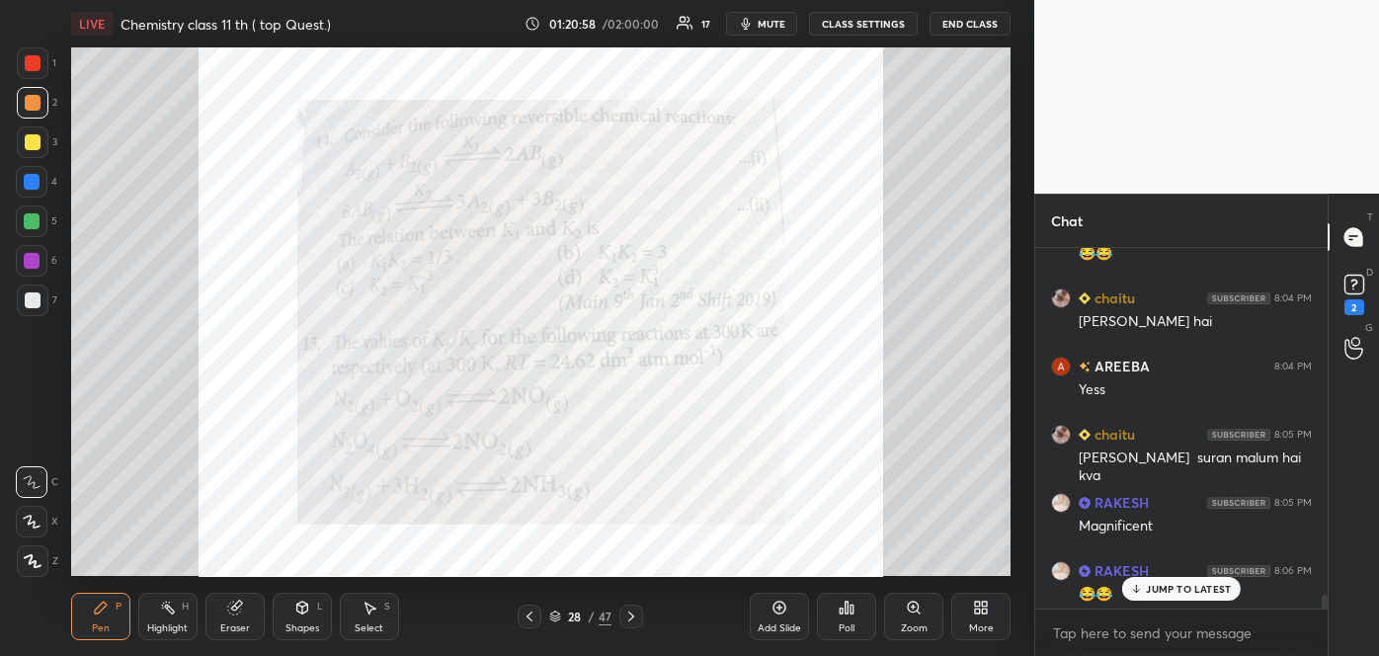
click at [632, 616] on icon at bounding box center [631, 616] width 6 height 10
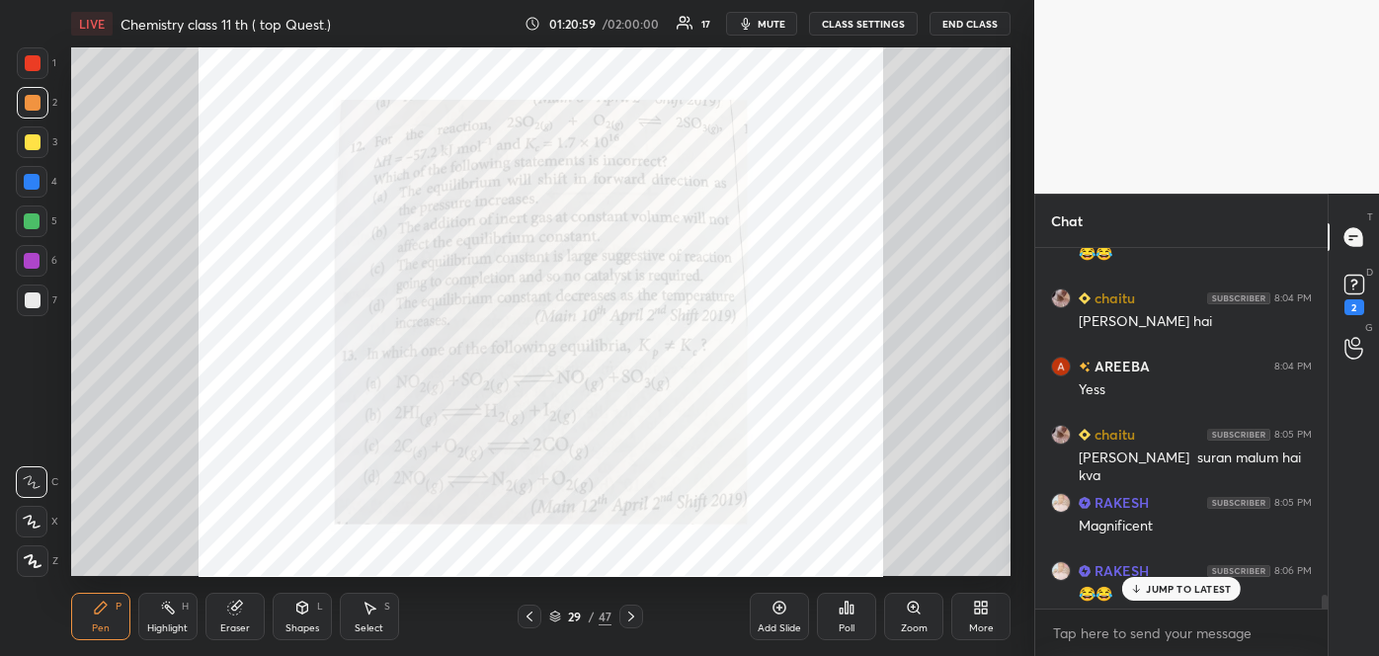
click at [632, 616] on icon at bounding box center [631, 616] width 6 height 10
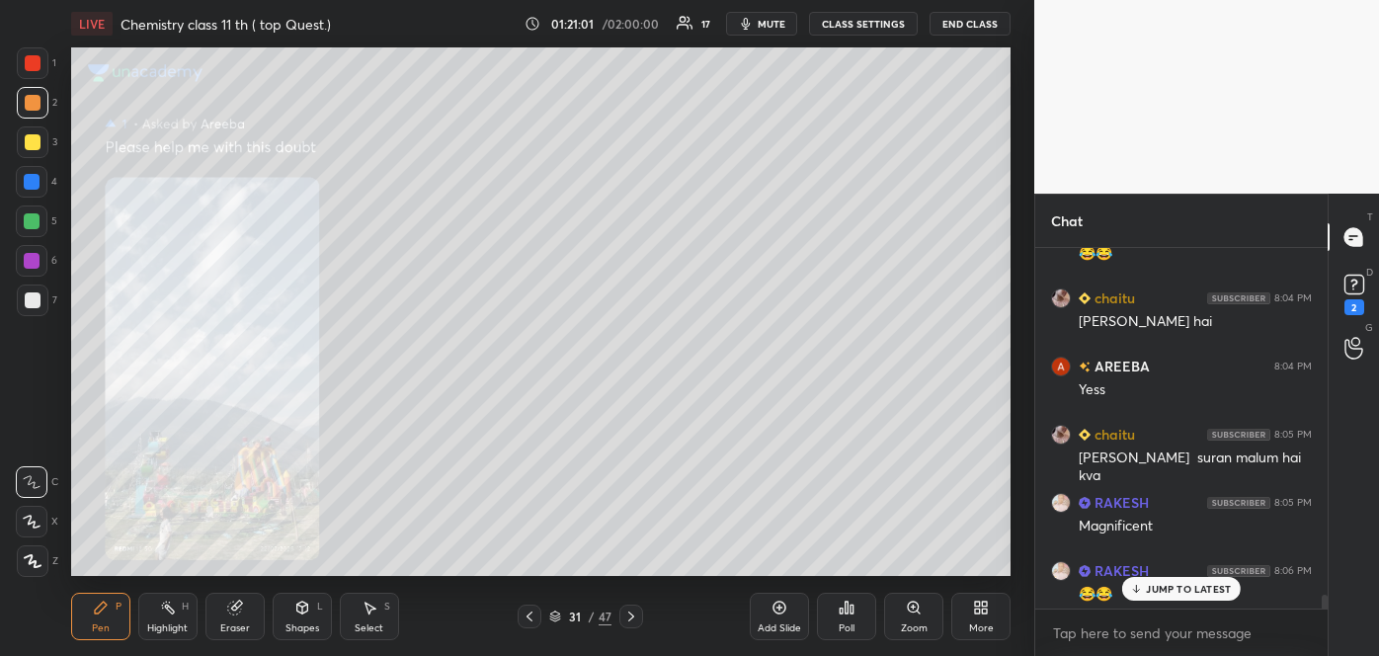
click at [527, 616] on icon at bounding box center [529, 616] width 6 height 10
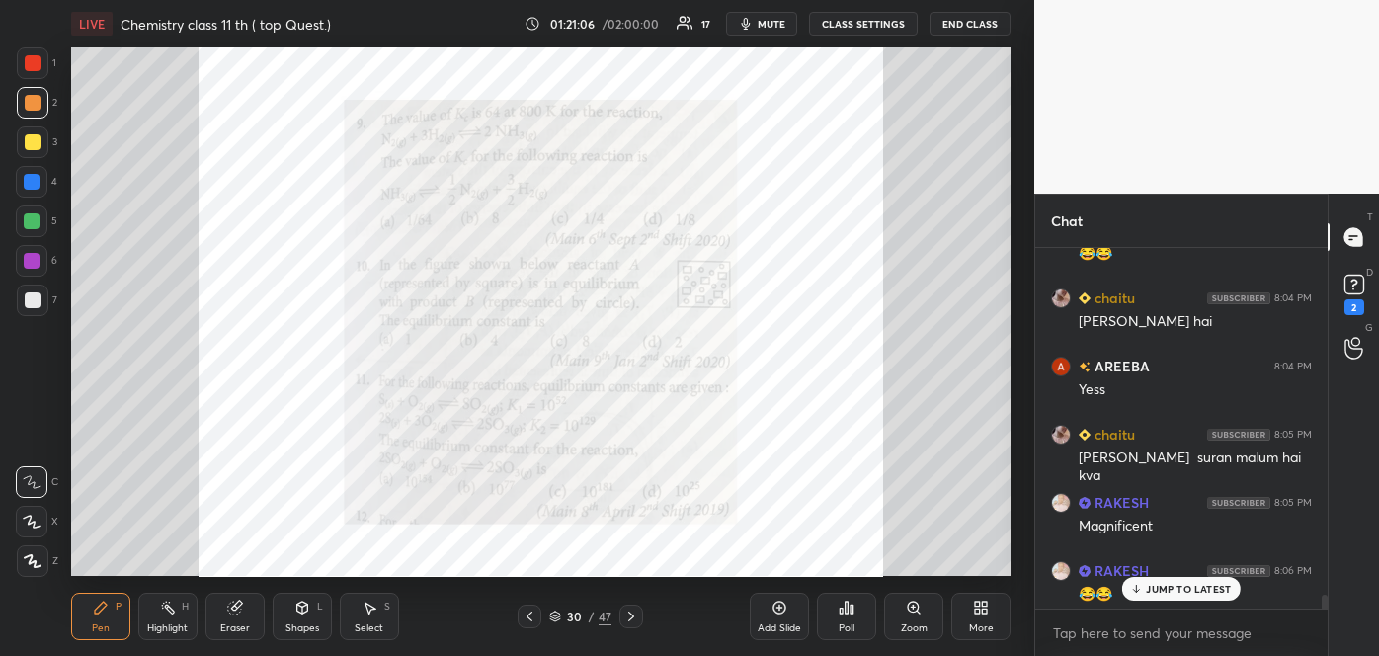
click at [988, 606] on icon at bounding box center [981, 608] width 16 height 16
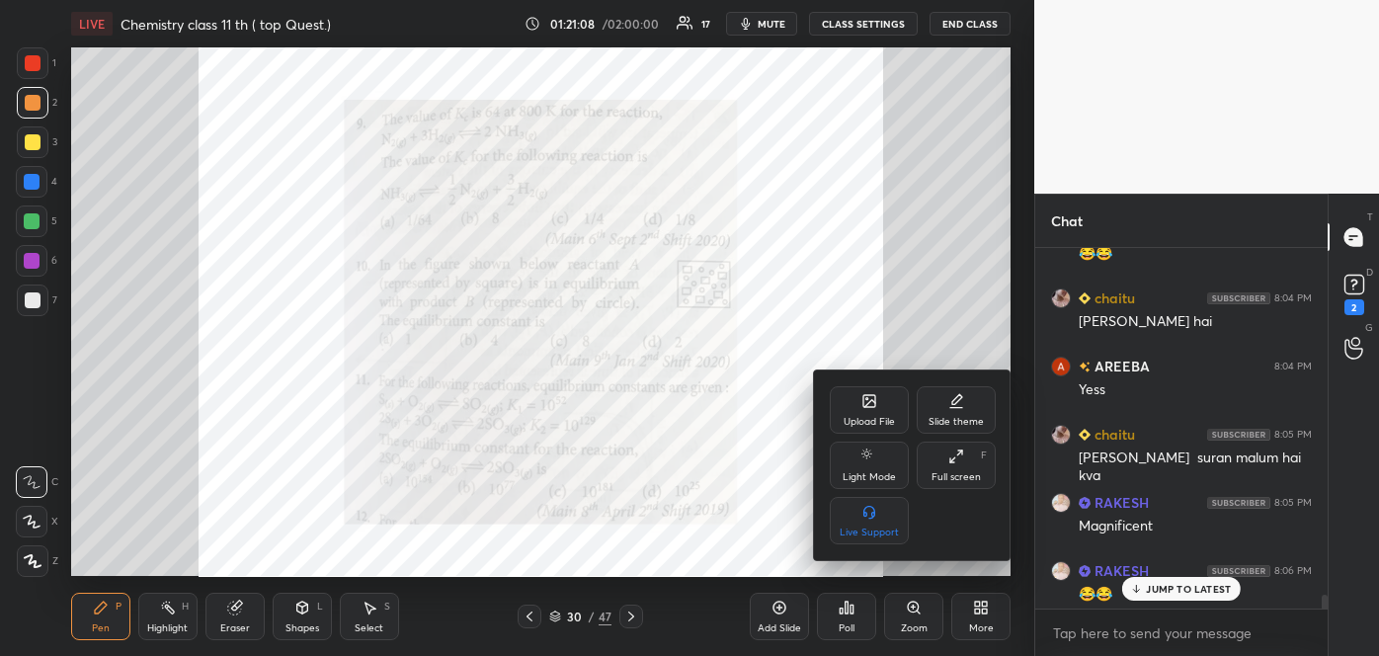
click at [868, 400] on icon at bounding box center [869, 401] width 12 height 12
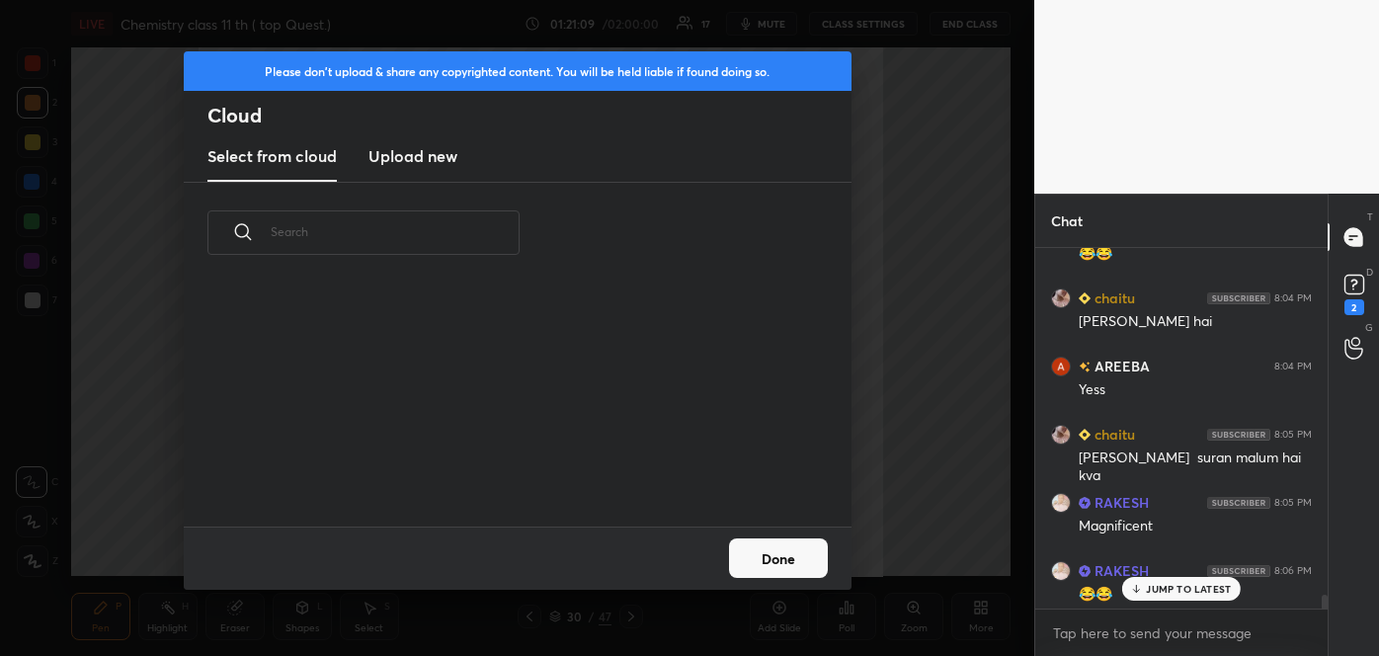
scroll to position [244, 634]
click at [441, 167] on new "Upload new" at bounding box center [412, 156] width 89 height 49
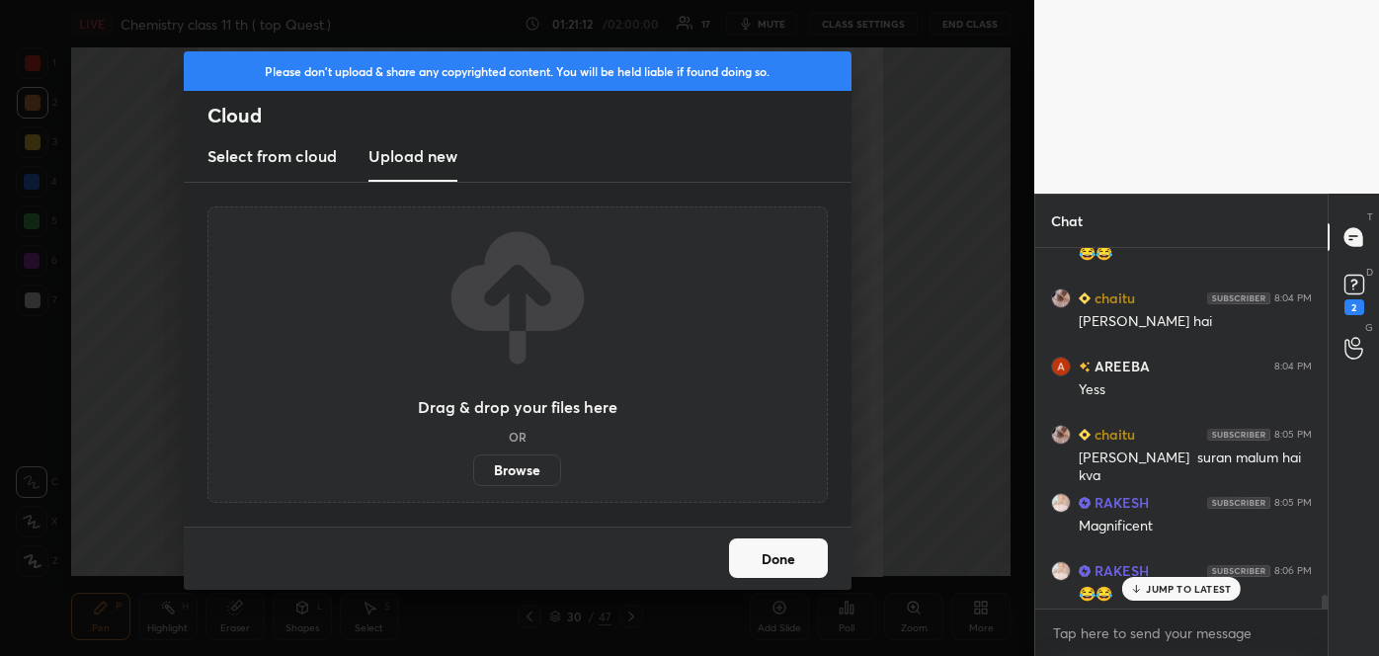
click at [511, 463] on label "Browse" at bounding box center [517, 470] width 88 height 32
click at [473, 463] on input "Browse" at bounding box center [473, 470] width 0 height 32
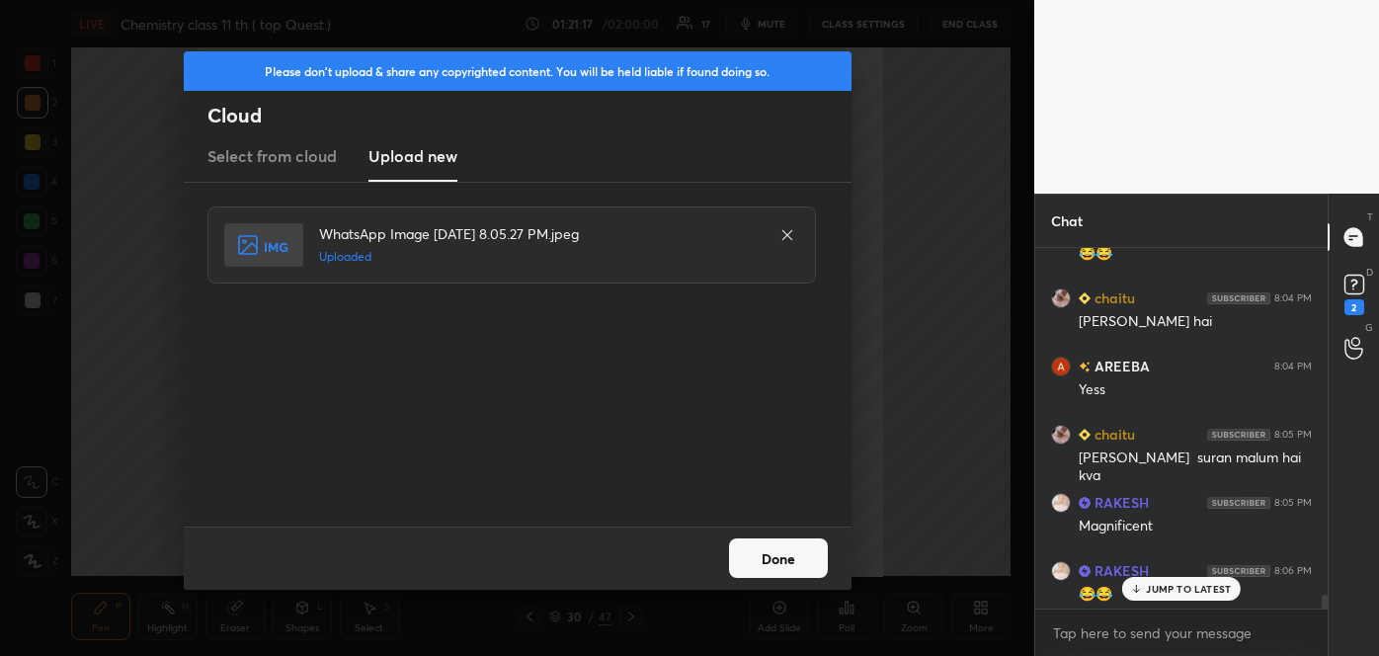
click at [759, 548] on button "Done" at bounding box center [778, 558] width 99 height 40
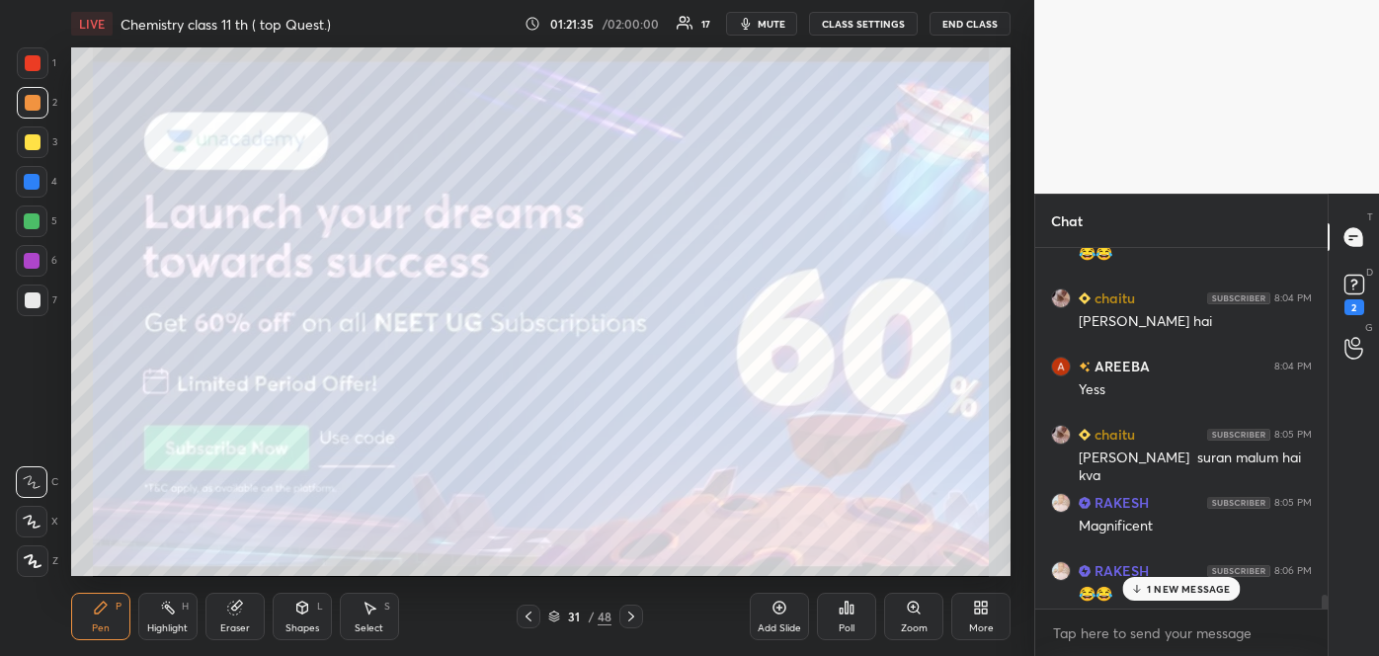
click at [29, 137] on div at bounding box center [33, 142] width 16 height 16
click at [31, 530] on div at bounding box center [32, 522] width 32 height 32
click at [974, 623] on div "More" at bounding box center [981, 628] width 25 height 10
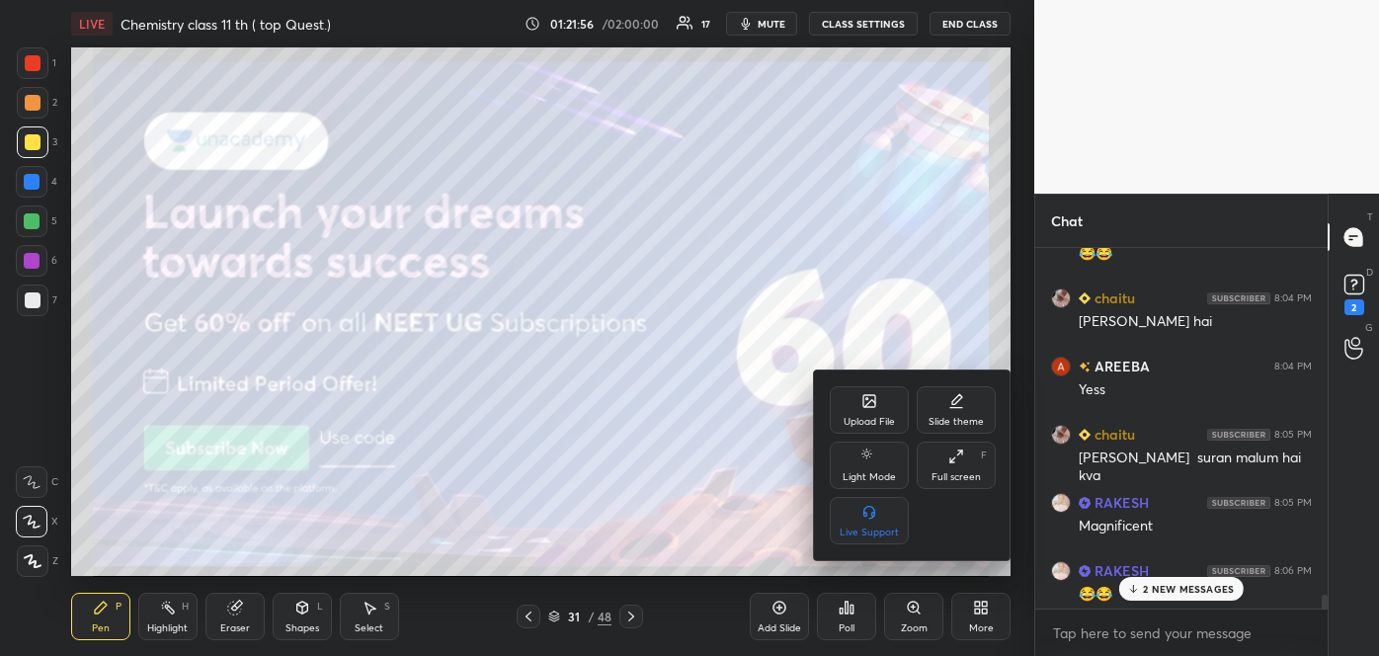
click at [855, 399] on div "Upload File" at bounding box center [869, 409] width 79 height 47
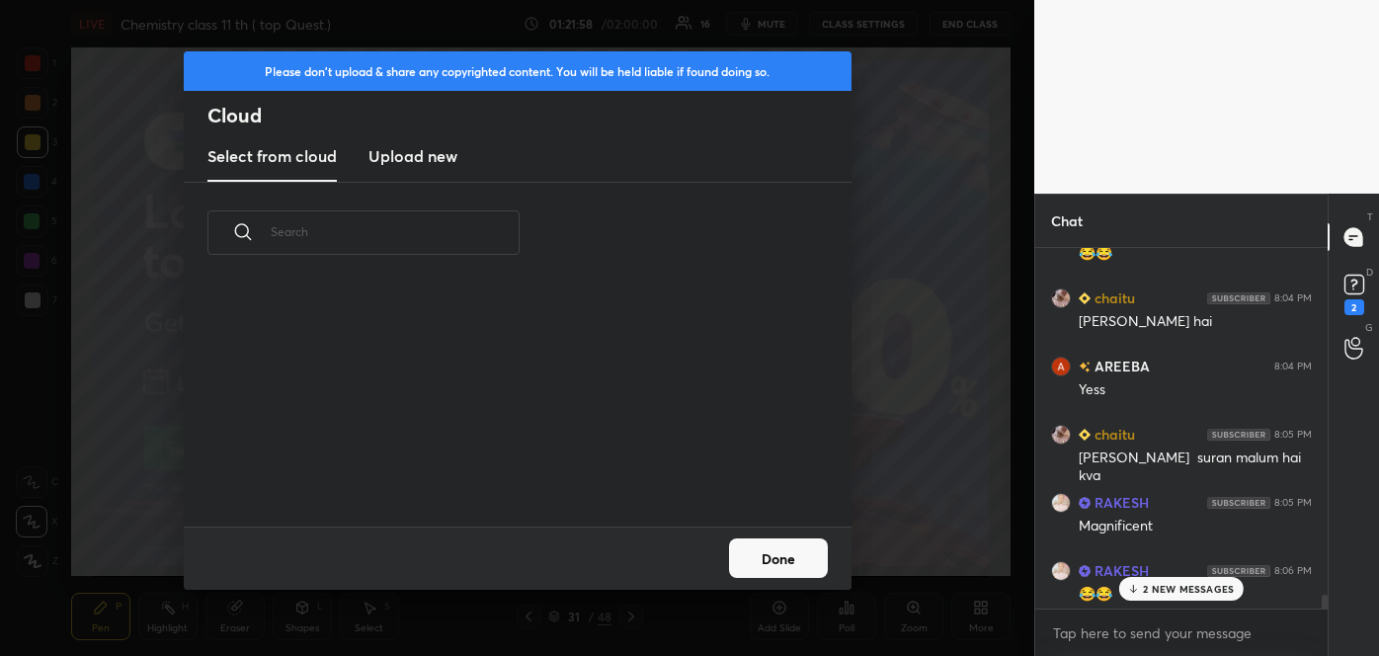
click at [428, 158] on h3 "Upload new" at bounding box center [412, 156] width 89 height 24
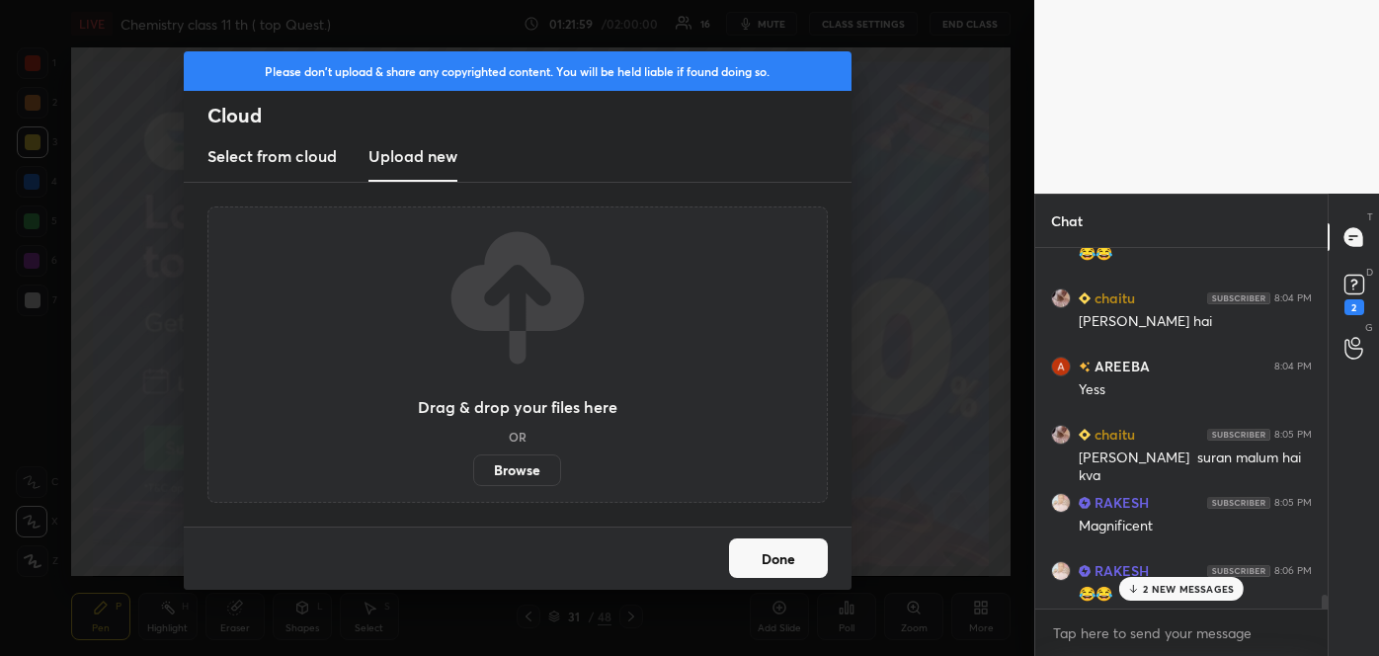
click at [529, 467] on label "Browse" at bounding box center [517, 470] width 88 height 32
click at [473, 467] on input "Browse" at bounding box center [473, 470] width 0 height 32
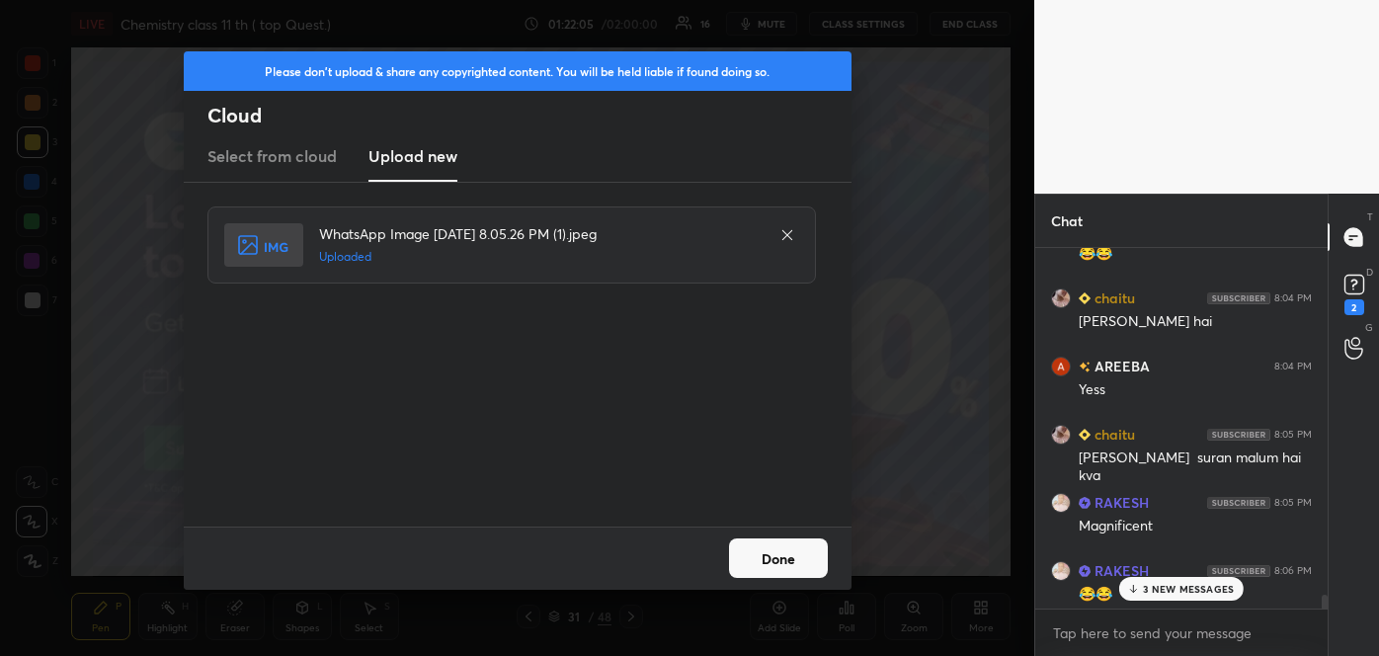
click at [800, 564] on button "Done" at bounding box center [778, 558] width 99 height 40
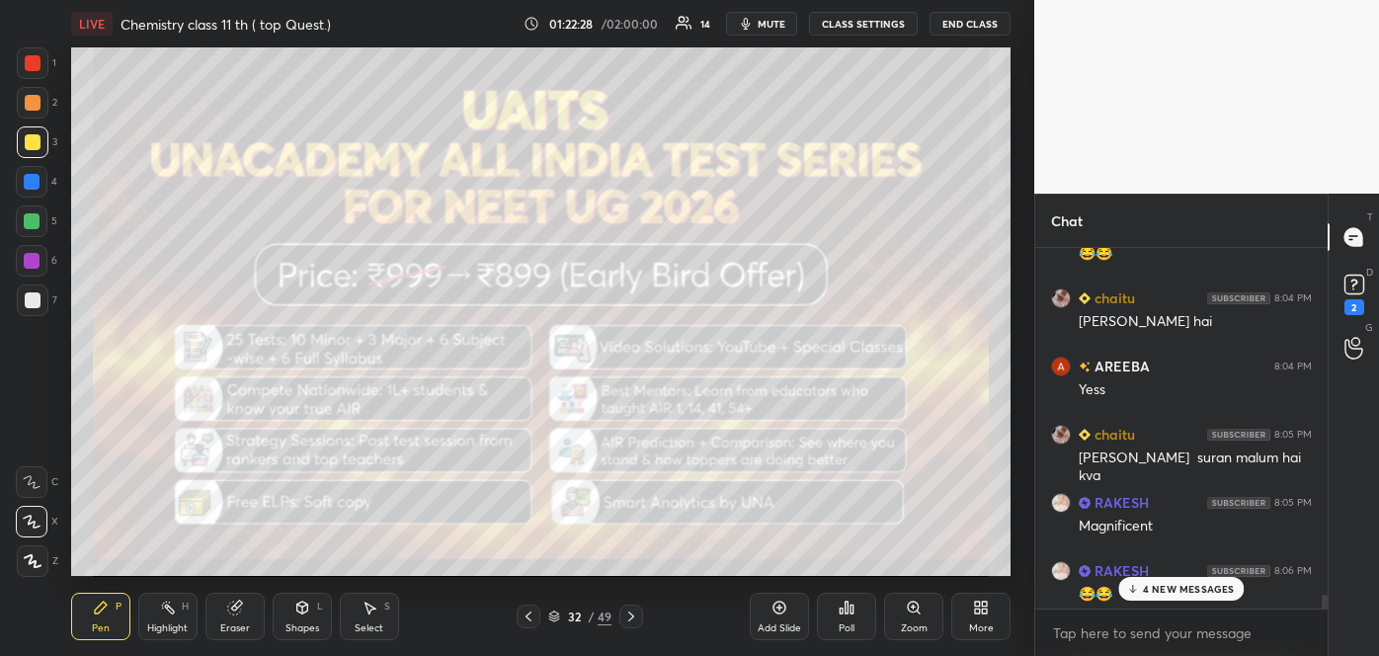
click at [980, 615] on div "More" at bounding box center [980, 616] width 59 height 47
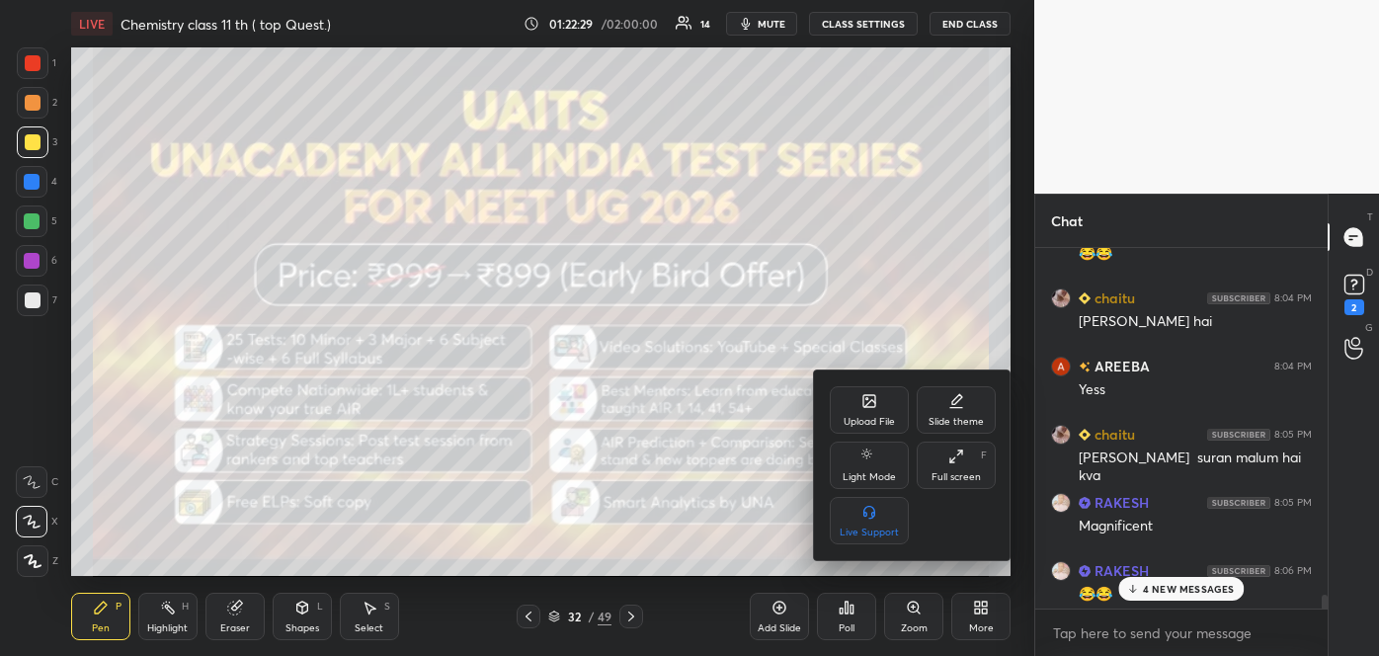
click at [887, 419] on div "Upload File" at bounding box center [868, 422] width 51 height 10
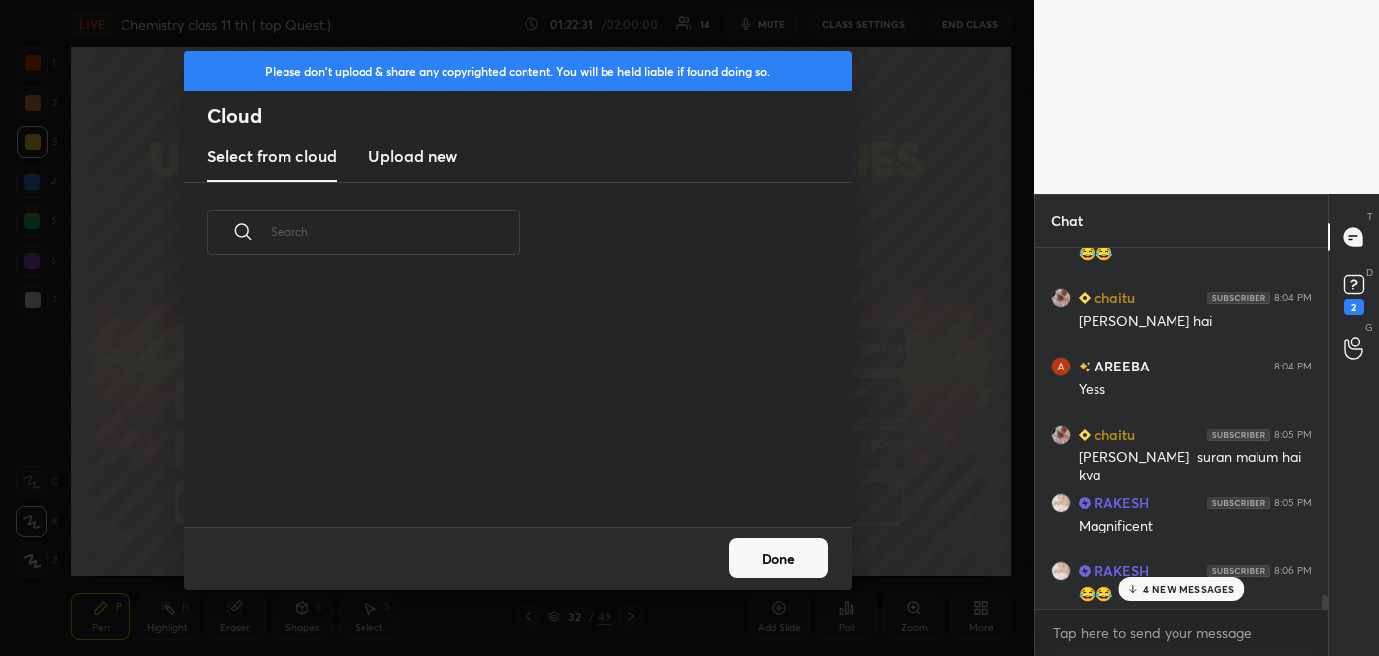
click at [422, 157] on h3 "Upload new" at bounding box center [412, 156] width 89 height 24
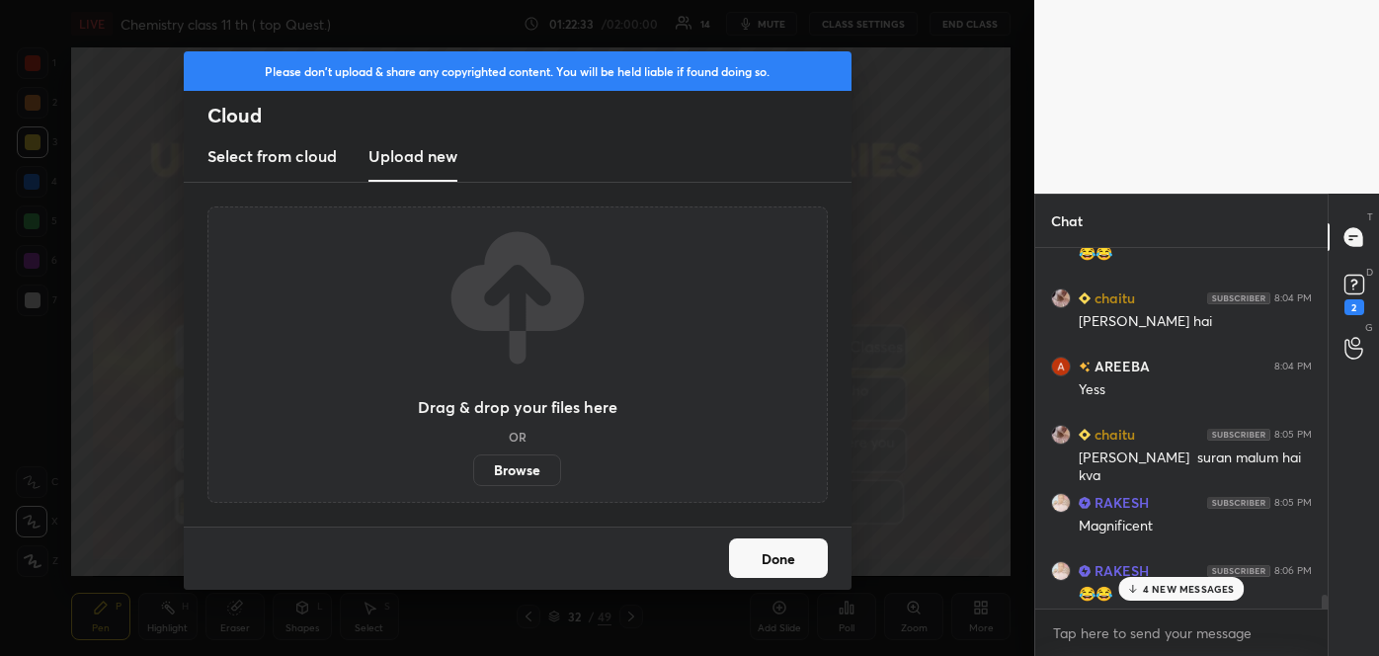
click at [529, 465] on label "Browse" at bounding box center [517, 470] width 88 height 32
click at [473, 465] on input "Browse" at bounding box center [473, 470] width 0 height 32
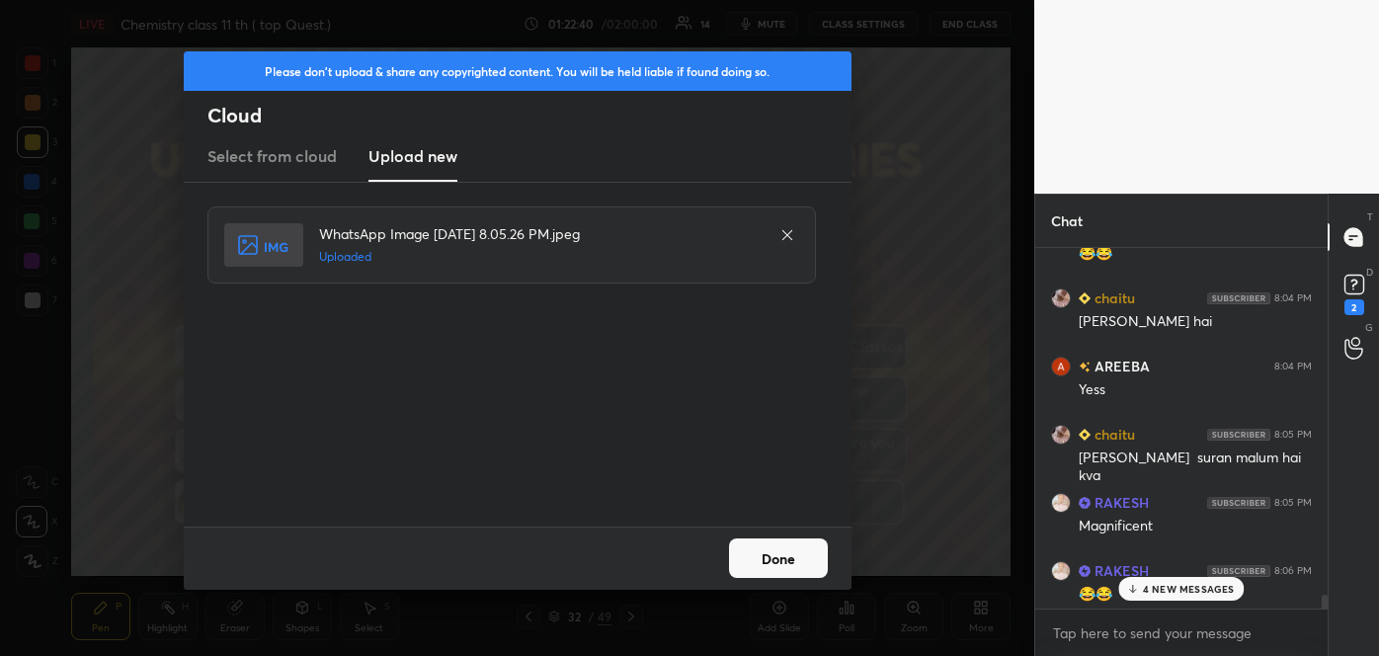
click at [793, 559] on button "Done" at bounding box center [778, 558] width 99 height 40
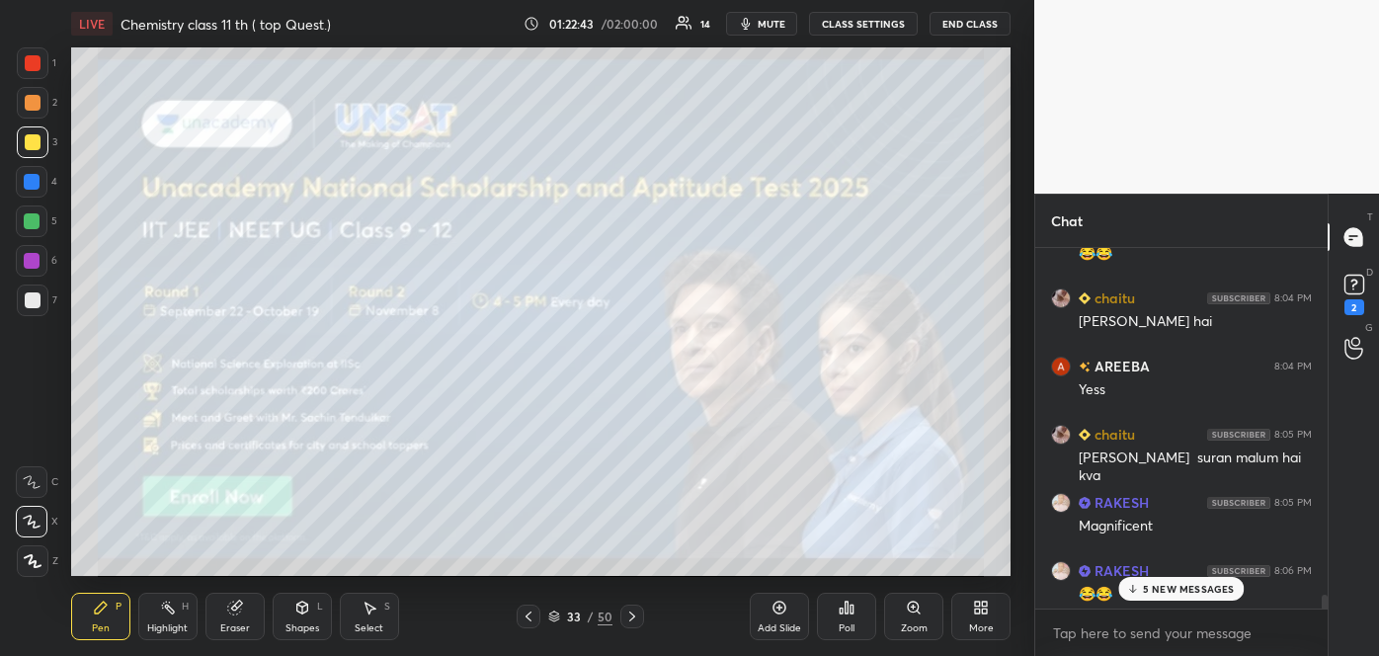
click at [1179, 593] on p "5 NEW MESSAGES" at bounding box center [1189, 589] width 92 height 12
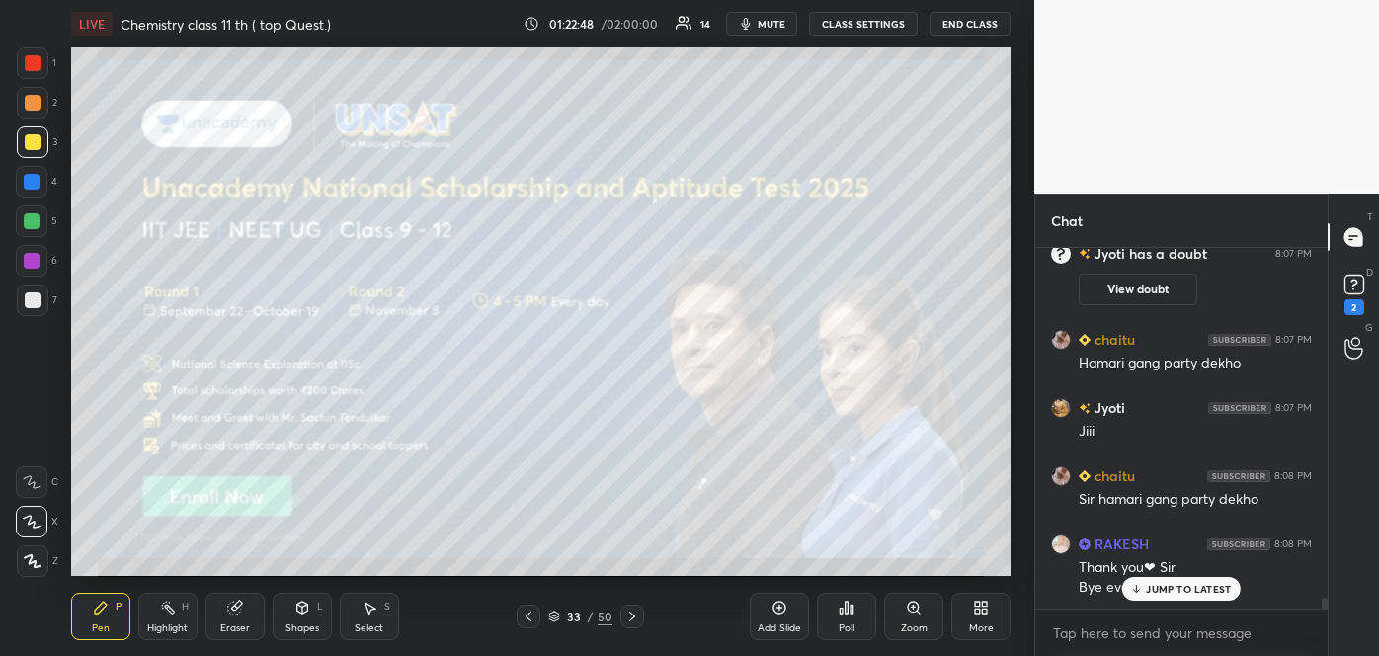
click at [1143, 585] on icon at bounding box center [1136, 589] width 13 height 12
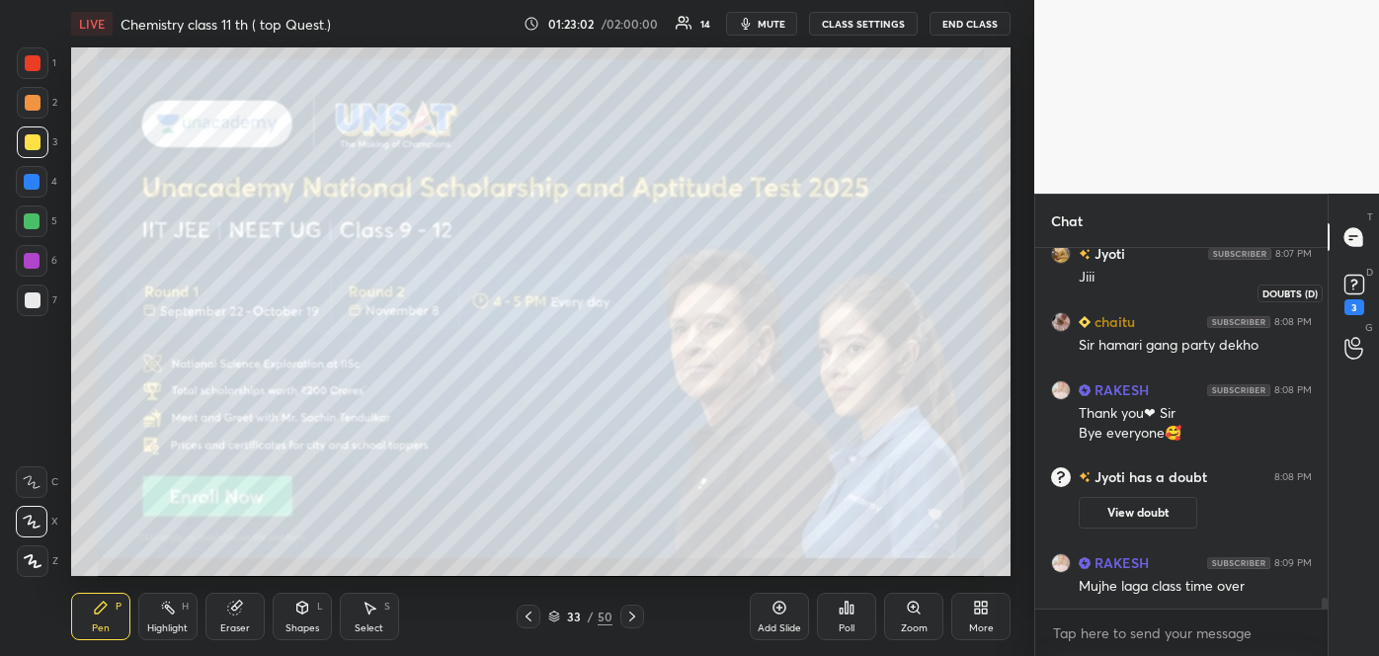
scroll to position [11266, 0]
click at [1348, 281] on rect at bounding box center [1353, 285] width 19 height 19
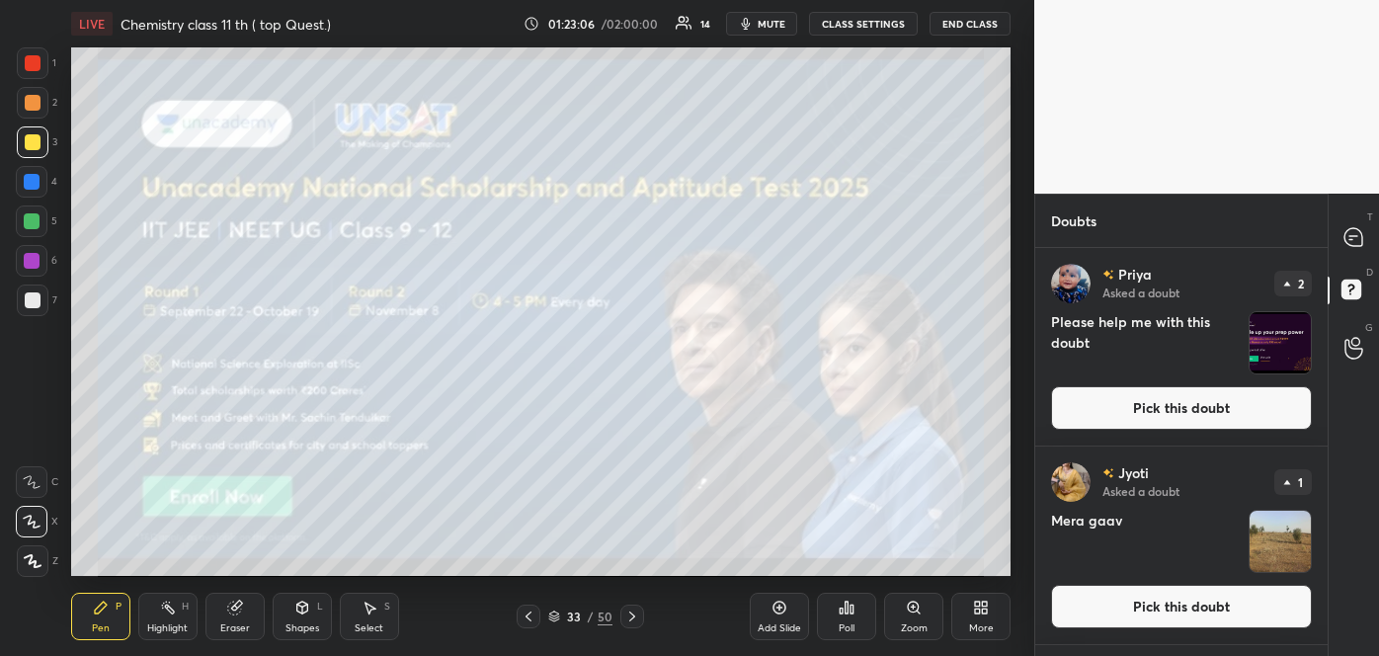
click at [1191, 623] on button "Pick this doubt" at bounding box center [1181, 606] width 261 height 43
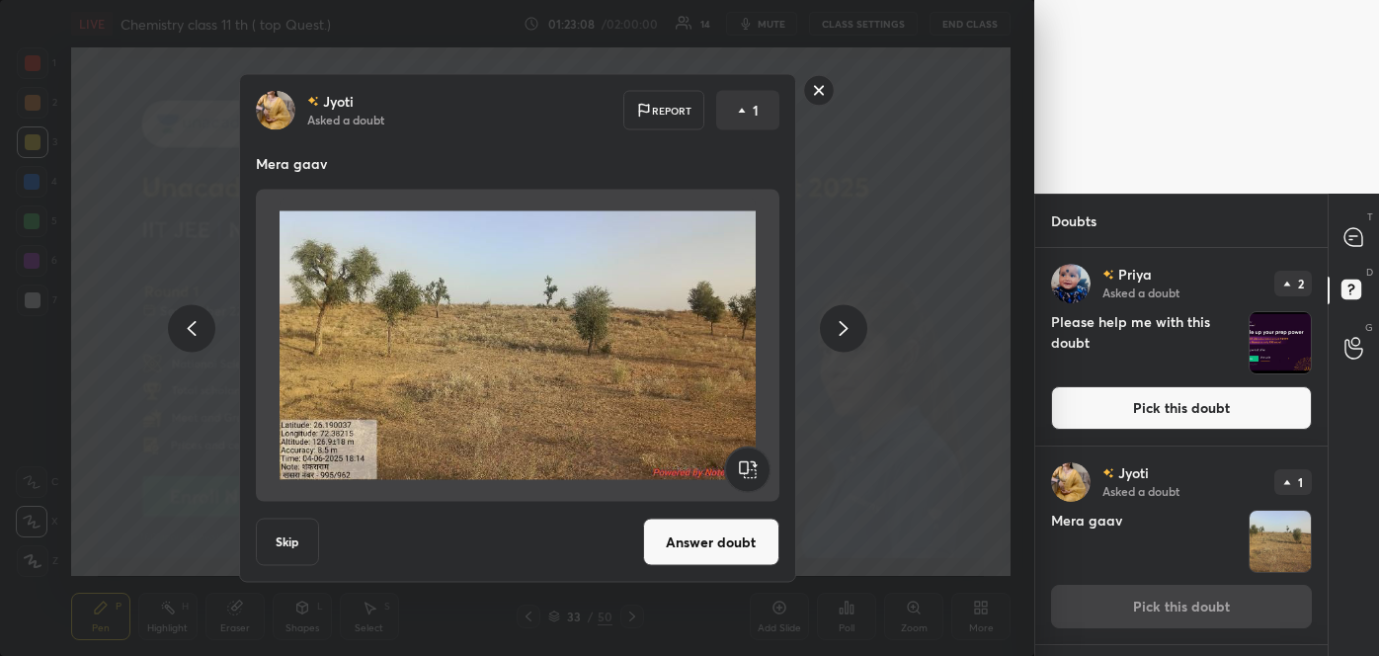
click at [745, 545] on button "Answer doubt" at bounding box center [711, 542] width 136 height 47
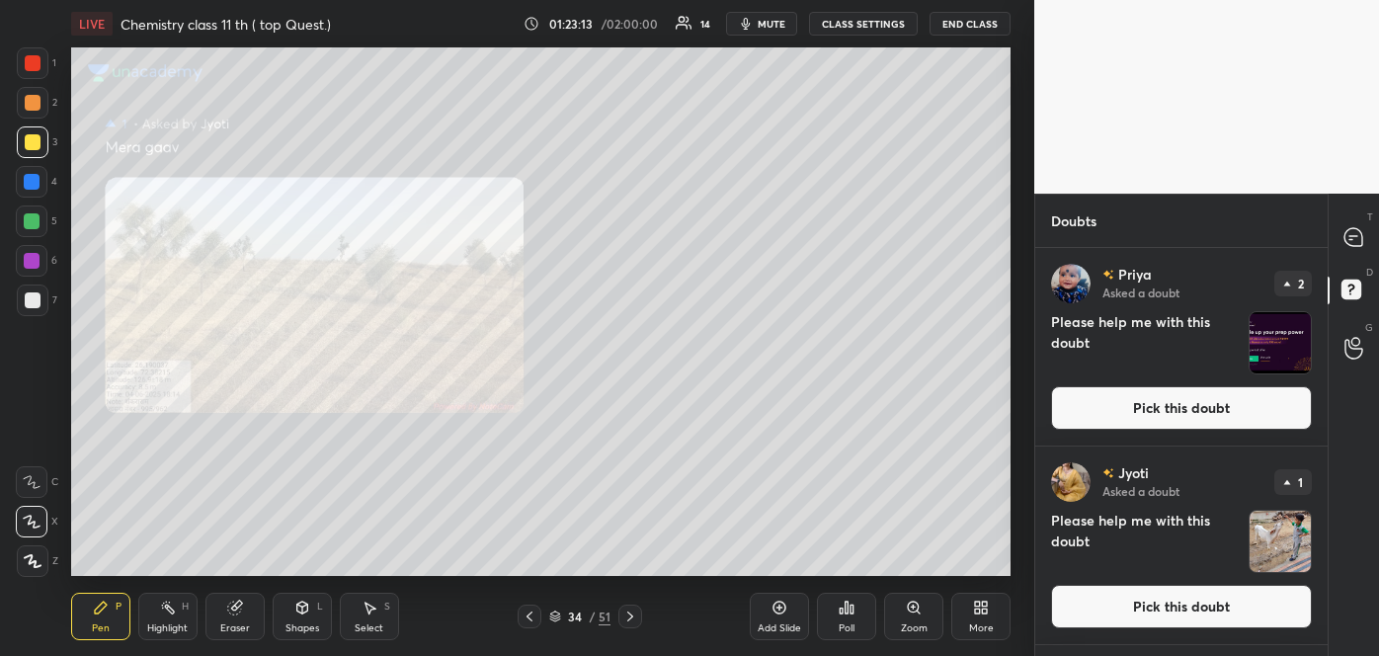
click at [917, 616] on div "Zoom" at bounding box center [913, 616] width 59 height 47
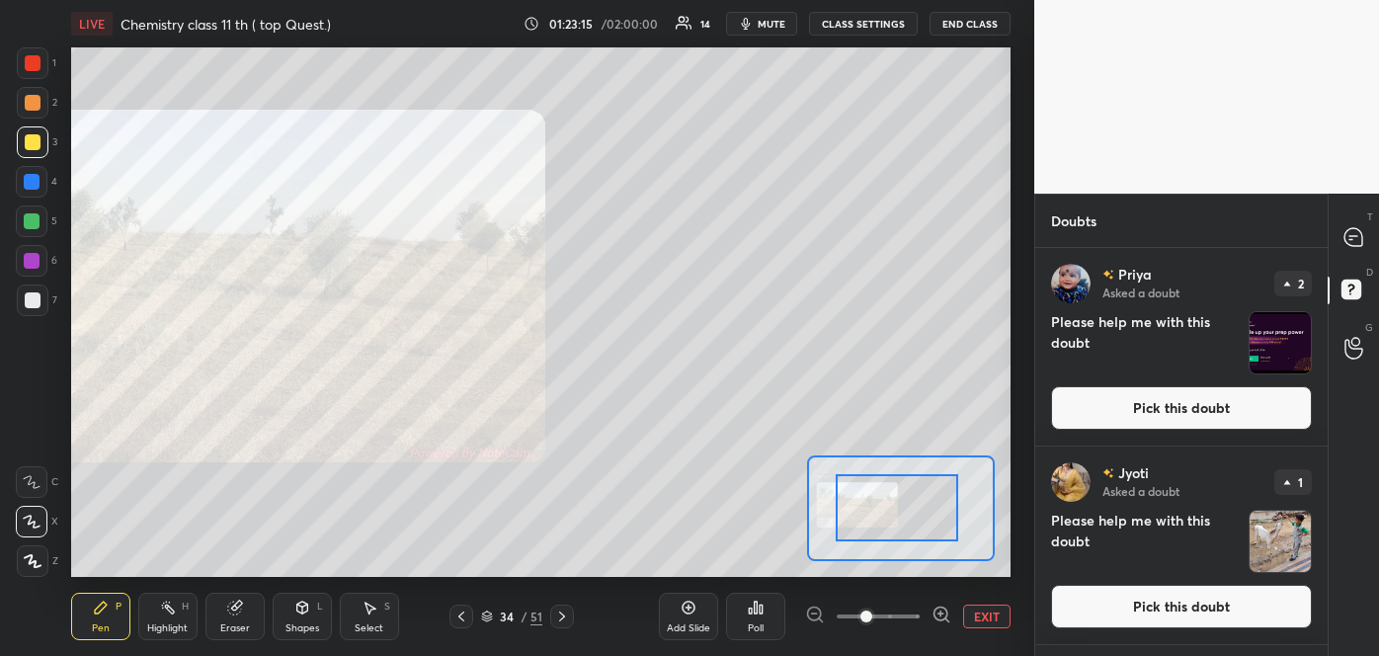
drag, startPoint x: 933, startPoint y: 529, endPoint x: 892, endPoint y: 529, distance: 41.5
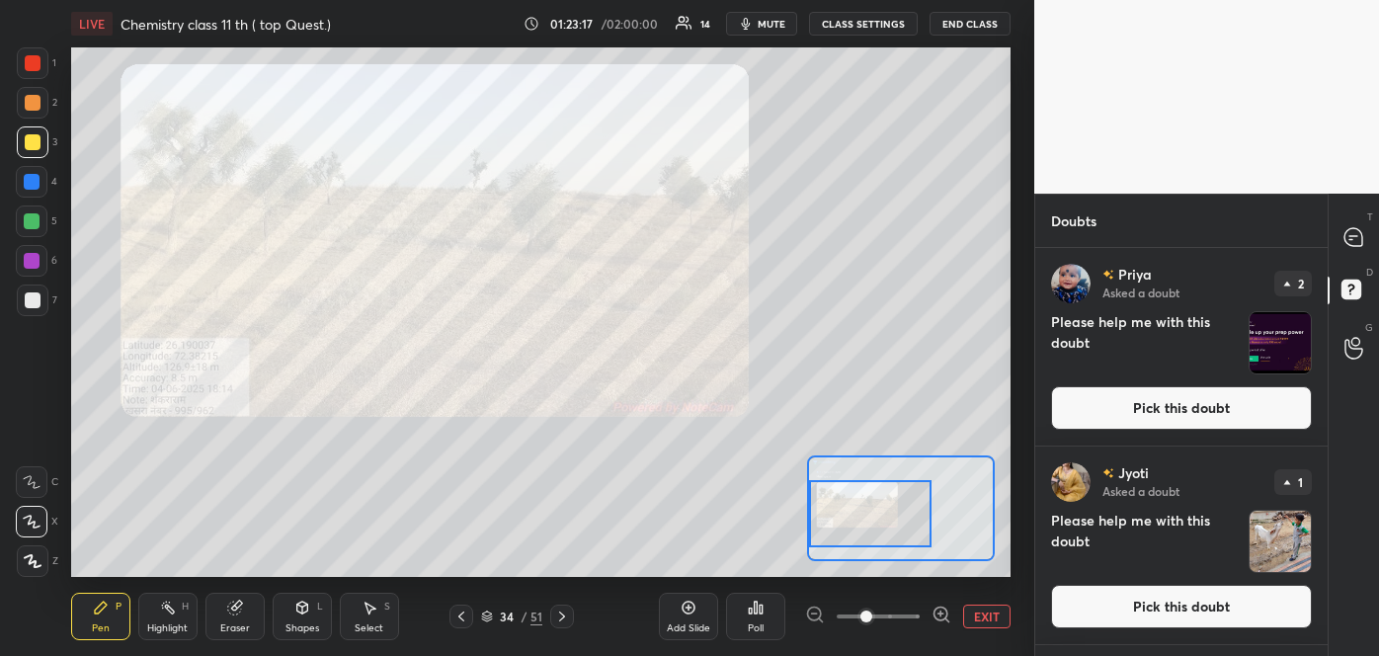
drag, startPoint x: 892, startPoint y: 529, endPoint x: 842, endPoint y: 535, distance: 49.7
click at [842, 535] on div at bounding box center [870, 514] width 122 height 68
click at [1252, 607] on button "Pick this doubt" at bounding box center [1181, 606] width 261 height 43
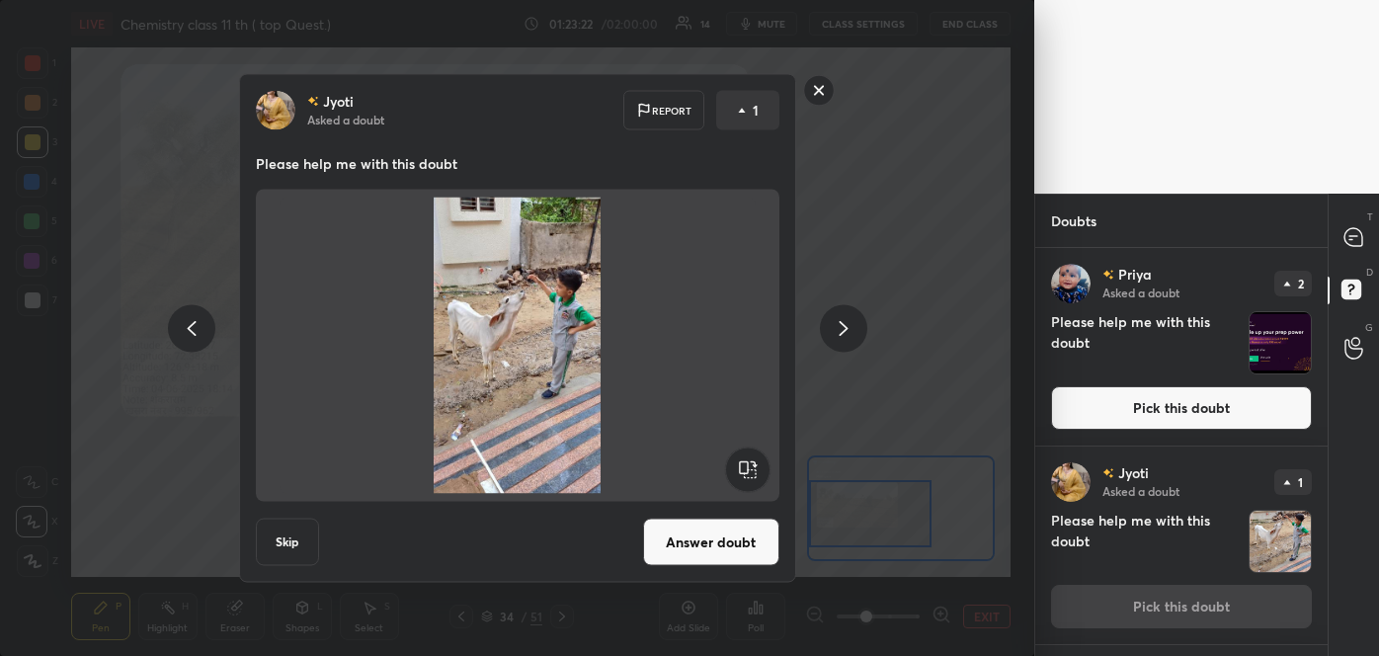
click at [760, 536] on button "Answer doubt" at bounding box center [711, 542] width 136 height 47
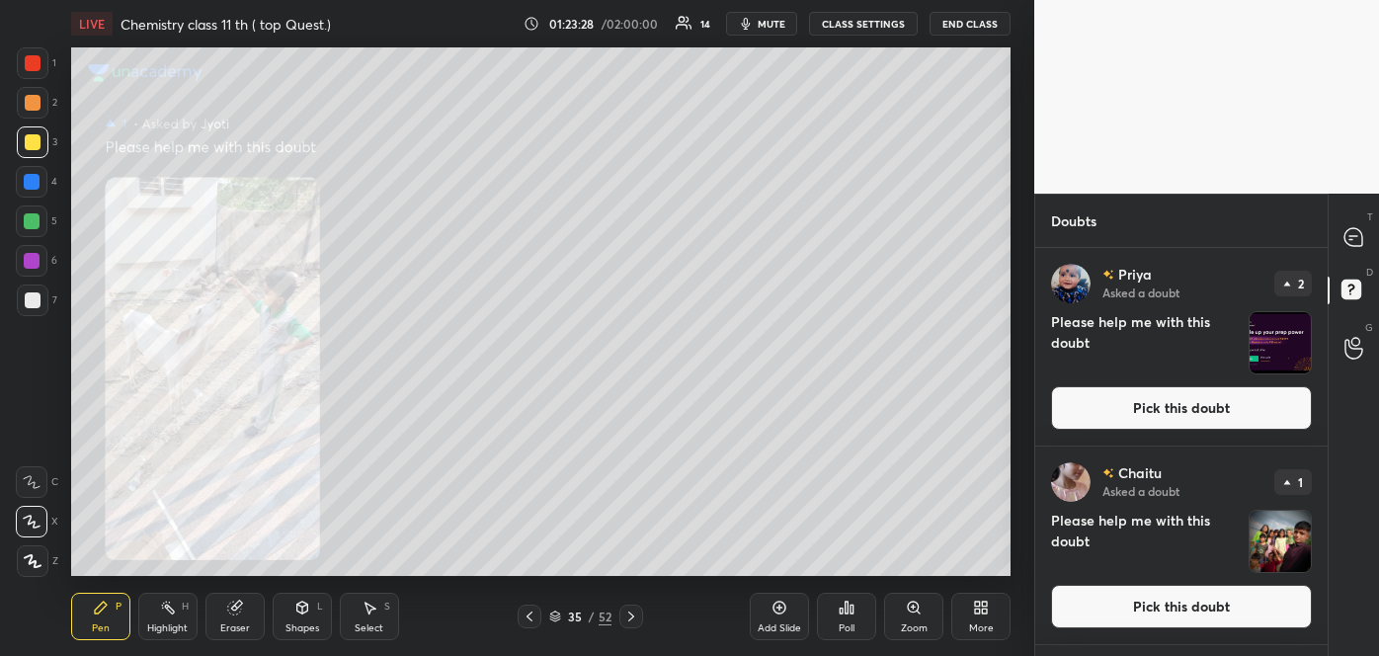
click at [1098, 611] on button "Pick this doubt" at bounding box center [1181, 606] width 261 height 43
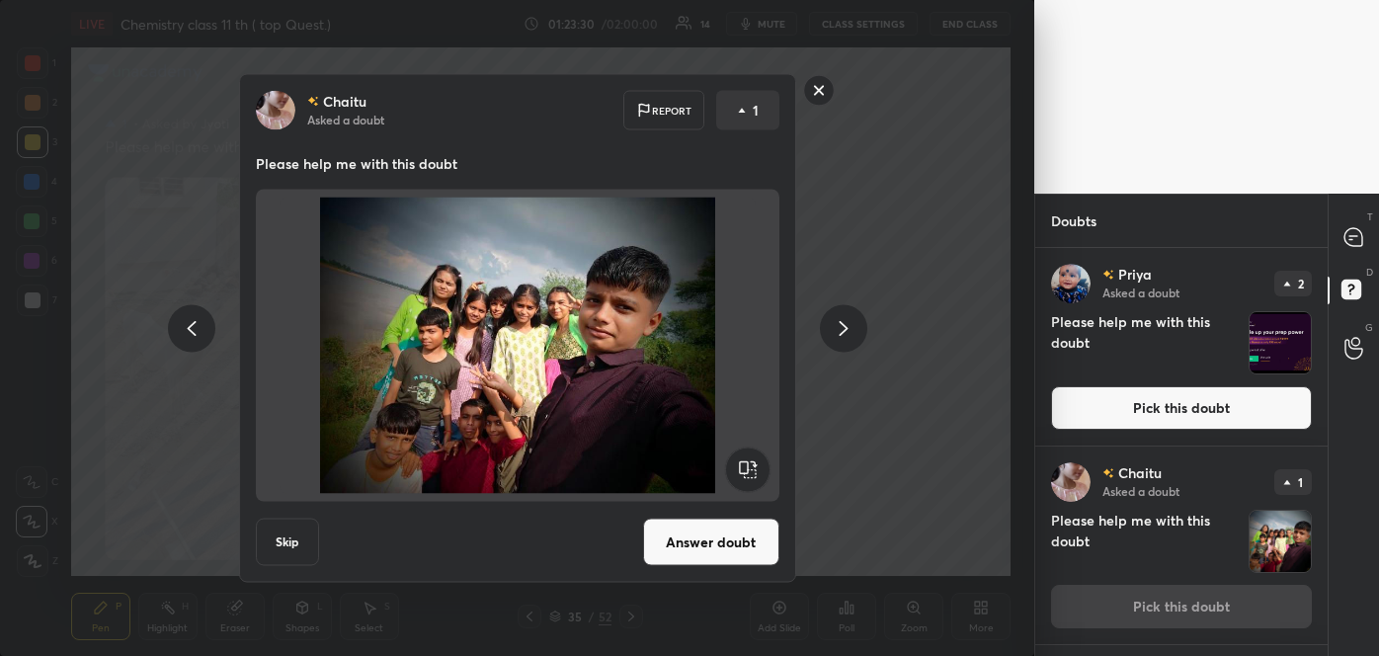
click at [722, 545] on button "Answer doubt" at bounding box center [711, 542] width 136 height 47
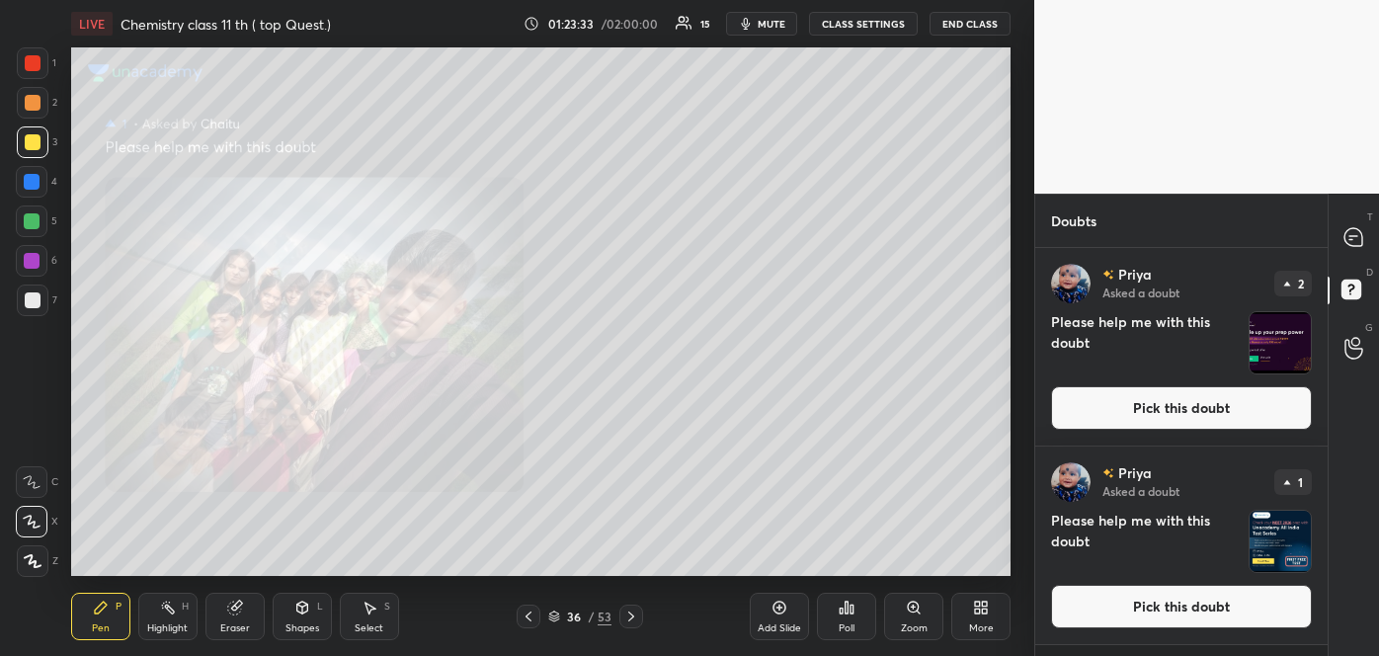
click at [911, 611] on icon at bounding box center [913, 606] width 11 height 11
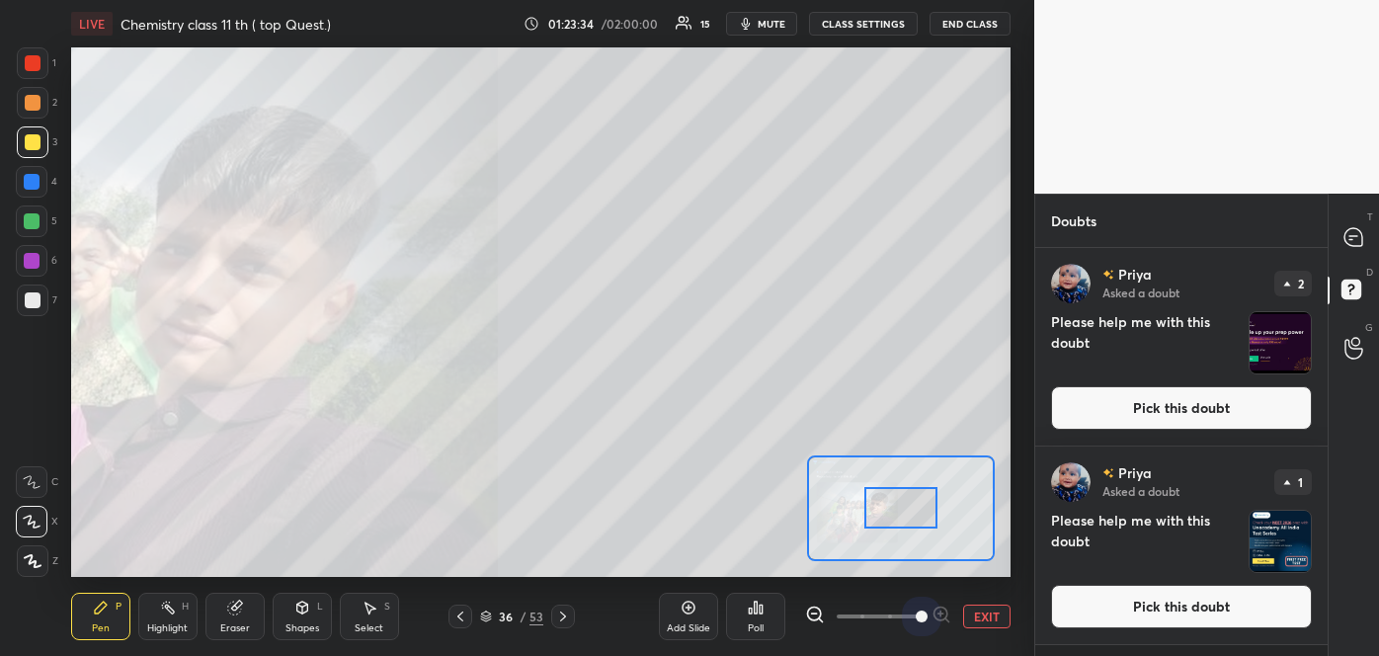
click at [911, 611] on span at bounding box center [878, 616] width 83 height 30
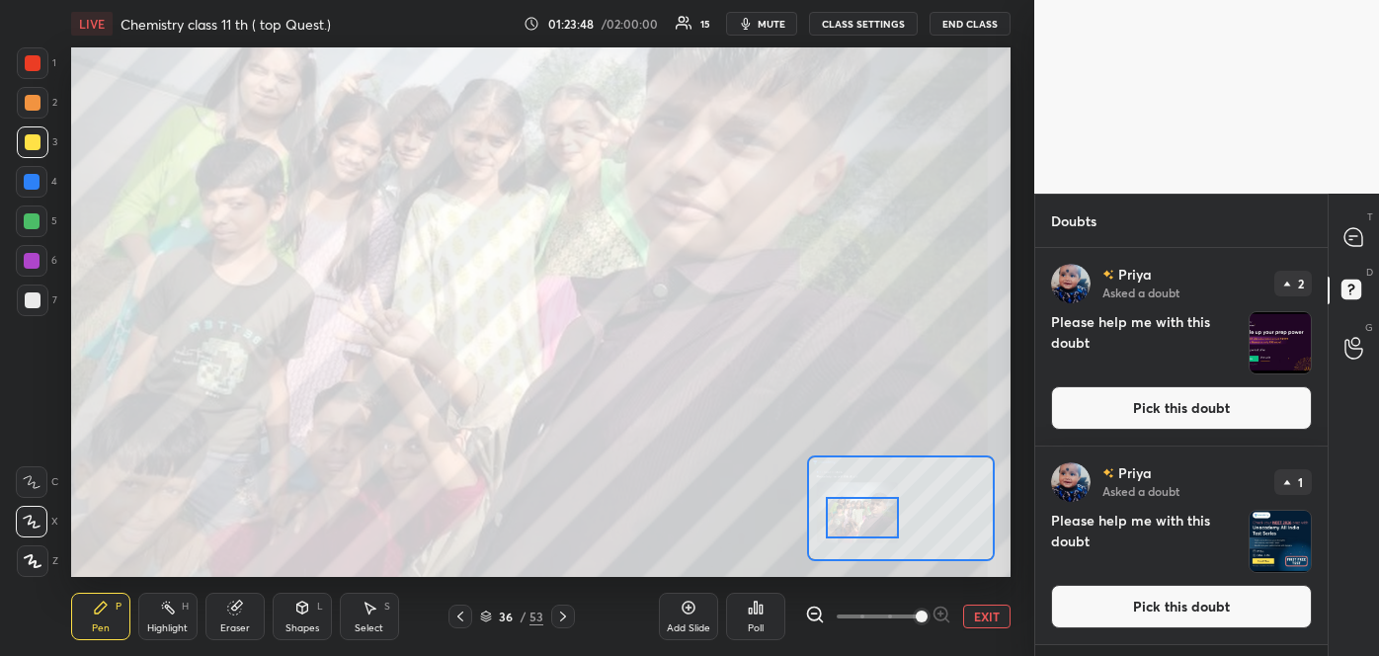
drag, startPoint x: 907, startPoint y: 519, endPoint x: 868, endPoint y: 527, distance: 39.5
click at [868, 527] on div at bounding box center [863, 517] width 74 height 40
click at [463, 619] on icon at bounding box center [460, 616] width 16 height 16
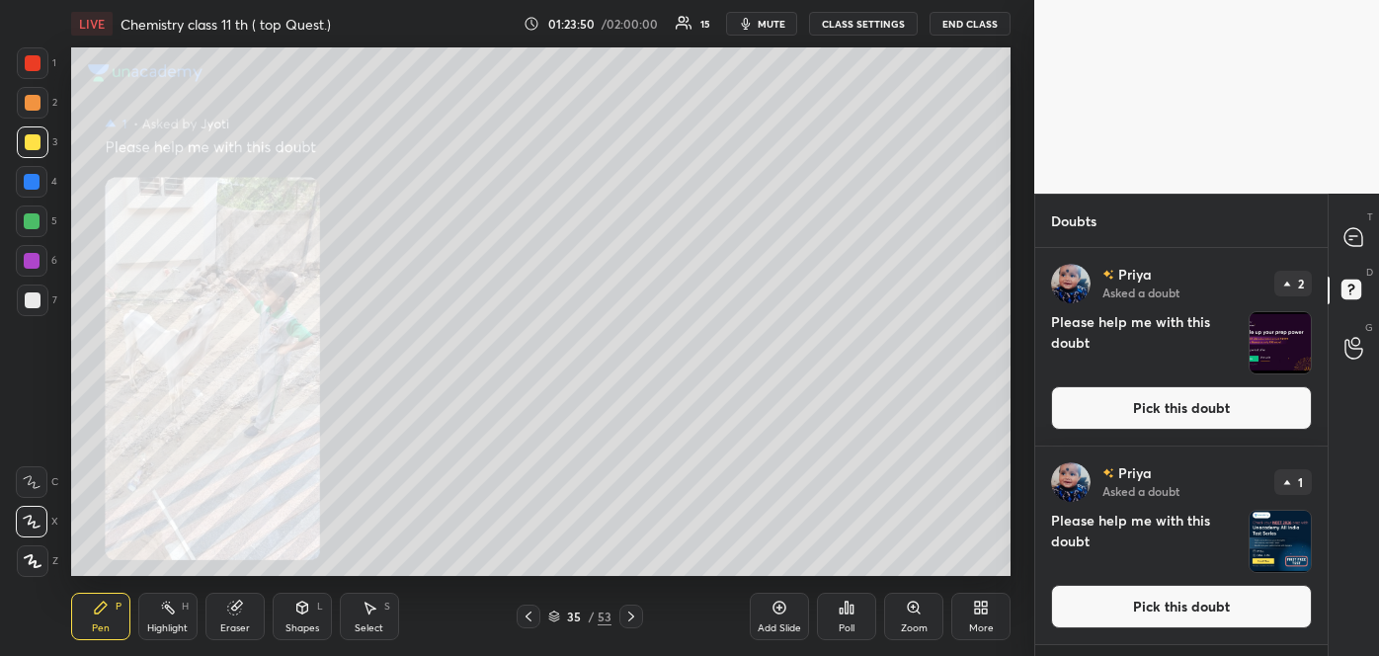
click at [463, 619] on div "35 / 53" at bounding box center [581, 616] width 340 height 24
click at [526, 616] on icon at bounding box center [528, 616] width 6 height 10
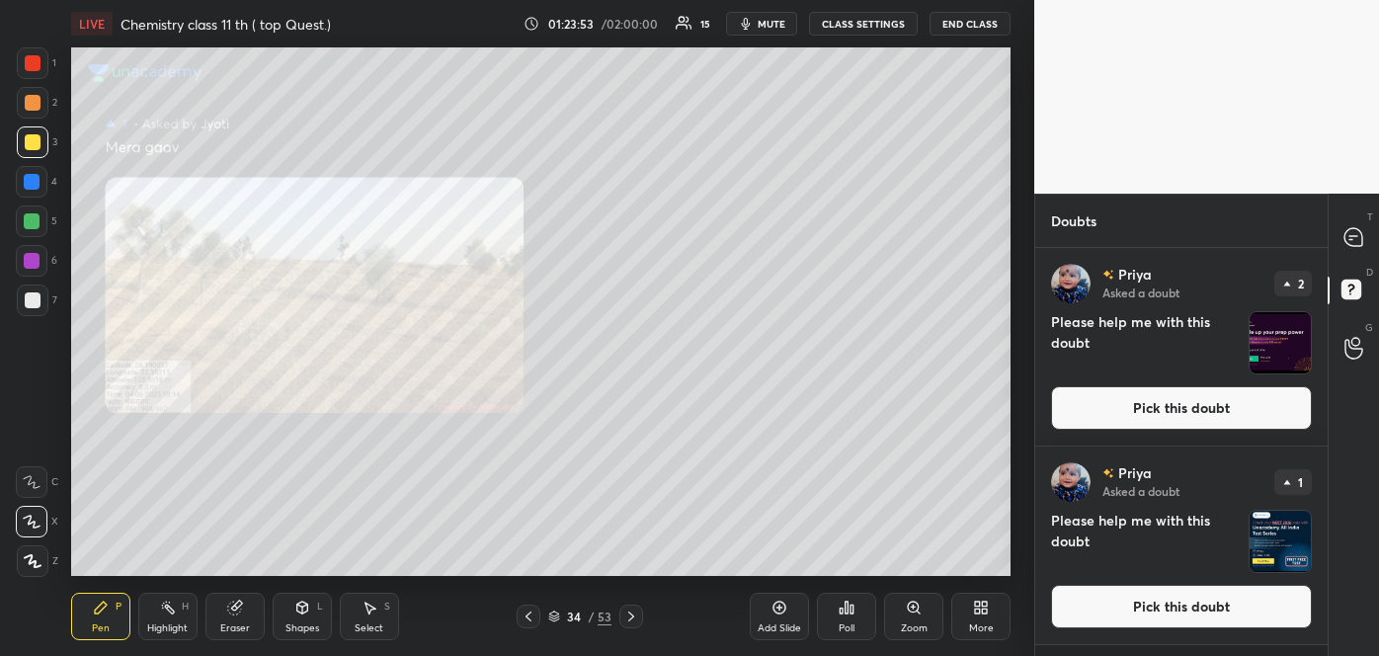
click at [526, 616] on icon at bounding box center [528, 616] width 6 height 10
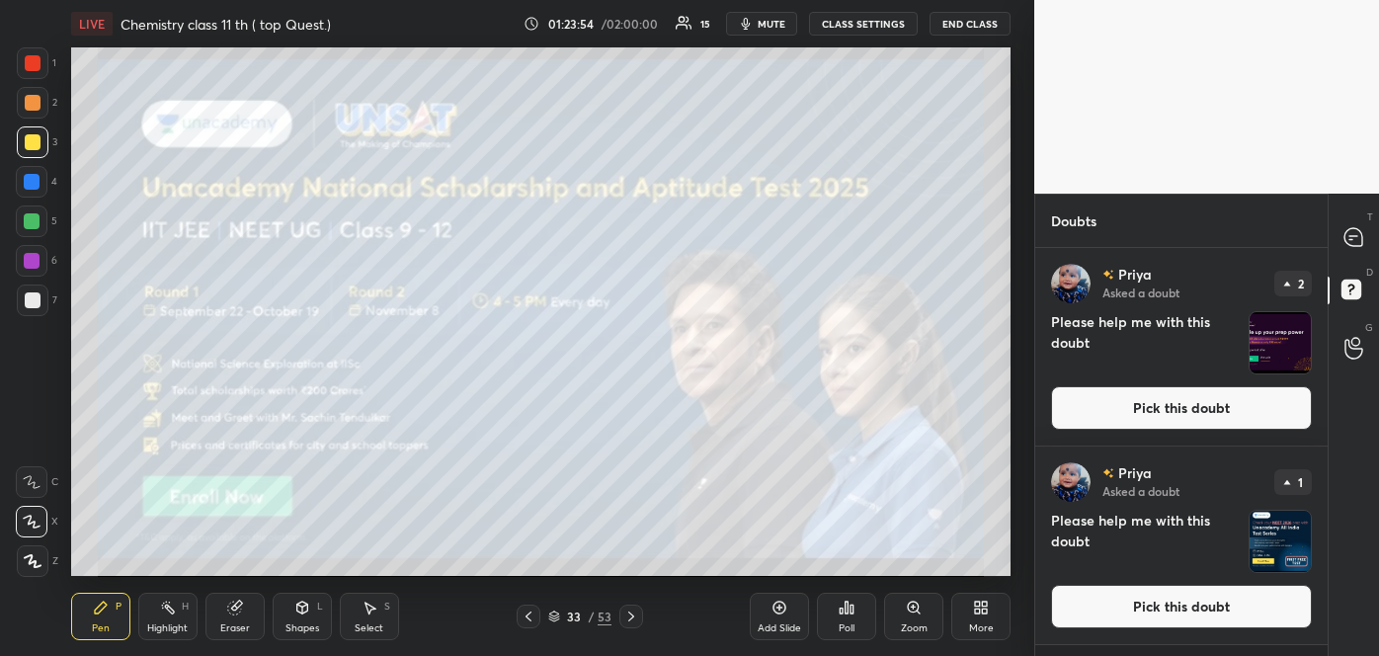
click at [526, 616] on icon at bounding box center [528, 616] width 6 height 10
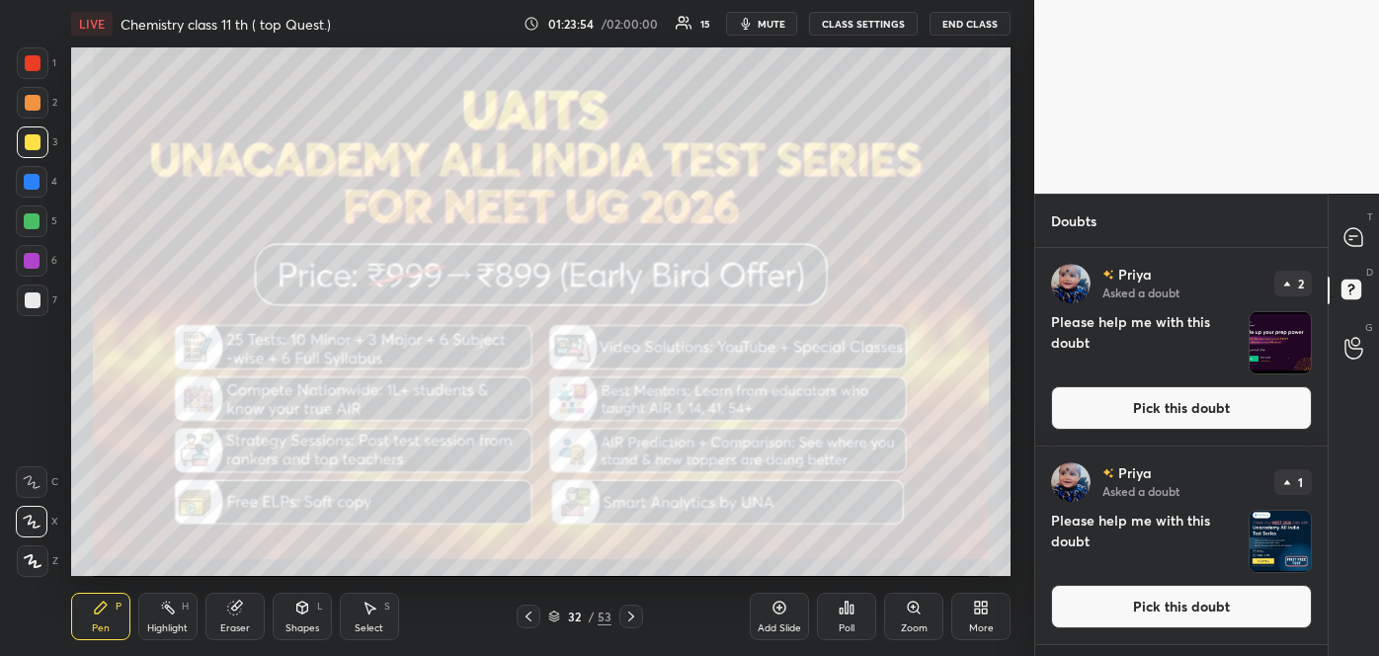
click at [526, 616] on icon at bounding box center [528, 616] width 6 height 10
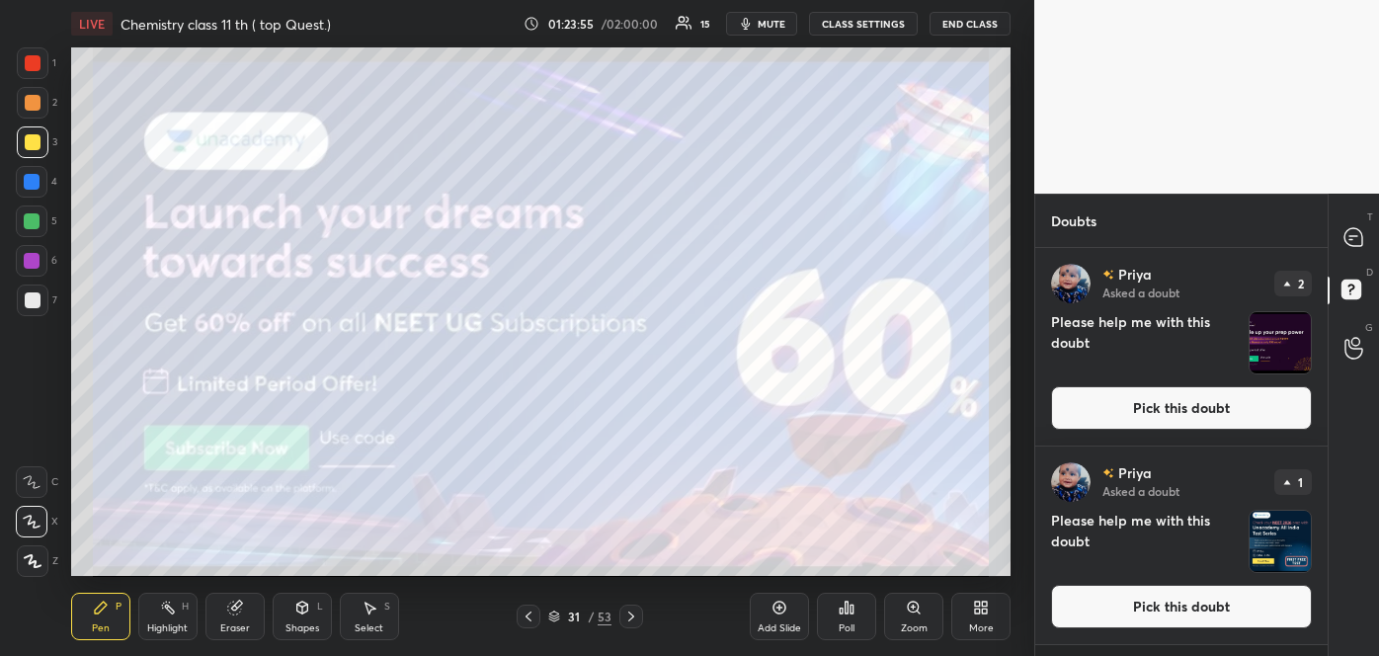
click at [526, 616] on icon at bounding box center [528, 616] width 6 height 10
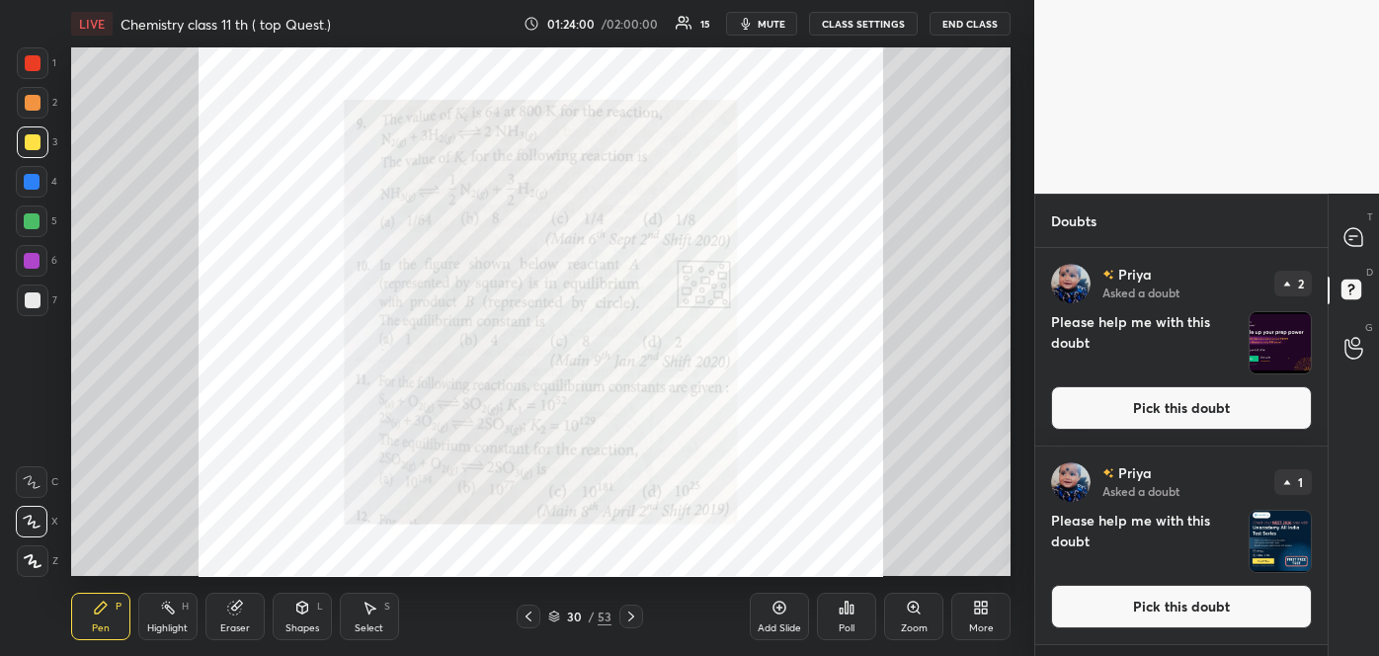
click at [531, 620] on icon at bounding box center [528, 616] width 6 height 10
click at [896, 616] on div "Zoom" at bounding box center [913, 616] width 59 height 47
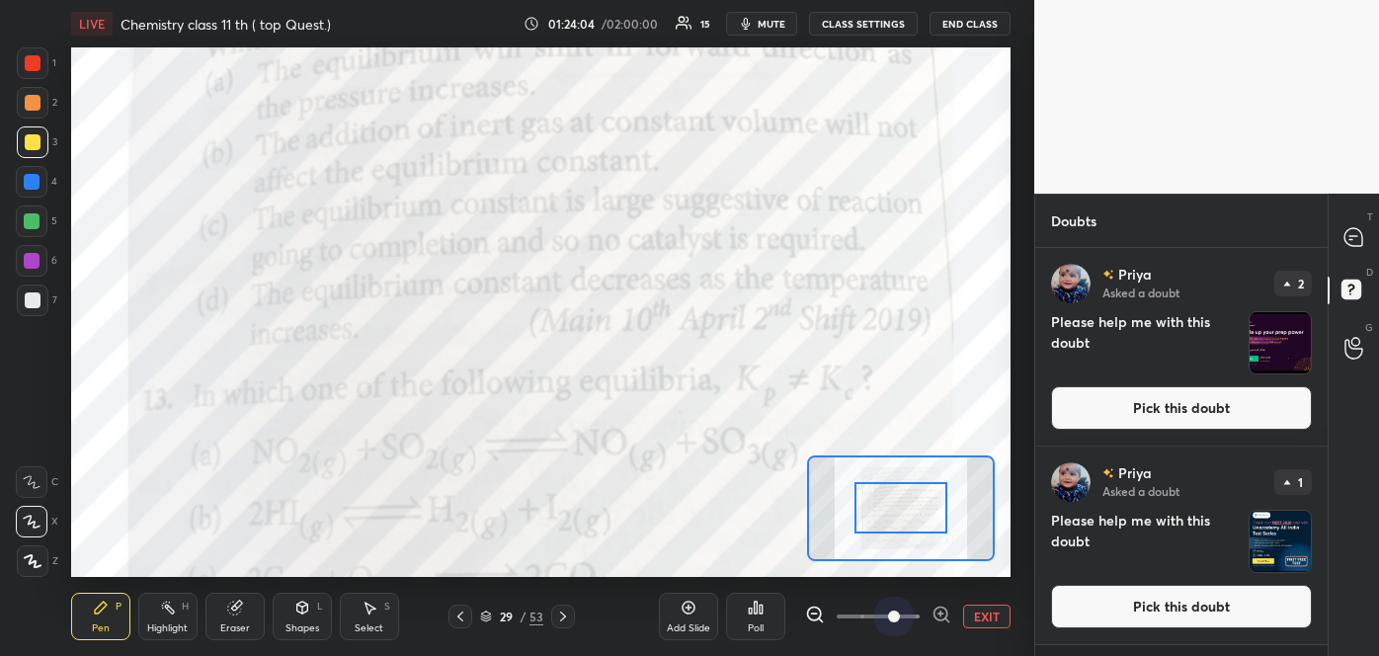
click at [896, 616] on span at bounding box center [878, 616] width 83 height 30
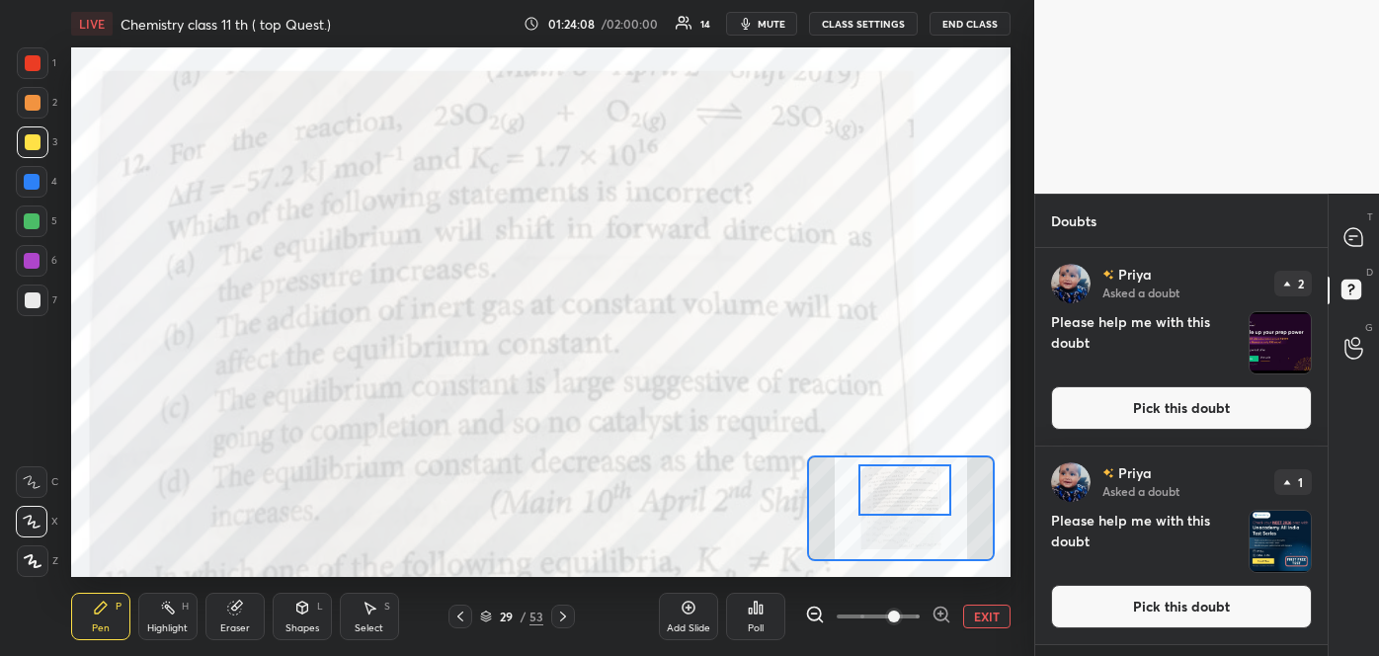
drag, startPoint x: 898, startPoint y: 524, endPoint x: 902, endPoint y: 507, distance: 18.2
click at [902, 507] on div at bounding box center [904, 489] width 92 height 51
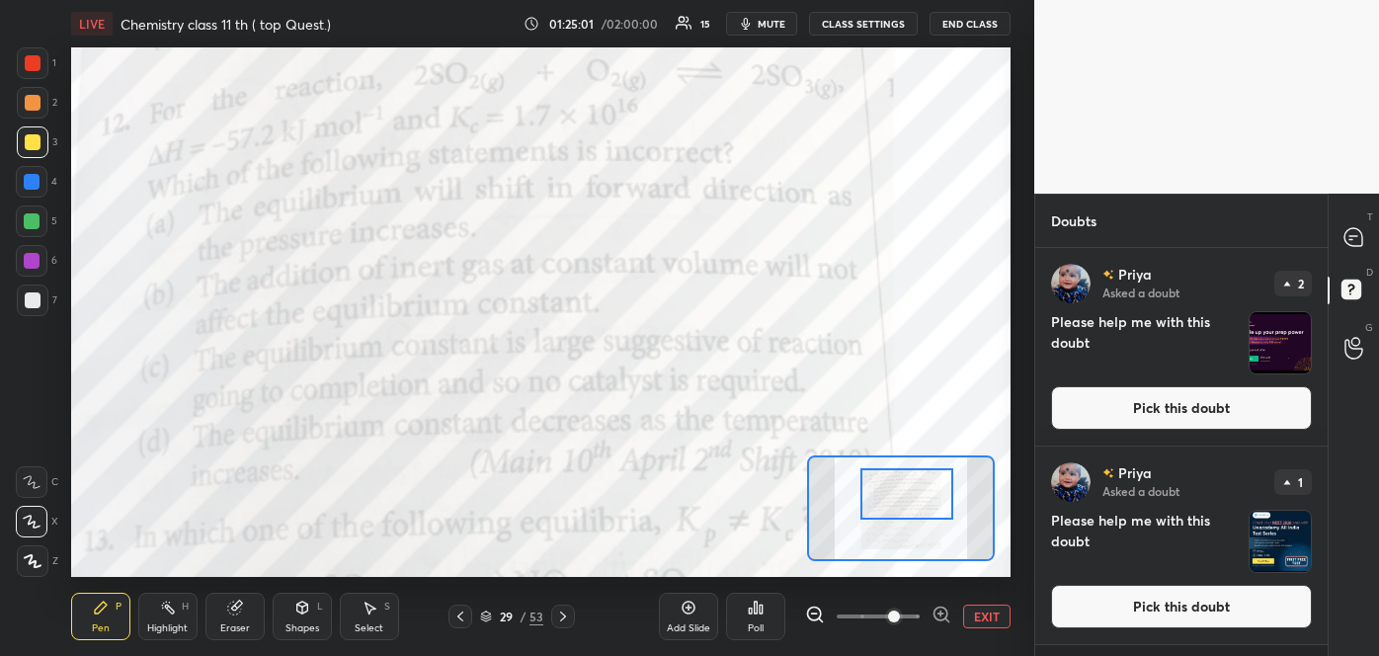
click at [924, 499] on div at bounding box center [906, 493] width 92 height 51
click at [1355, 243] on icon at bounding box center [1353, 237] width 18 height 18
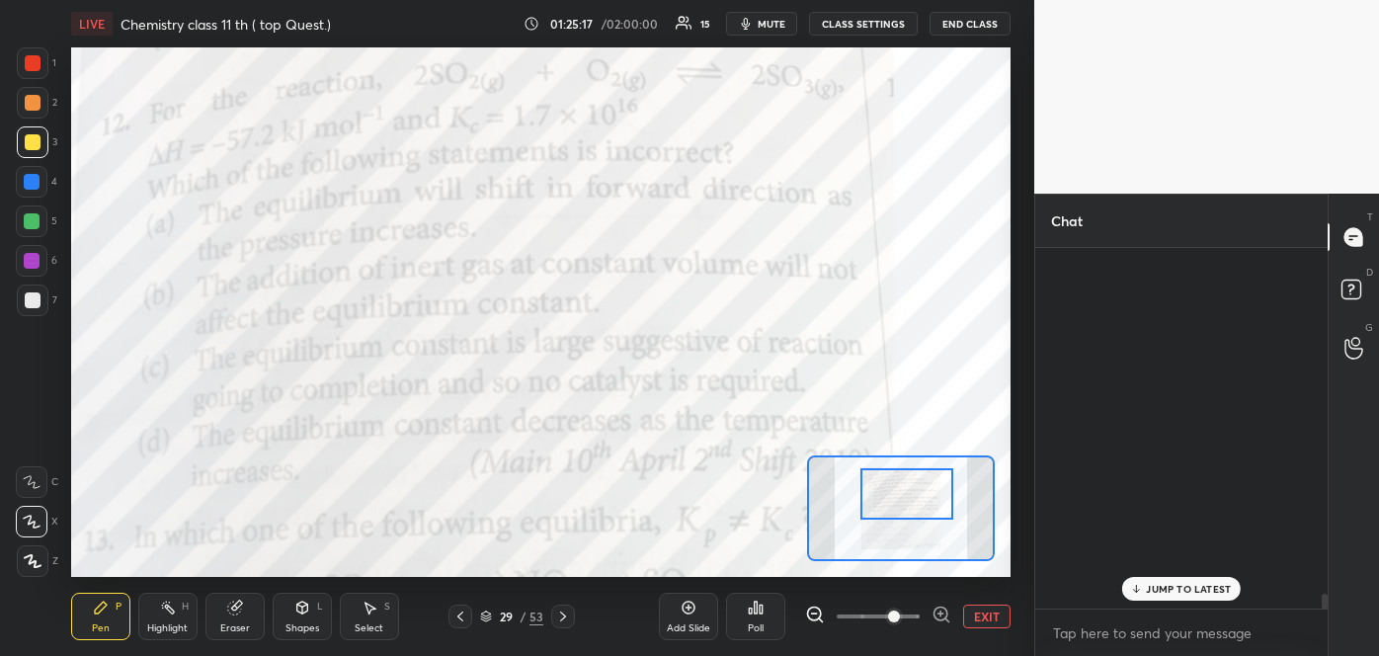
scroll to position [355, 286]
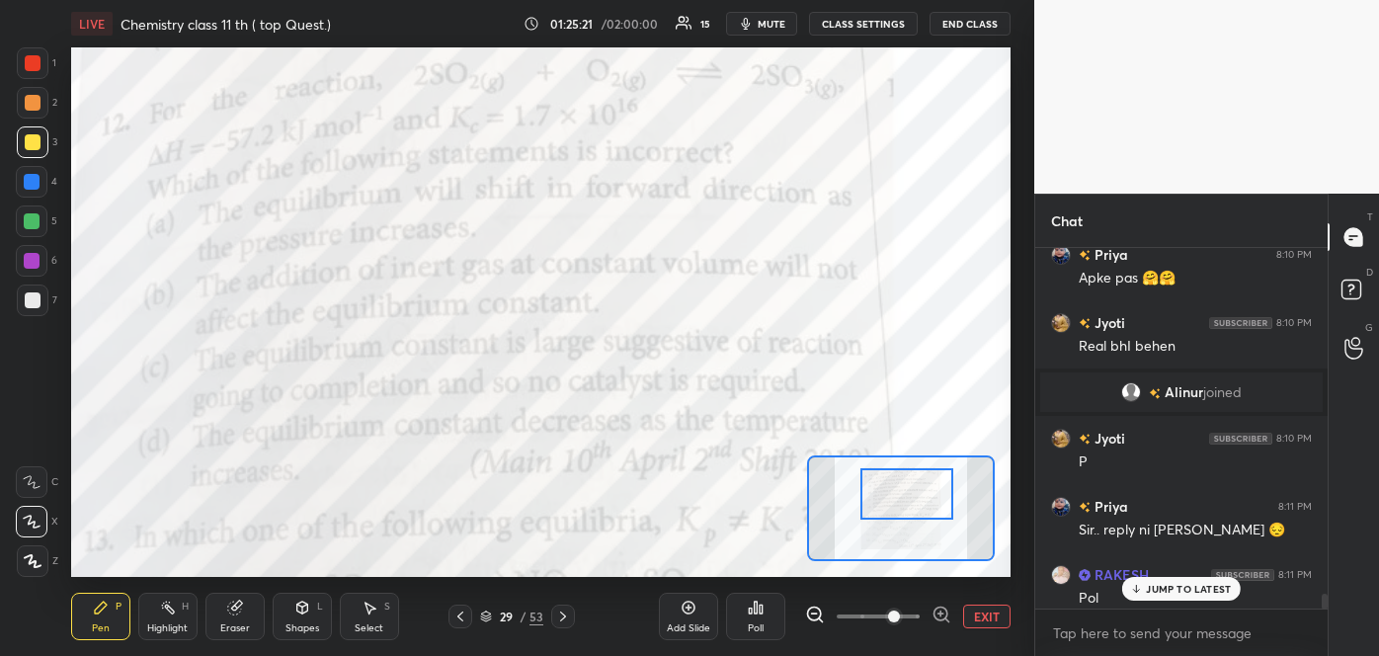
click at [1156, 586] on p "JUMP TO LATEST" at bounding box center [1188, 589] width 85 height 12
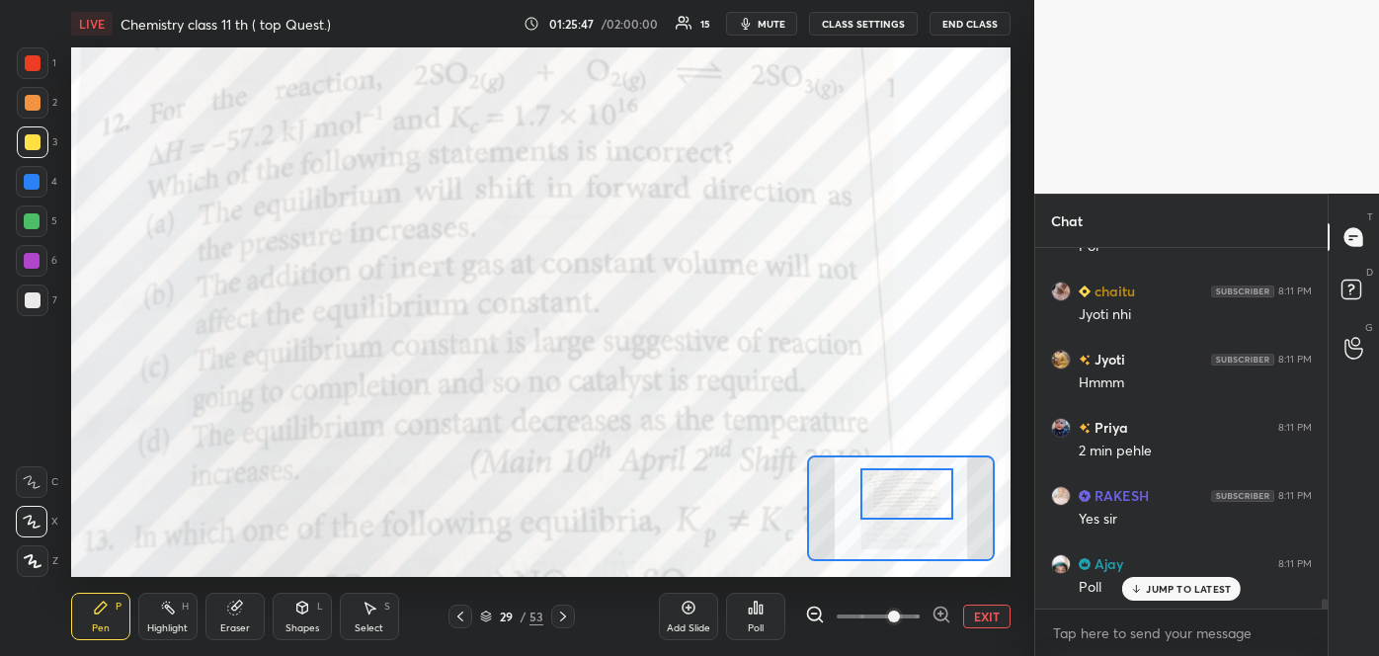
scroll to position [12452, 0]
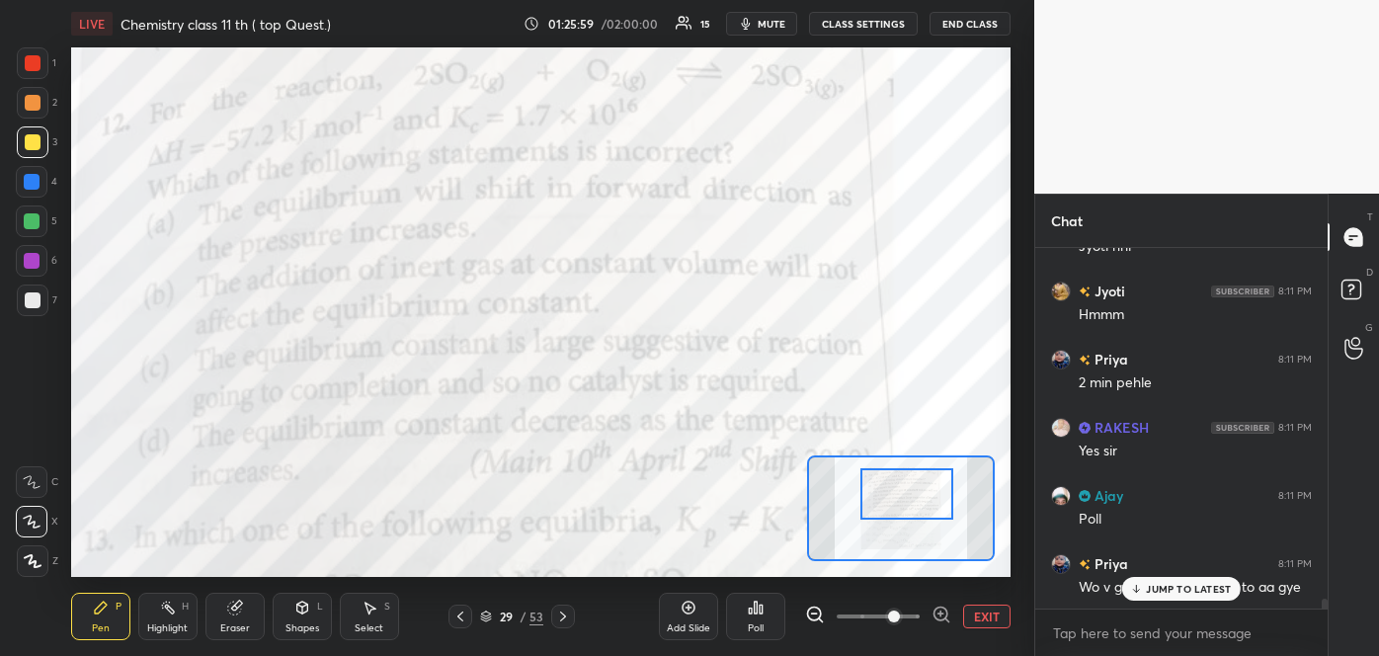
click at [1185, 583] on p "JUMP TO LATEST" at bounding box center [1188, 589] width 85 height 12
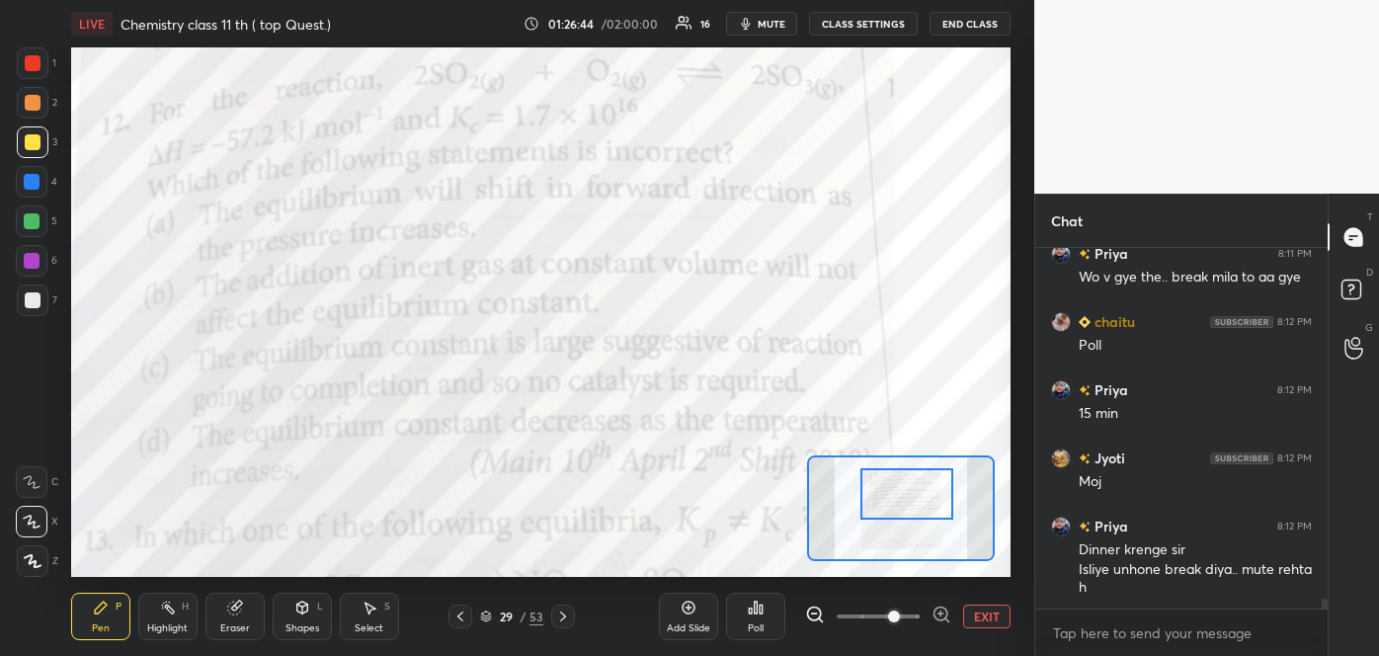
scroll to position [12832, 0]
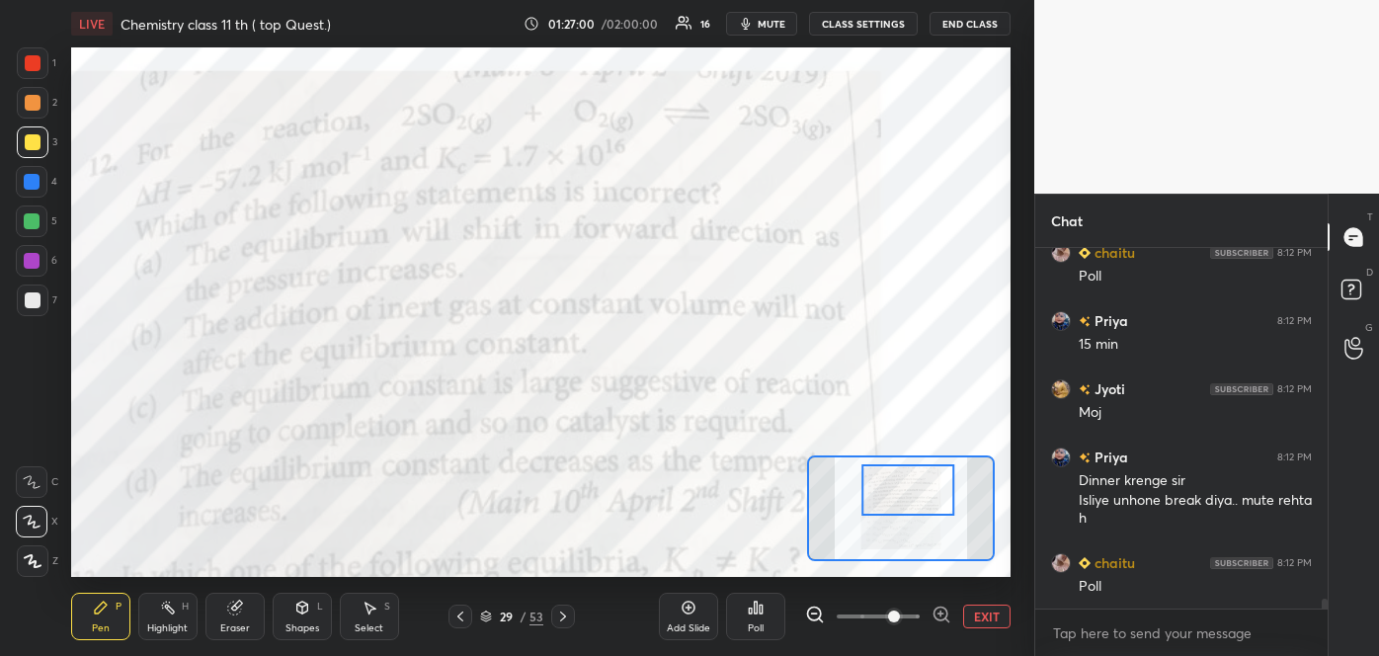
drag, startPoint x: 832, startPoint y: 516, endPoint x: 885, endPoint y: 482, distance: 63.0
click at [885, 482] on div at bounding box center [908, 489] width 92 height 51
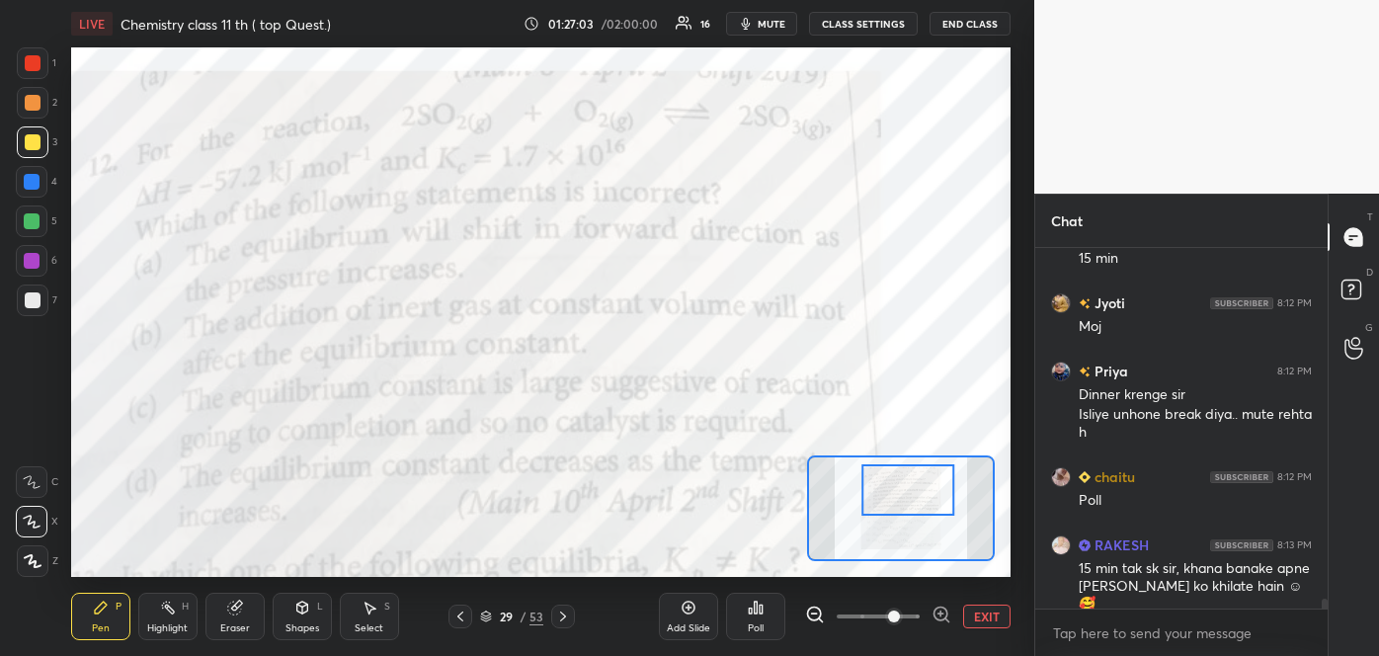
click at [763, 628] on div "Poll" at bounding box center [756, 628] width 16 height 10
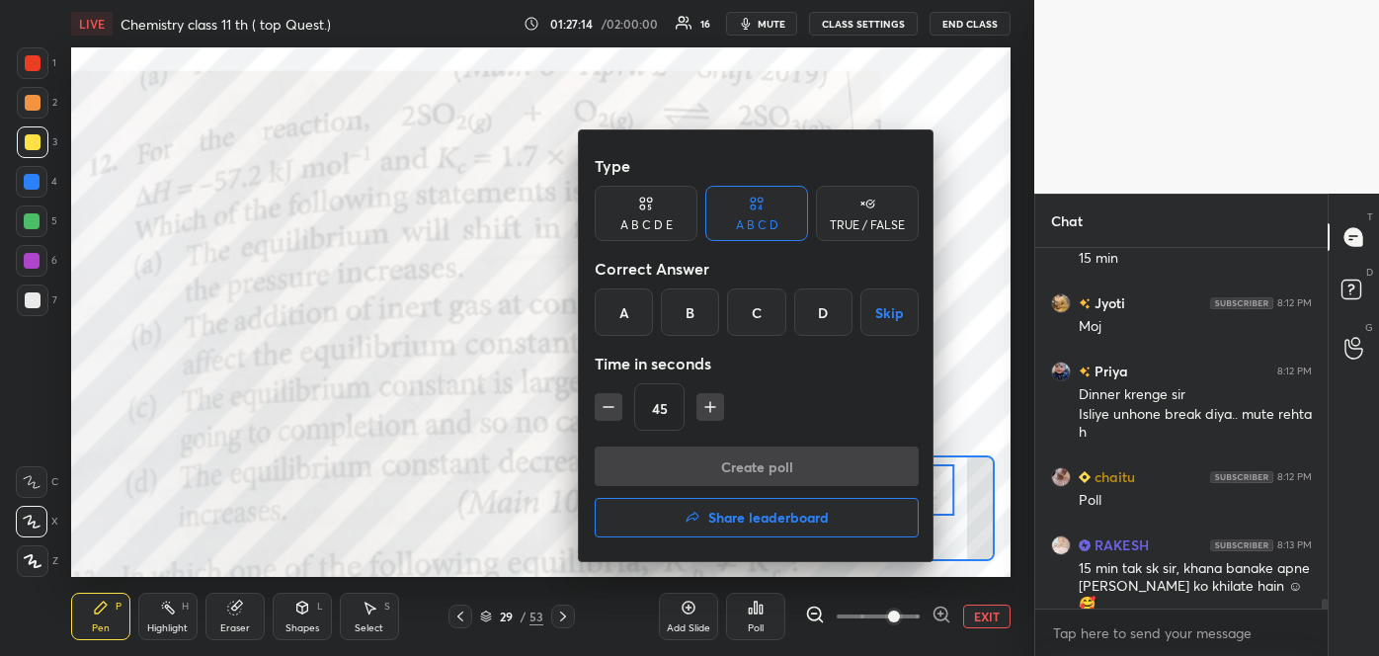
click at [758, 305] on div "C" at bounding box center [756, 311] width 58 height 47
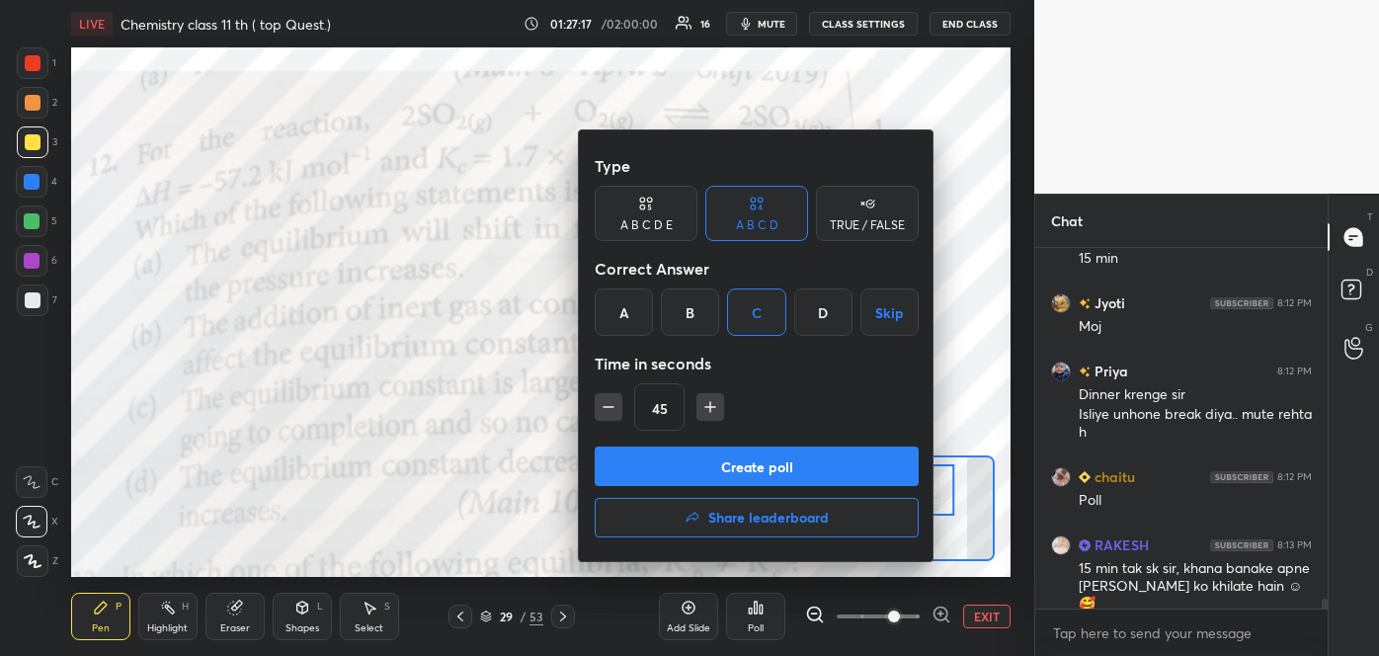
click at [765, 460] on button "Create poll" at bounding box center [757, 466] width 324 height 40
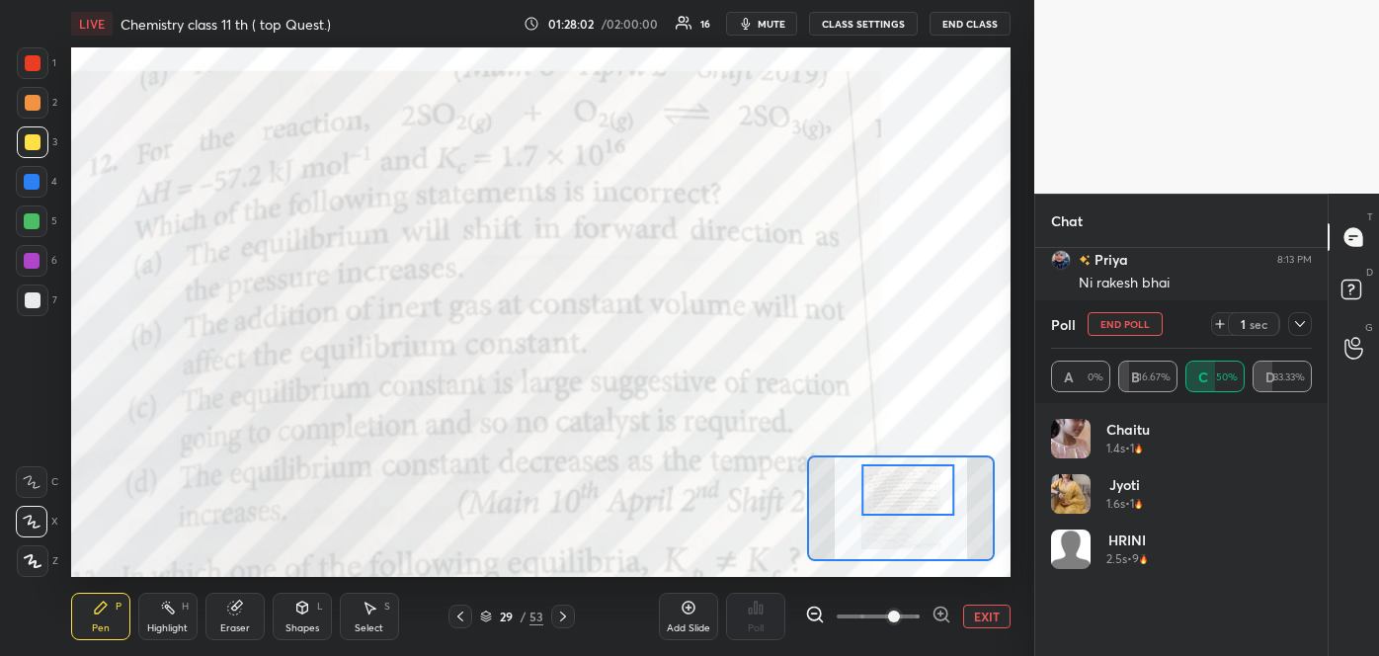
scroll to position [13336, 0]
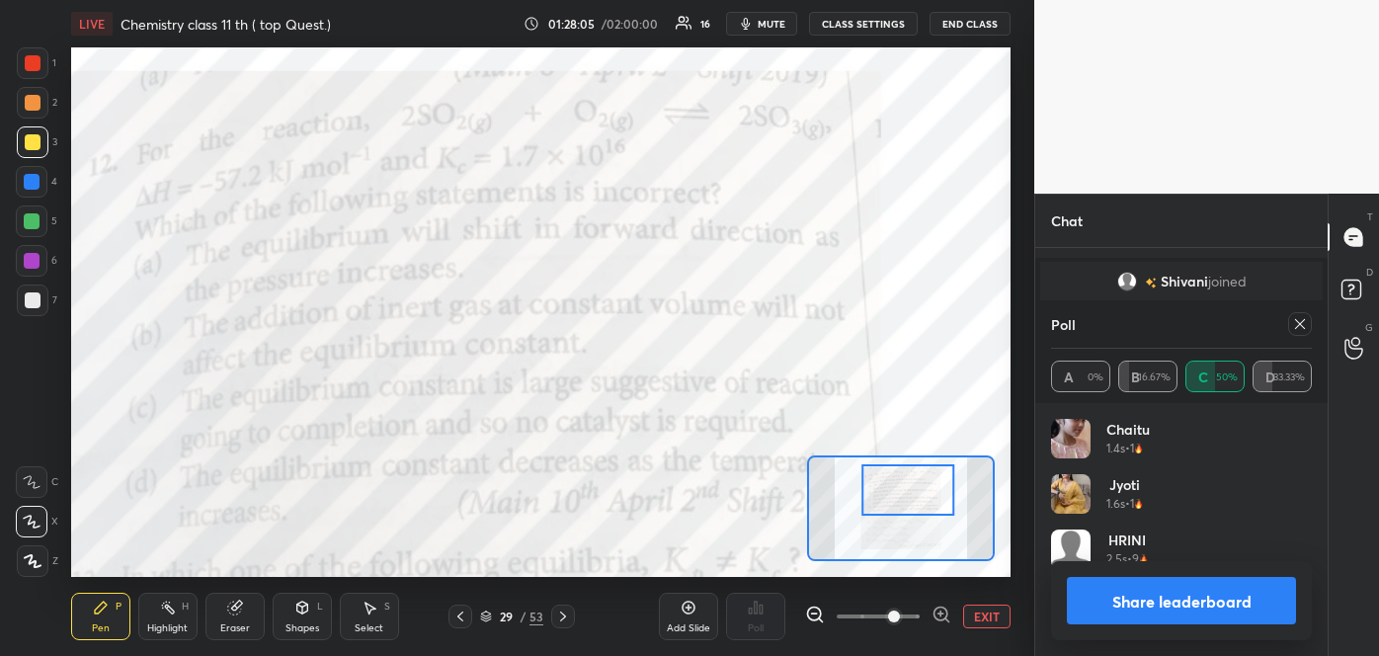
click at [1160, 608] on button "Share leaderboard" at bounding box center [1181, 600] width 229 height 47
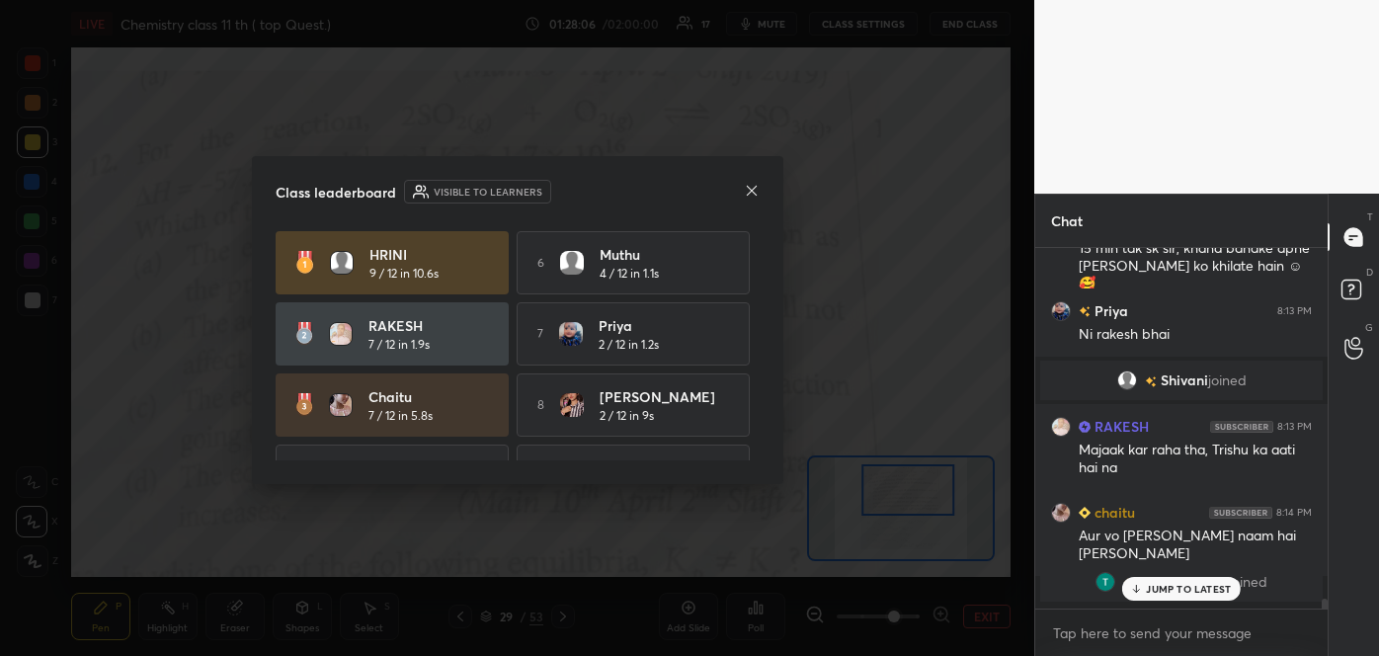
scroll to position [13235, 0]
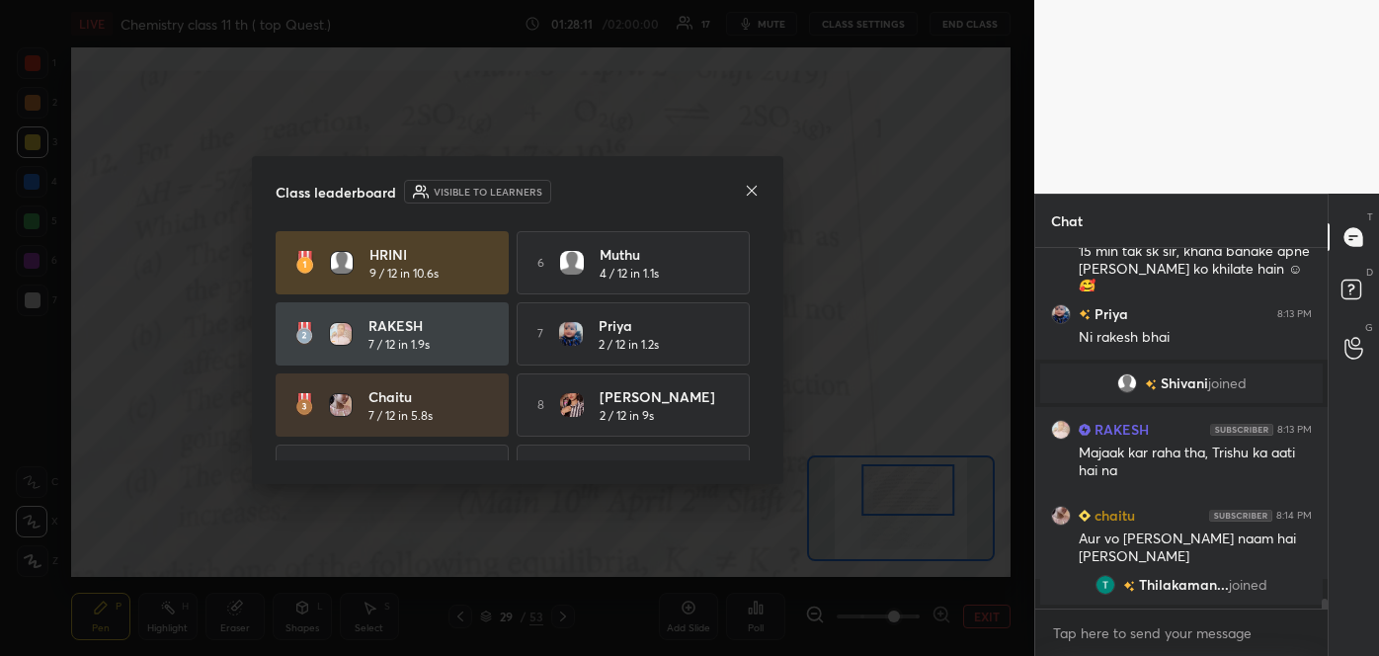
click at [744, 185] on icon at bounding box center [752, 191] width 16 height 16
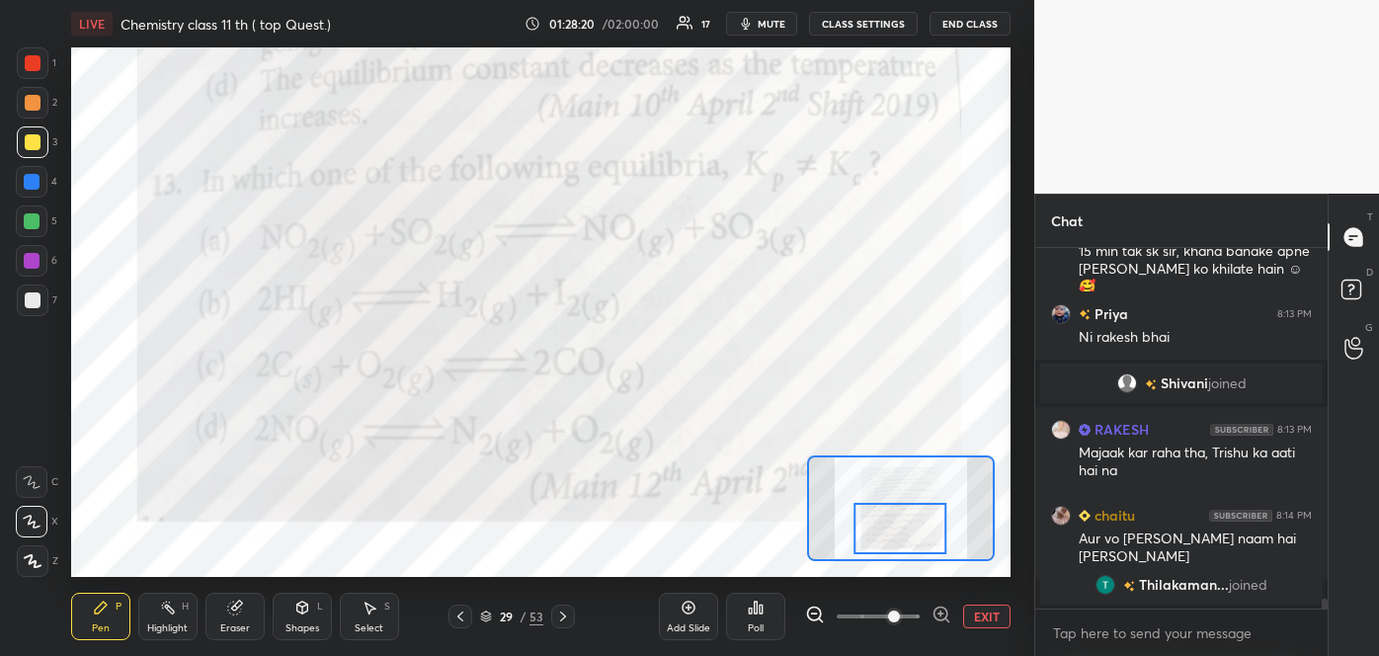
drag, startPoint x: 890, startPoint y: 485, endPoint x: 882, endPoint y: 523, distance: 39.3
click at [882, 523] on div at bounding box center [900, 528] width 92 height 51
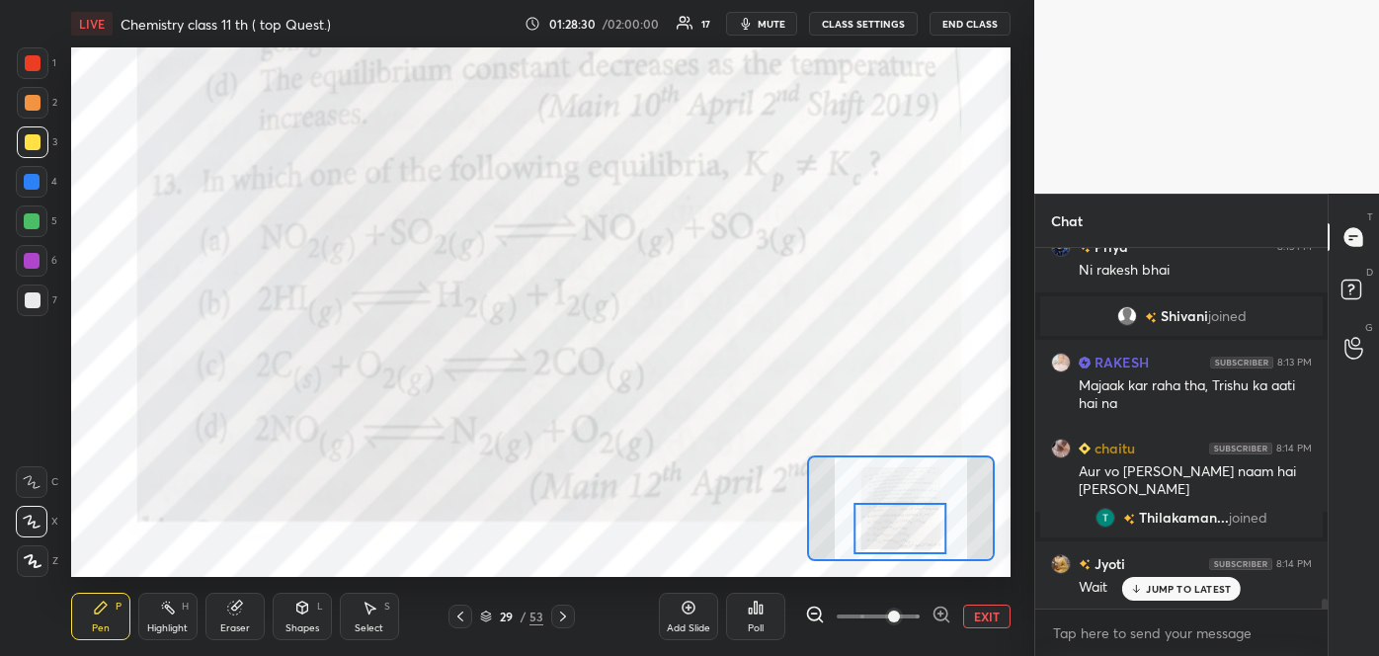
scroll to position [12502, 0]
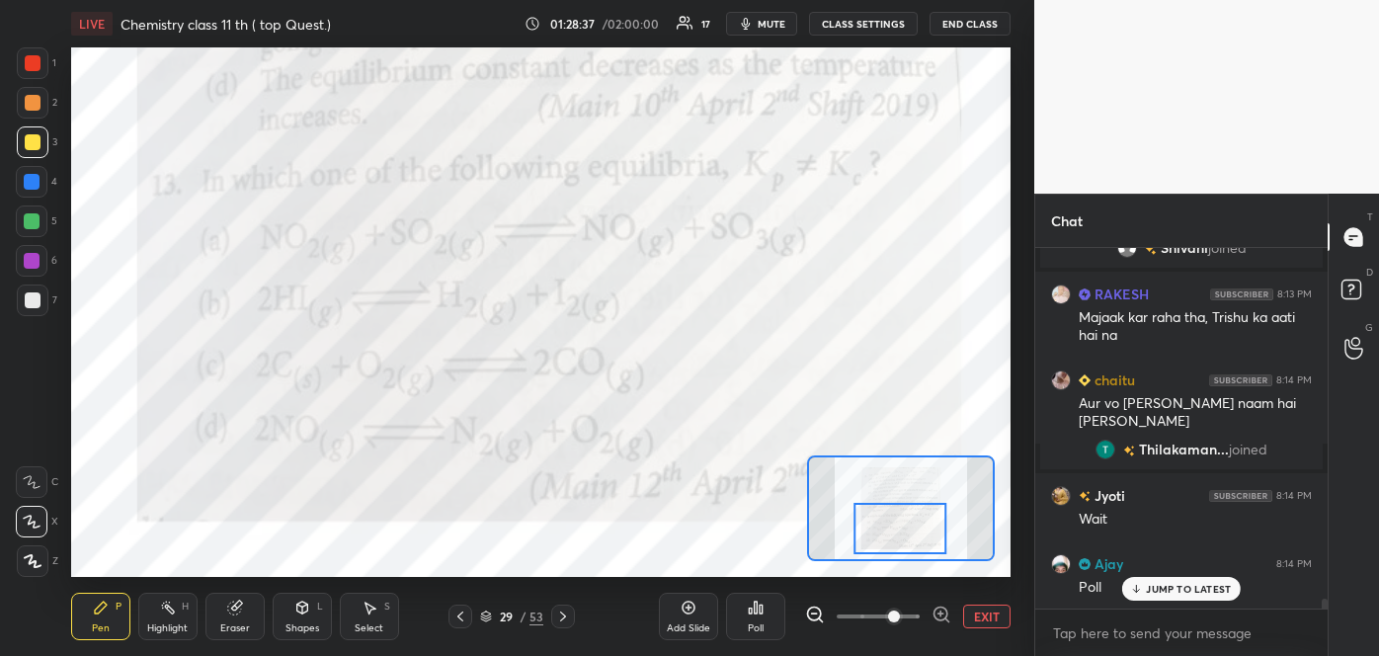
click at [882, 523] on div at bounding box center [900, 528] width 92 height 51
click at [753, 611] on icon at bounding box center [756, 608] width 16 height 16
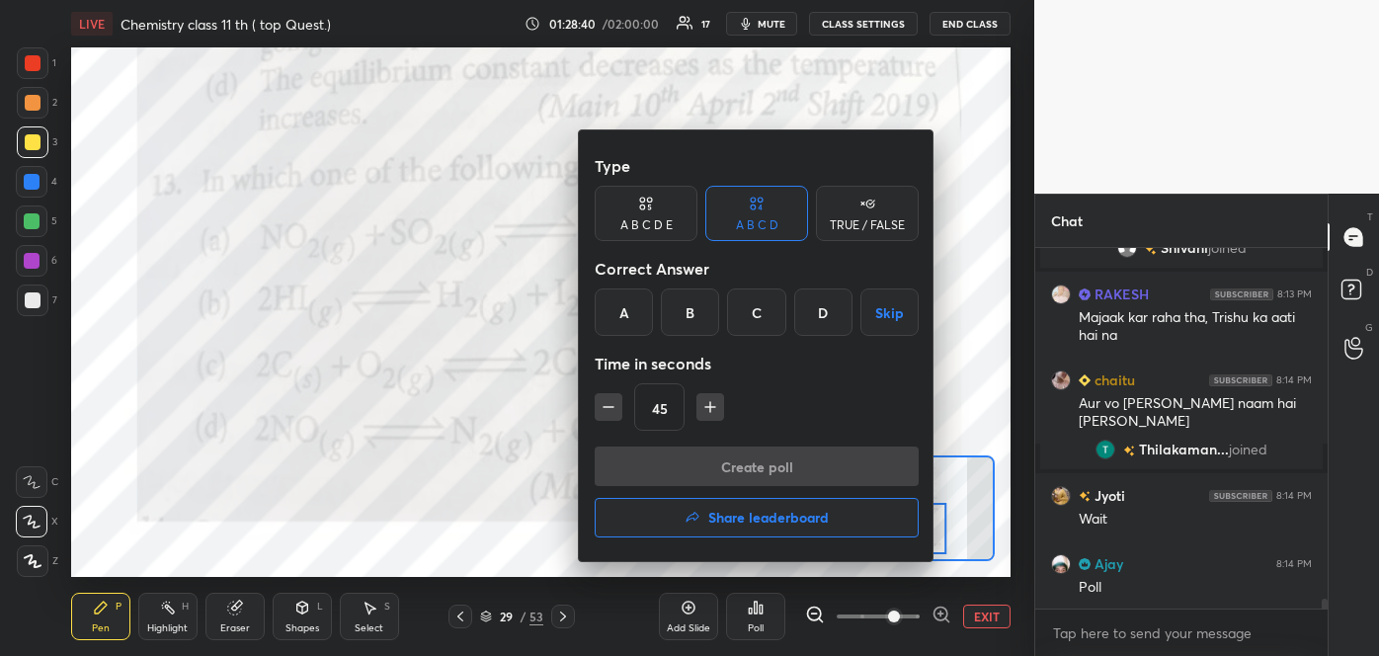
scroll to position [12571, 0]
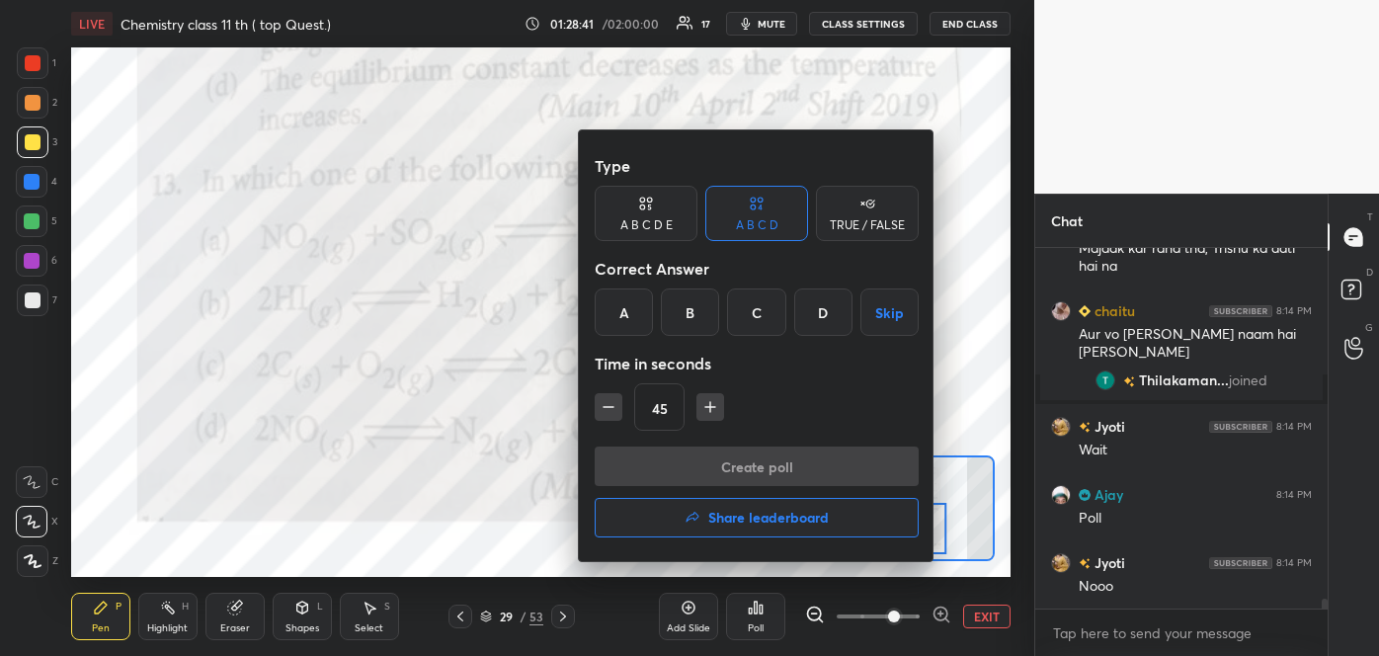
click at [752, 311] on div "C" at bounding box center [756, 311] width 58 height 47
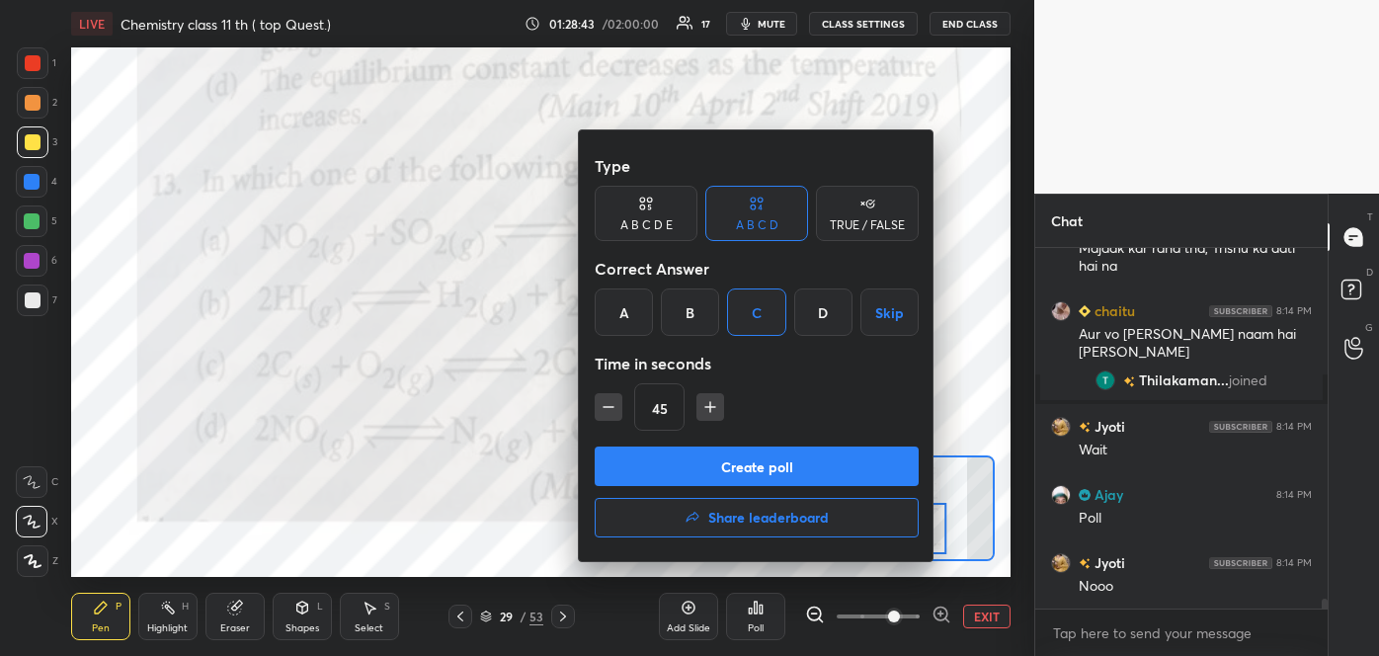
click at [484, 531] on div at bounding box center [689, 328] width 1379 height 656
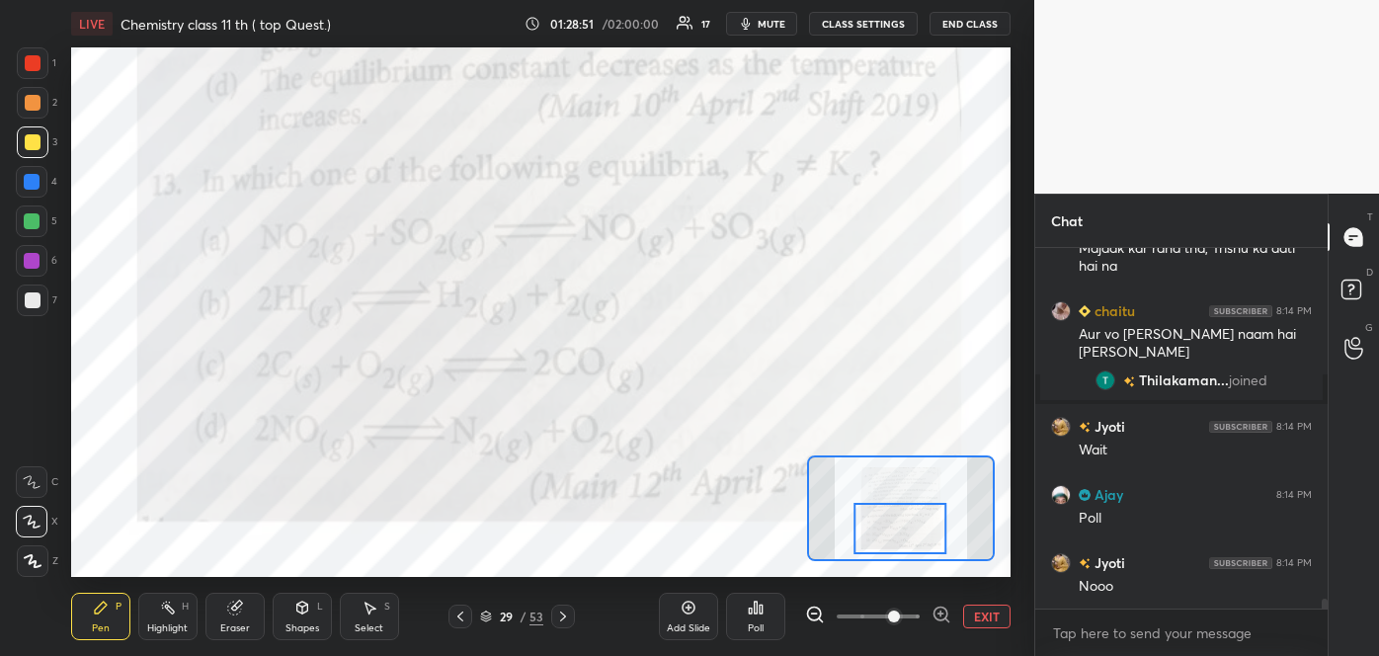
scroll to position [12639, 0]
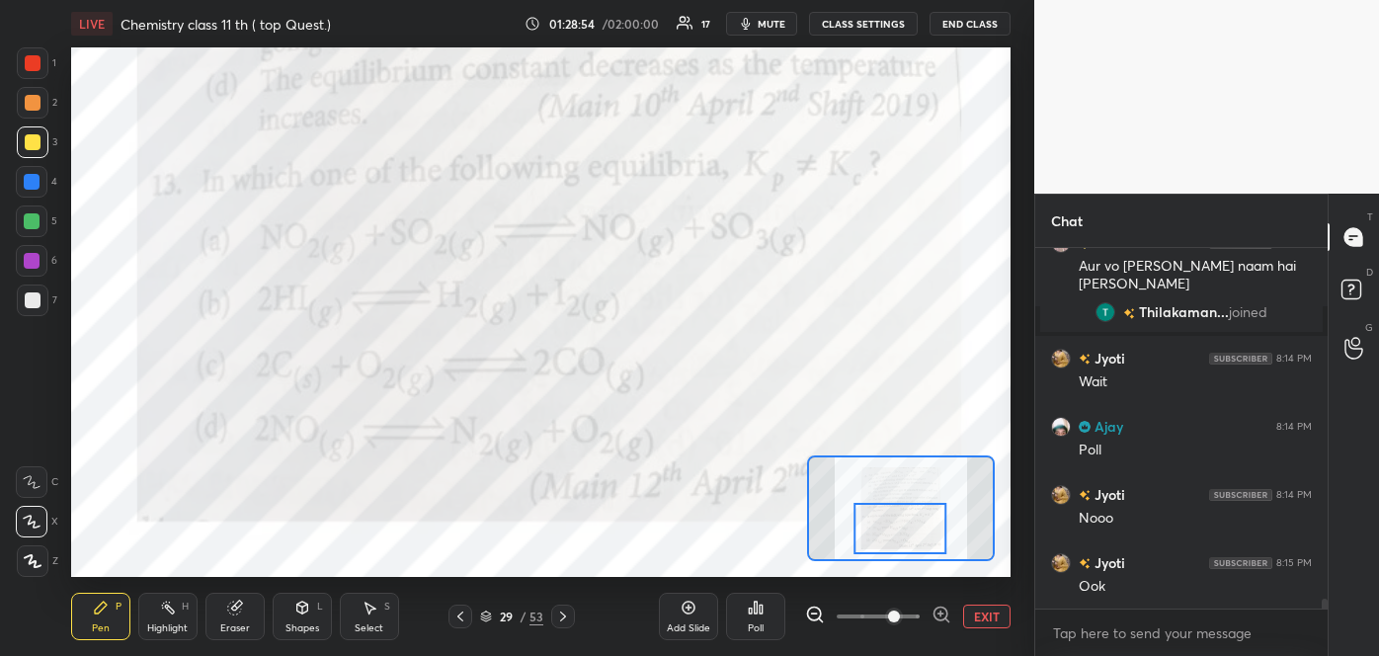
click at [756, 624] on div "Poll" at bounding box center [756, 628] width 16 height 10
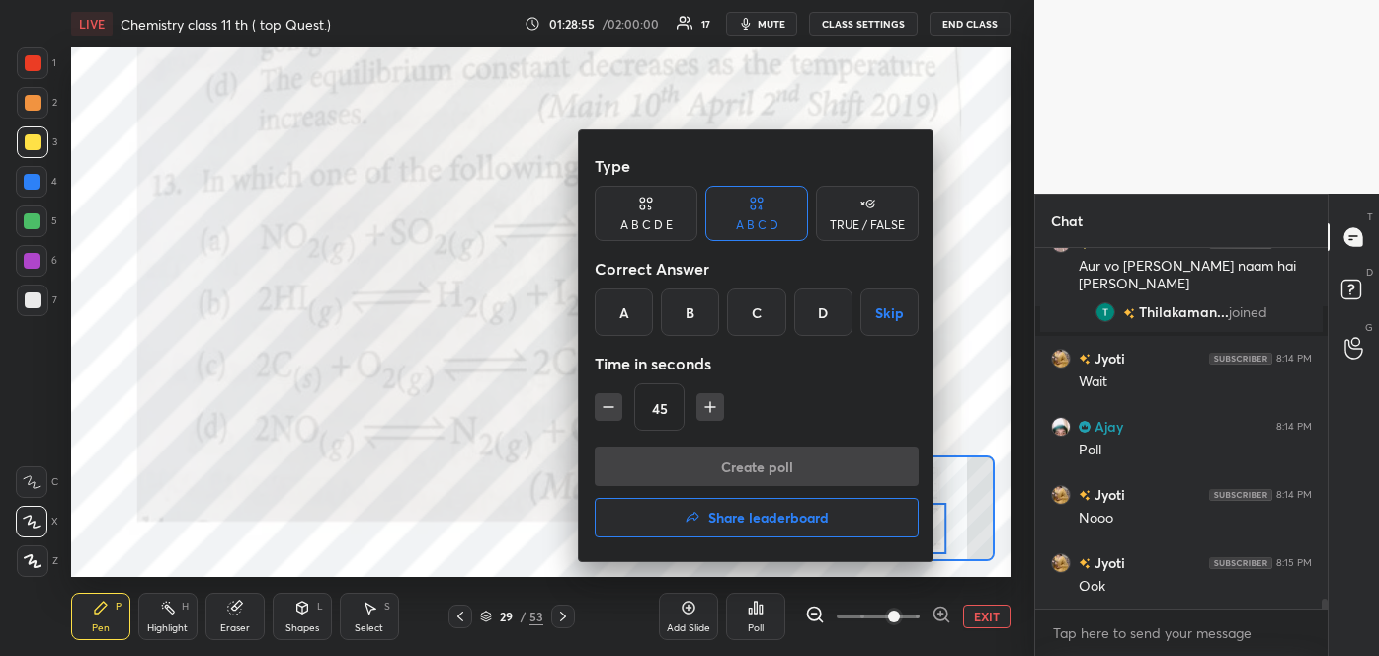
click at [766, 317] on div "C" at bounding box center [756, 311] width 58 height 47
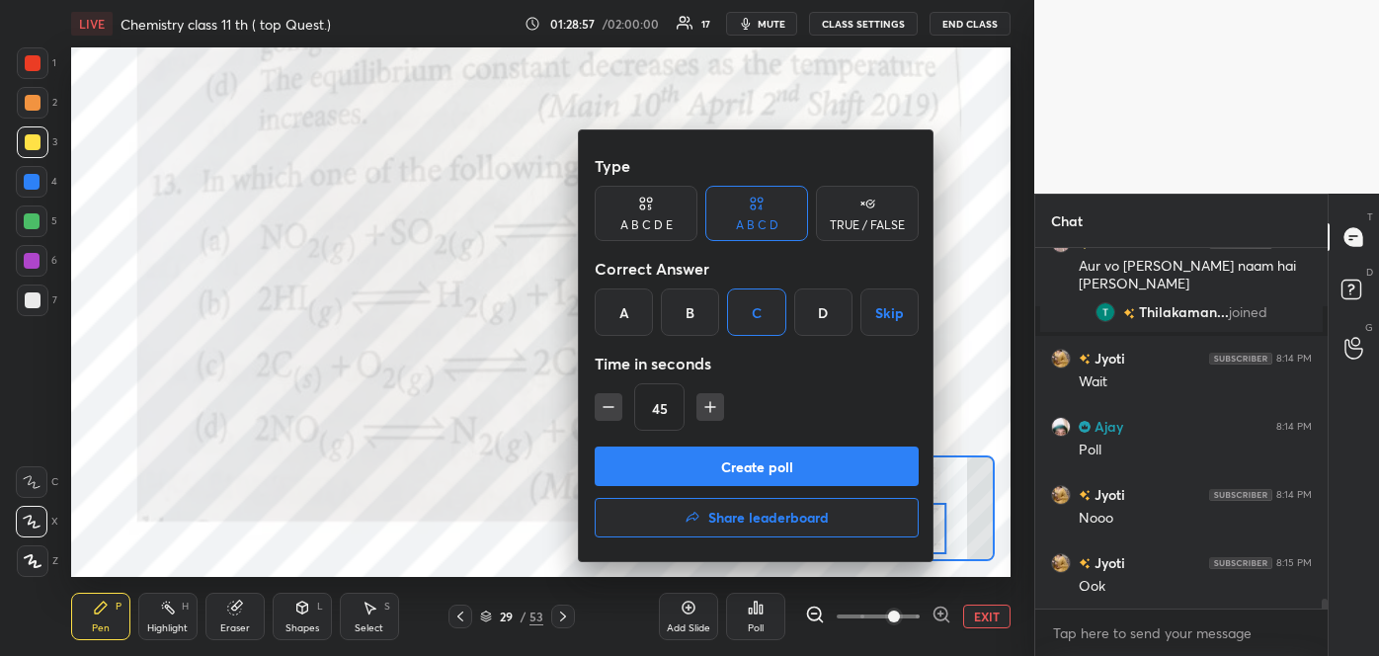
click at [748, 469] on button "Create poll" at bounding box center [757, 466] width 324 height 40
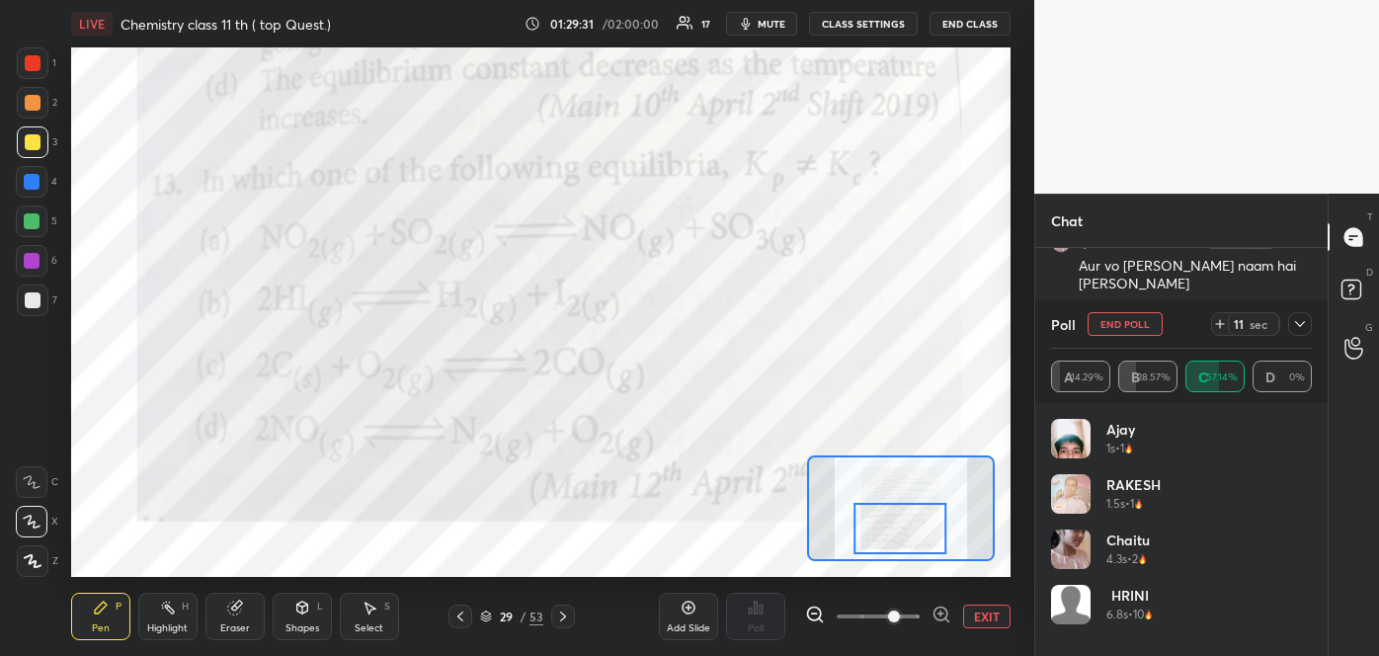
scroll to position [12826, 0]
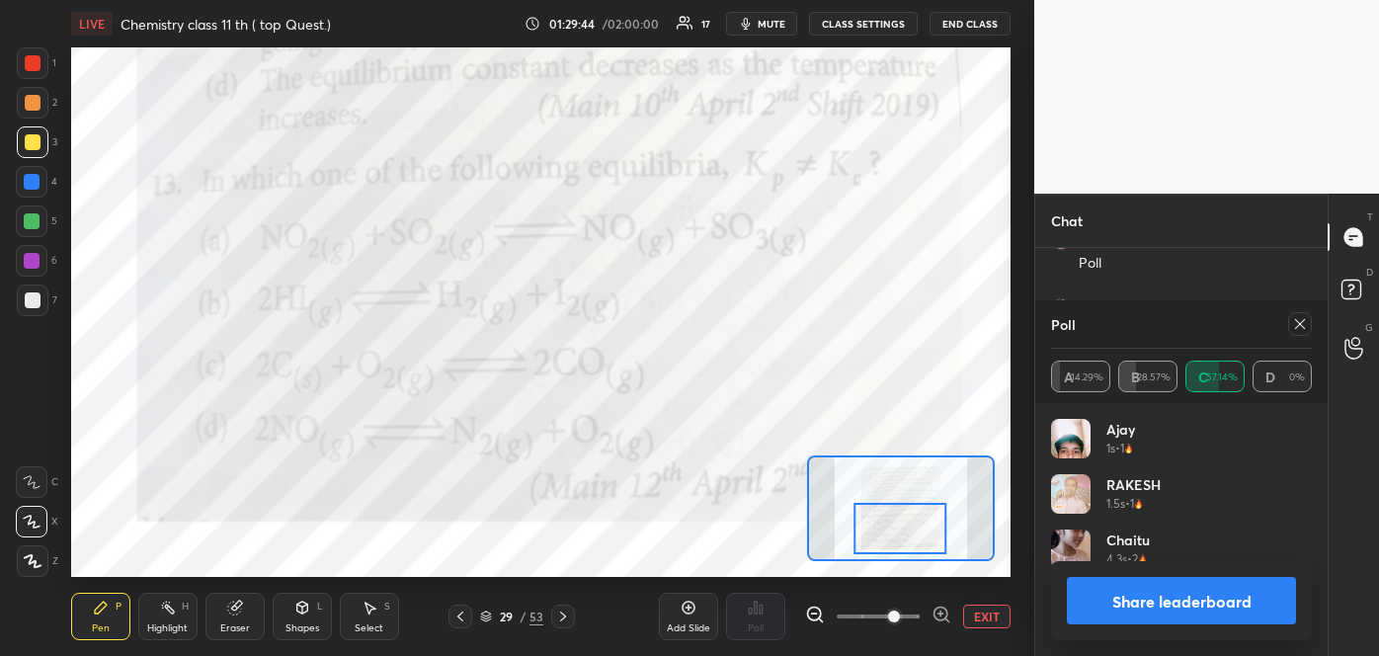
click at [1116, 600] on button "Share leaderboard" at bounding box center [1181, 600] width 229 height 47
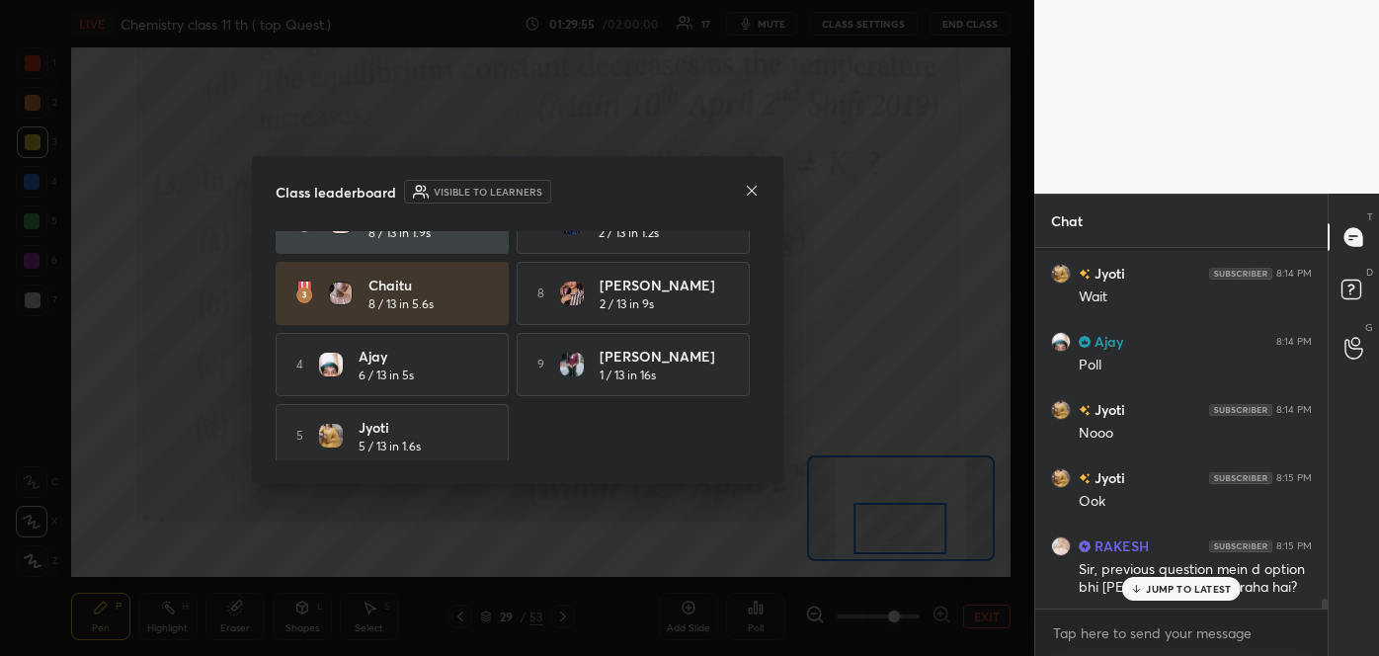
scroll to position [114, 0]
click at [748, 183] on icon at bounding box center [752, 191] width 16 height 16
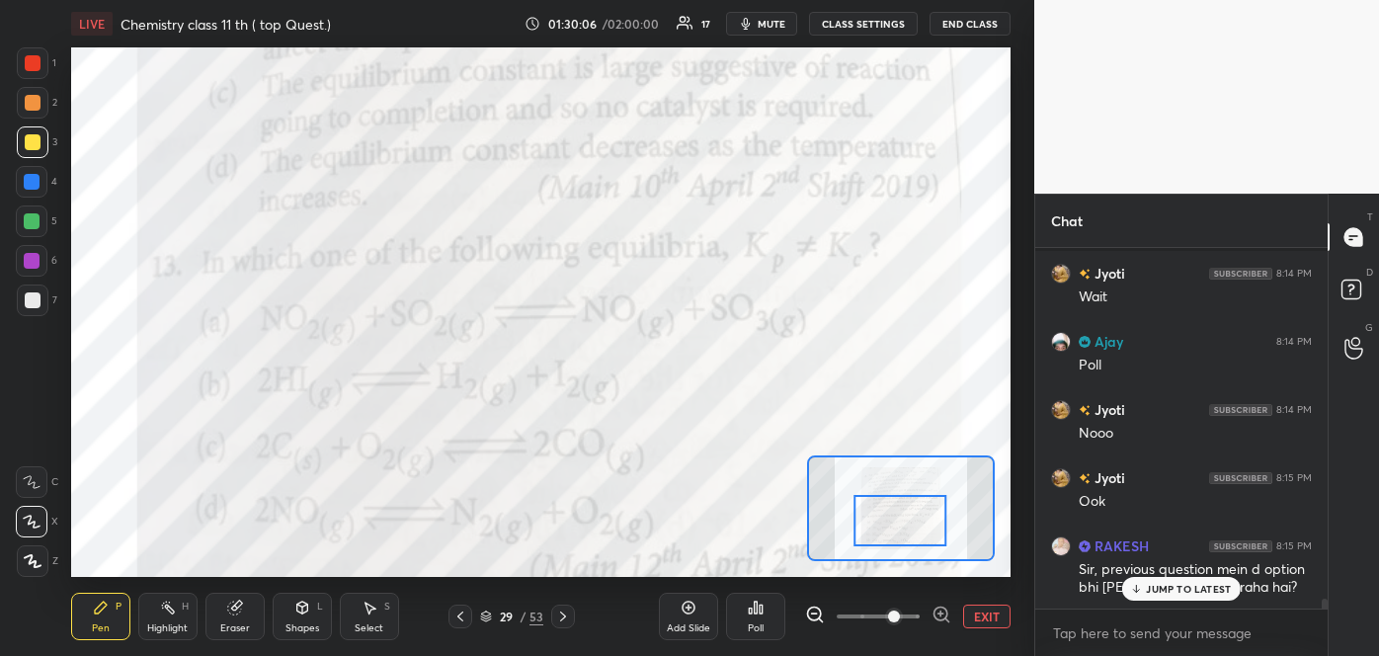
click at [894, 514] on div at bounding box center [900, 520] width 92 height 51
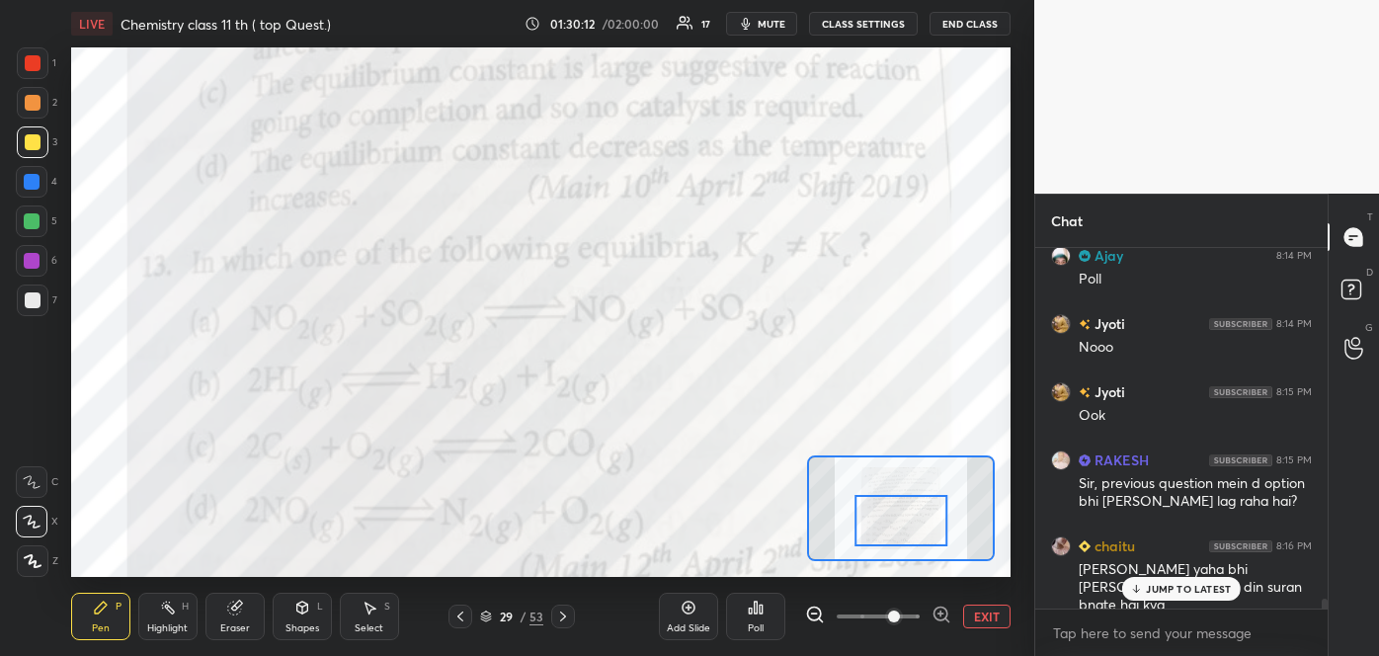
click at [459, 615] on icon at bounding box center [460, 616] width 6 height 10
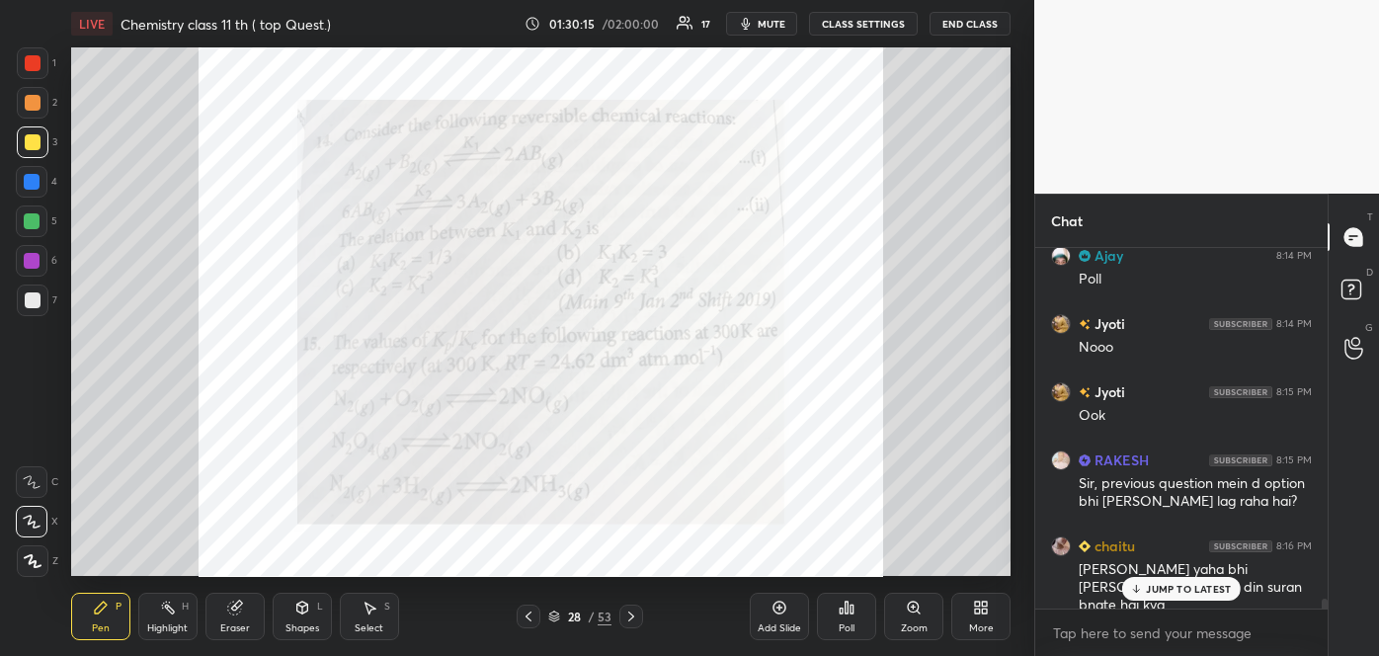
click at [912, 609] on icon at bounding box center [913, 606] width 11 height 11
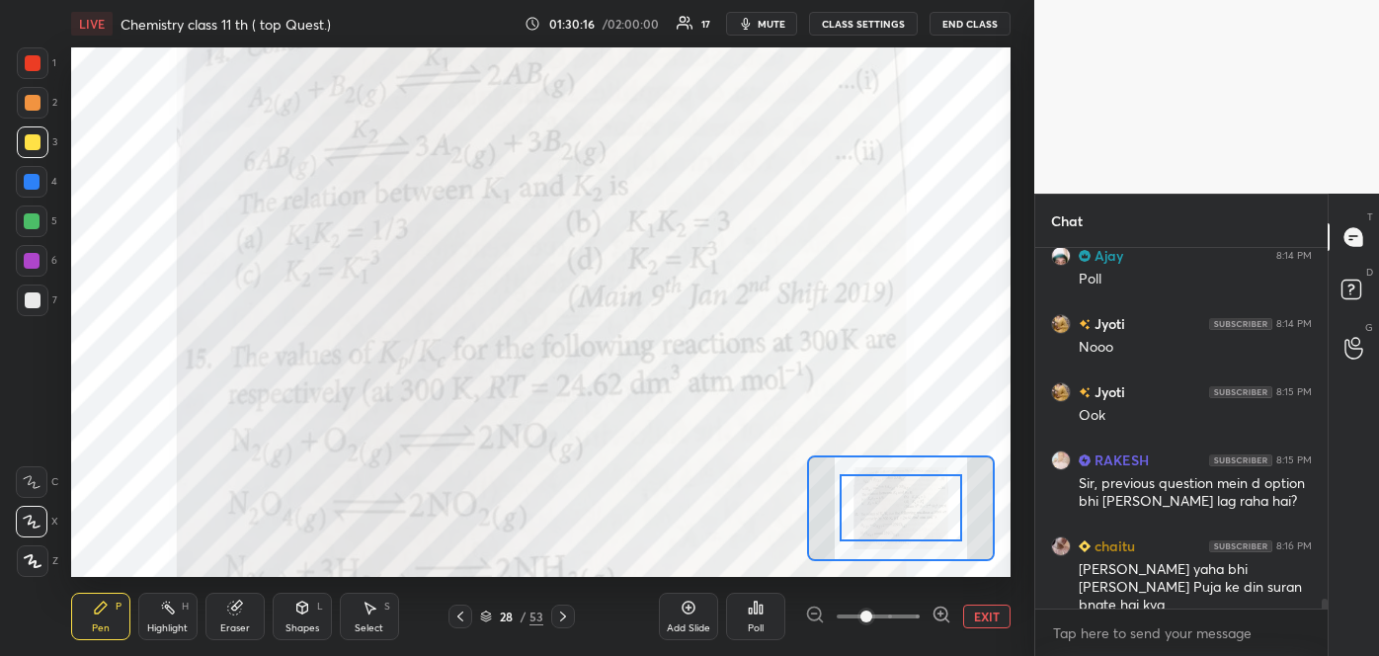
scroll to position [12879, 0]
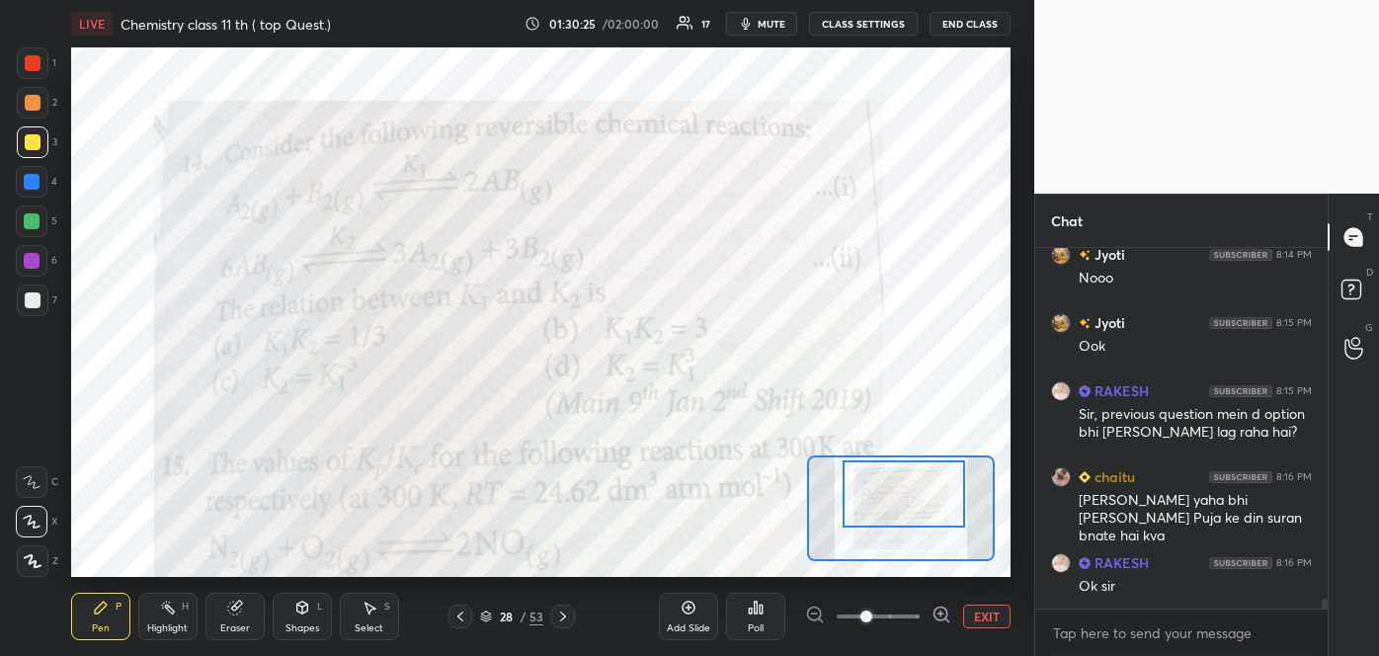
drag, startPoint x: 920, startPoint y: 502, endPoint x: 922, endPoint y: 490, distance: 12.2
click at [922, 490] on div at bounding box center [903, 494] width 122 height 68
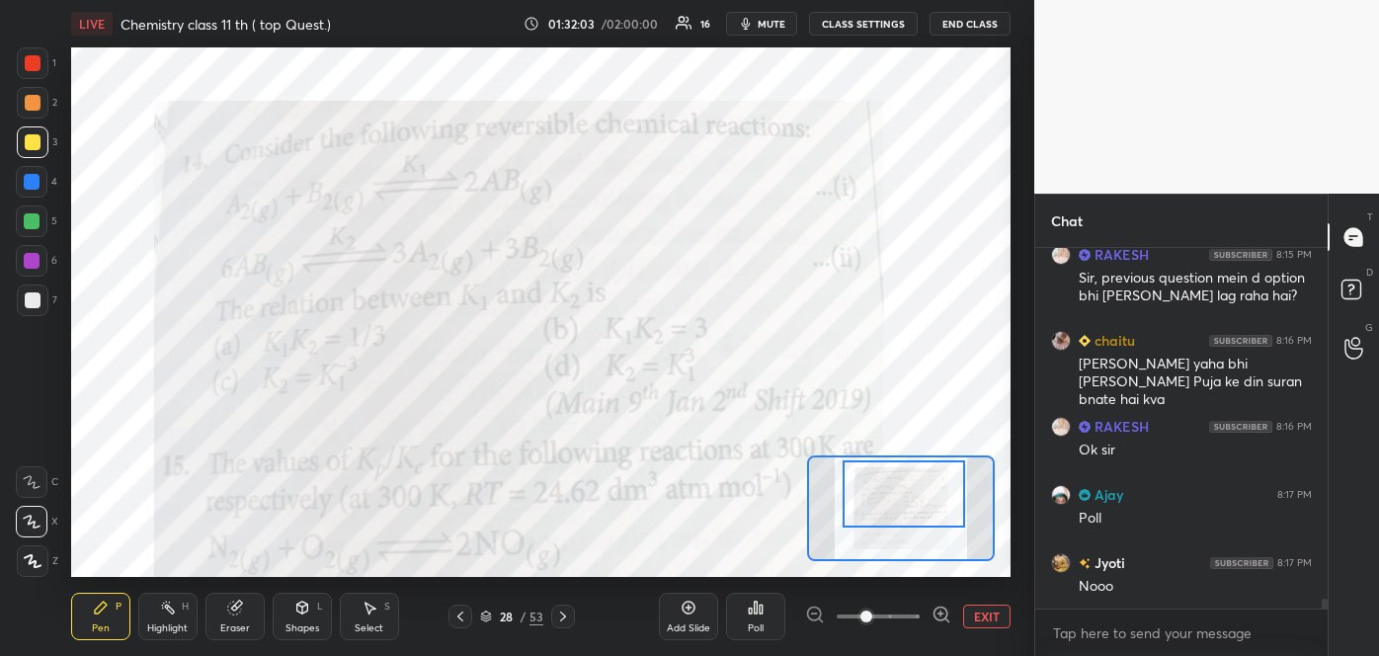
scroll to position [13083, 0]
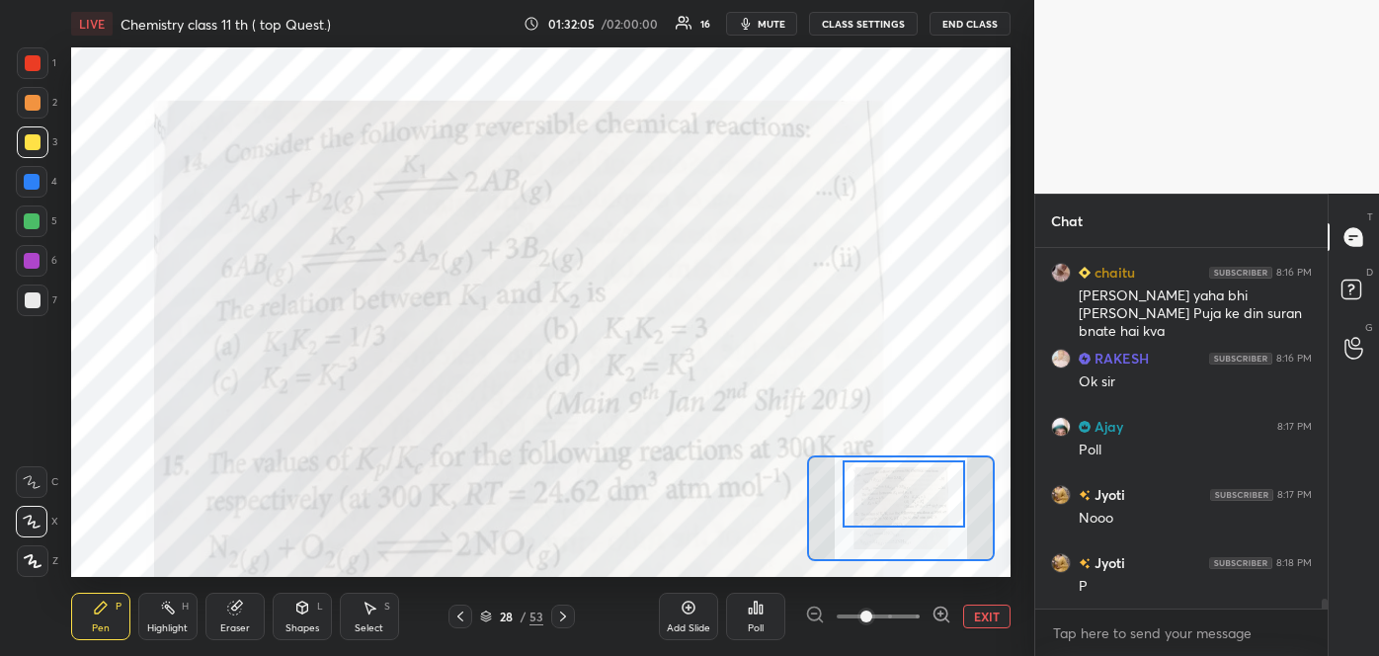
click at [774, 19] on span "mute" at bounding box center [772, 24] width 28 height 14
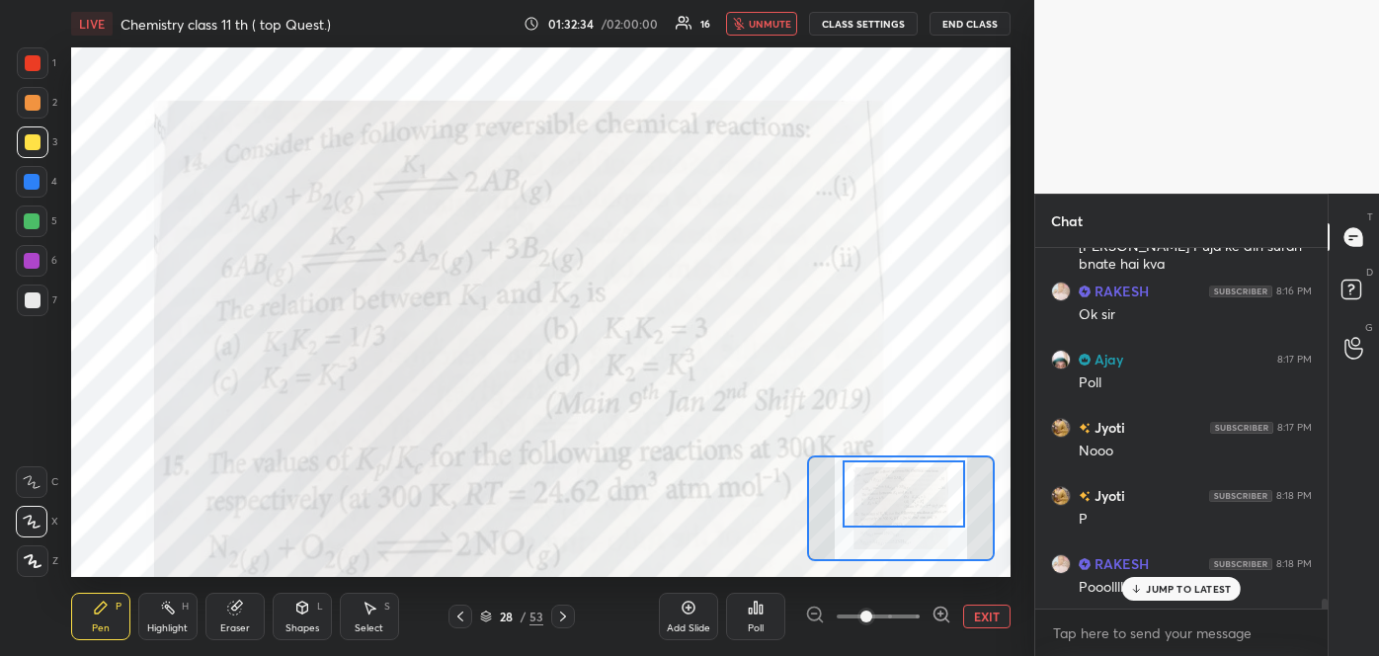
scroll to position [13219, 0]
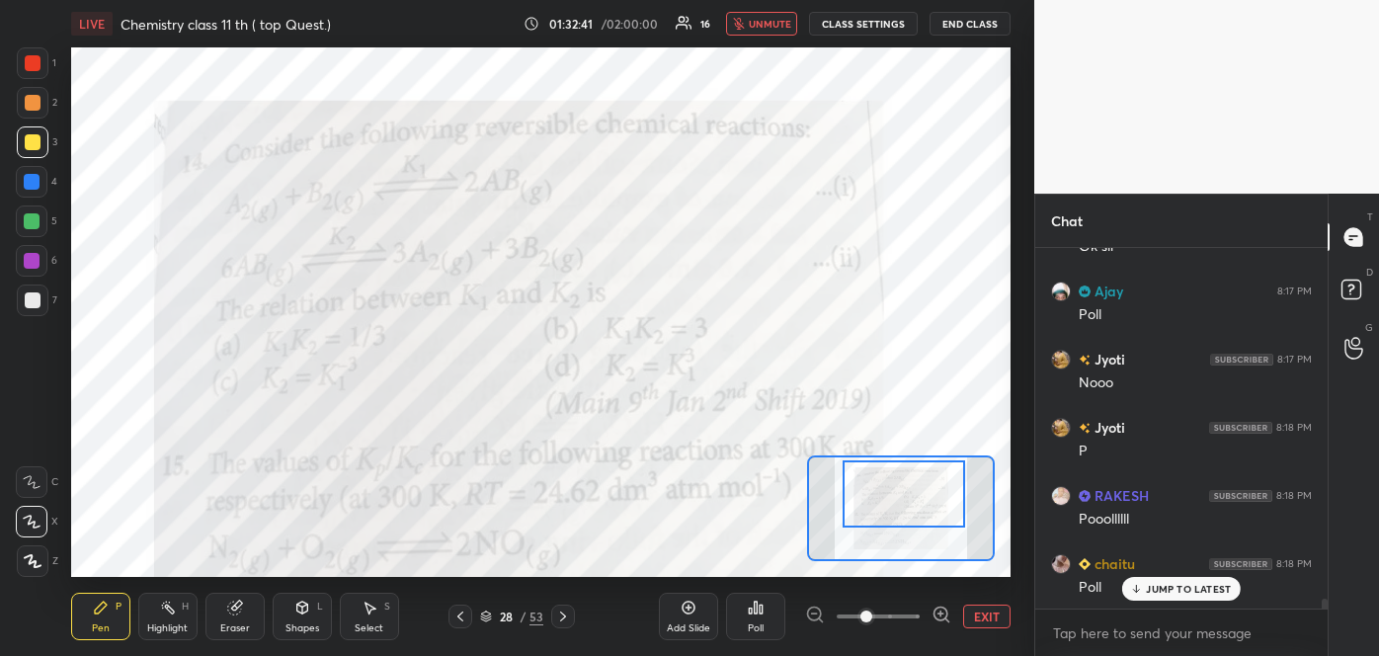
click at [756, 617] on div "Poll" at bounding box center [755, 616] width 59 height 47
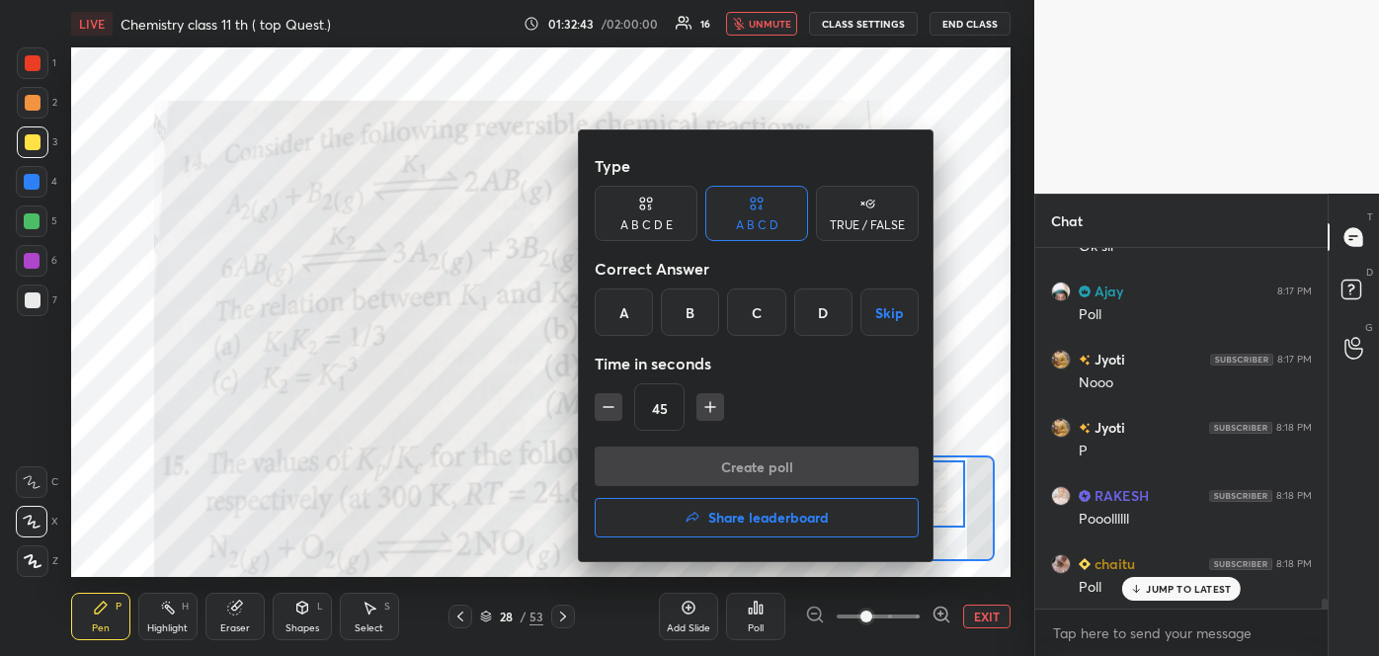
click at [744, 320] on div "C" at bounding box center [756, 311] width 58 height 47
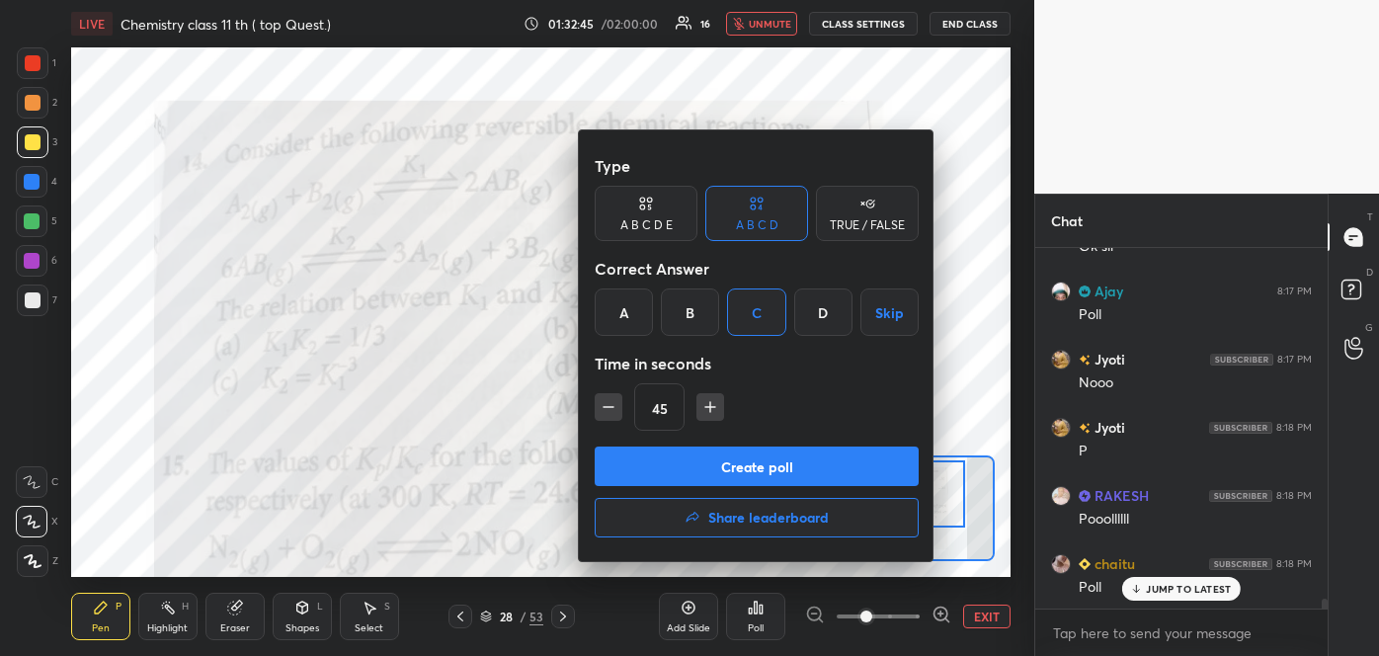
click at [736, 462] on button "Create poll" at bounding box center [757, 466] width 324 height 40
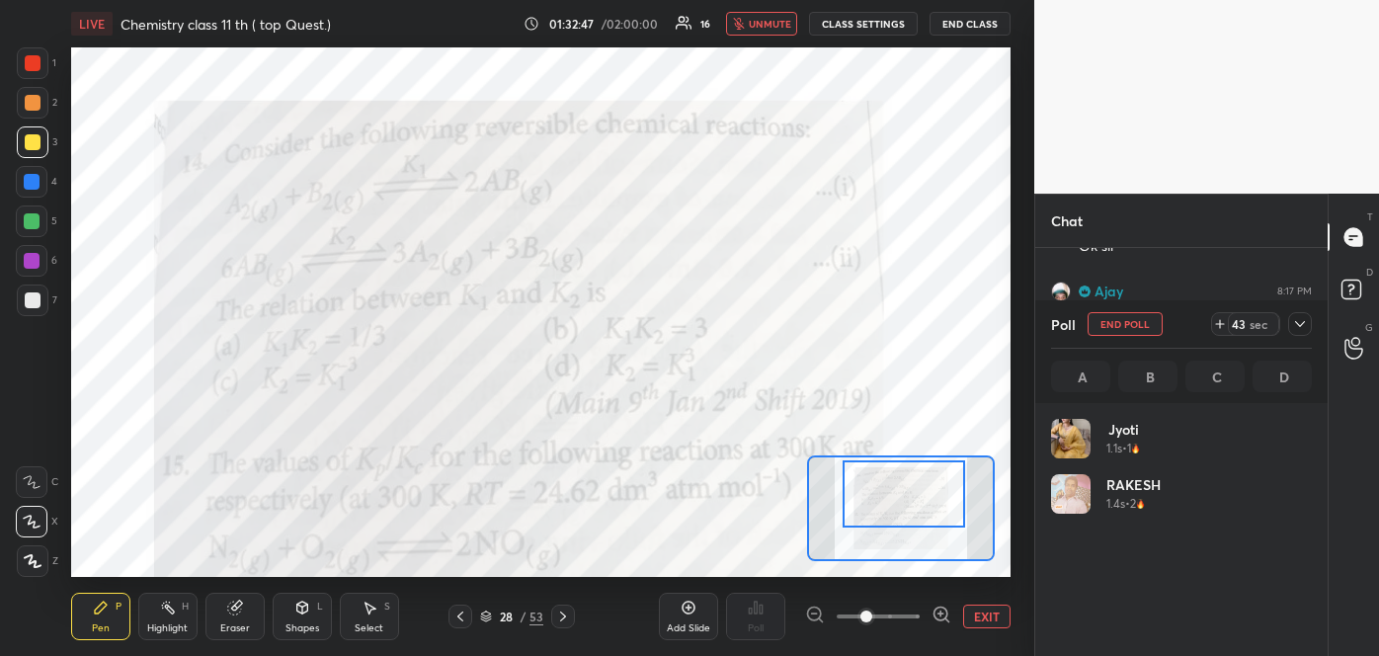
scroll to position [231, 255]
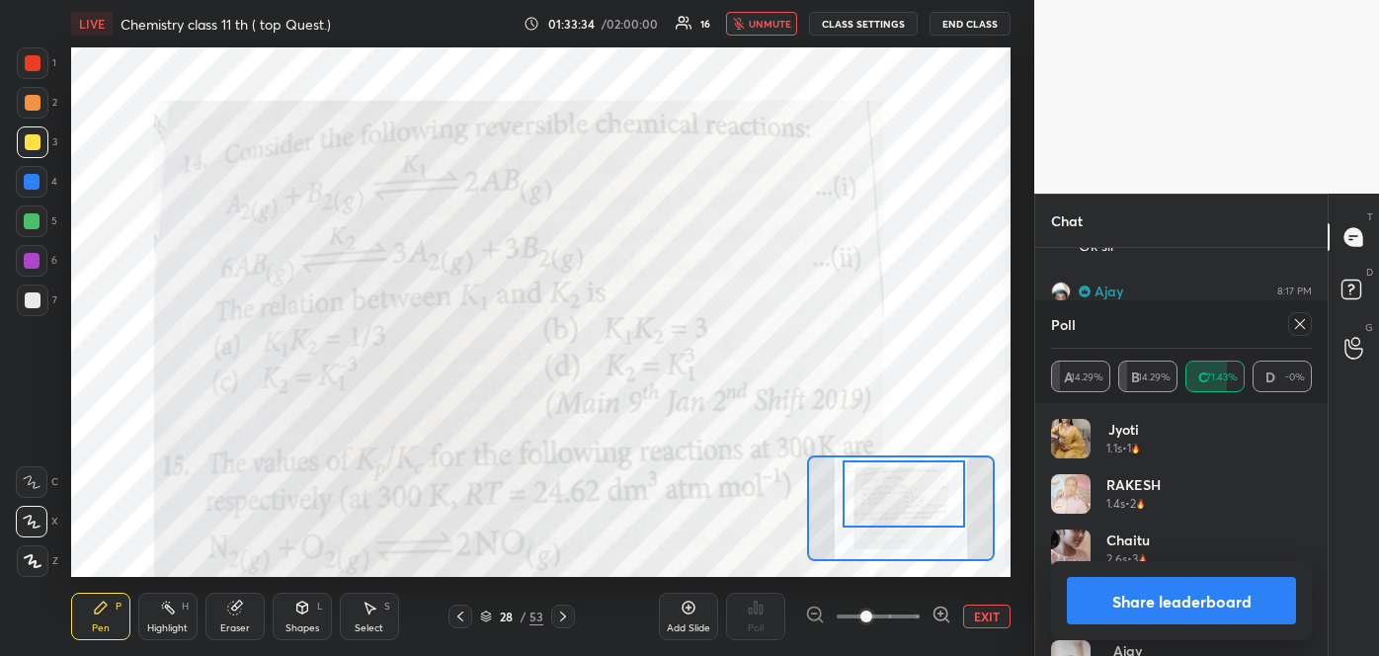
click at [1189, 593] on button "Share leaderboard" at bounding box center [1181, 600] width 229 height 47
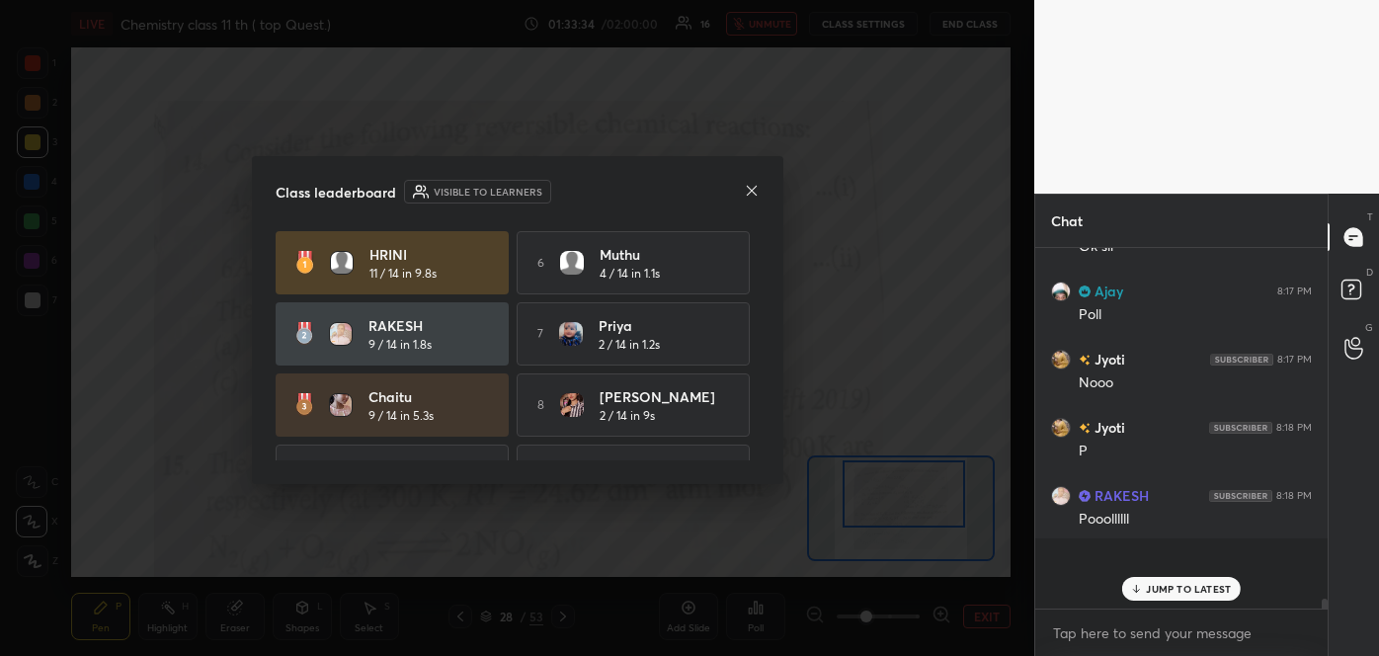
scroll to position [6, 5]
click at [756, 184] on icon at bounding box center [752, 191] width 16 height 16
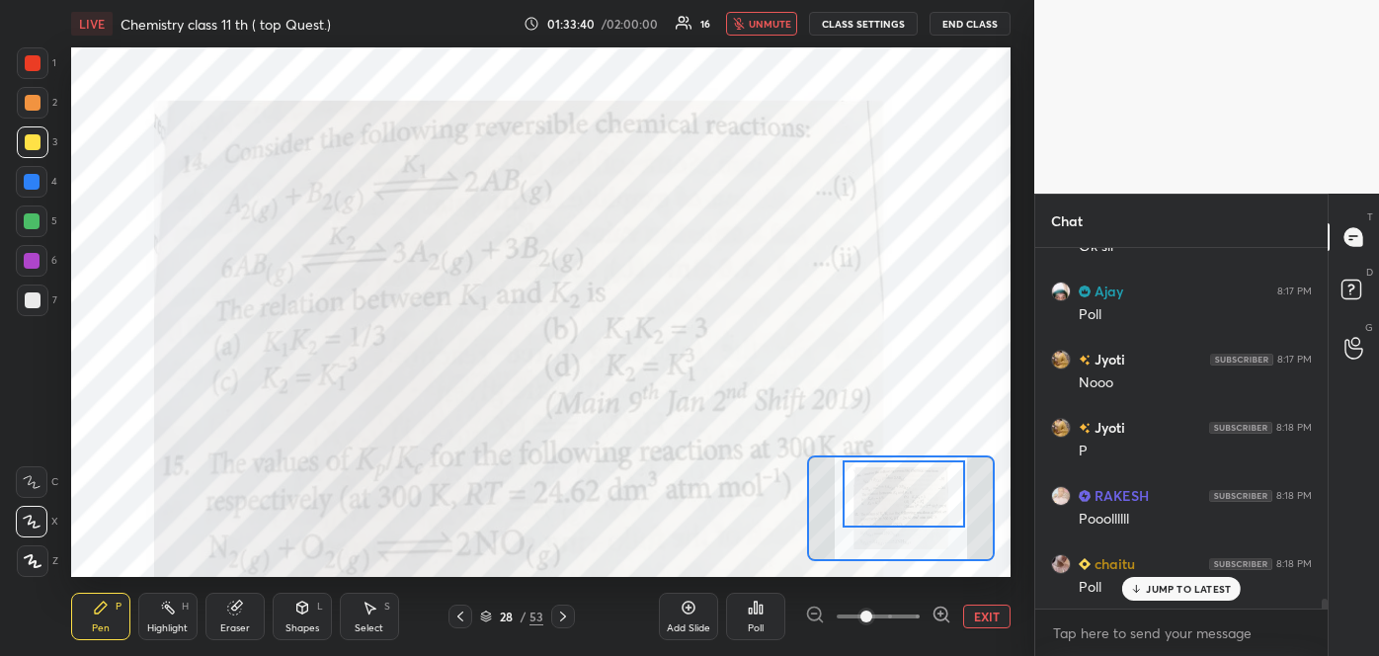
click at [771, 24] on span "unmute" at bounding box center [770, 24] width 42 height 14
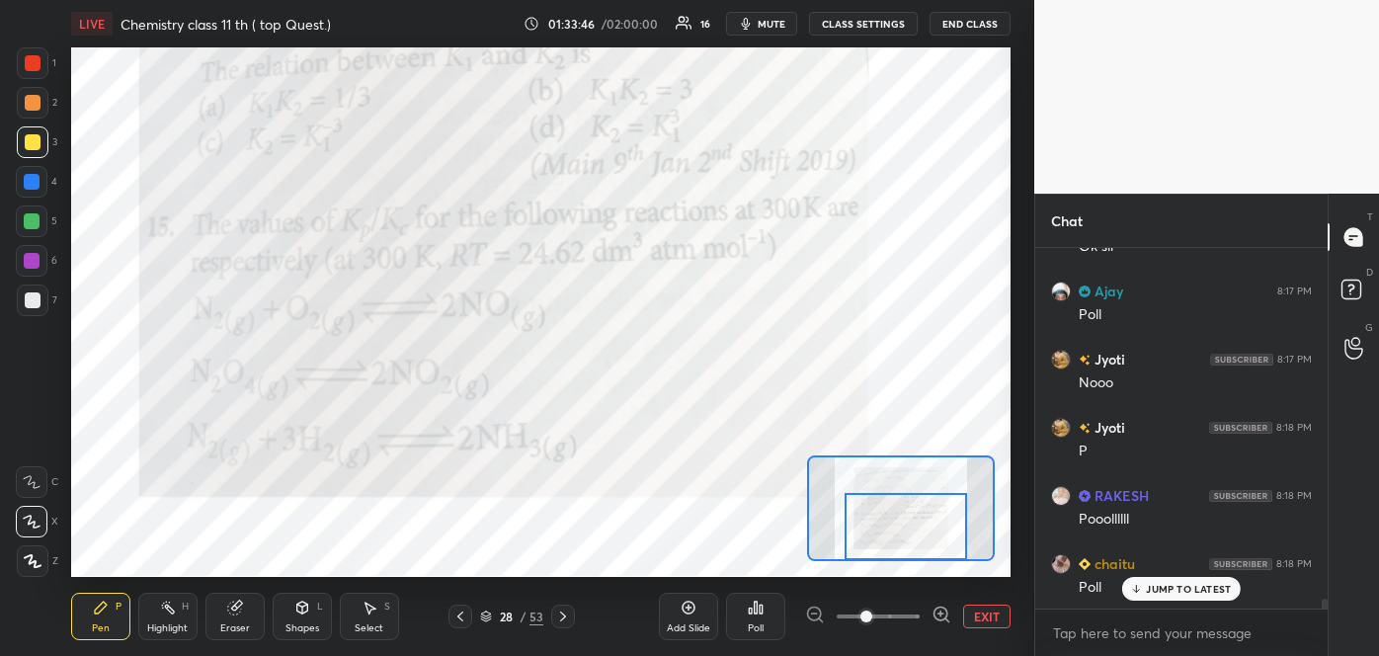
scroll to position [13287, 0]
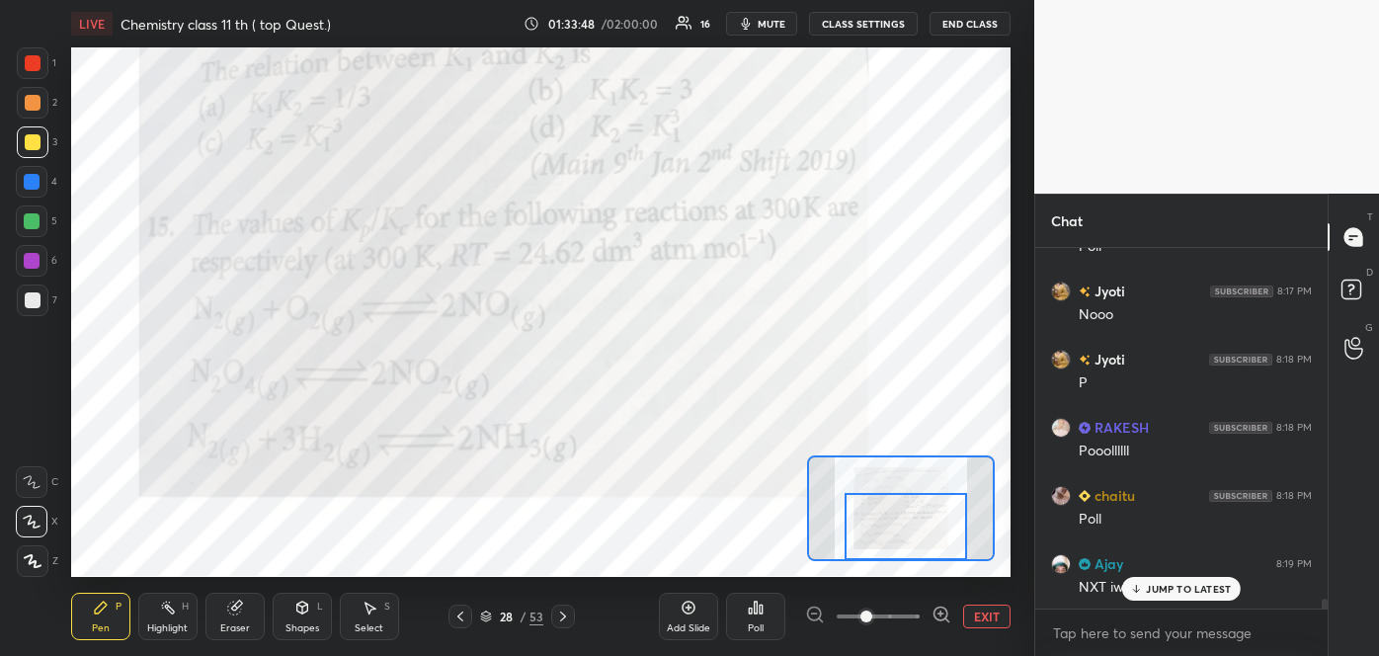
drag, startPoint x: 917, startPoint y: 489, endPoint x: 919, endPoint y: 527, distance: 38.6
click at [919, 527] on div at bounding box center [905, 527] width 122 height 68
click at [1162, 592] on p "JUMP TO LATEST" at bounding box center [1188, 589] width 85 height 12
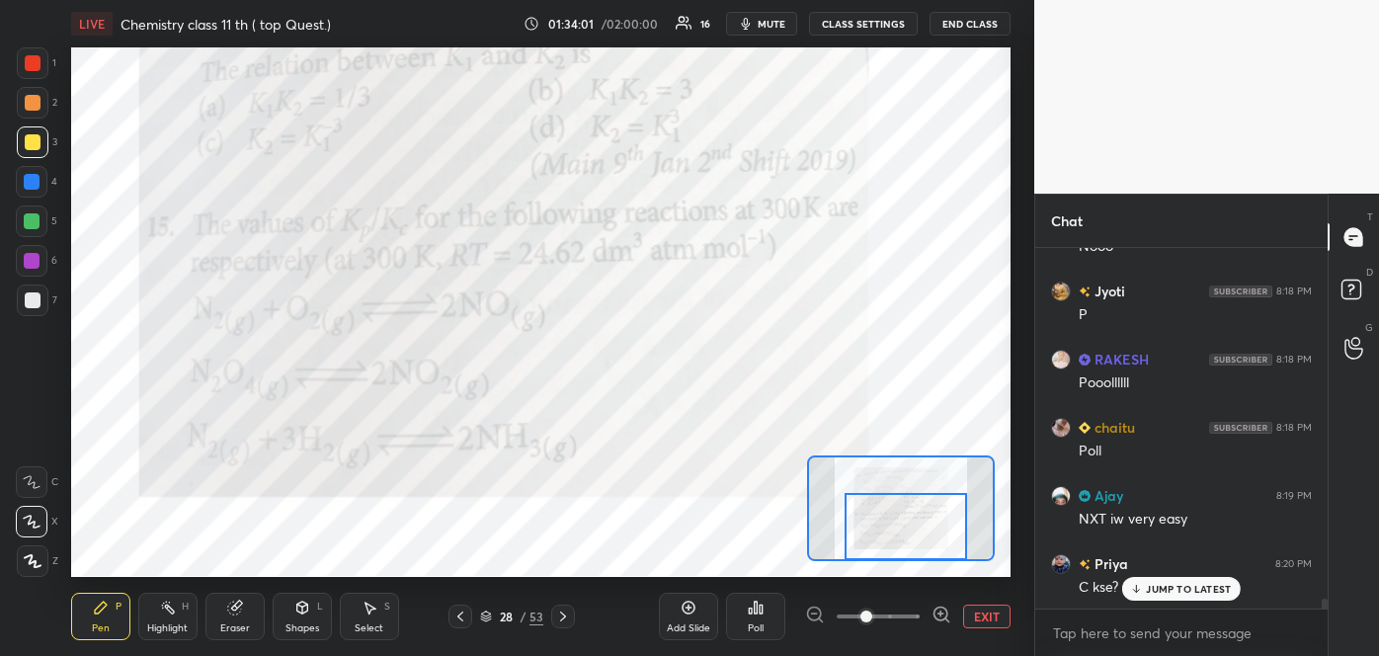
scroll to position [13376, 0]
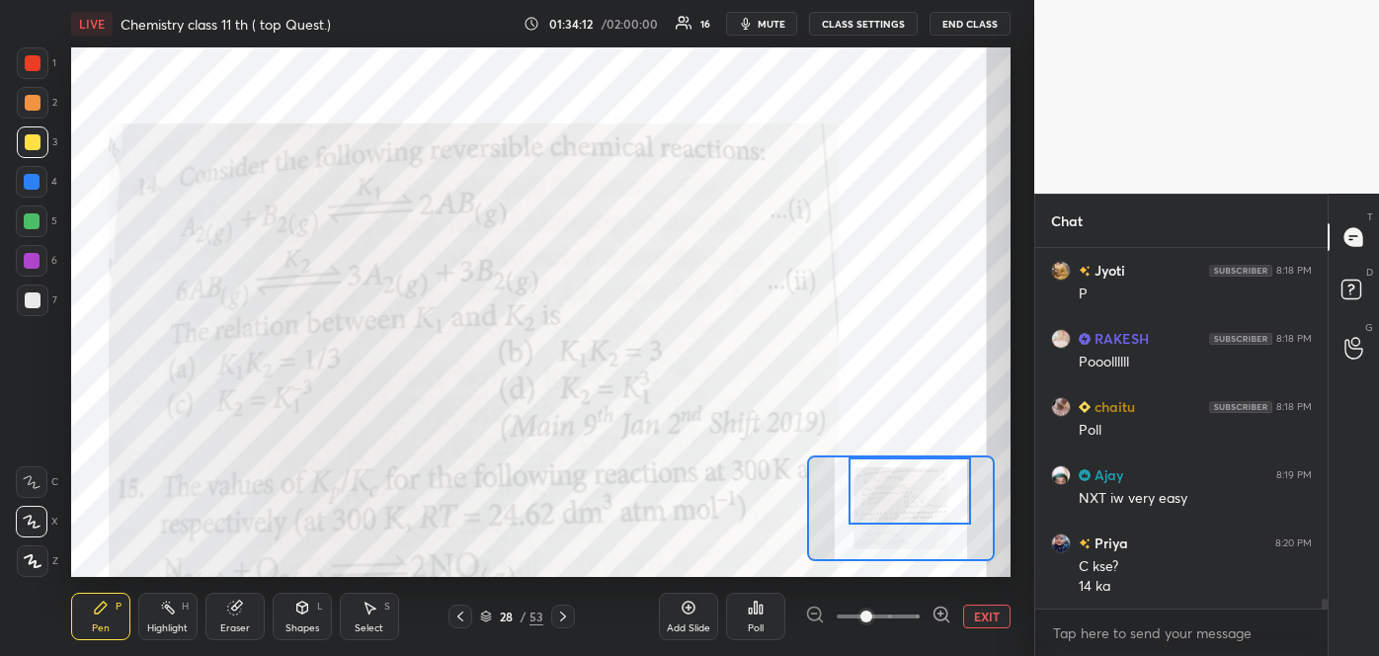
drag, startPoint x: 925, startPoint y: 518, endPoint x: 929, endPoint y: 479, distance: 38.7
click at [929, 479] on div at bounding box center [909, 491] width 122 height 68
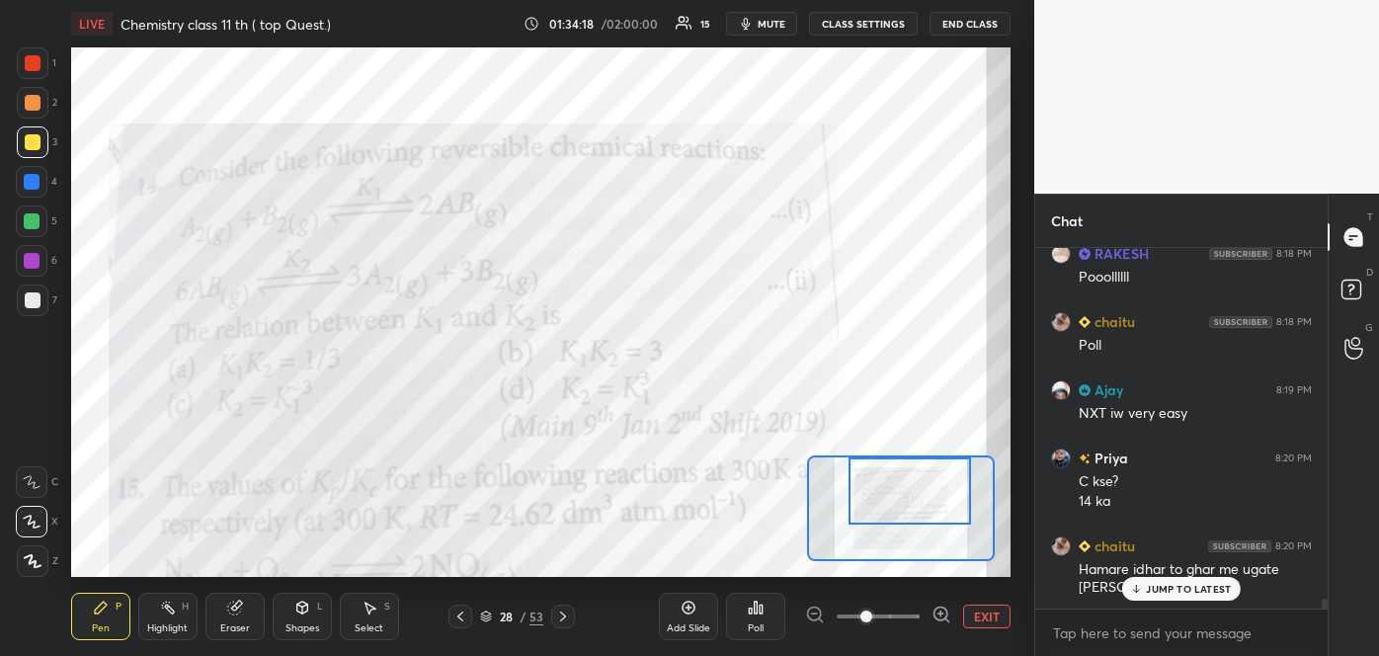
click at [37, 99] on div at bounding box center [33, 103] width 16 height 16
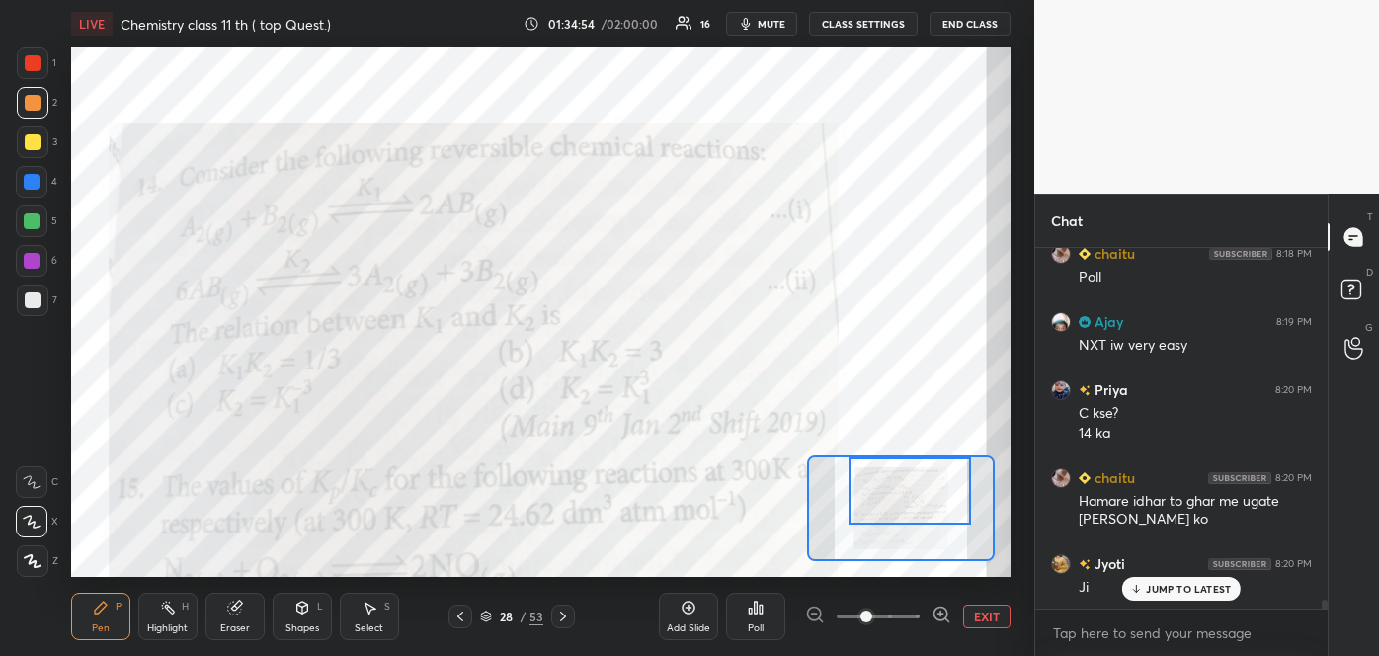
scroll to position [13576, 0]
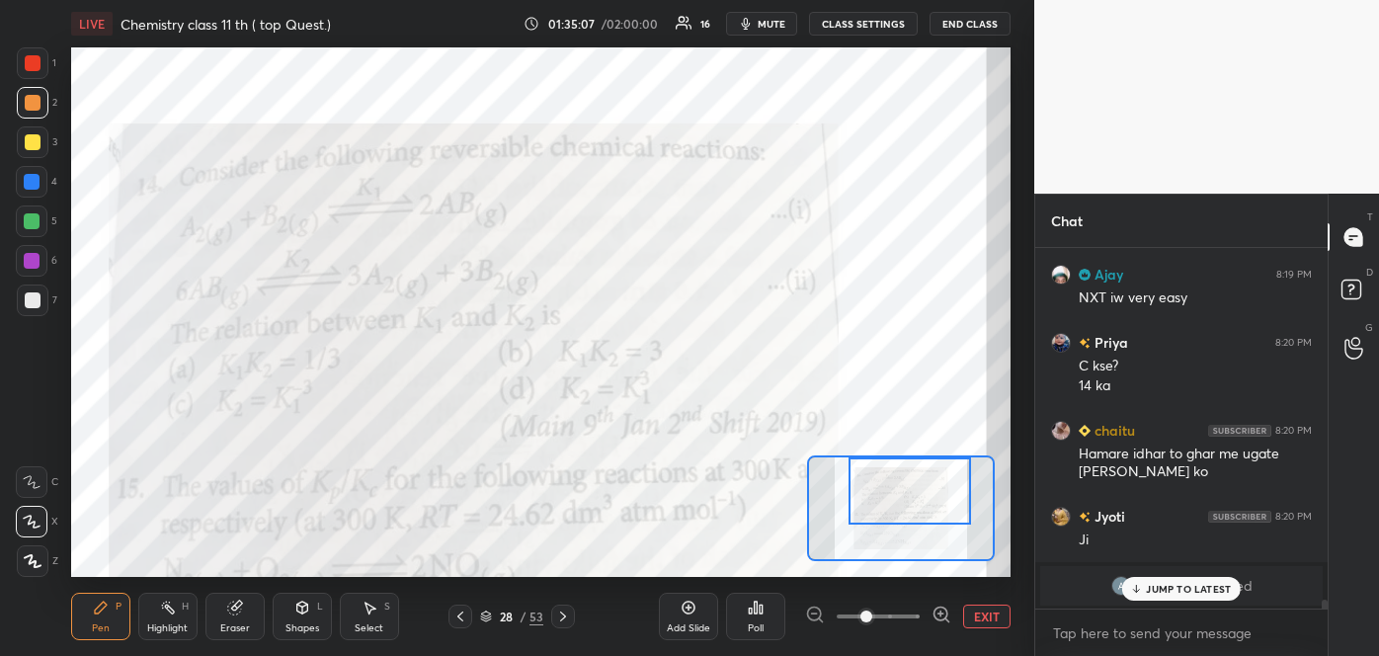
click at [562, 616] on icon at bounding box center [563, 616] width 16 height 16
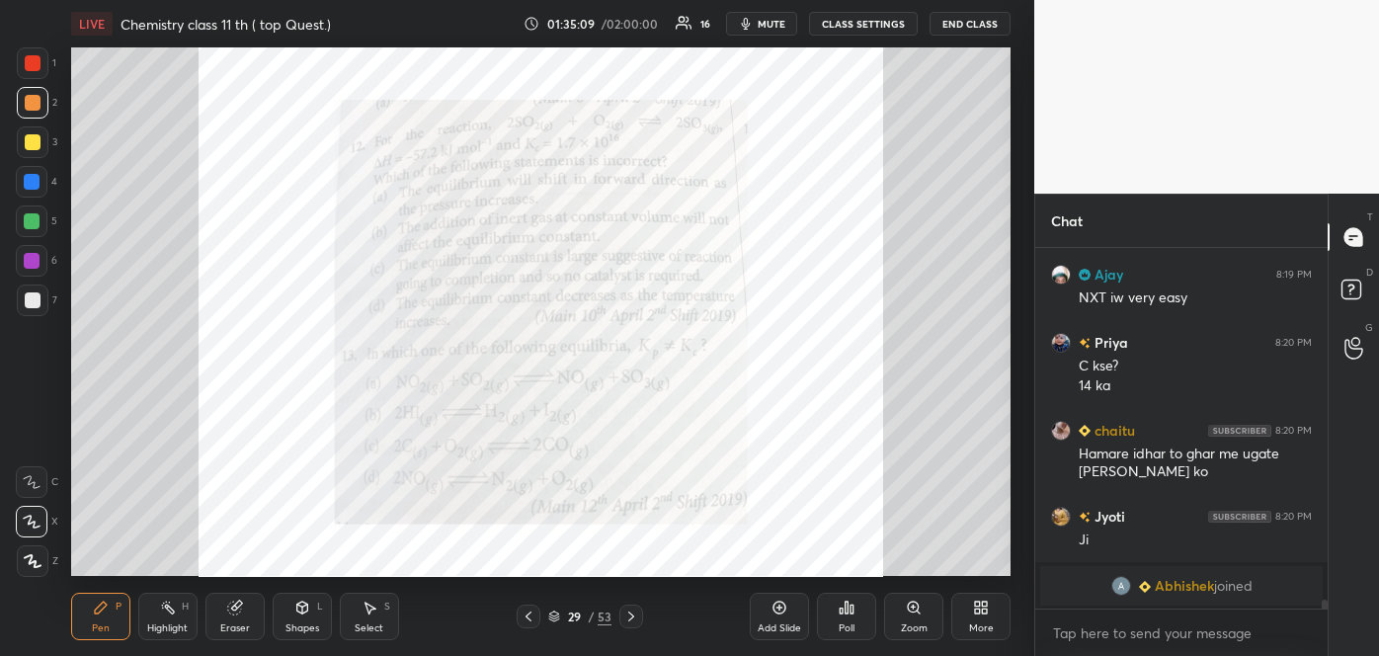
scroll to position [13645, 0]
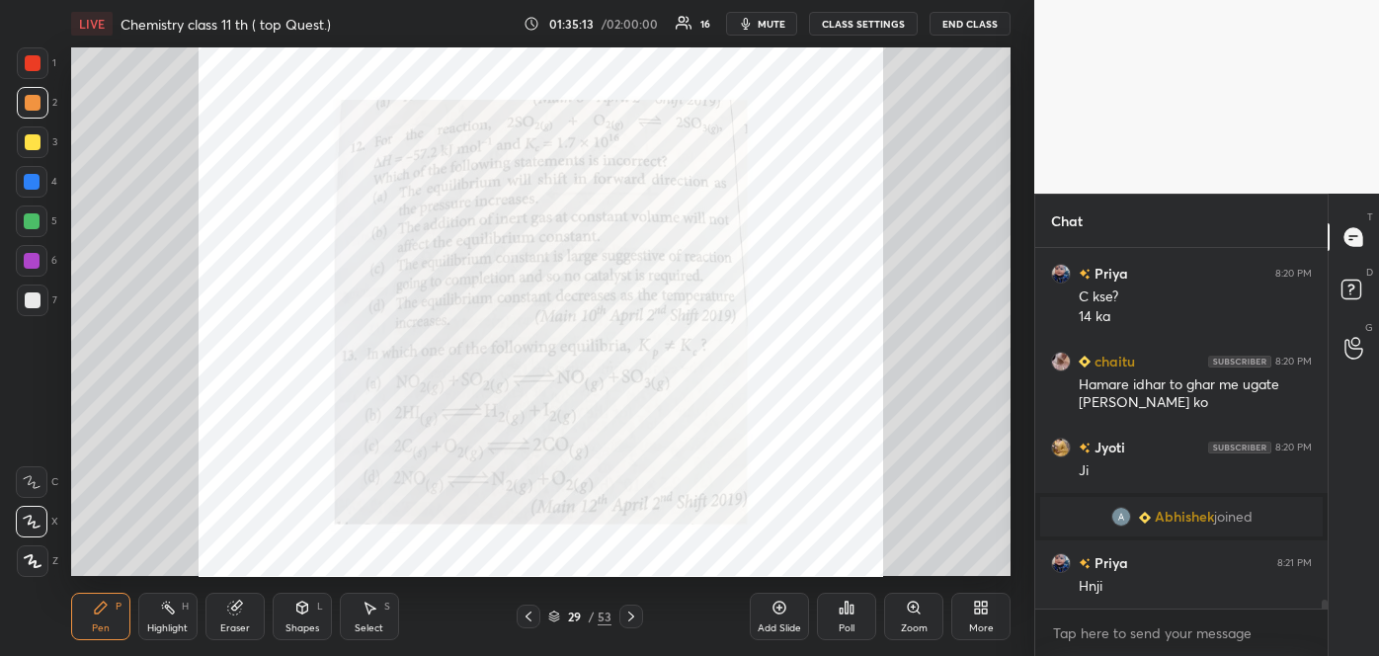
click at [914, 614] on icon at bounding box center [914, 608] width 16 height 16
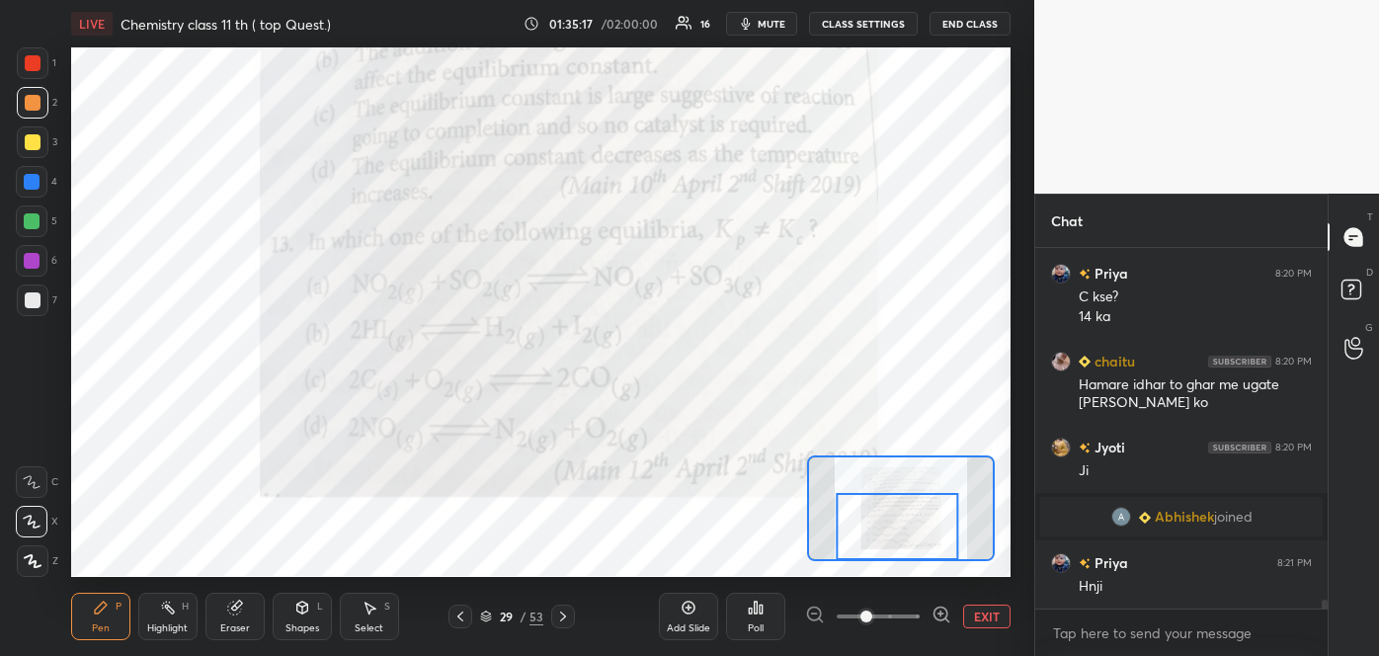
click at [932, 551] on div at bounding box center [897, 527] width 122 height 68
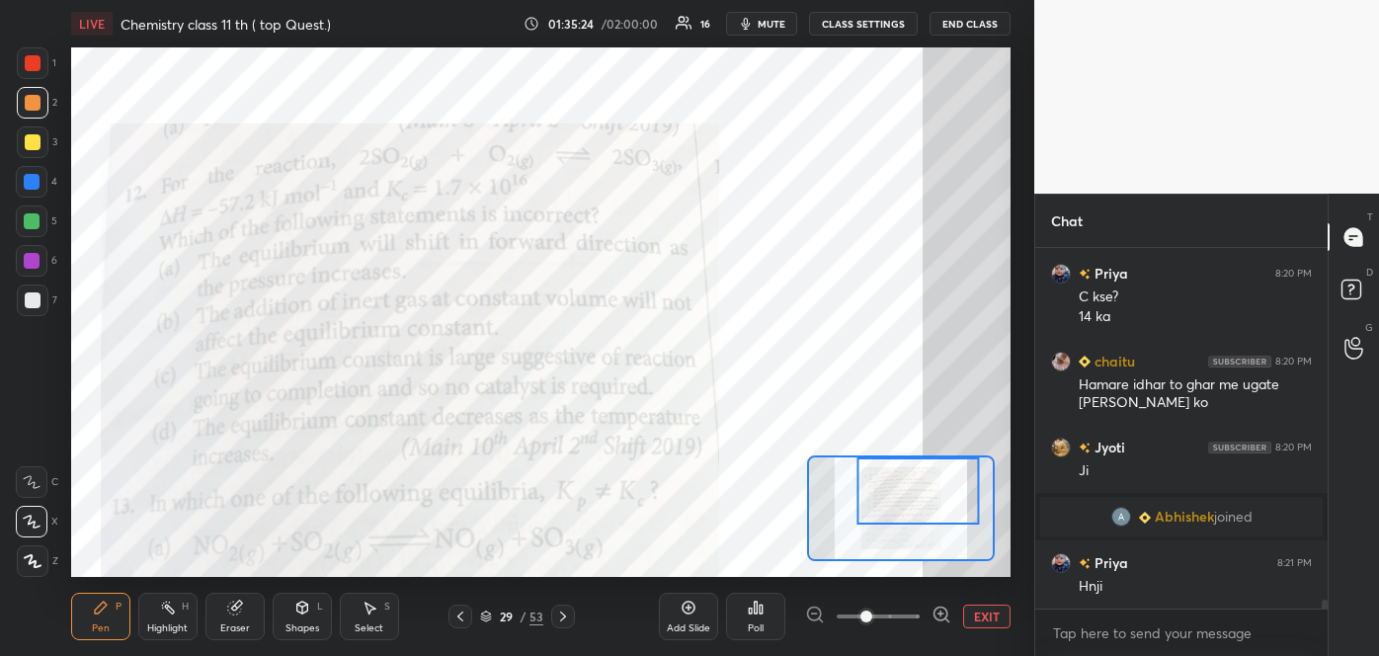
scroll to position [13714, 0]
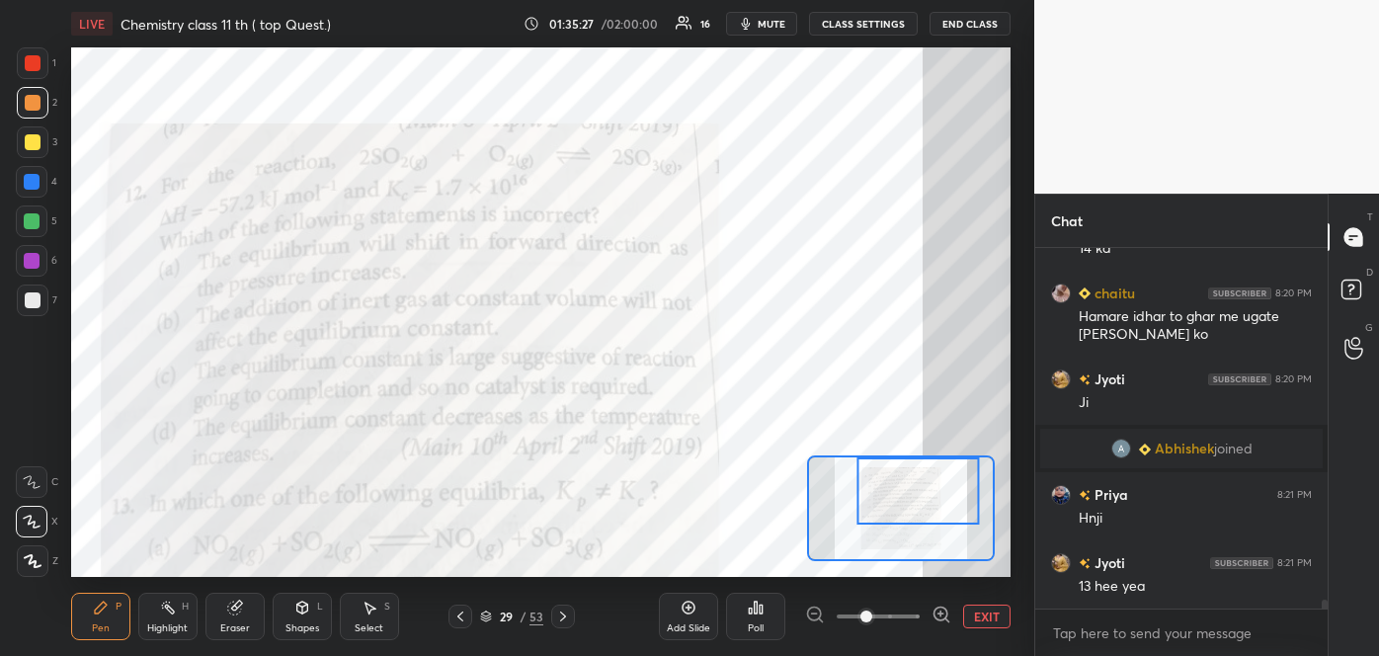
click at [458, 615] on icon at bounding box center [460, 616] width 16 height 16
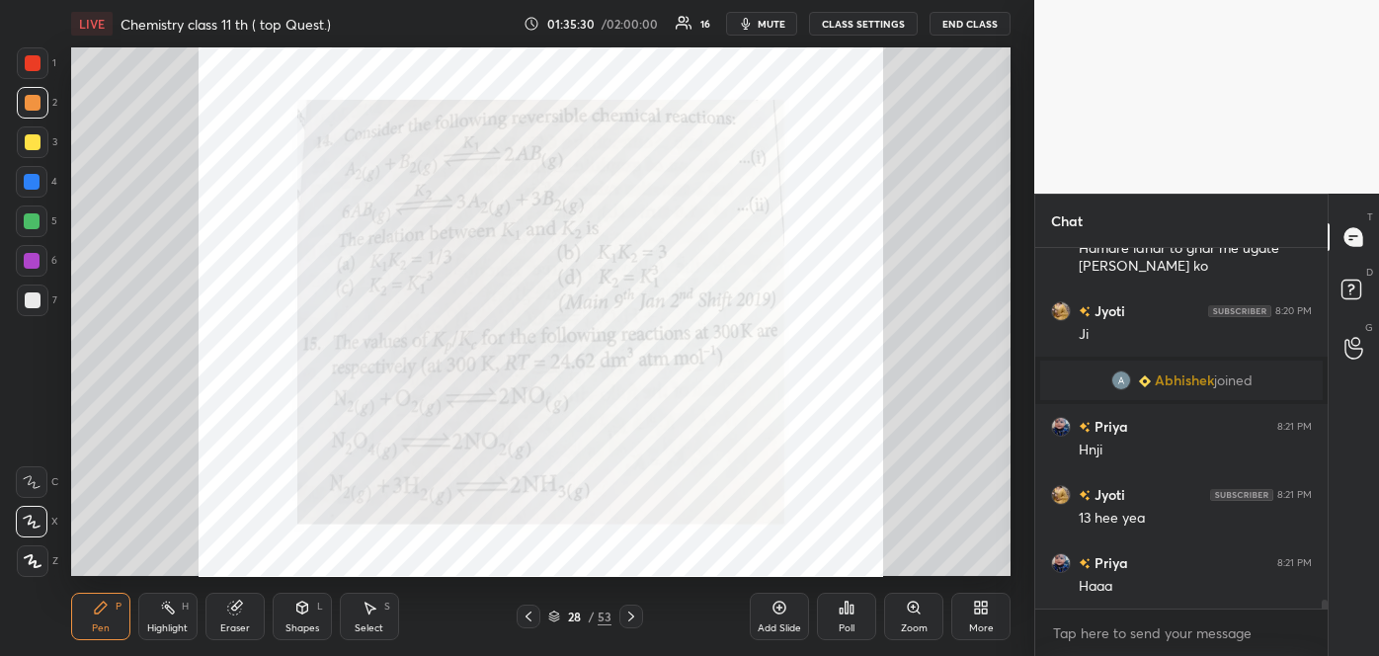
click at [909, 611] on icon at bounding box center [914, 608] width 16 height 16
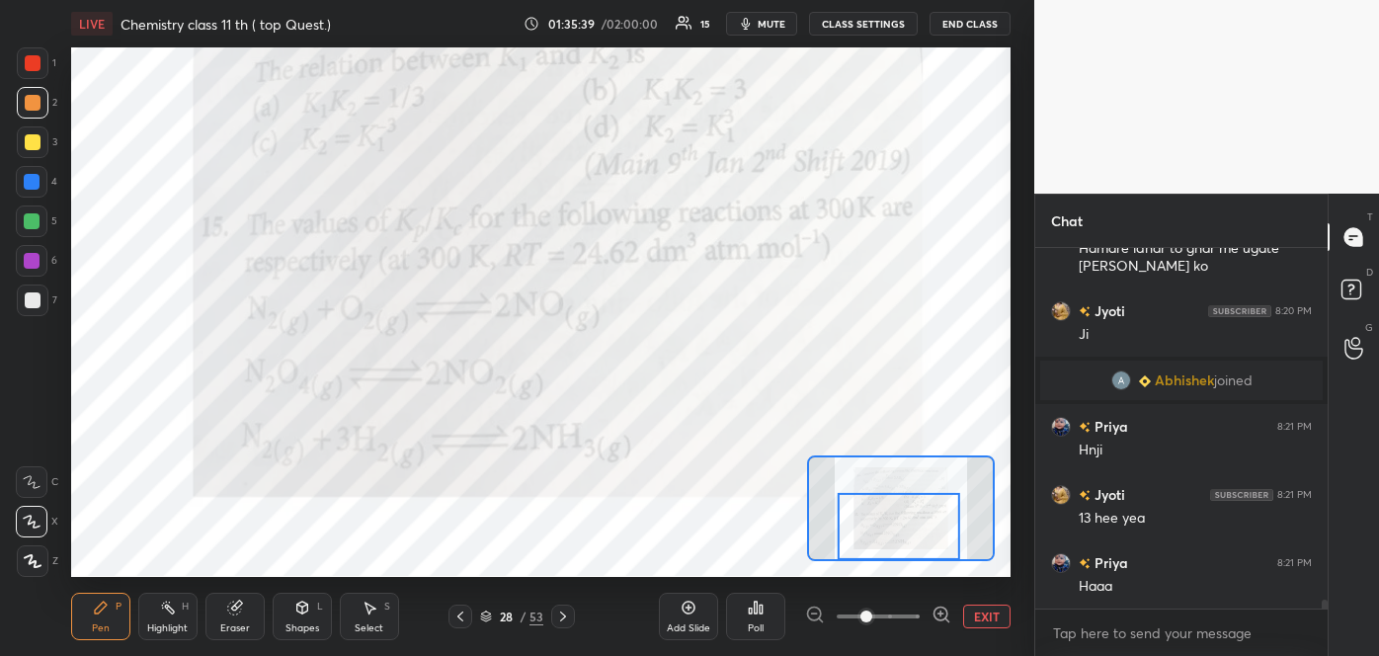
click at [460, 611] on icon at bounding box center [460, 616] width 16 height 16
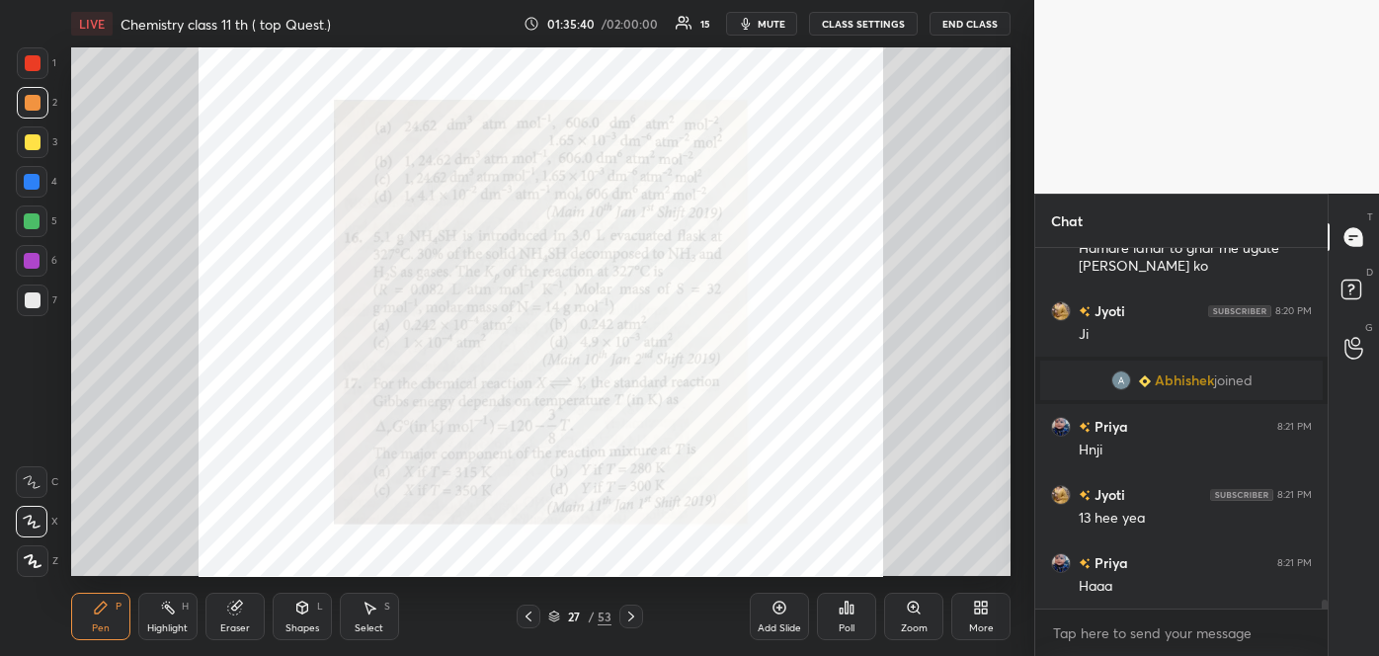
scroll to position [13800, 0]
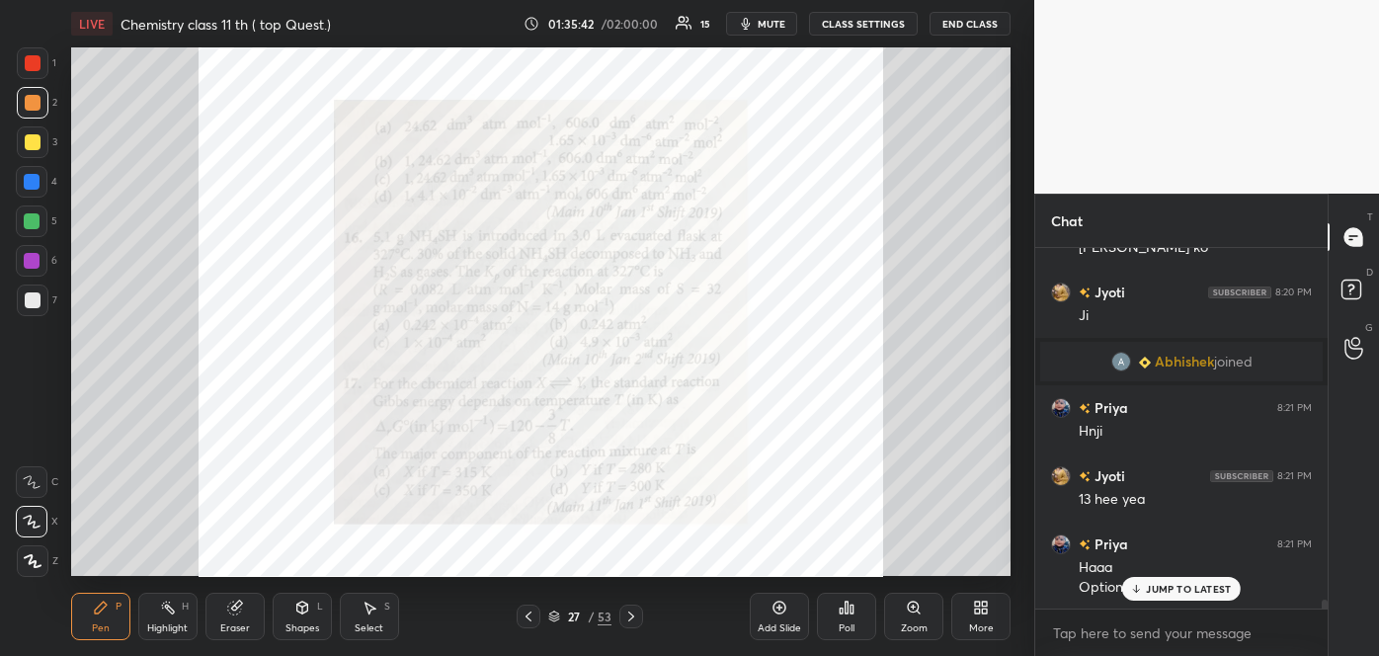
click at [915, 623] on div "Zoom" at bounding box center [914, 628] width 27 height 10
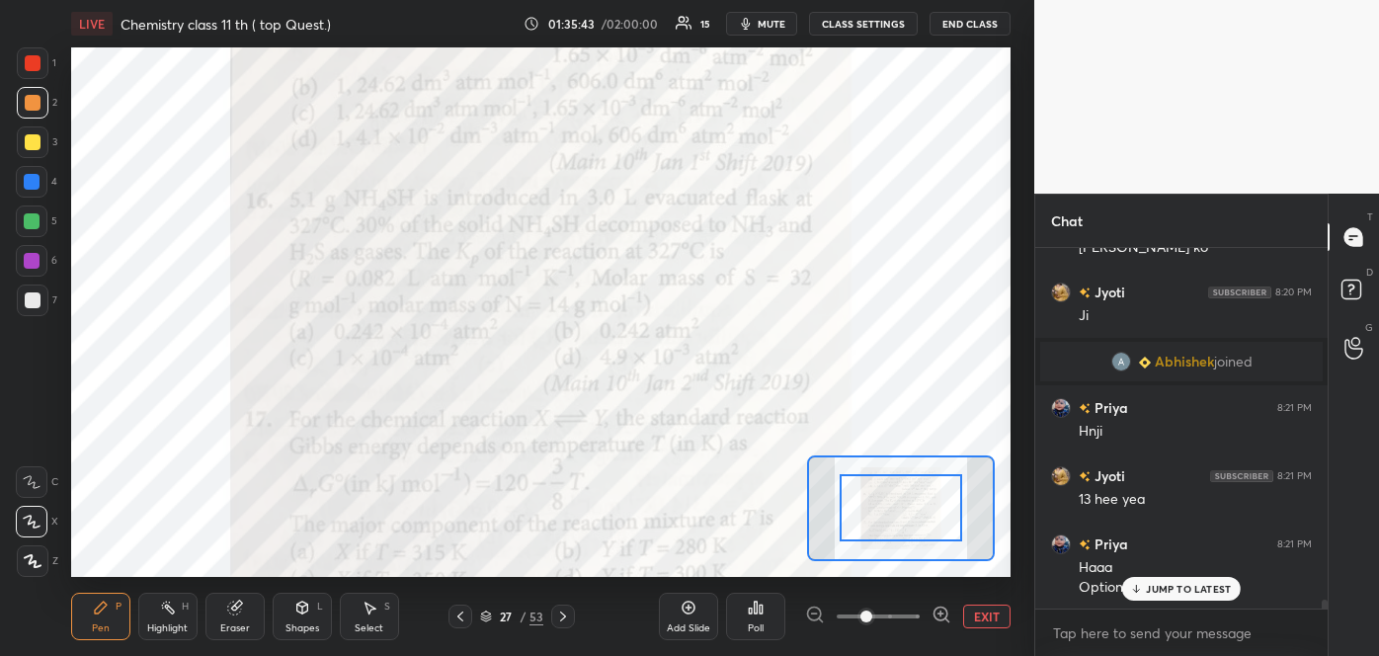
scroll to position [13848, 0]
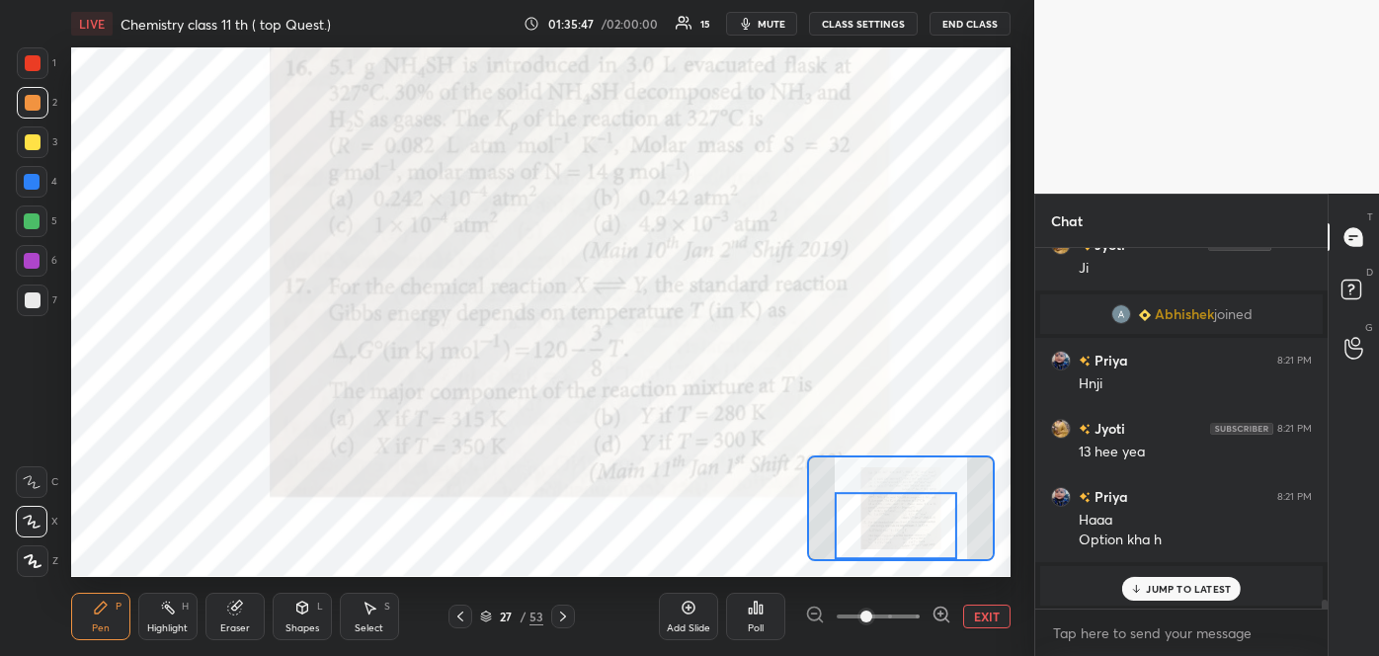
click at [906, 521] on div at bounding box center [896, 526] width 122 height 68
click at [937, 609] on icon at bounding box center [941, 614] width 20 height 20
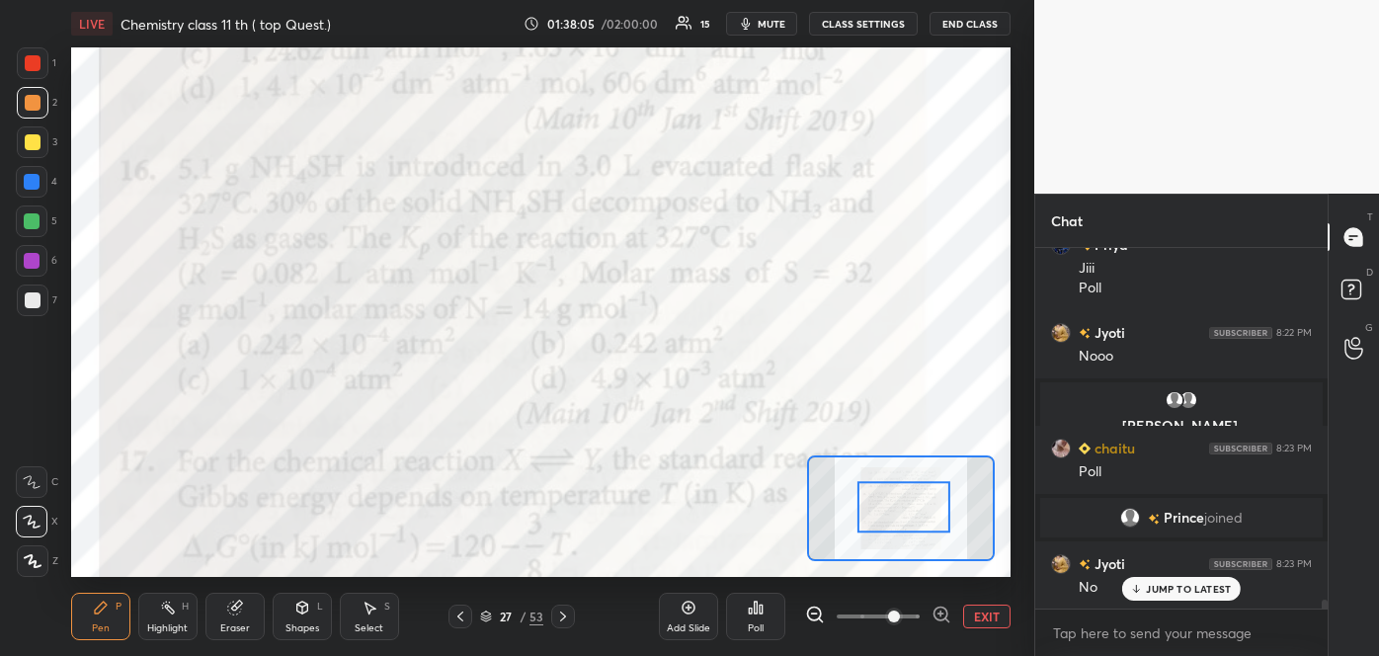
scroll to position [14282, 0]
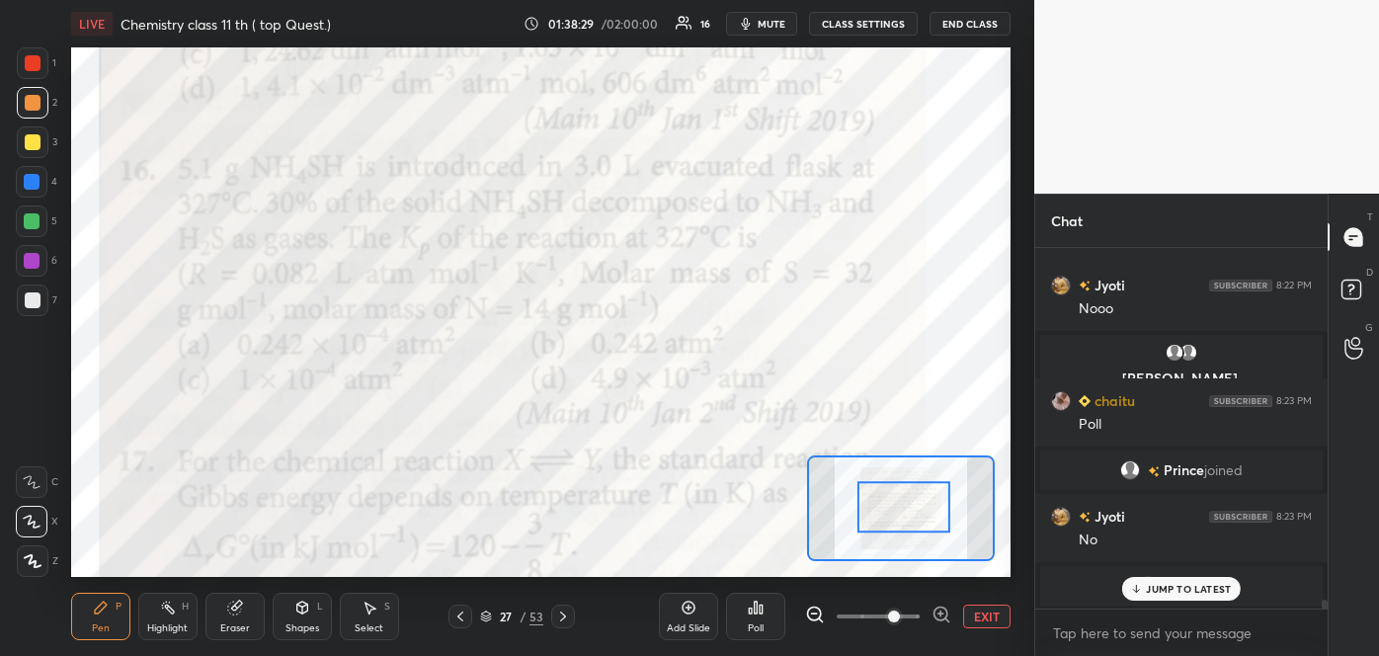
click at [784, 27] on span "mute" at bounding box center [772, 24] width 28 height 14
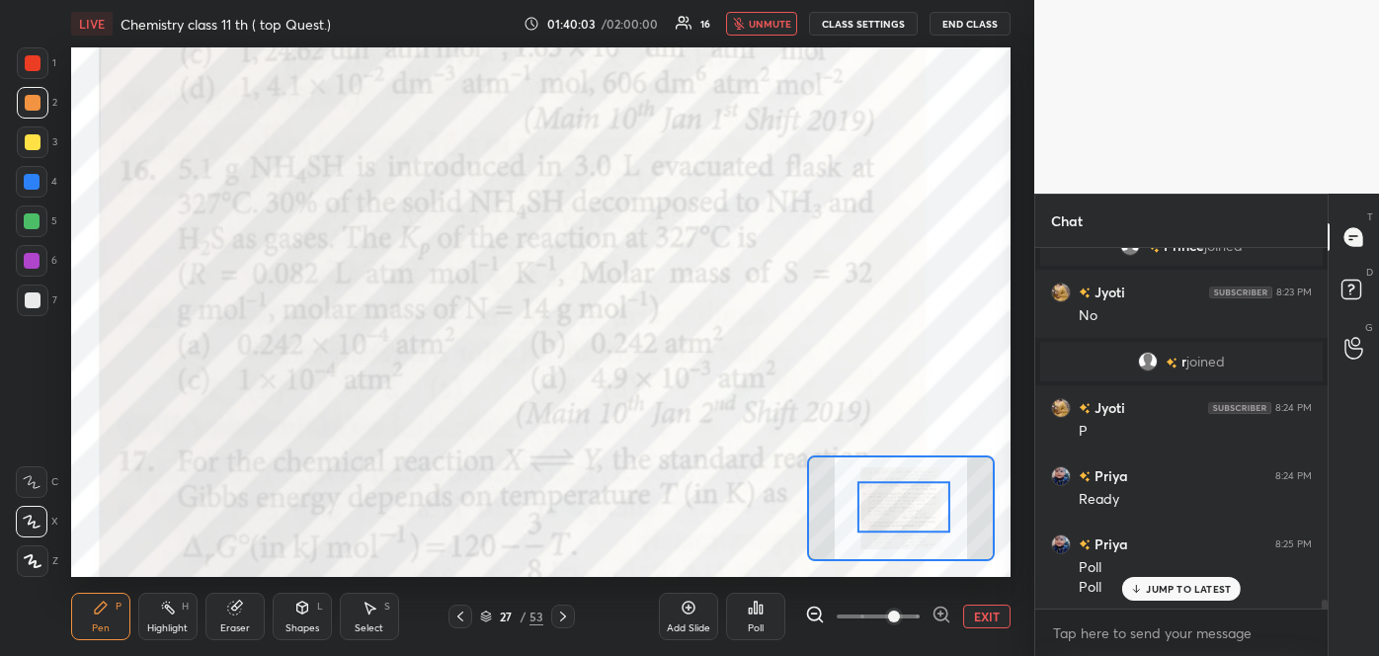
scroll to position [14575, 0]
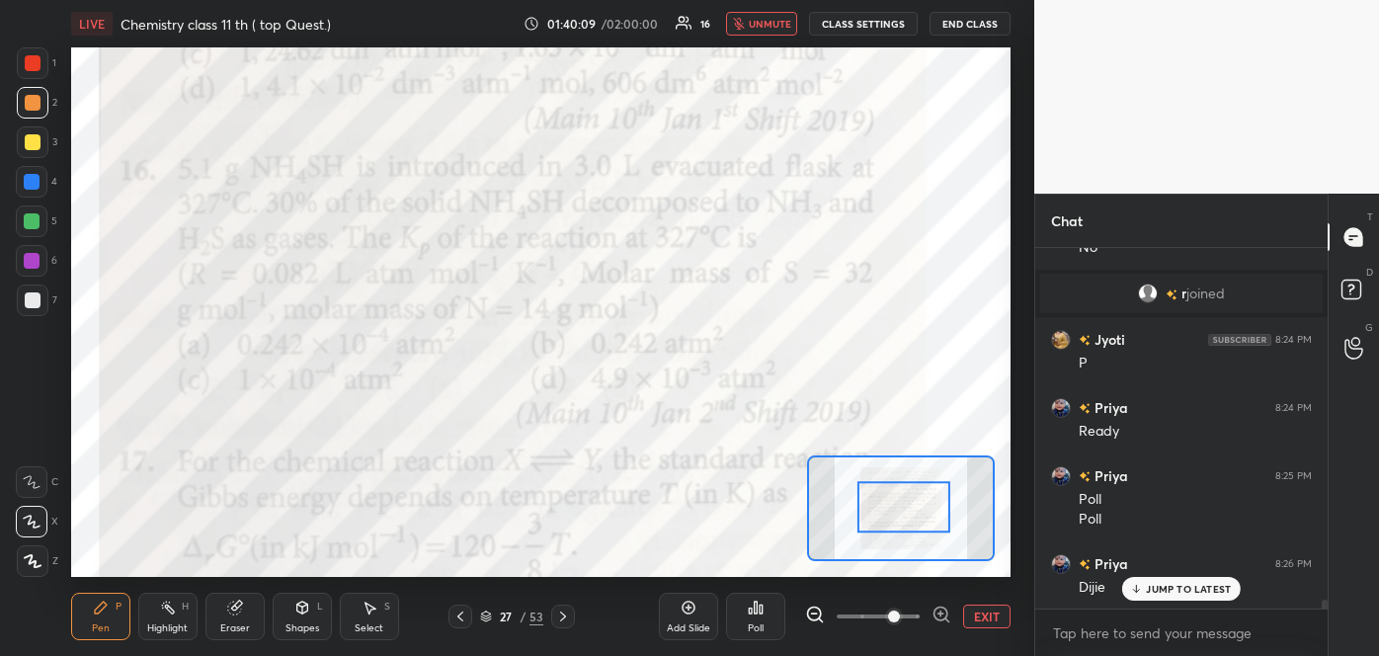
click at [772, 21] on span "unmute" at bounding box center [770, 24] width 42 height 14
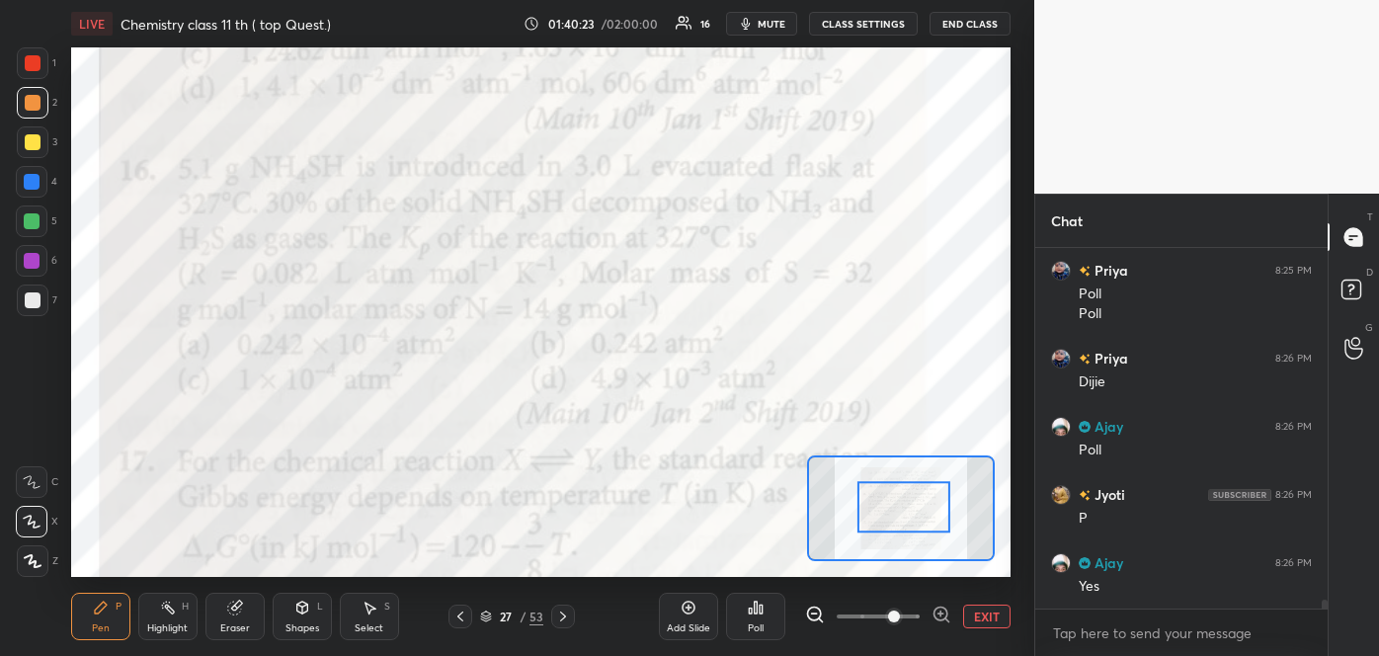
scroll to position [14848, 0]
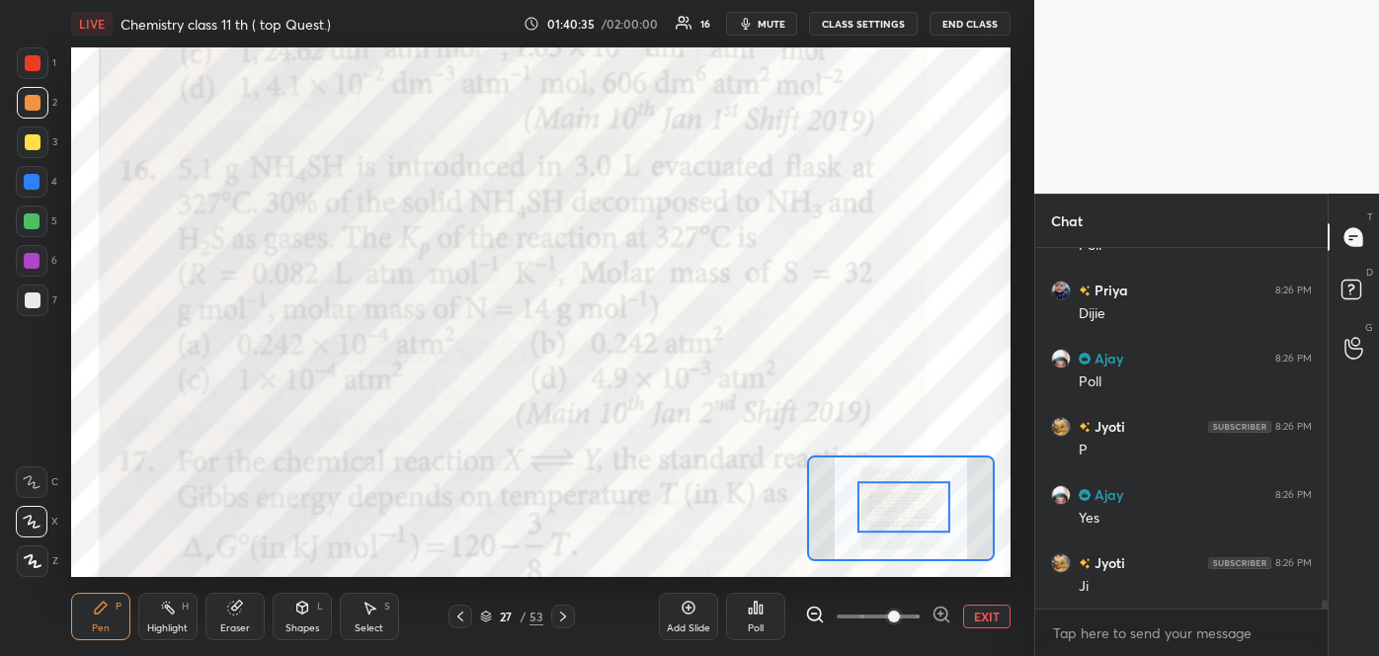
click at [760, 608] on icon at bounding box center [761, 608] width 3 height 9
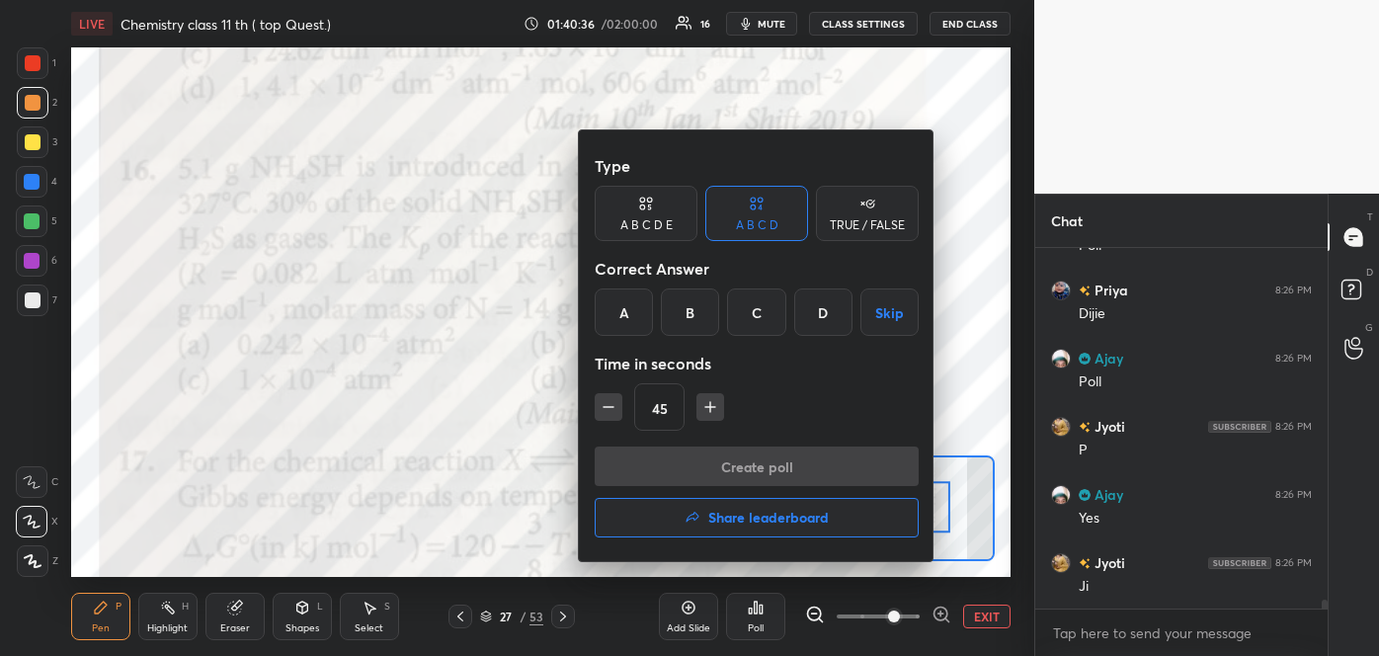
scroll to position [14917, 0]
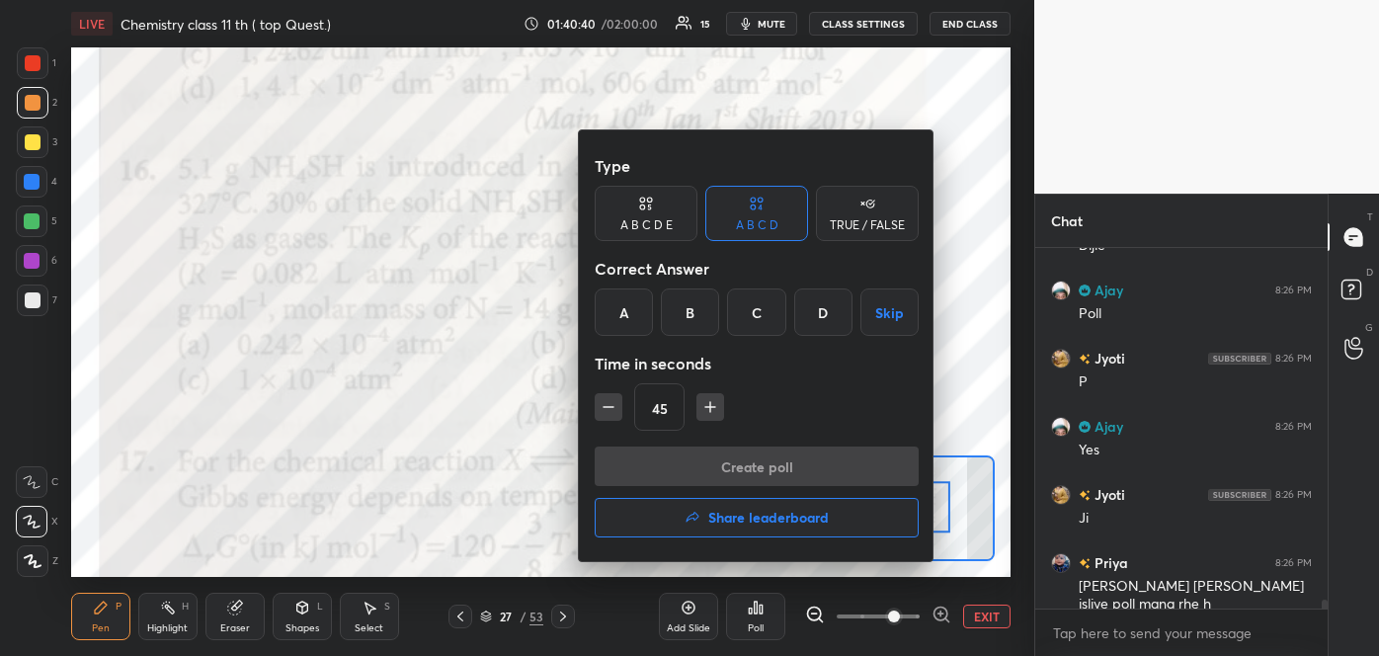
click at [689, 319] on div "B" at bounding box center [690, 311] width 58 height 47
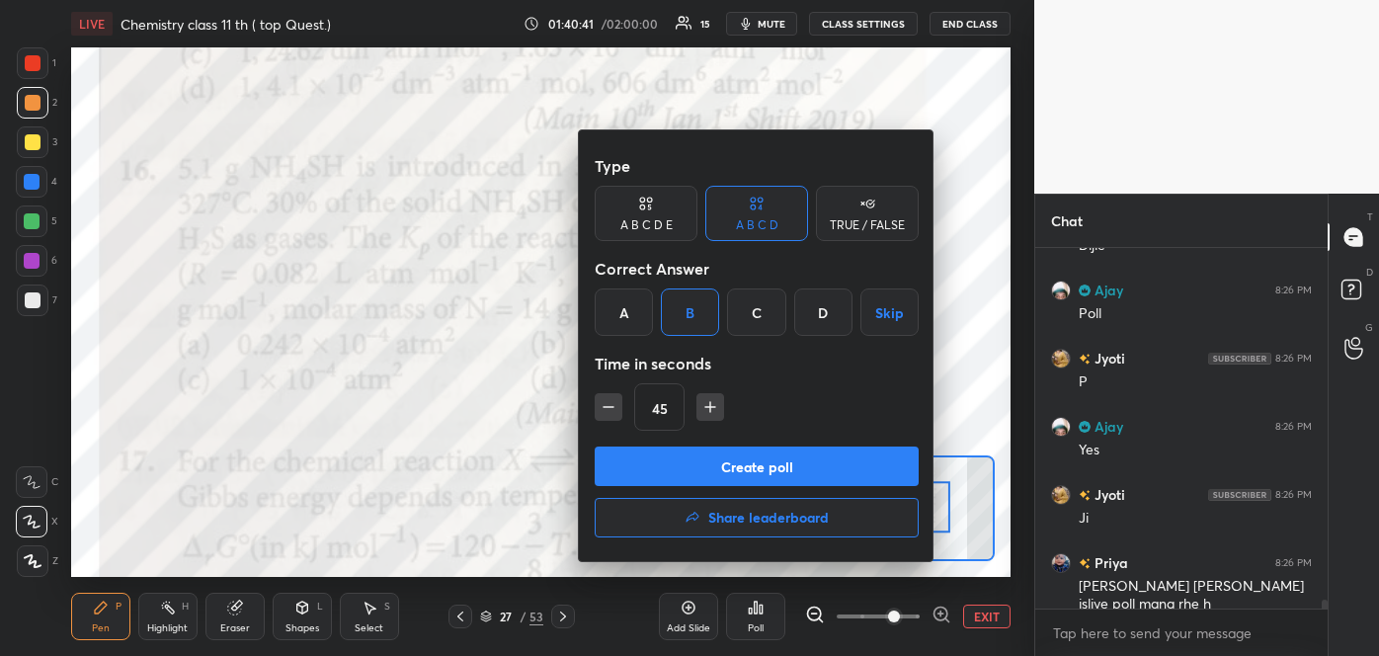
click at [740, 458] on button "Create poll" at bounding box center [757, 466] width 324 height 40
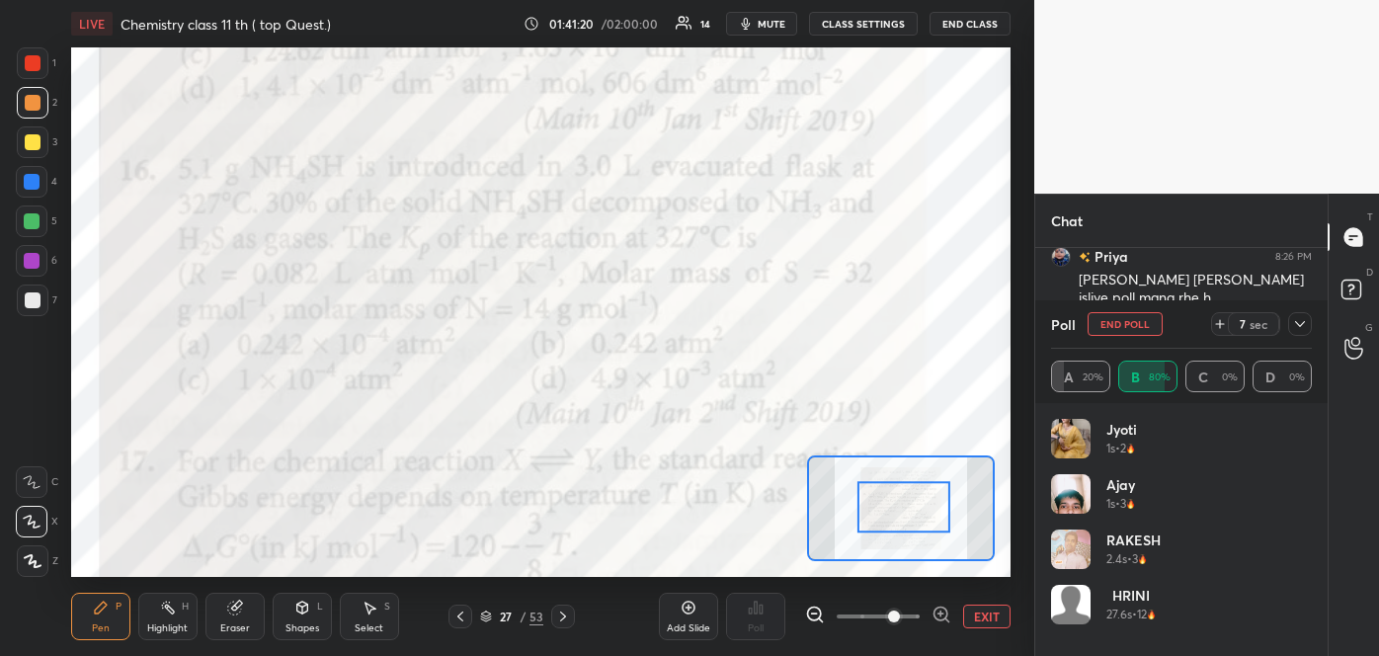
scroll to position [15291, 0]
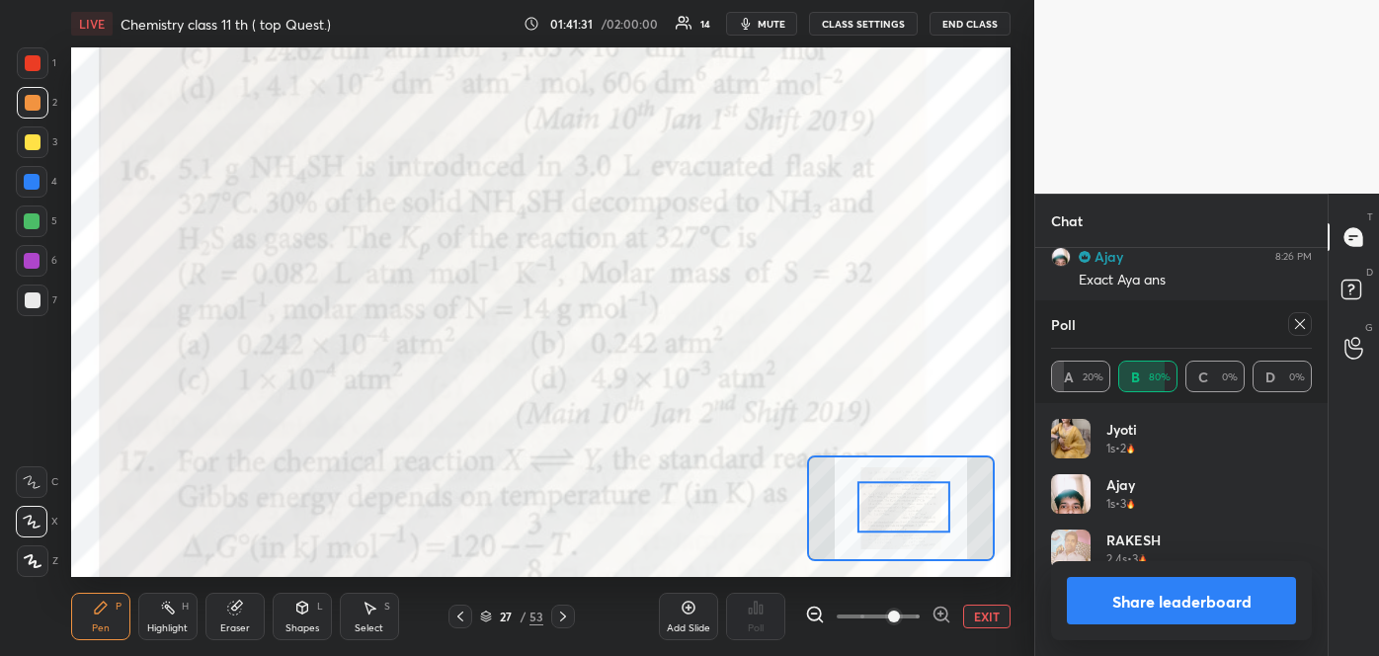
click at [1121, 593] on button "Share leaderboard" at bounding box center [1181, 600] width 229 height 47
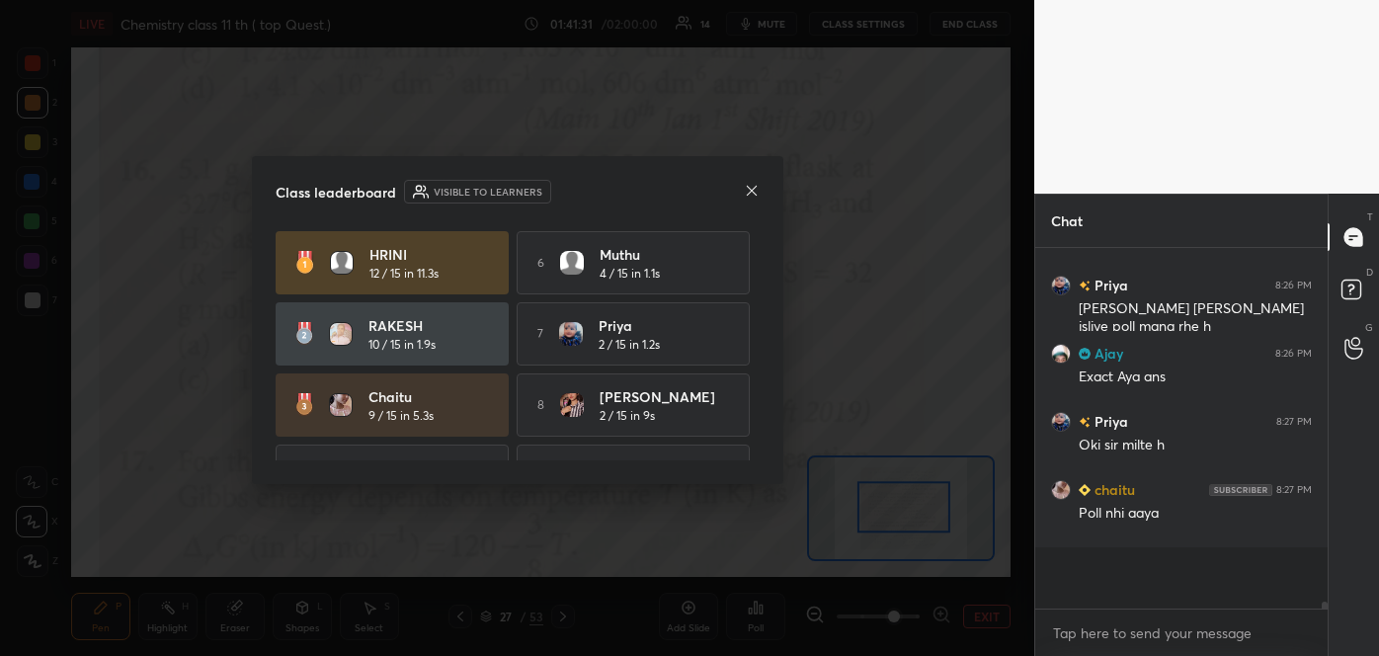
scroll to position [355, 286]
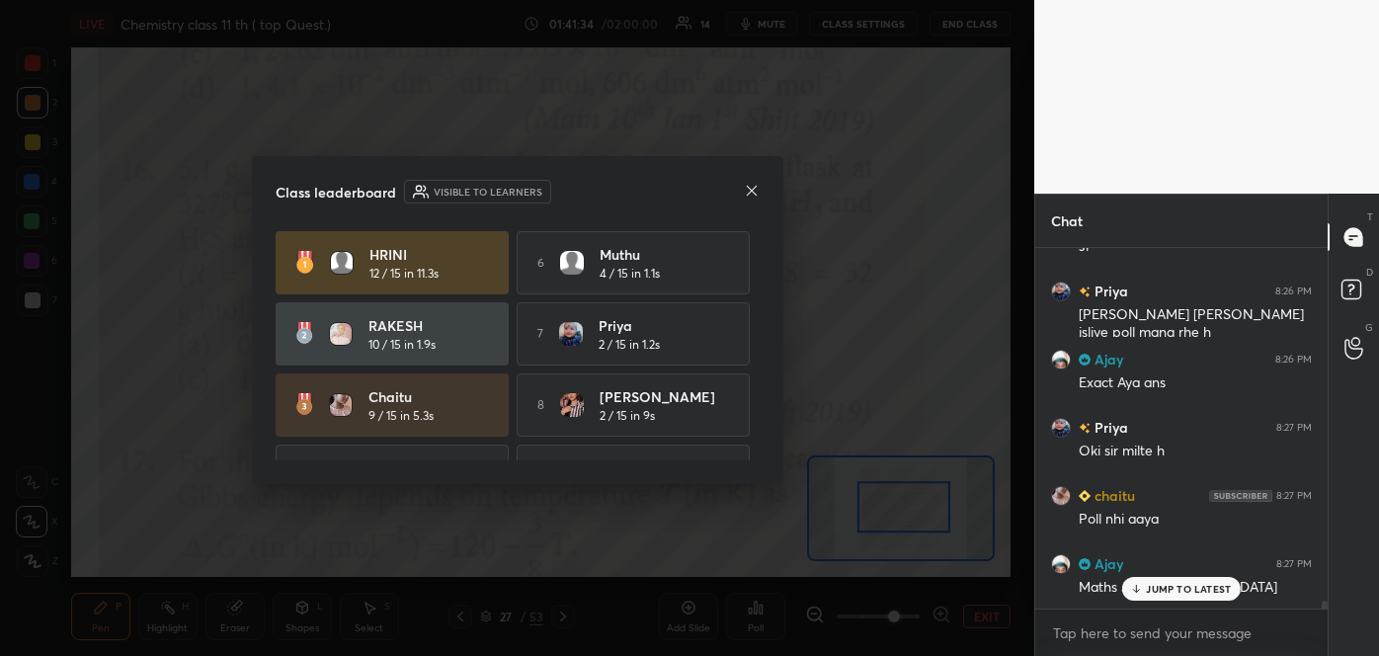
click at [744, 187] on icon at bounding box center [752, 191] width 16 height 16
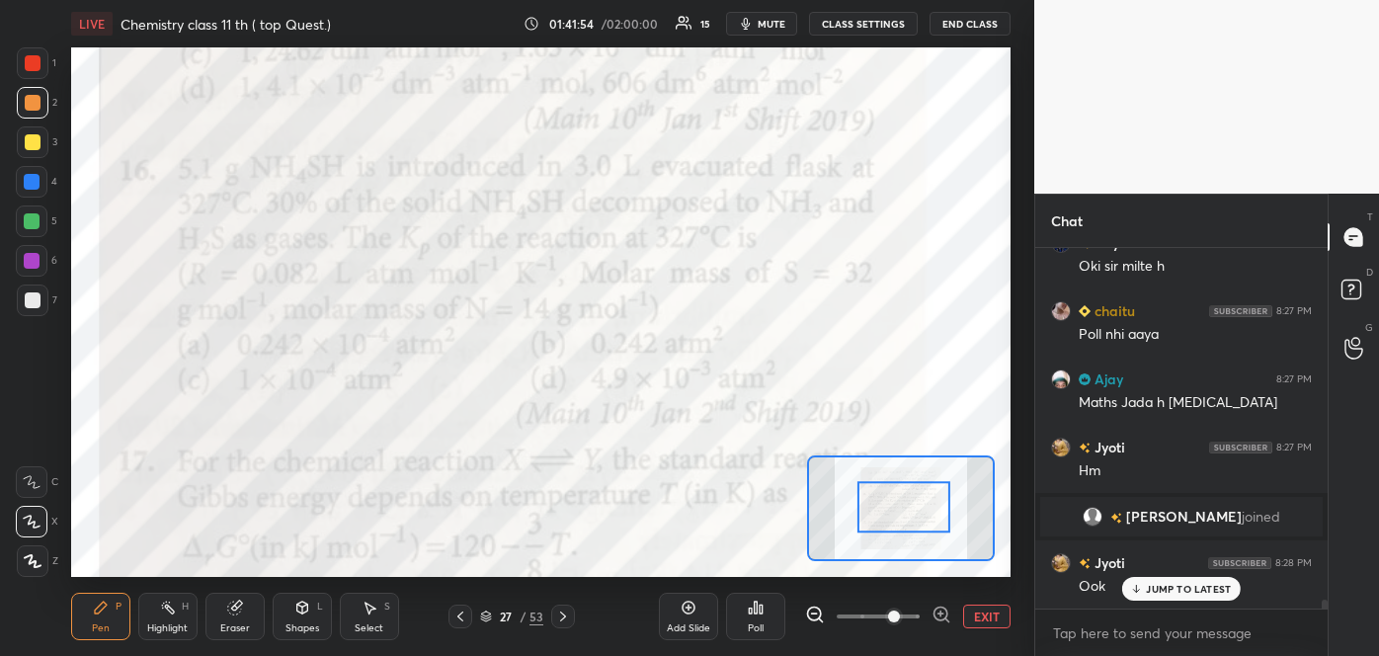
scroll to position [14589, 0]
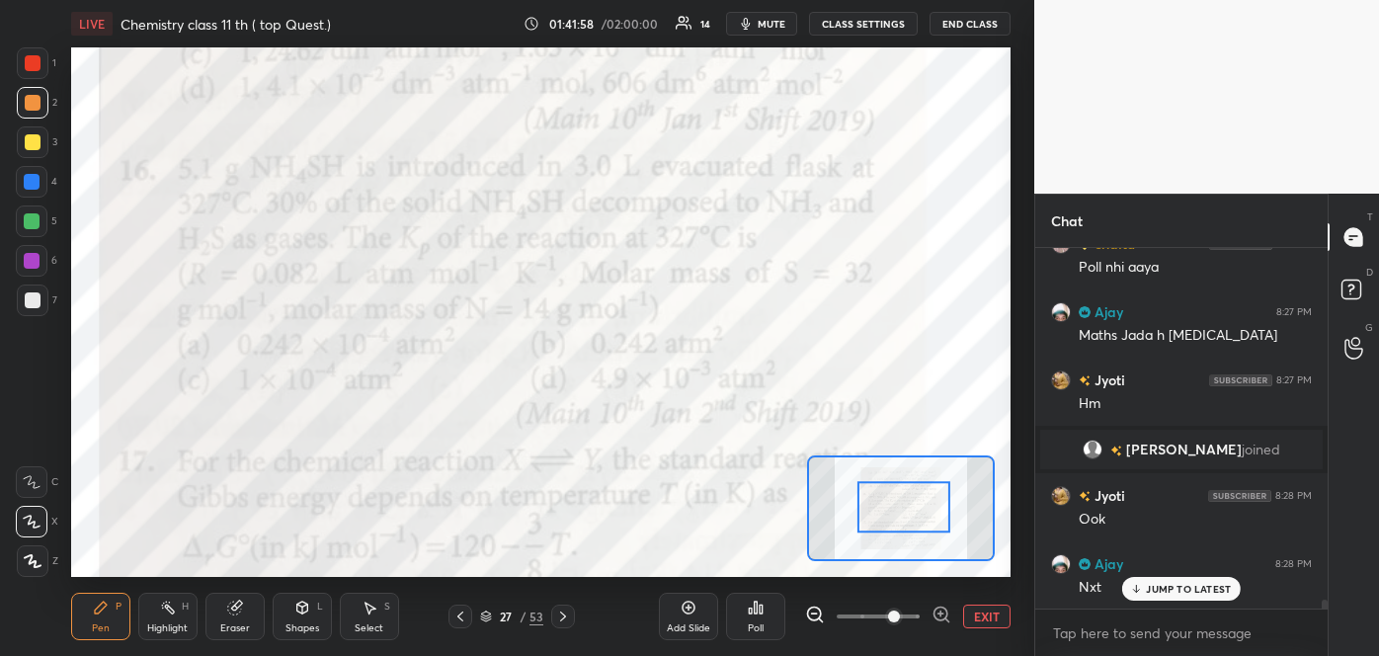
click at [26, 258] on div at bounding box center [32, 261] width 16 height 16
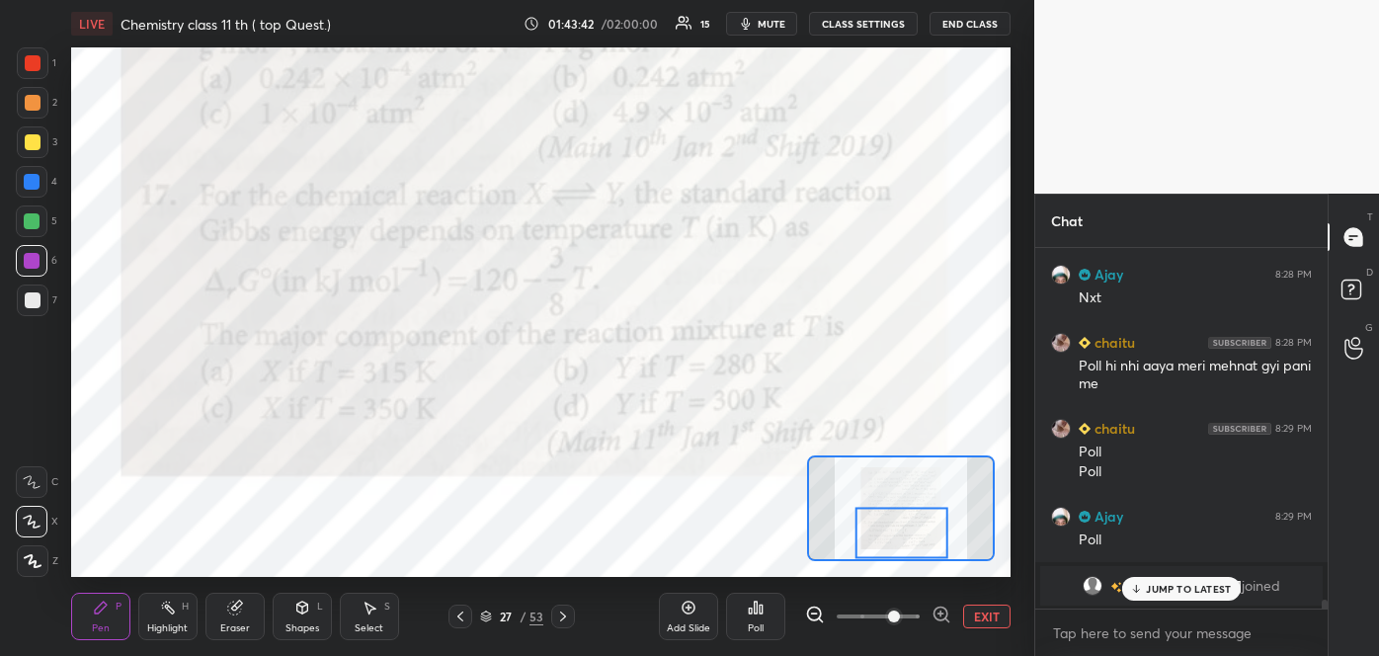
scroll to position [14946, 0]
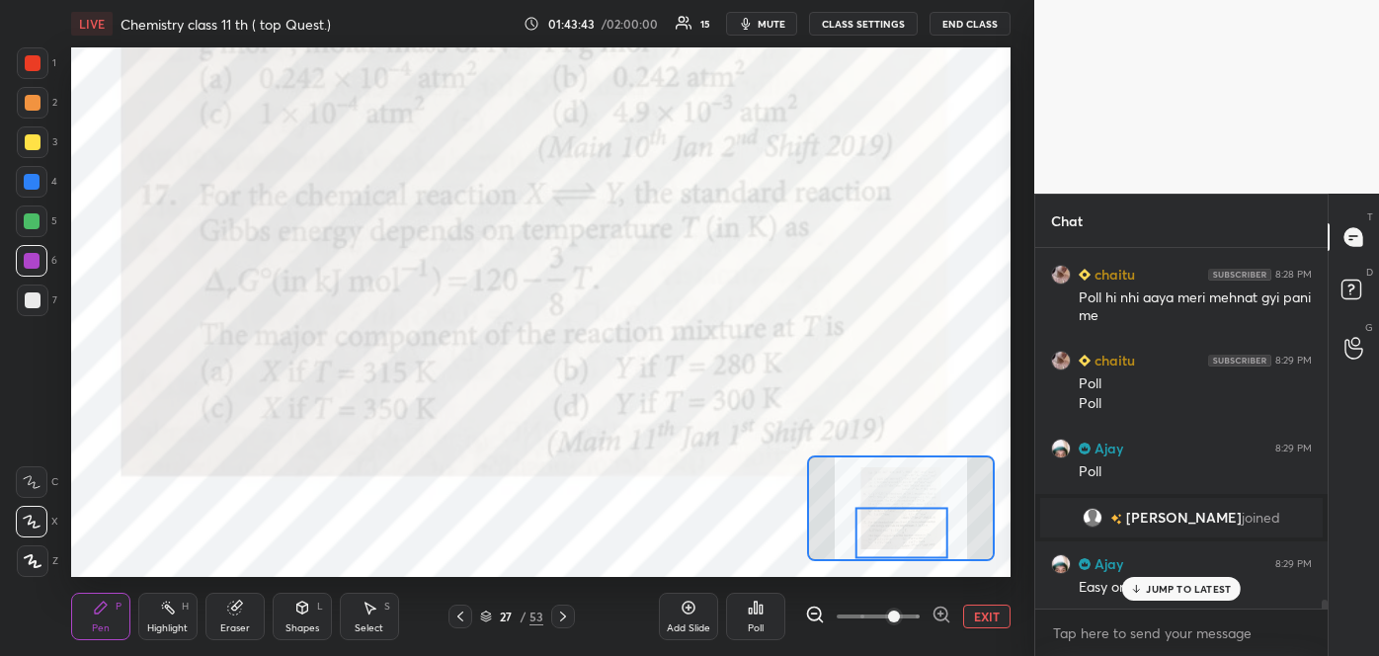
click at [759, 623] on div "Poll" at bounding box center [756, 628] width 16 height 10
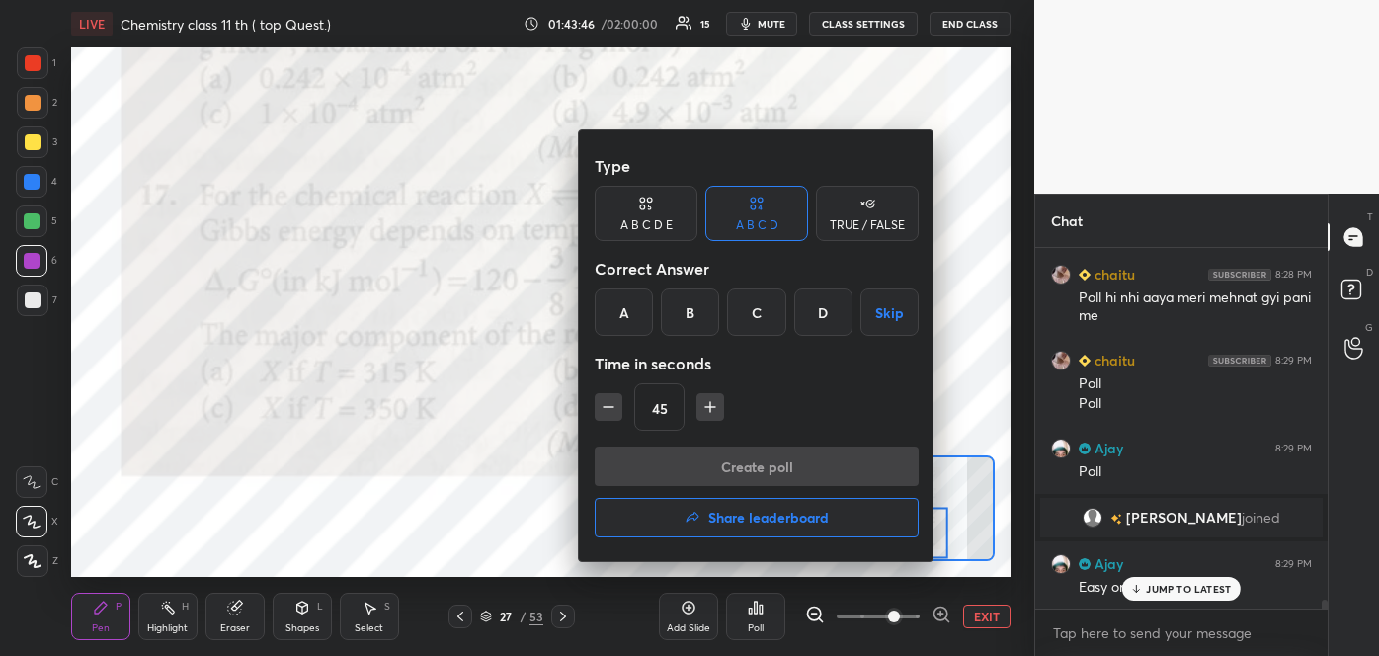
click at [635, 319] on div "A" at bounding box center [624, 311] width 58 height 47
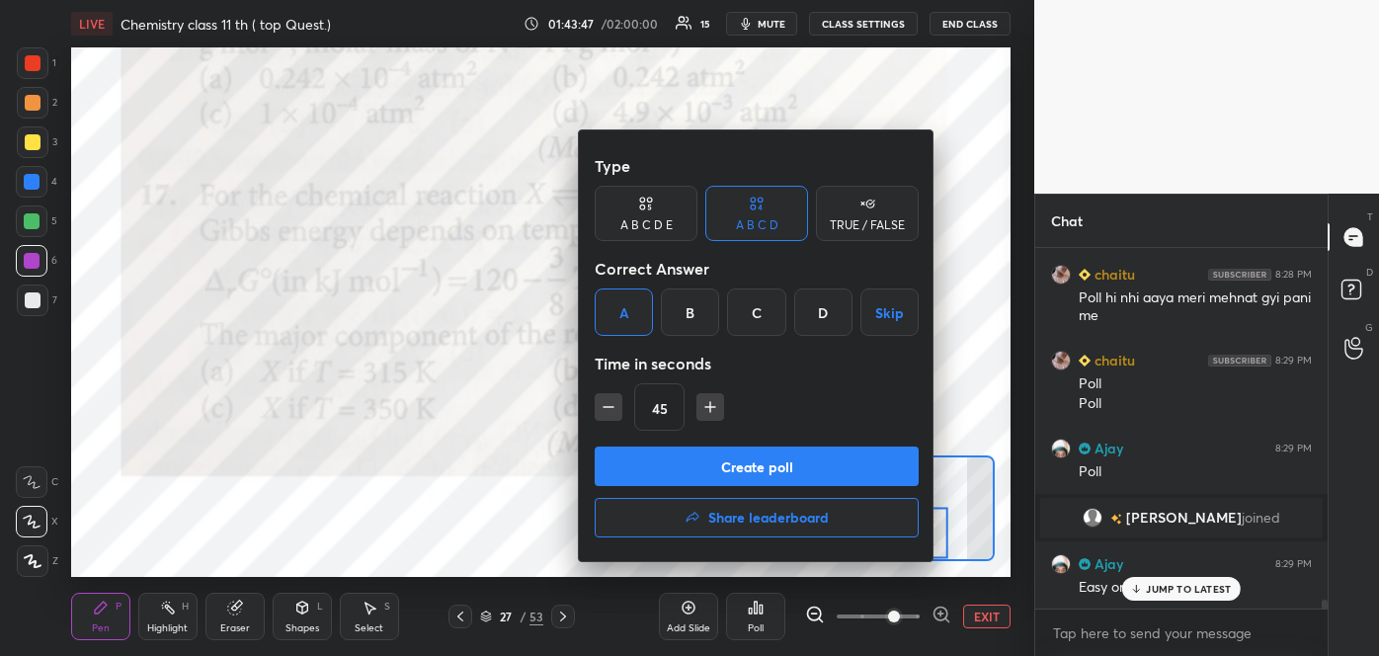
click at [704, 471] on button "Create poll" at bounding box center [757, 466] width 324 height 40
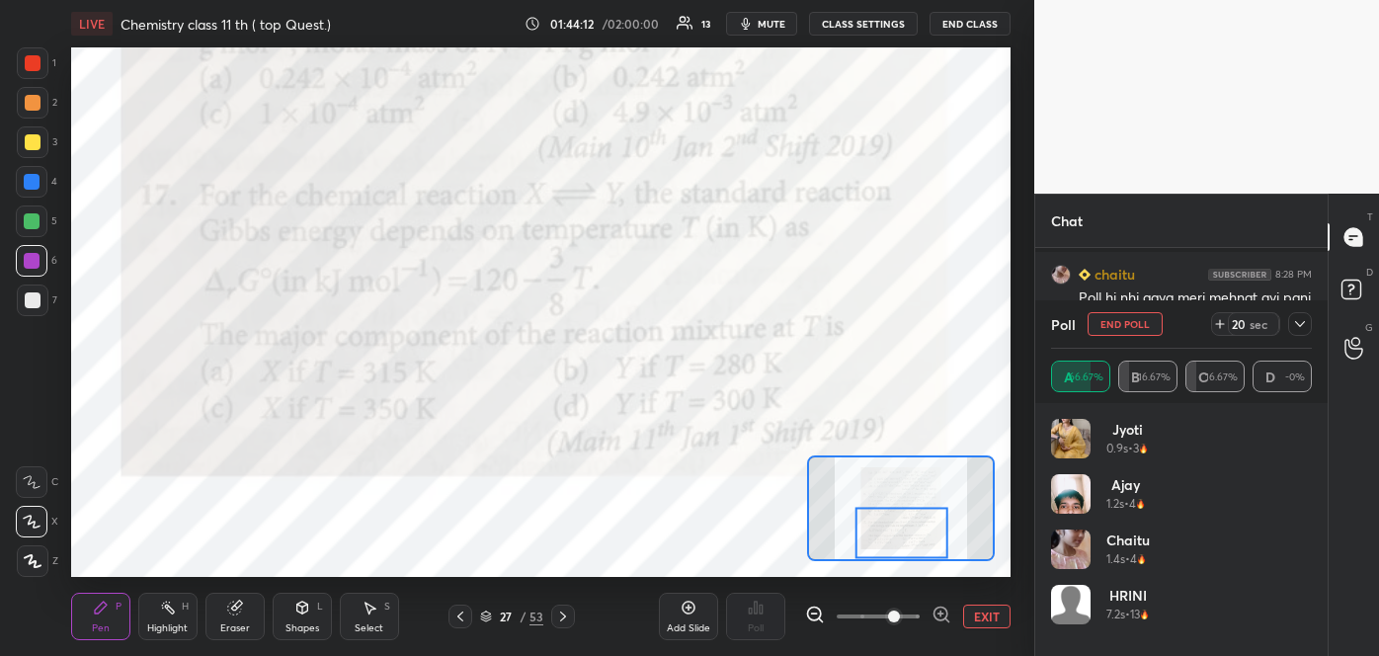
scroll to position [15117, 0]
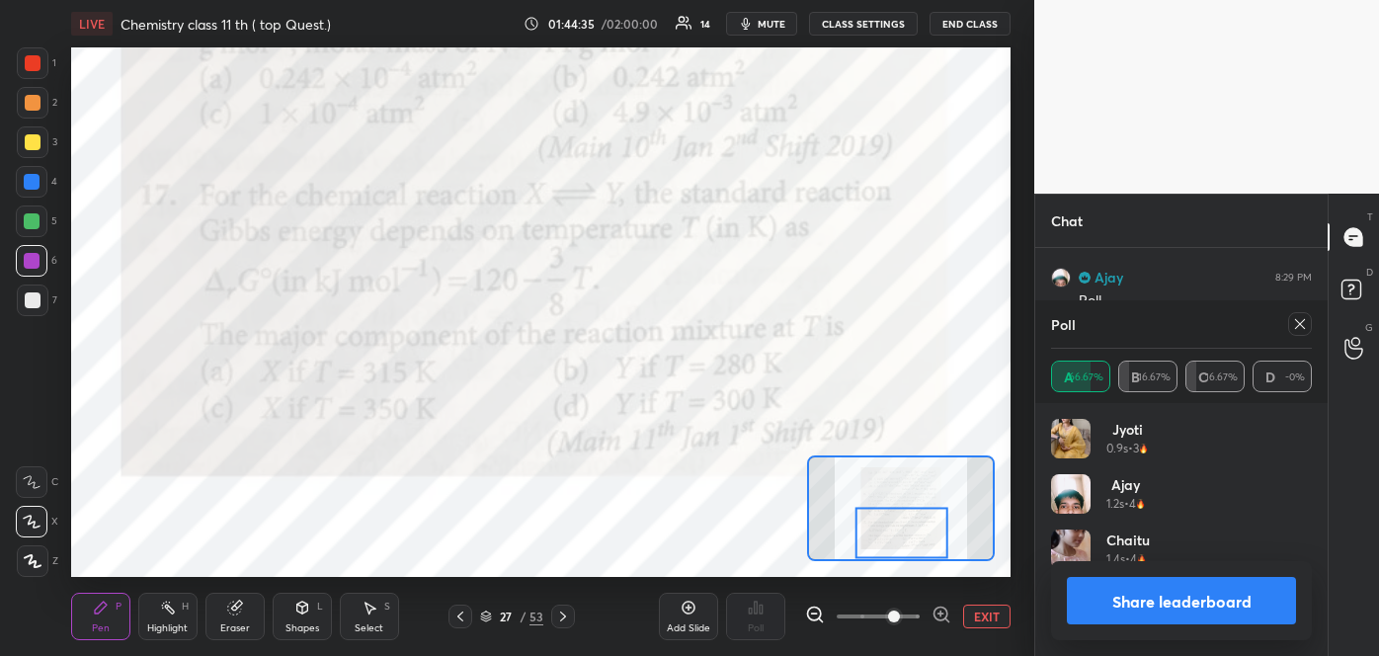
click at [1160, 603] on button "Share leaderboard" at bounding box center [1181, 600] width 229 height 47
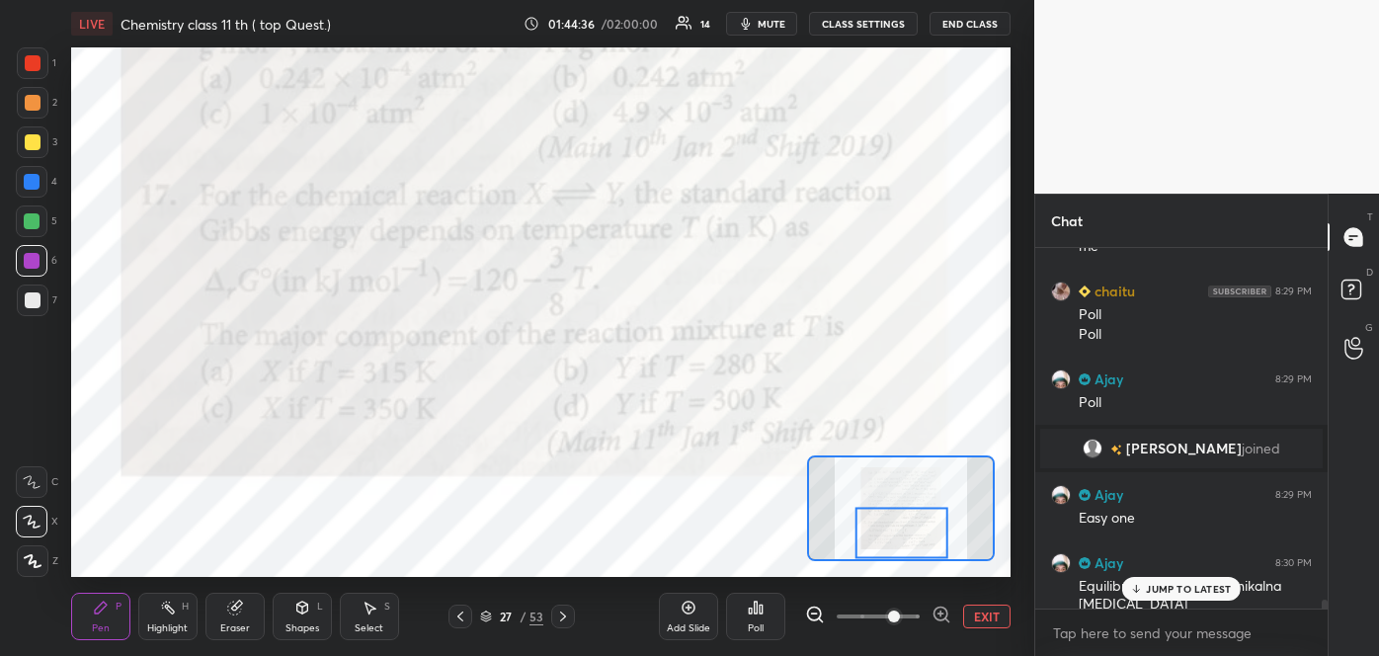
scroll to position [15014, 0]
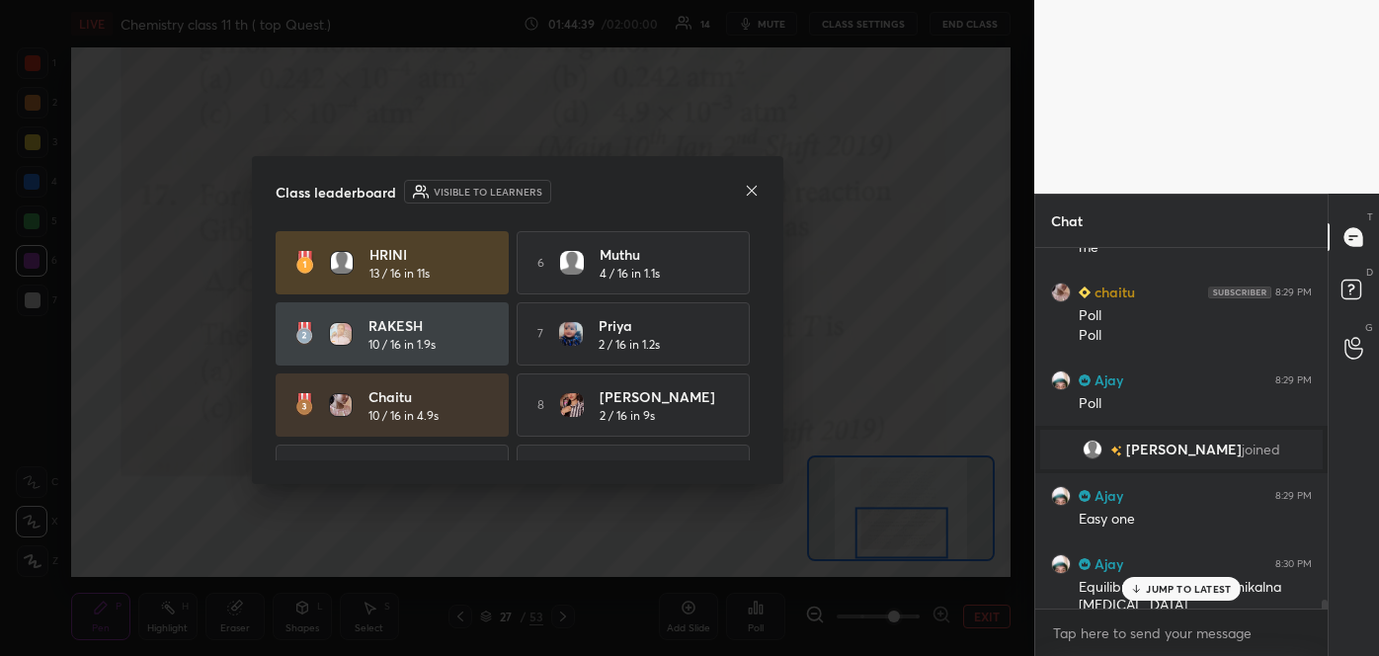
click at [1161, 584] on p "JUMP TO LATEST" at bounding box center [1188, 589] width 85 height 12
click at [752, 188] on icon at bounding box center [752, 191] width 16 height 16
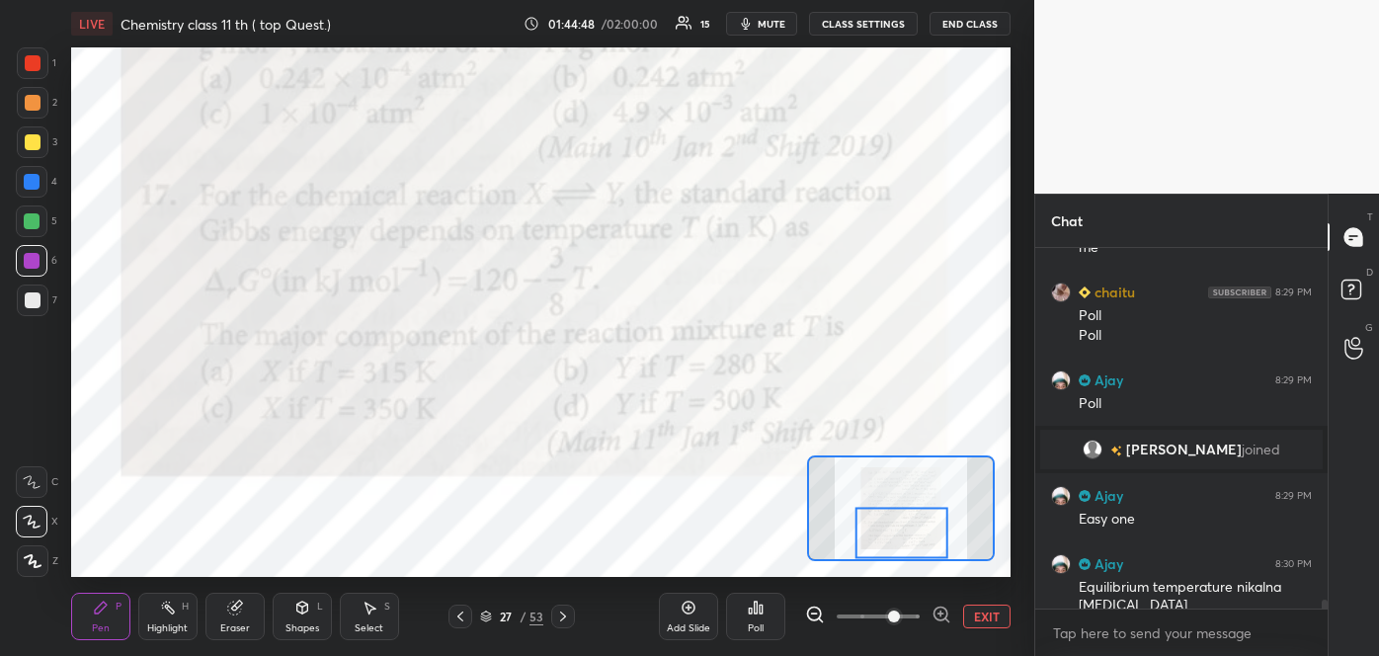
click at [30, 61] on div at bounding box center [33, 63] width 16 height 16
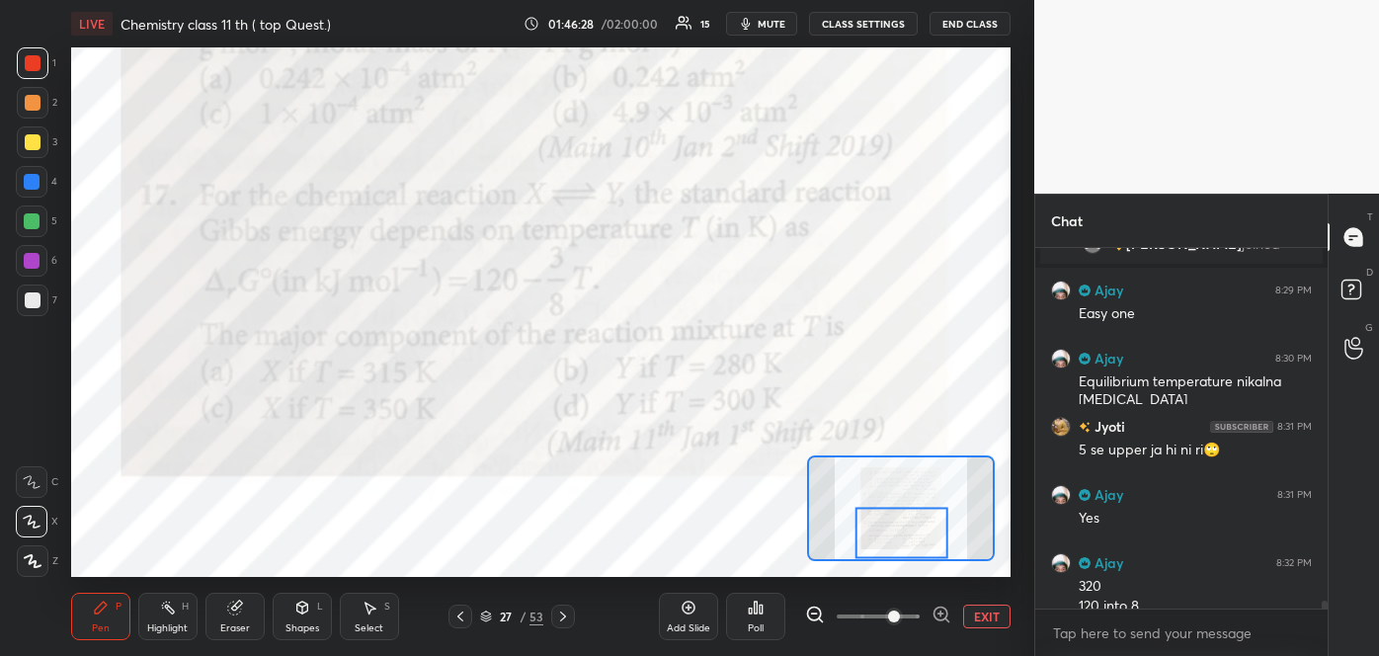
scroll to position [15238, 0]
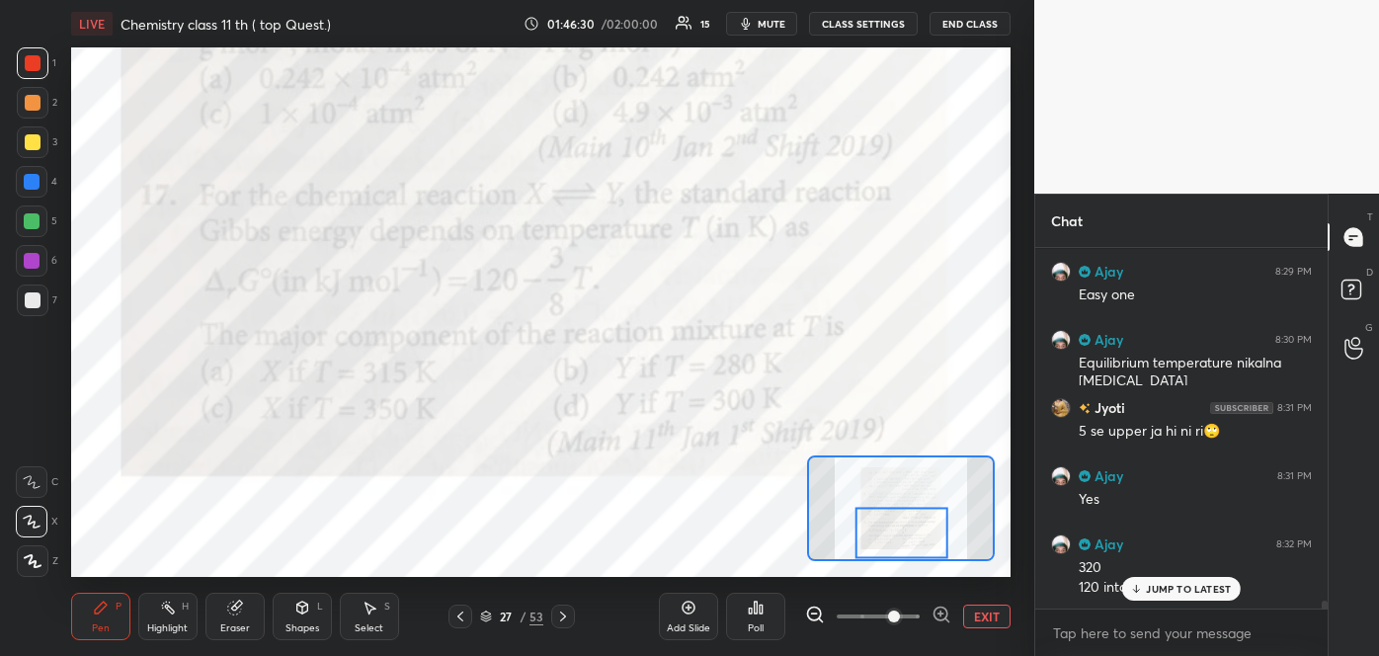
click at [1133, 584] on icon at bounding box center [1136, 589] width 13 height 12
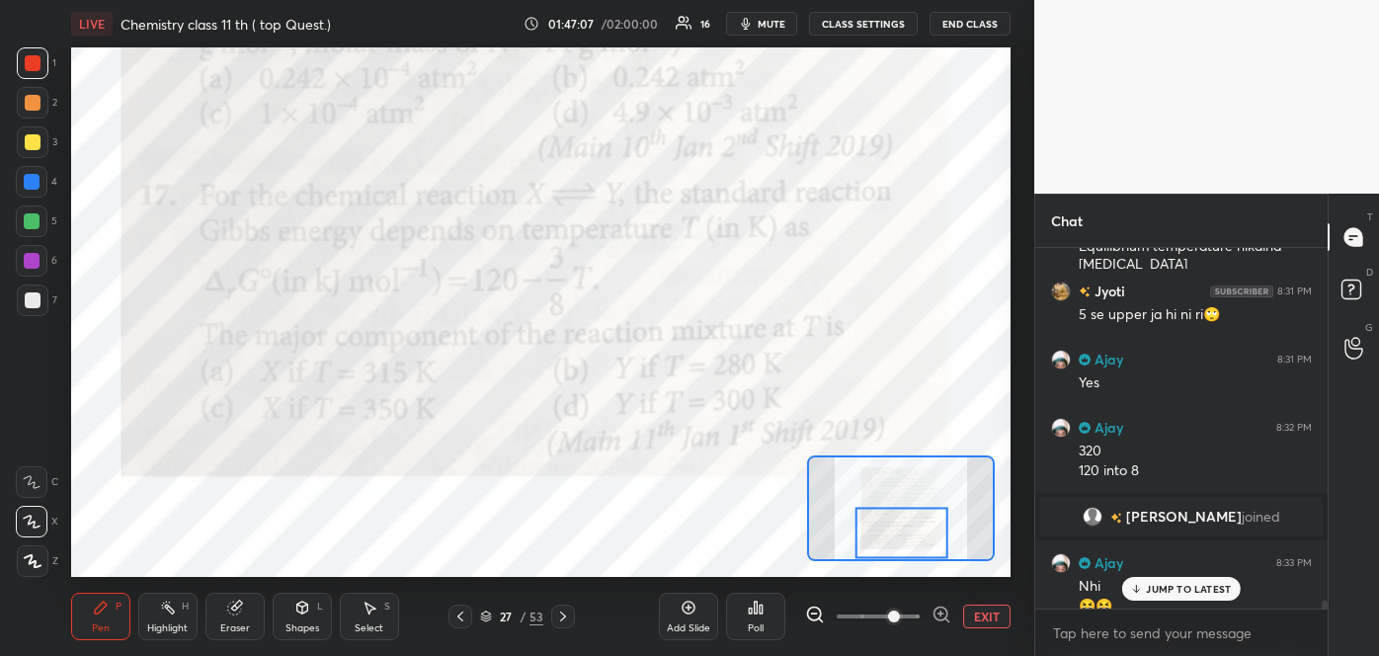
scroll to position [15133, 0]
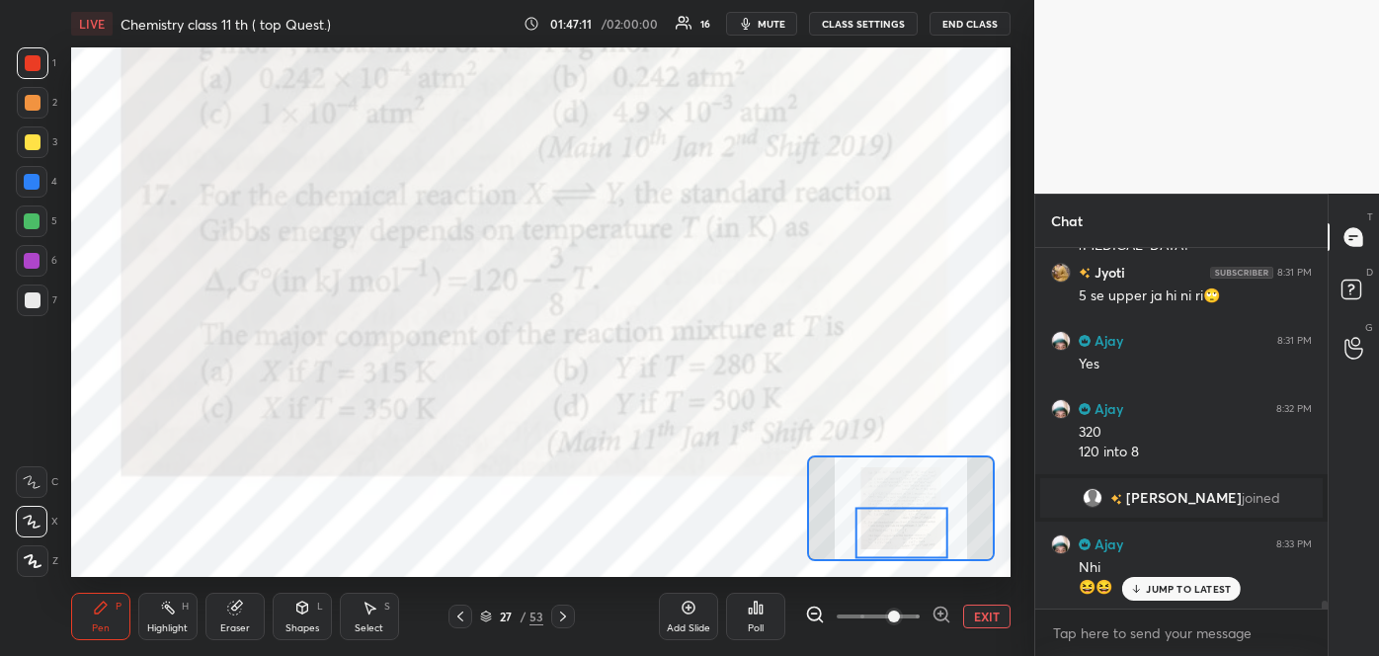
click at [462, 615] on icon at bounding box center [460, 616] width 16 height 16
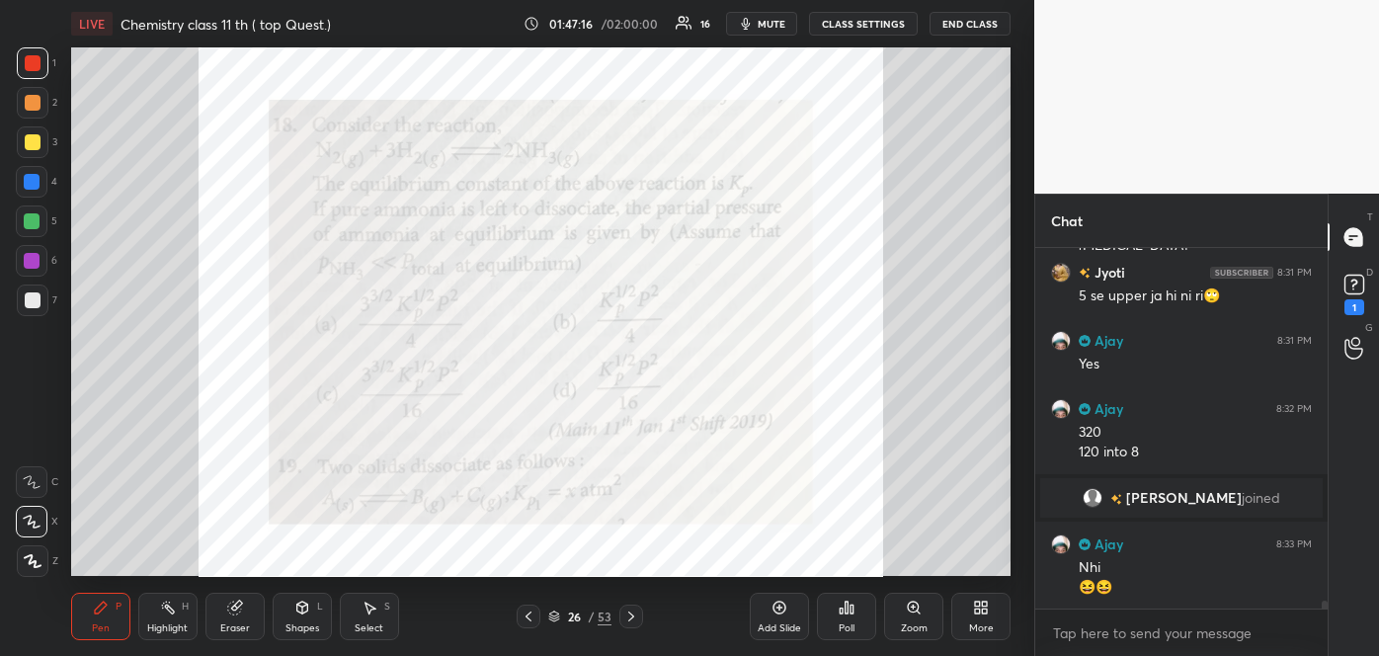
scroll to position [15202, 0]
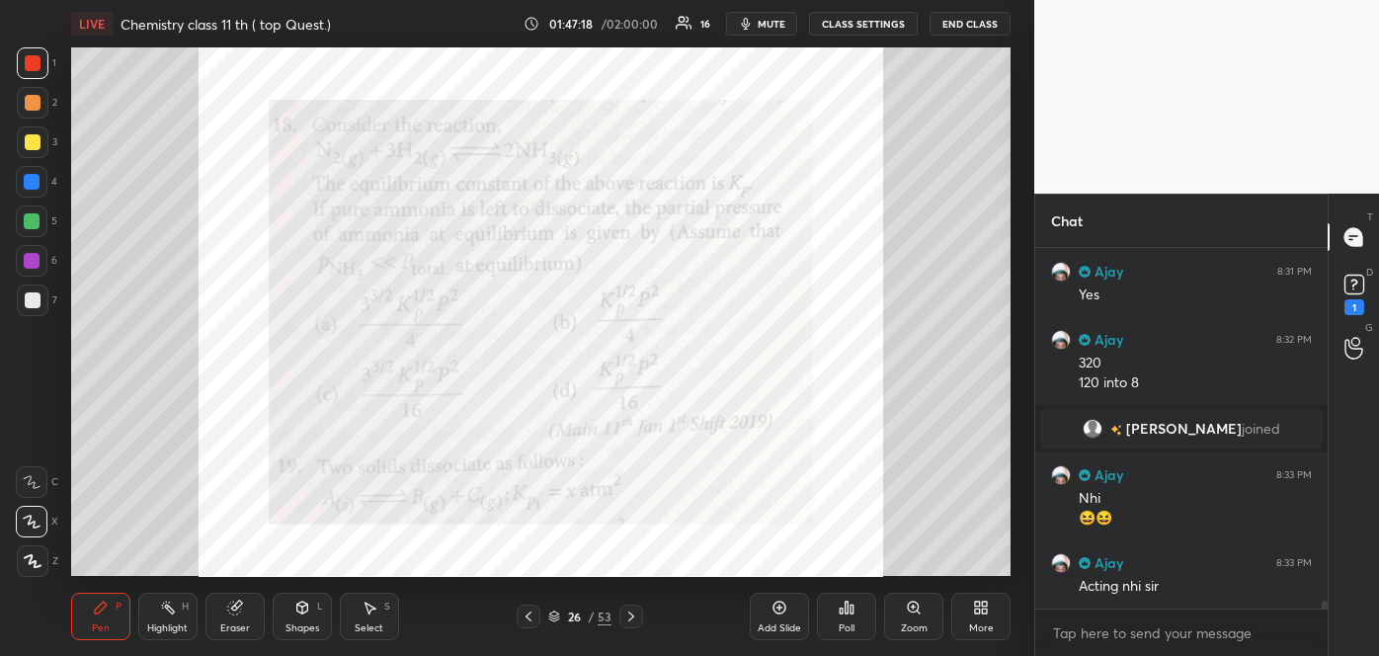
click at [912, 613] on icon at bounding box center [914, 608] width 16 height 16
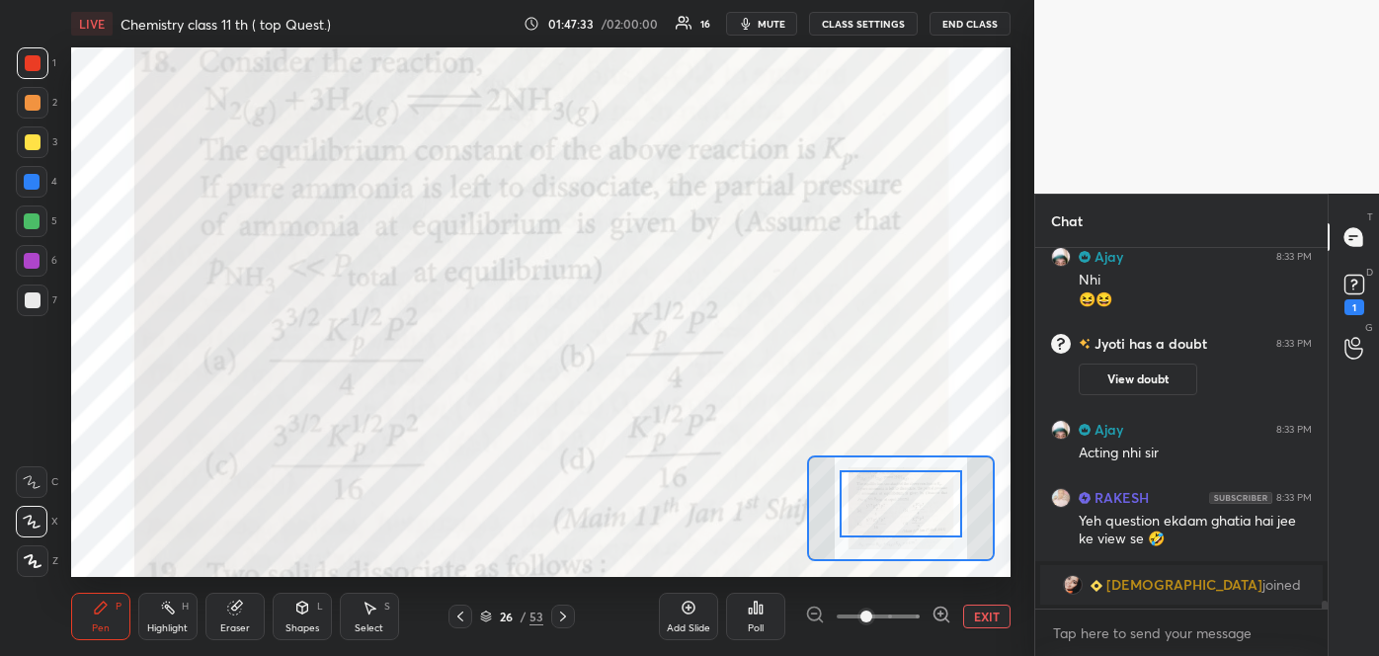
scroll to position [15433, 0]
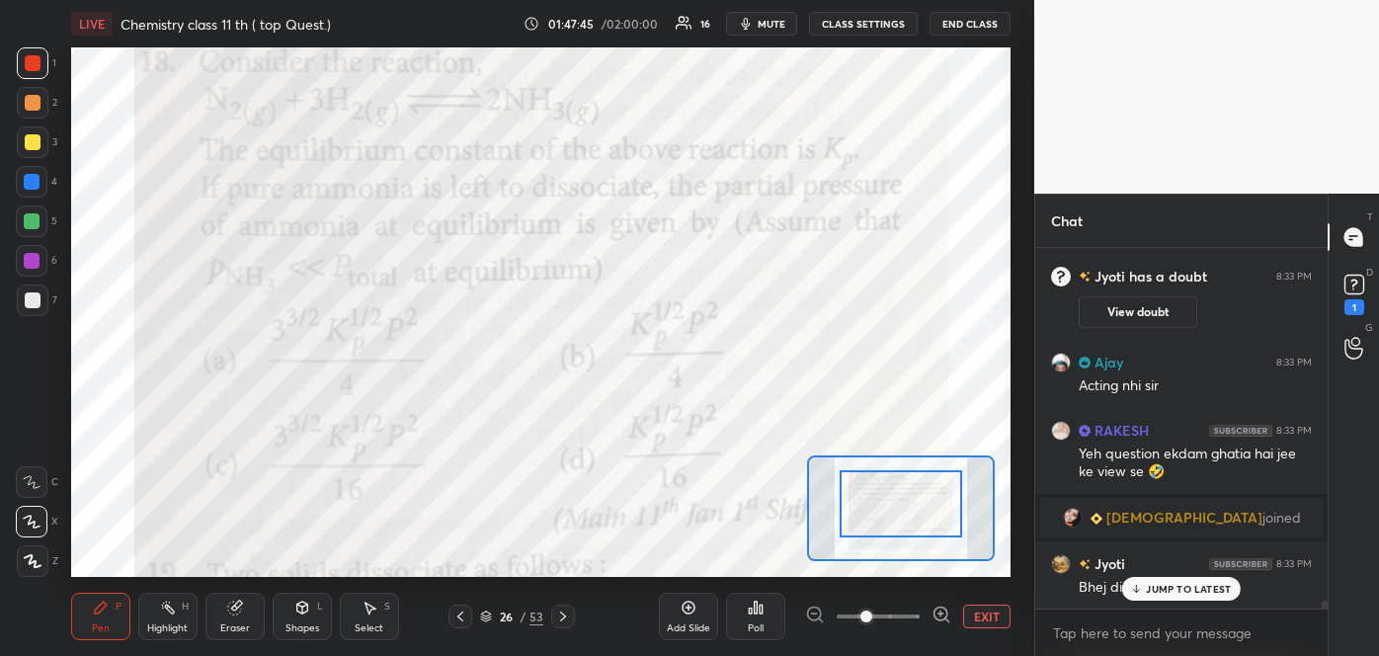
click at [1149, 586] on p "JUMP TO LATEST" at bounding box center [1188, 589] width 85 height 12
click at [1357, 301] on div "1" at bounding box center [1354, 307] width 20 height 16
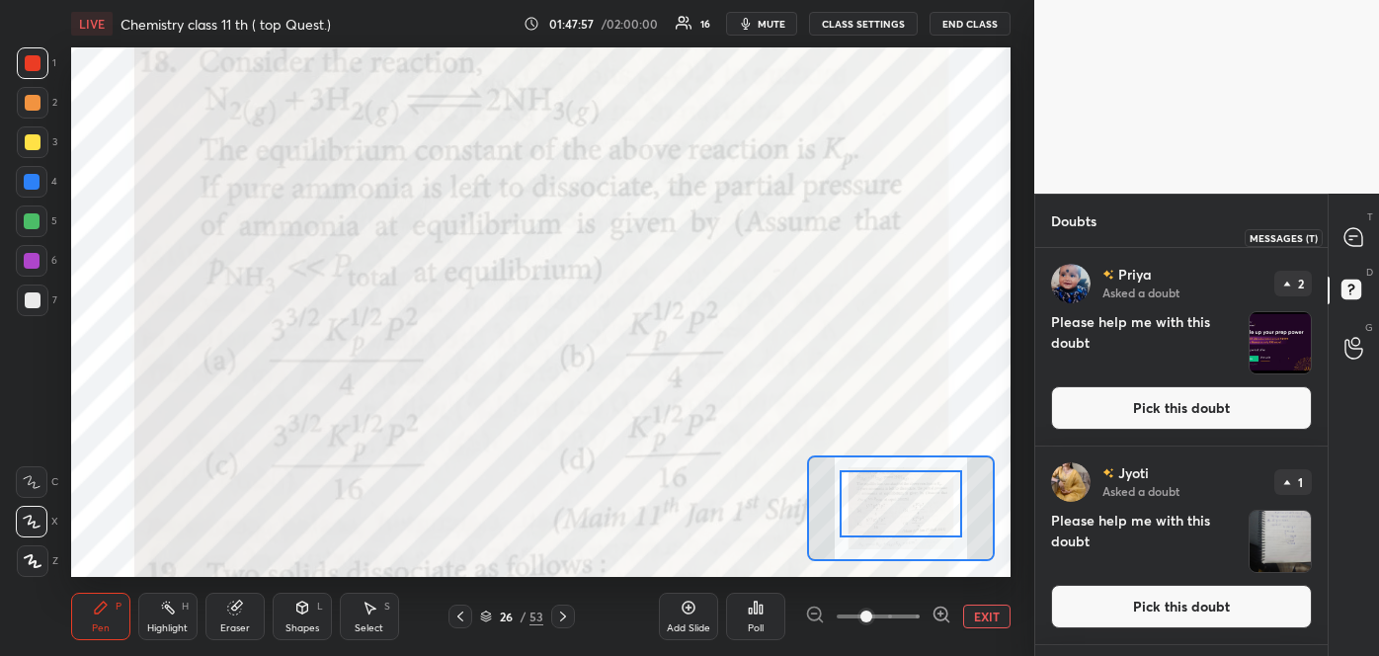
click at [1357, 238] on icon at bounding box center [1353, 237] width 18 height 18
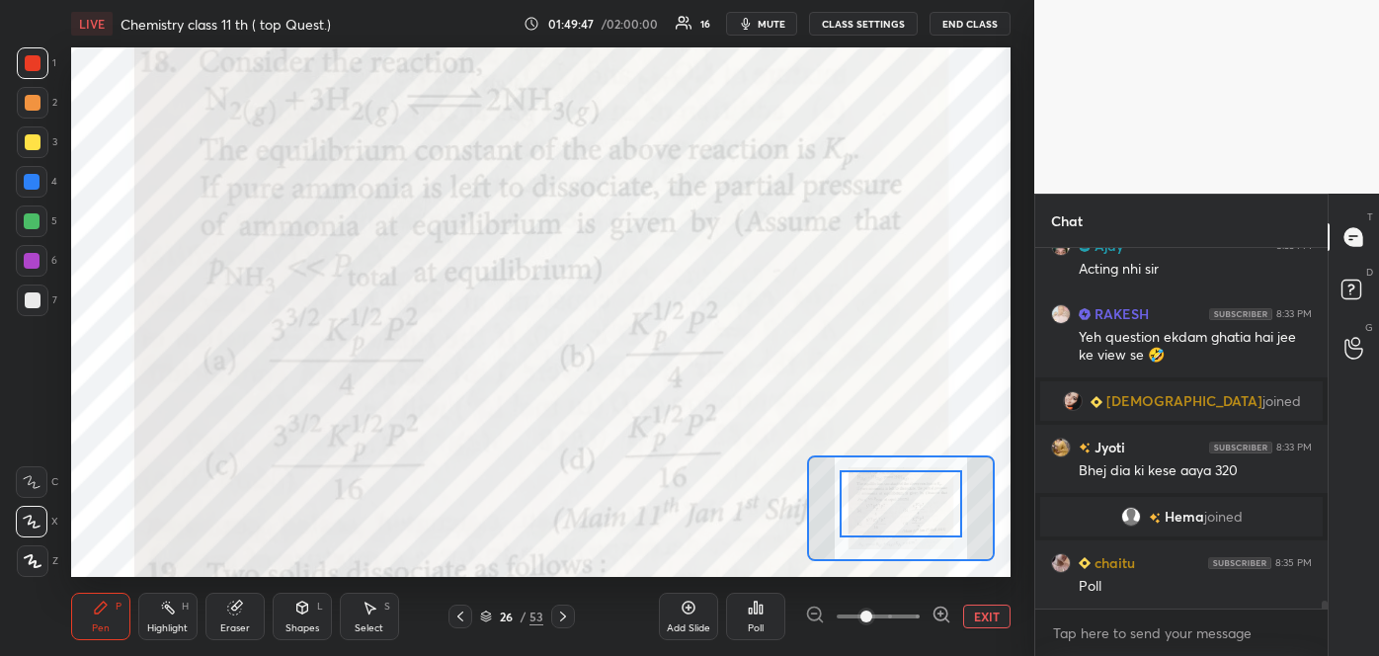
scroll to position [15476, 0]
click at [752, 618] on div "Poll" at bounding box center [755, 616] width 59 height 47
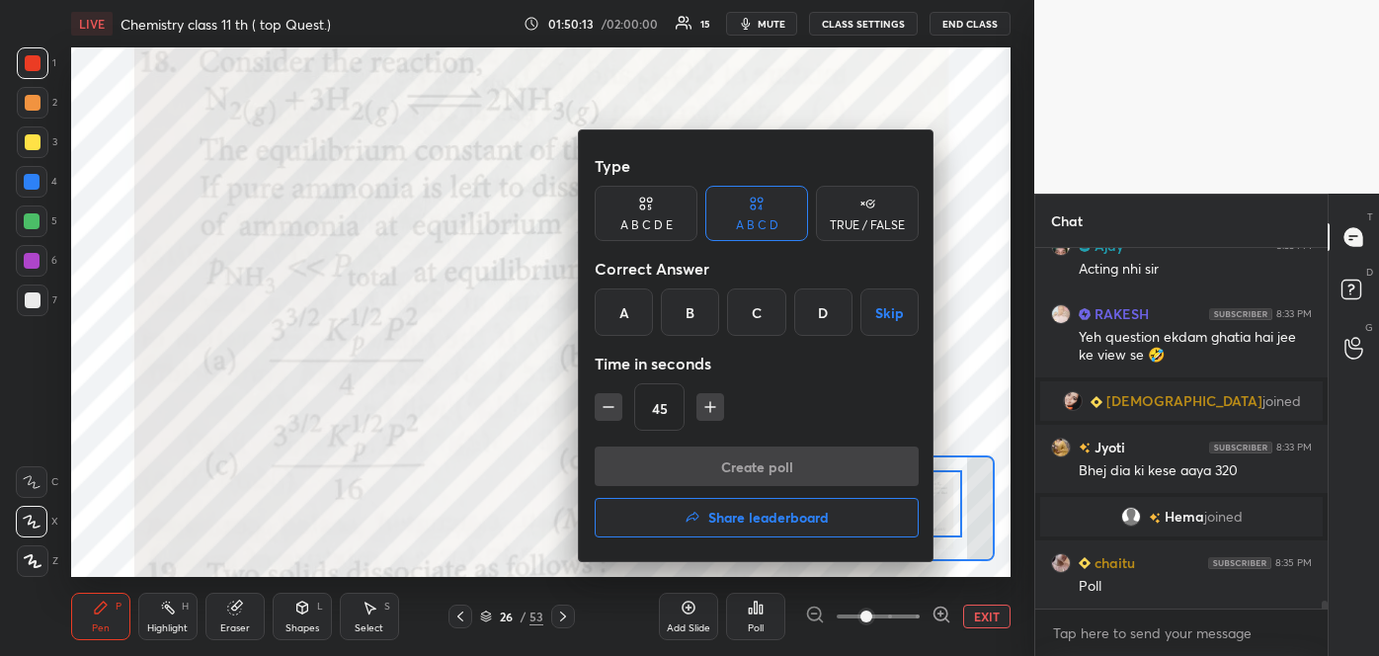
click at [760, 303] on div "C" at bounding box center [756, 311] width 58 height 47
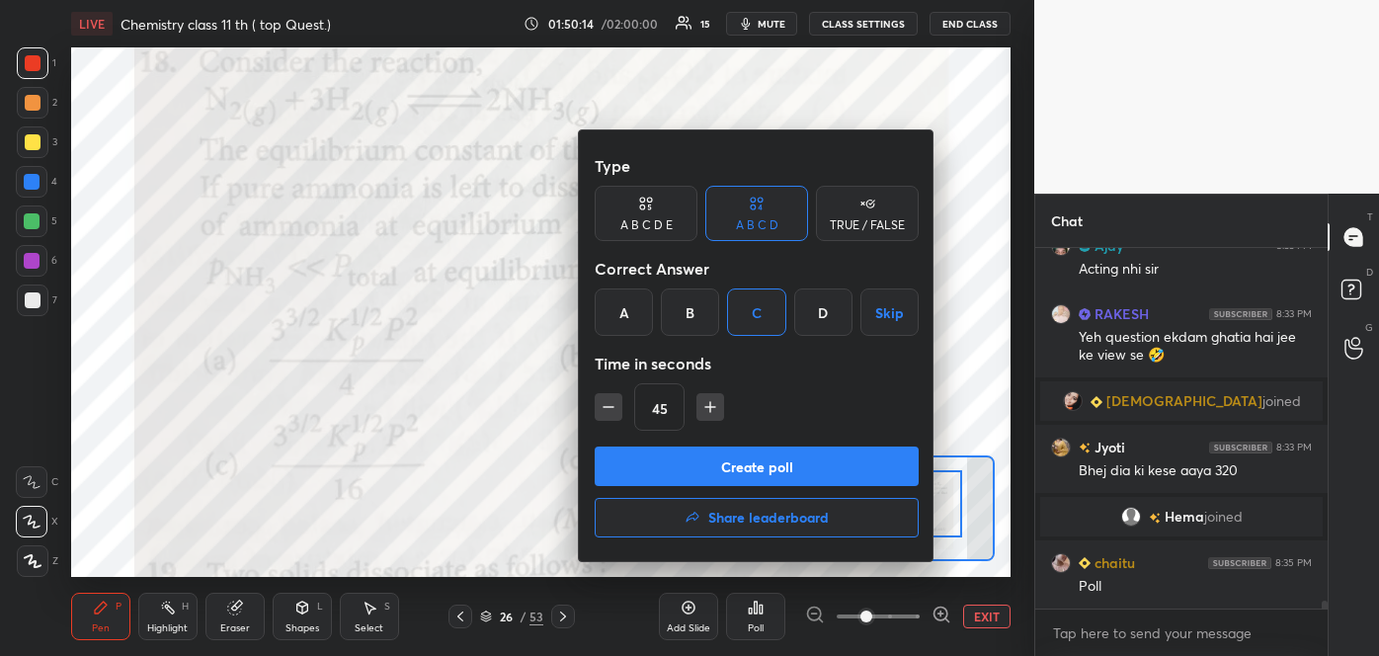
scroll to position [15544, 0]
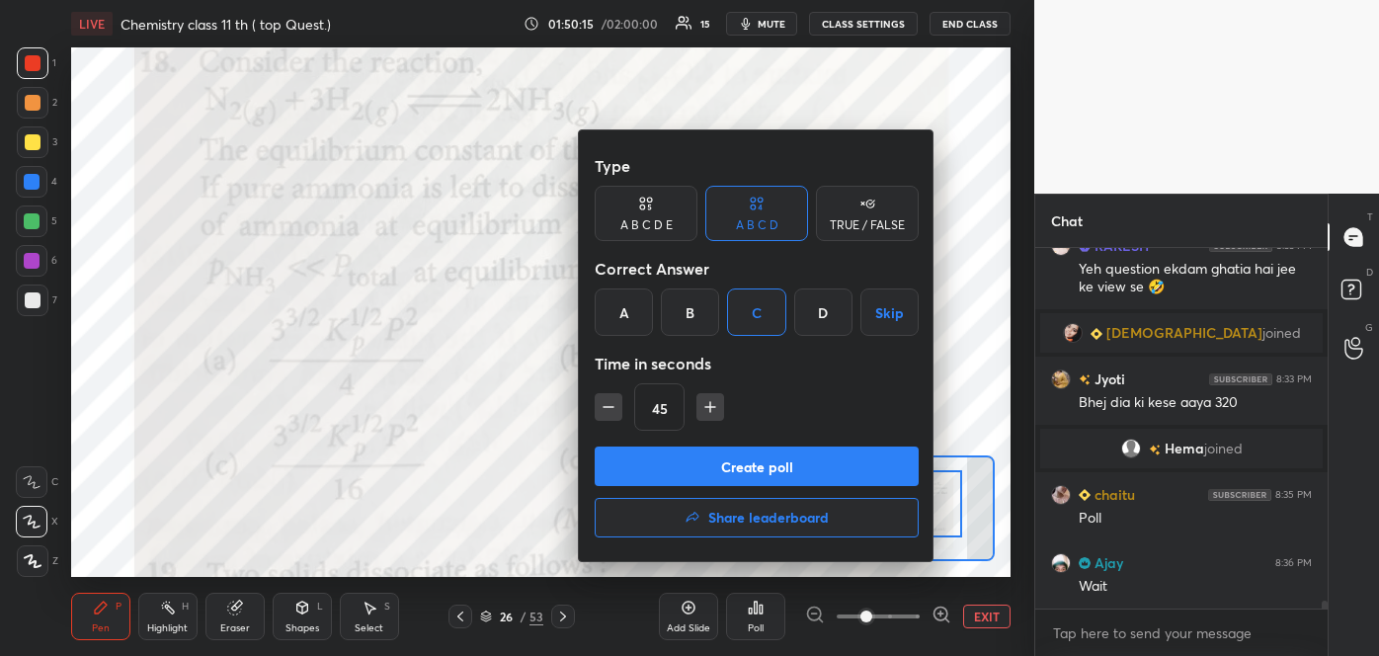
click at [754, 468] on button "Create poll" at bounding box center [757, 466] width 324 height 40
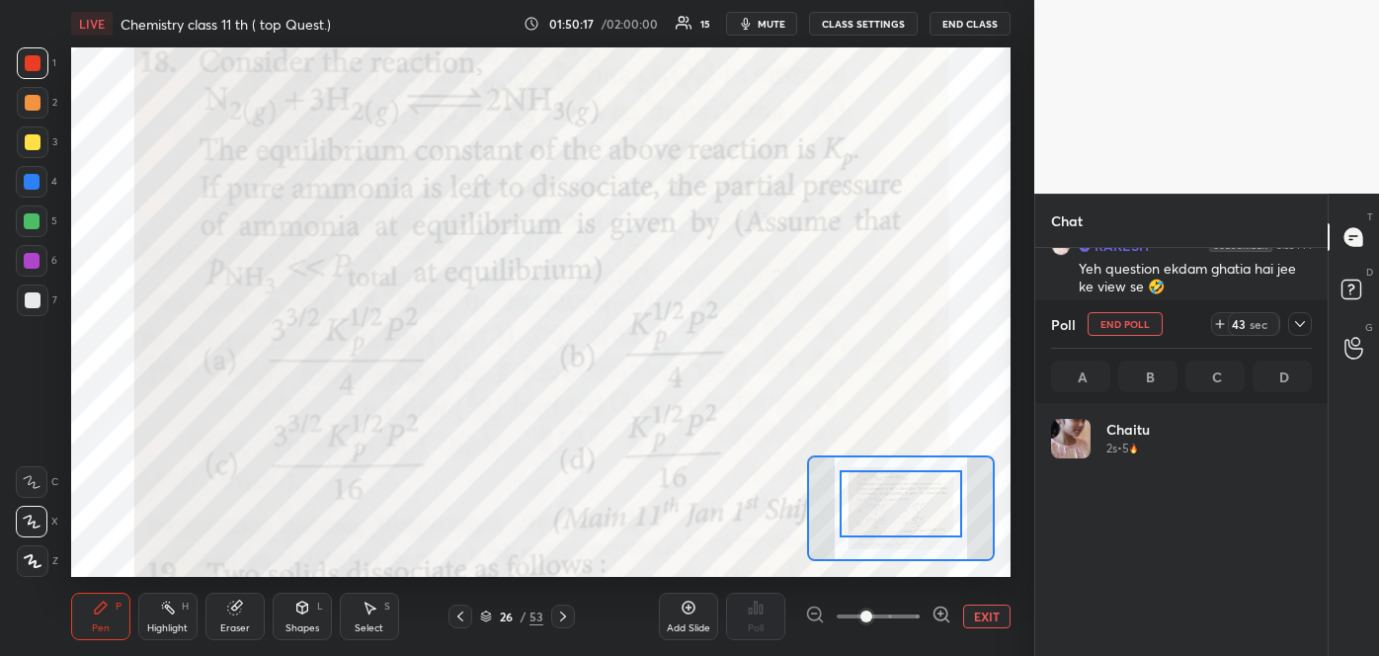
scroll to position [231, 255]
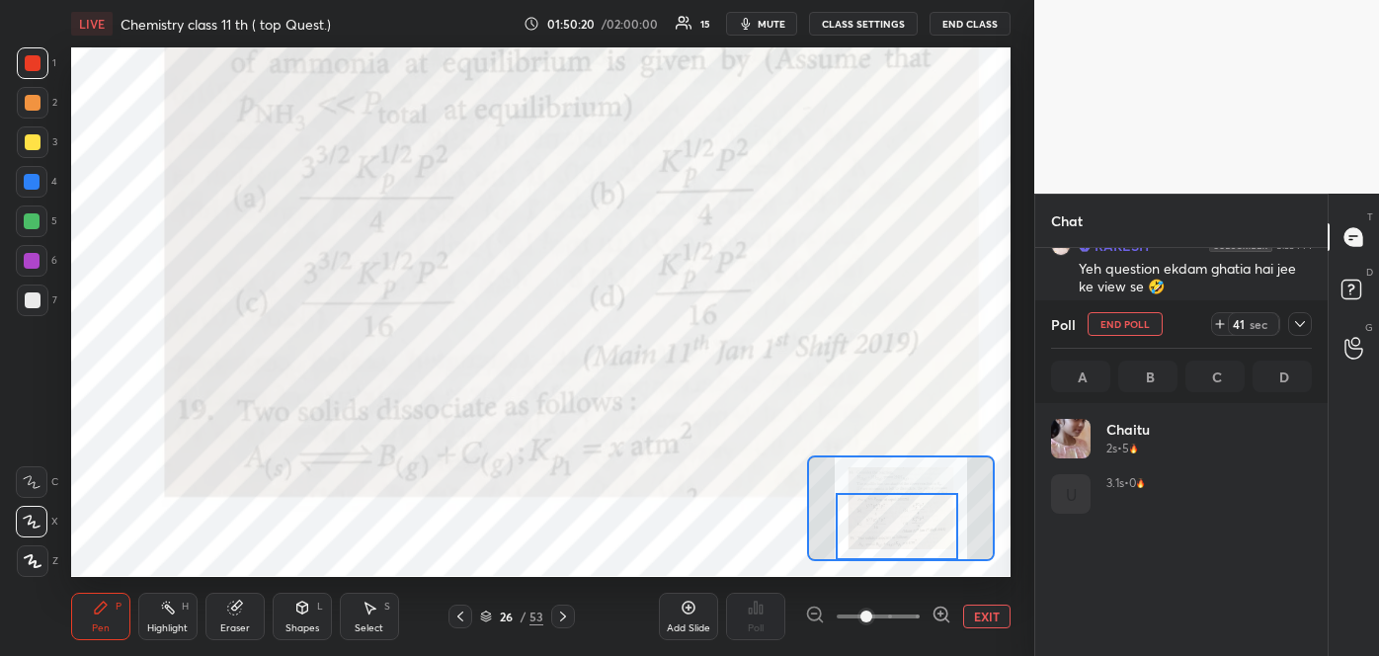
drag, startPoint x: 897, startPoint y: 495, endPoint x: 893, endPoint y: 526, distance: 31.9
click at [893, 526] on div at bounding box center [897, 527] width 122 height 68
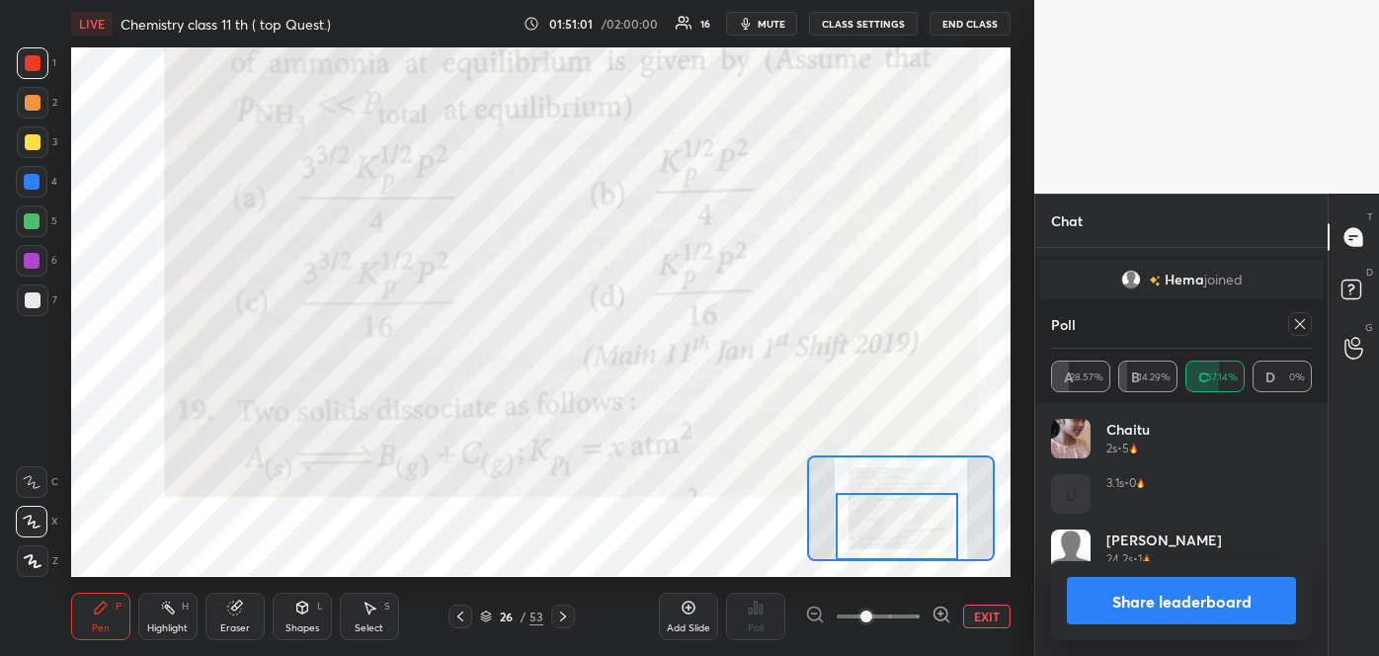
scroll to position [7, 5]
click at [1186, 614] on button "Share leaderboard" at bounding box center [1181, 600] width 229 height 47
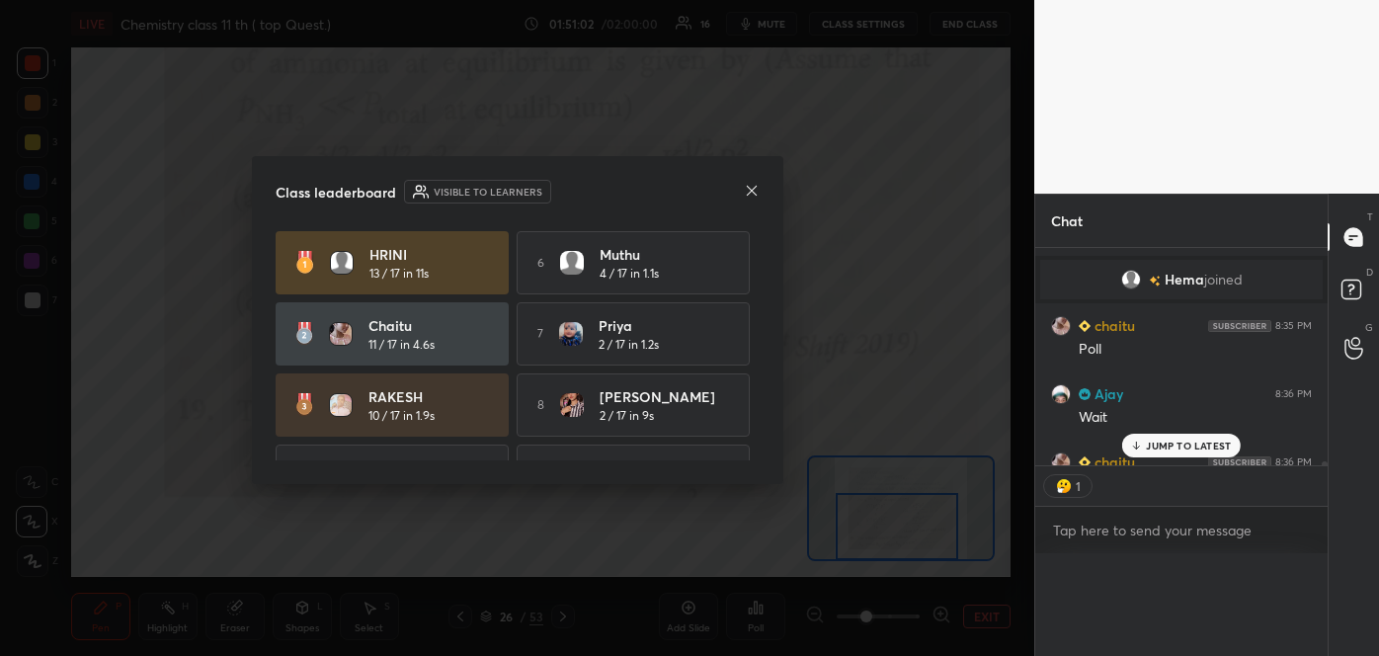
scroll to position [340, 286]
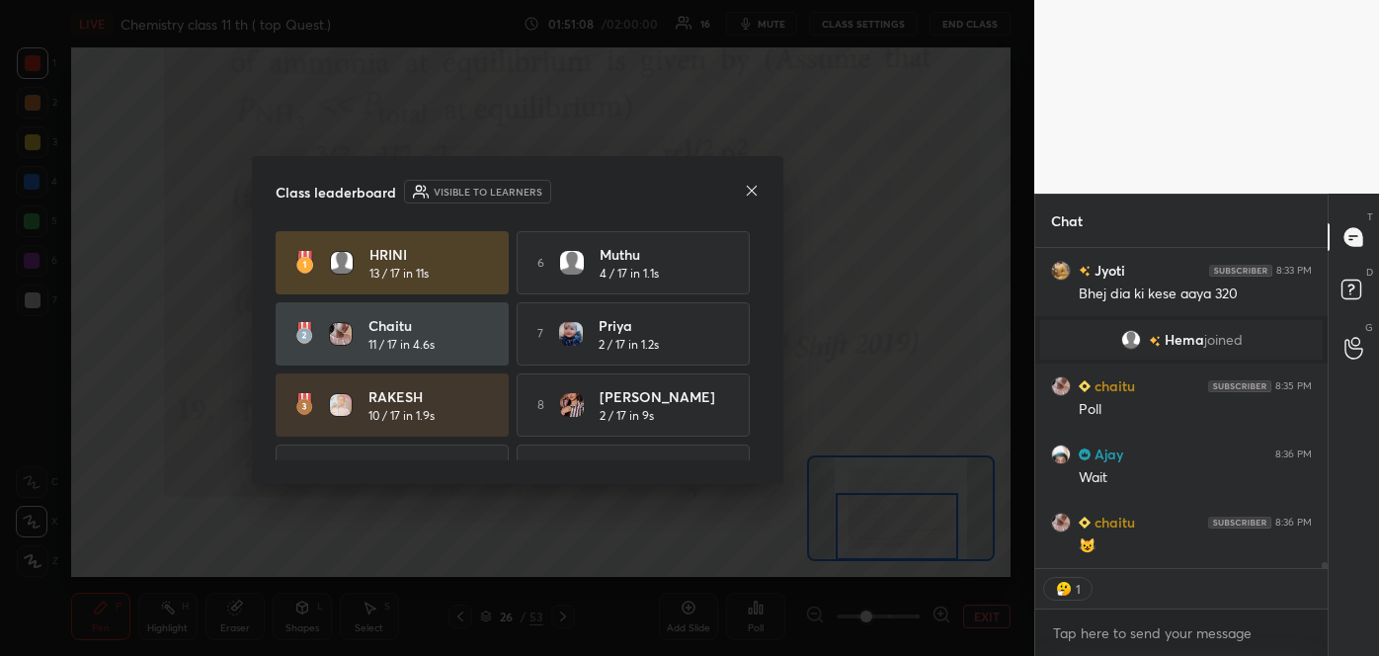
click at [746, 184] on icon at bounding box center [752, 191] width 16 height 16
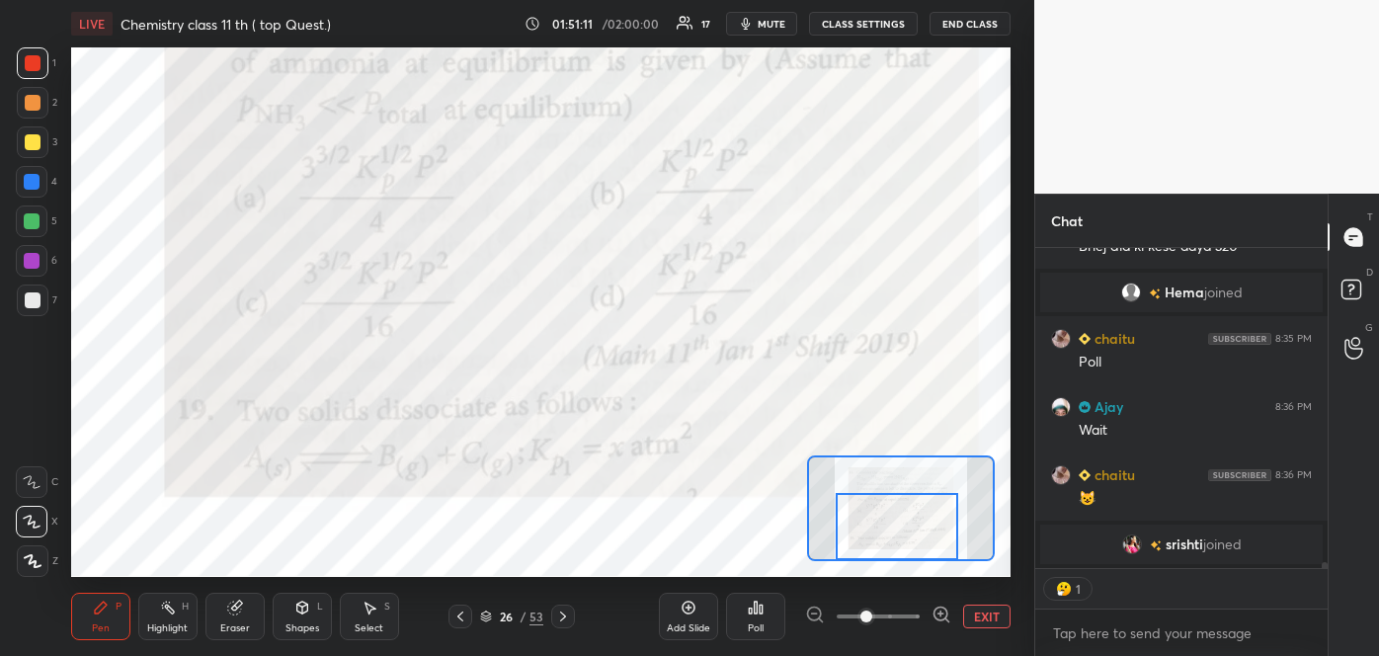
scroll to position [354, 286]
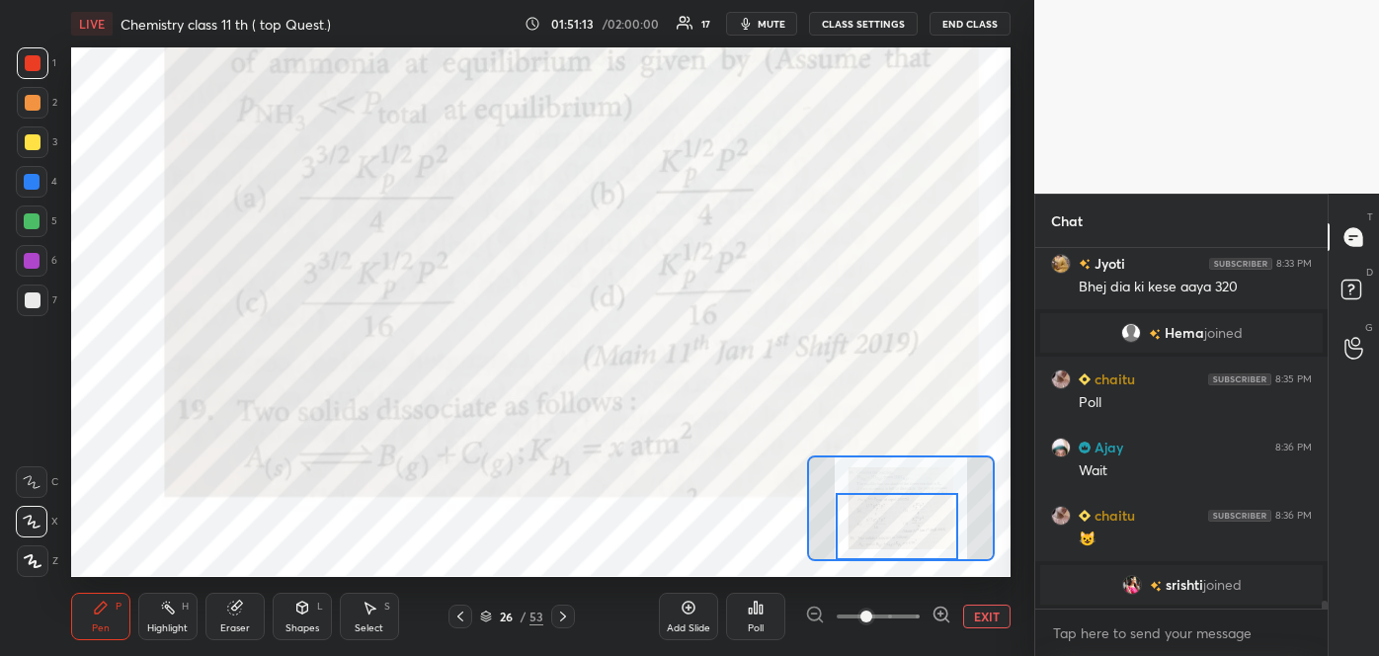
click at [455, 611] on icon at bounding box center [460, 616] width 16 height 16
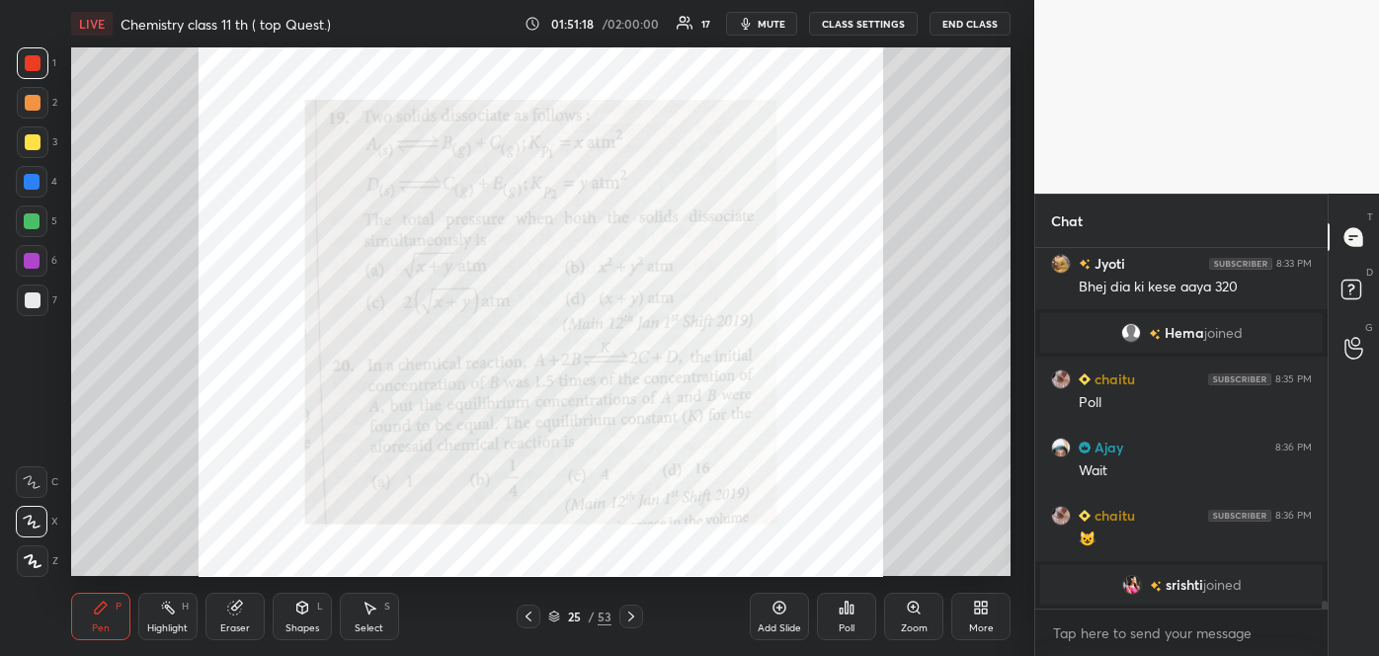
click at [917, 610] on icon at bounding box center [918, 611] width 3 height 3
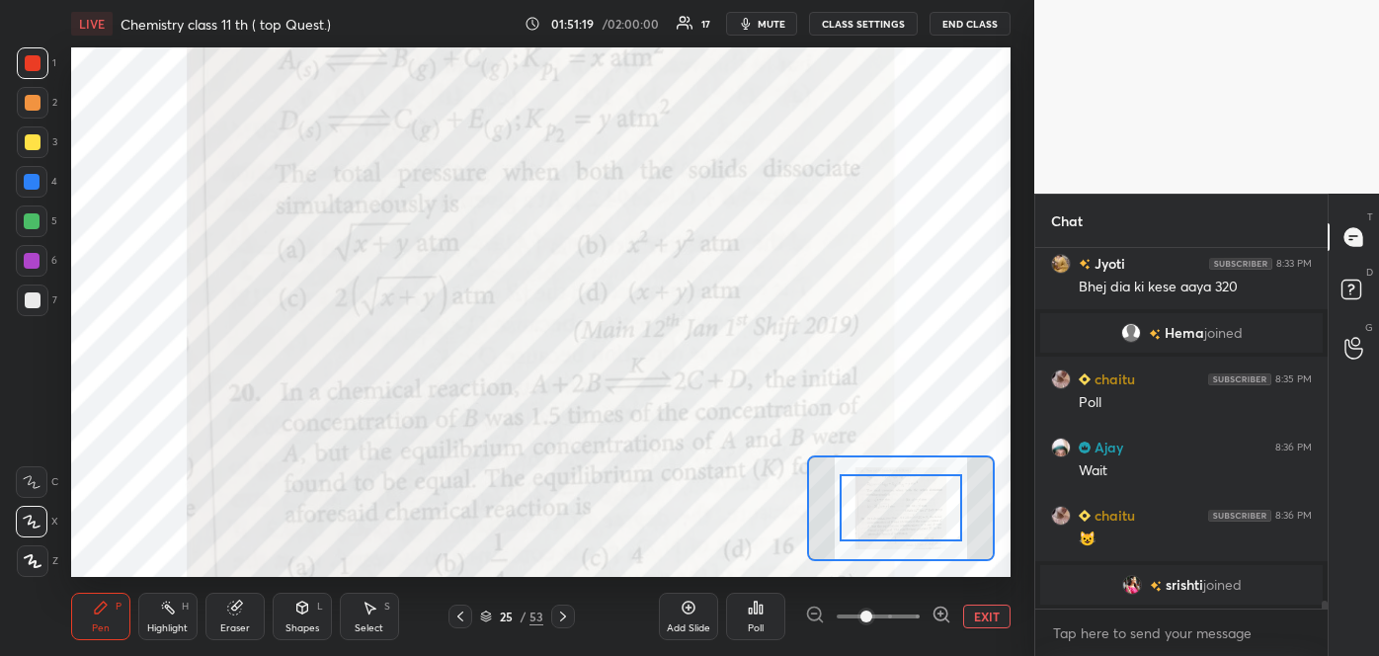
scroll to position [15652, 0]
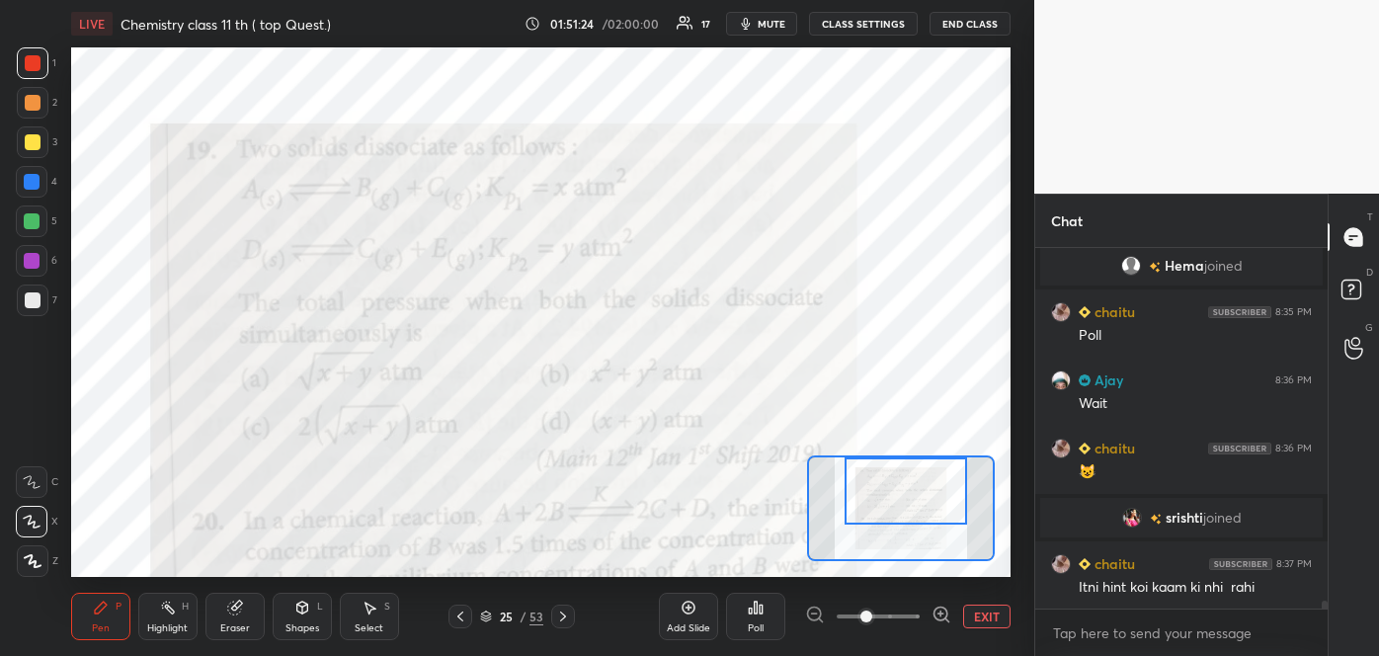
drag, startPoint x: 887, startPoint y: 515, endPoint x: 892, endPoint y: 485, distance: 30.0
click at [892, 485] on div at bounding box center [905, 491] width 122 height 68
click at [784, 24] on span "mute" at bounding box center [772, 24] width 28 height 14
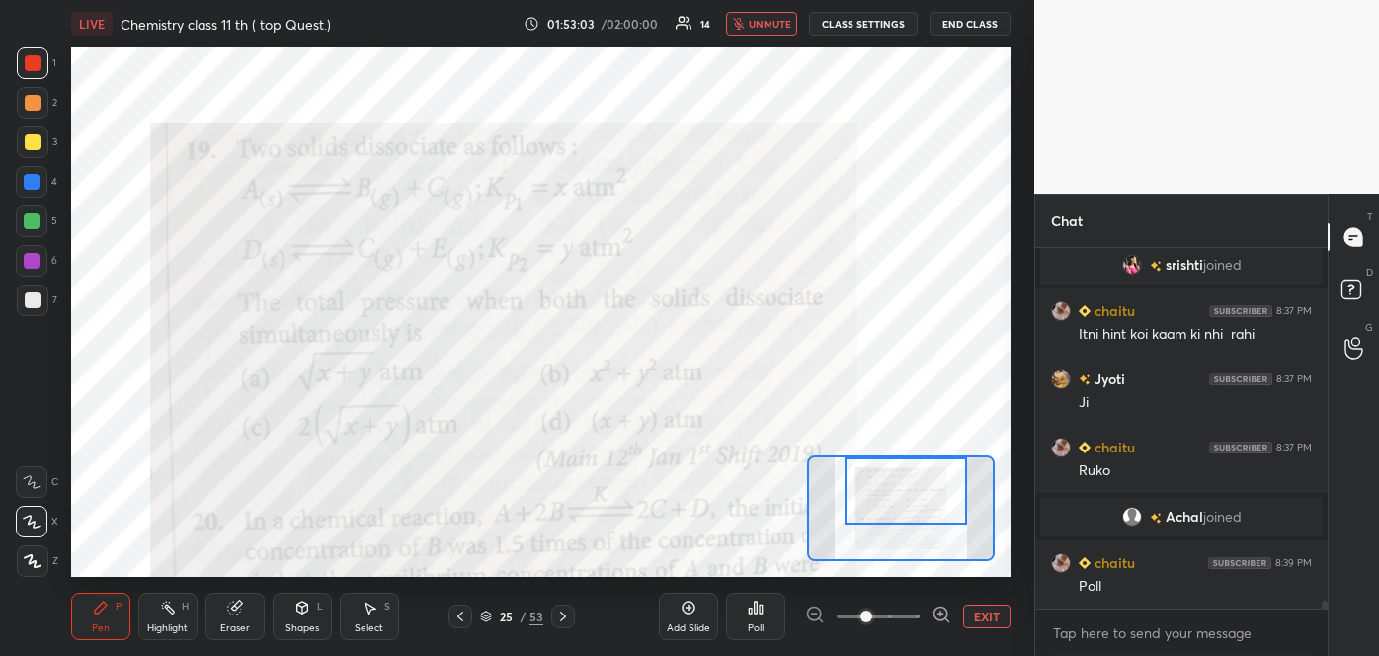
scroll to position [15973, 0]
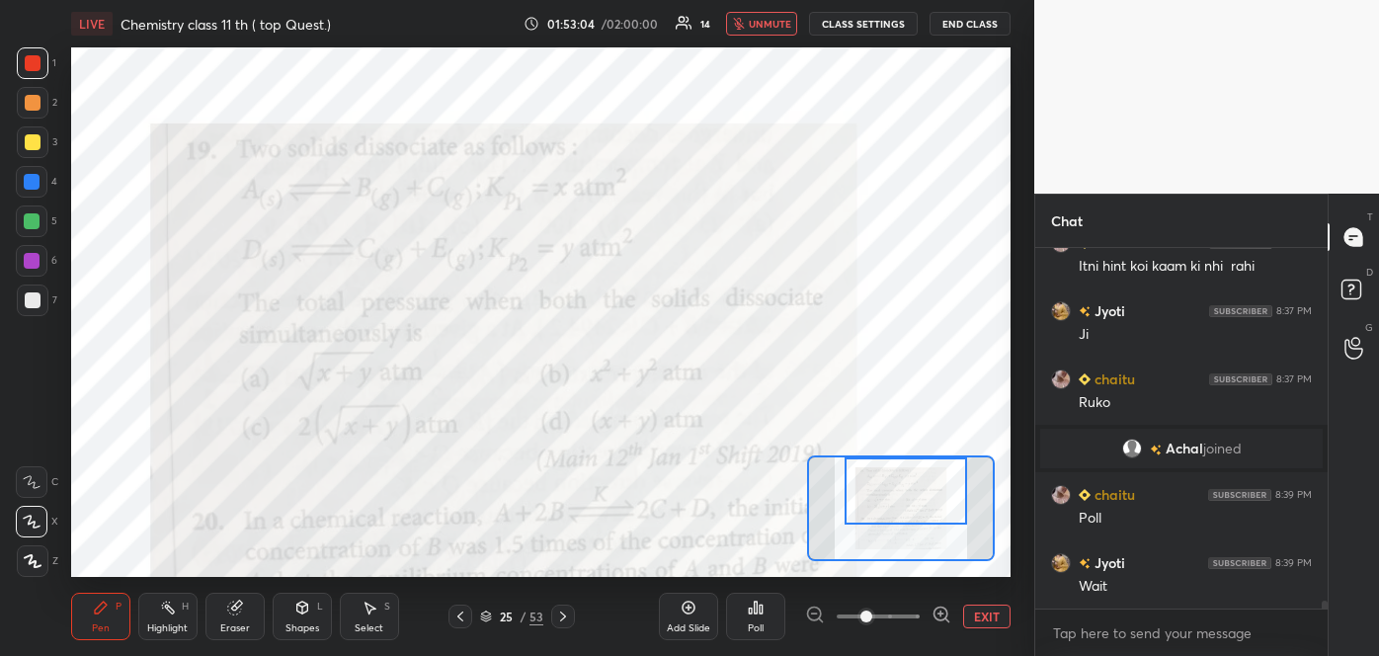
click at [758, 616] on div "Poll" at bounding box center [755, 616] width 59 height 47
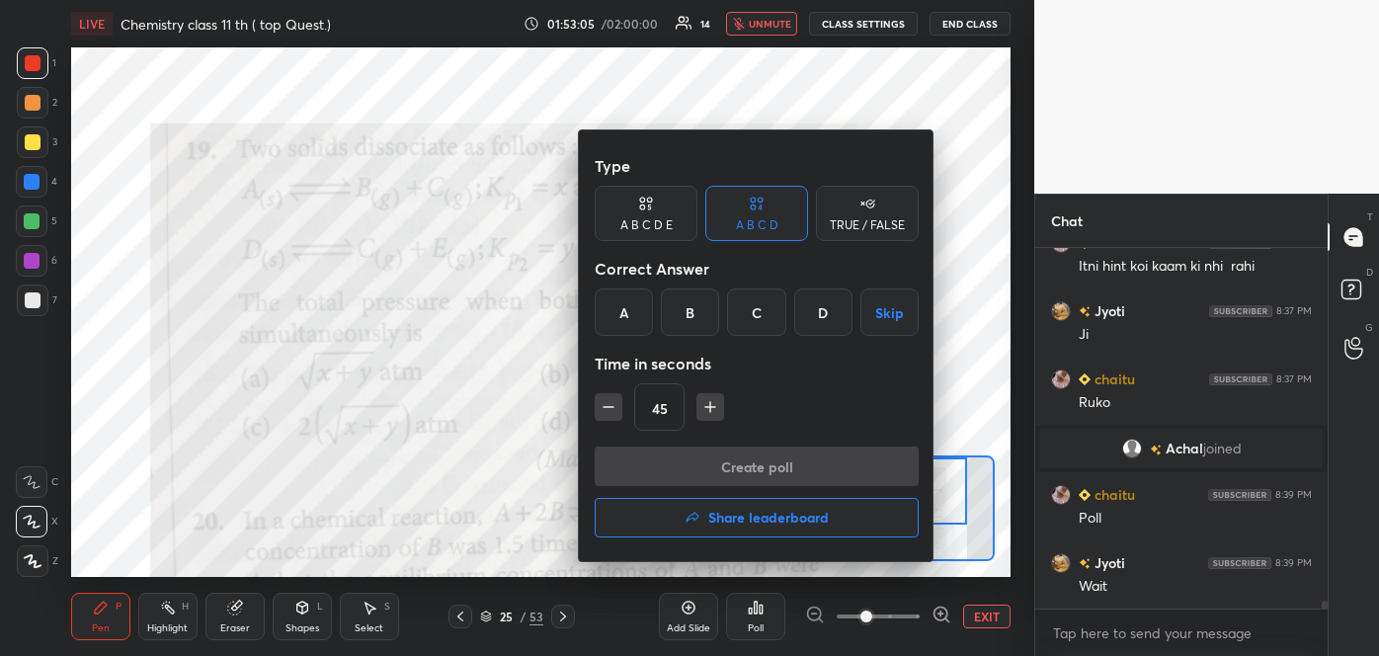
click at [754, 314] on div "C" at bounding box center [756, 311] width 58 height 47
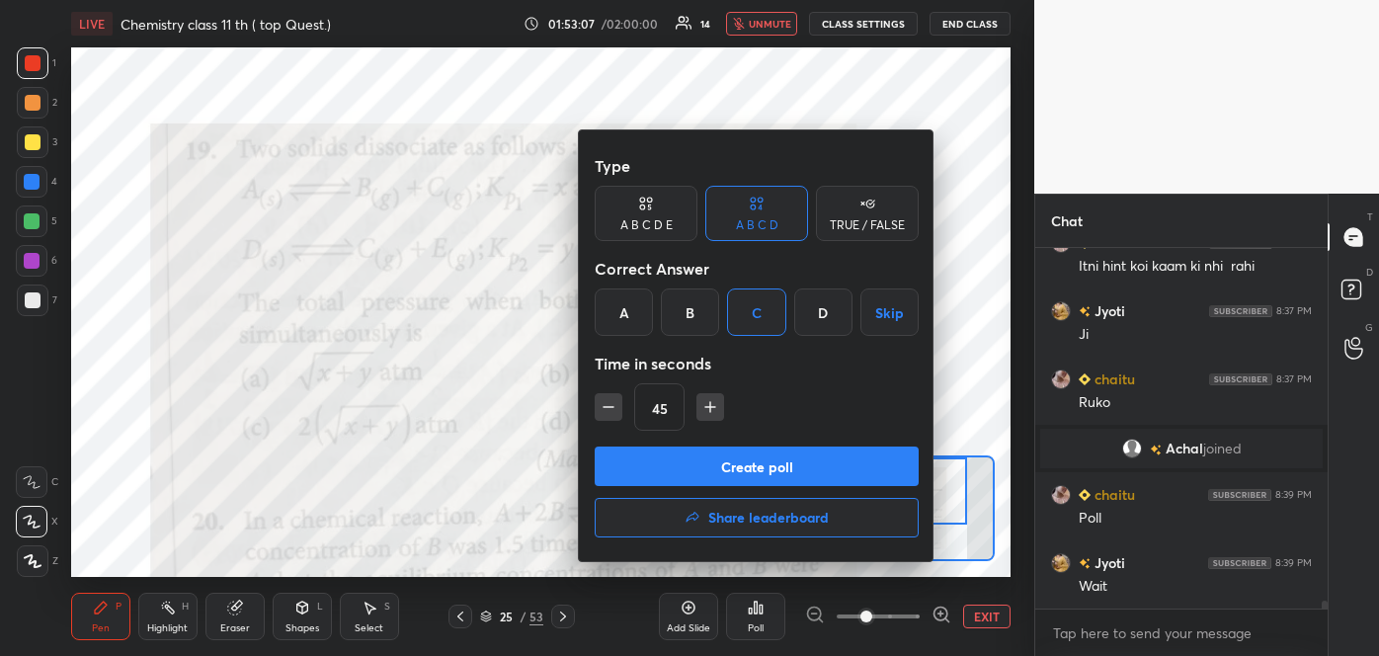
click at [755, 462] on button "Create poll" at bounding box center [757, 466] width 324 height 40
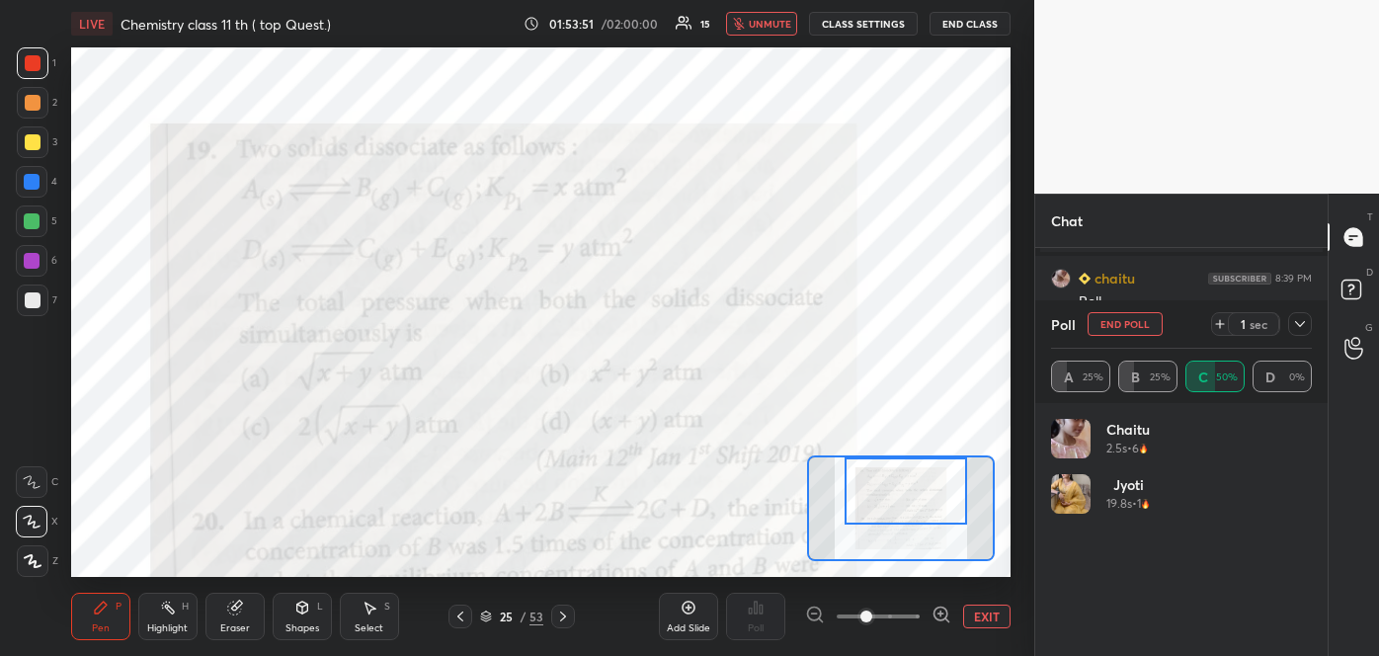
scroll to position [16258, 0]
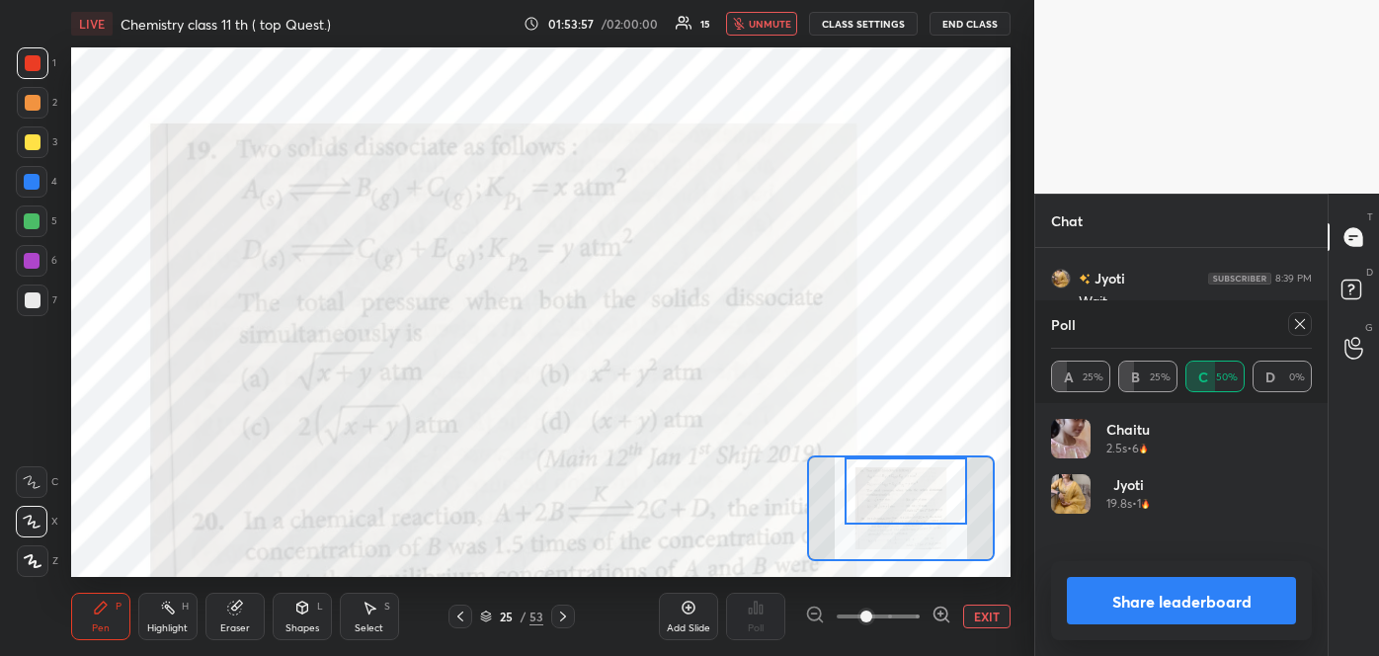
click at [1116, 605] on button "Share leaderboard" at bounding box center [1181, 600] width 229 height 47
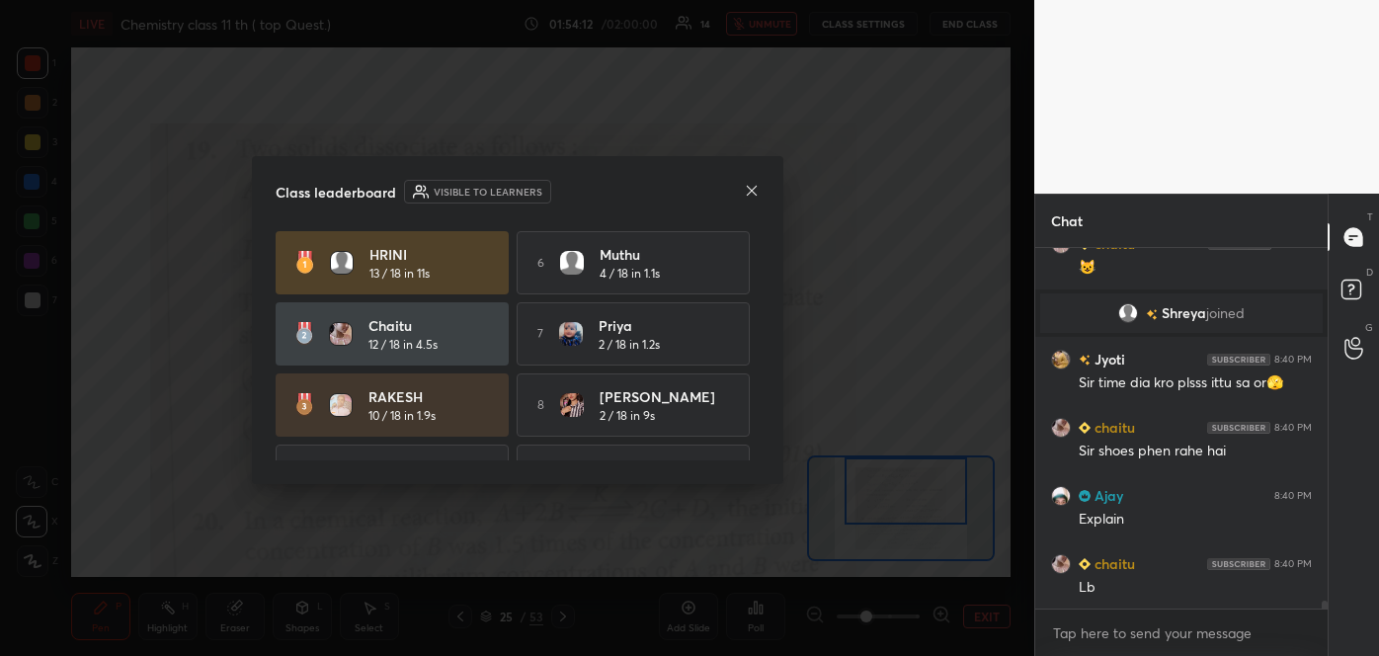
scroll to position [16408, 0]
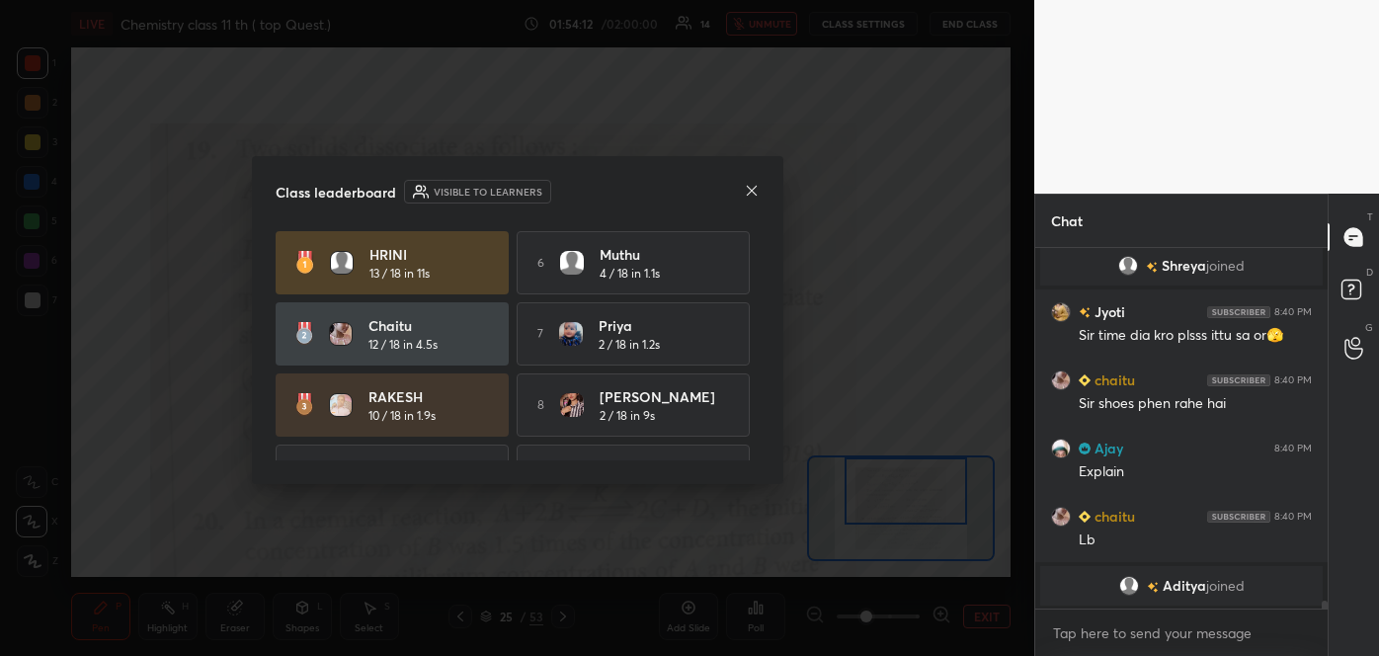
click at [751, 186] on icon at bounding box center [752, 191] width 16 height 16
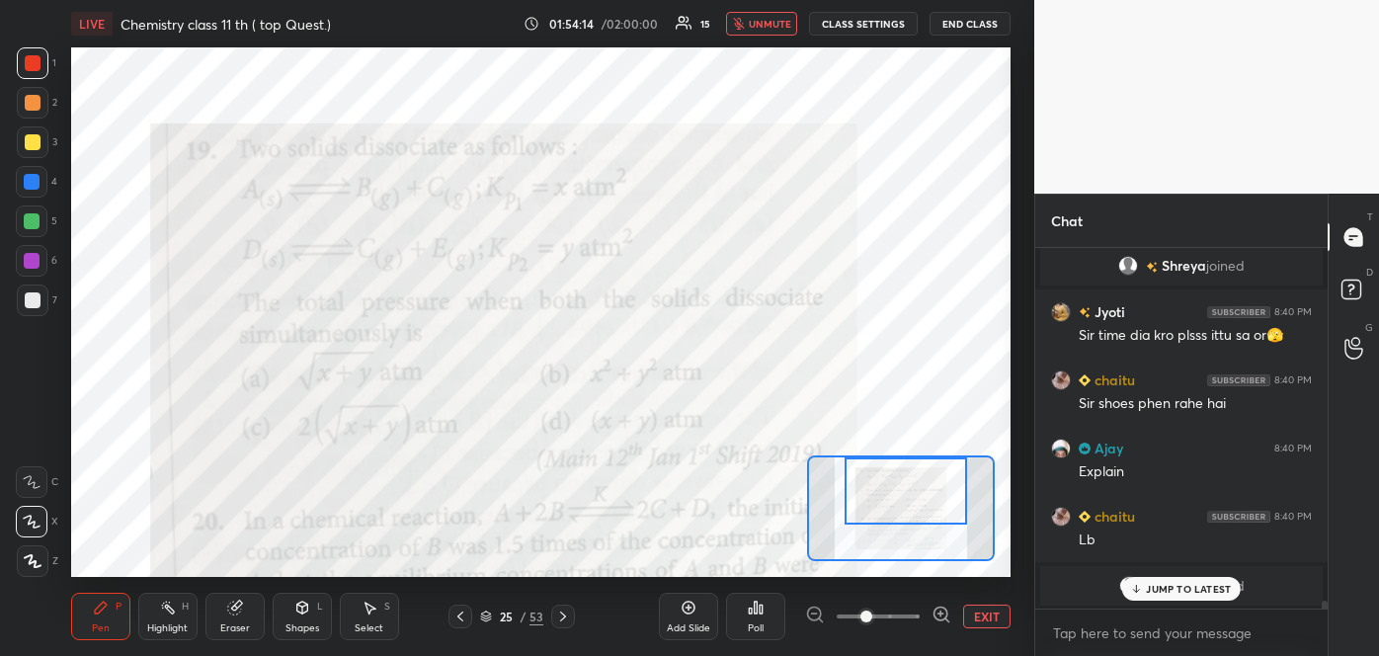
click at [757, 19] on span "unmute" at bounding box center [770, 24] width 42 height 14
click at [490, 619] on icon at bounding box center [486, 619] width 10 height 3
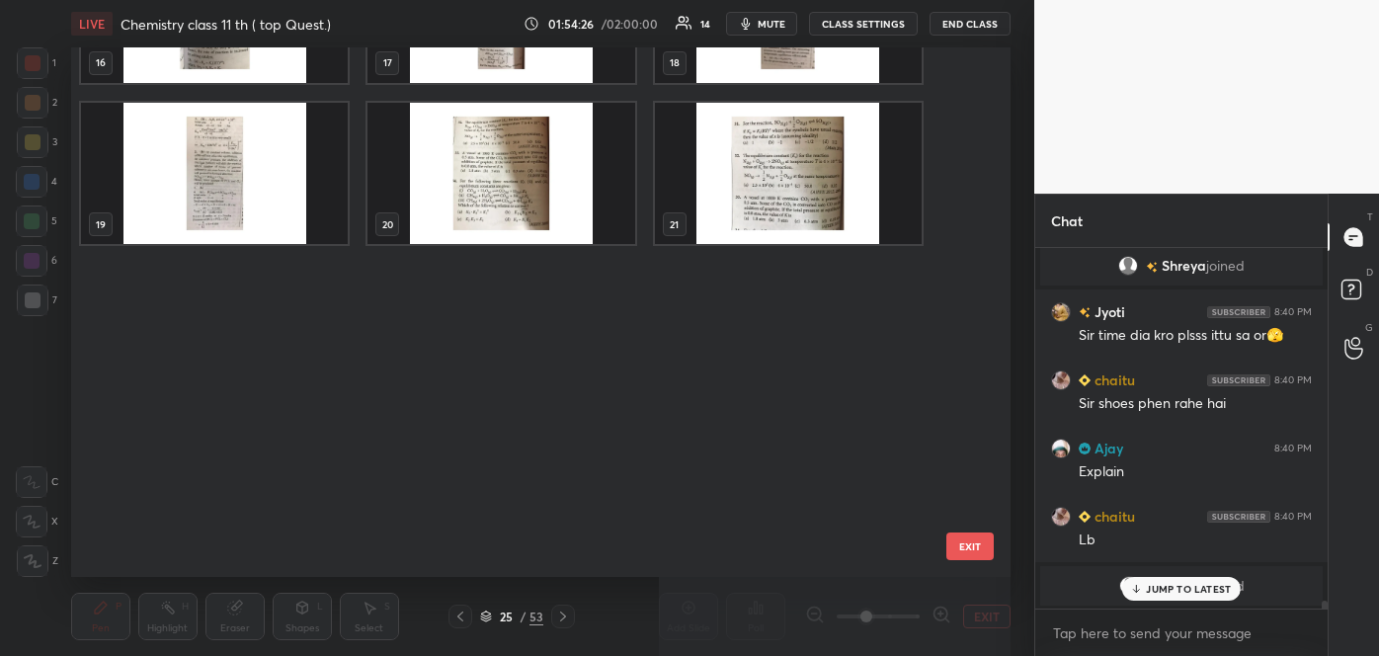
scroll to position [460, 0]
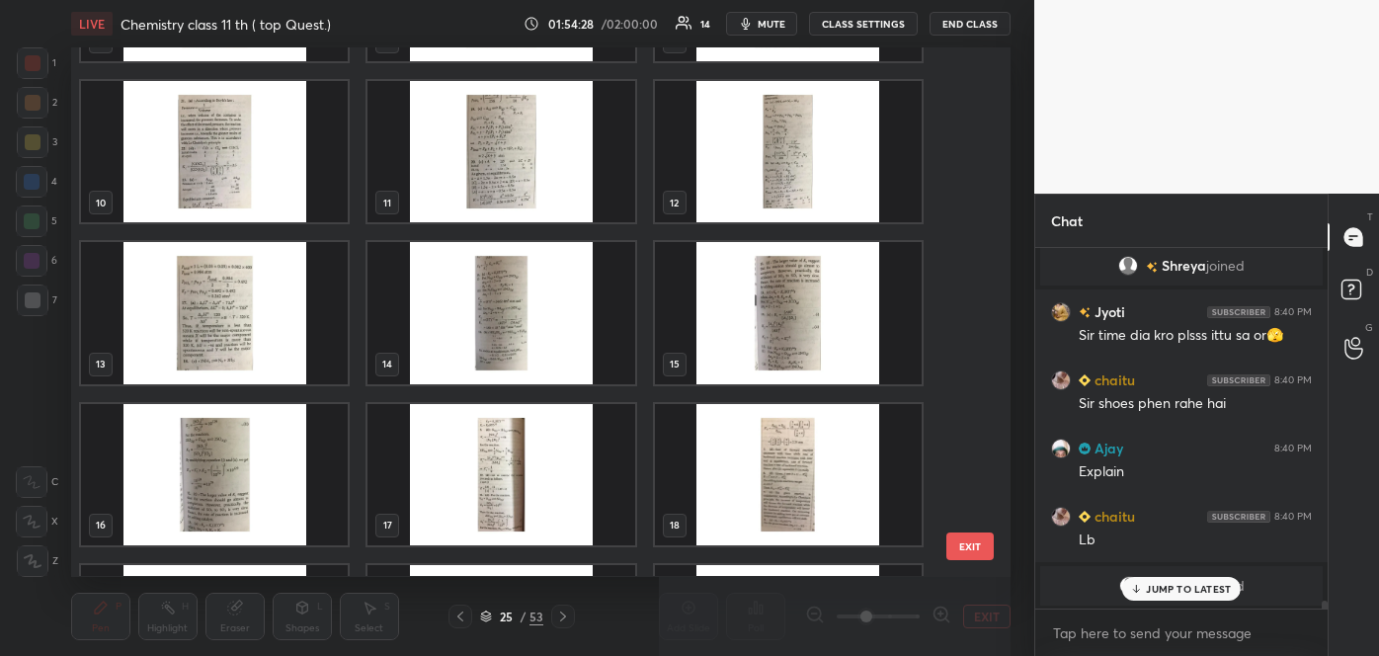
click at [791, 175] on img "grid" at bounding box center [788, 151] width 267 height 141
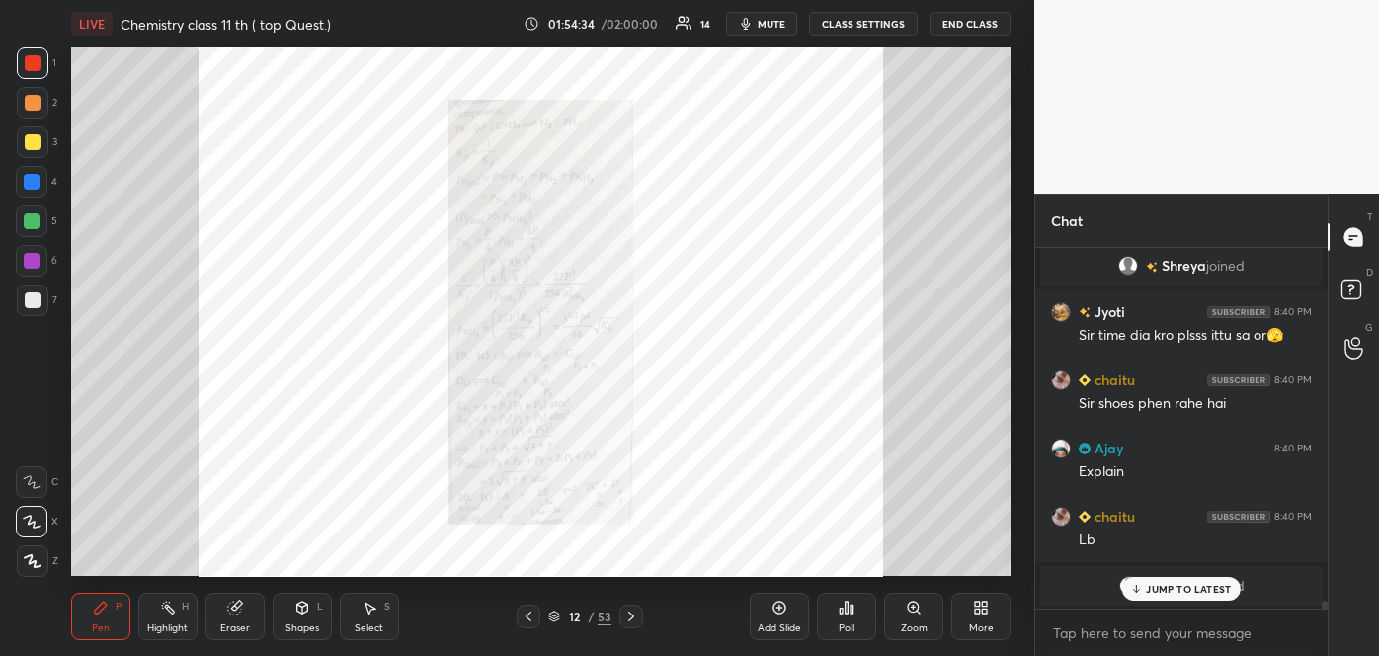
click at [914, 614] on icon at bounding box center [914, 608] width 16 height 16
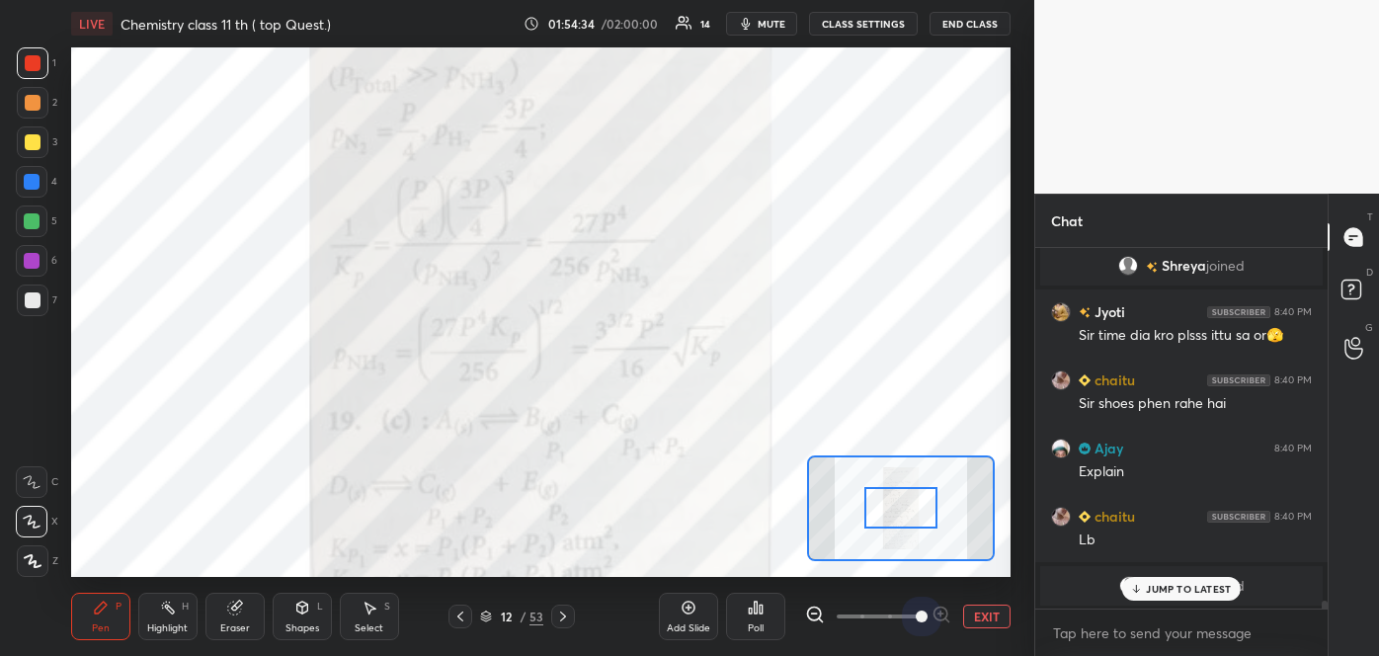
click at [914, 614] on span at bounding box center [878, 616] width 83 height 30
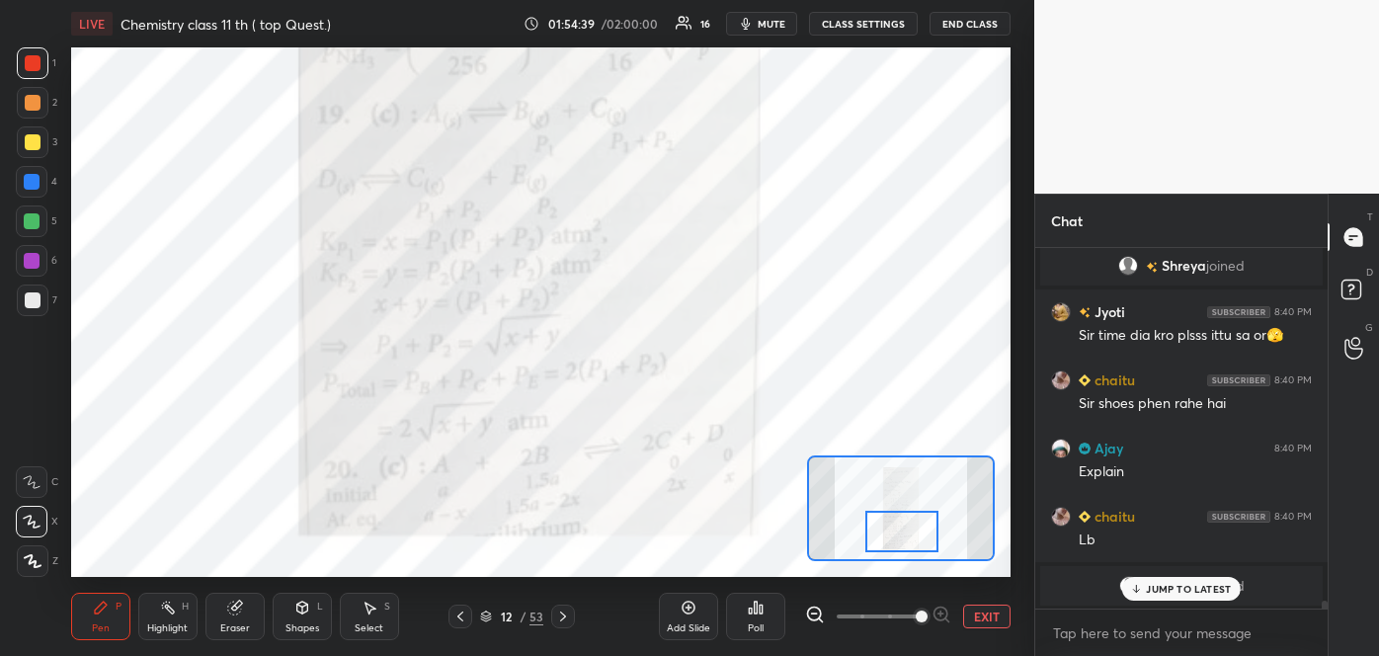
drag, startPoint x: 889, startPoint y: 504, endPoint x: 891, endPoint y: 527, distance: 23.8
click at [891, 527] on div at bounding box center [902, 531] width 74 height 40
click at [767, 20] on span "mute" at bounding box center [772, 24] width 28 height 14
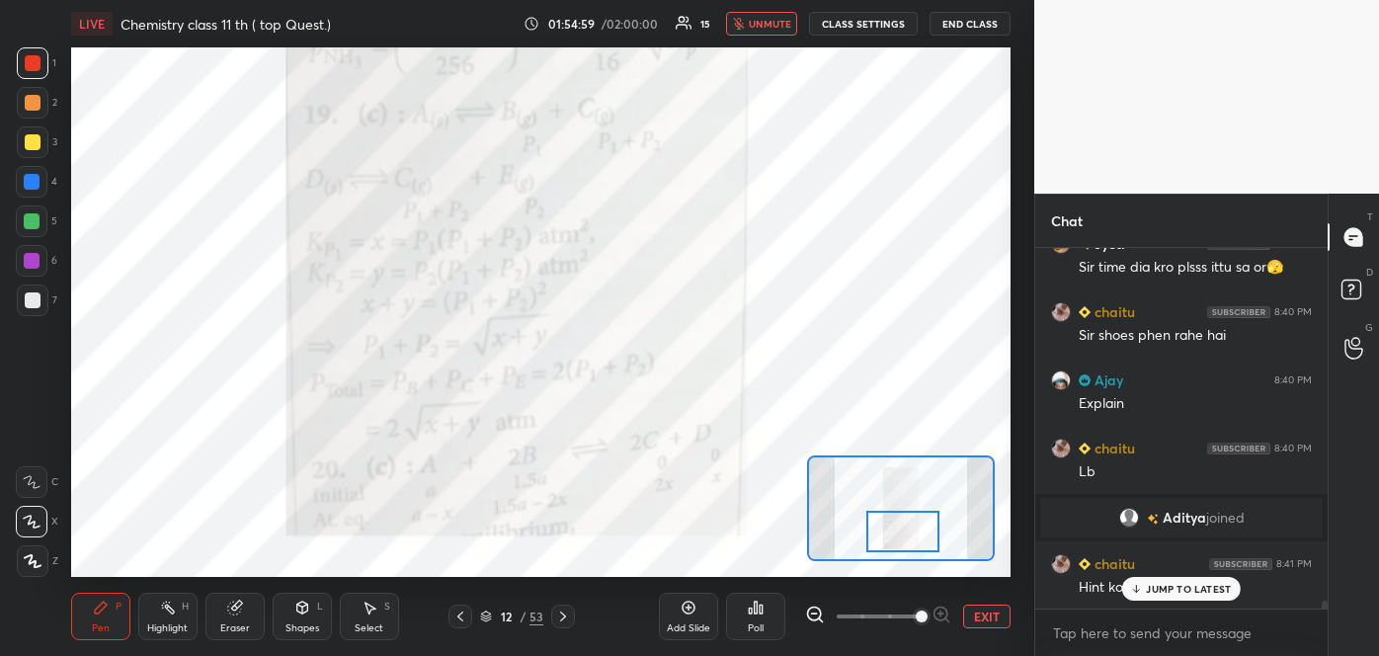
scroll to position [16523, 0]
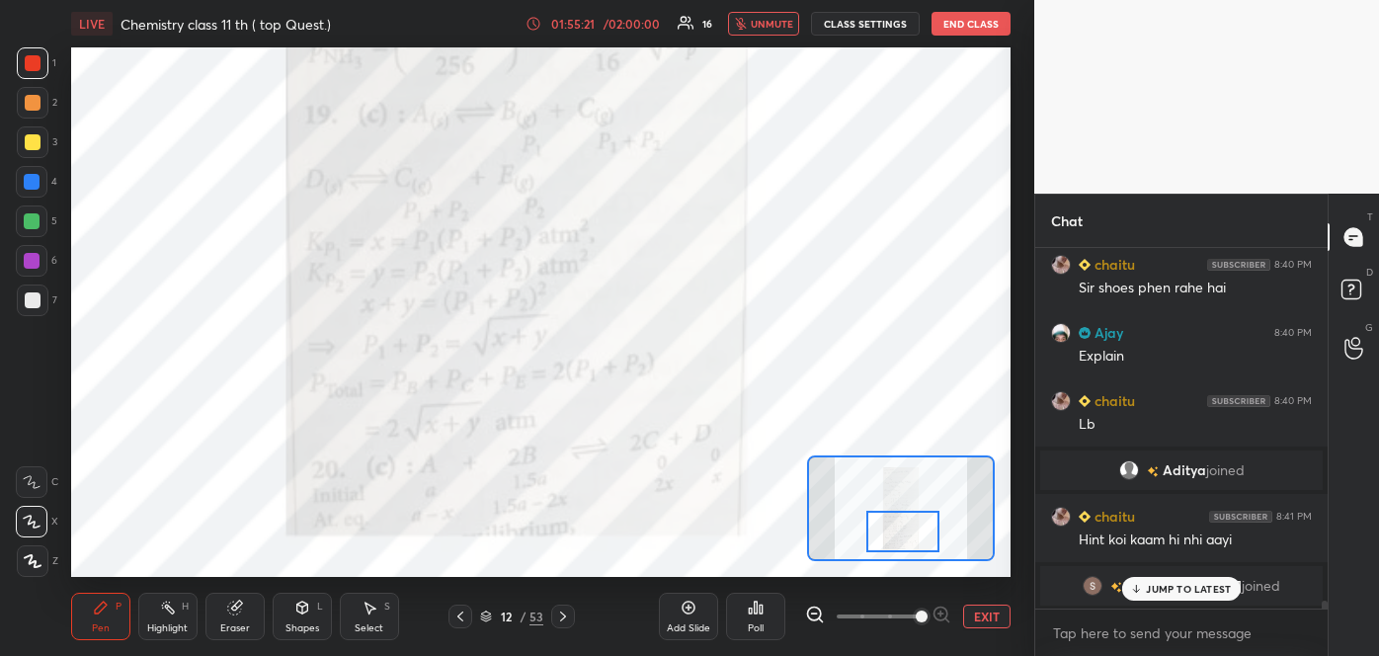
click at [759, 17] on span "unmute" at bounding box center [772, 24] width 42 height 14
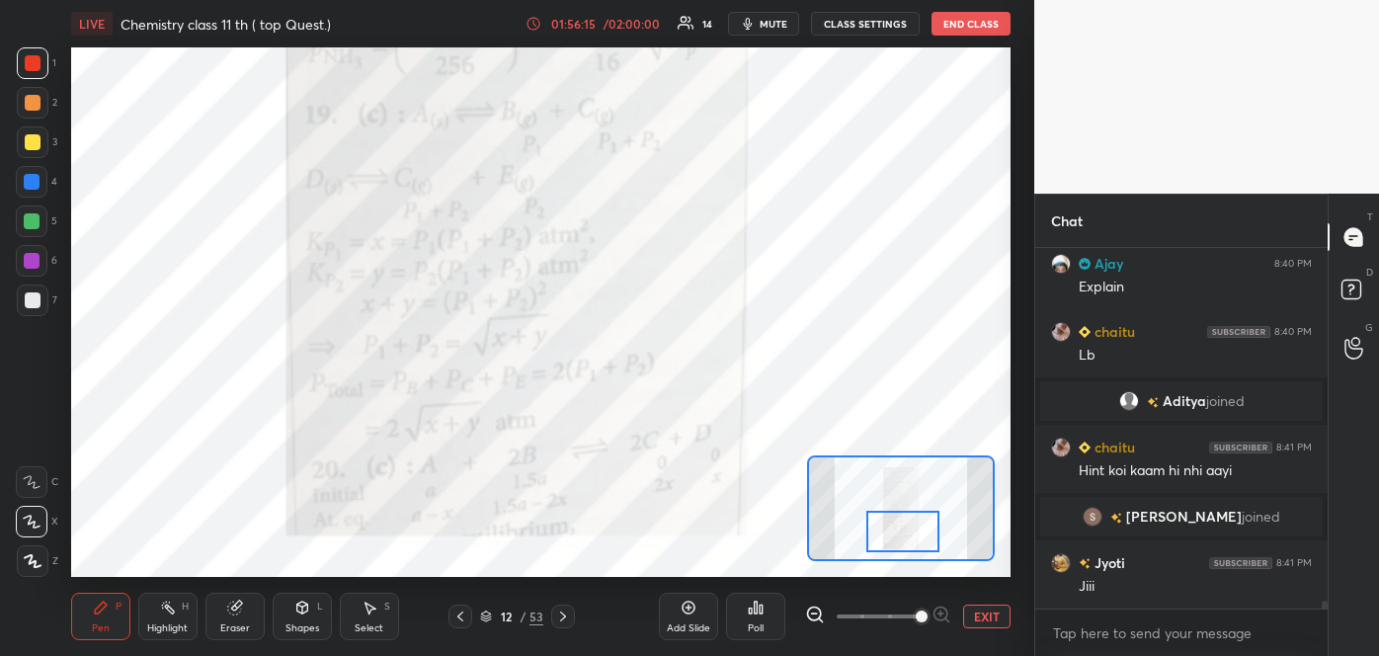
click at [557, 611] on icon at bounding box center [563, 616] width 16 height 16
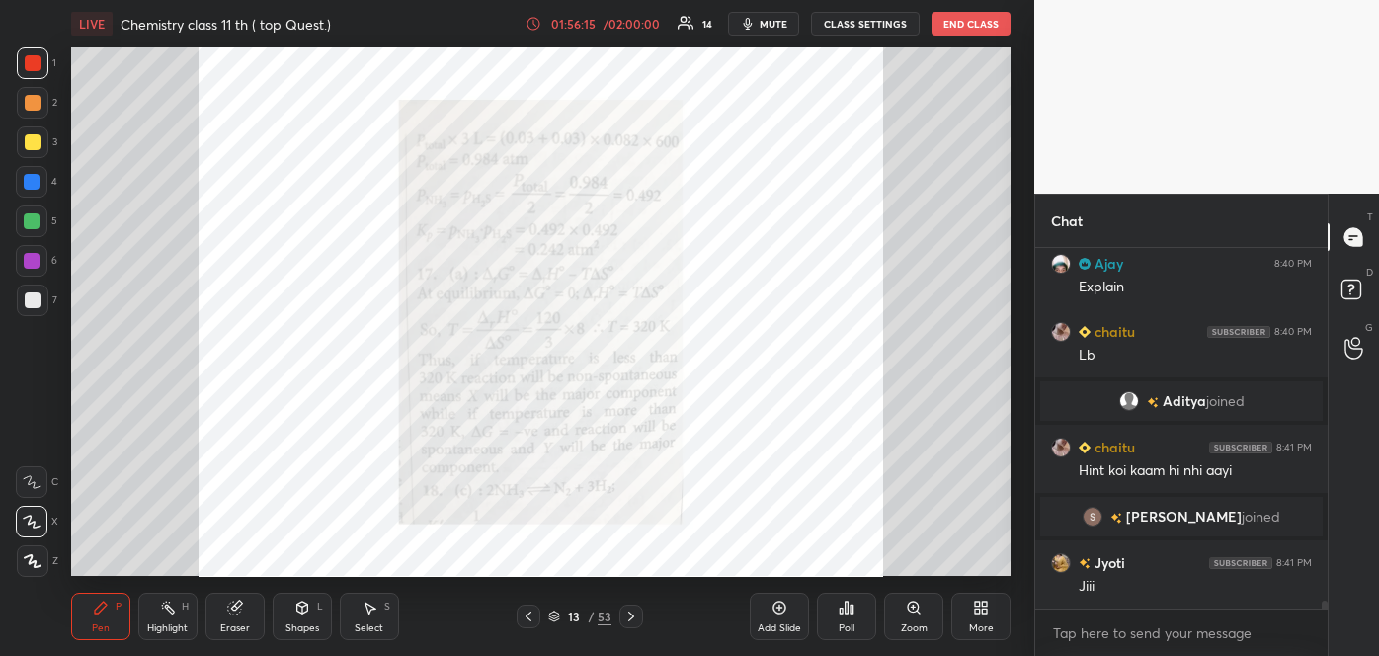
click at [557, 611] on icon at bounding box center [554, 616] width 12 height 12
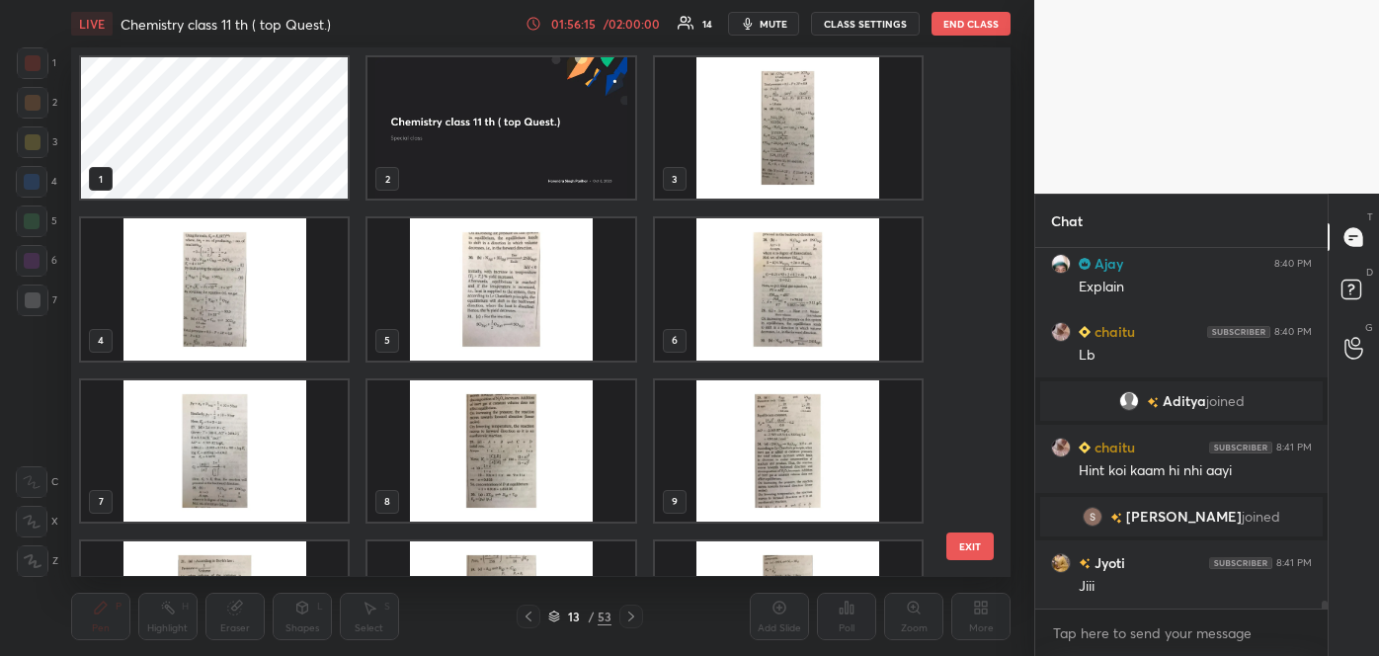
click at [557, 611] on icon at bounding box center [554, 616] width 12 height 12
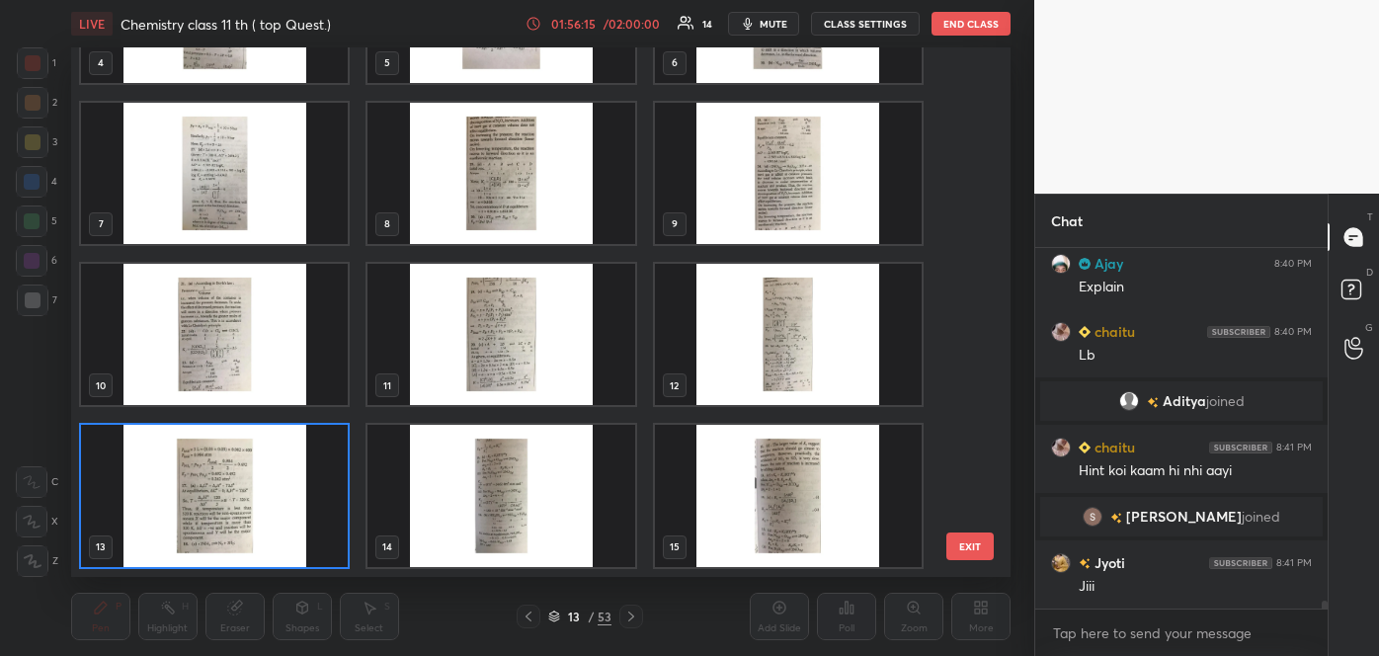
scroll to position [522, 929]
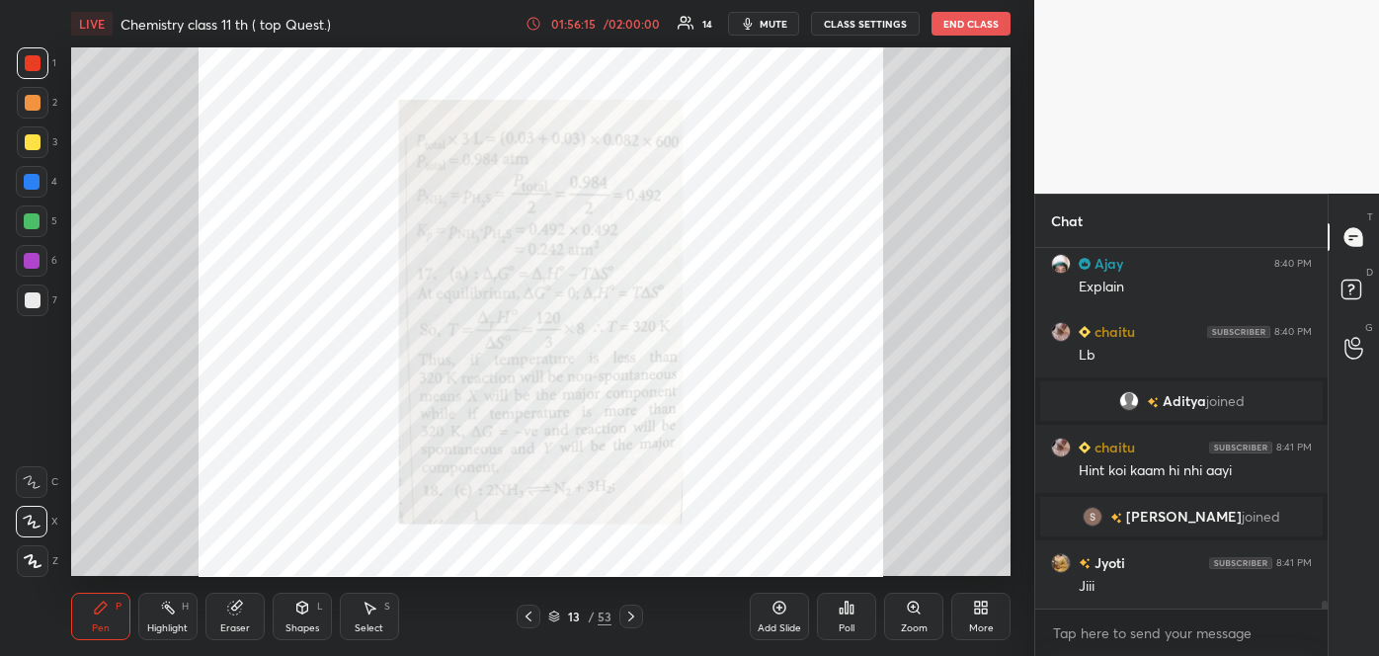
click at [557, 611] on icon at bounding box center [554, 616] width 12 height 12
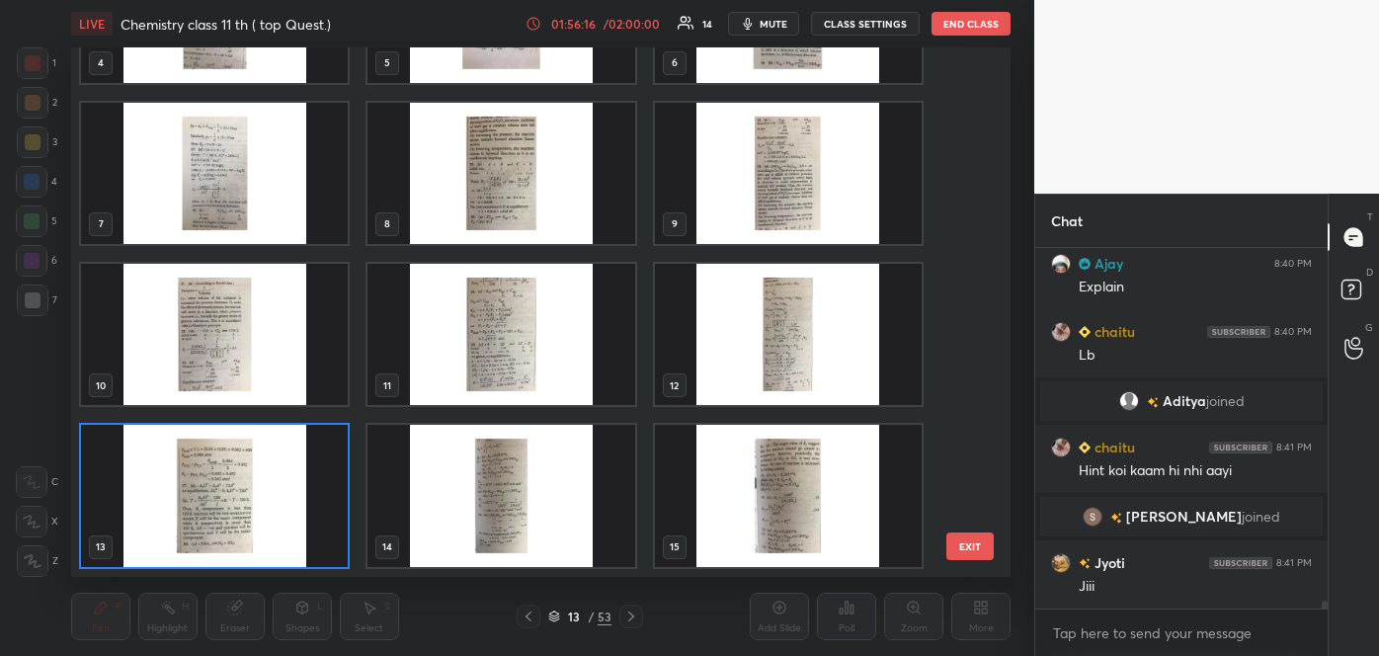
click at [557, 611] on icon at bounding box center [554, 616] width 12 height 12
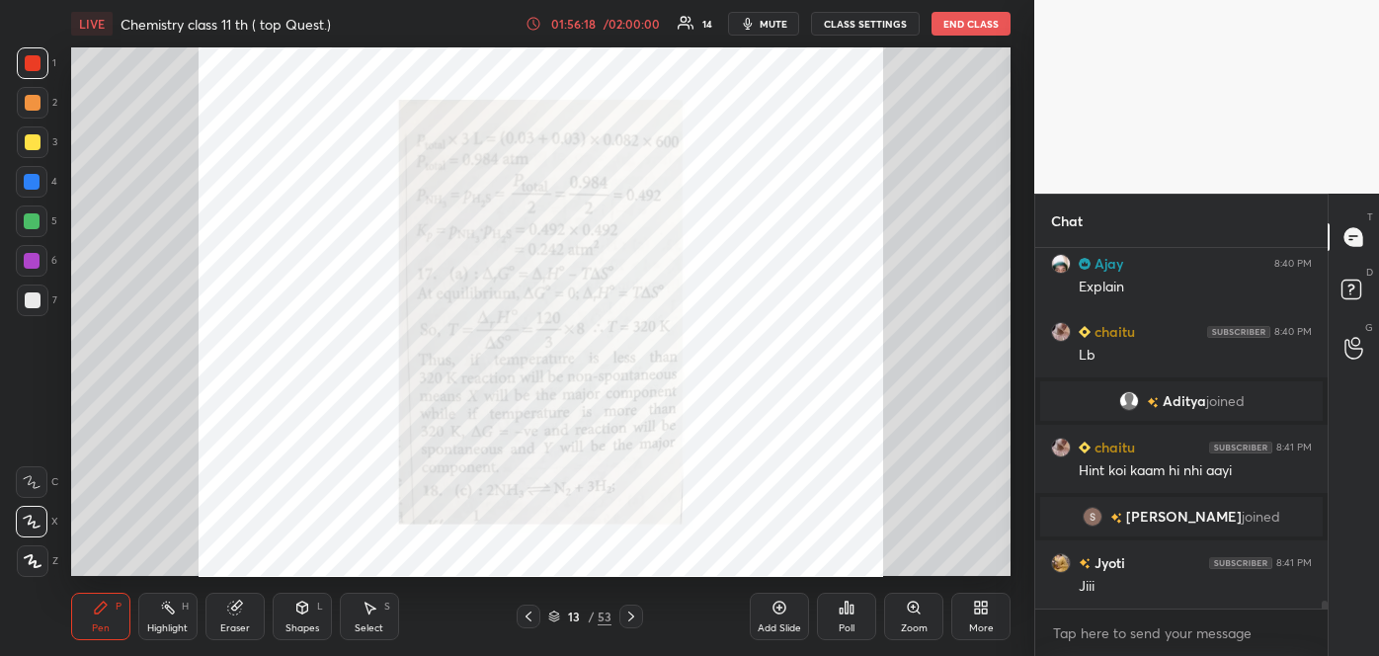
click at [632, 612] on icon at bounding box center [631, 616] width 16 height 16
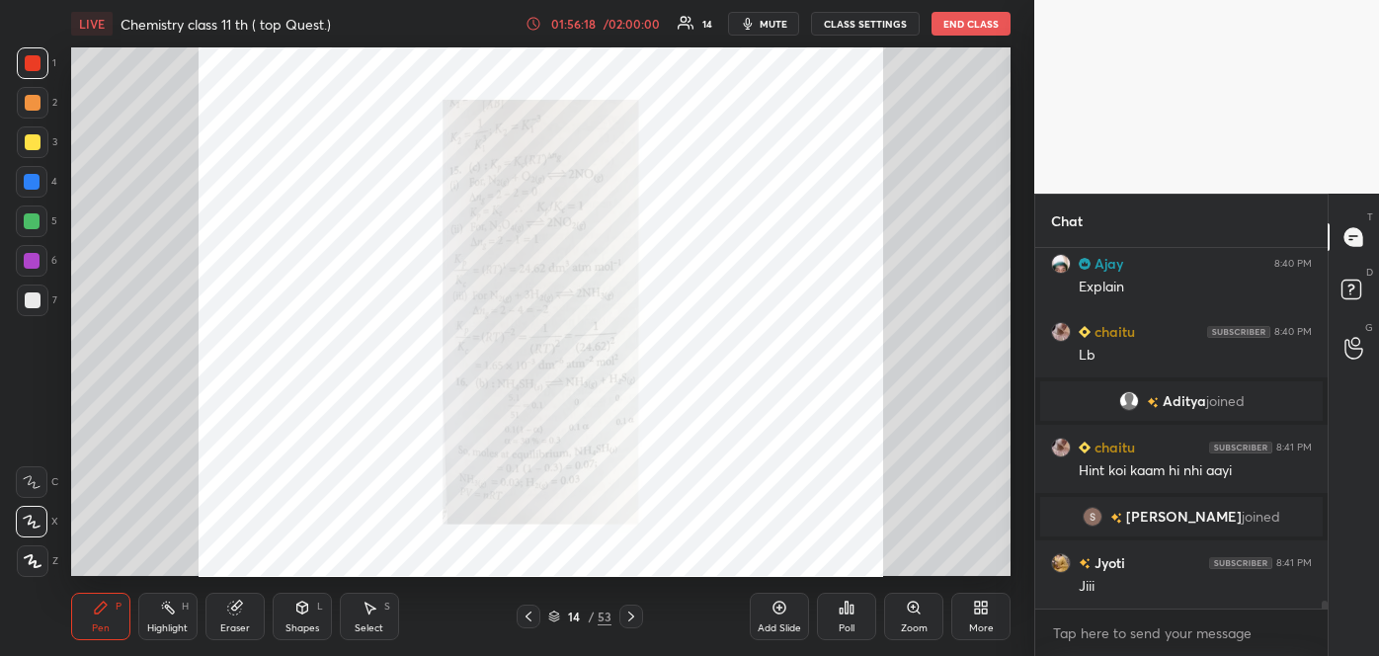
click at [632, 612] on icon at bounding box center [631, 616] width 16 height 16
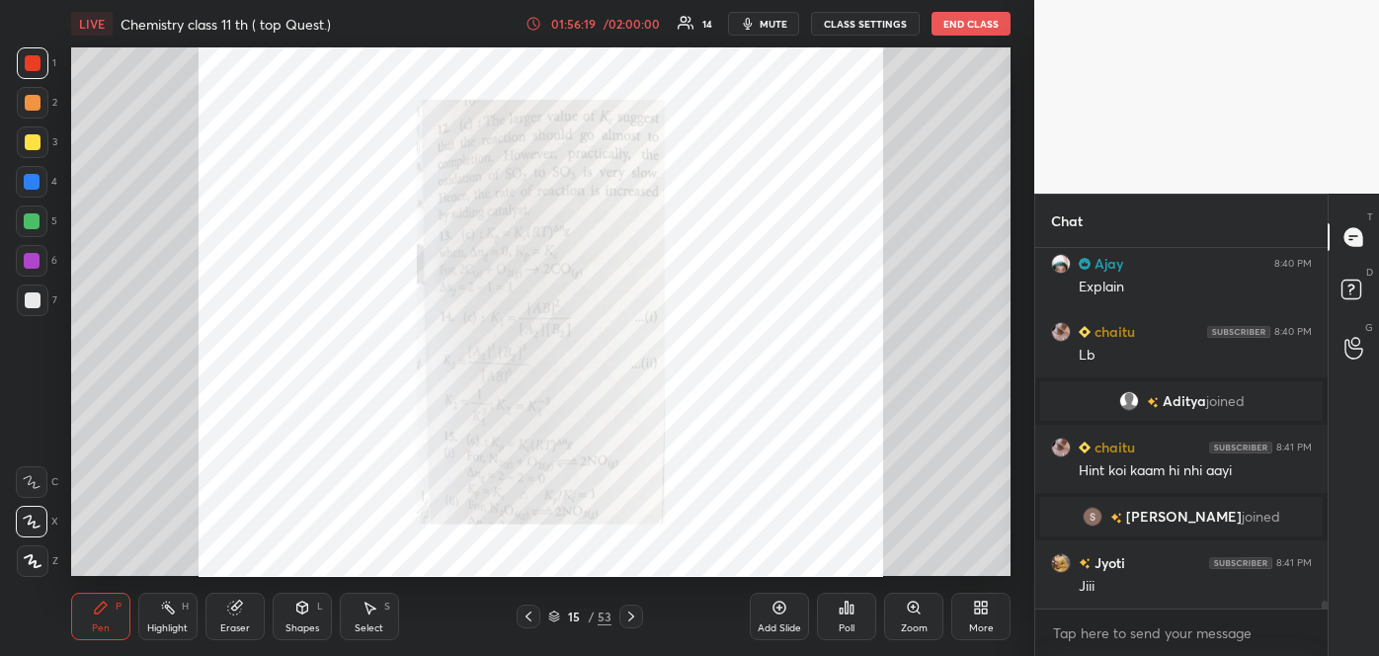
click at [632, 612] on icon at bounding box center [631, 616] width 16 height 16
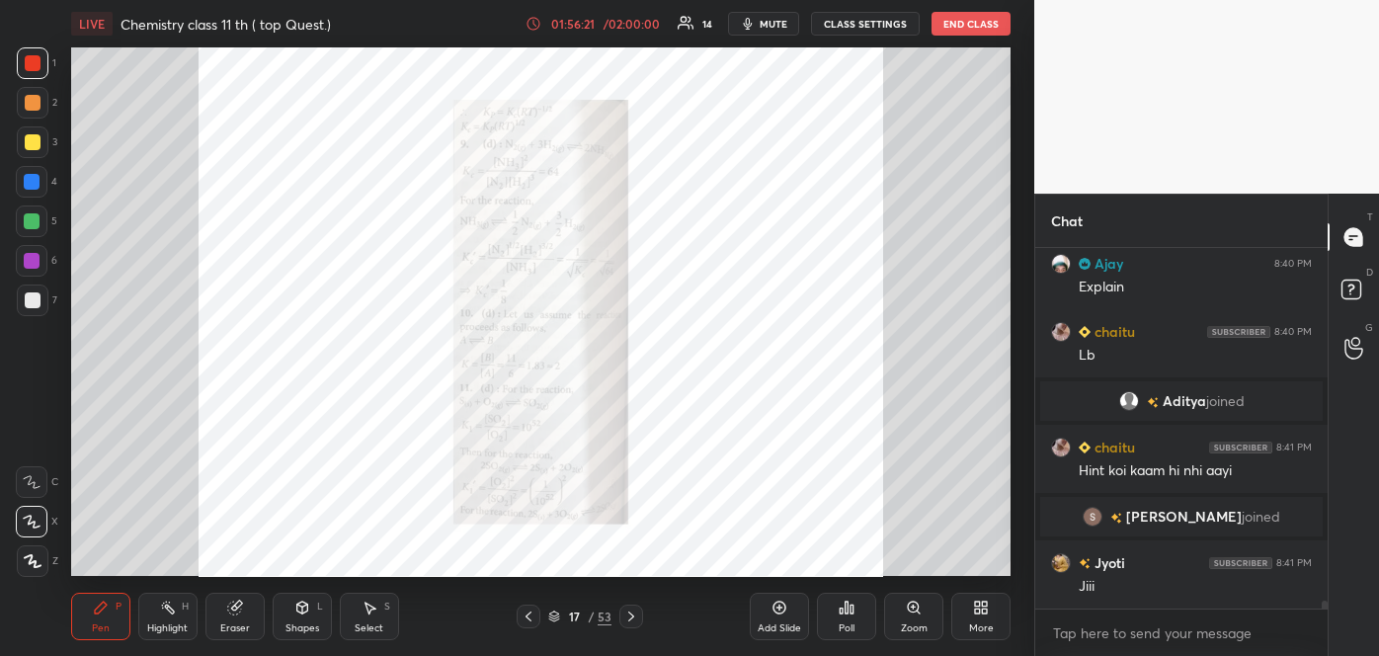
click at [632, 612] on icon at bounding box center [631, 616] width 16 height 16
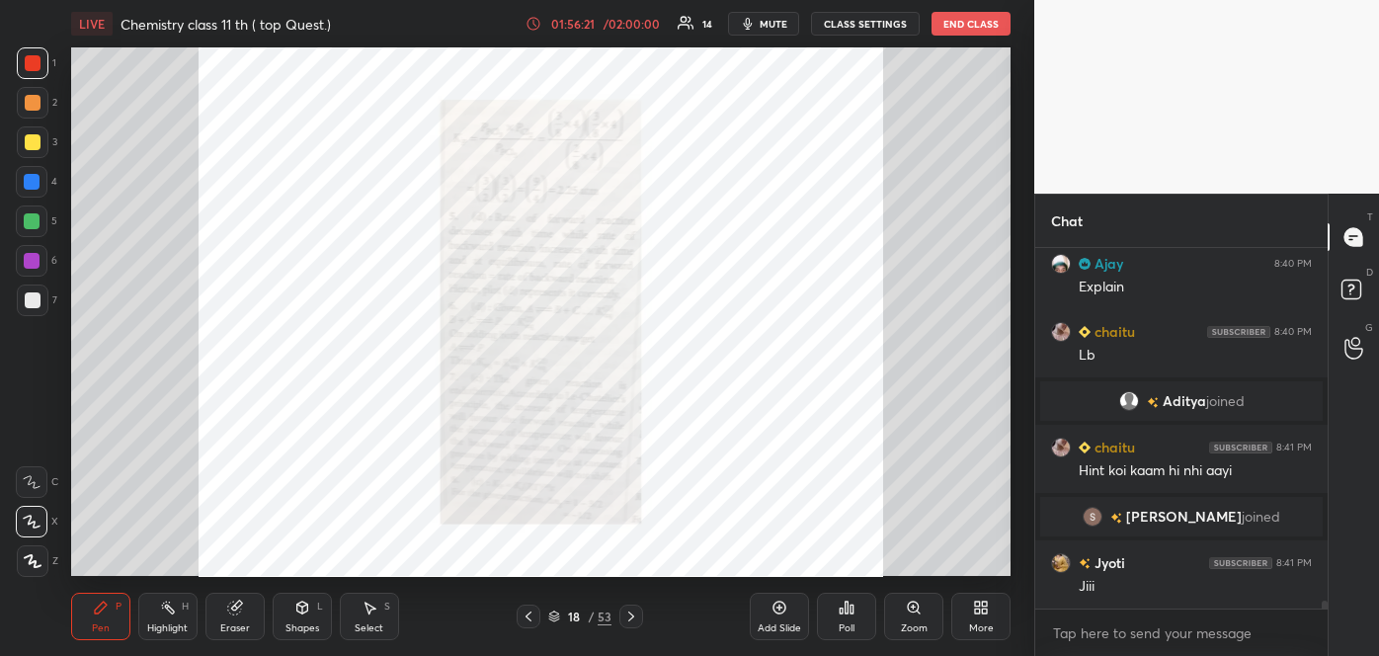
scroll to position [16678, 0]
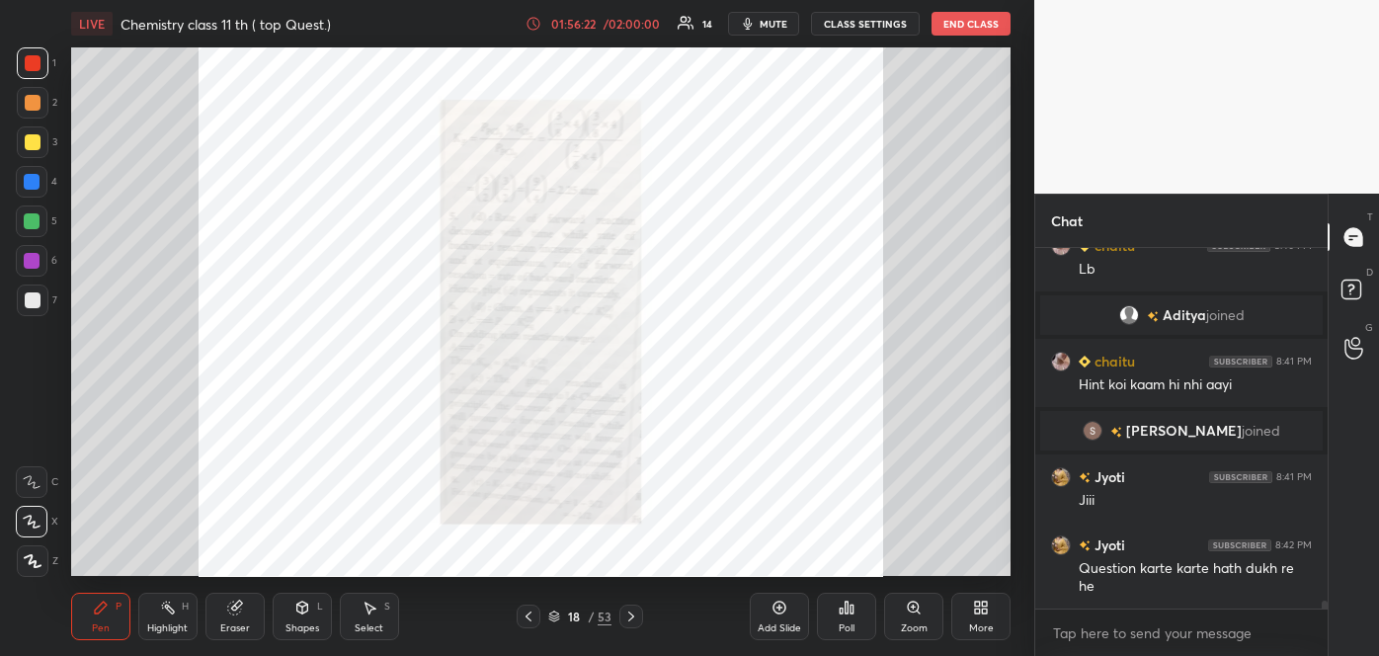
click at [632, 612] on icon at bounding box center [631, 616] width 16 height 16
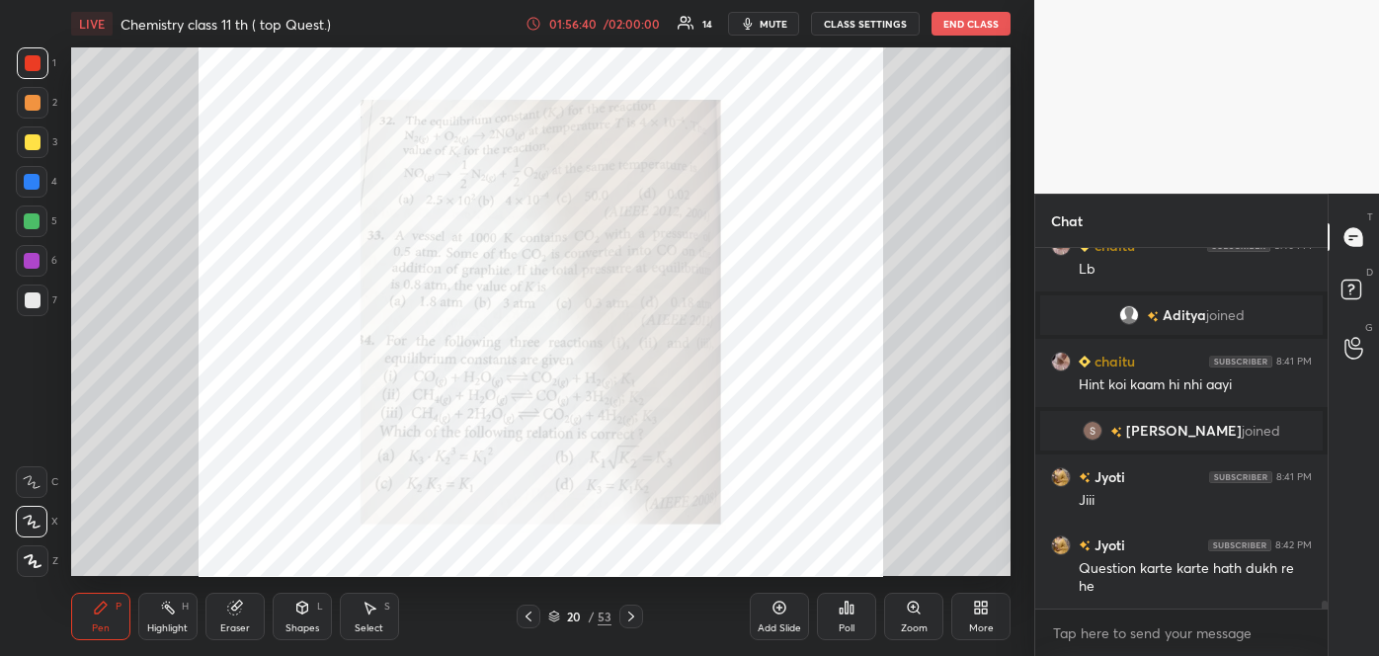
click at [903, 610] on div "Zoom" at bounding box center [913, 616] width 59 height 47
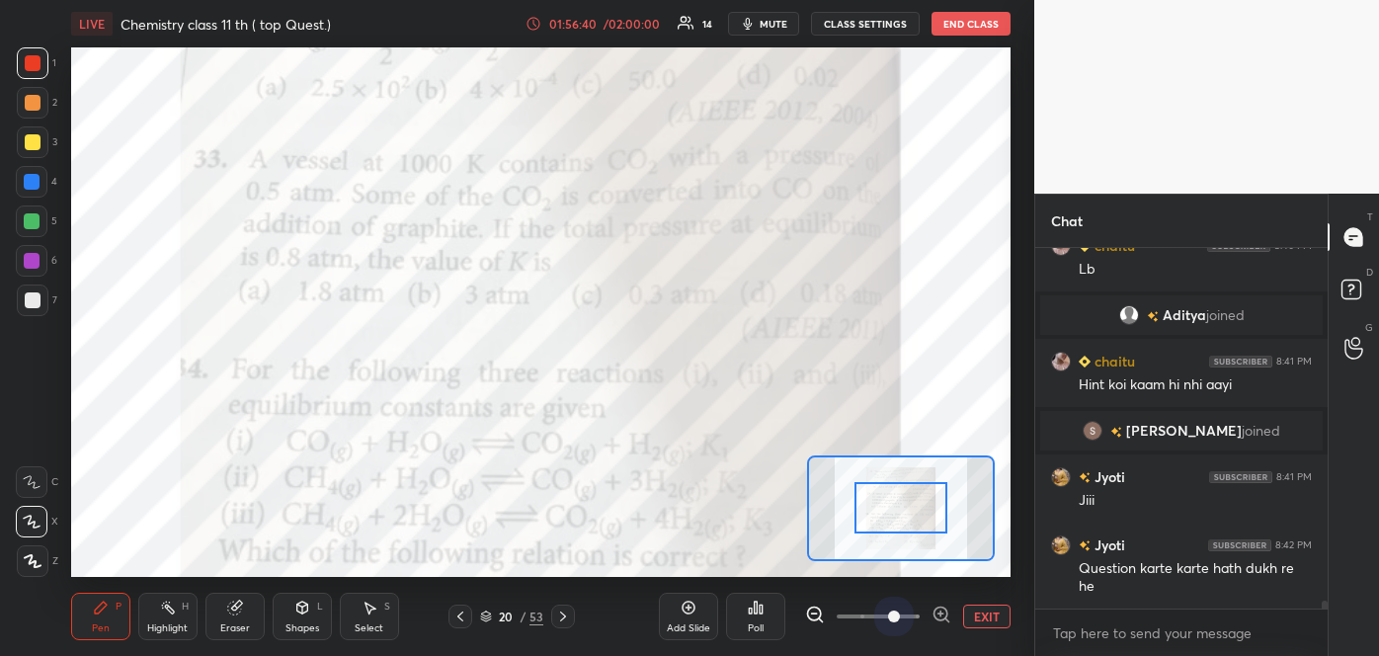
click at [903, 610] on span at bounding box center [878, 616] width 83 height 30
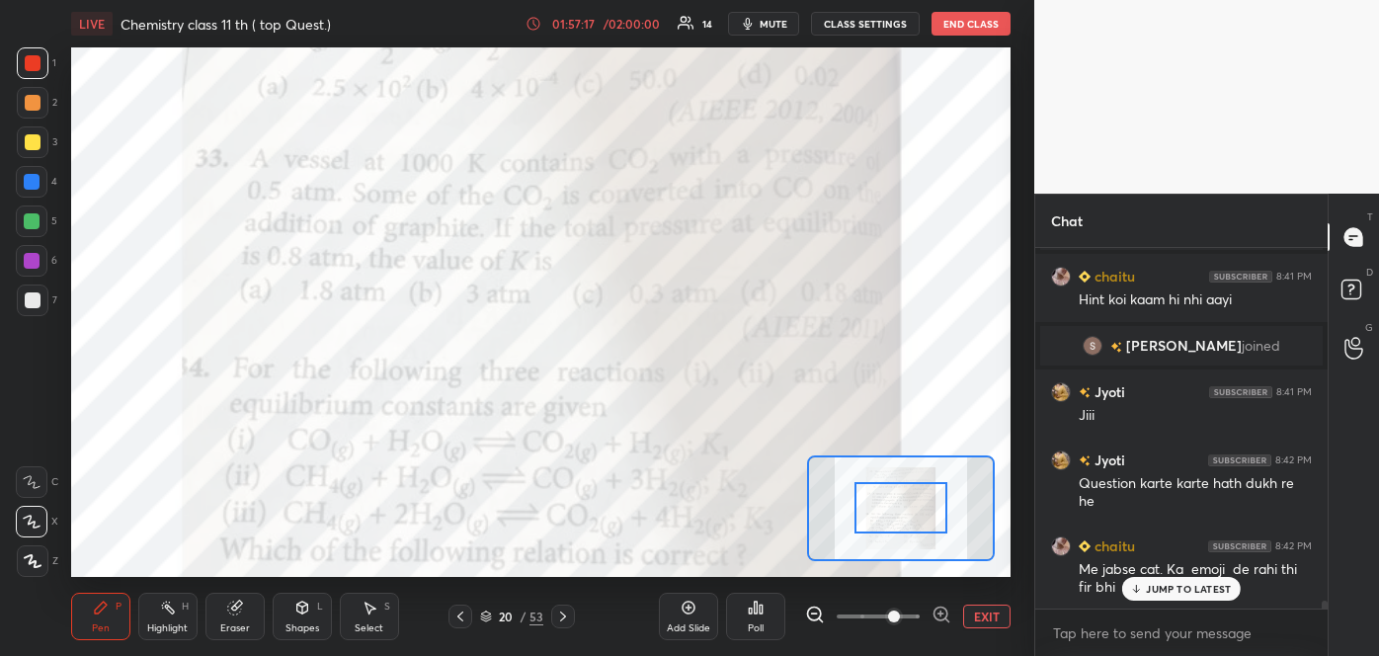
scroll to position [16811, 0]
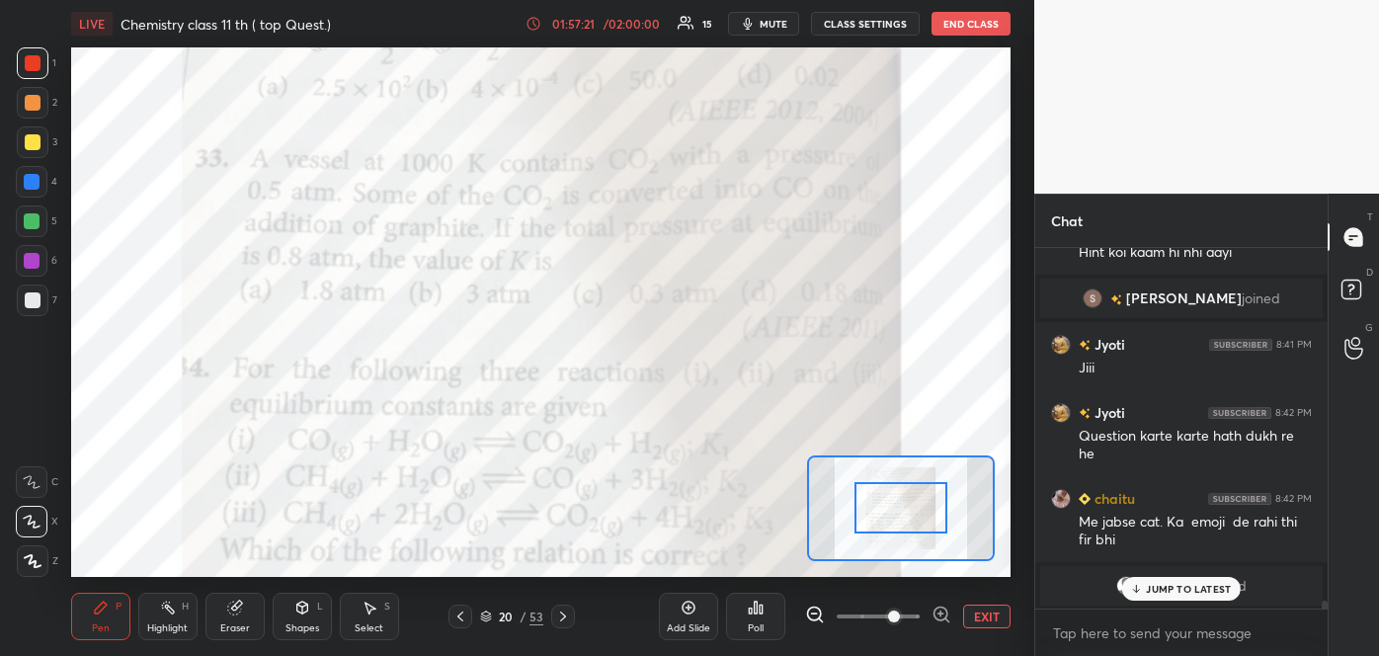
click at [776, 14] on button "mute" at bounding box center [763, 24] width 71 height 24
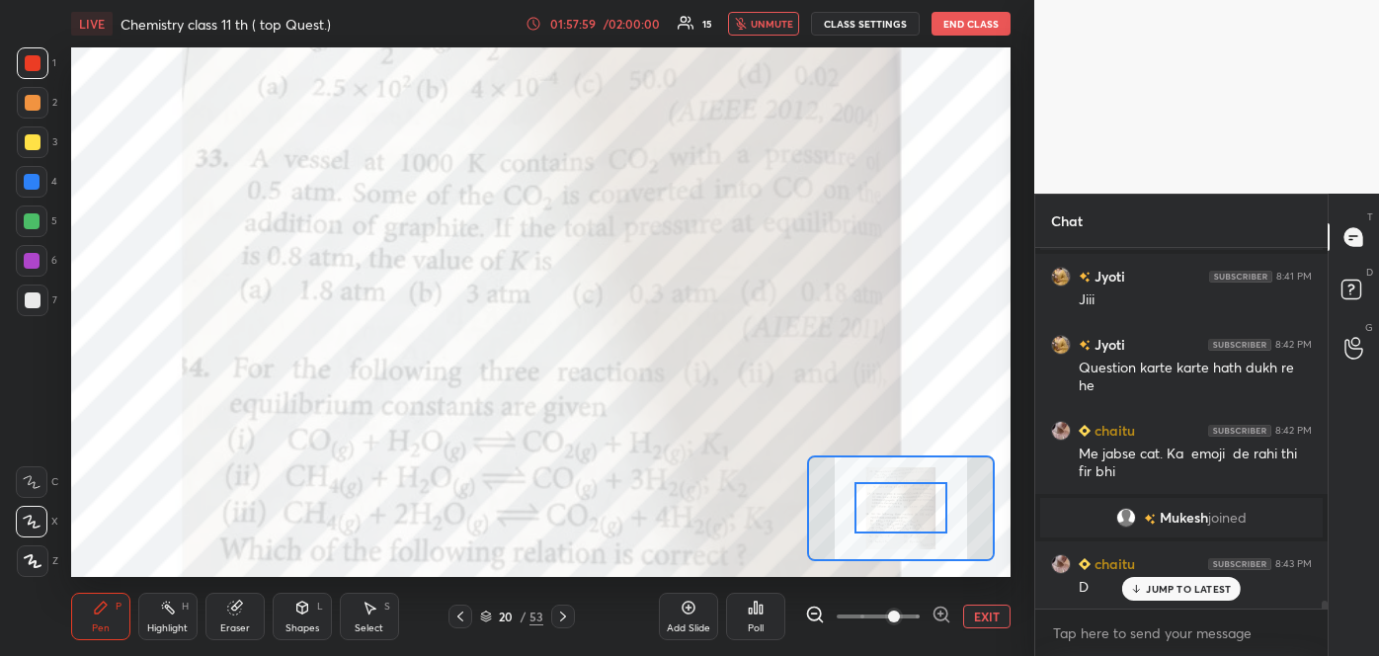
click at [778, 18] on span "unmute" at bounding box center [772, 24] width 42 height 14
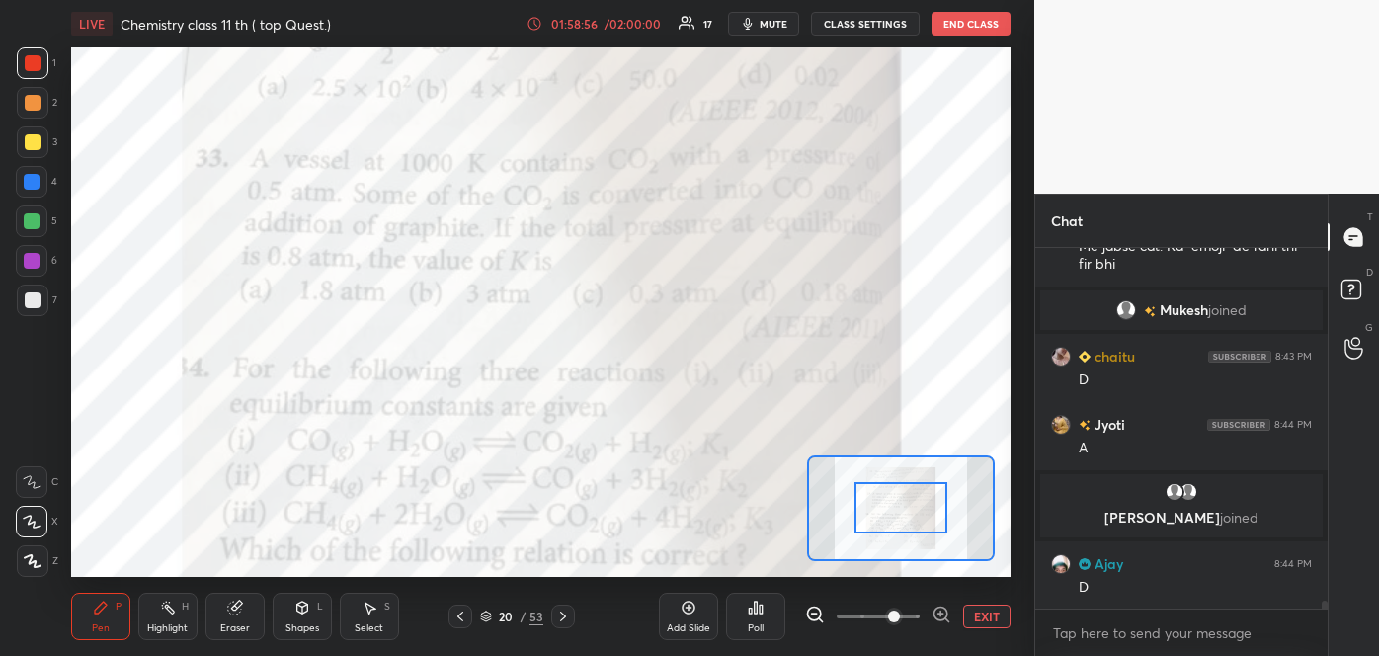
scroll to position [16771, 0]
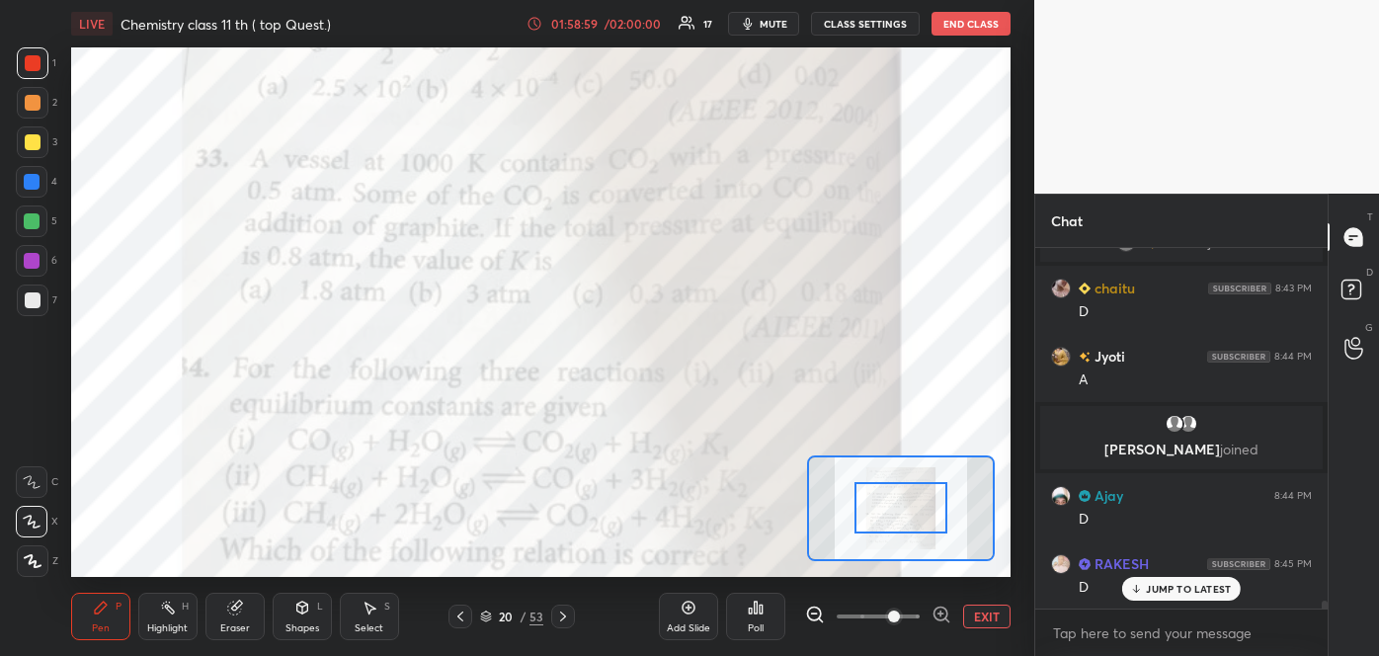
click at [28, 185] on div at bounding box center [32, 182] width 16 height 16
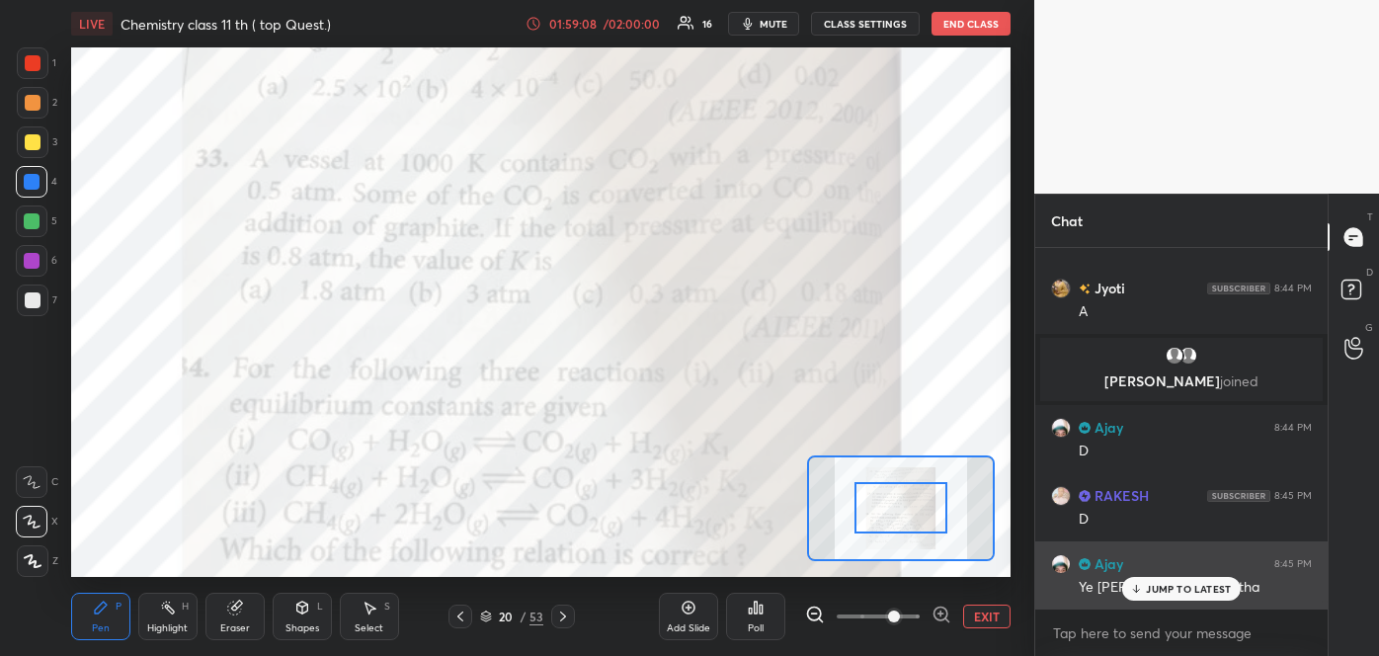
click at [1139, 590] on icon at bounding box center [1136, 591] width 6 height 3
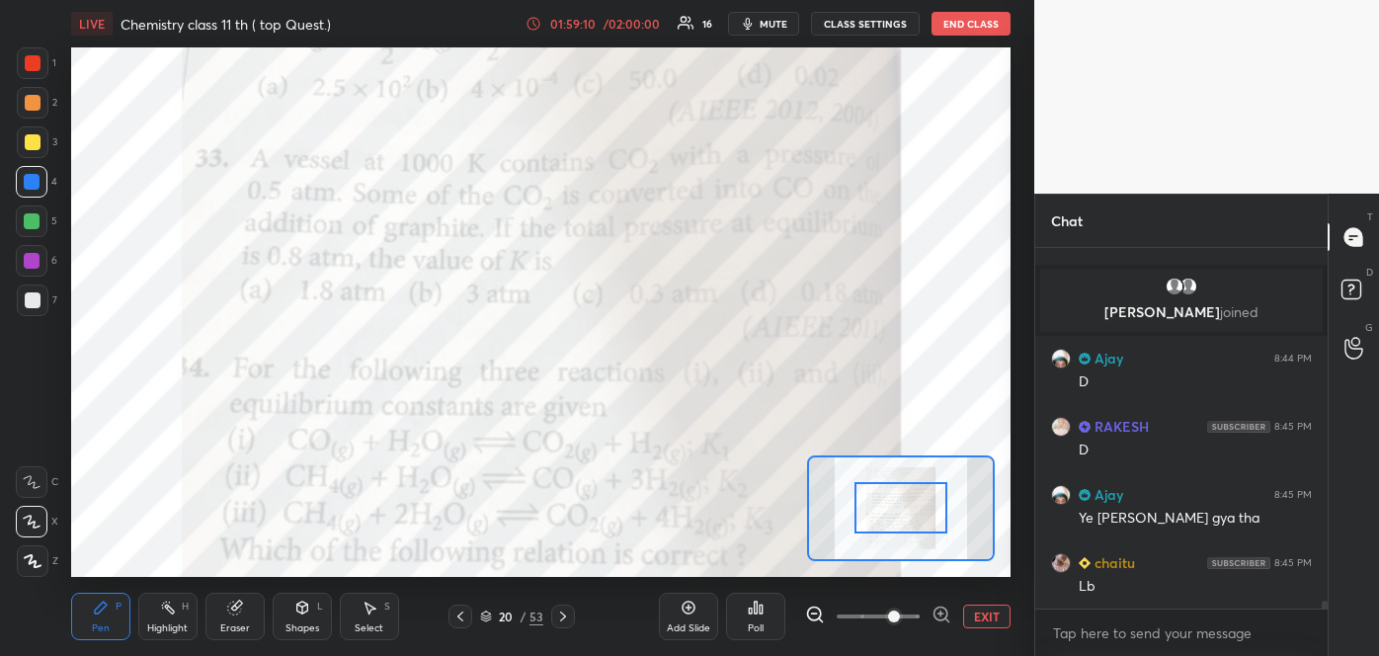
scroll to position [16977, 0]
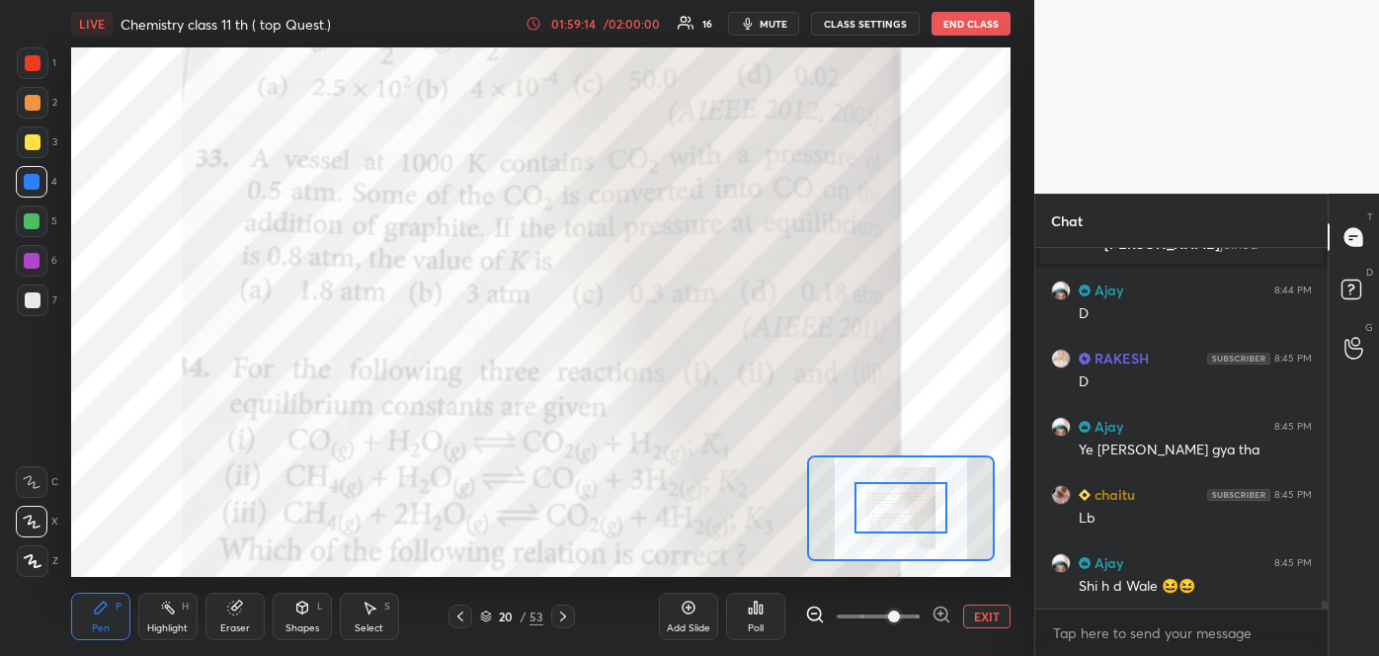
click at [486, 616] on icon at bounding box center [486, 613] width 10 height 5
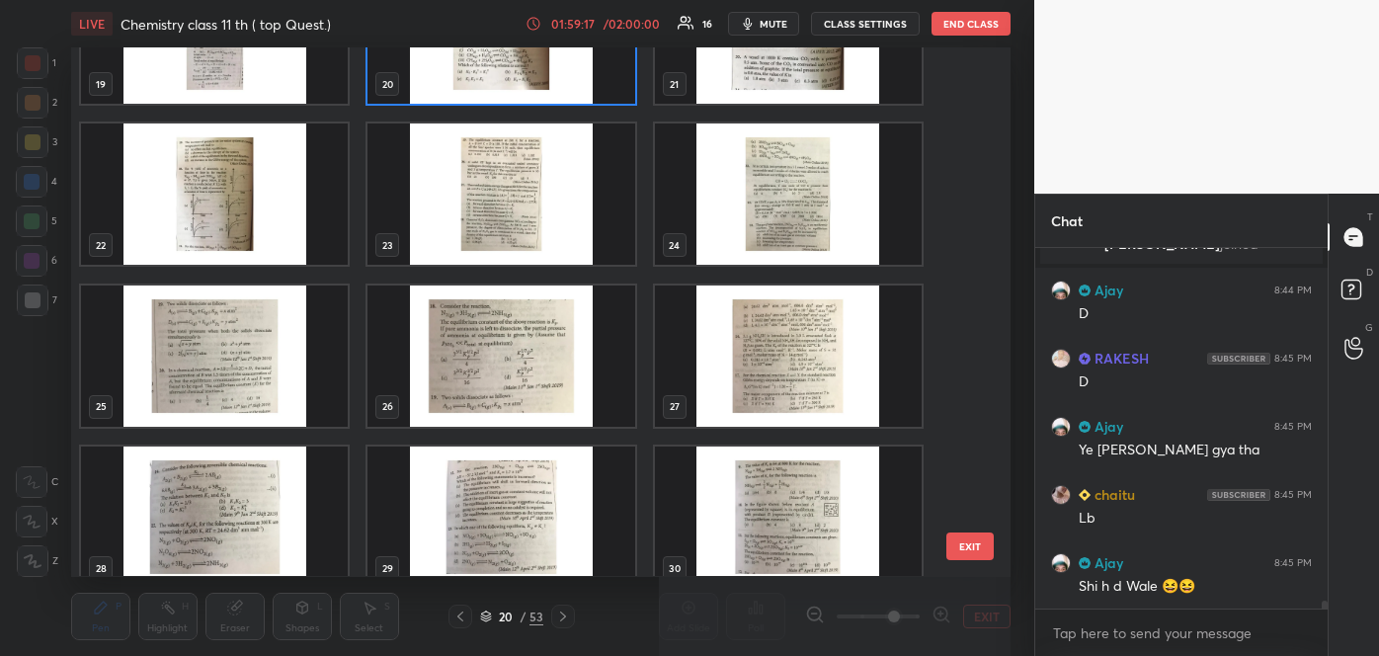
scroll to position [1525, 0]
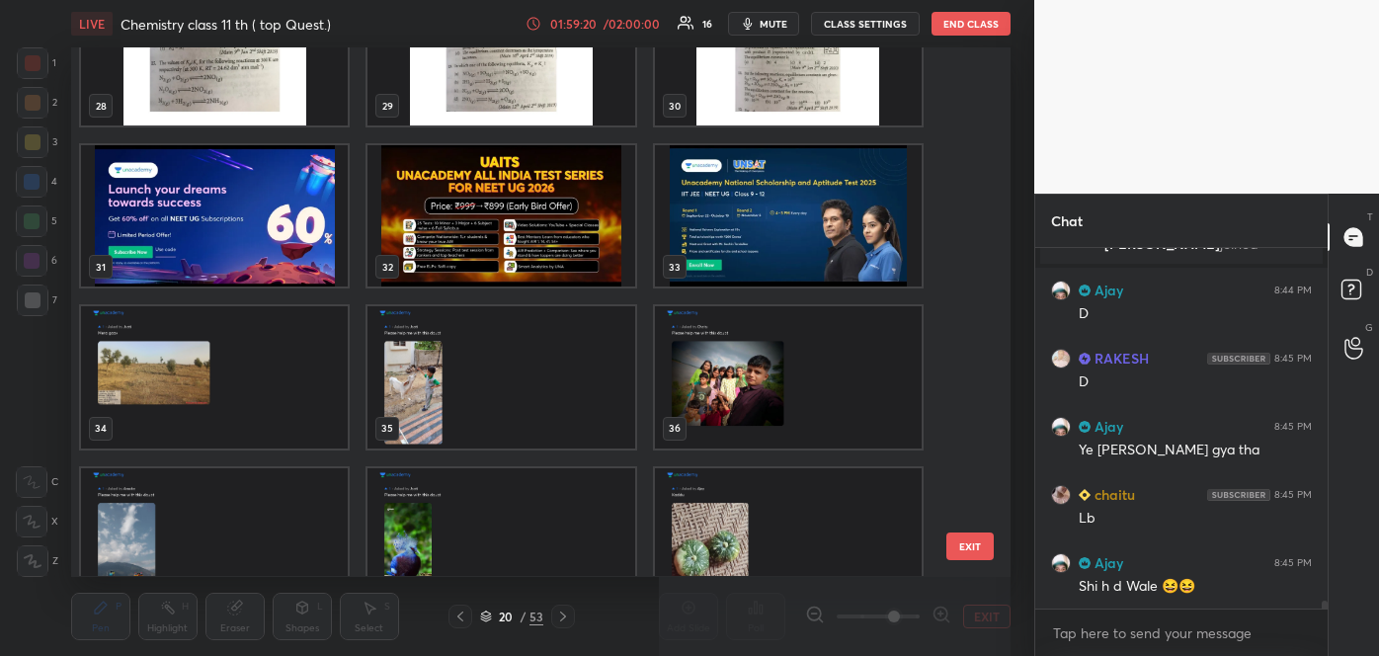
click at [257, 243] on img "grid" at bounding box center [214, 216] width 267 height 141
click at [263, 244] on img "grid" at bounding box center [214, 216] width 267 height 141
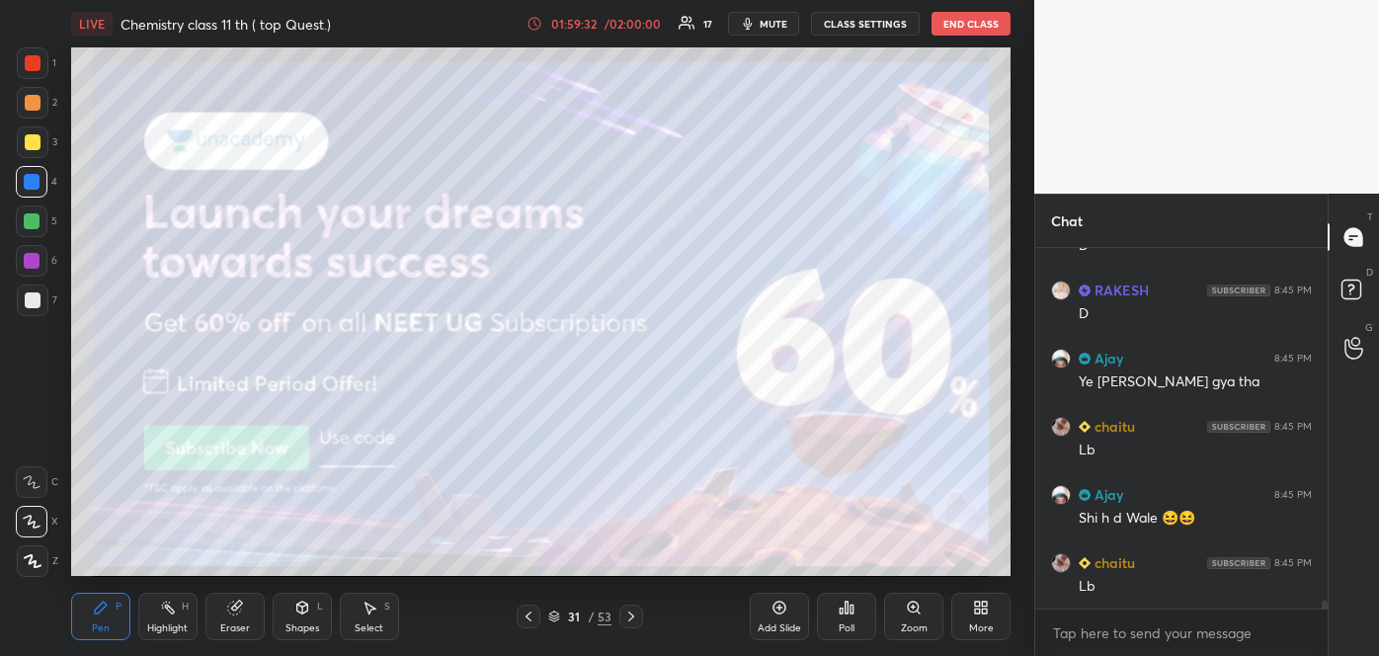
scroll to position [17092, 0]
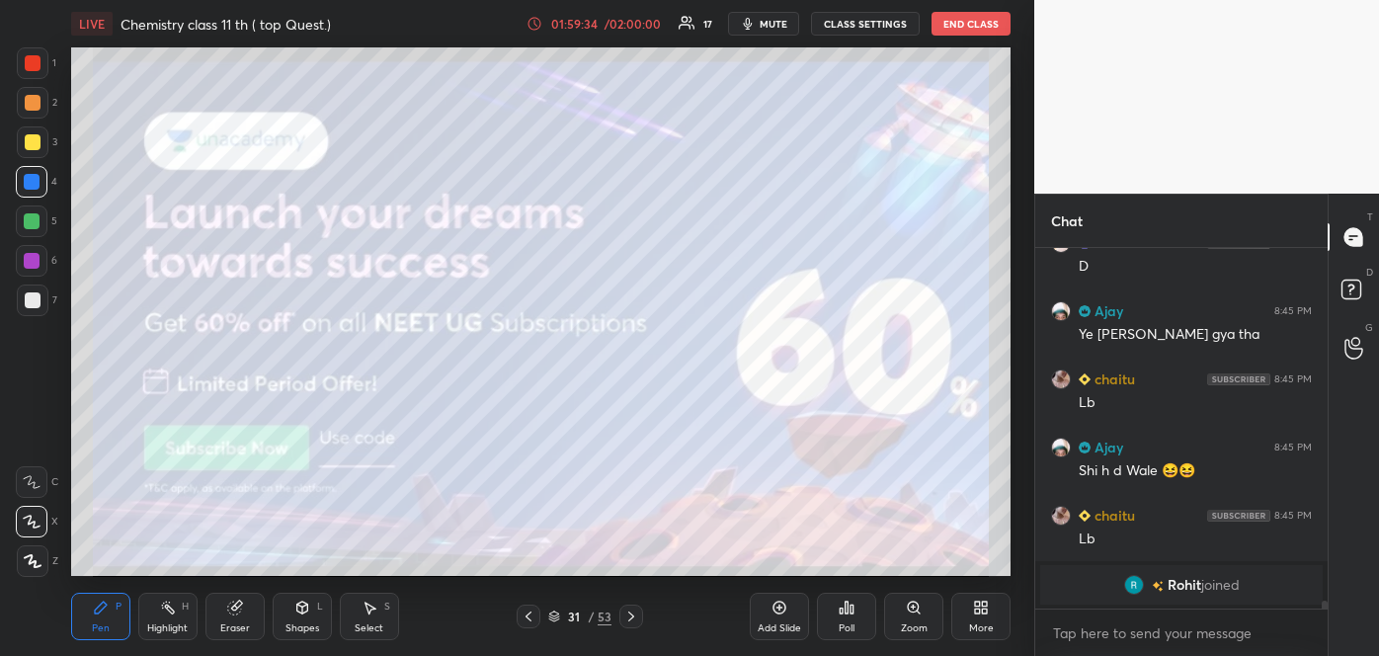
click at [850, 624] on div "Poll" at bounding box center [847, 628] width 16 height 10
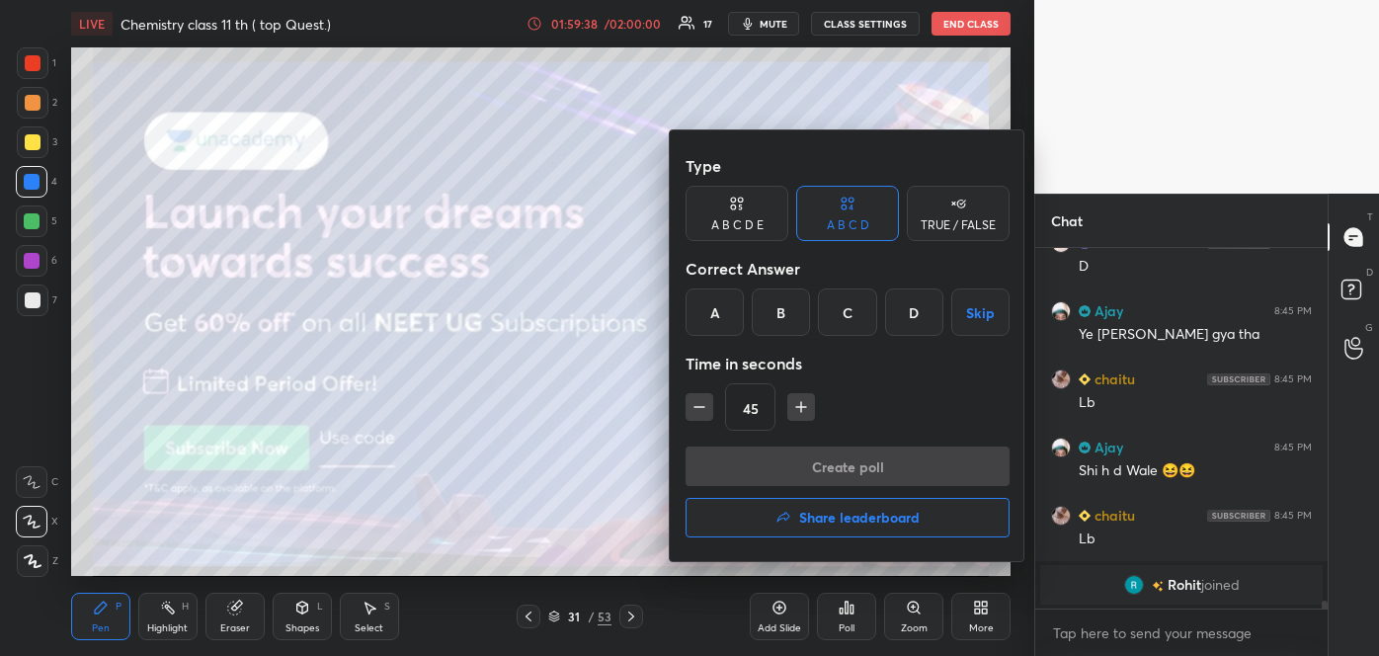
click at [842, 516] on h4 "Share leaderboard" at bounding box center [859, 518] width 120 height 14
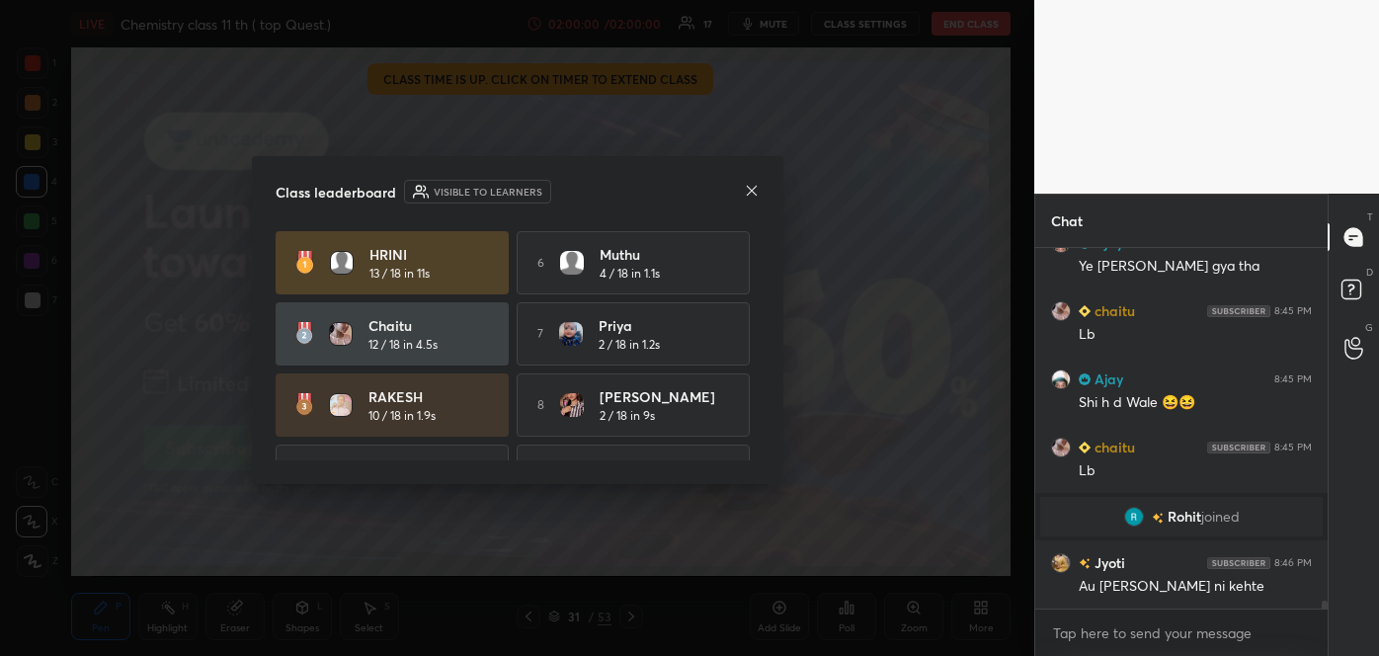
scroll to position [123, 0]
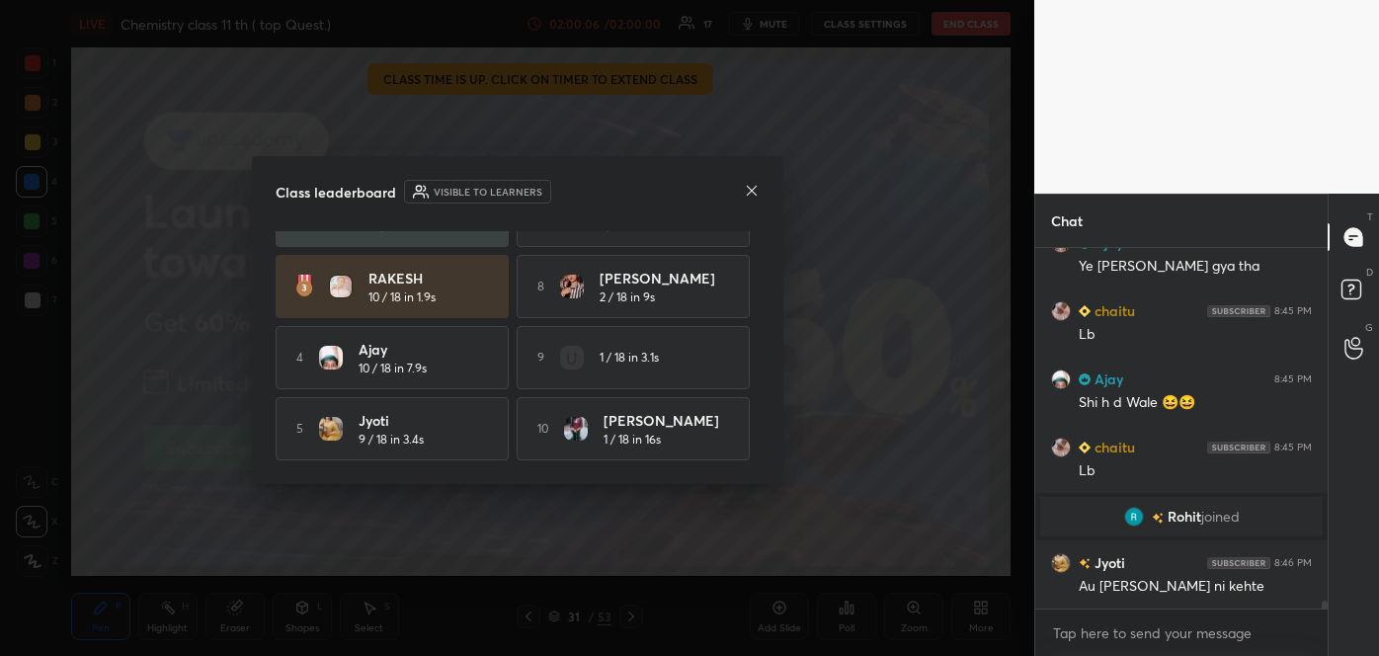
click at [751, 189] on icon at bounding box center [751, 190] width 10 height 10
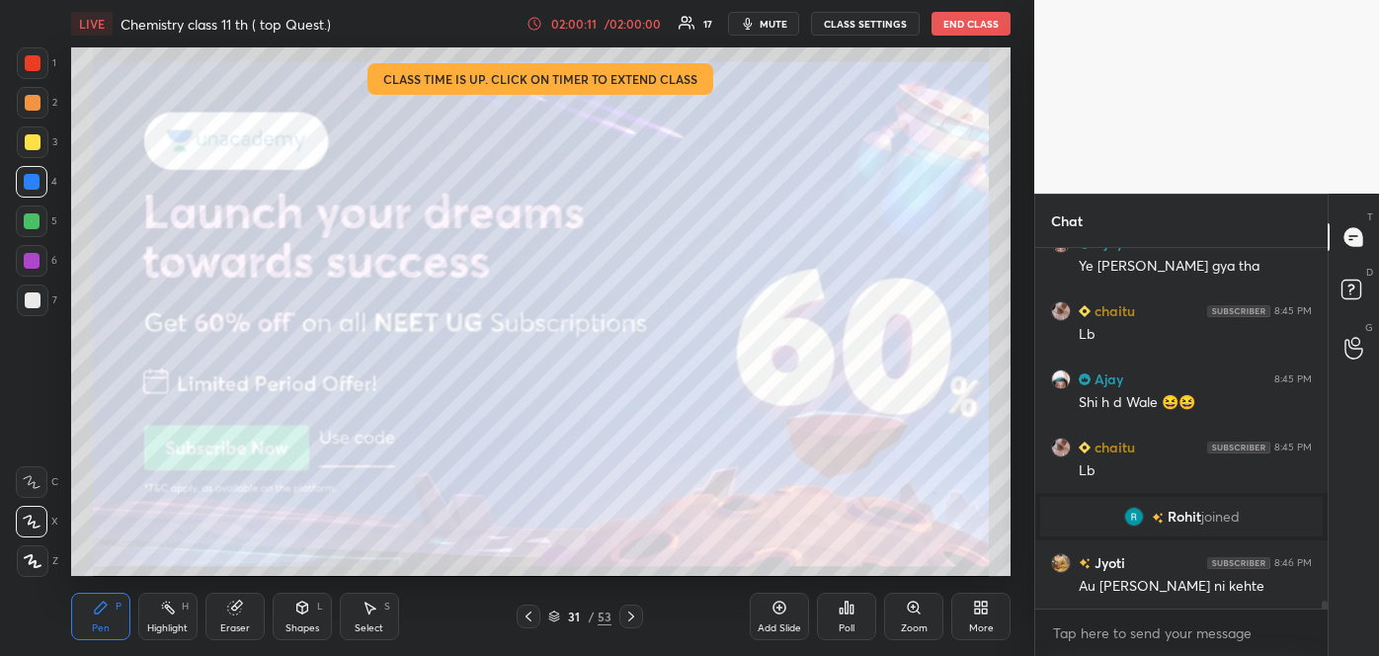
scroll to position [17087, 0]
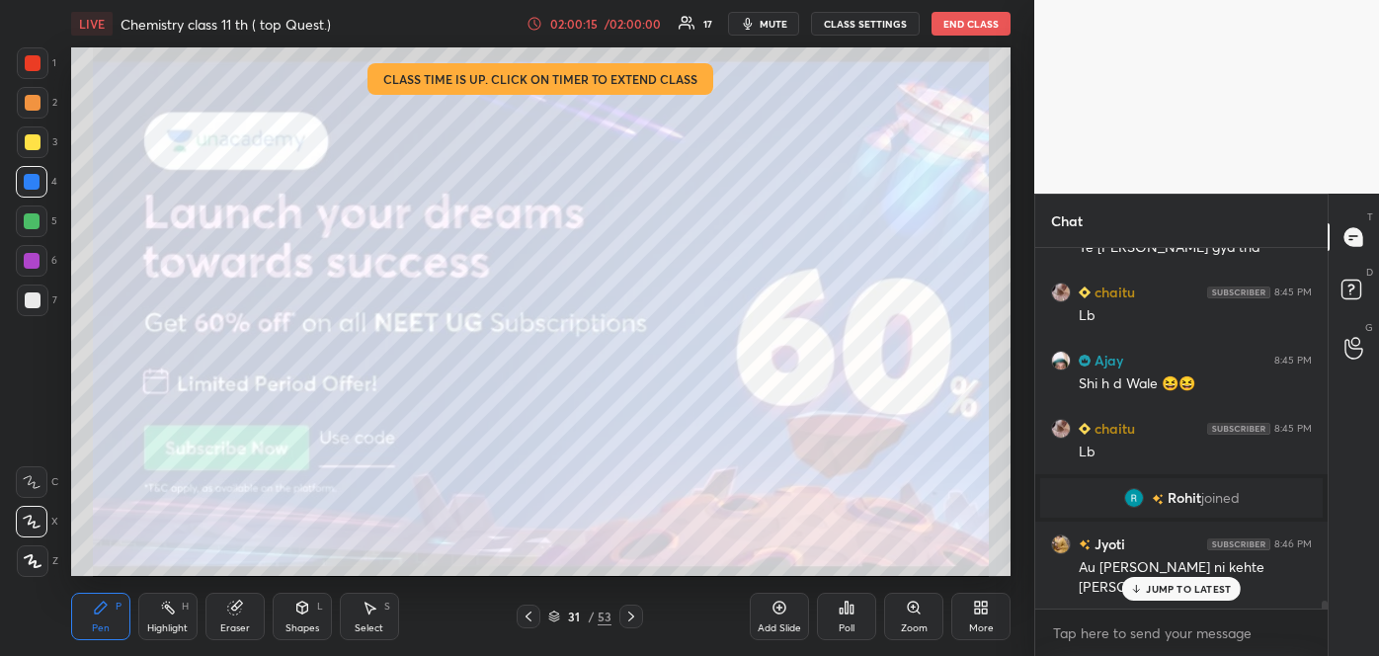
click at [1174, 589] on p "JUMP TO LATEST" at bounding box center [1188, 589] width 85 height 12
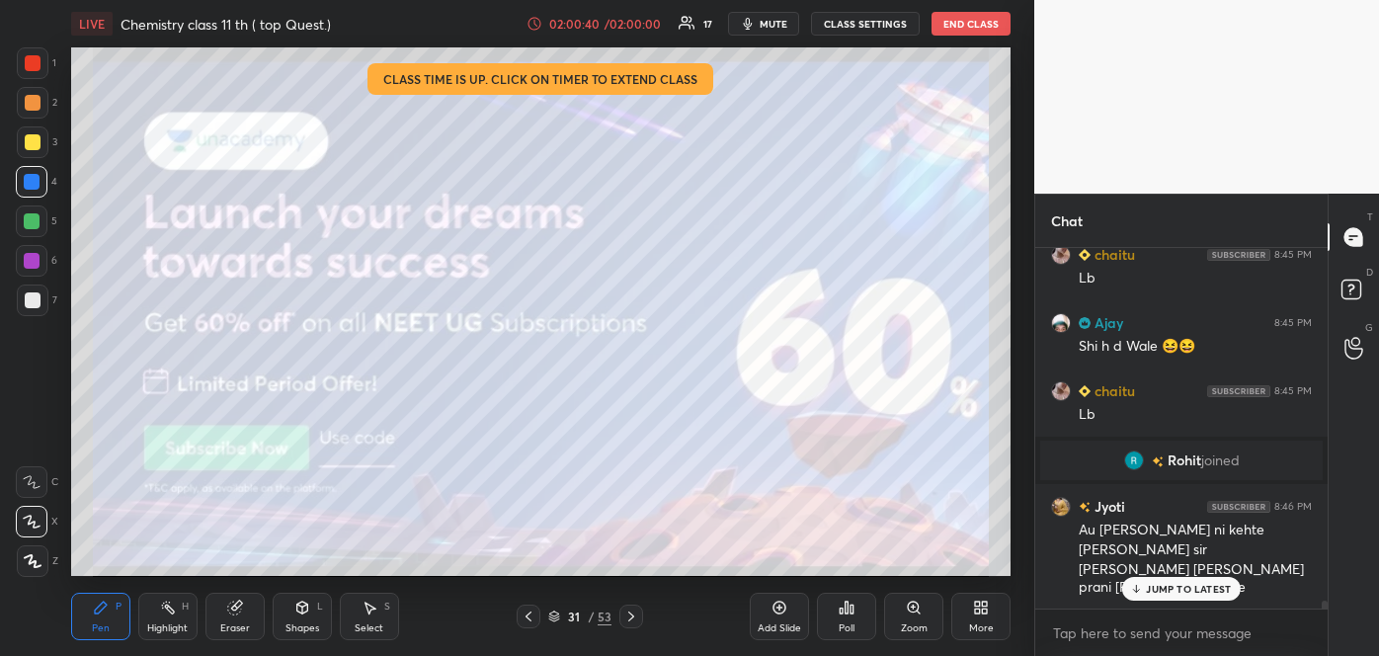
click at [1197, 594] on p "JUMP TO LATEST" at bounding box center [1188, 589] width 85 height 12
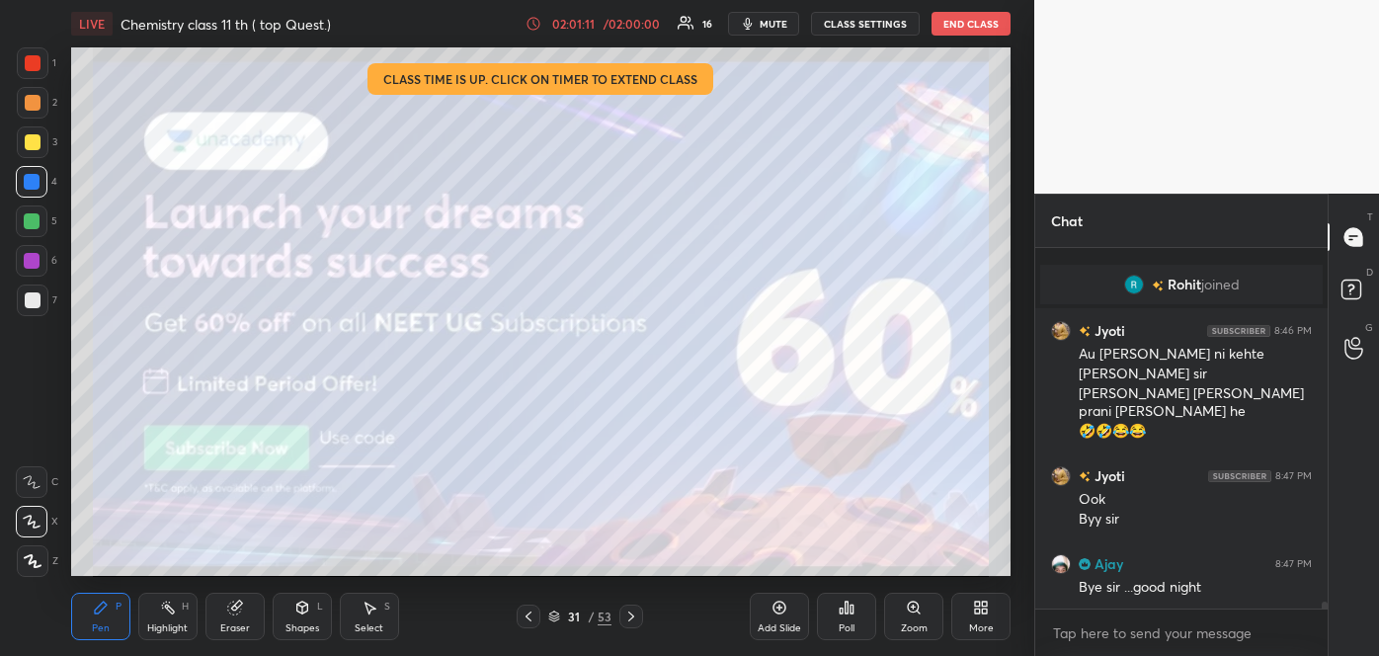
scroll to position [17388, 0]
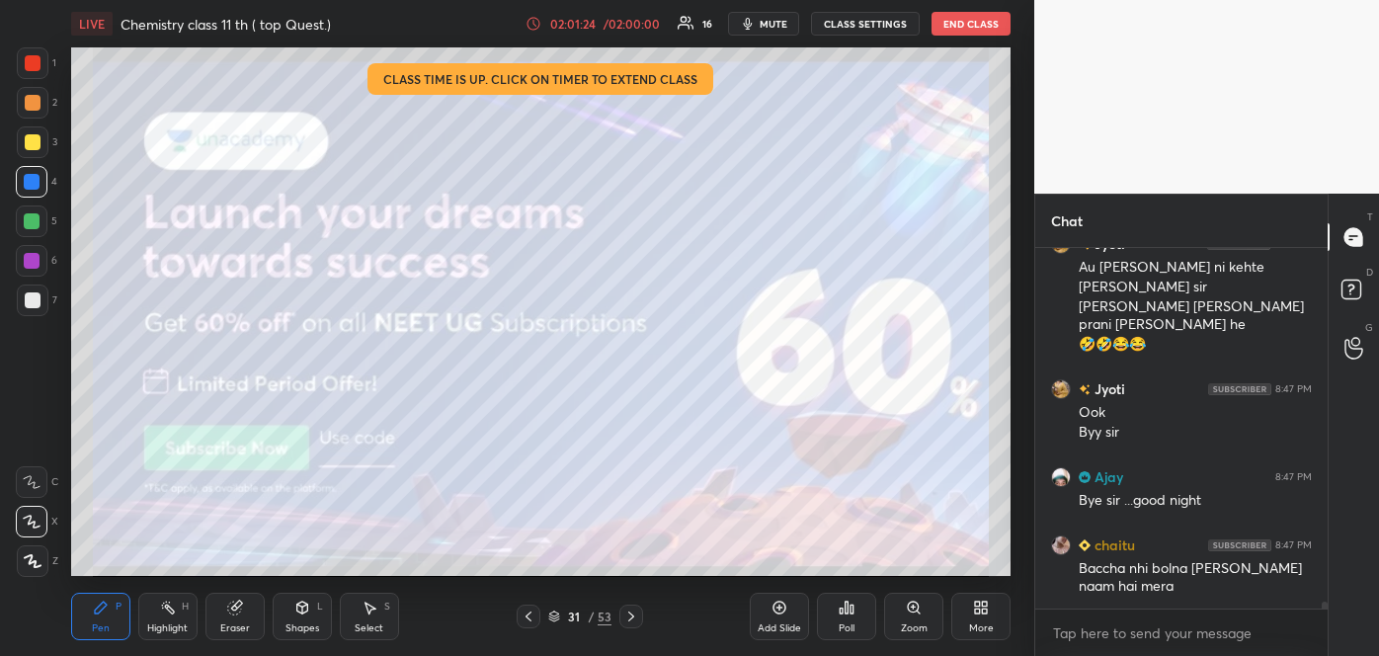
click at [944, 24] on button "End Class" at bounding box center [970, 24] width 79 height 24
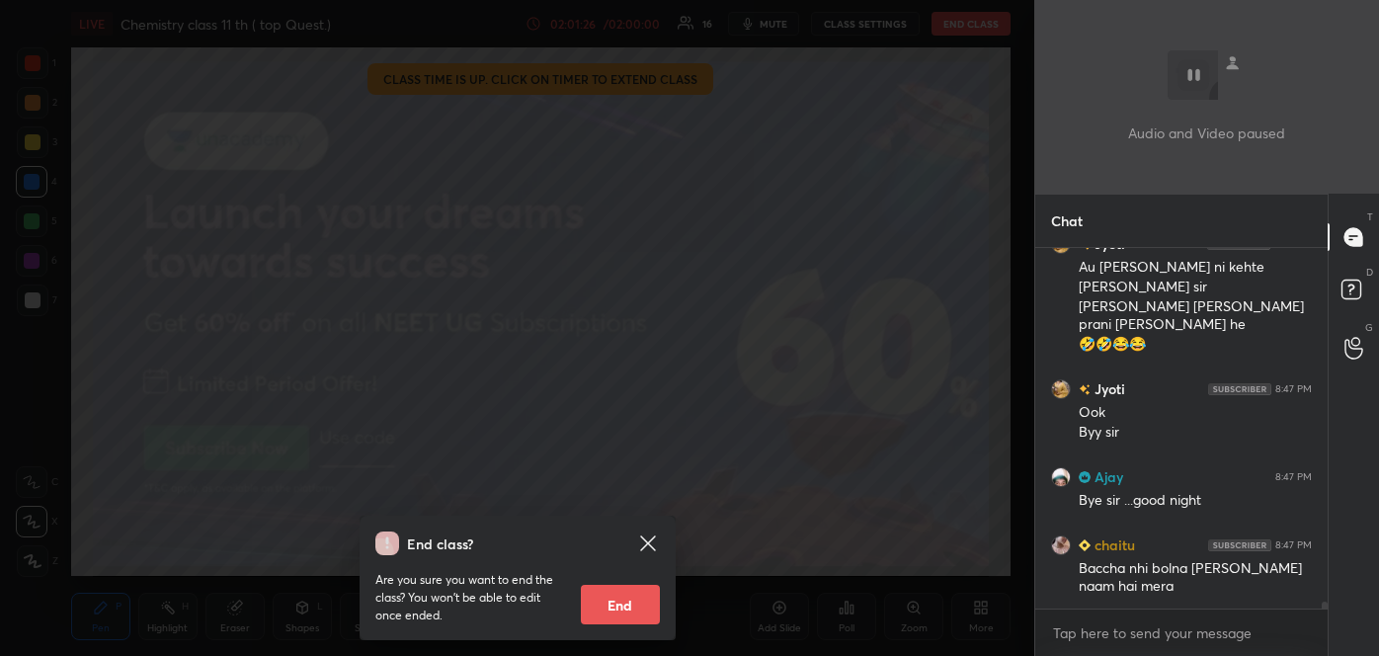
click at [611, 604] on button "End" at bounding box center [620, 605] width 79 height 40
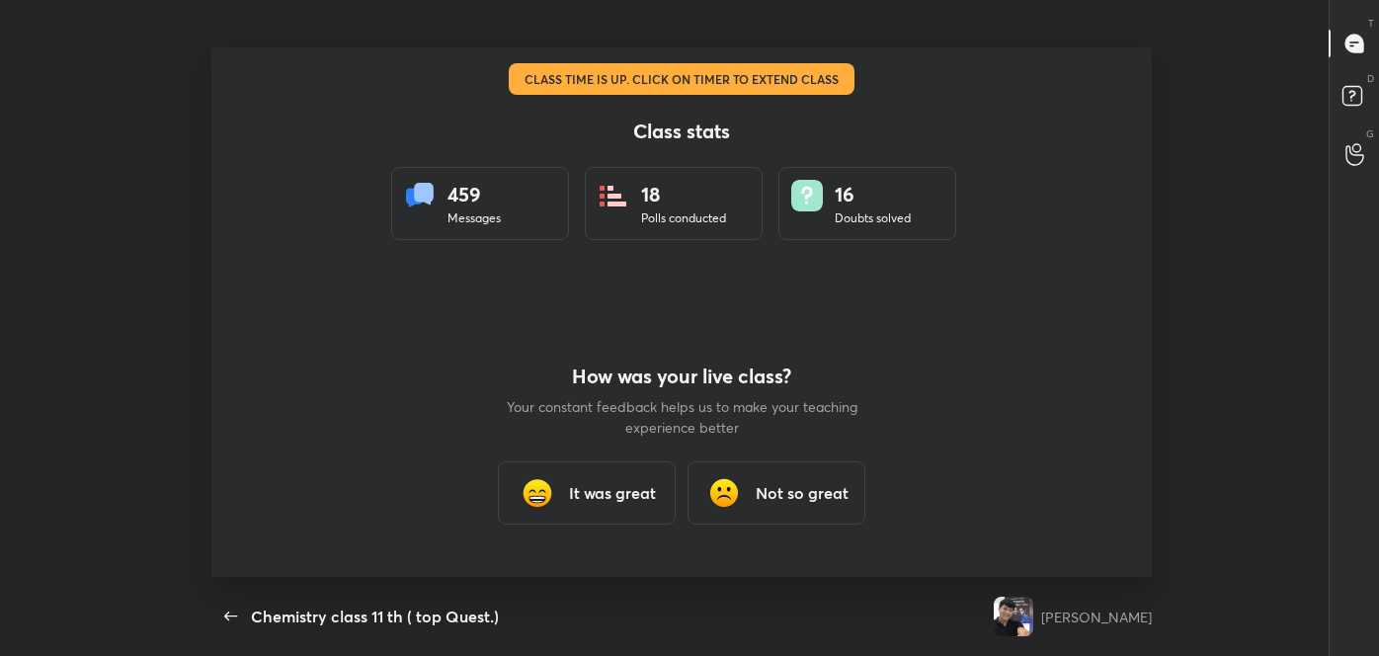
scroll to position [0, 0]
click at [605, 494] on h3 "It was great" at bounding box center [612, 493] width 87 height 24
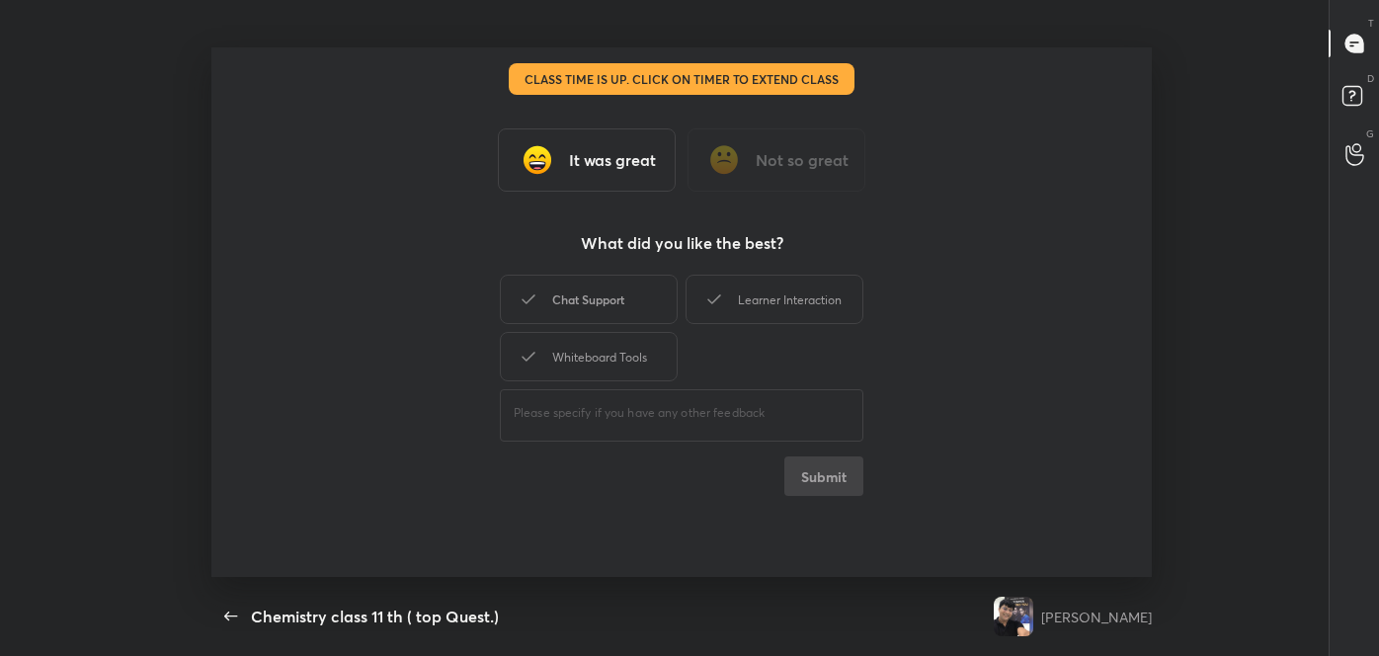
click at [623, 310] on div "Chat Support" at bounding box center [589, 299] width 178 height 49
click at [764, 290] on div "Learner Interaction" at bounding box center [774, 299] width 178 height 49
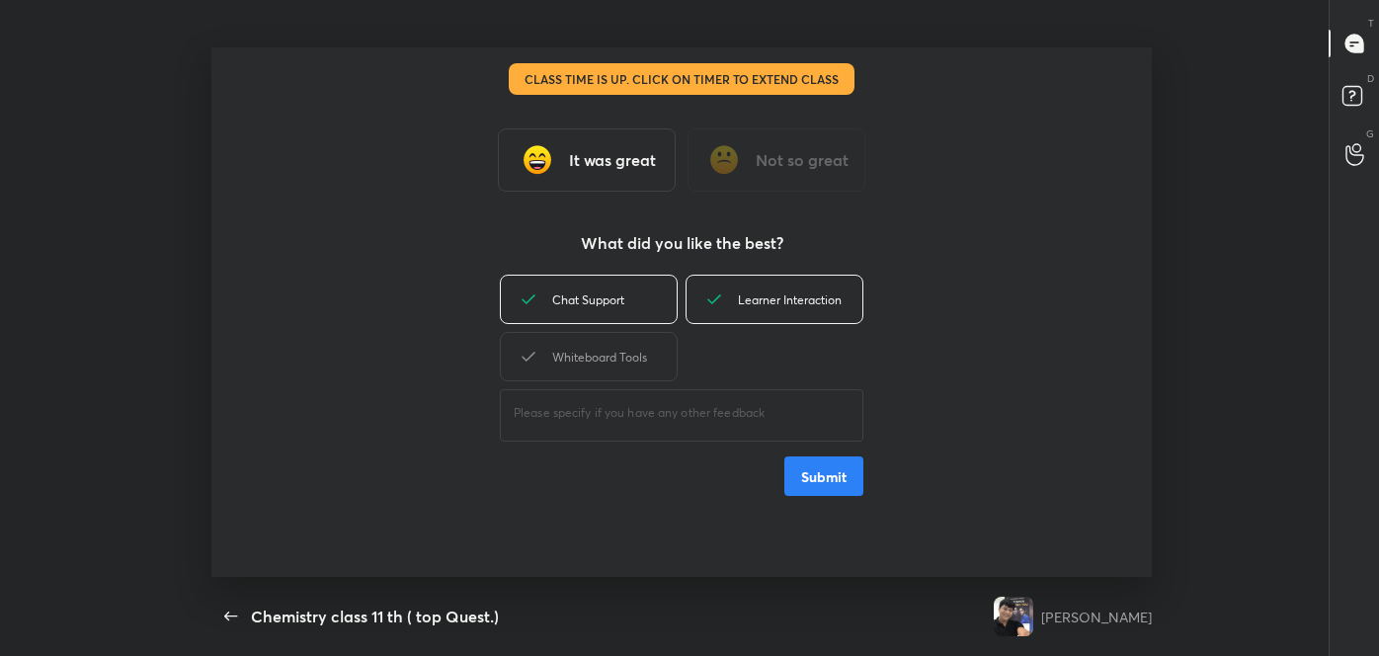
click at [840, 482] on button "Submit" at bounding box center [823, 476] width 79 height 40
